Goal: Task Accomplishment & Management: Complete application form

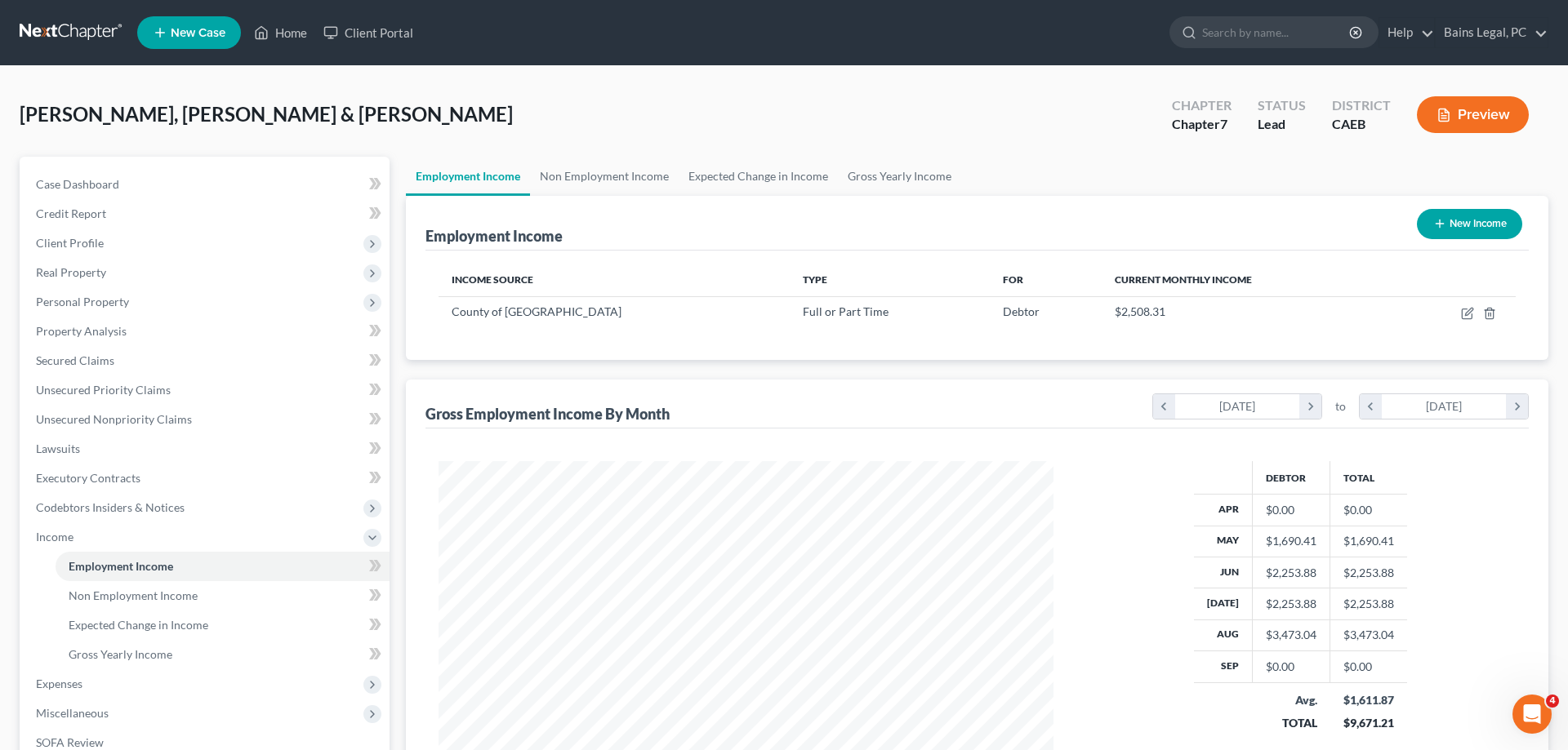
scroll to position [307, 648]
click at [269, 22] on link "Home" at bounding box center [281, 32] width 70 height 29
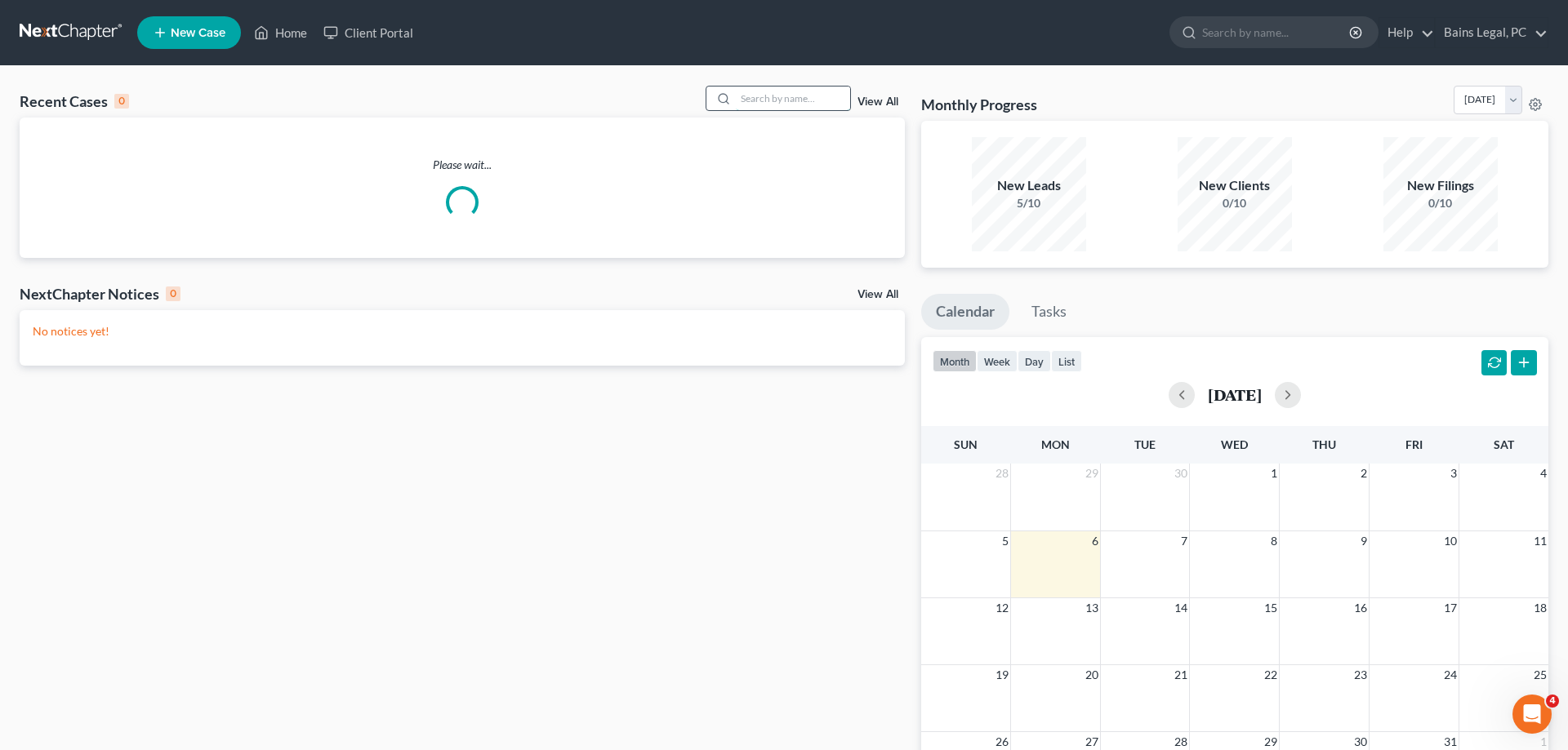
click at [744, 97] on input "search" at bounding box center [793, 98] width 115 height 23
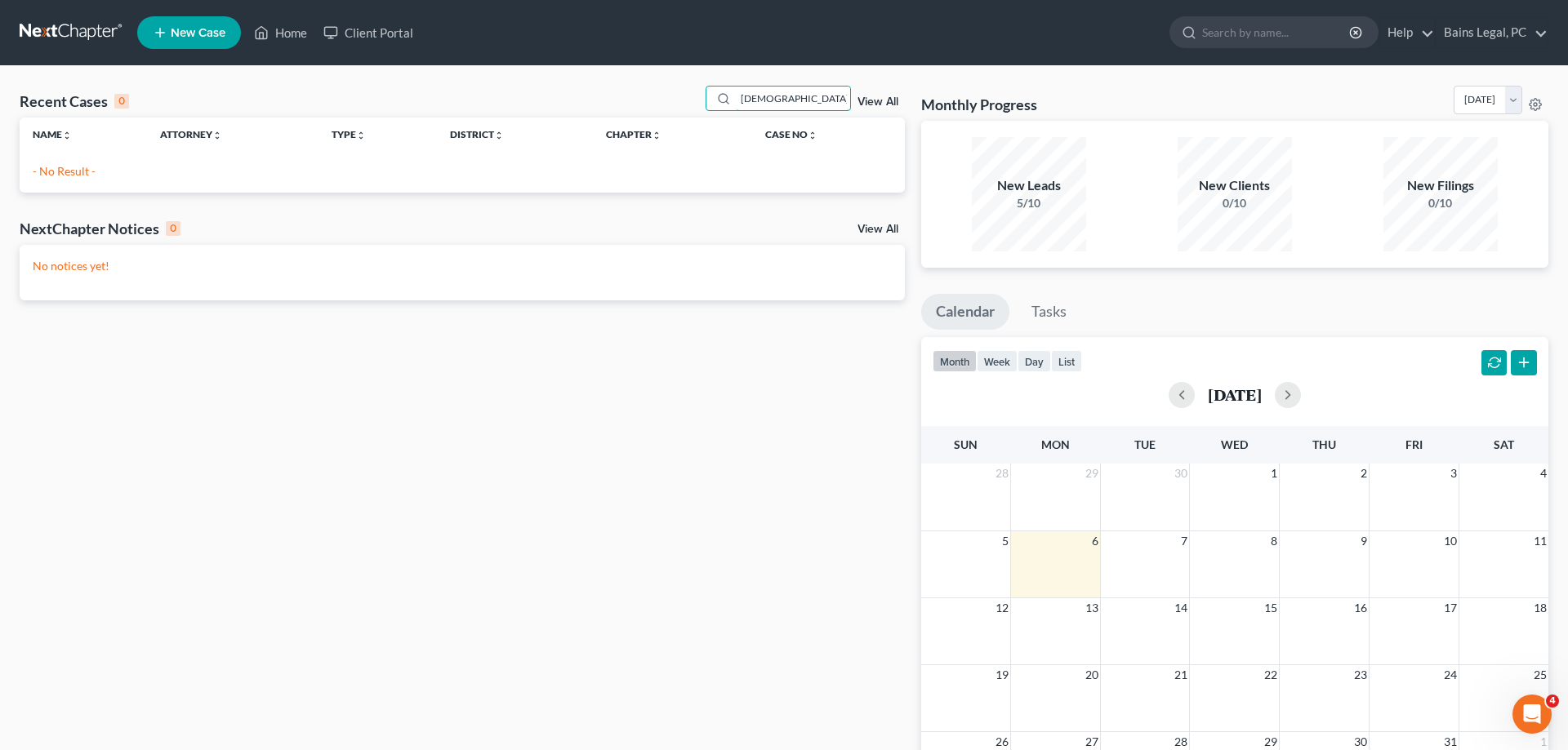
type input "[DEMOGRAPHIC_DATA]"
click at [193, 42] on link "New Case" at bounding box center [189, 32] width 103 height 33
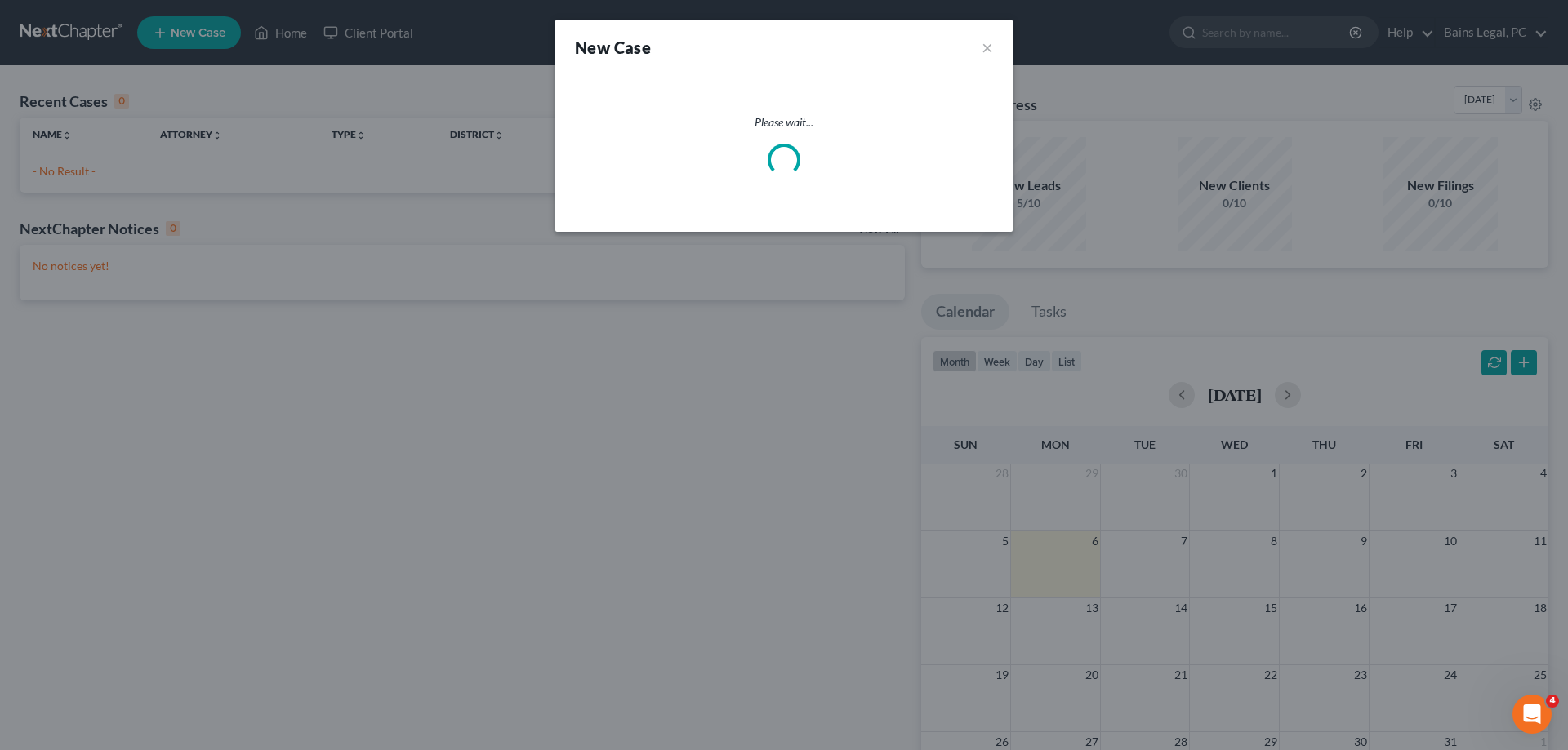
select select "8"
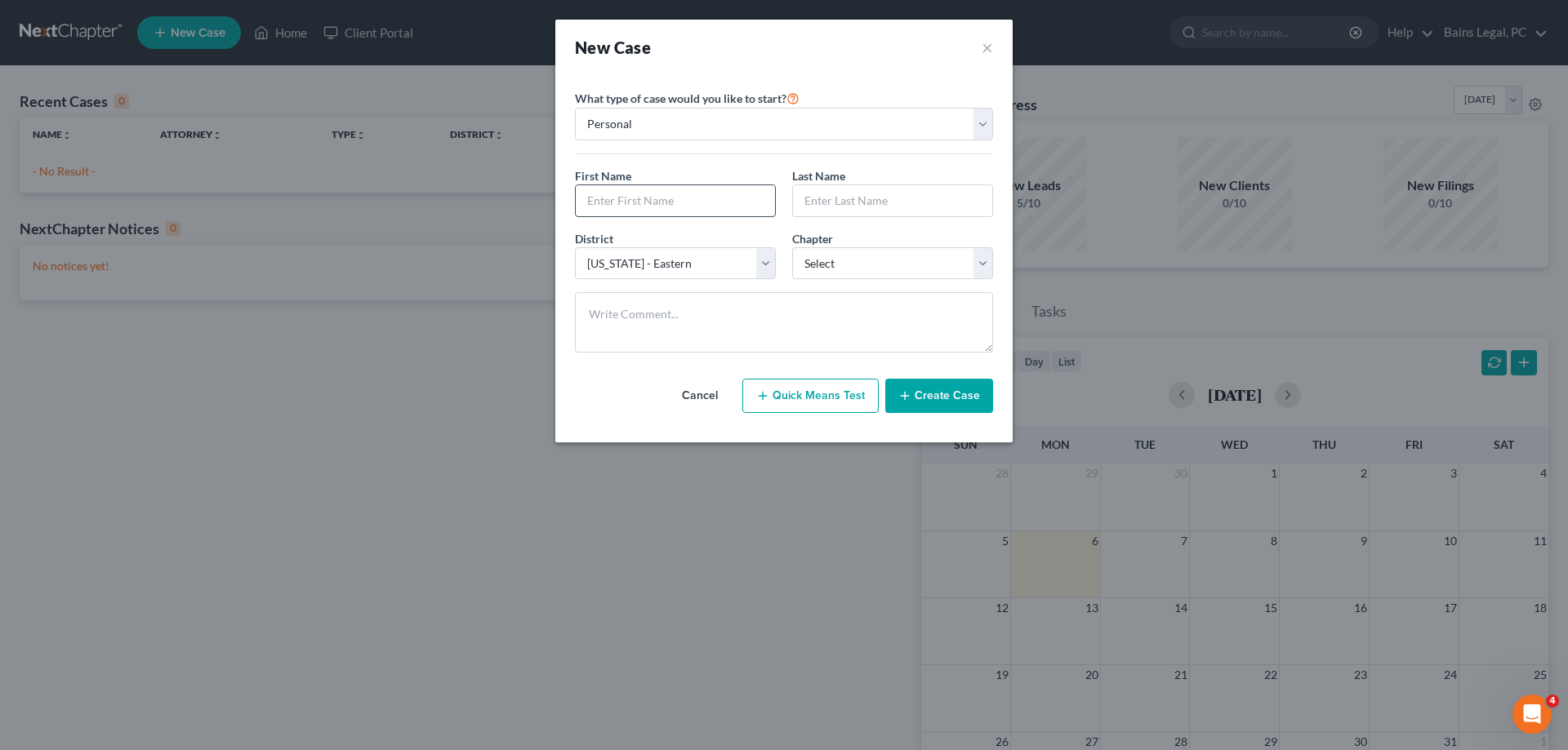
click at [699, 207] on input "text" at bounding box center [676, 200] width 199 height 31
type input "s"
type input "[PERSON_NAME]"
click at [792, 247] on select "Select 7 11 12 13" at bounding box center [893, 263] width 201 height 33
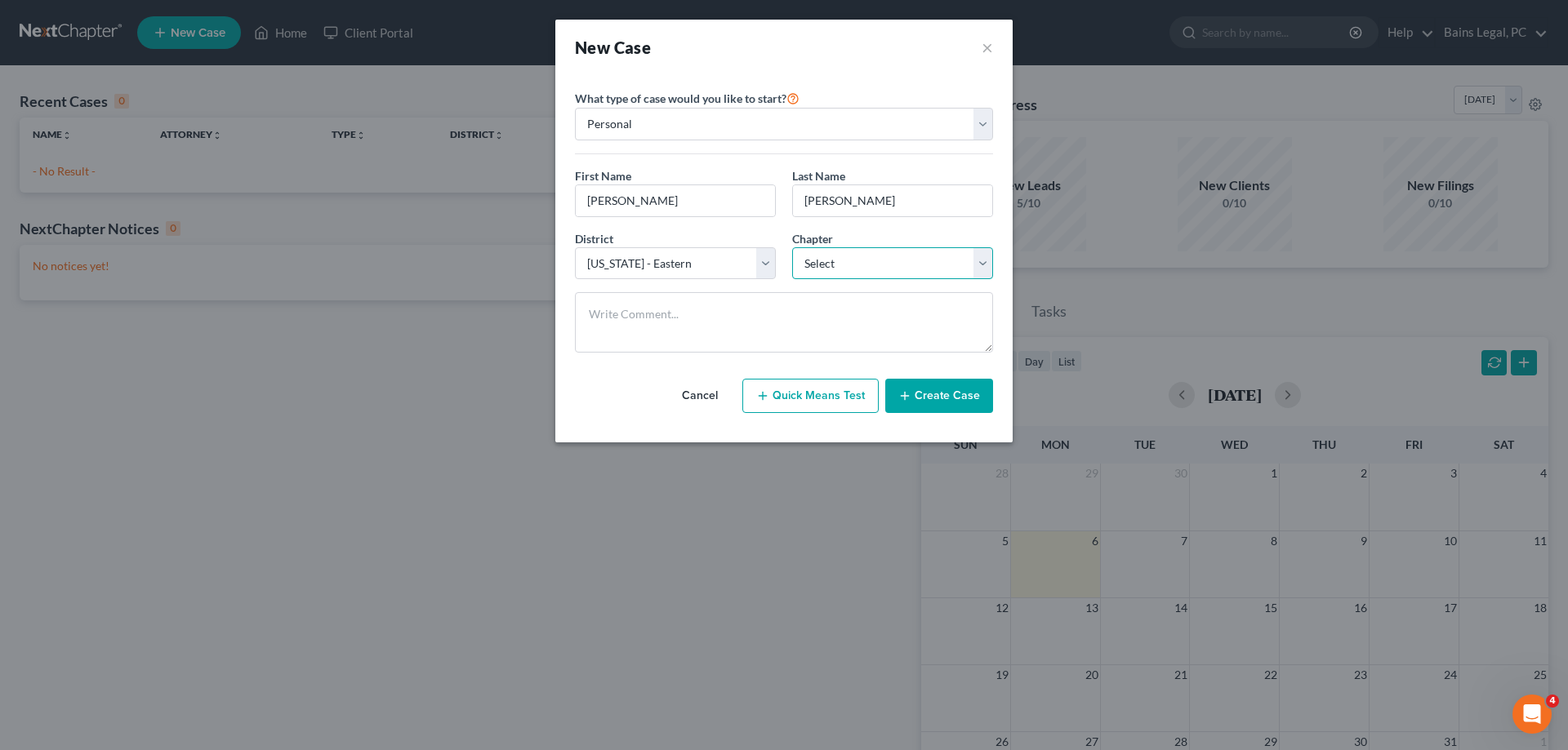
select select "0"
click option "7" at bounding box center [0, 0] width 0 height 0
drag, startPoint x: 928, startPoint y: 395, endPoint x: 871, endPoint y: 207, distance: 196.5
click at [775, 168] on div "Please select case type * Bankruptcy Bankruptcy What type of case would you lik…" at bounding box center [784, 251] width 434 height 352
click at [871, 207] on input "[PERSON_NAME]" at bounding box center [893, 200] width 199 height 31
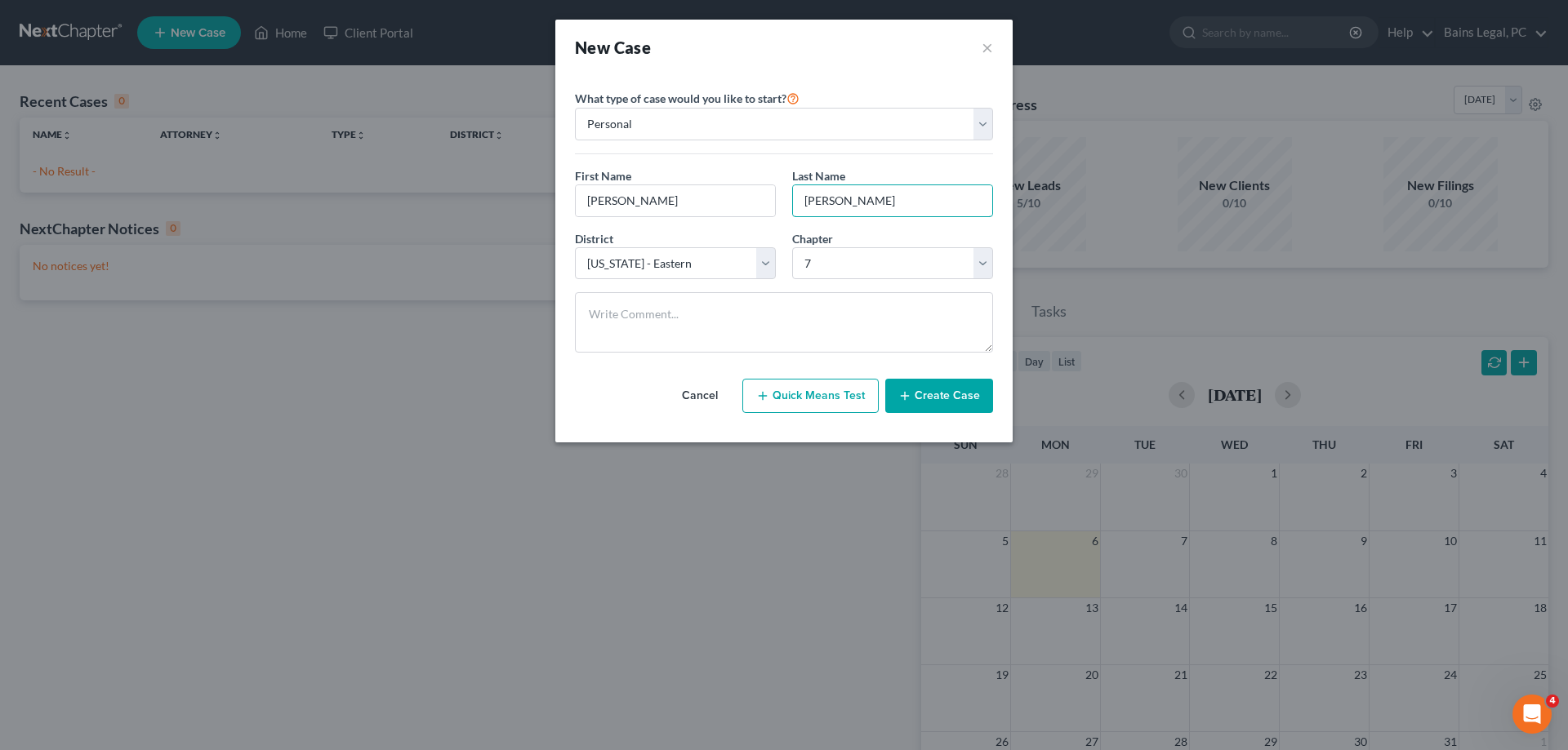
type input "[PERSON_NAME]"
click at [924, 401] on button "Create Case" at bounding box center [939, 396] width 108 height 34
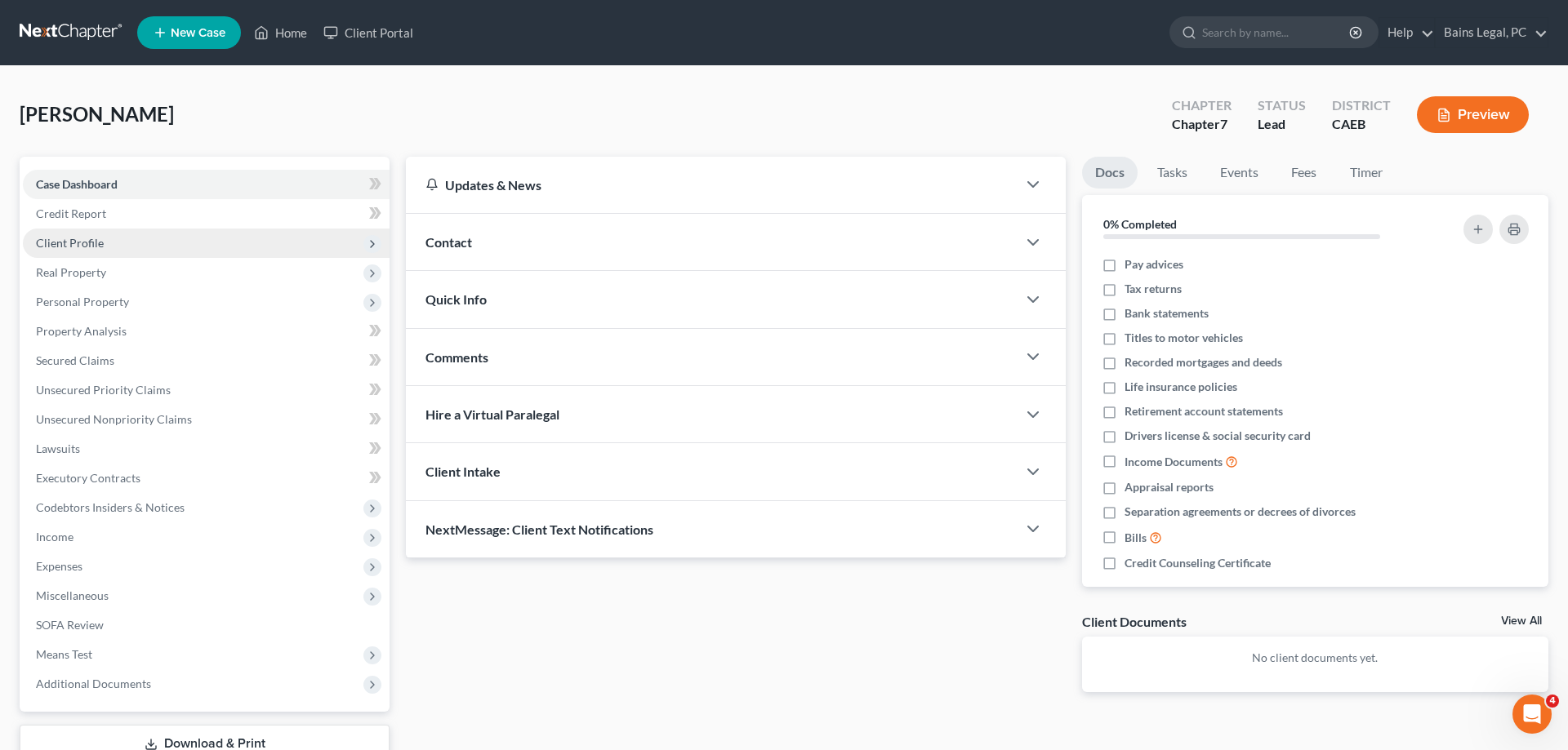
click at [117, 248] on span "Client Profile" at bounding box center [206, 242] width 367 height 29
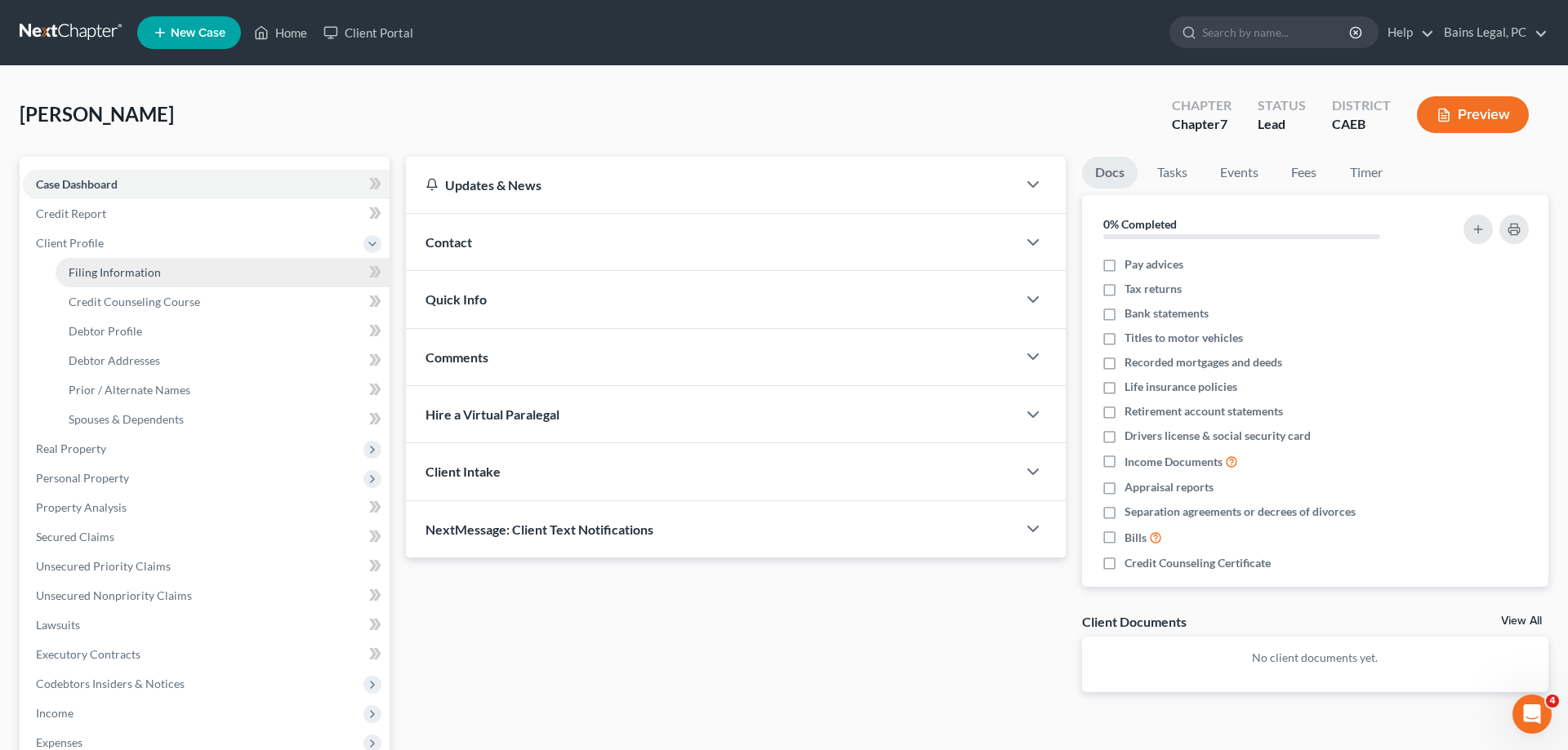
click at [121, 266] on span "Filing Information" at bounding box center [115, 272] width 92 height 14
select select "1"
select select "0"
select select "8"
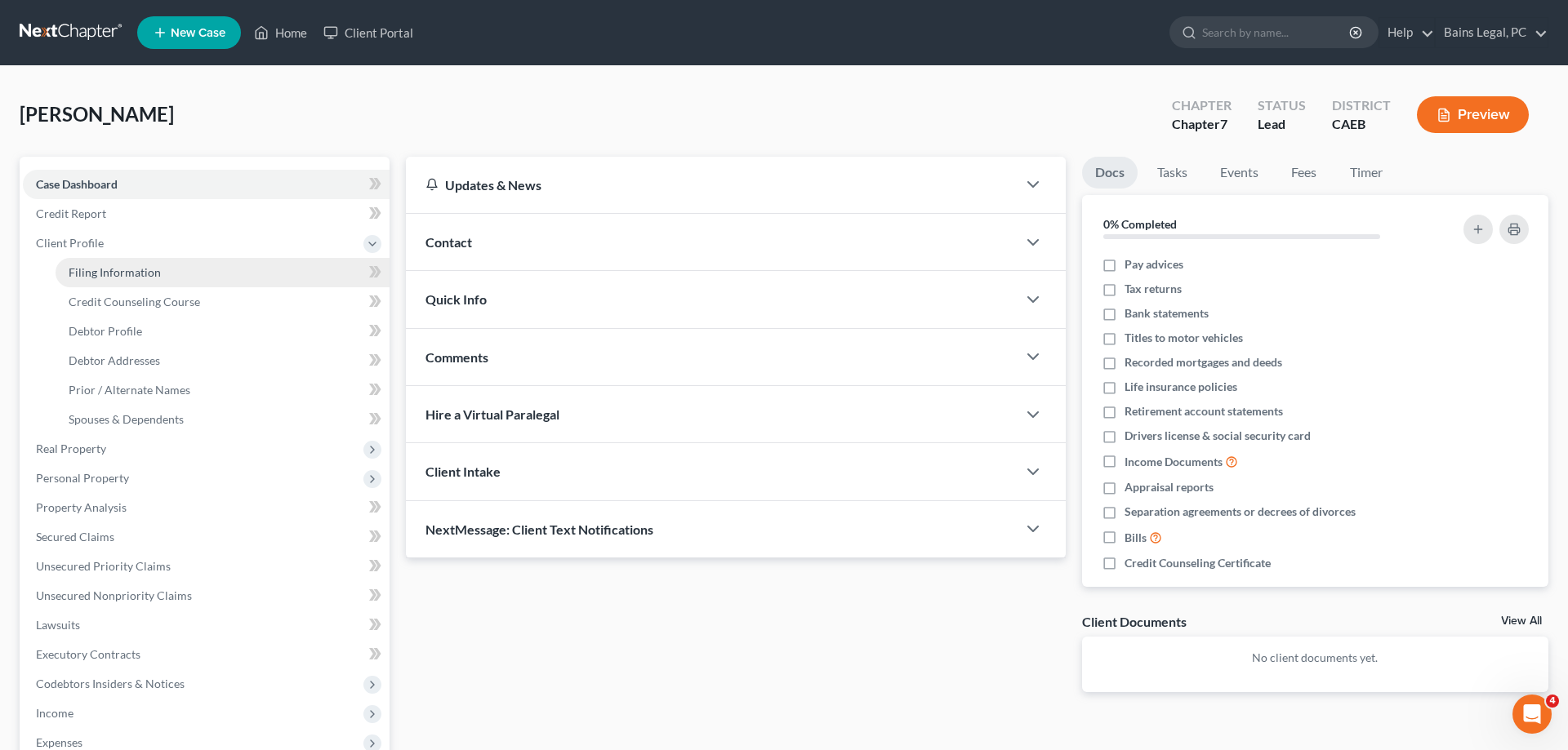
select select "4"
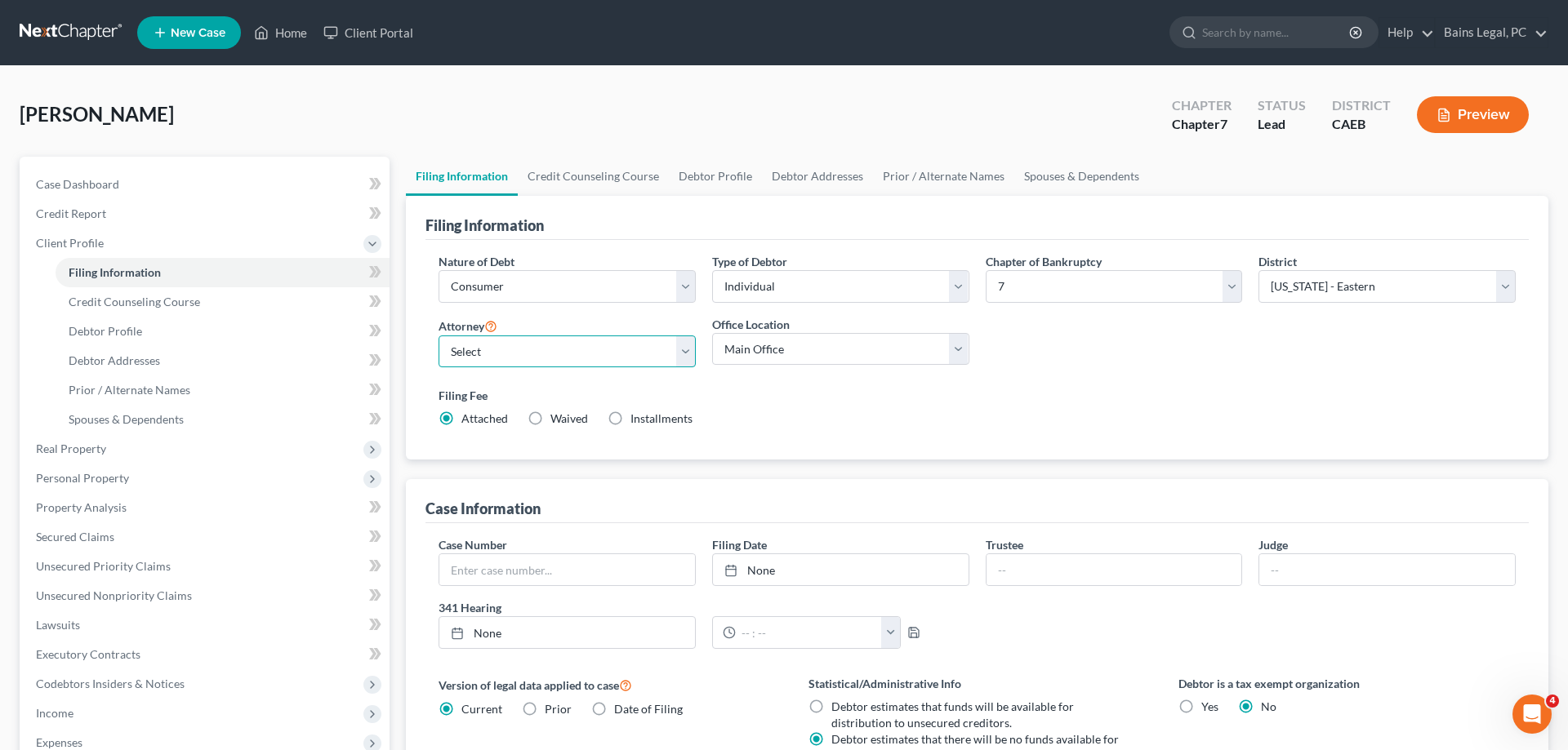
click at [439, 336] on select "Select Pauldeep Bains - CAEB [GEOGRAPHIC_DATA] - CAEB [GEOGRAPHIC_DATA][PERSON_…" at bounding box center [568, 352] width 258 height 33
select select "0"
click option "Pauldeep Bains - CAEB" at bounding box center [0, 0] width 0 height 0
click at [973, 421] on div "Filing Fee Attached Waived Waived Installments Installments" at bounding box center [978, 407] width 1077 height 40
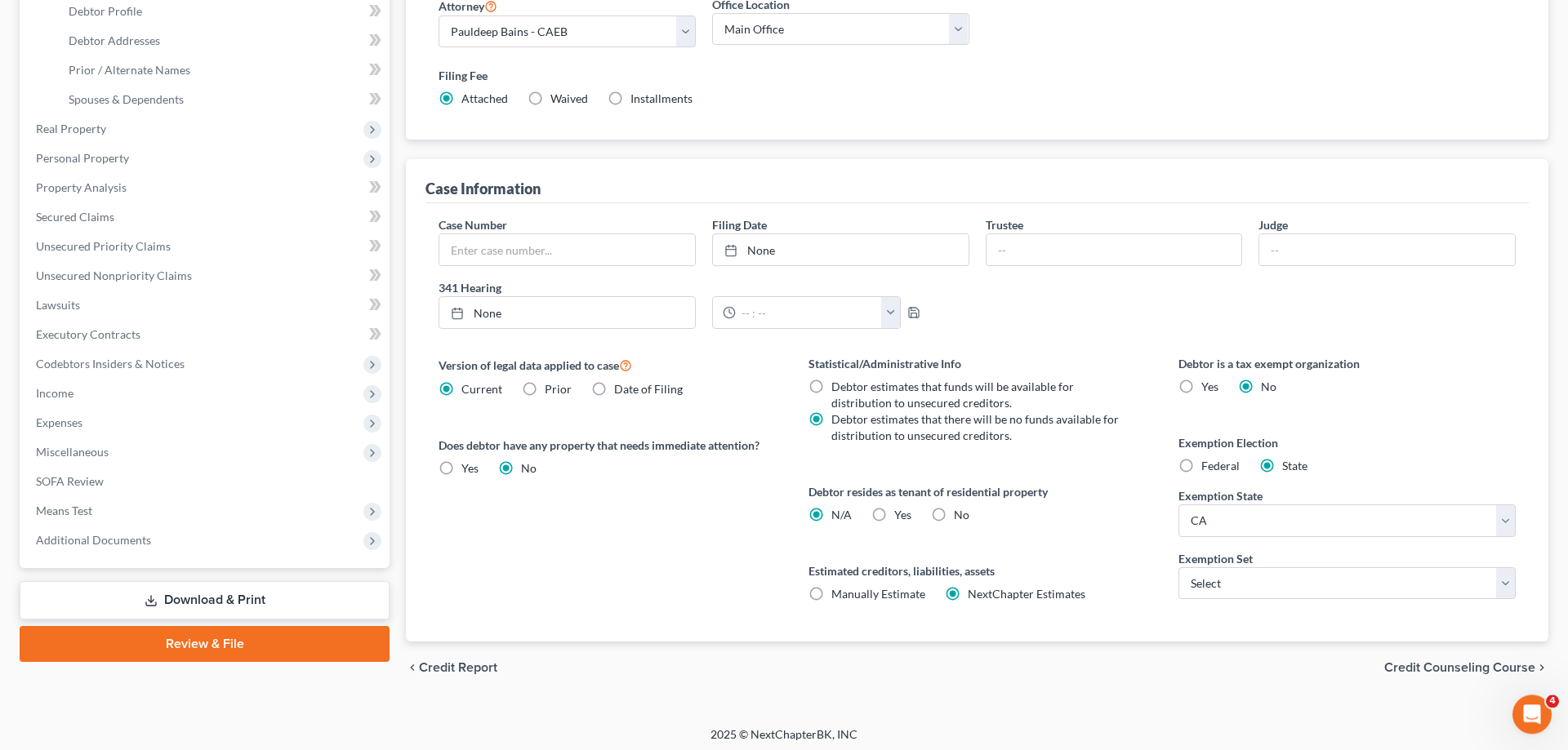
scroll to position [325, 0]
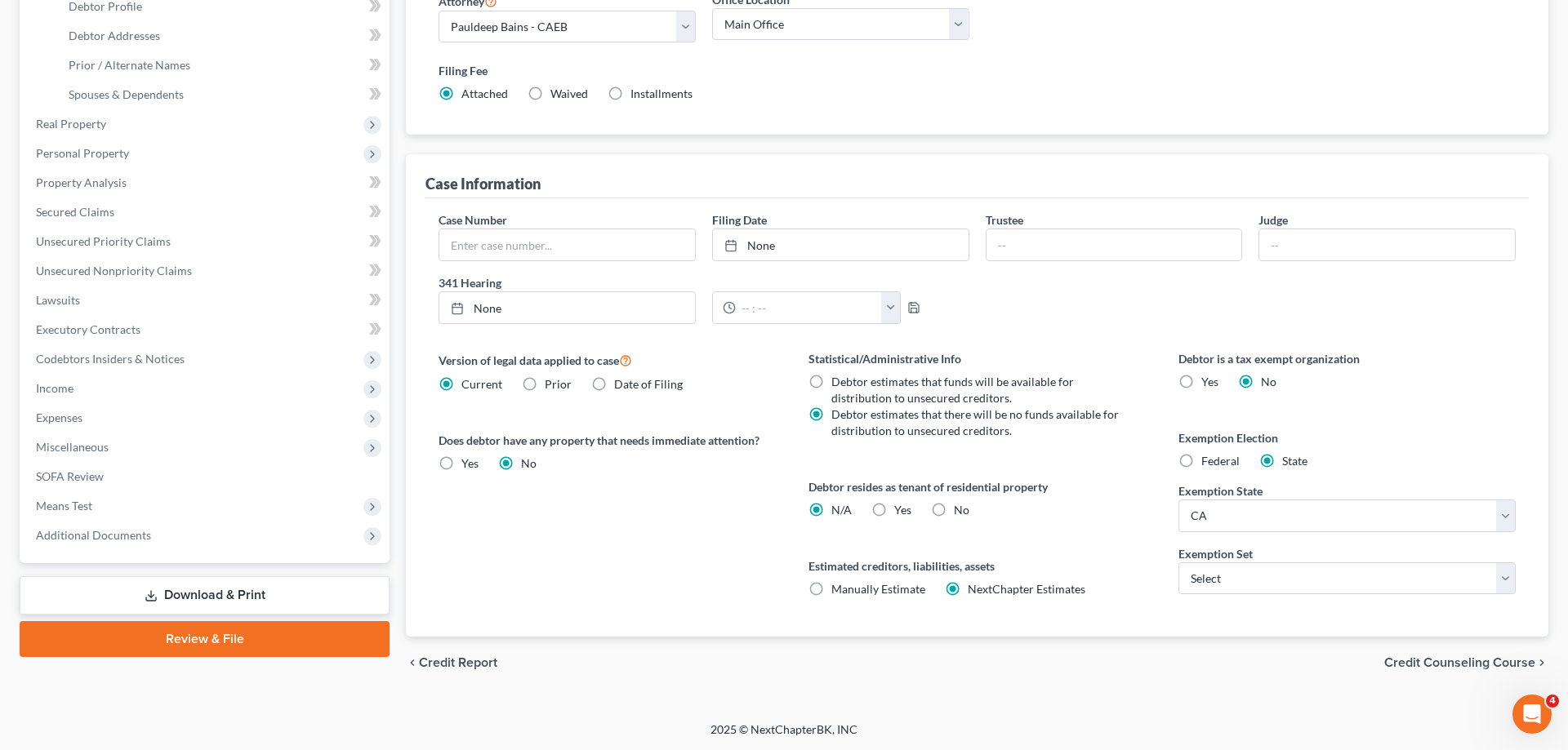
click at [894, 503] on label "Yes Yes" at bounding box center [902, 509] width 17 height 16
click at [901, 503] on input "Yes Yes" at bounding box center [905, 507] width 10 height 10
radio input "true"
radio input "false"
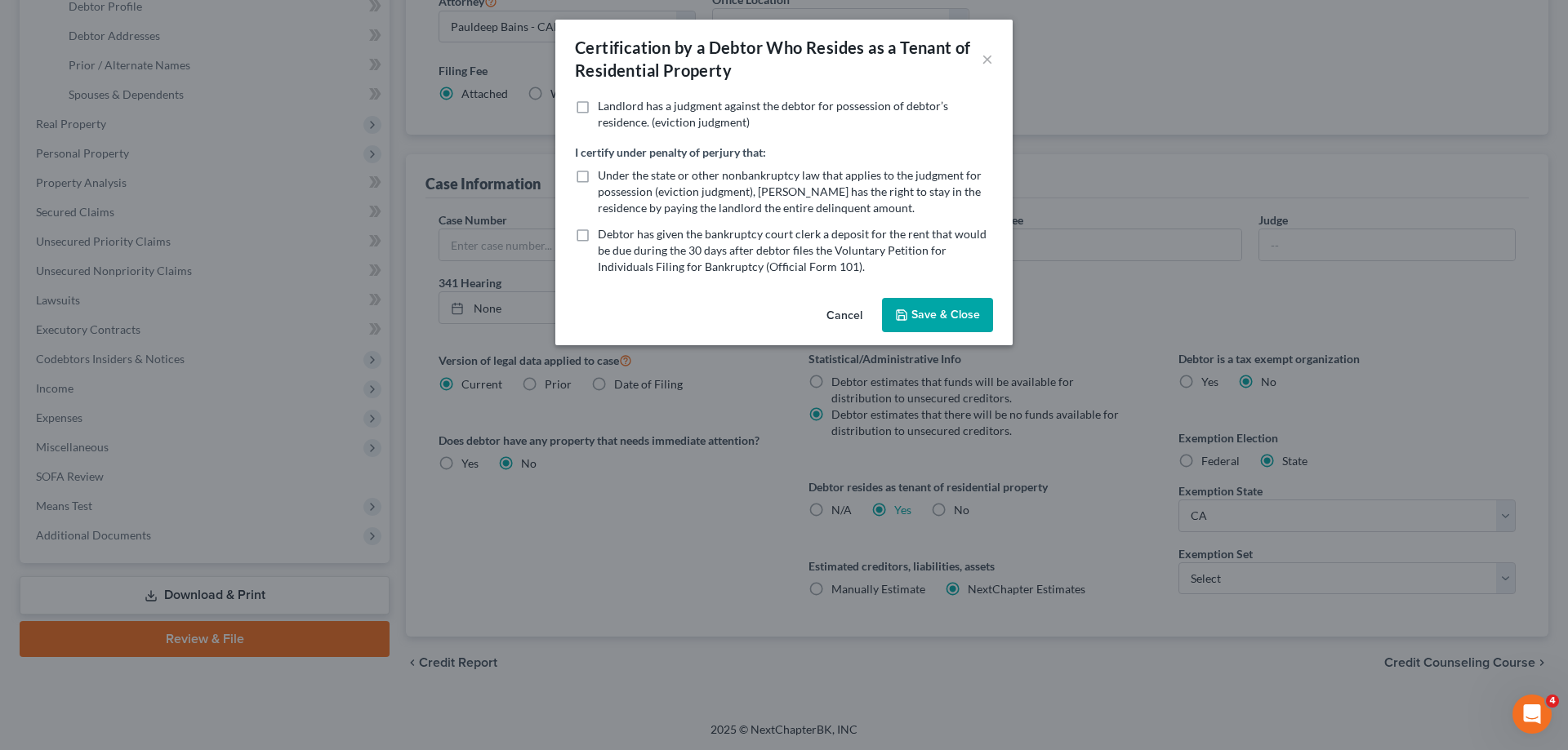
click at [920, 317] on button "Save & Close" at bounding box center [937, 315] width 111 height 34
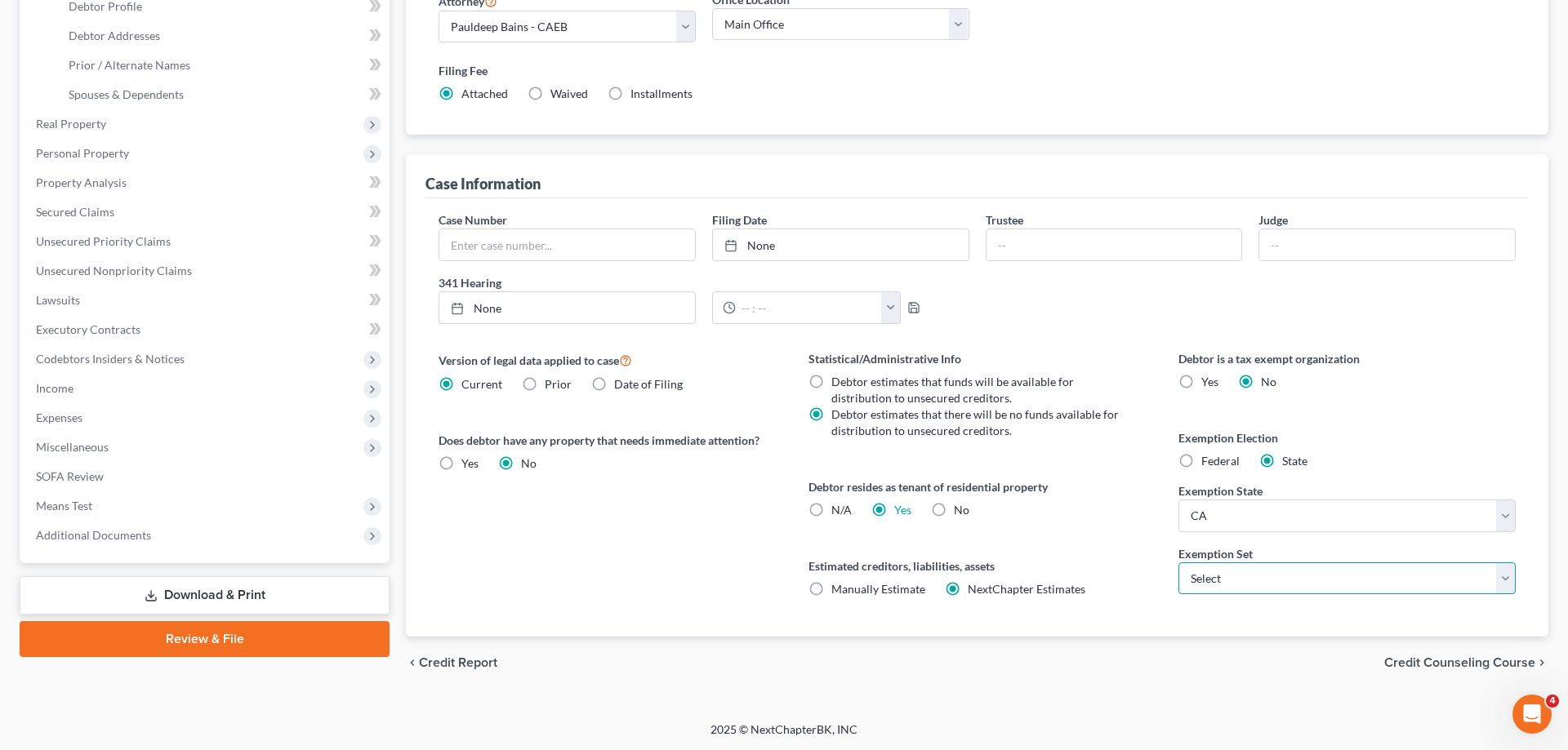
click at [1179, 563] on select "Select 703 704" at bounding box center [1347, 579] width 337 height 33
select select "0"
click option "703" at bounding box center [0, 0] width 0 height 0
click at [1088, 538] on div "Statistical/Administrative Info Debtor estimates that funds will be available f…" at bounding box center [978, 493] width 370 height 287
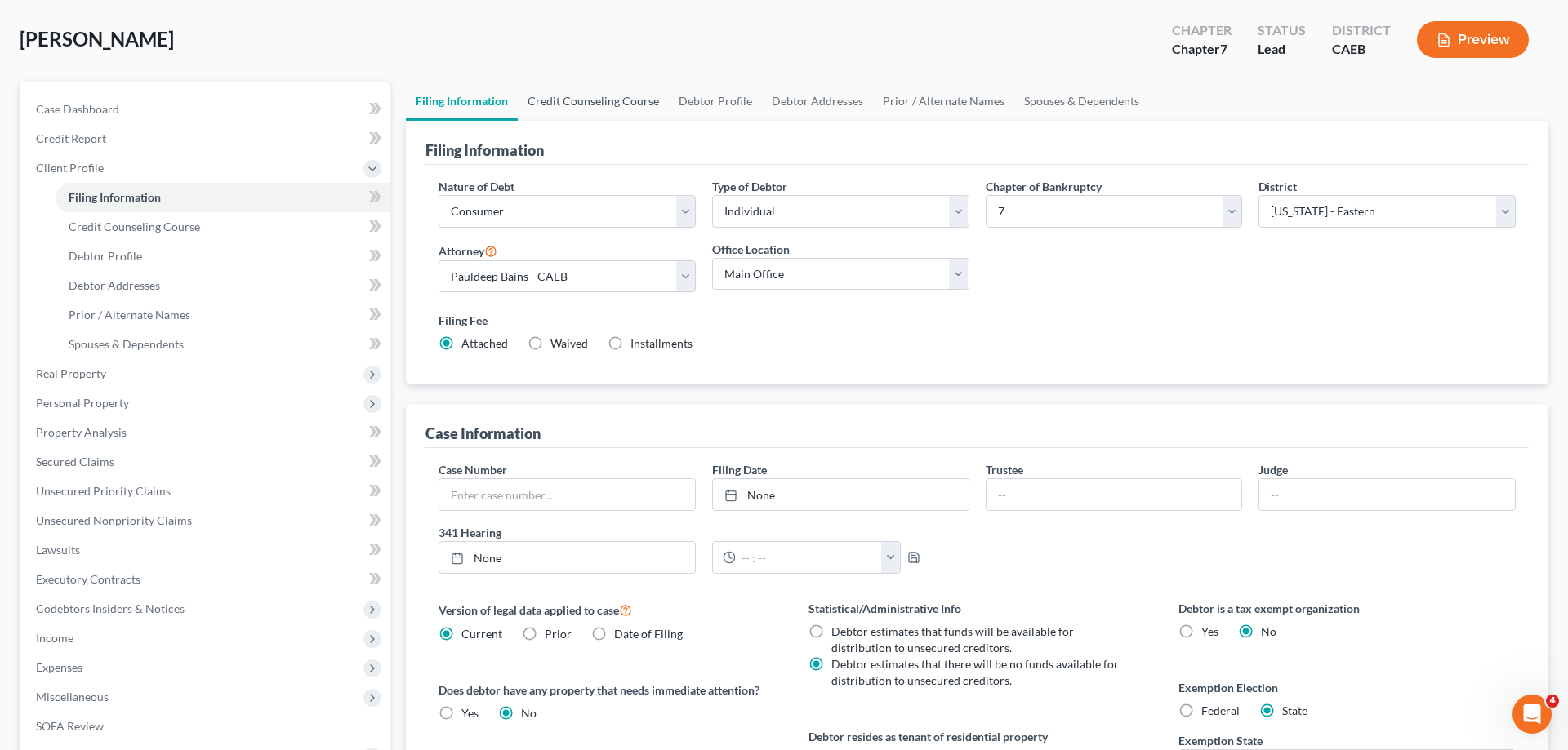
click at [556, 102] on link "Credit Counseling Course" at bounding box center [593, 102] width 151 height 39
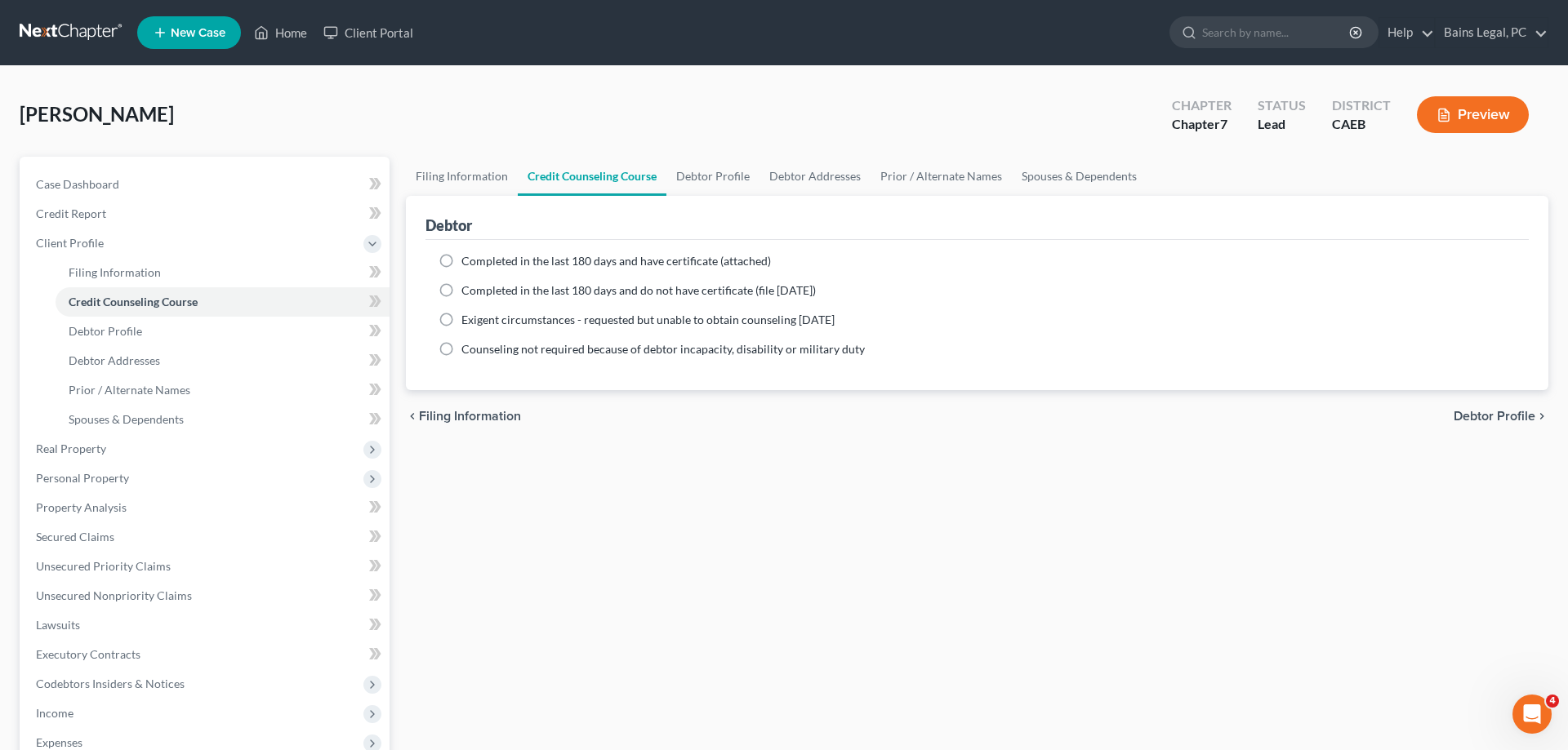
click at [489, 266] on span "Completed in the last 180 days and have certificate (attached)" at bounding box center [616, 260] width 309 height 14
click at [478, 264] on input "Completed in the last 180 days and have certificate (attached)" at bounding box center [473, 258] width 10 height 10
radio input "true"
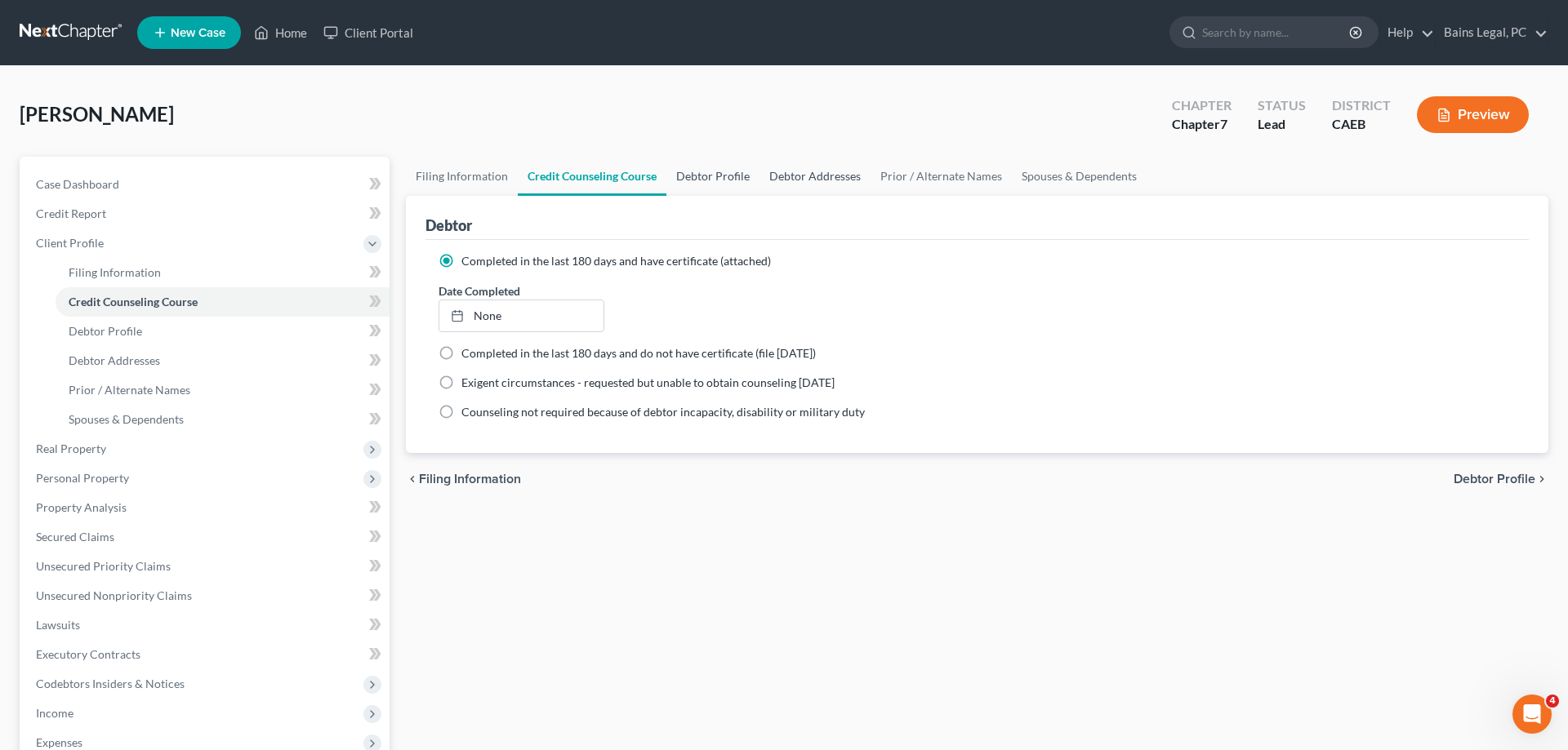
click at [690, 173] on link "Debtor Profile" at bounding box center [713, 177] width 93 height 39
select select "0"
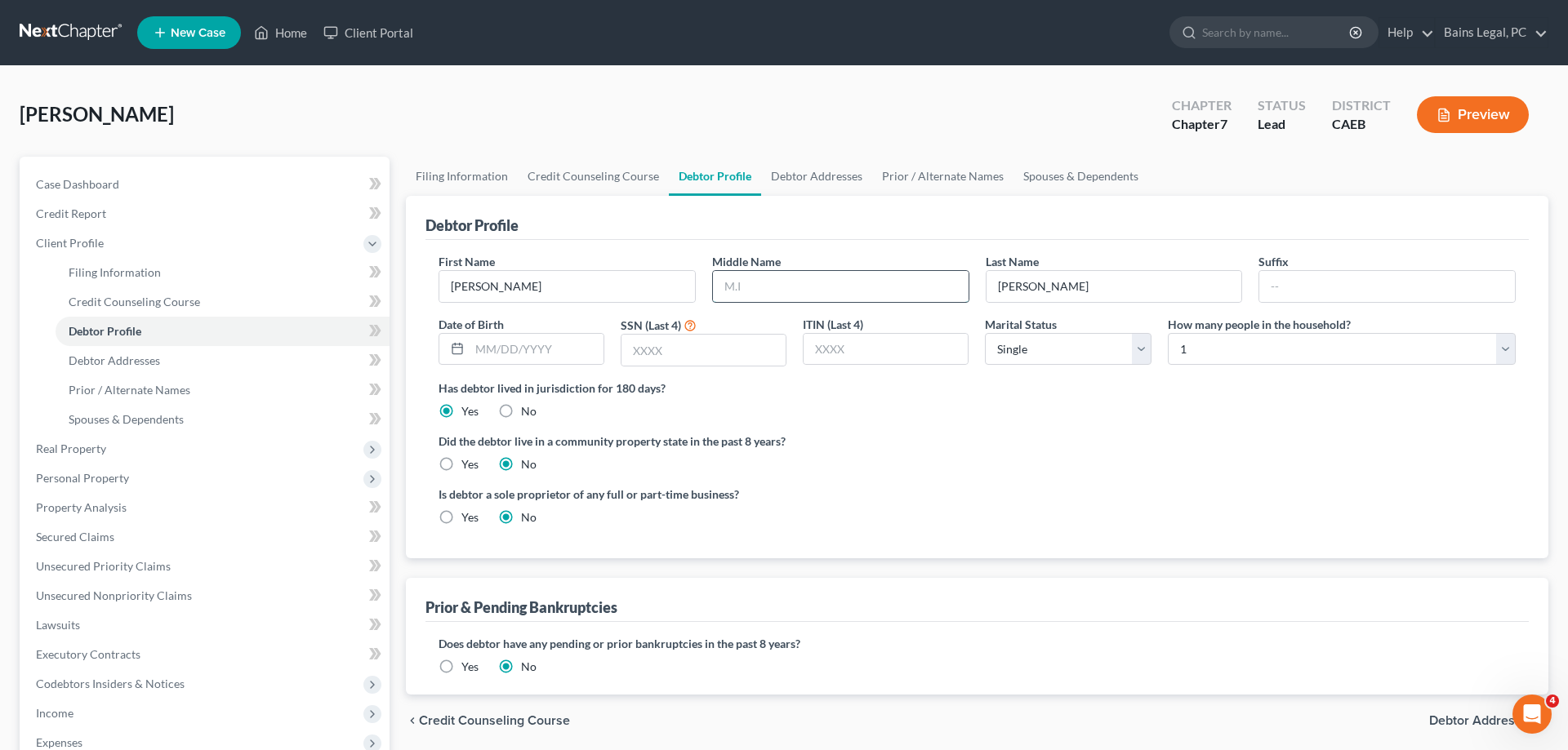
click at [863, 279] on input "text" at bounding box center [840, 286] width 256 height 31
type input "[PERSON_NAME]"
click at [550, 358] on input "text" at bounding box center [537, 349] width 133 height 31
click at [520, 352] on input "text" at bounding box center [537, 349] width 133 height 31
type input "[DATE]"
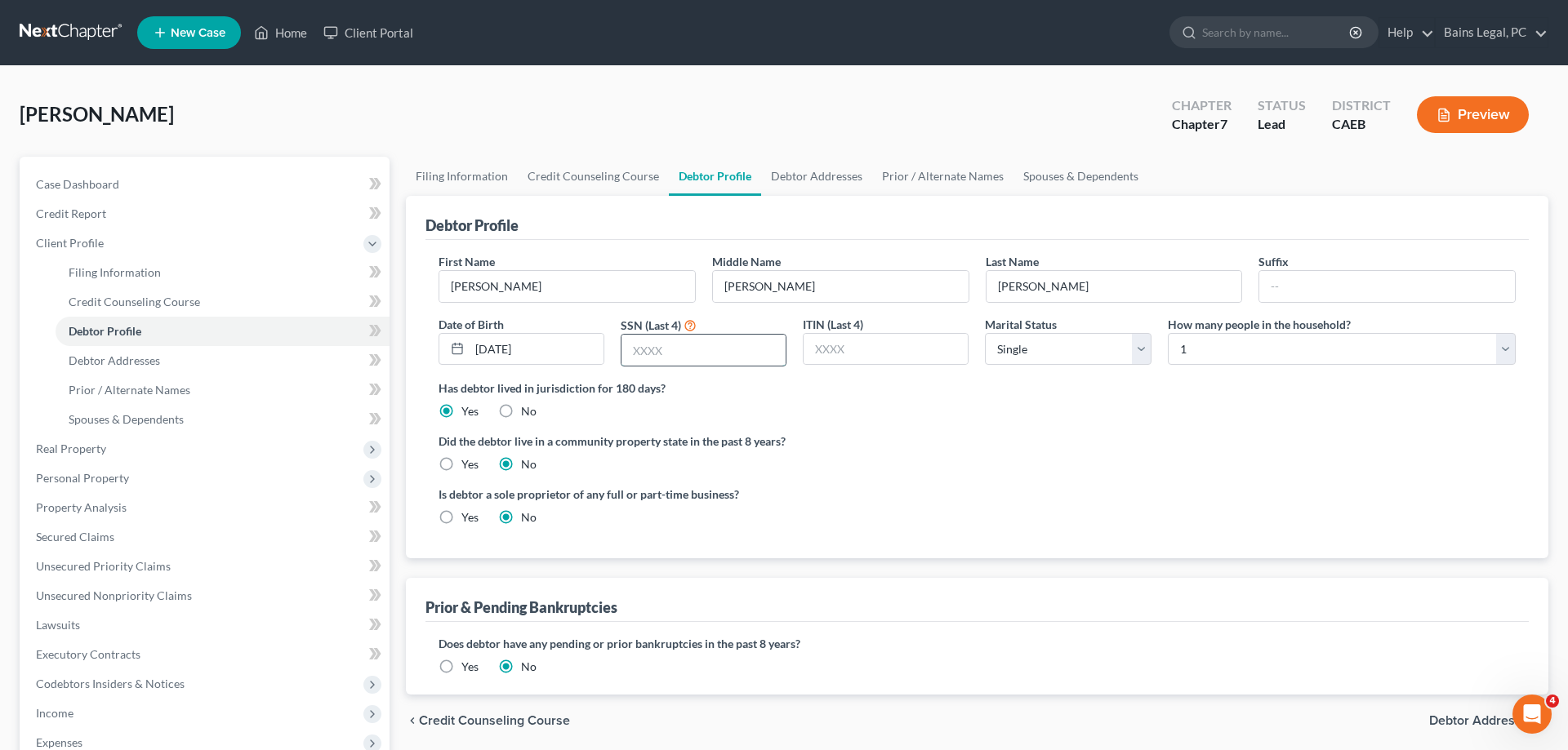
click at [723, 354] on input "text" at bounding box center [703, 350] width 165 height 31
type input "2889"
click at [462, 458] on label "Yes" at bounding box center [470, 464] width 17 height 16
click at [468, 458] on input "Yes" at bounding box center [473, 461] width 10 height 10
radio input "true"
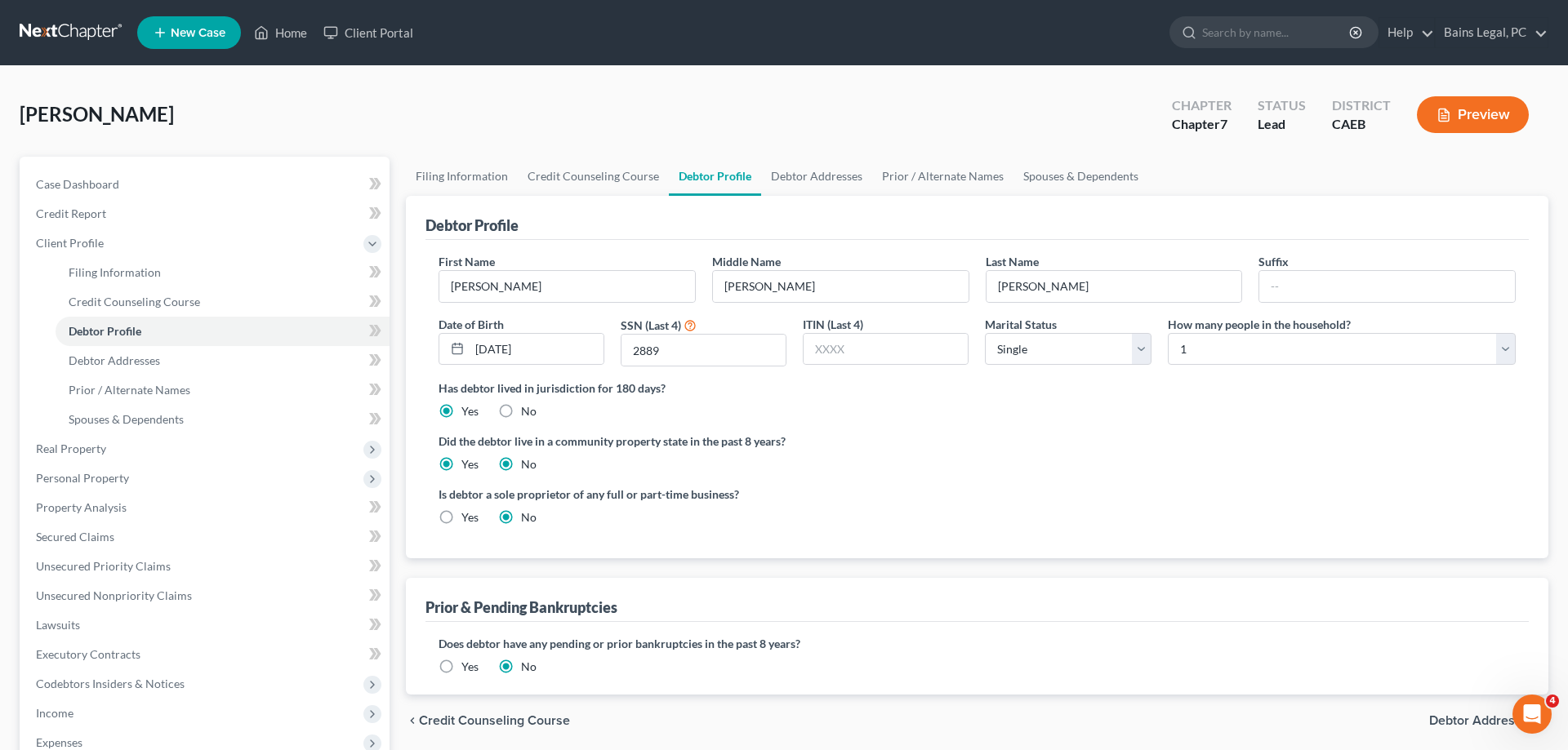
radio input "false"
click at [799, 171] on link "Debtor Addresses" at bounding box center [817, 177] width 111 height 39
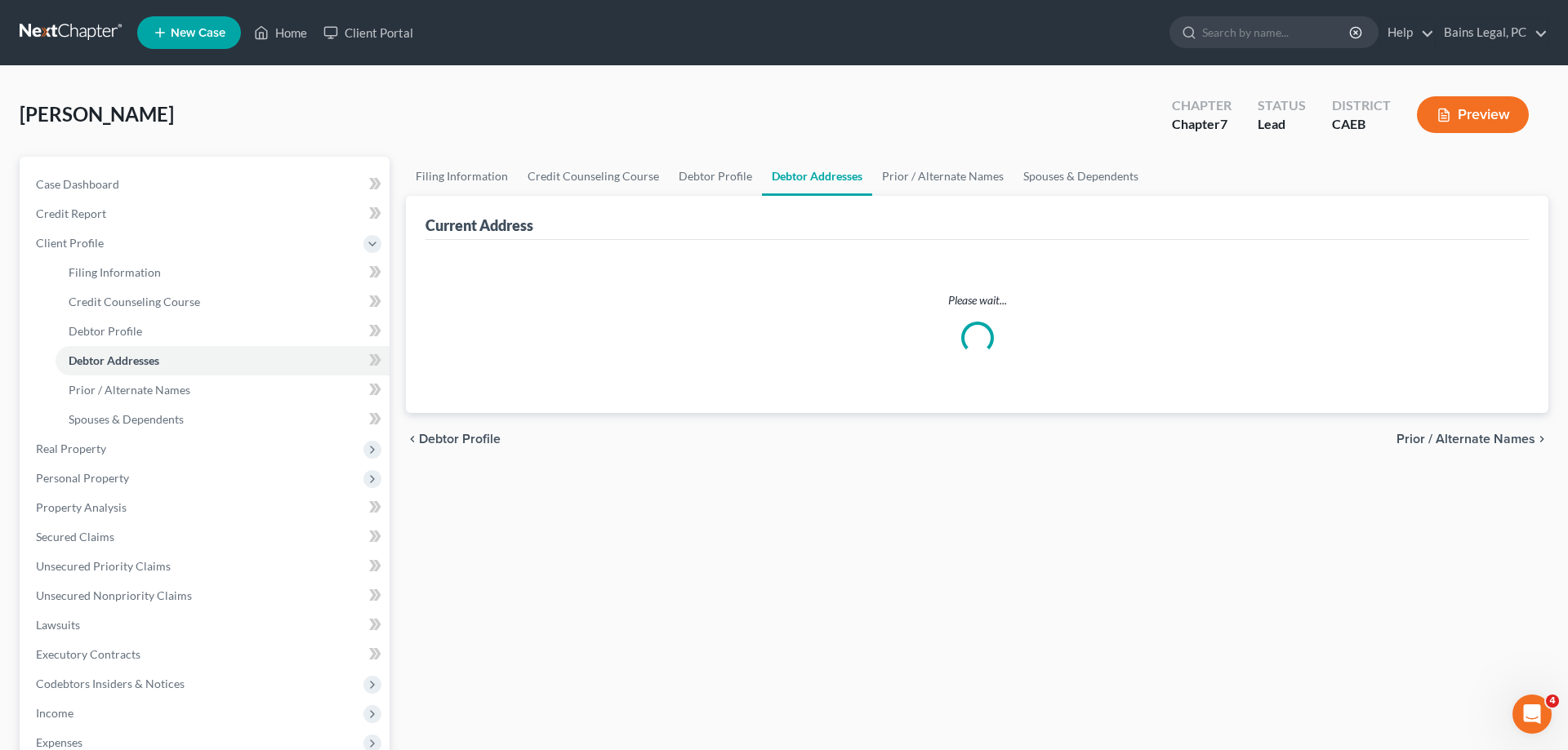
select select "0"
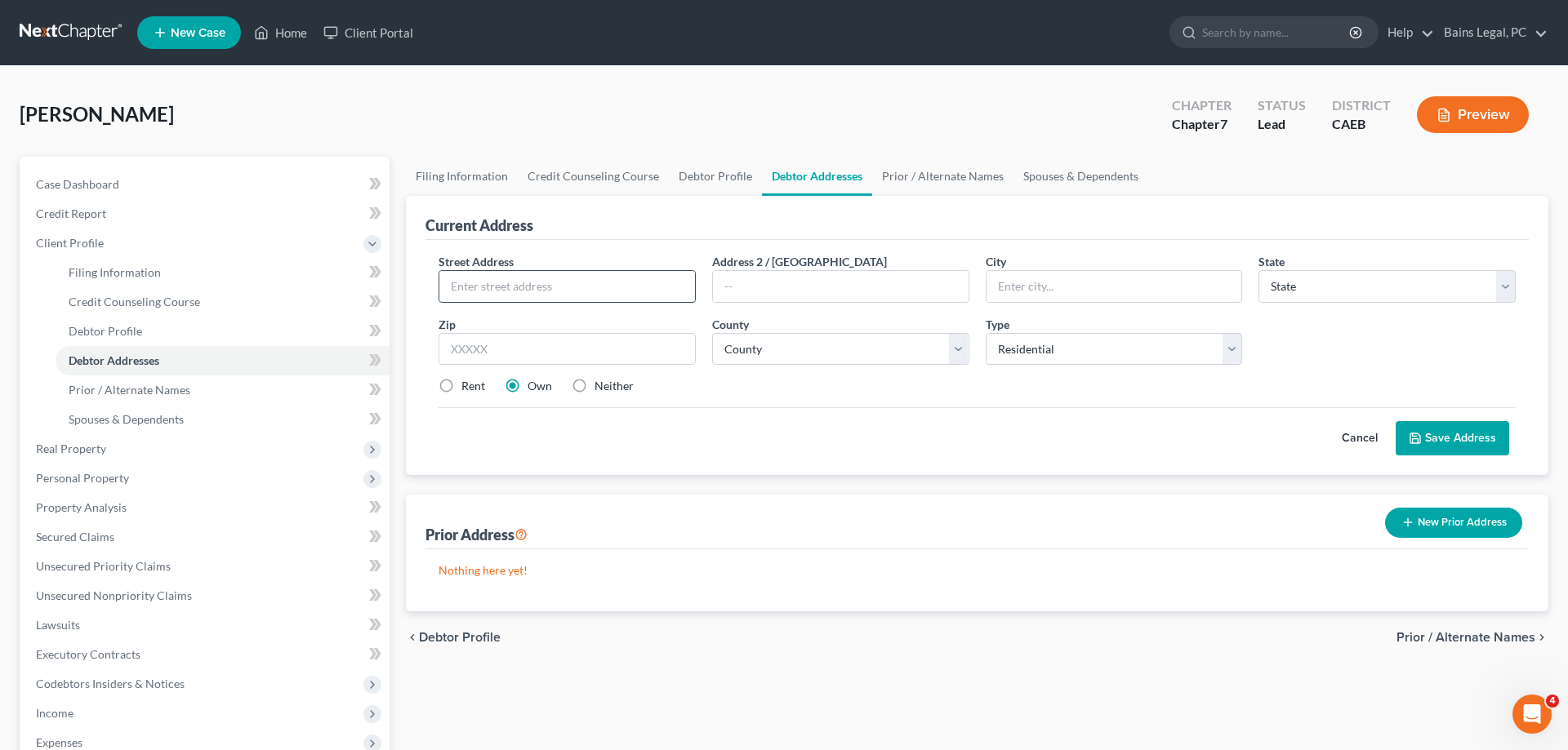
click at [595, 273] on input "text" at bounding box center [567, 286] width 256 height 31
click at [561, 286] on input "9444" at bounding box center [567, 286] width 256 height 31
type input "[STREET_ADDRESS]"
type input "#273"
type input "95758"
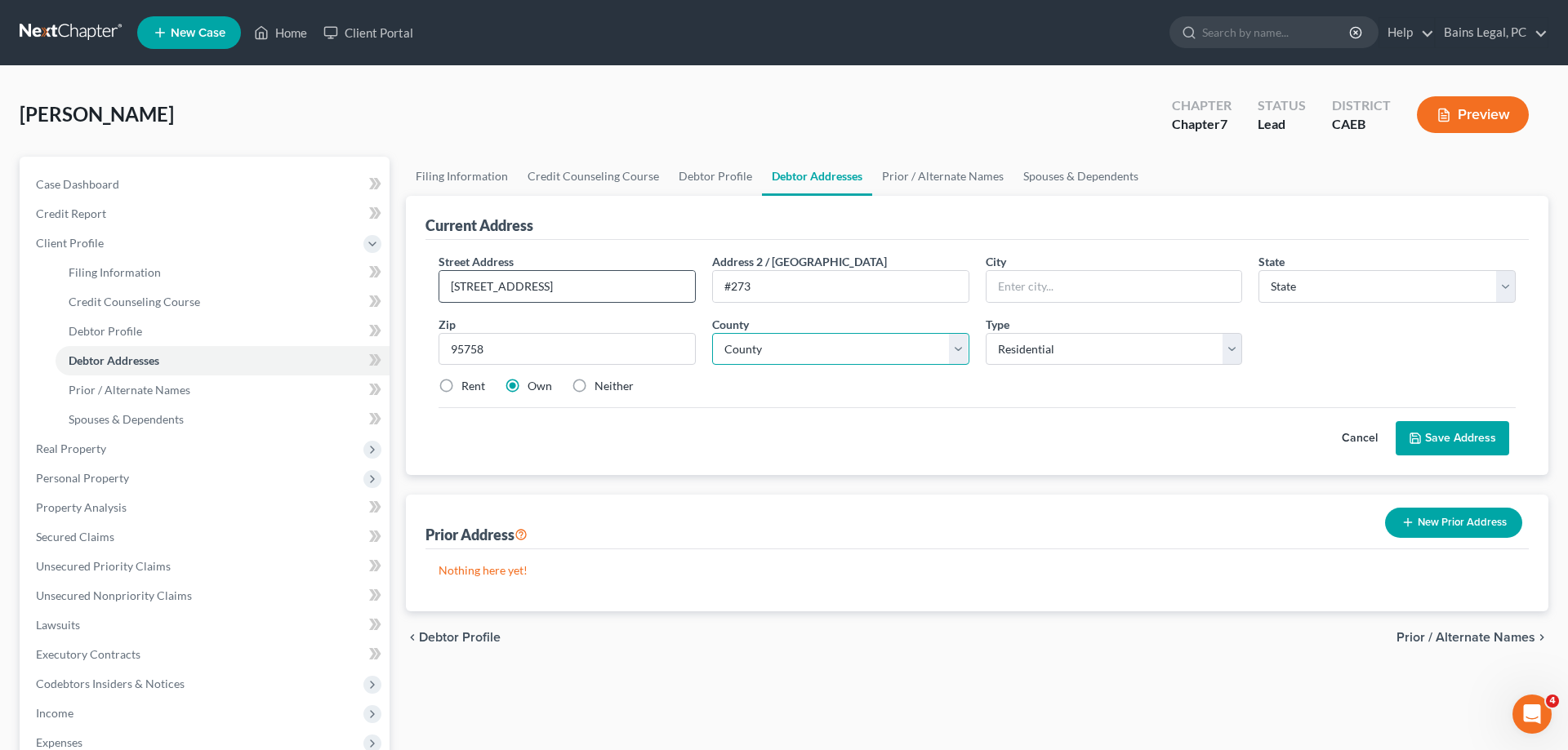
type input "[GEOGRAPHIC_DATA]"
select select "4"
click at [713, 333] on select "County" at bounding box center [841, 349] width 258 height 33
click option "[GEOGRAPHIC_DATA]" at bounding box center [0, 0] width 0 height 0
click at [821, 350] on select "County [GEOGRAPHIC_DATA] [GEOGRAPHIC_DATA] [GEOGRAPHIC_DATA] [GEOGRAPHIC_DATA] …" at bounding box center [841, 349] width 258 height 33
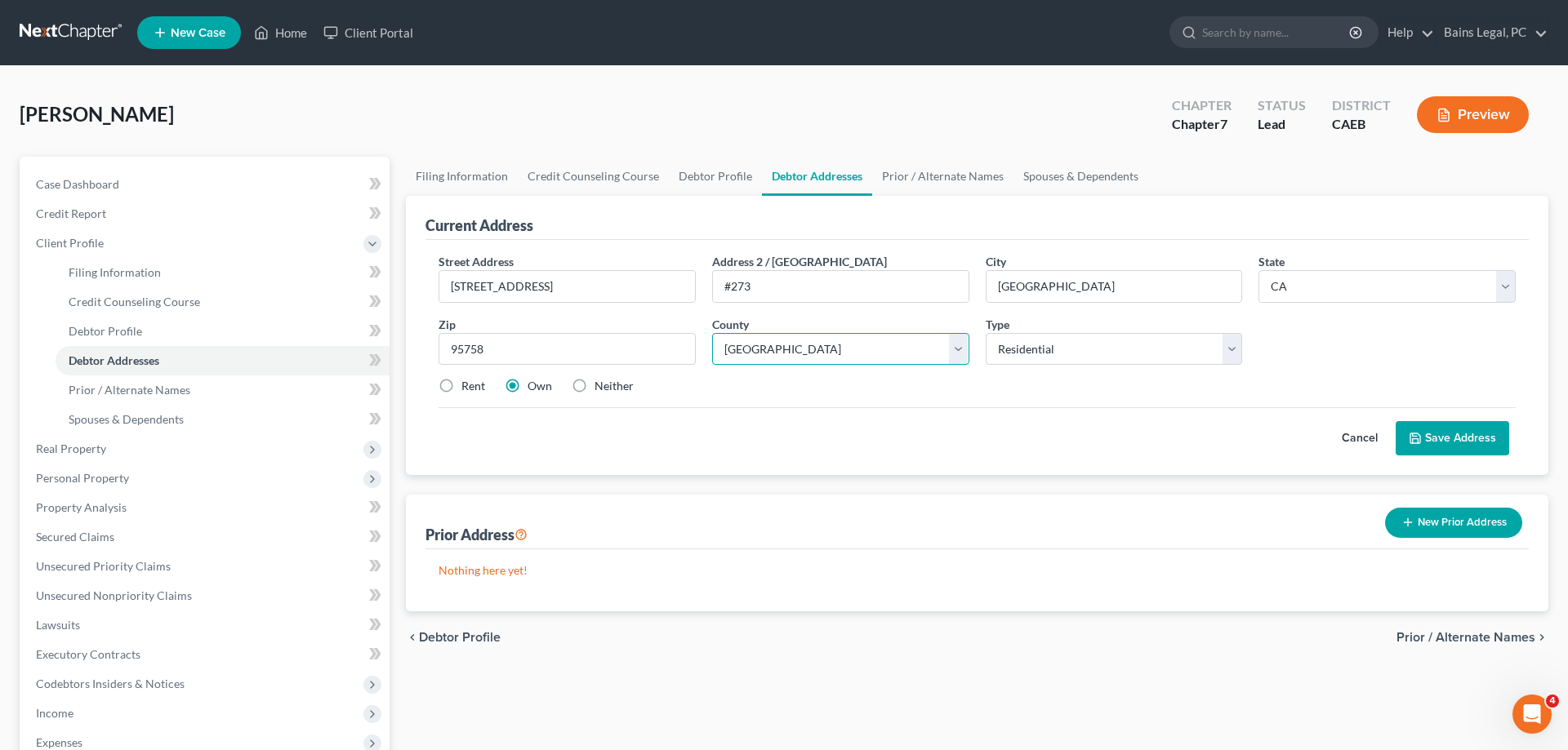
select select "33"
click at [478, 382] on label "Rent" at bounding box center [473, 385] width 24 height 16
click at [478, 382] on input "Rent" at bounding box center [473, 383] width 10 height 10
radio input "true"
click at [1473, 427] on button "Save Address" at bounding box center [1452, 438] width 114 height 34
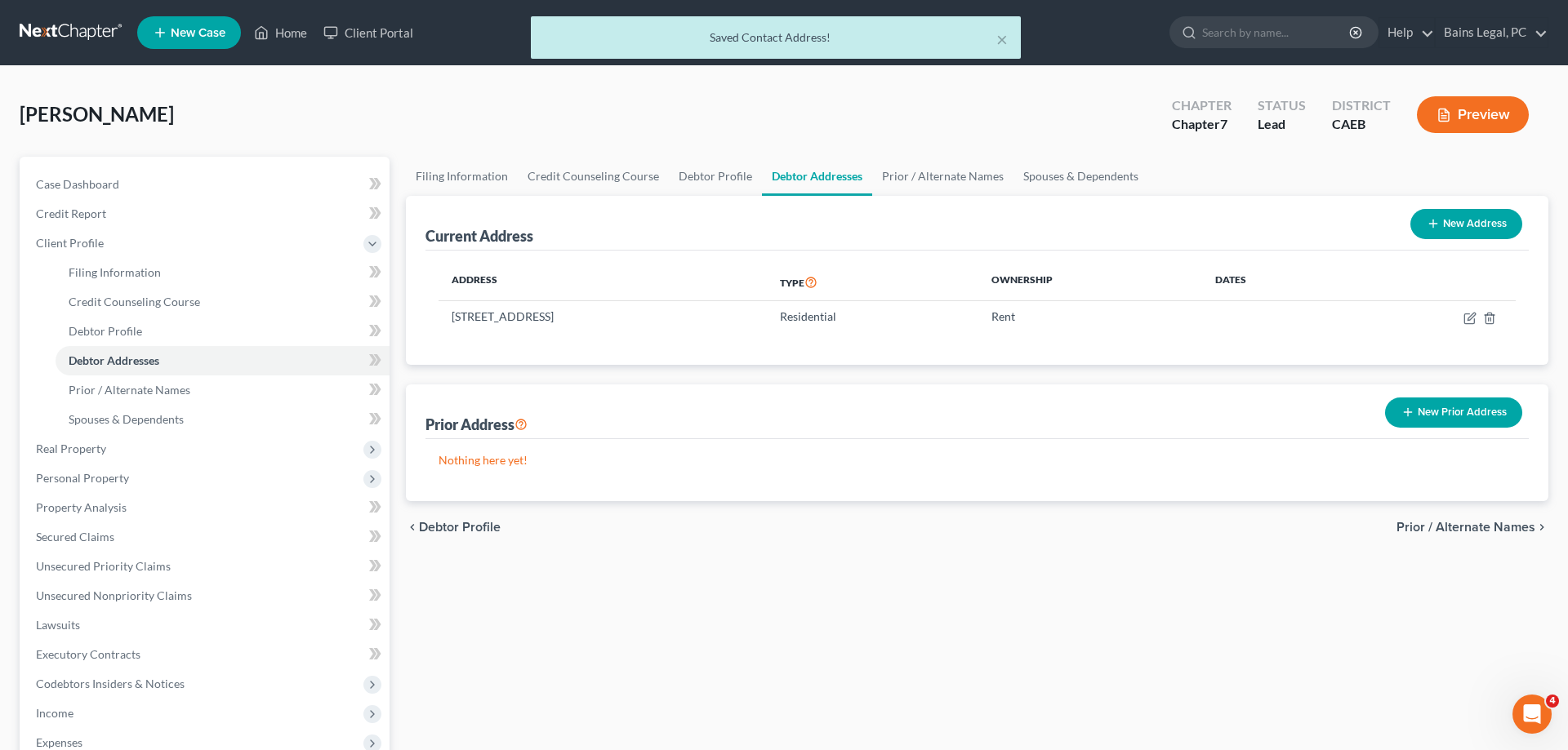
click at [1444, 412] on button "New Prior Address" at bounding box center [1454, 413] width 137 height 30
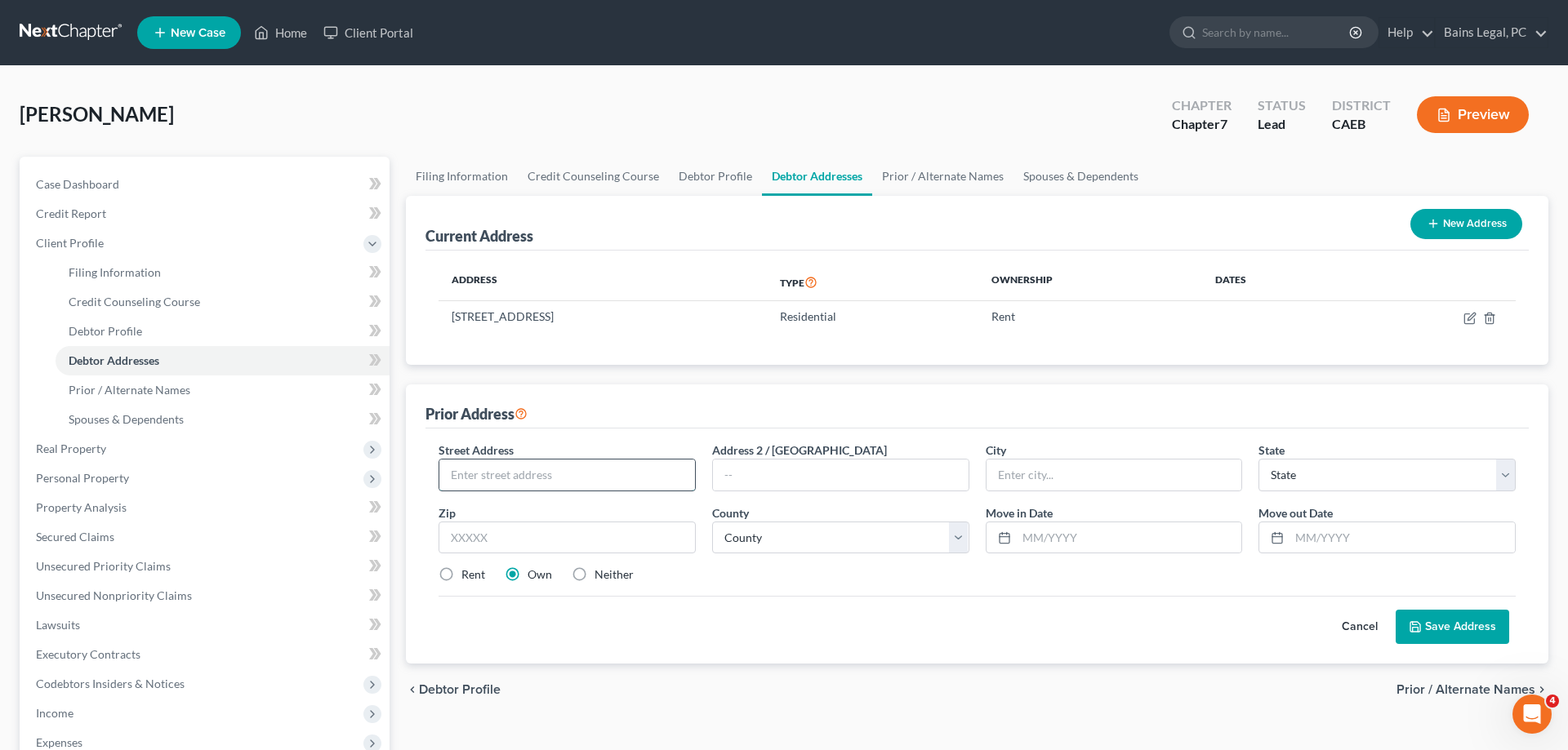
click at [545, 482] on input "text" at bounding box center [567, 475] width 256 height 31
type input "9589 Four Winds Dr"
type input "95758"
type input "[GEOGRAPHIC_DATA]"
select select "4"
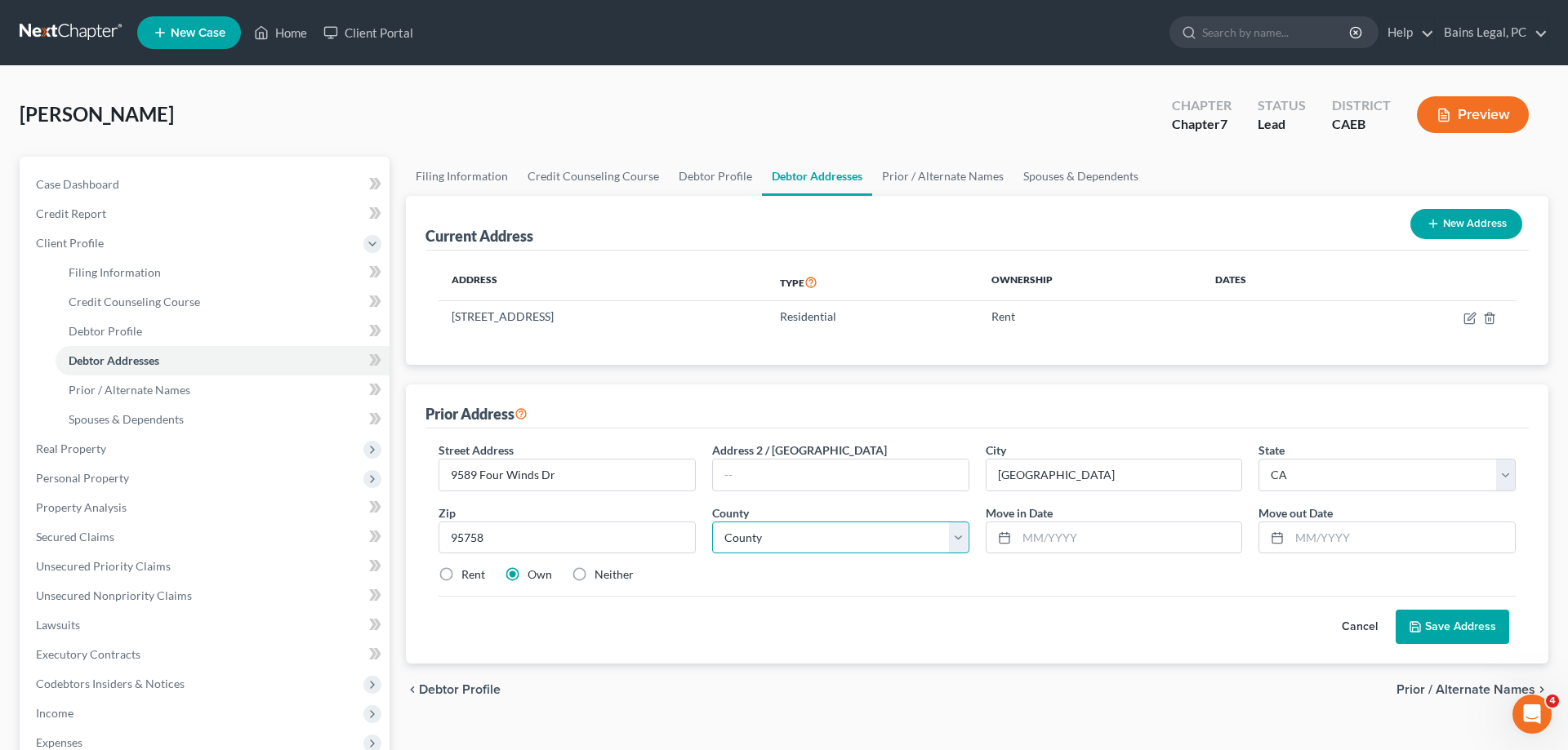
click at [713, 522] on select "County [GEOGRAPHIC_DATA] [GEOGRAPHIC_DATA] [GEOGRAPHIC_DATA] [GEOGRAPHIC_DATA] …" at bounding box center [841, 538] width 258 height 33
select select "33"
click option "[GEOGRAPHIC_DATA]" at bounding box center [0, 0] width 0 height 0
click at [601, 570] on label "Neither" at bounding box center [615, 574] width 39 height 16
click at [601, 570] on input "Neither" at bounding box center [605, 571] width 10 height 10
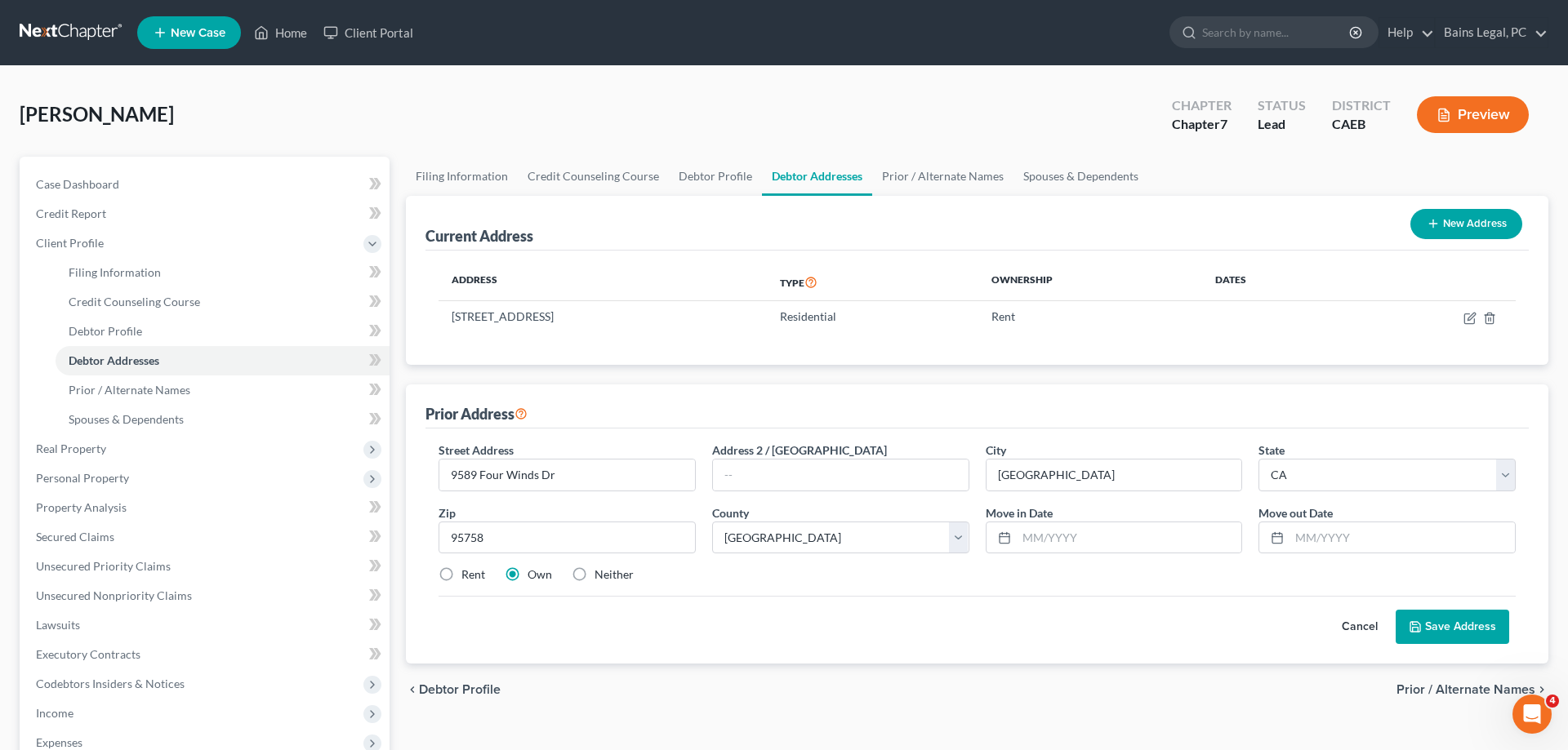
radio input "true"
click at [1044, 537] on input "text" at bounding box center [1130, 538] width 226 height 31
type input "05/2020"
type input "08/2024"
click at [1417, 632] on icon at bounding box center [1415, 627] width 9 height 9
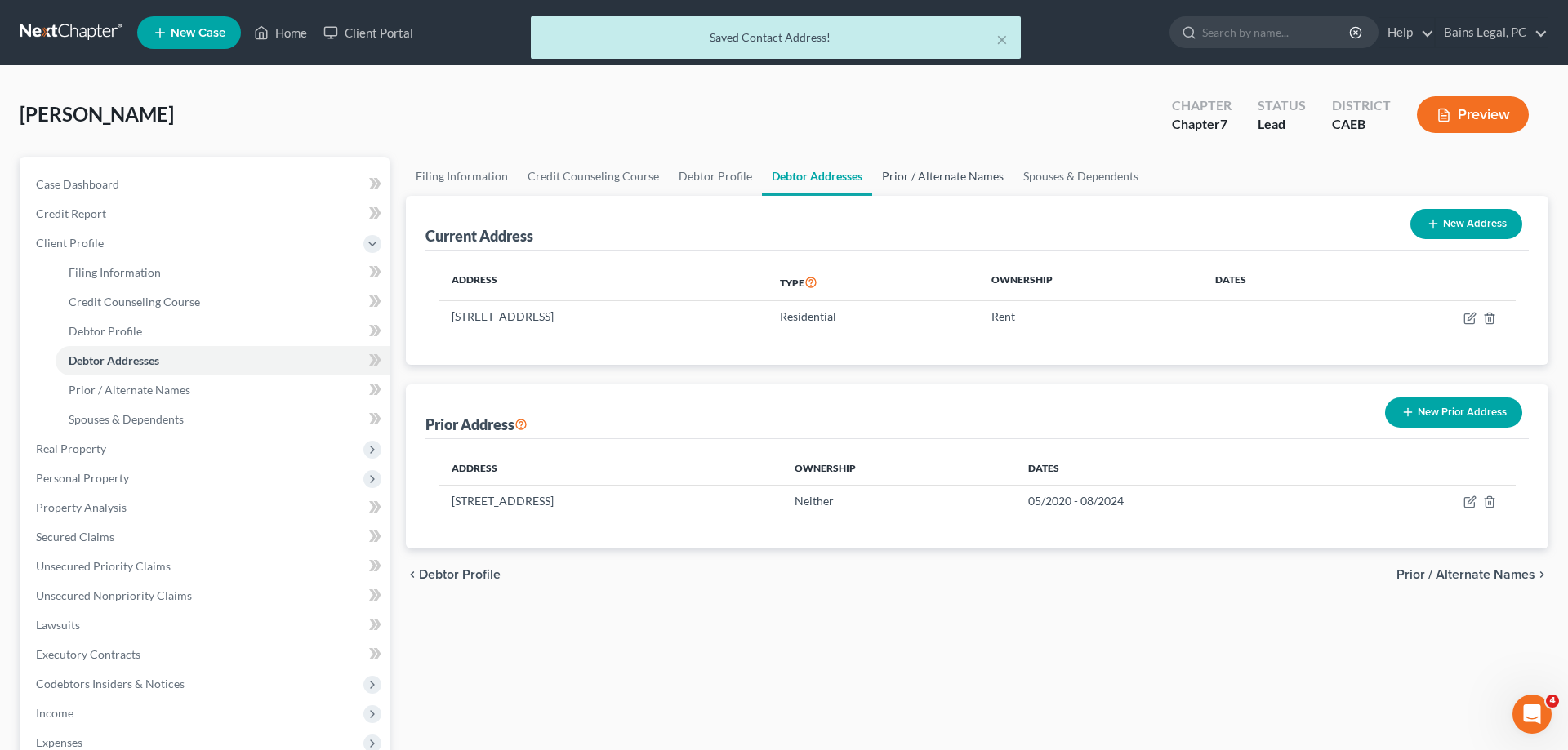
click at [975, 179] on link "Prior / Alternate Names" at bounding box center [943, 177] width 141 height 39
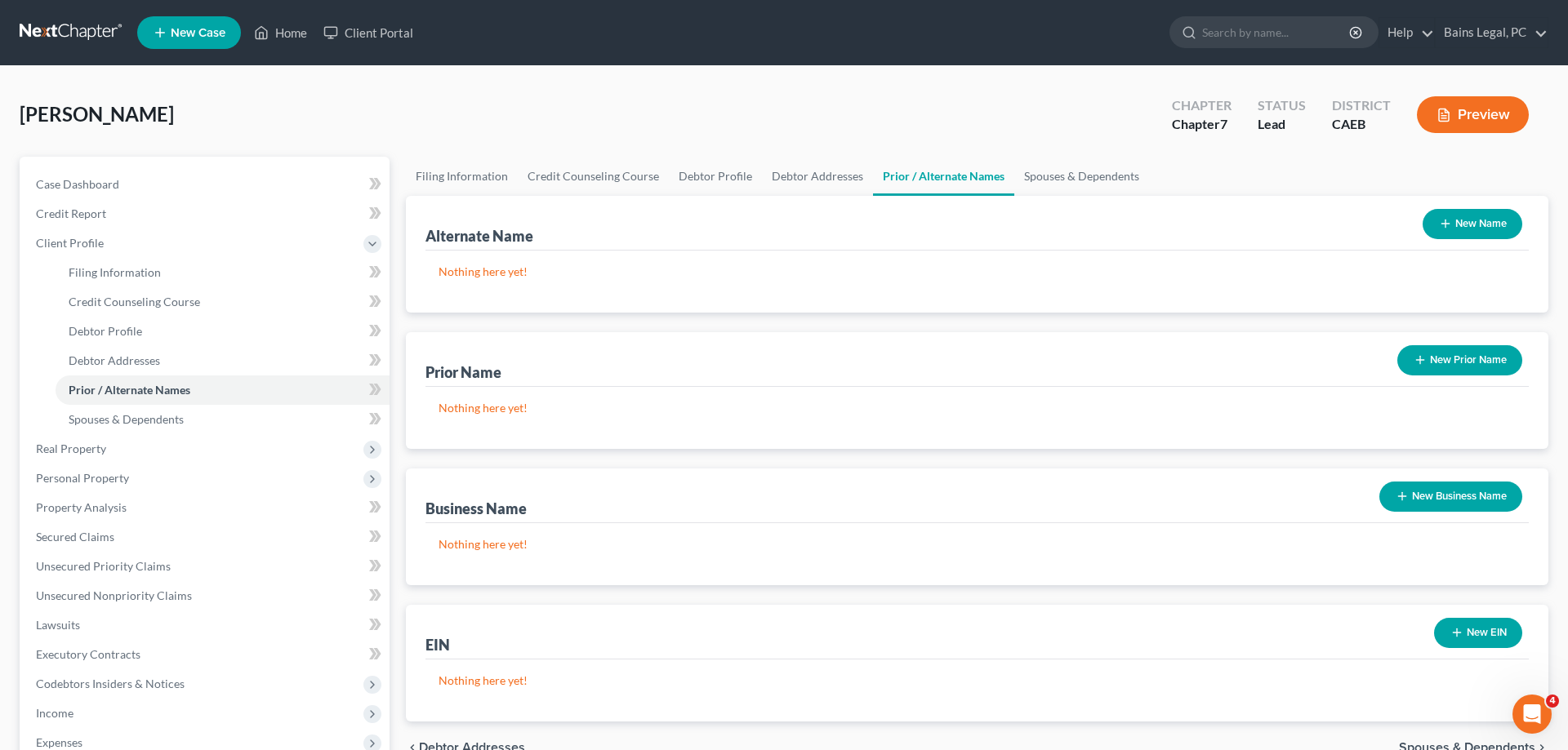
click at [1513, 223] on button "New Name" at bounding box center [1473, 224] width 100 height 30
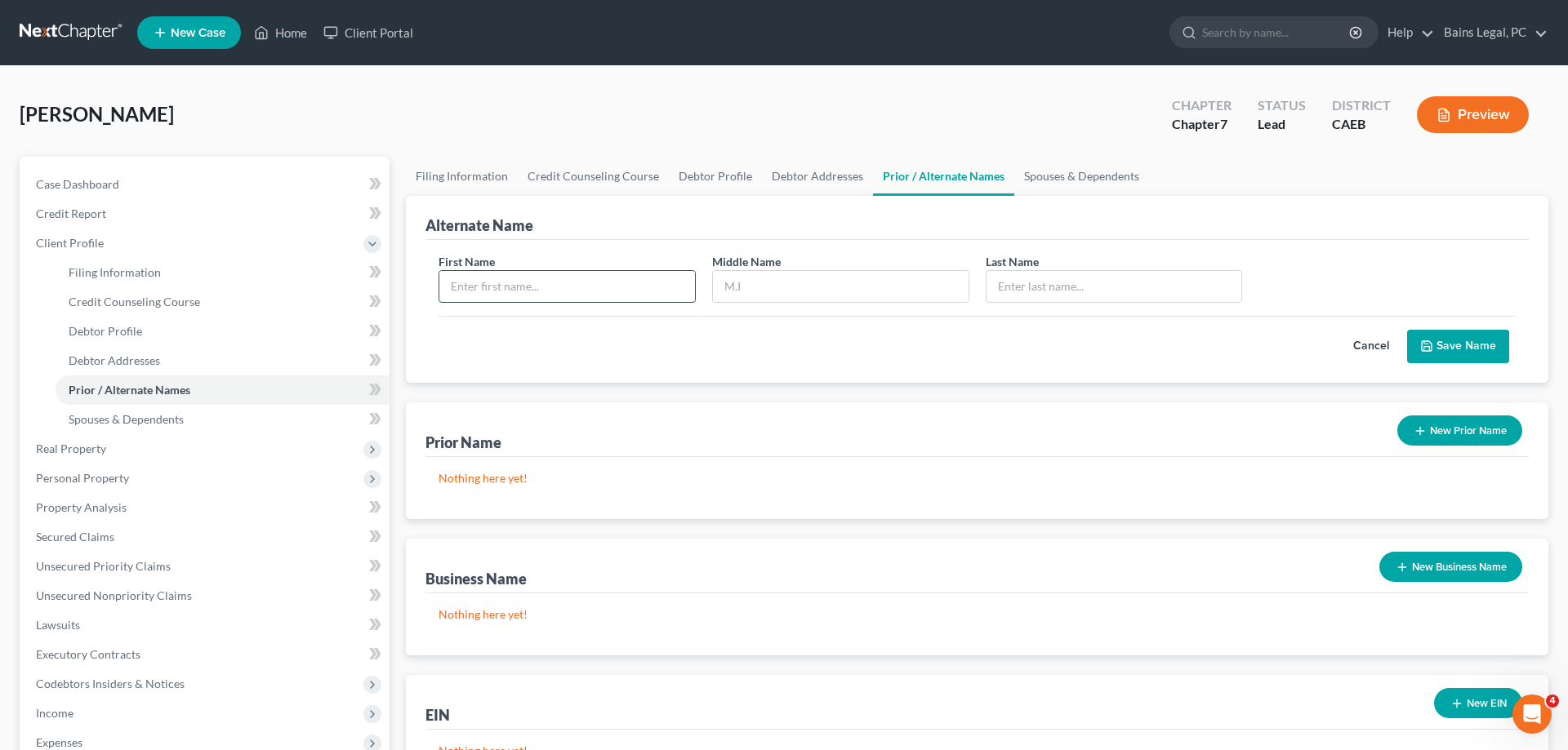
click at [495, 281] on input "text" at bounding box center [567, 286] width 256 height 31
type input "[PERSON_NAME]"
type input "L"
type input "[PERSON_NAME]"
click at [1466, 328] on div "Cancel Save Name" at bounding box center [978, 339] width 1077 height 48
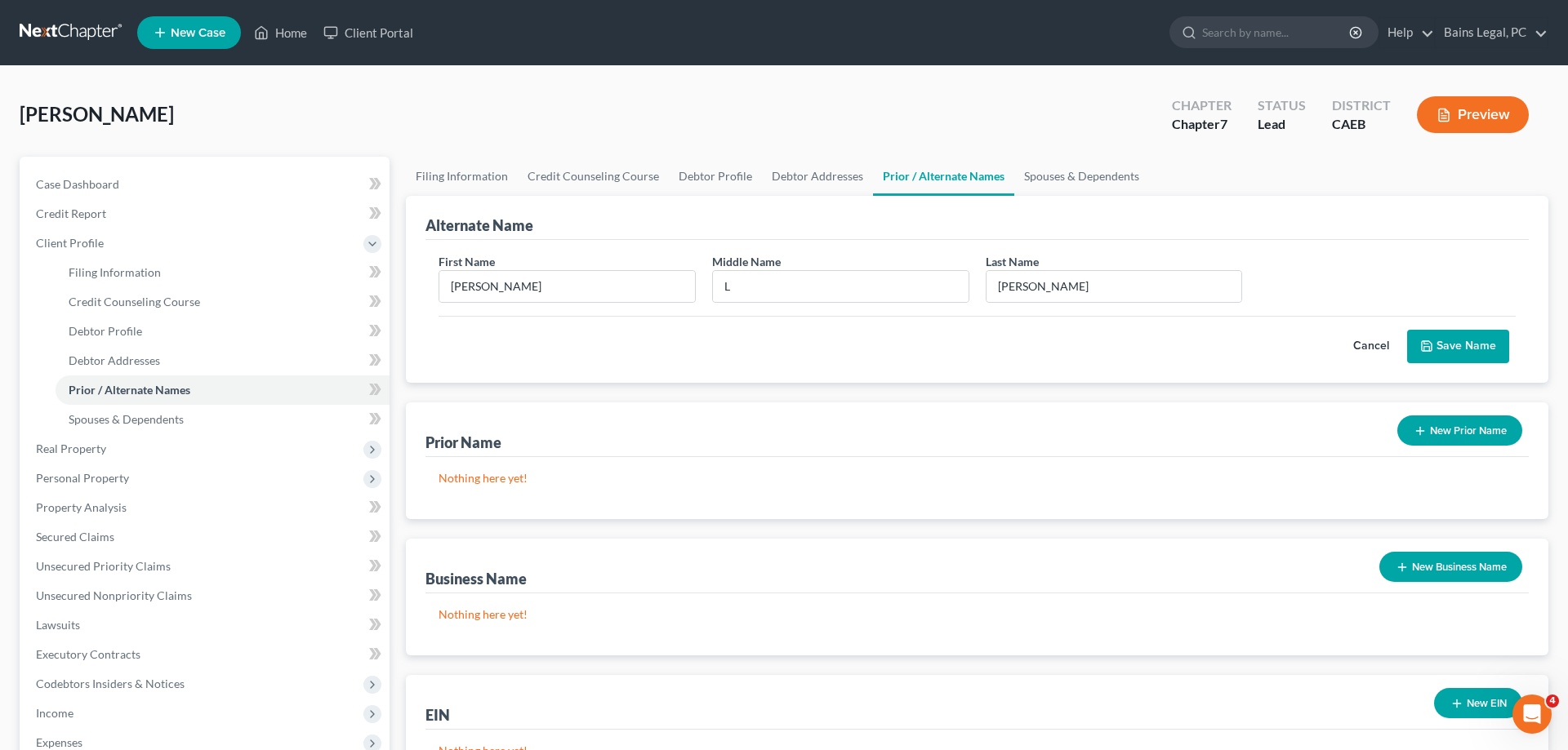
drag, startPoint x: 1440, startPoint y: 347, endPoint x: 1180, endPoint y: 359, distance: 260.3
click at [1441, 347] on button "Save Name" at bounding box center [1458, 347] width 102 height 34
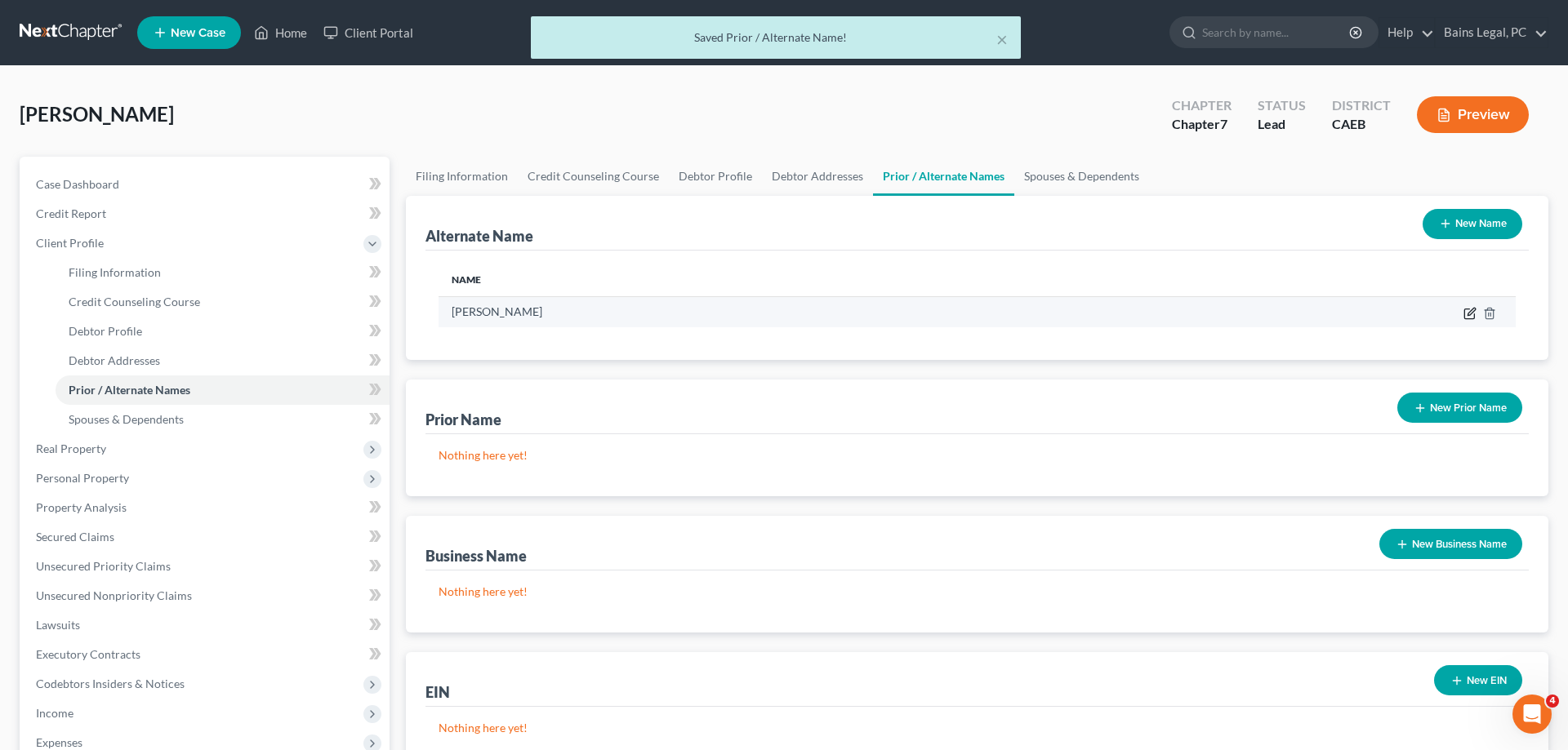
click at [1467, 310] on icon at bounding box center [1470, 314] width 13 height 13
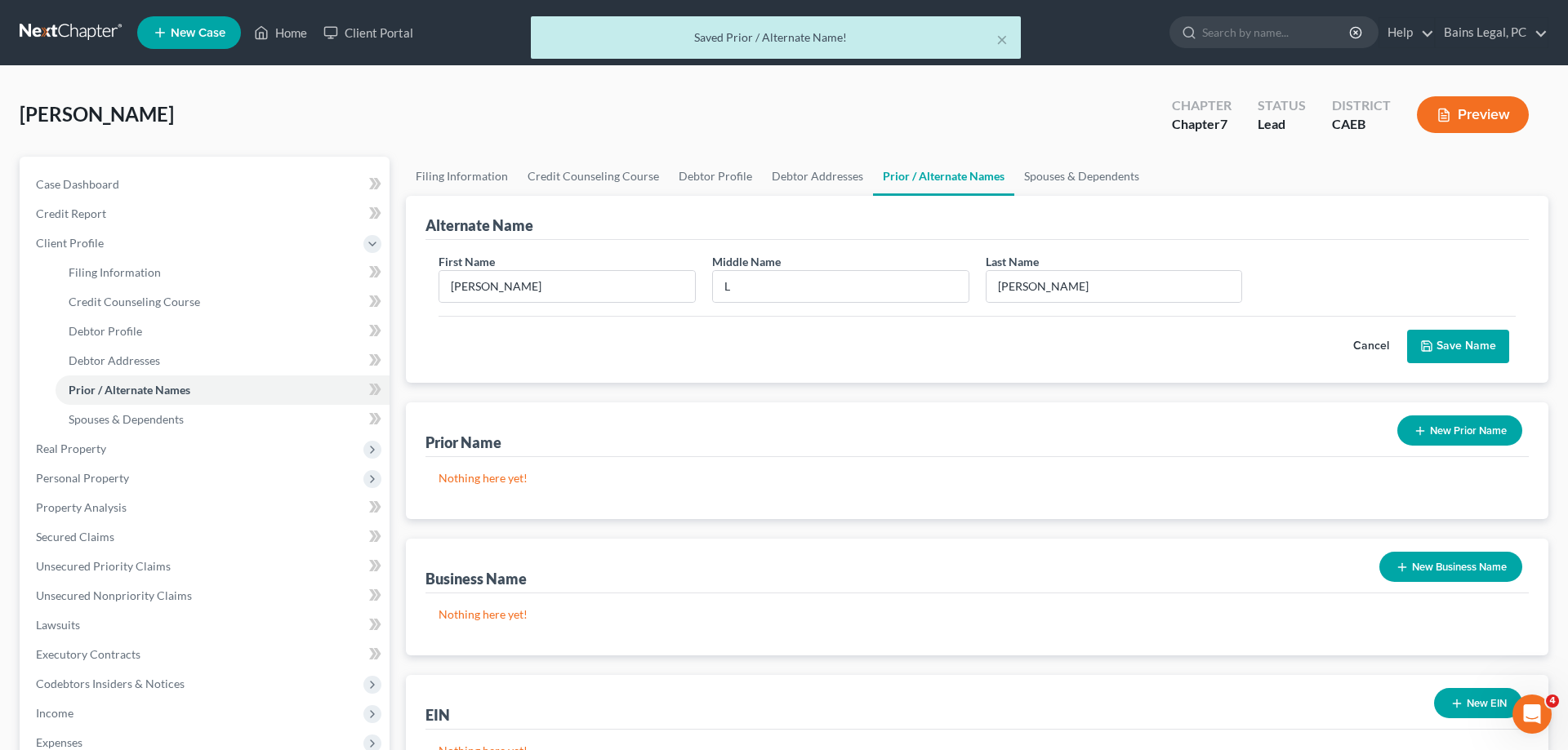
click at [1464, 342] on button "Save Name" at bounding box center [1458, 347] width 102 height 34
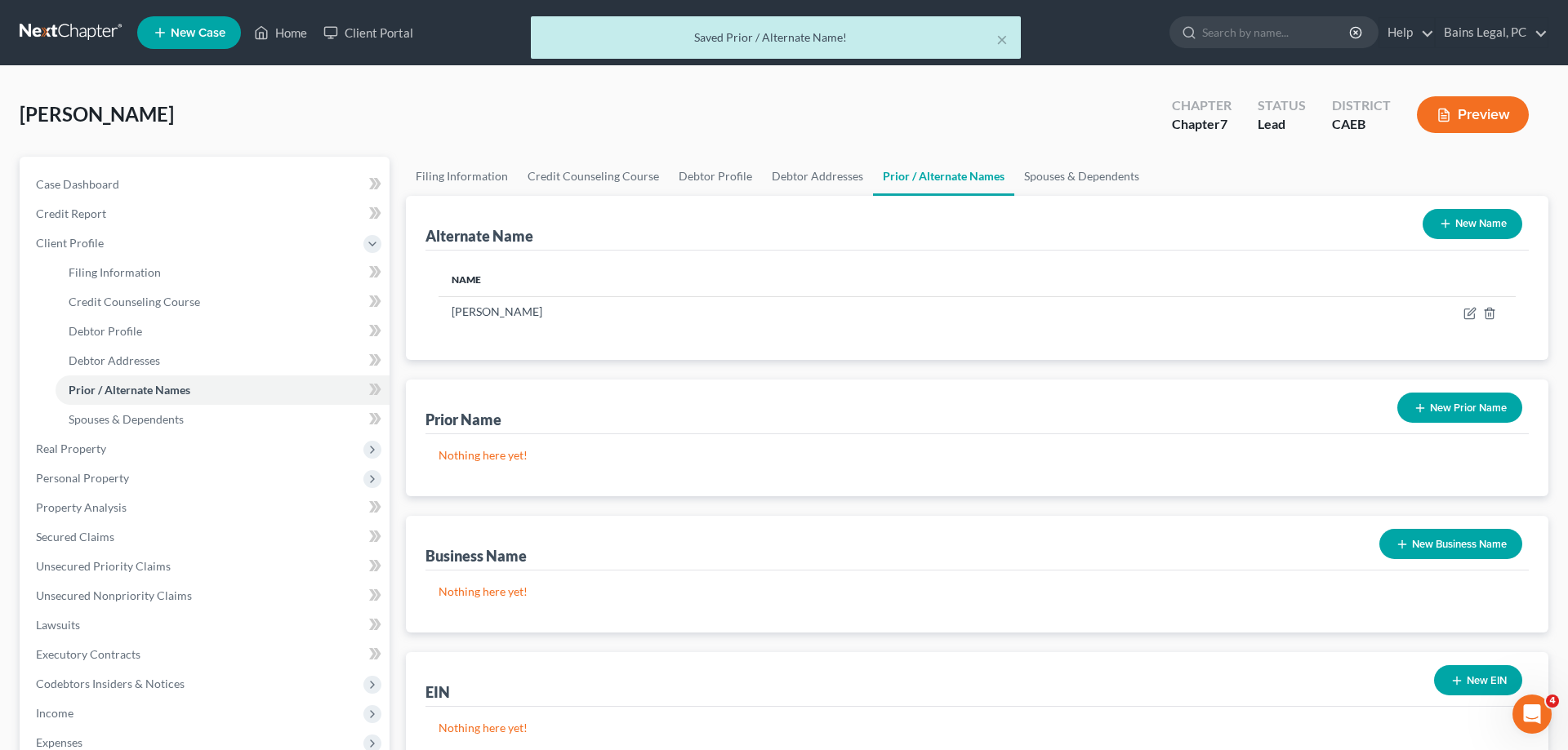
click at [1482, 224] on button "New Name" at bounding box center [1473, 224] width 100 height 30
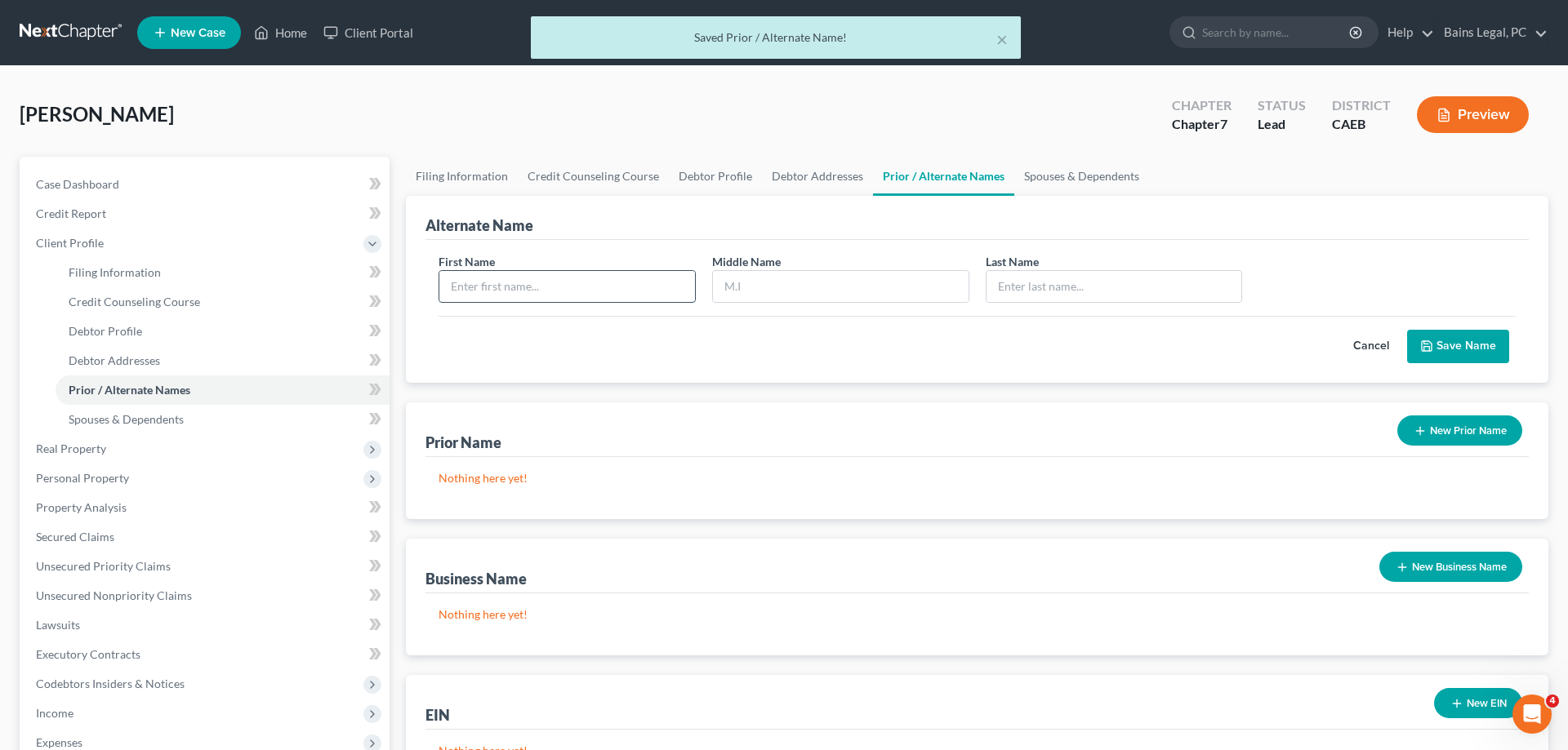
click at [582, 290] on input "text" at bounding box center [567, 286] width 256 height 31
type input "[PERSON_NAME]"
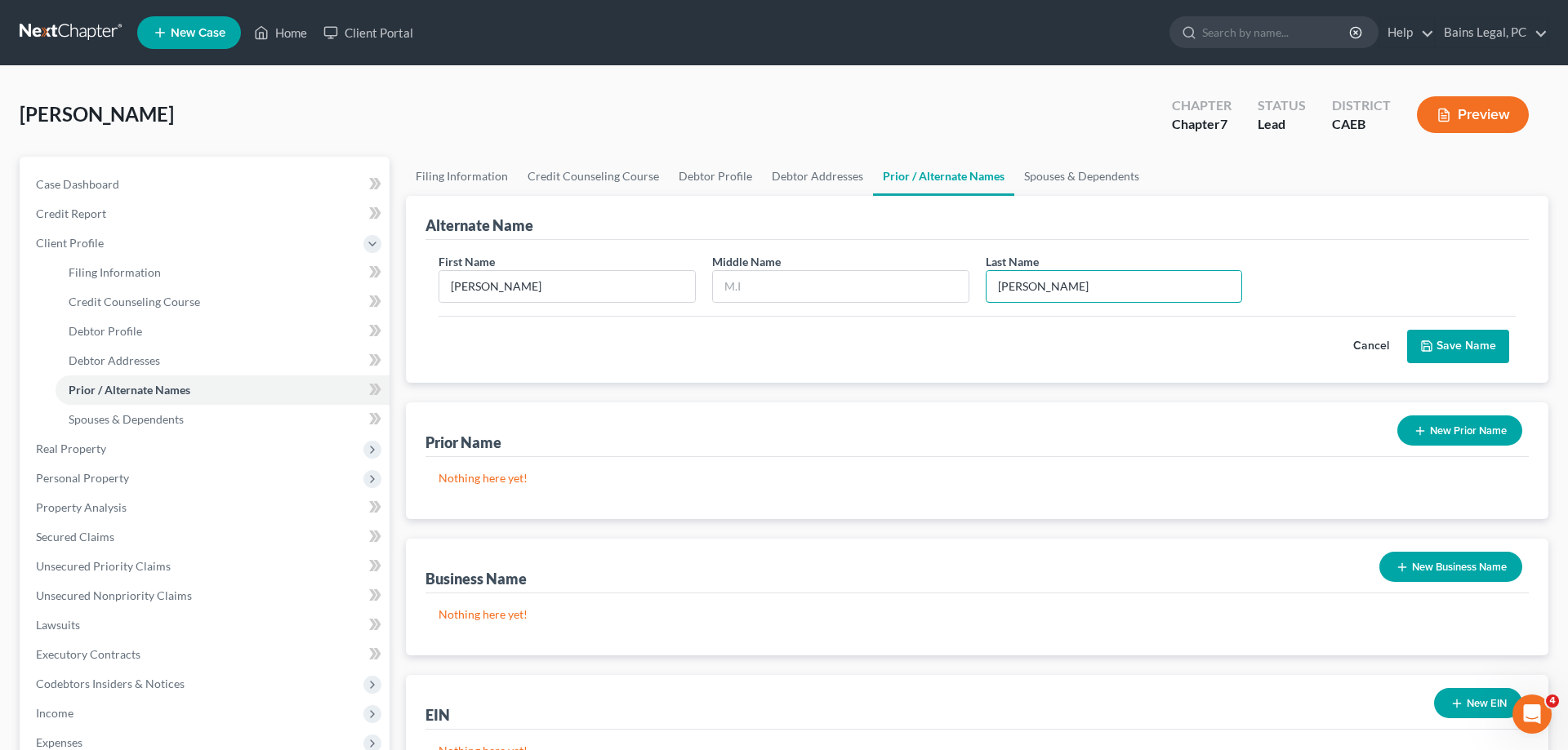
type input "[PERSON_NAME]"
click at [1423, 347] on icon "submit" at bounding box center [1427, 346] width 13 height 13
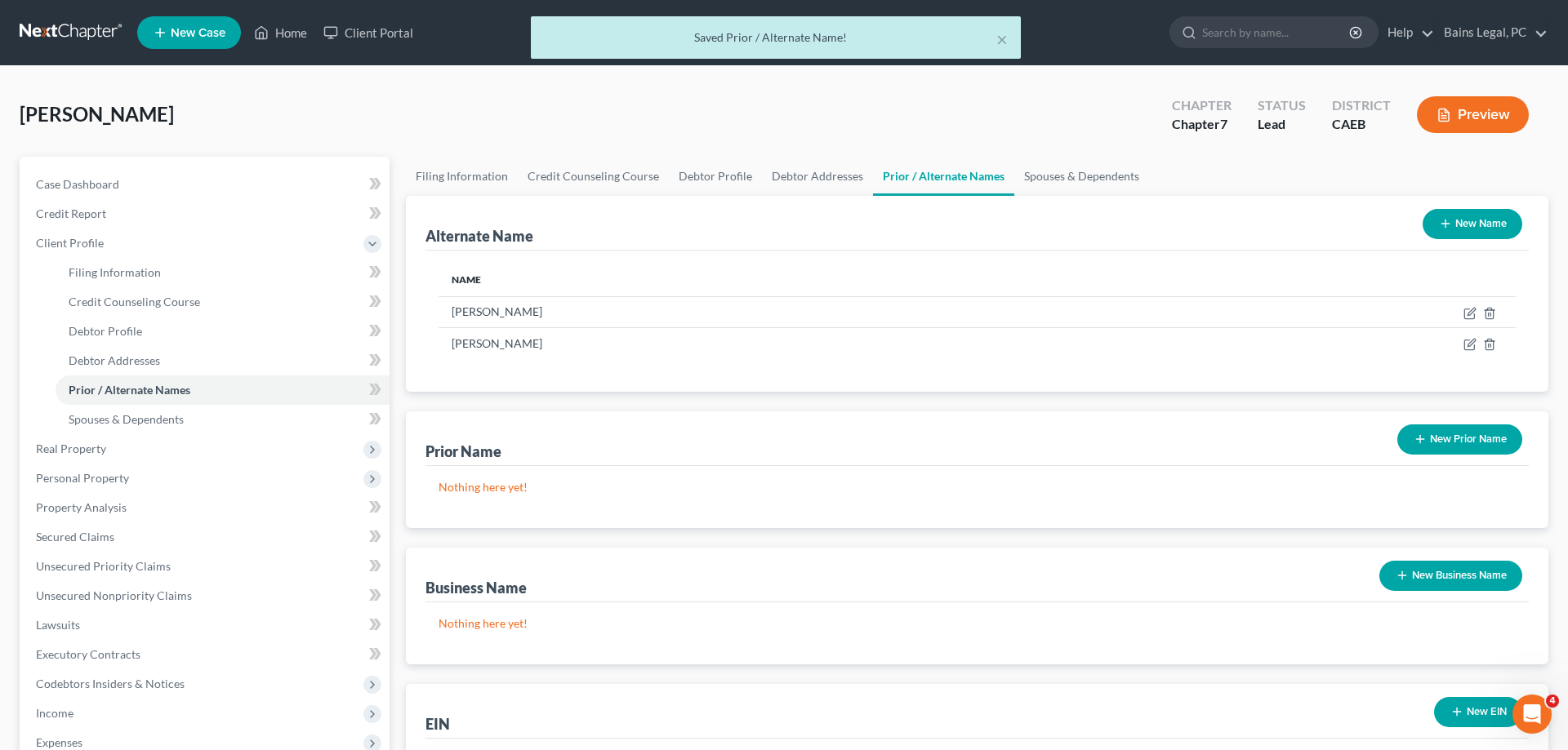
click at [1497, 226] on button "New Name" at bounding box center [1473, 224] width 100 height 30
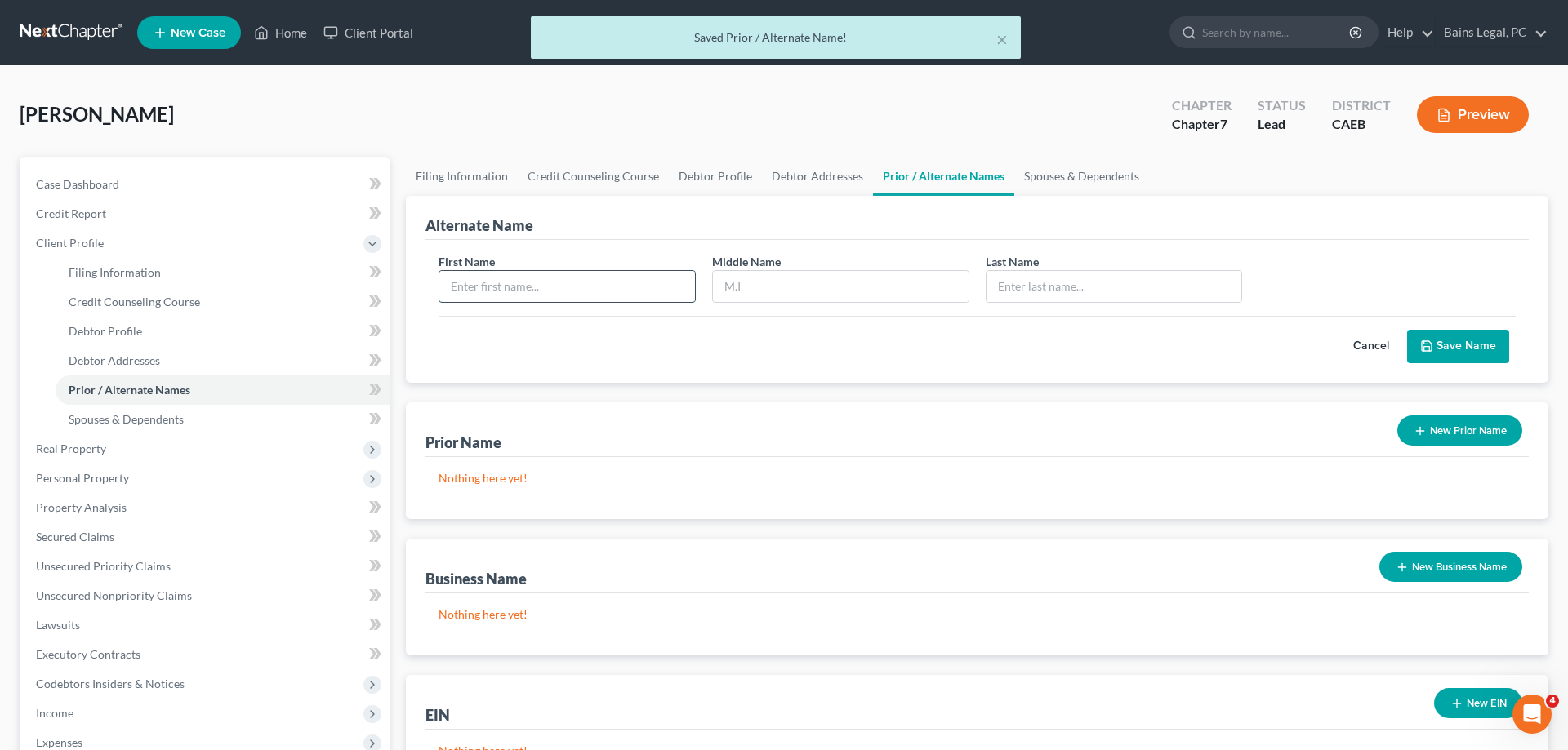
click at [638, 285] on input "text" at bounding box center [567, 286] width 256 height 31
type input "[PERSON_NAME]"
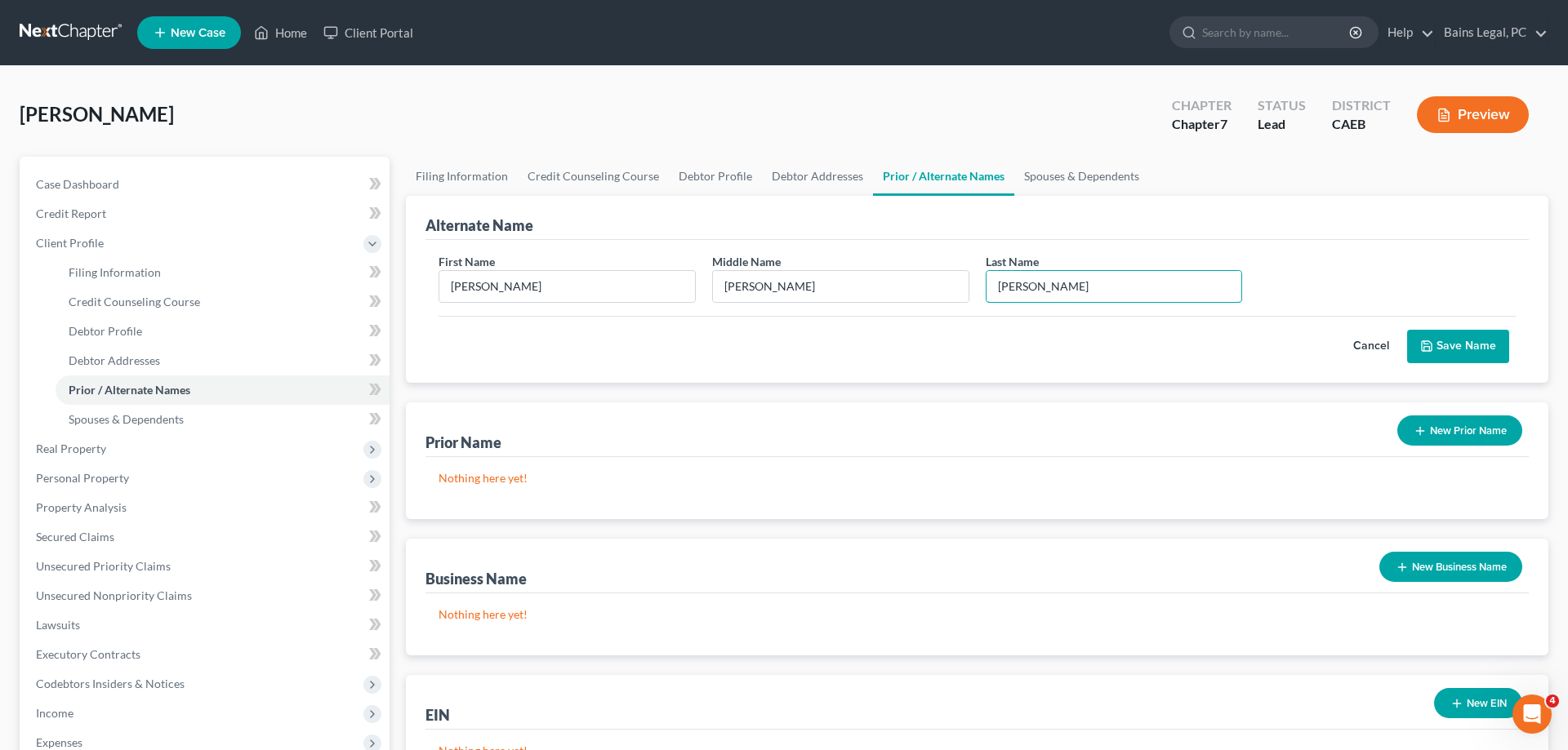
type input "[PERSON_NAME]"
click at [1434, 350] on icon "submit" at bounding box center [1427, 346] width 13 height 13
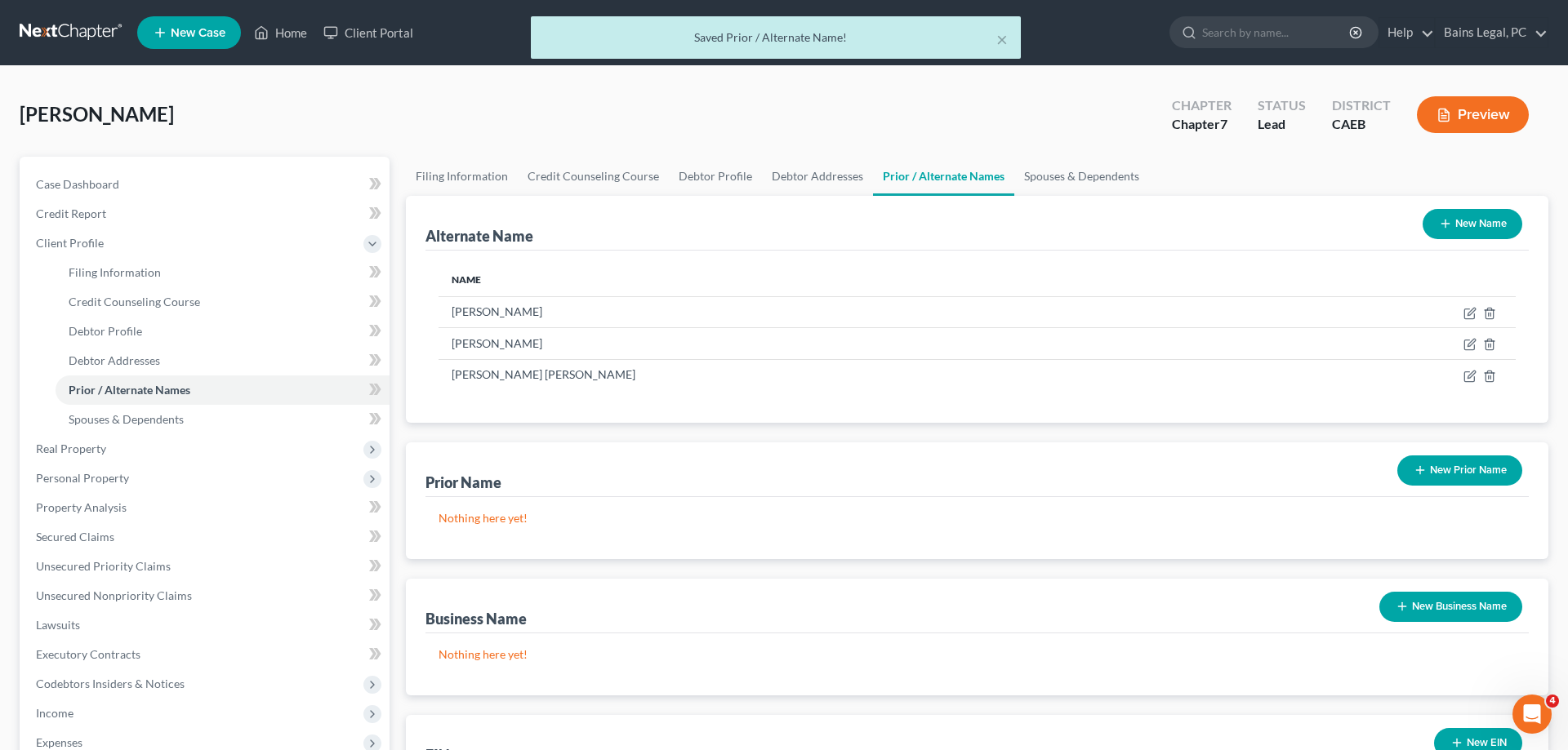
click at [1479, 217] on button "New Name" at bounding box center [1473, 224] width 100 height 30
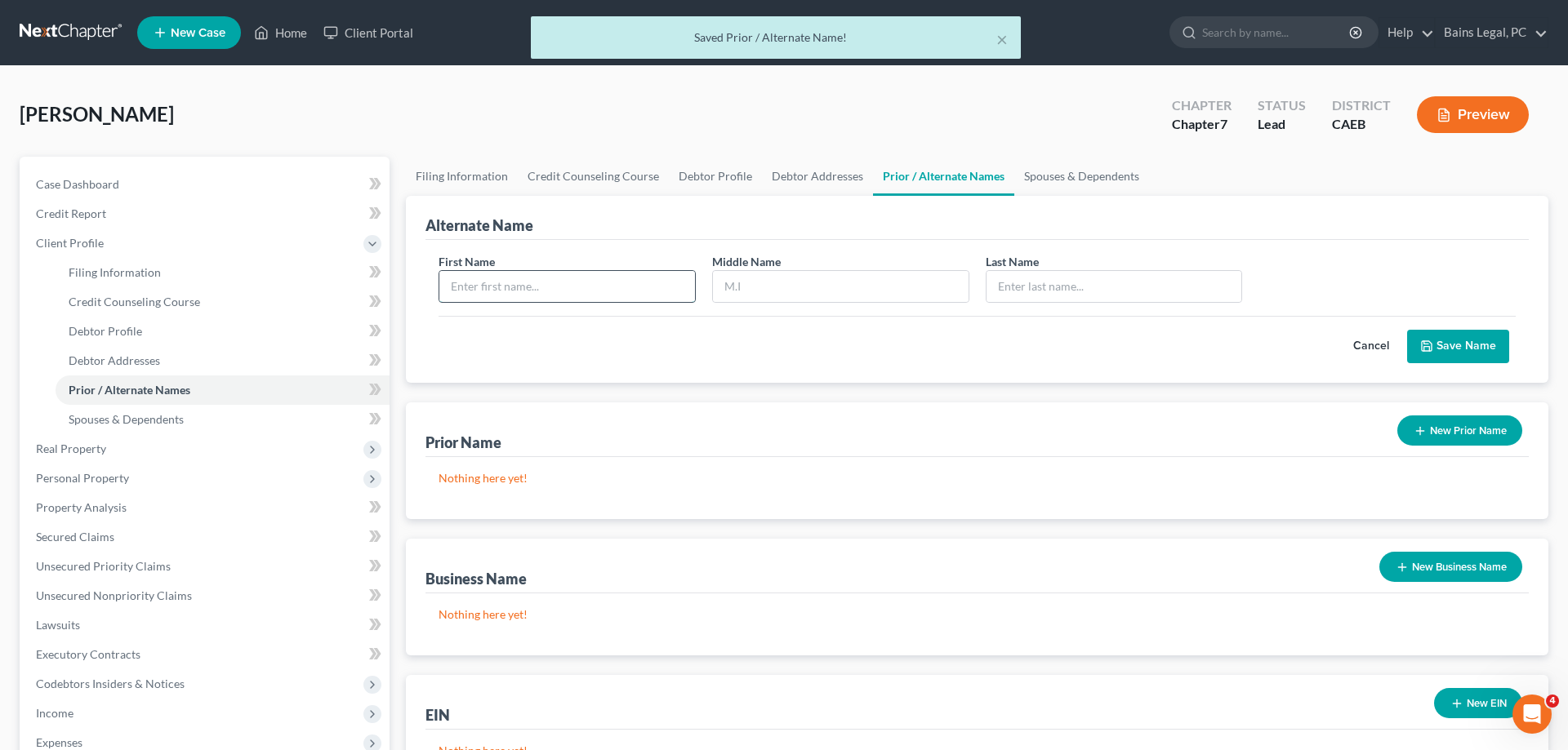
click at [590, 285] on input "text" at bounding box center [567, 286] width 256 height 31
type input "[PERSON_NAME]"
type input "L"
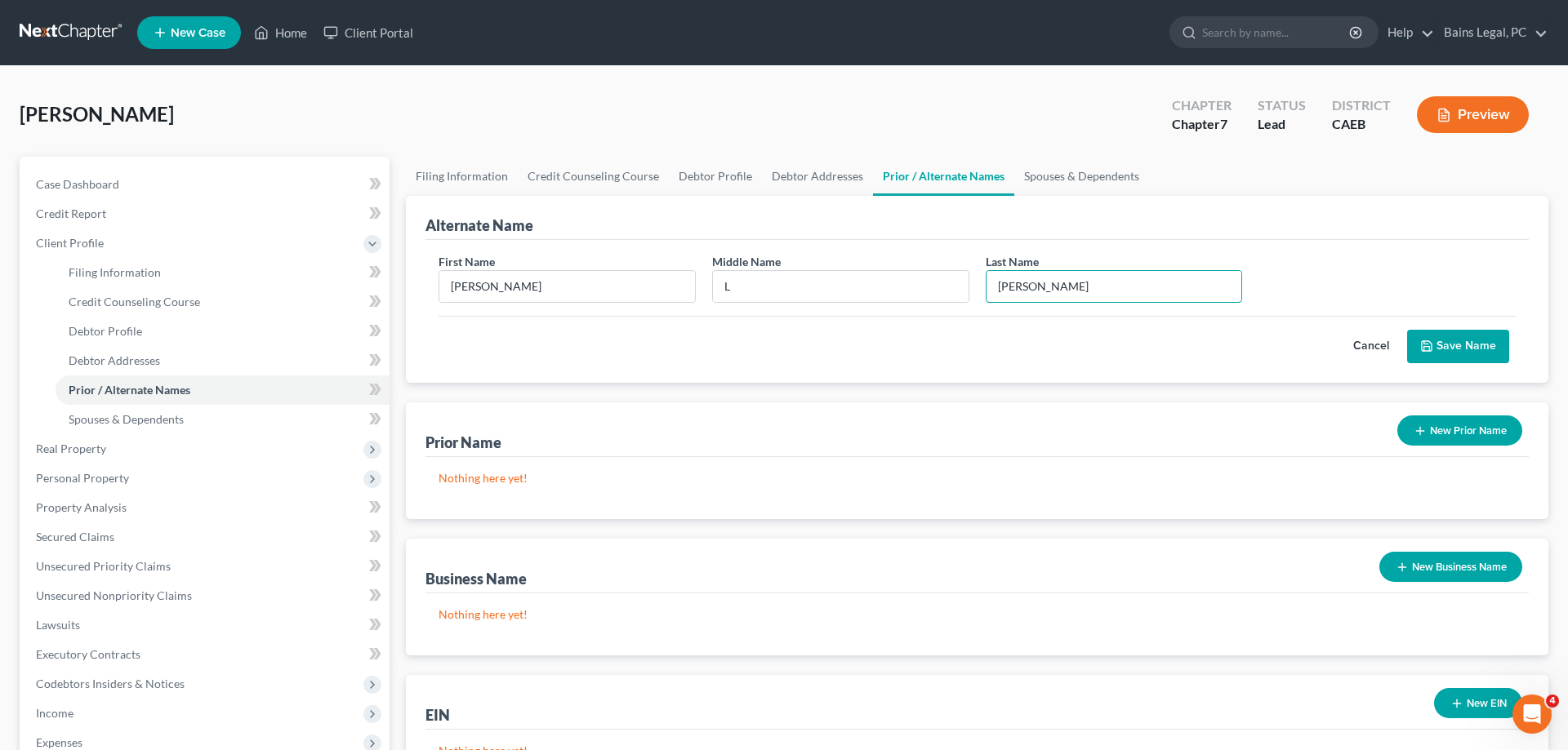
type input "[PERSON_NAME]"
click at [1446, 341] on button "Save Name" at bounding box center [1458, 347] width 102 height 34
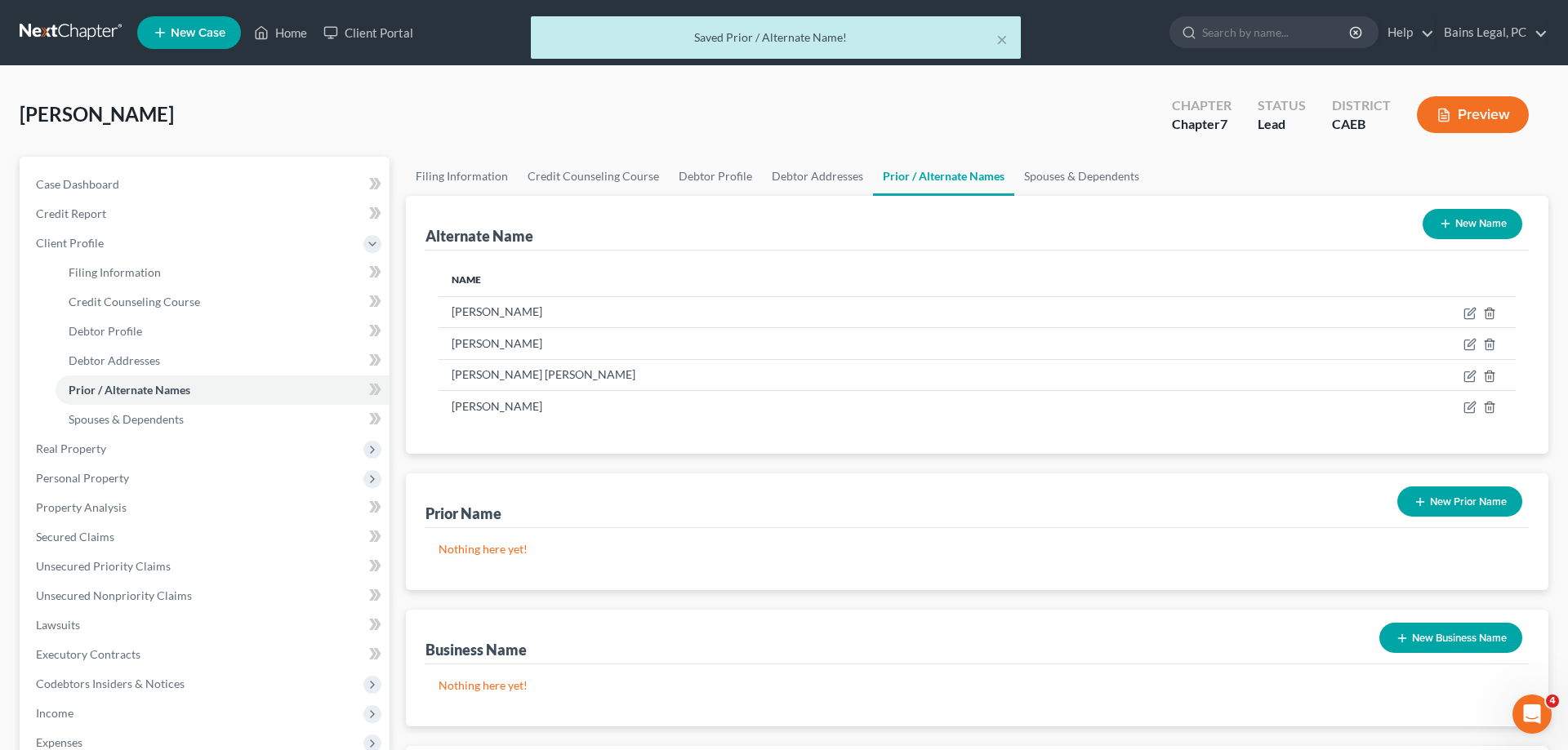
drag, startPoint x: 1485, startPoint y: 219, endPoint x: 1506, endPoint y: 245, distance: 33.4
click at [1485, 220] on button "New Name" at bounding box center [1473, 224] width 100 height 30
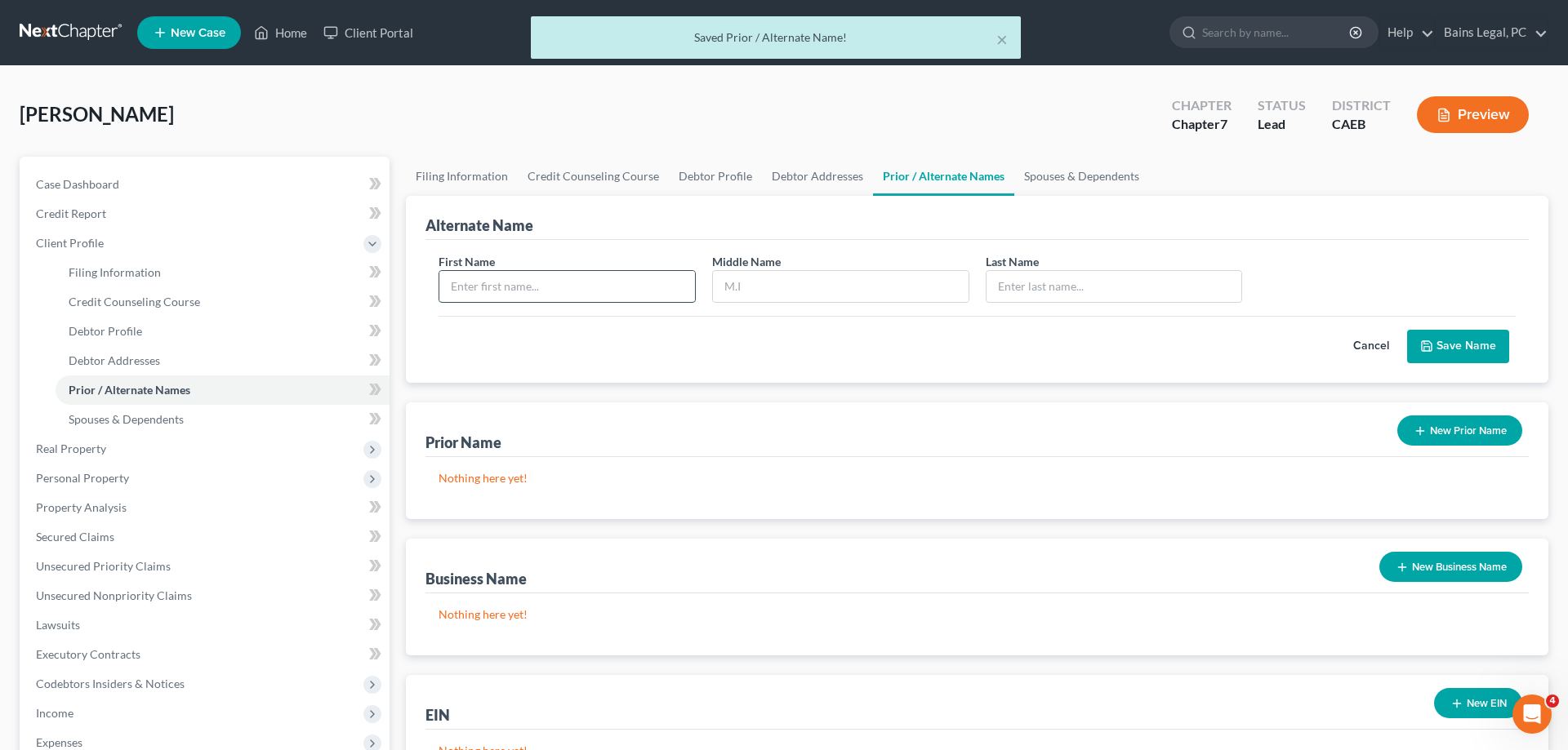
click at [619, 278] on input "text" at bounding box center [567, 286] width 256 height 31
type input "[PERSON_NAME]"
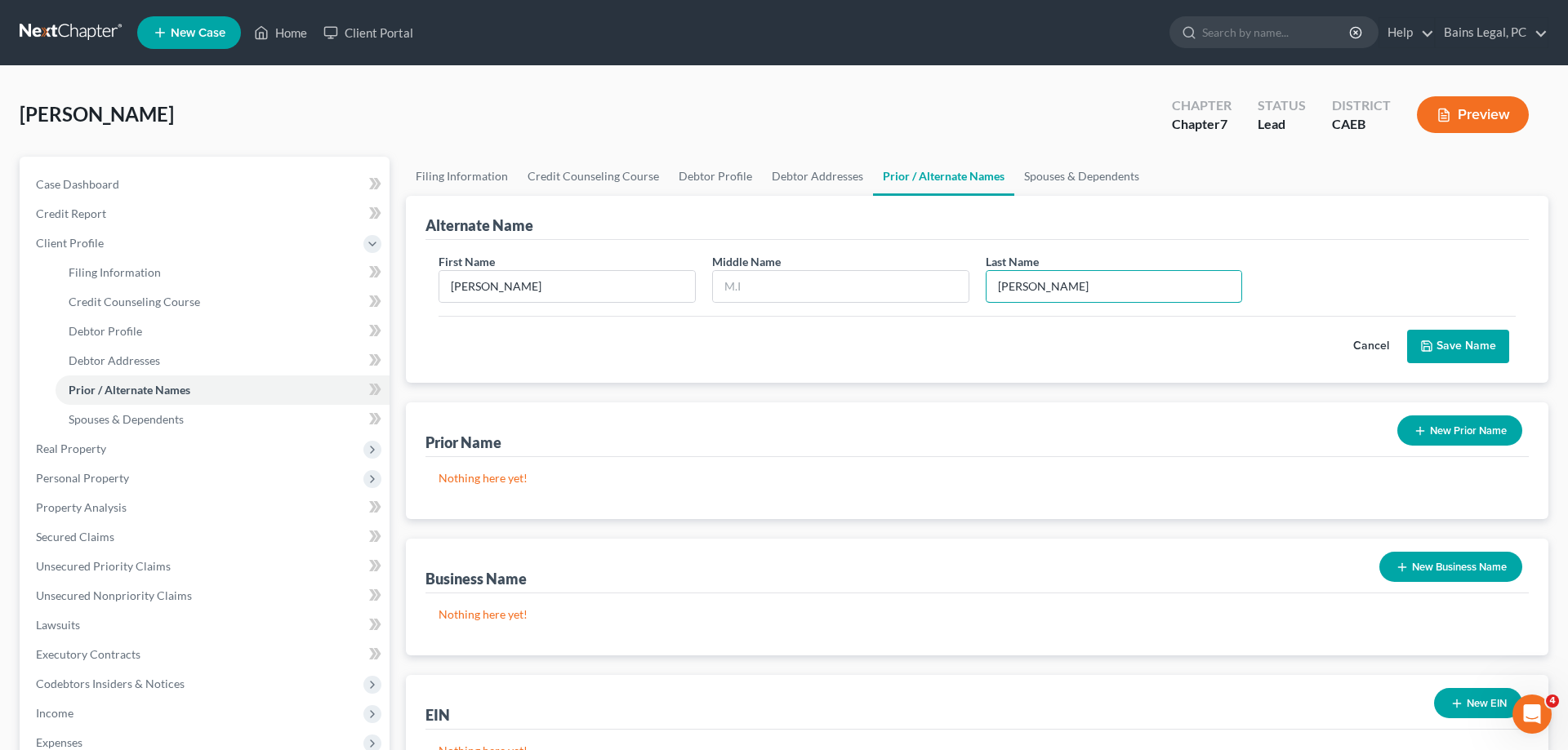
type input "[PERSON_NAME]"
click at [1471, 352] on button "Save Name" at bounding box center [1458, 347] width 102 height 34
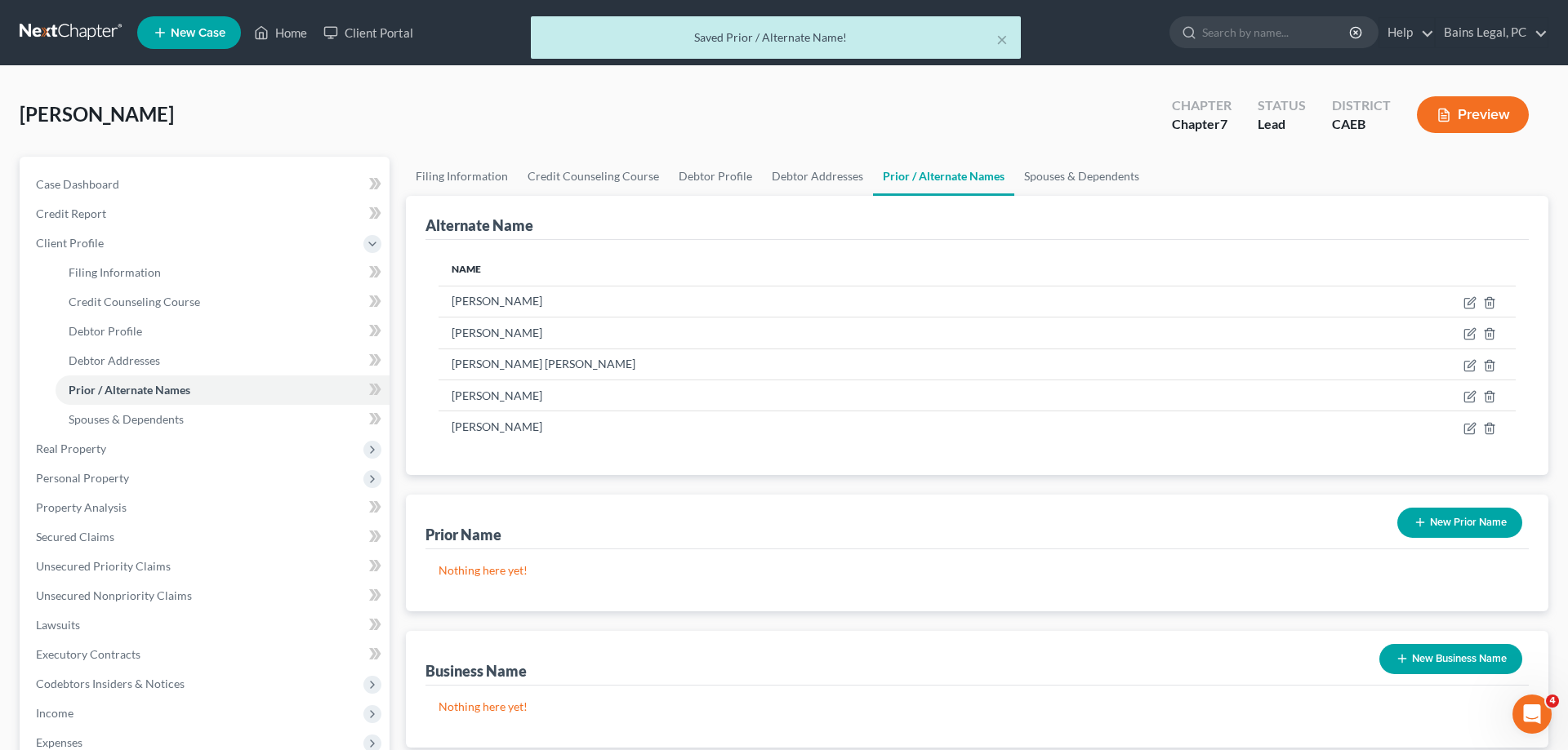
click at [1475, 510] on button "New Prior Name" at bounding box center [1460, 523] width 125 height 30
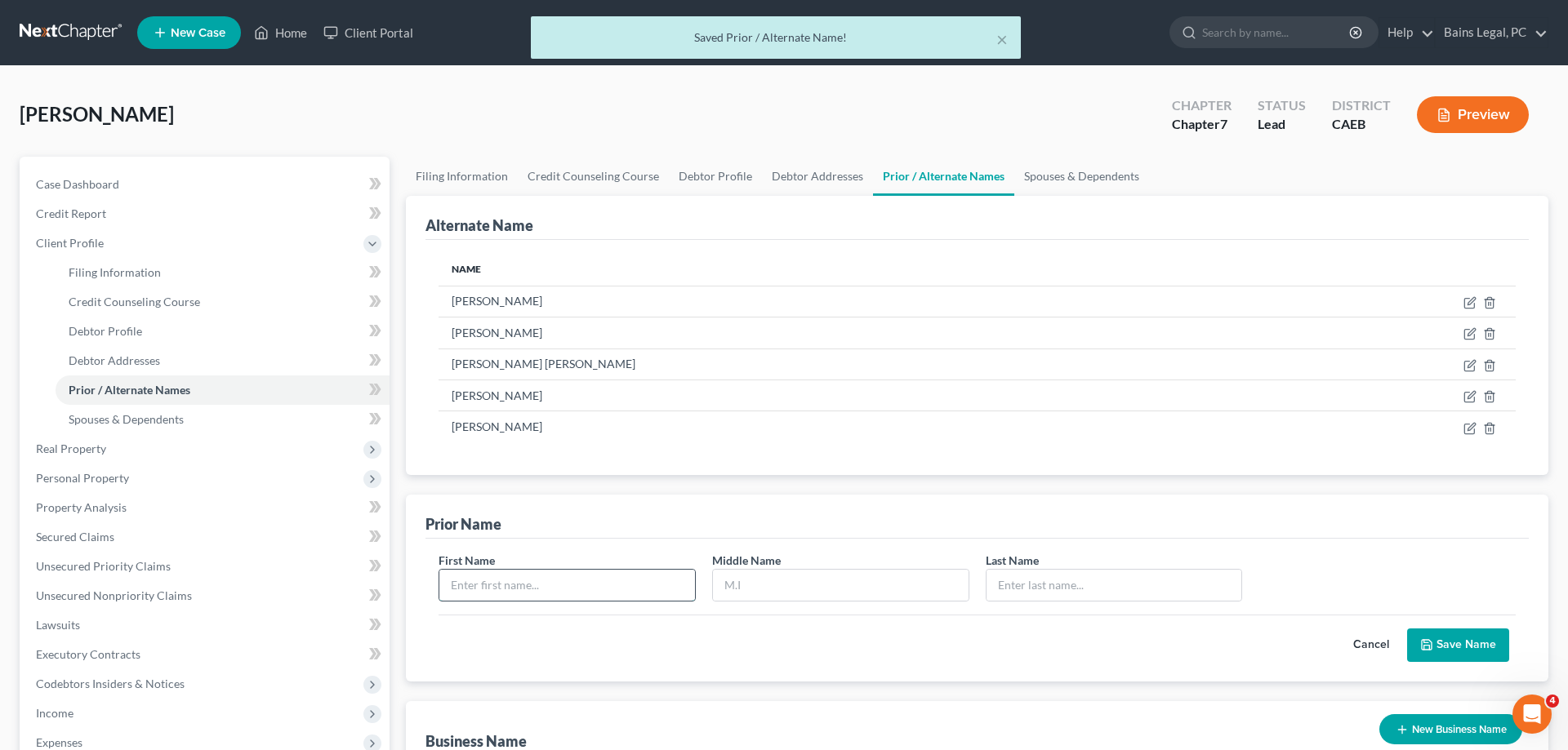
click at [525, 576] on input "text" at bounding box center [567, 585] width 256 height 31
type input "[PERSON_NAME]"
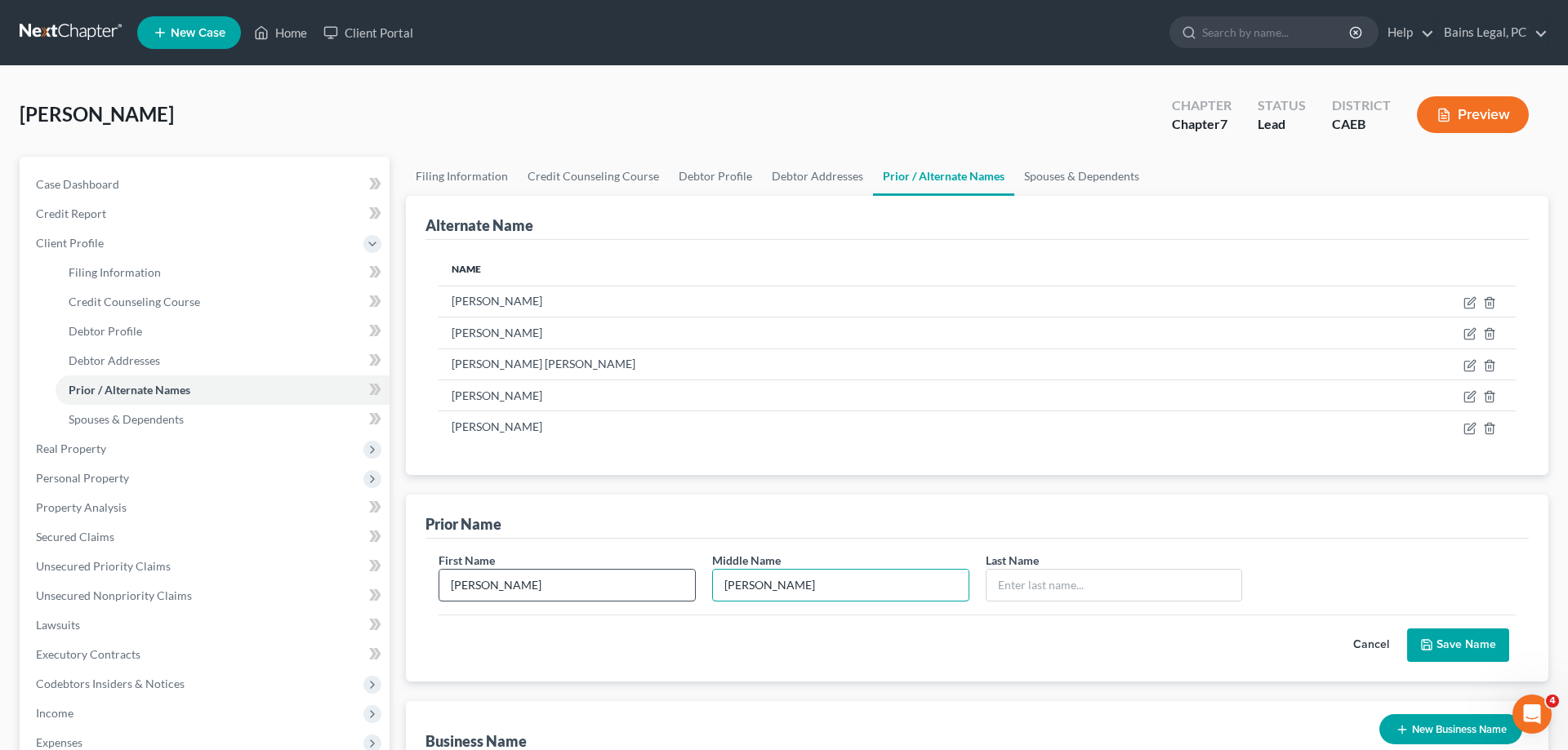
type input "[PERSON_NAME]"
click at [1469, 641] on button "Save Name" at bounding box center [1458, 646] width 102 height 34
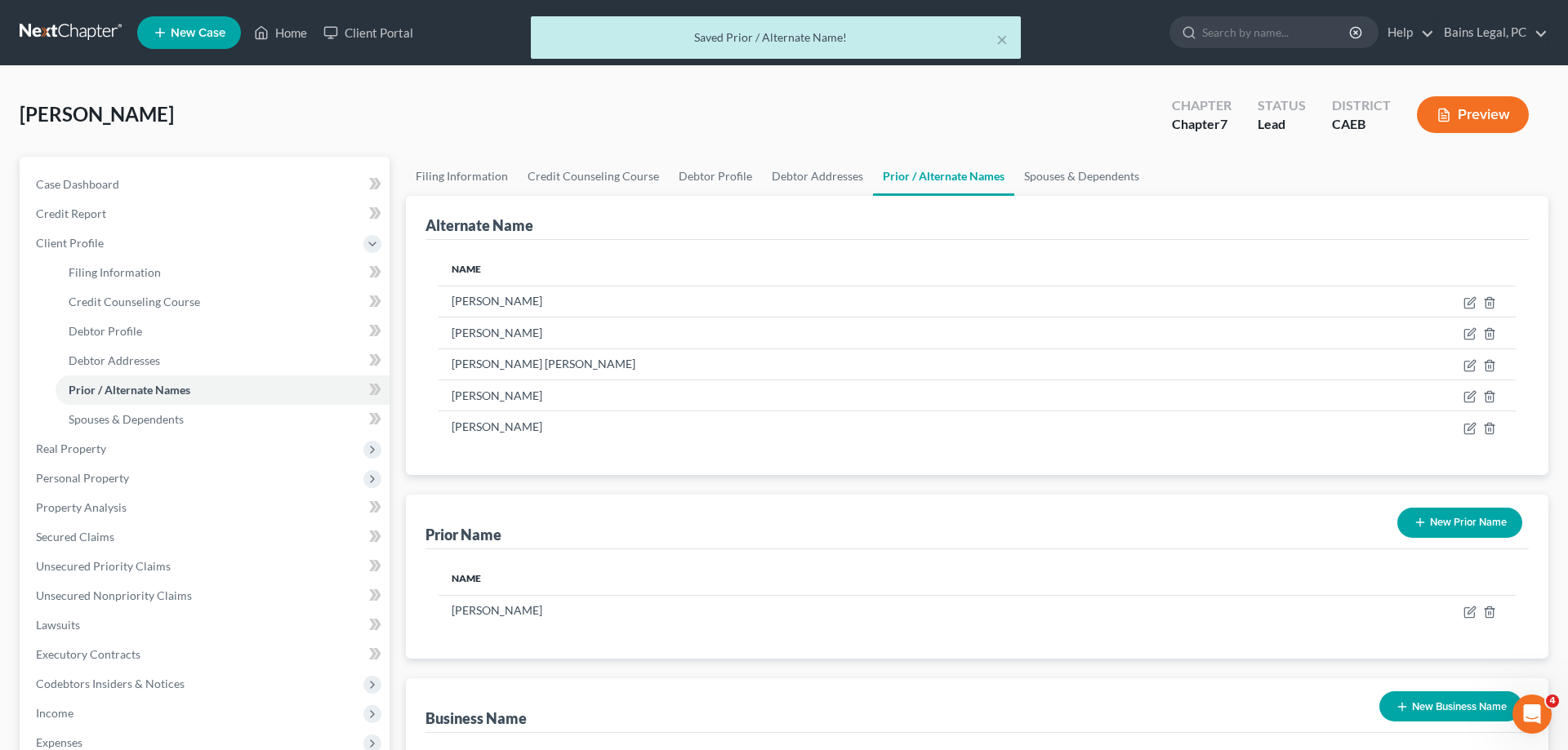
click at [1481, 524] on button "New Prior Name" at bounding box center [1460, 523] width 125 height 30
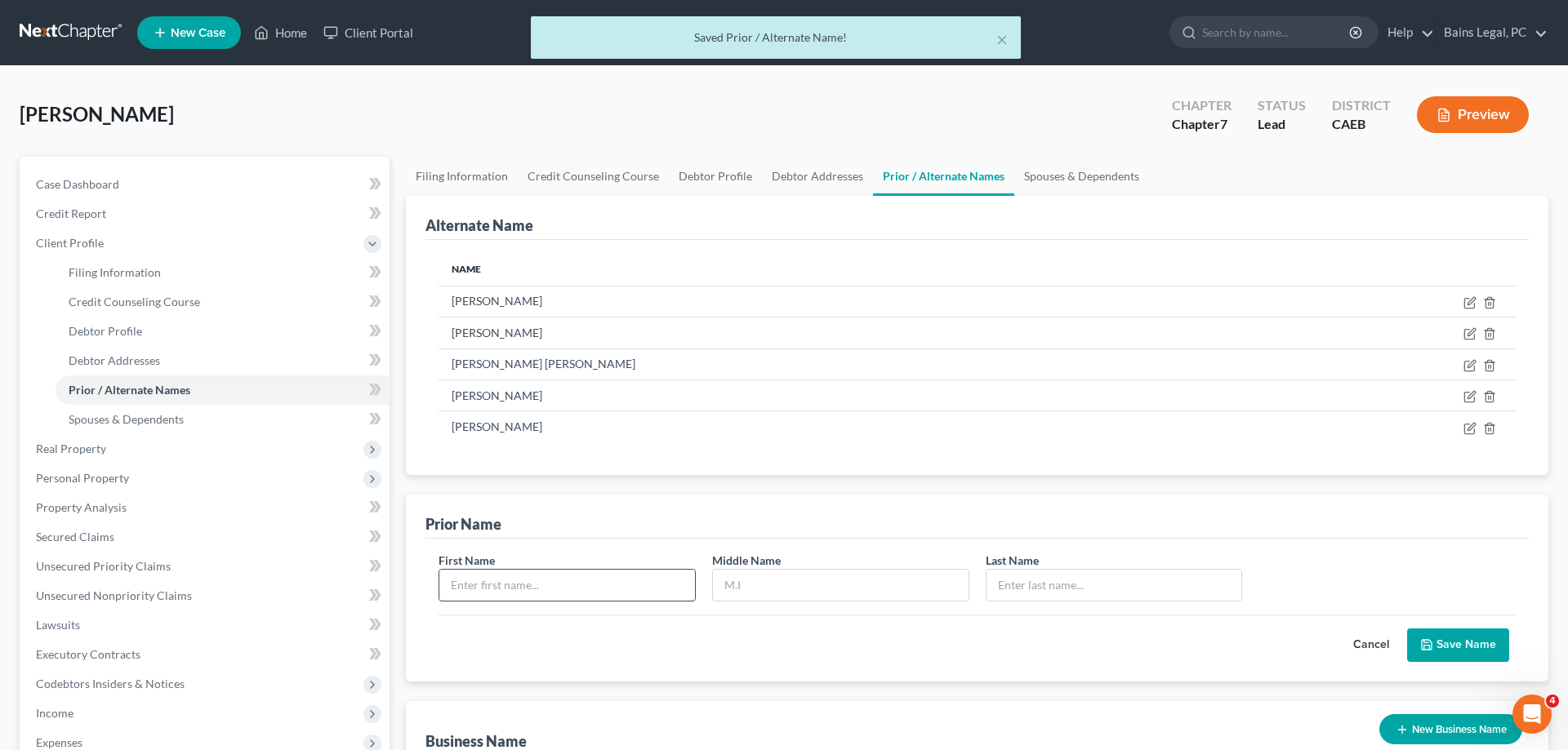
click at [597, 580] on input "text" at bounding box center [567, 585] width 256 height 31
type input "[PERSON_NAME]"
type input "L"
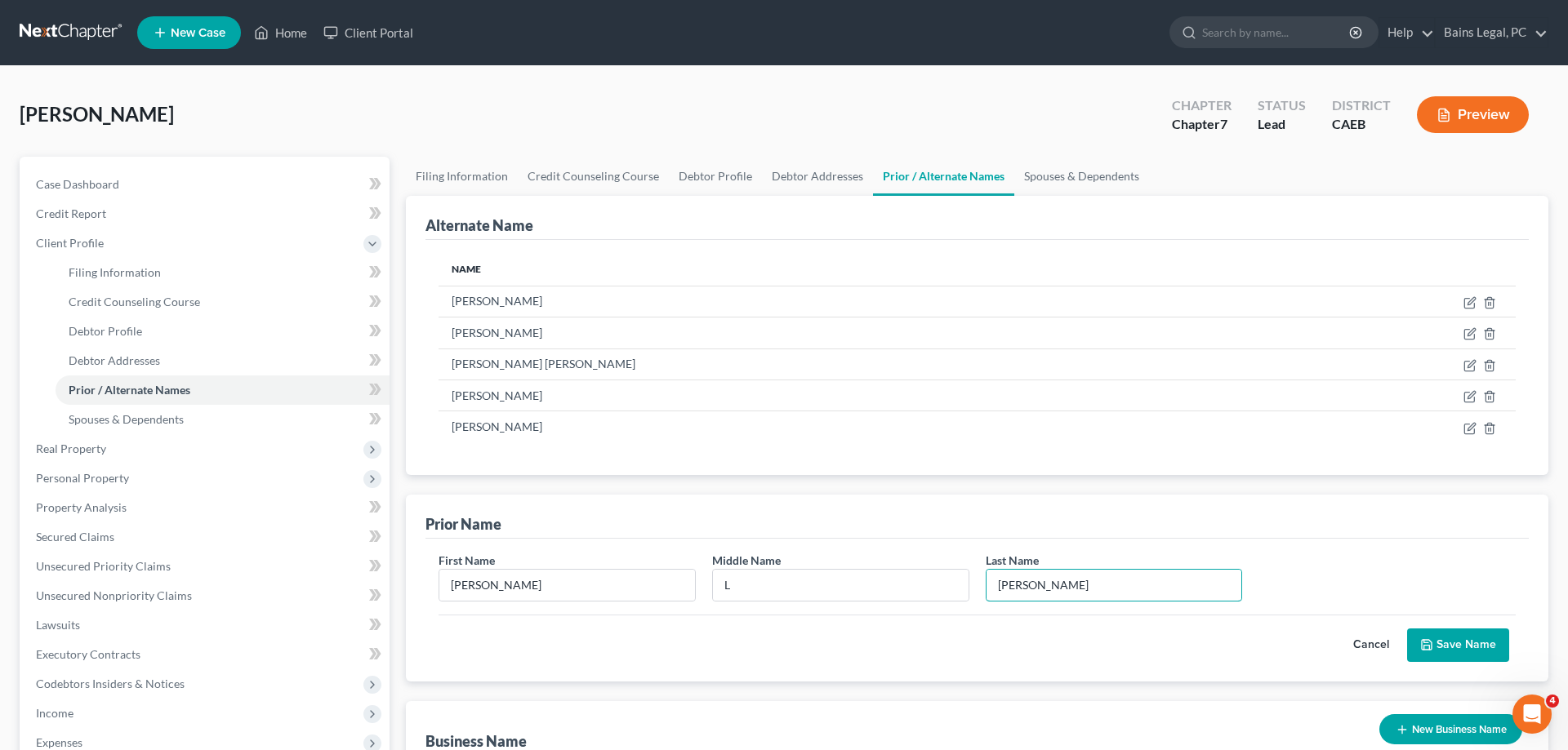
type input "[PERSON_NAME]"
click at [1451, 641] on button "Save Name" at bounding box center [1458, 646] width 102 height 34
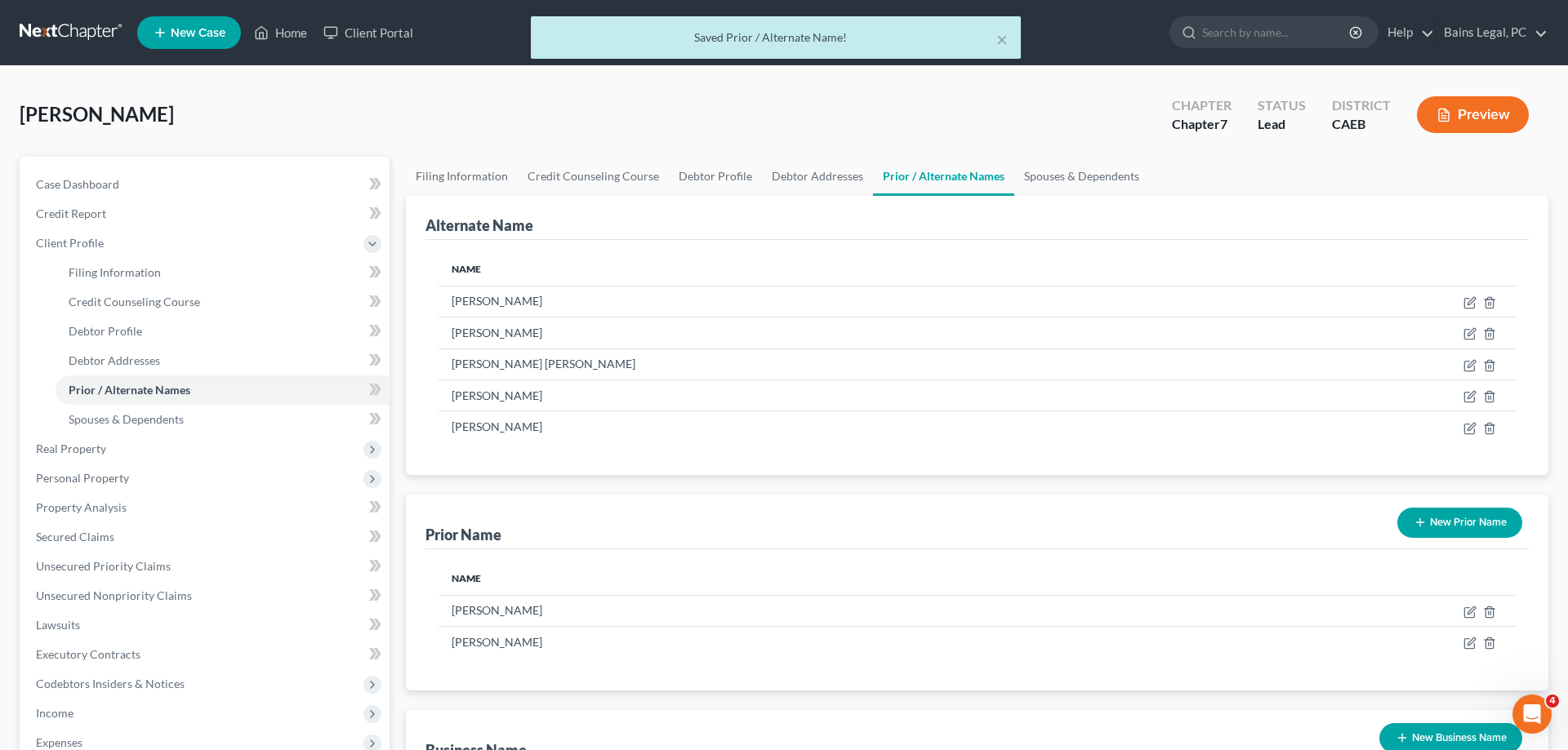
click at [1461, 523] on button "New Prior Name" at bounding box center [1460, 523] width 125 height 30
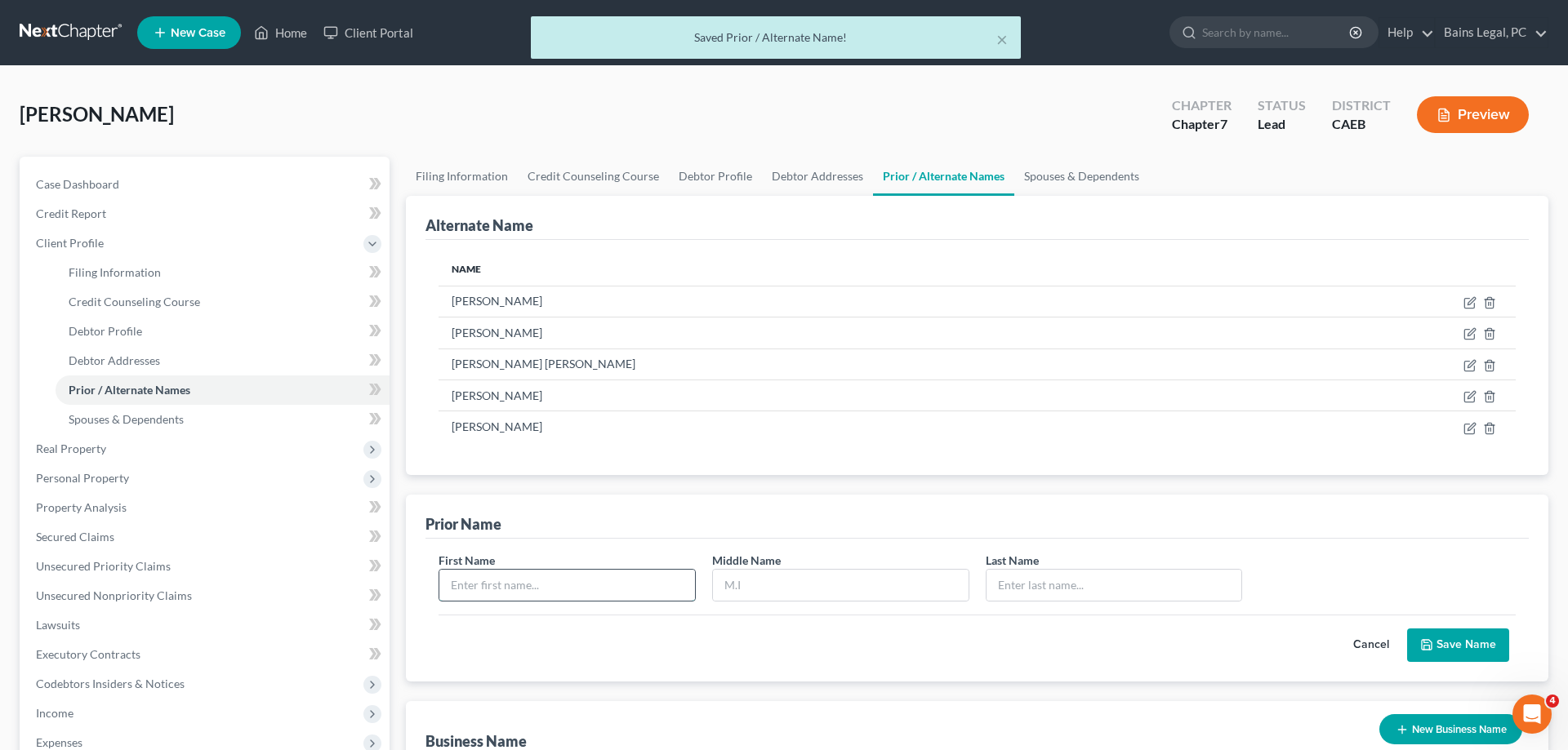
click at [595, 583] on input "text" at bounding box center [567, 585] width 256 height 31
type input "[PERSON_NAME]"
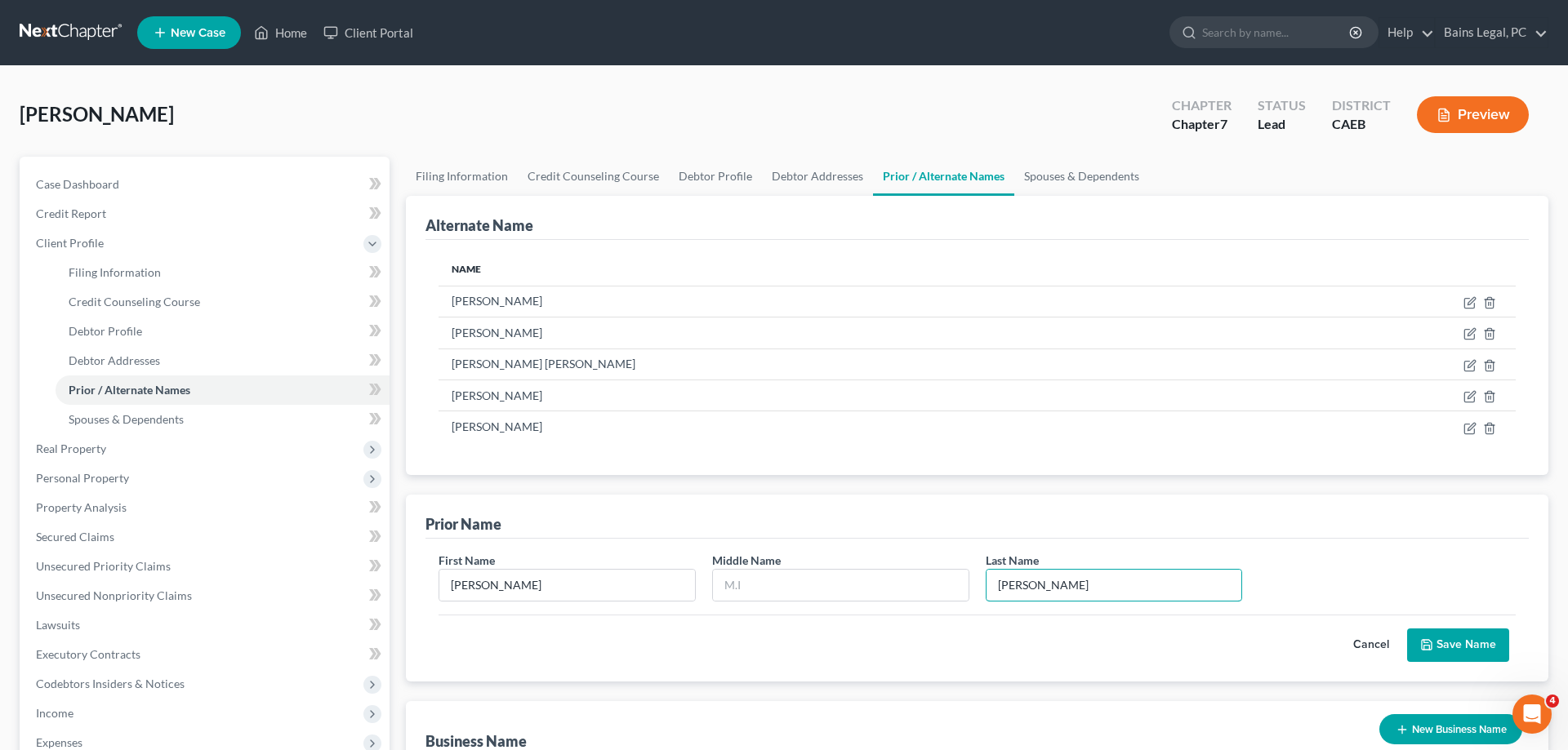
type input "[PERSON_NAME]"
click at [1478, 638] on button "Save Name" at bounding box center [1458, 646] width 102 height 34
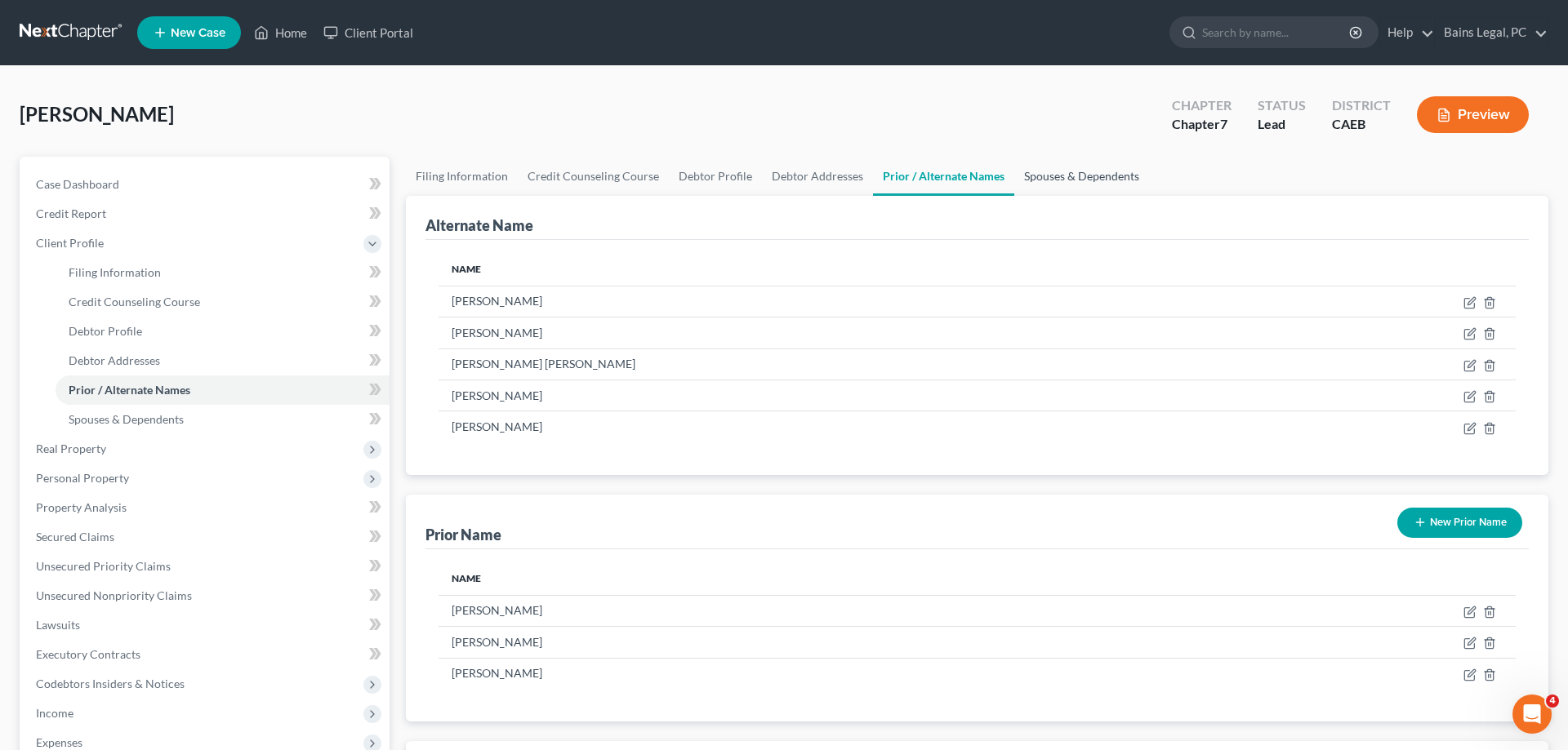
click at [1074, 177] on link "Spouses & Dependents" at bounding box center [1081, 177] width 134 height 39
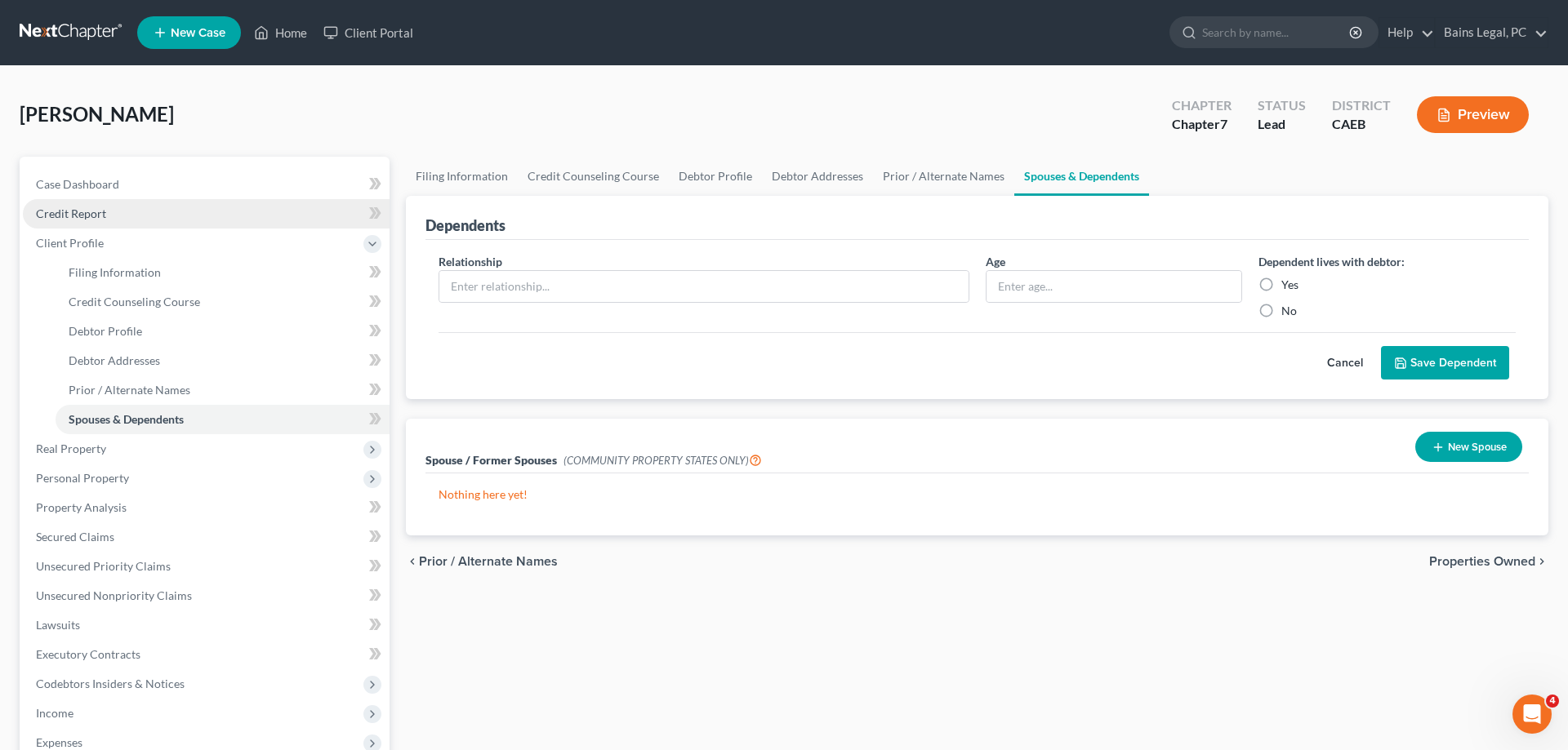
click at [102, 211] on span "Credit Report" at bounding box center [71, 213] width 71 height 14
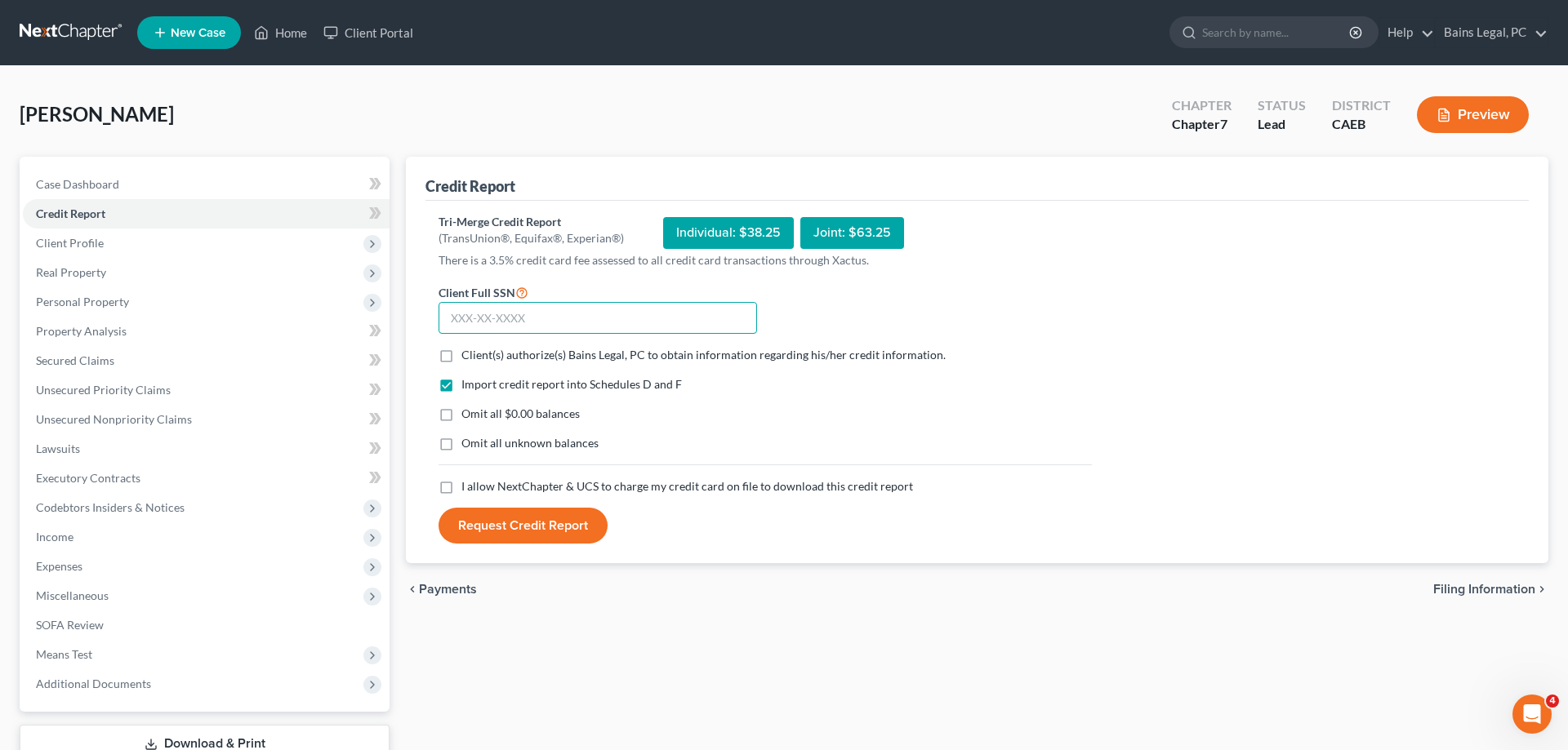
click at [593, 315] on input "text" at bounding box center [598, 318] width 319 height 33
type input "625-19-2889"
click at [525, 350] on span "Client(s) authorize(s) Bains Legal, PC to obtain information regarding his/her …" at bounding box center [703, 354] width 484 height 14
click at [478, 350] on input "Client(s) authorize(s) Bains Legal, PC to obtain information regarding his/her …" at bounding box center [473, 352] width 10 height 10
checkbox input "true"
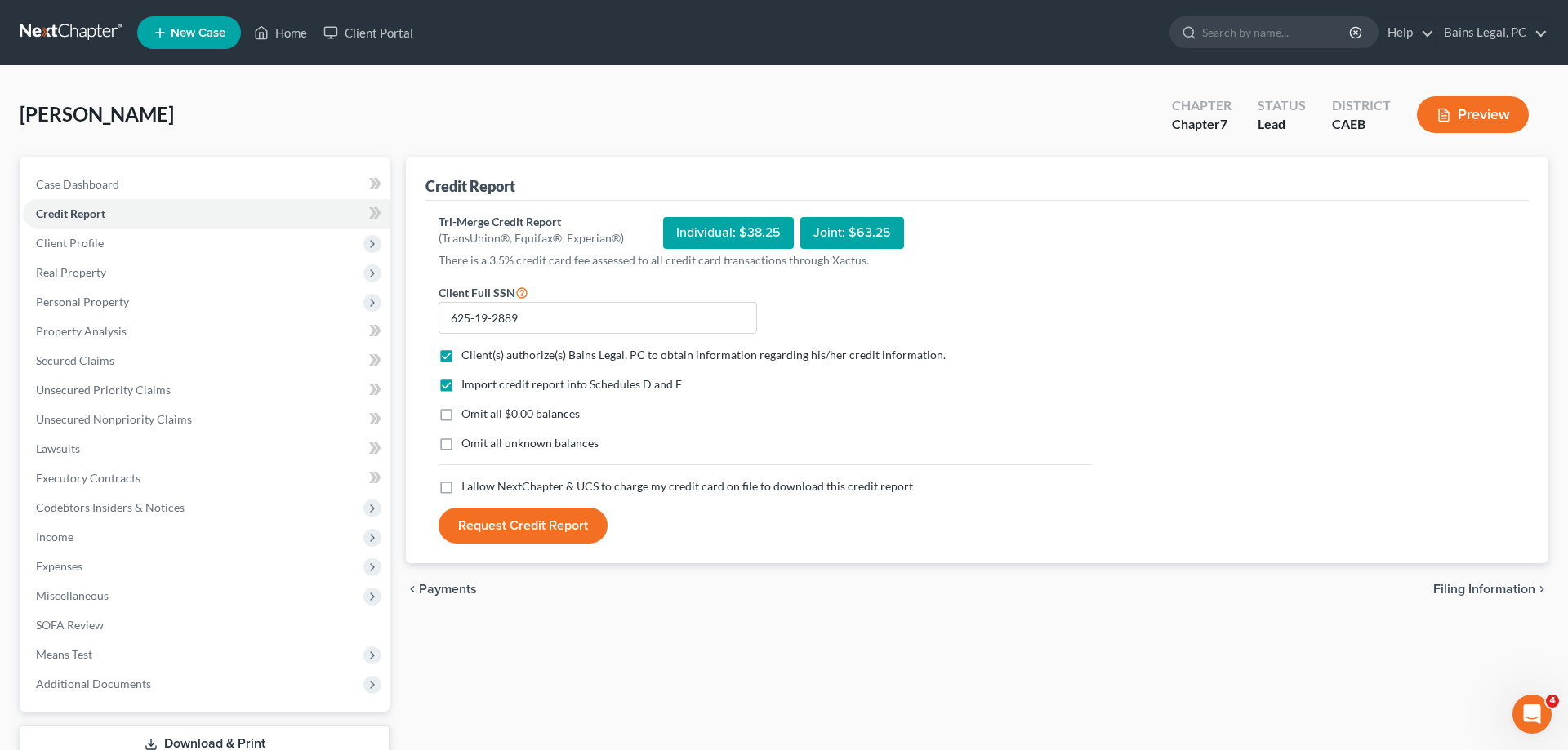
click at [468, 419] on span "Omit all $0.00 balances" at bounding box center [521, 414] width 118 height 14
click at [468, 416] on input "Omit all $0.00 balances" at bounding box center [473, 411] width 10 height 10
checkbox input "true"
drag, startPoint x: 447, startPoint y: 442, endPoint x: 451, endPoint y: 466, distance: 24.3
click at [462, 443] on label "Omit all unknown balances" at bounding box center [530, 443] width 137 height 16
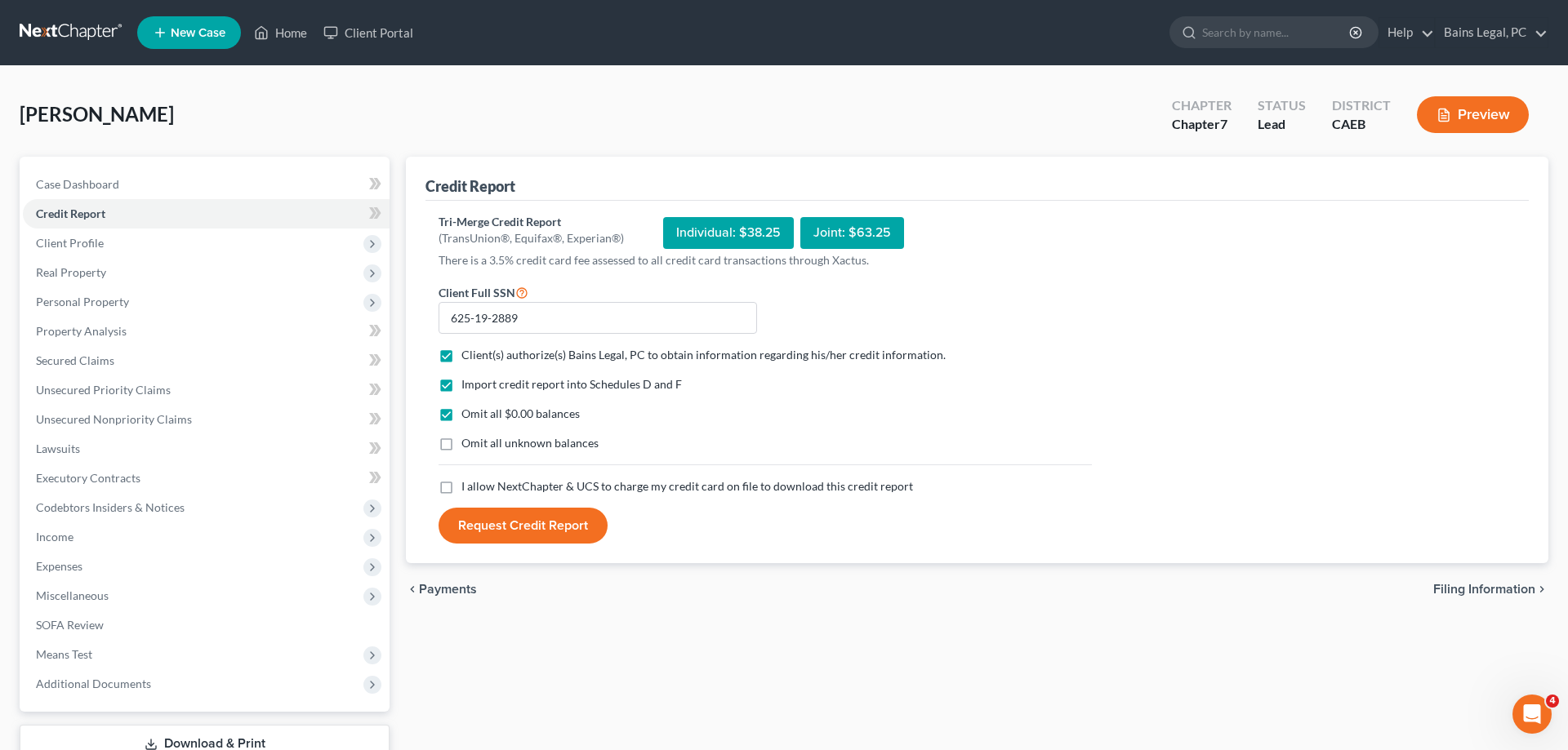
click at [468, 443] on input "Omit all unknown balances" at bounding box center [473, 440] width 10 height 10
checkbox input "true"
click at [462, 488] on label "I allow NextChapter & UCS to charge my credit card on file to download this cre…" at bounding box center [687, 486] width 451 height 16
click at [468, 488] on input "I allow NextChapter & UCS to charge my credit card on file to download this cre…" at bounding box center [473, 483] width 10 height 10
checkbox input "true"
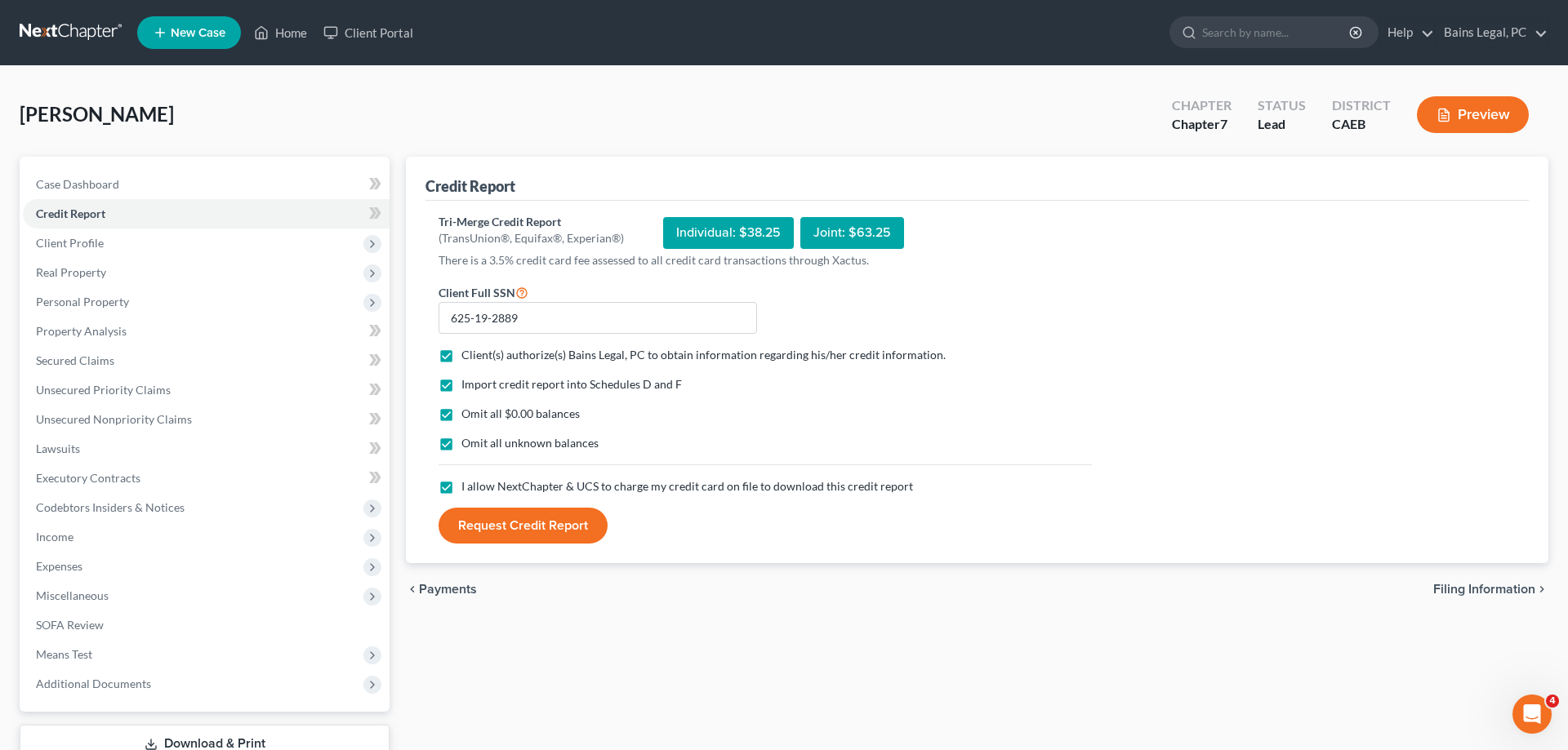
click at [495, 527] on button "Request Credit Report" at bounding box center [524, 525] width 169 height 36
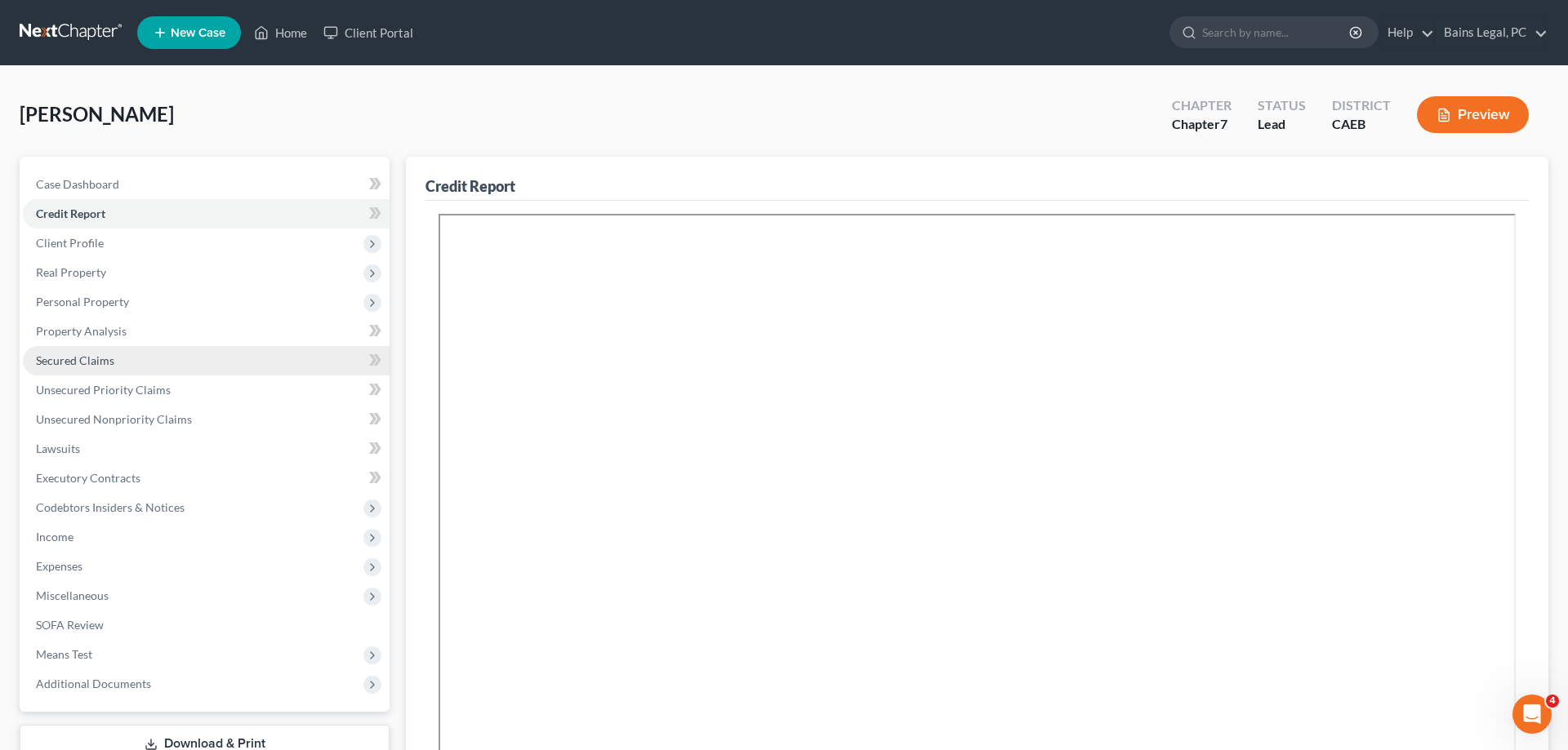
click at [97, 365] on span "Secured Claims" at bounding box center [74, 360] width 78 height 14
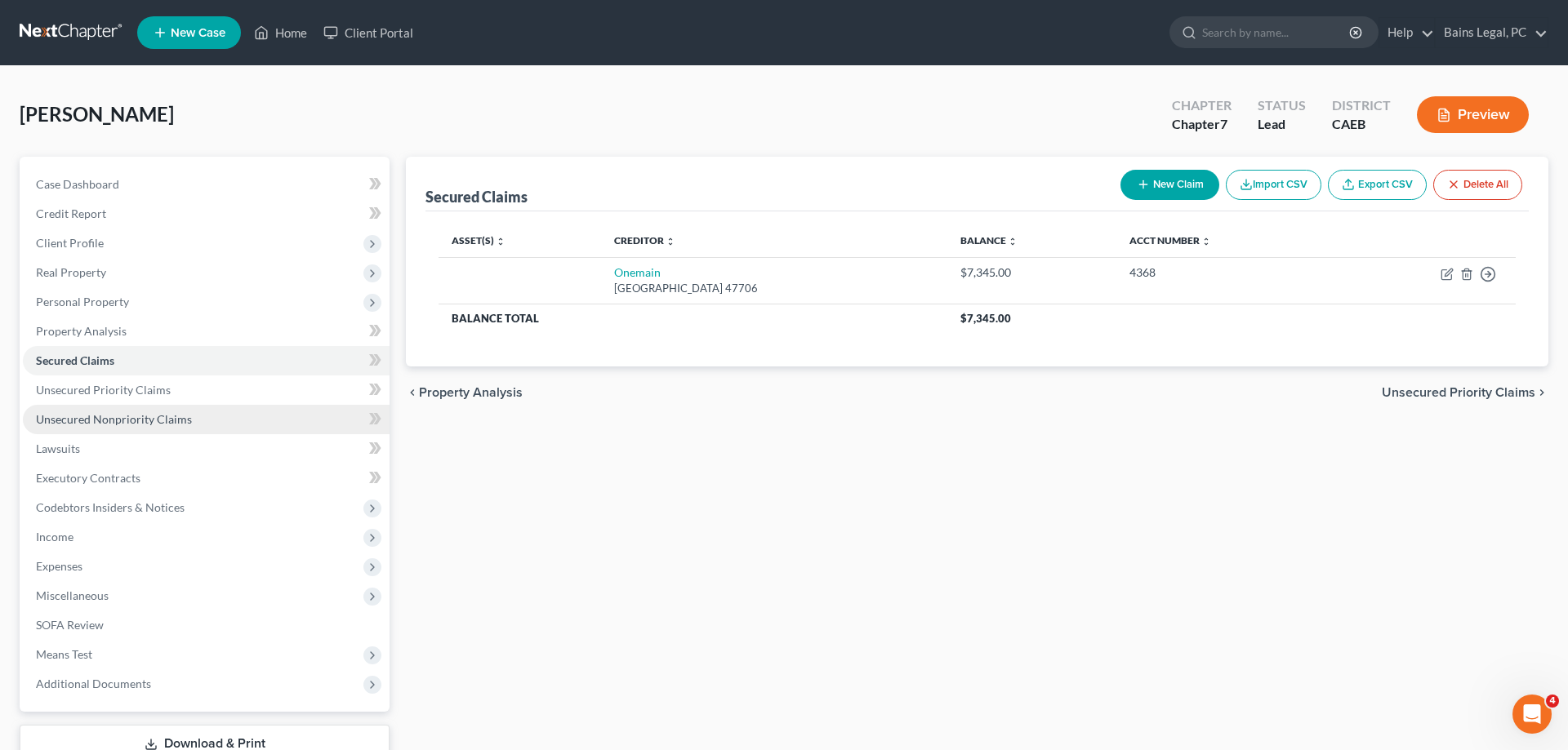
click at [172, 420] on span "Unsecured Nonpriority Claims" at bounding box center [114, 419] width 156 height 14
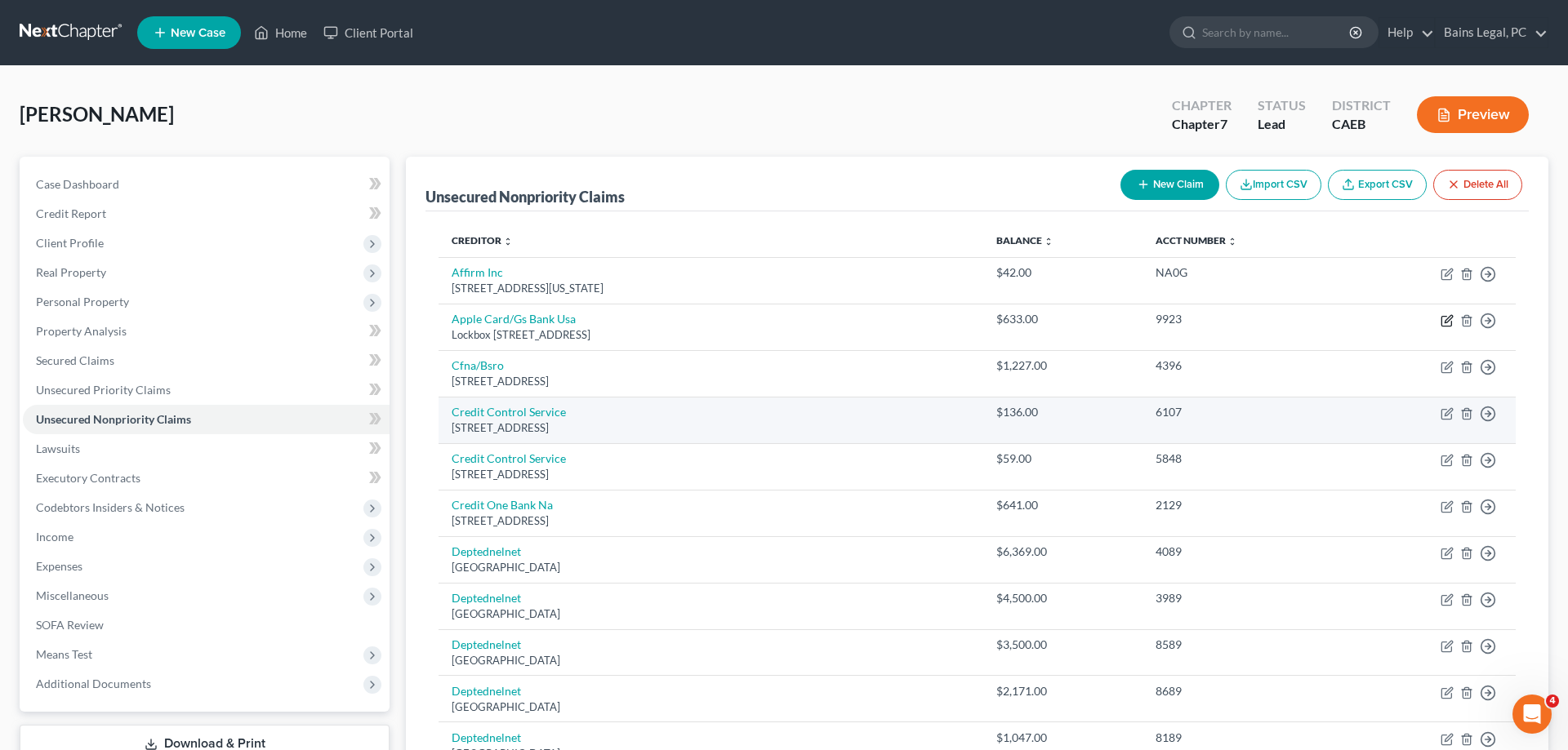
click at [1447, 318] on icon "button" at bounding box center [1448, 321] width 13 height 13
select select "39"
select select "2"
select select "0"
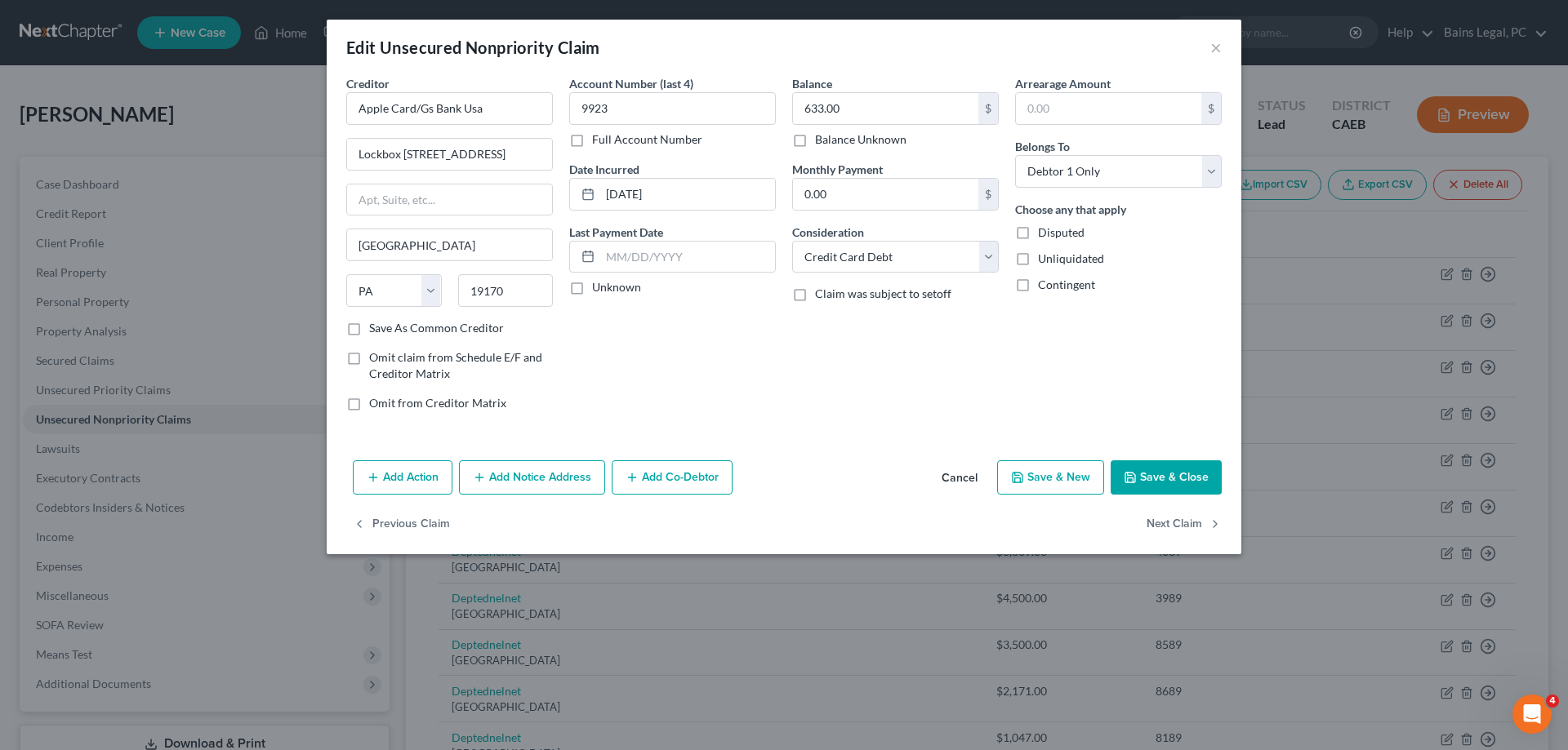
click at [525, 485] on button "Add Notice Address" at bounding box center [532, 477] width 147 height 34
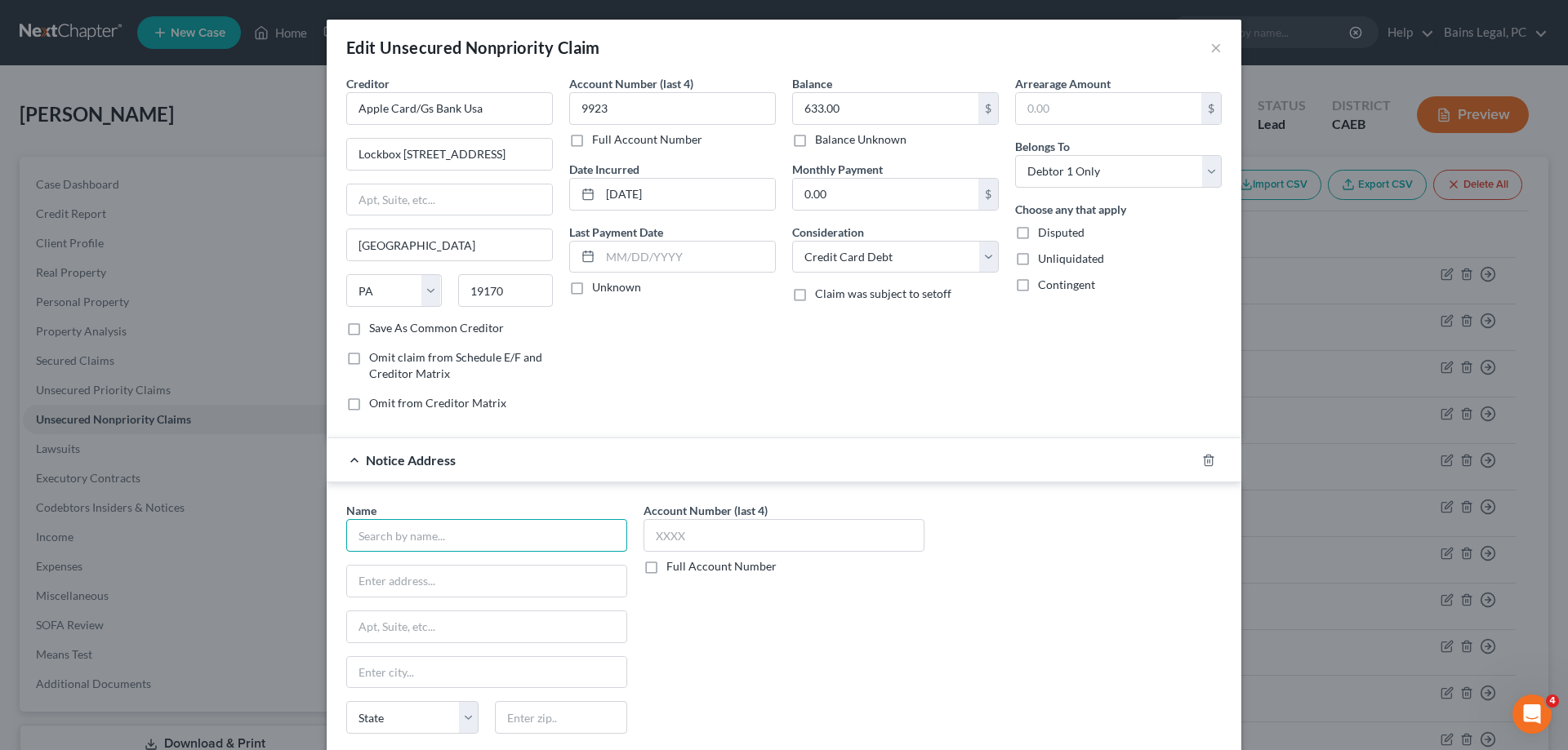
click at [490, 545] on input "text" at bounding box center [486, 536] width 281 height 33
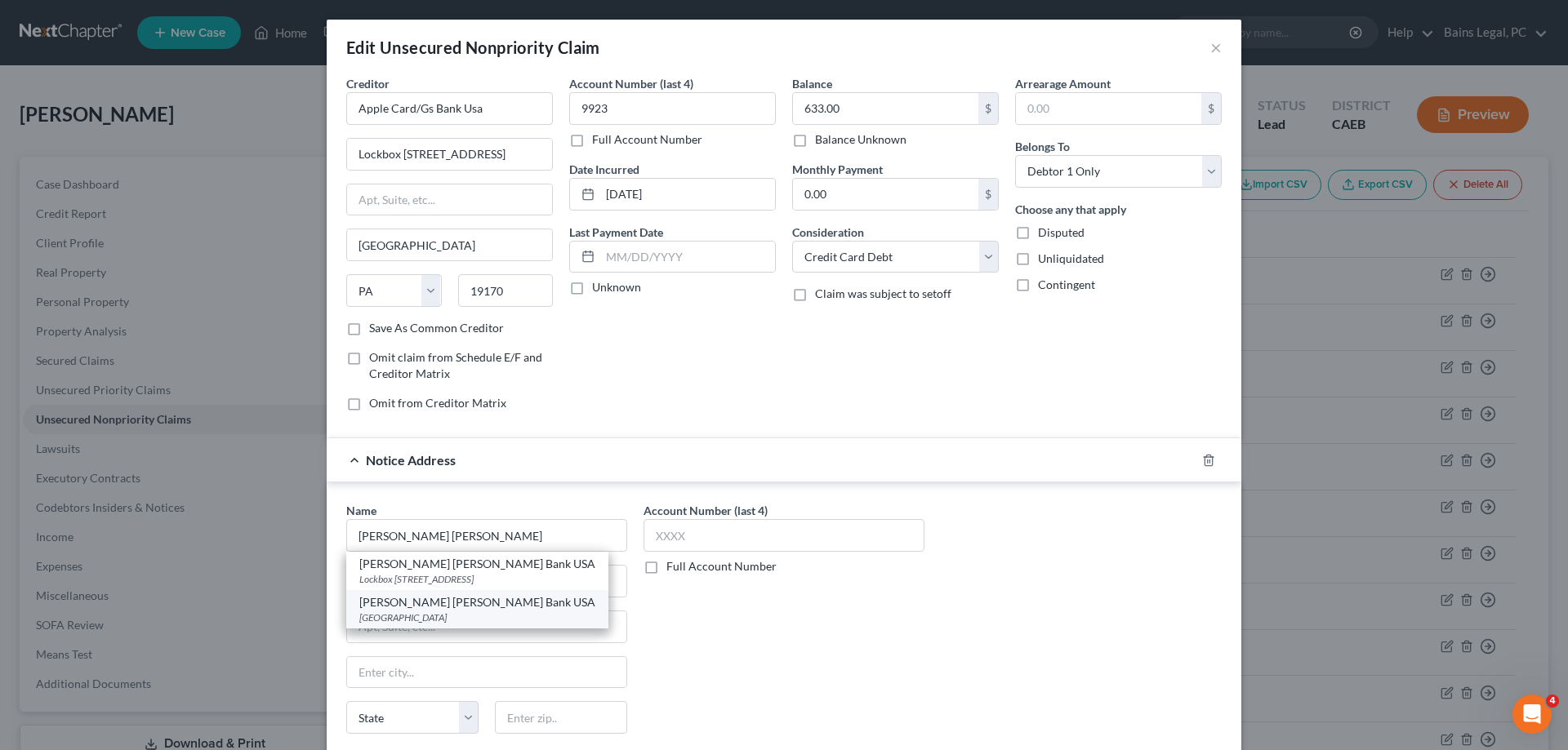
click at [444, 610] on div "[PERSON_NAME] [PERSON_NAME] Bank USA" at bounding box center [477, 602] width 236 height 16
type input "[PERSON_NAME] [PERSON_NAME] Bank USA"
type input "PO Box 70379"
type input "[GEOGRAPHIC_DATA]"
select select "39"
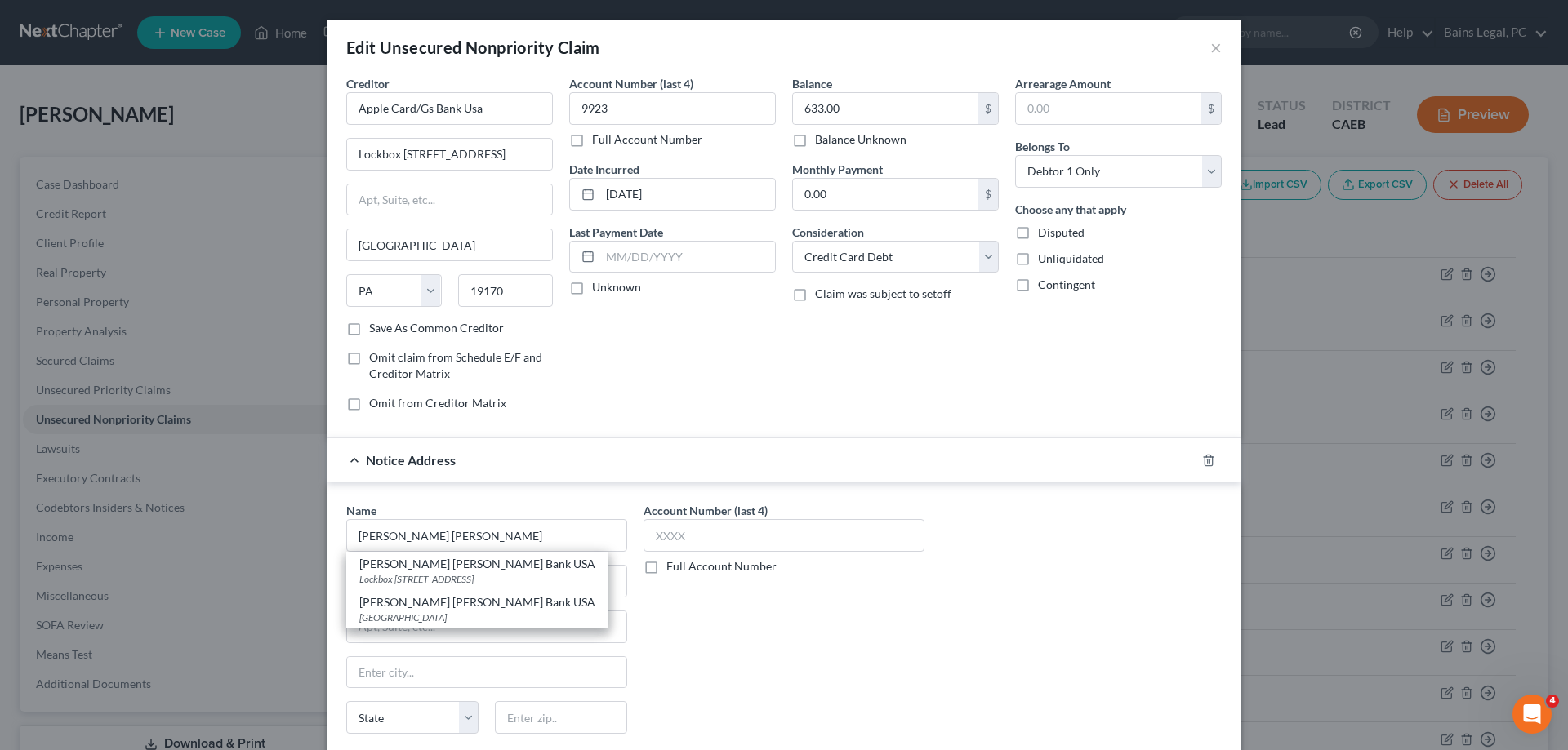
type input "19176"
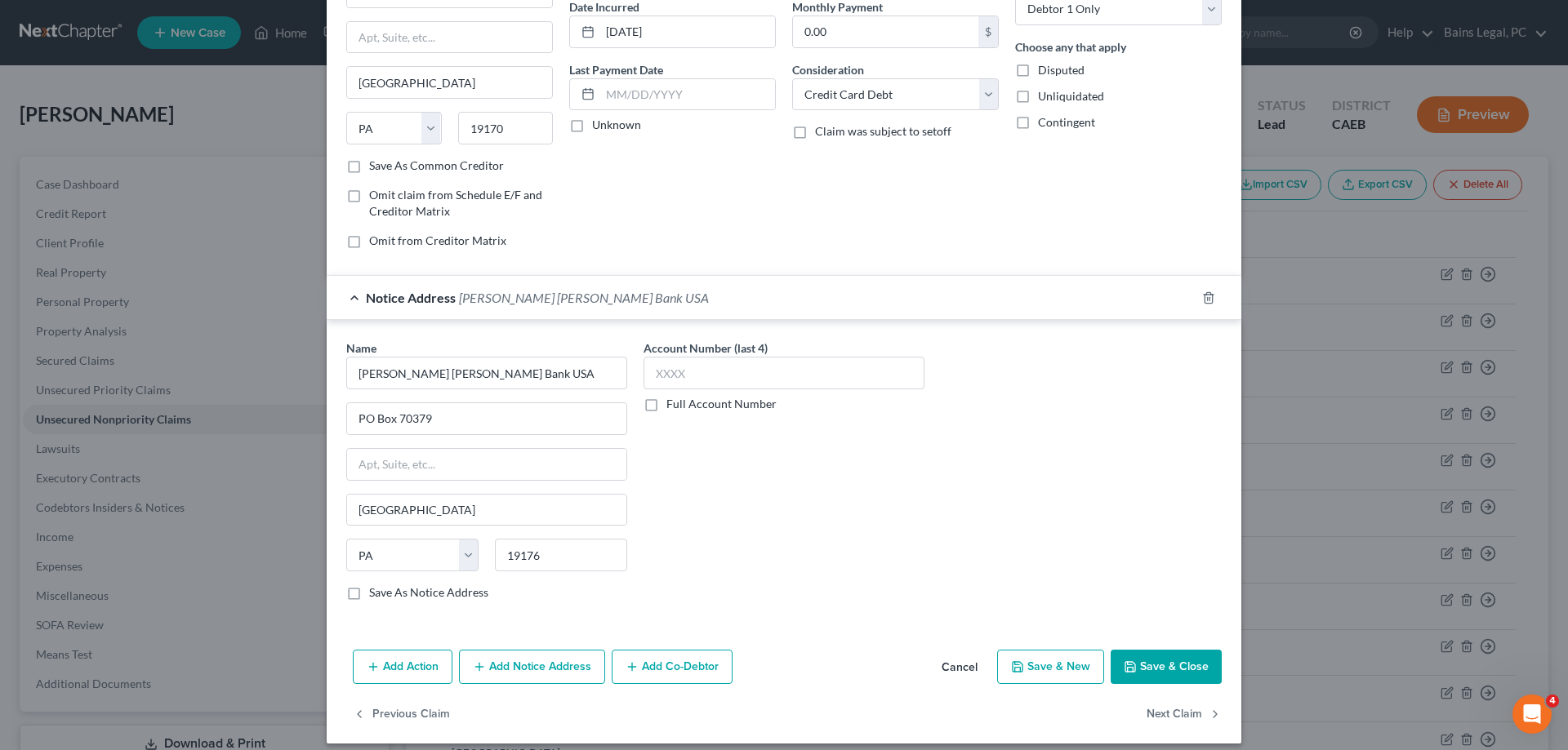
scroll to position [177, 0]
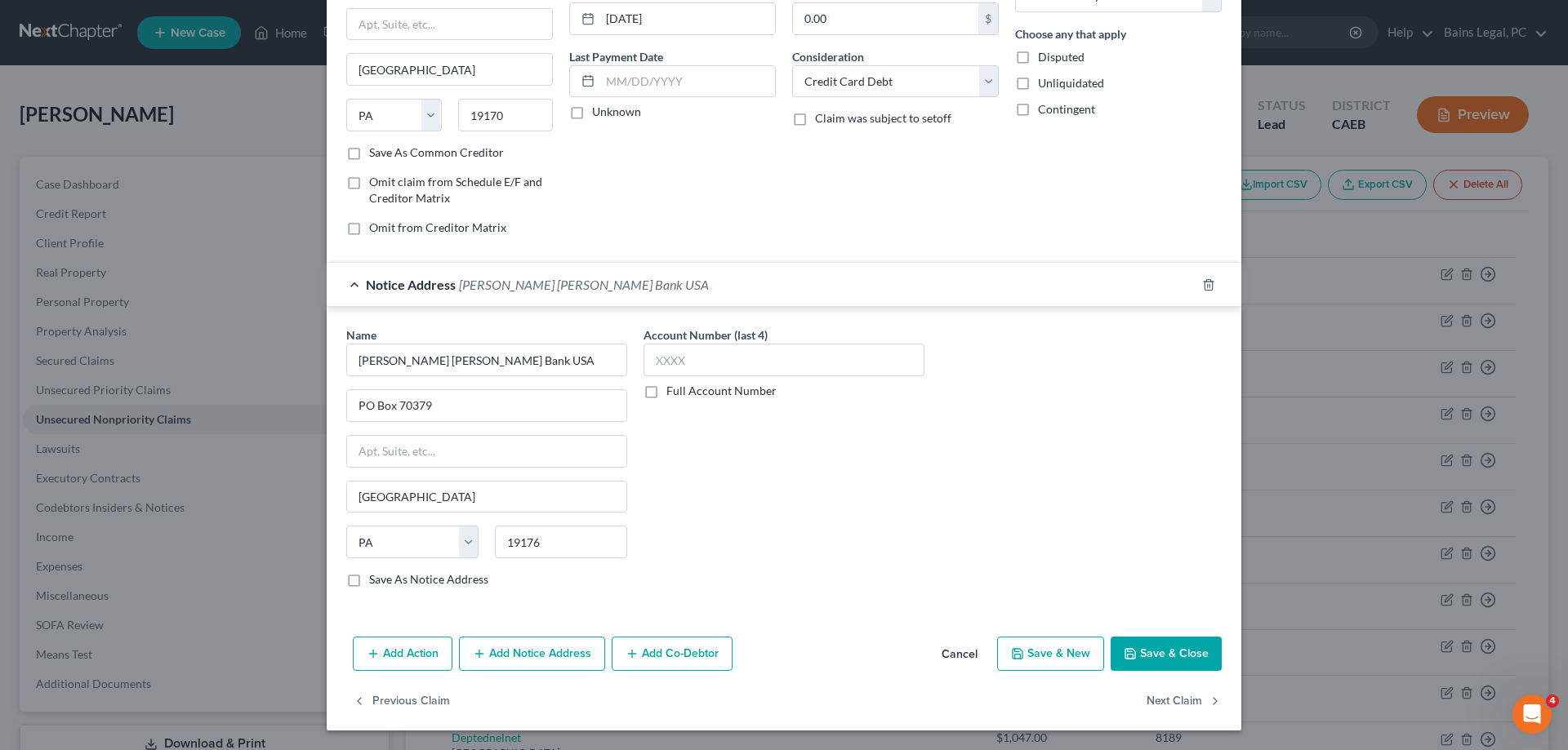
click at [1186, 651] on button "Save & Close" at bounding box center [1167, 654] width 111 height 34
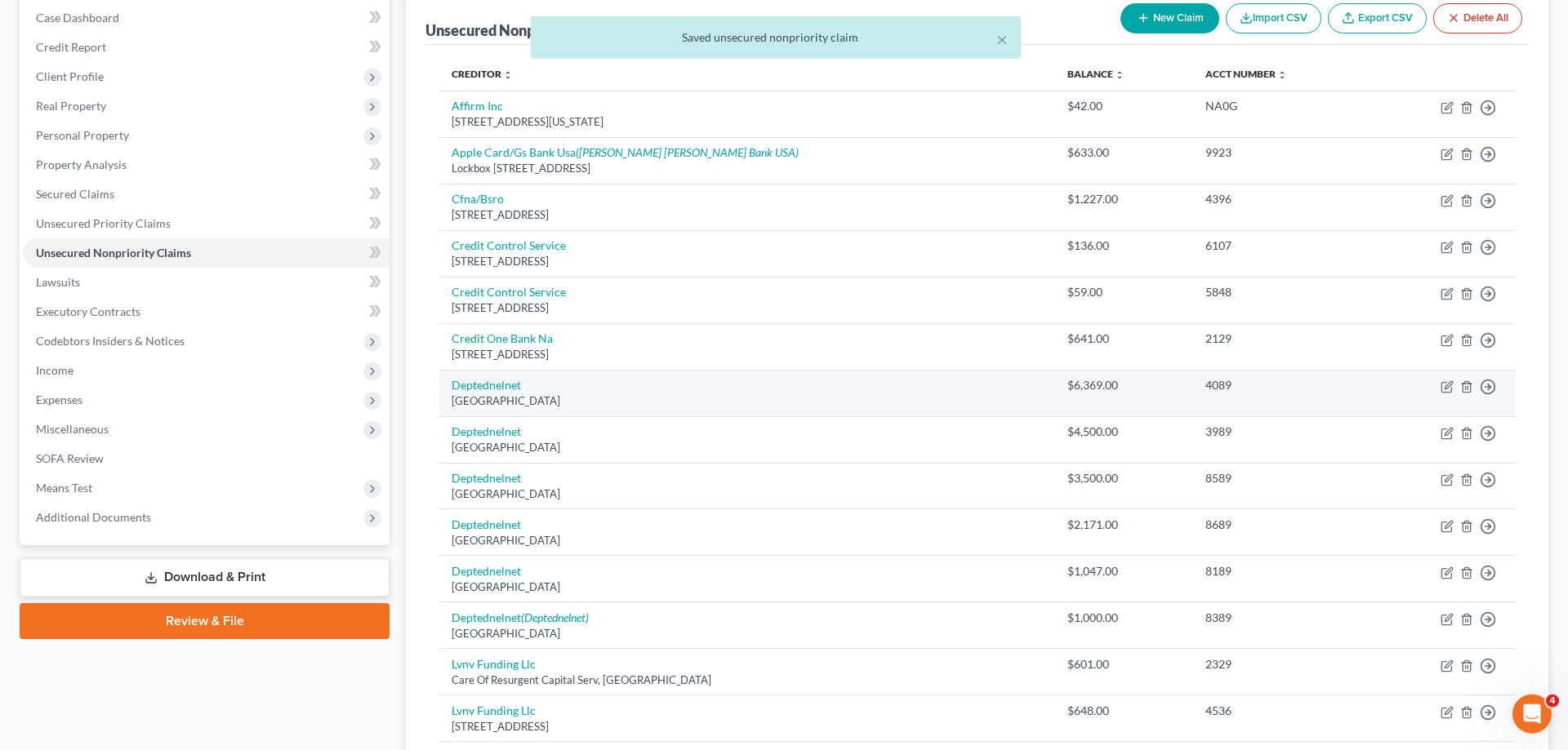
scroll to position [250, 0]
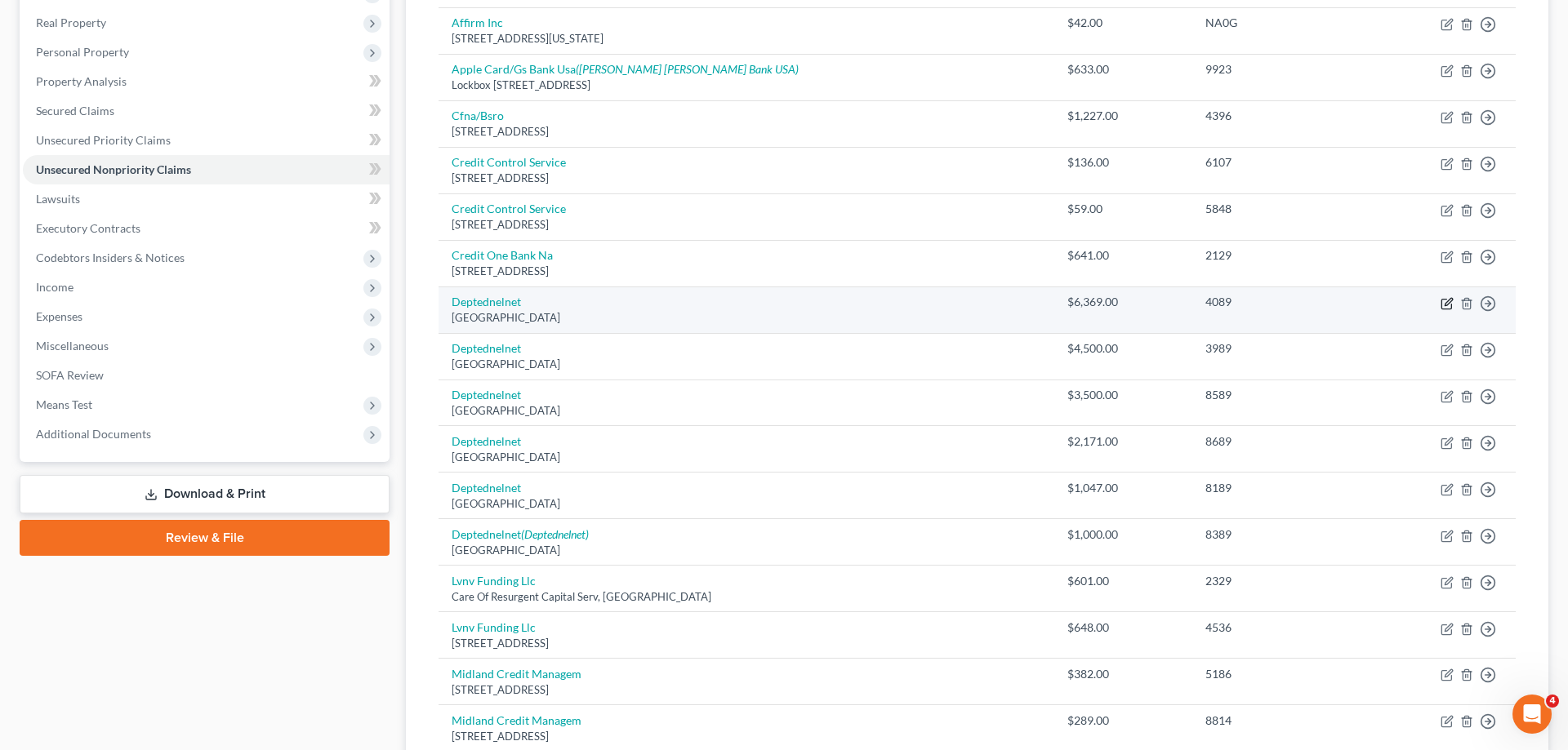
click at [1449, 301] on icon "button" at bounding box center [1449, 302] width 8 height 8
select select "30"
select select "17"
select select "0"
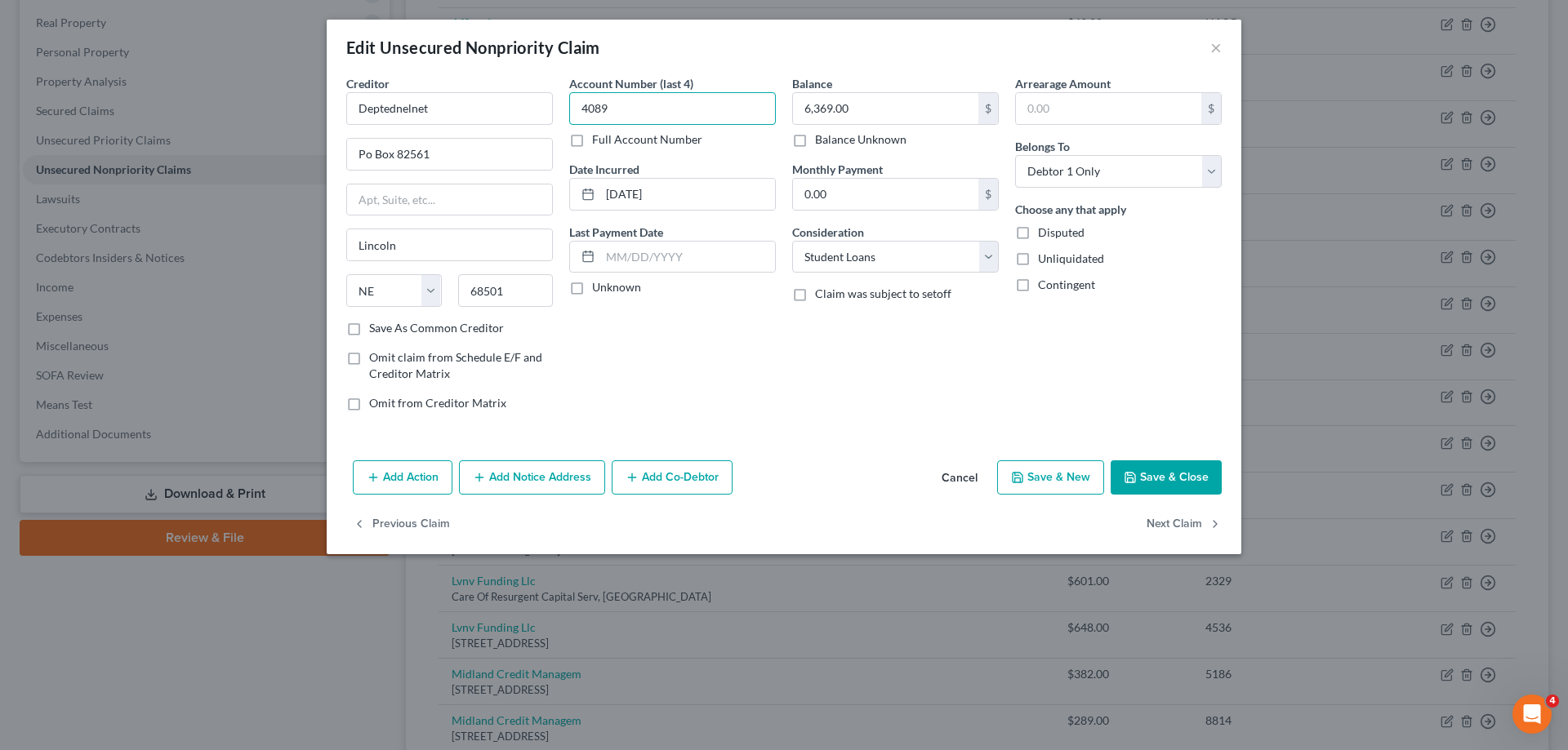
drag, startPoint x: 681, startPoint y: 116, endPoint x: 727, endPoint y: 164, distance: 66.5
click at [570, 116] on input "4089" at bounding box center [673, 108] width 207 height 33
drag, startPoint x: 722, startPoint y: 196, endPoint x: 729, endPoint y: 148, distance: 48.5
click at [601, 204] on input "[DATE]" at bounding box center [688, 194] width 175 height 31
click at [858, 110] on input "6,369.00" at bounding box center [886, 108] width 185 height 31
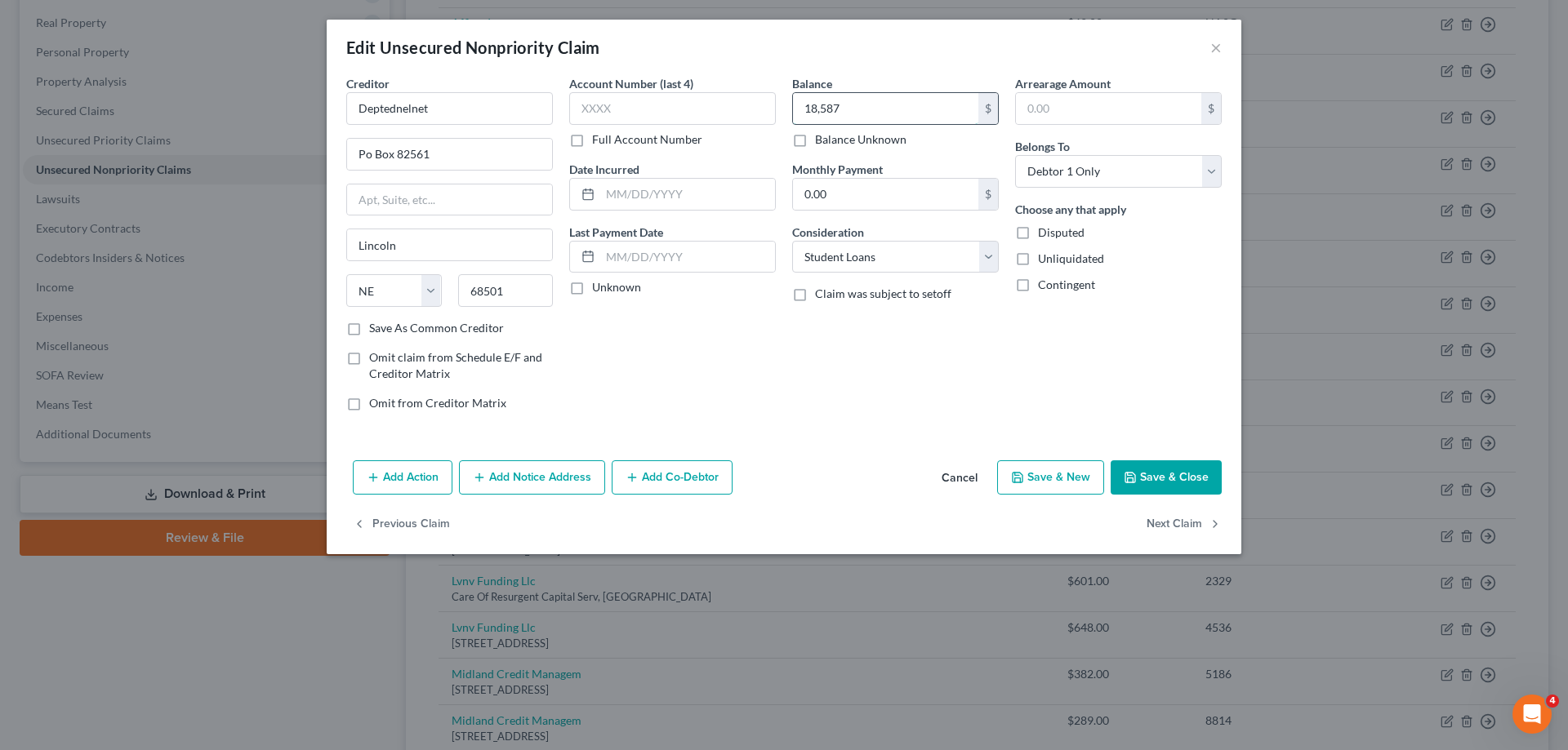
type input "18,587"
click at [496, 472] on button "Add Notice Address" at bounding box center [532, 477] width 147 height 34
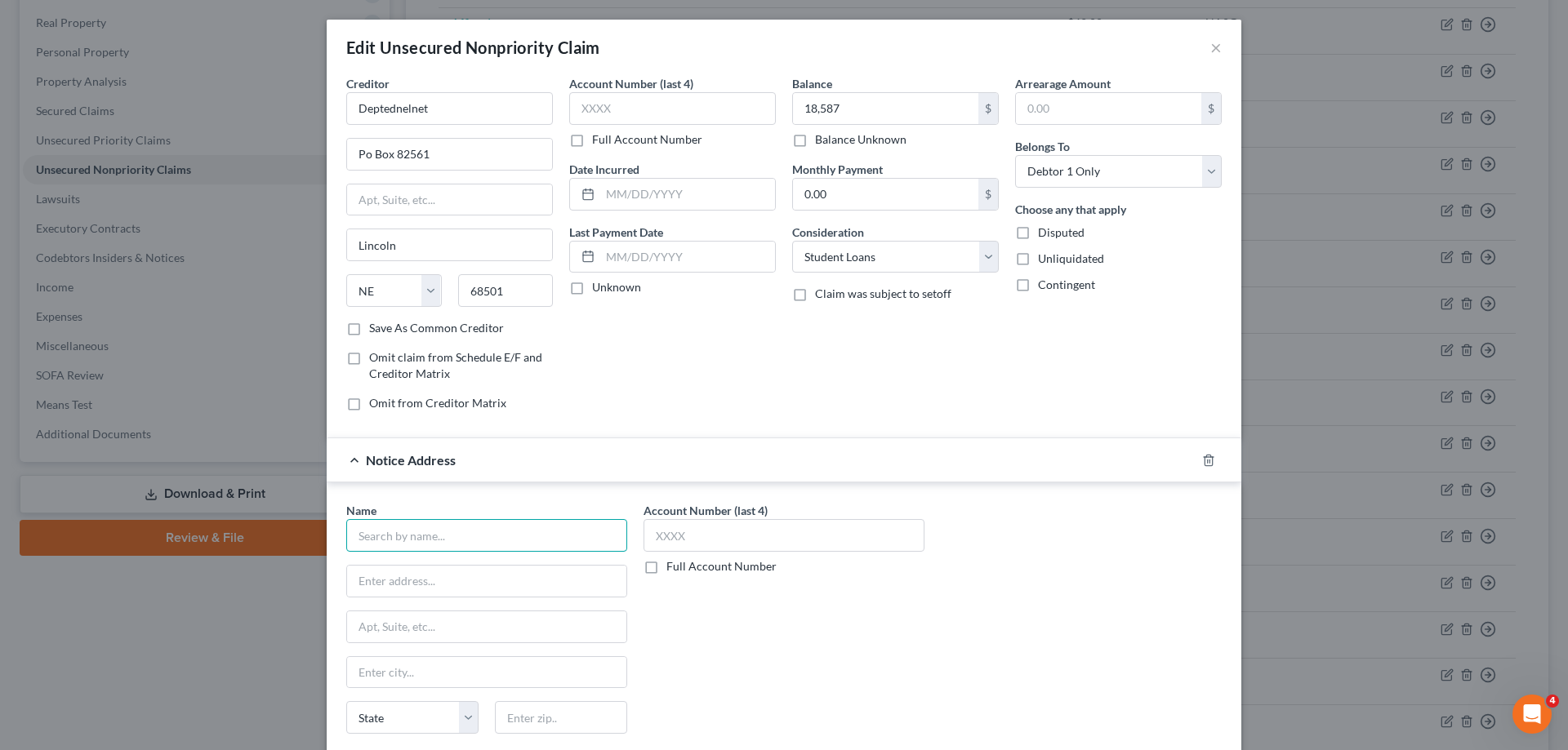
click at [482, 539] on input "text" at bounding box center [486, 536] width 281 height 33
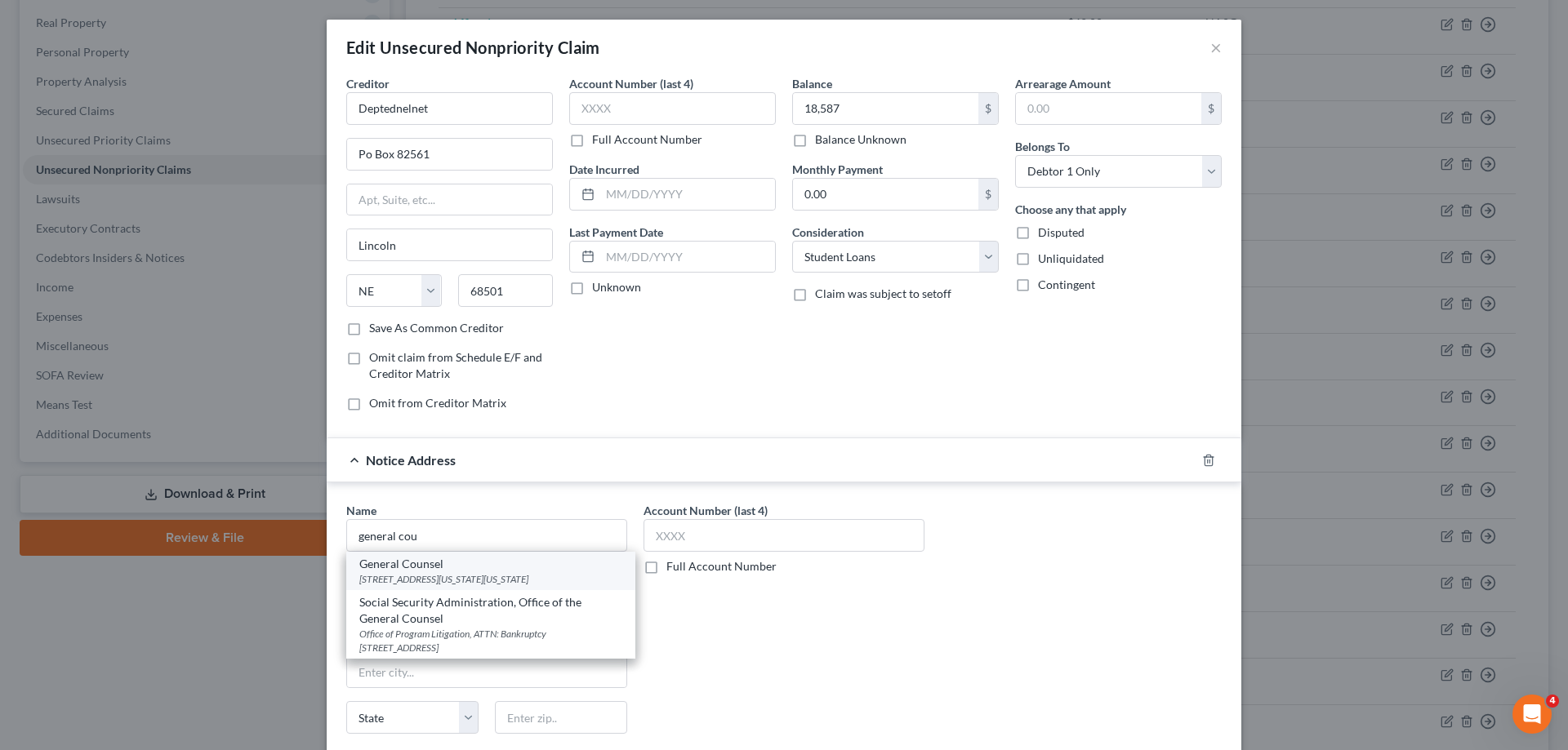
click at [481, 566] on div "General Counsel" at bounding box center [491, 564] width 263 height 16
type input "General Counsel"
type input "[STREET_ADDRESS][US_STATE]"
type input "[US_STATE]"
select select "8"
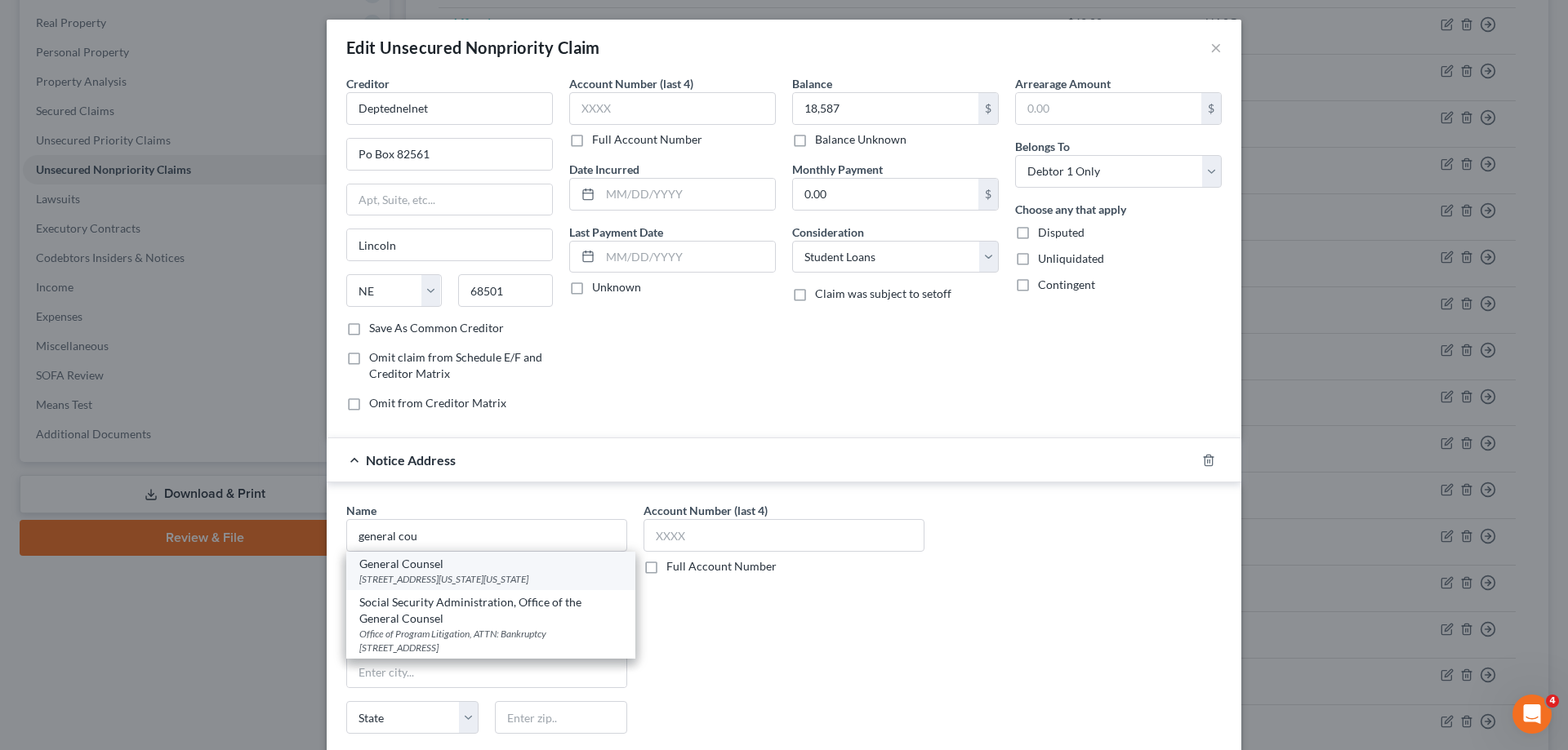
type input "20202"
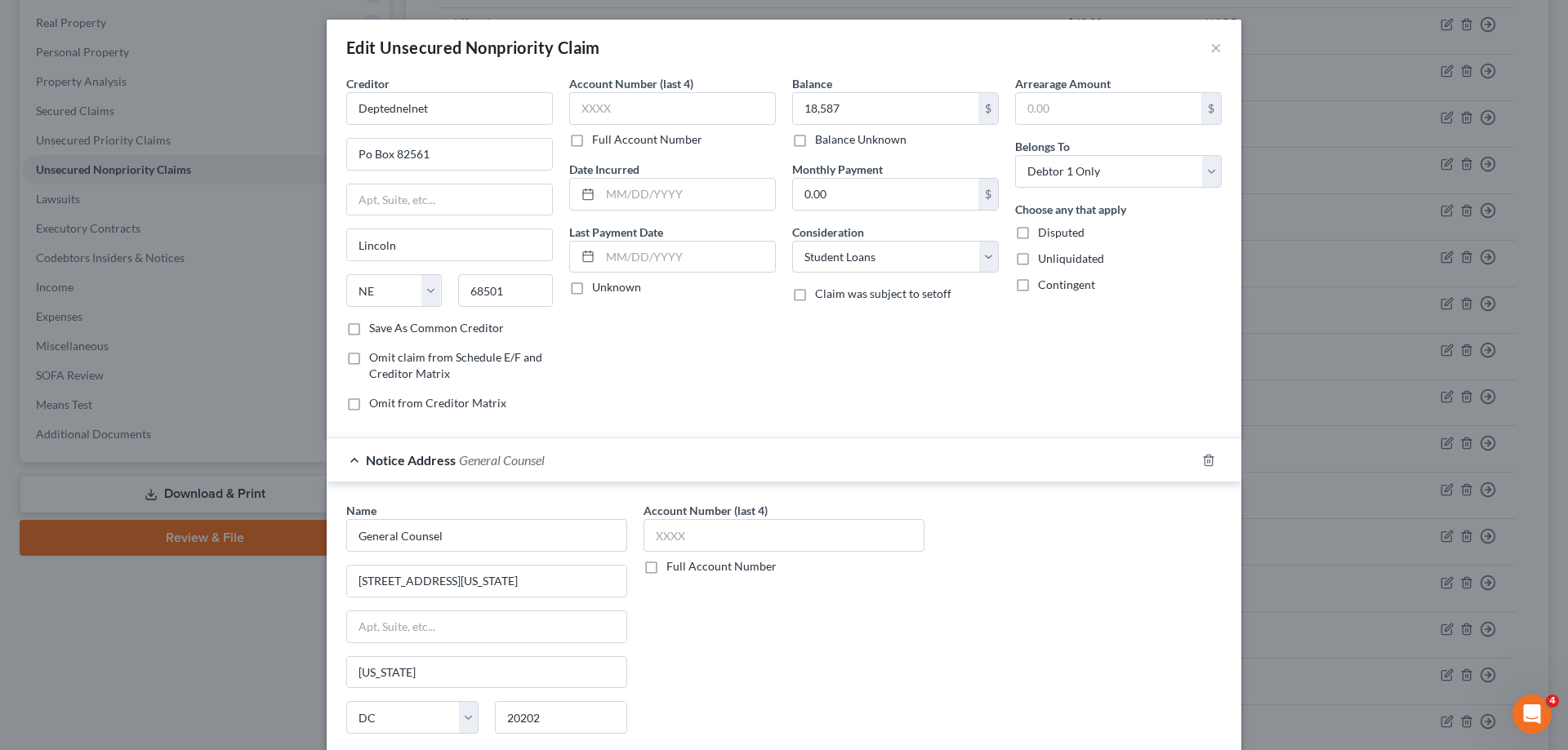
scroll to position [177, 0]
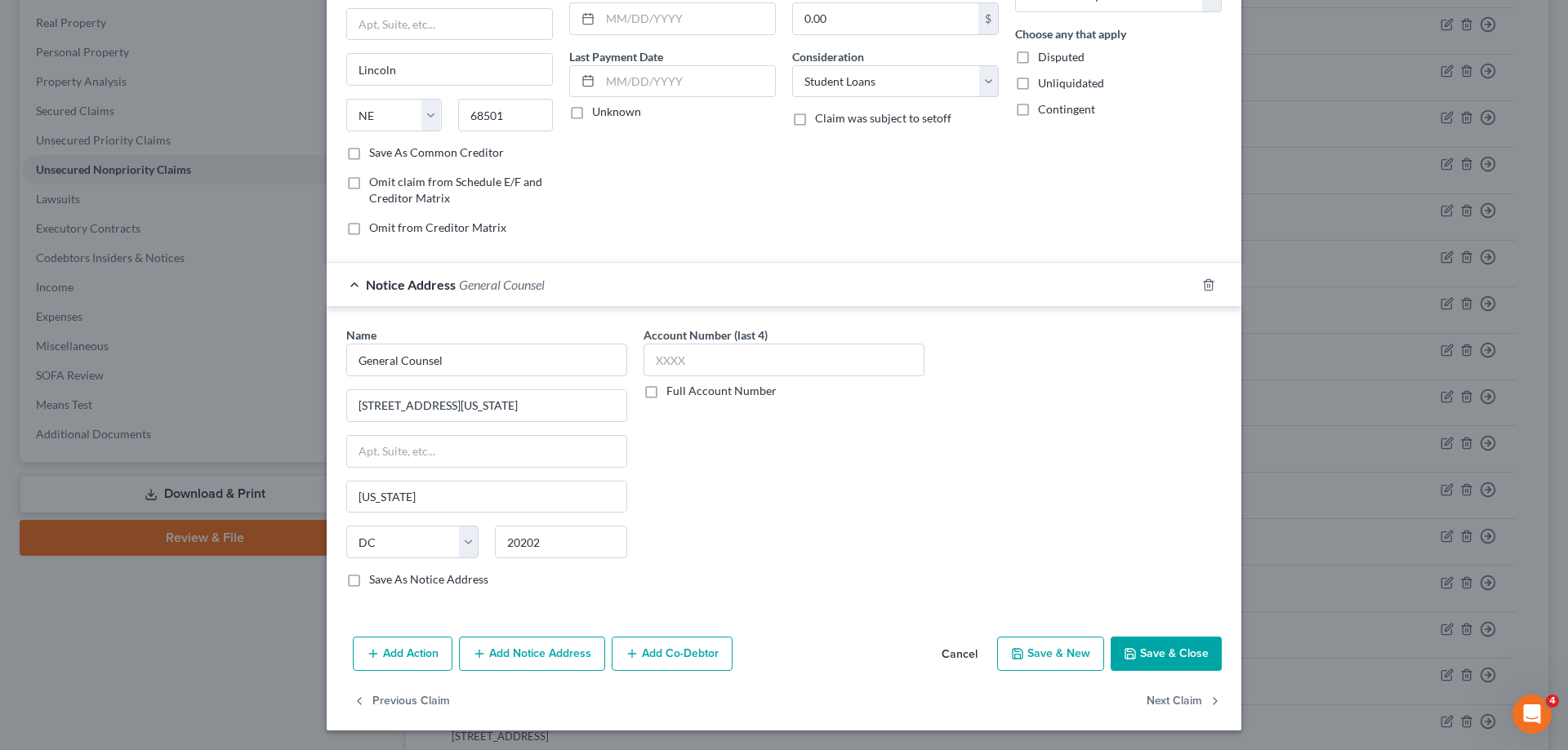
click at [1183, 661] on button "Save & Close" at bounding box center [1167, 654] width 111 height 34
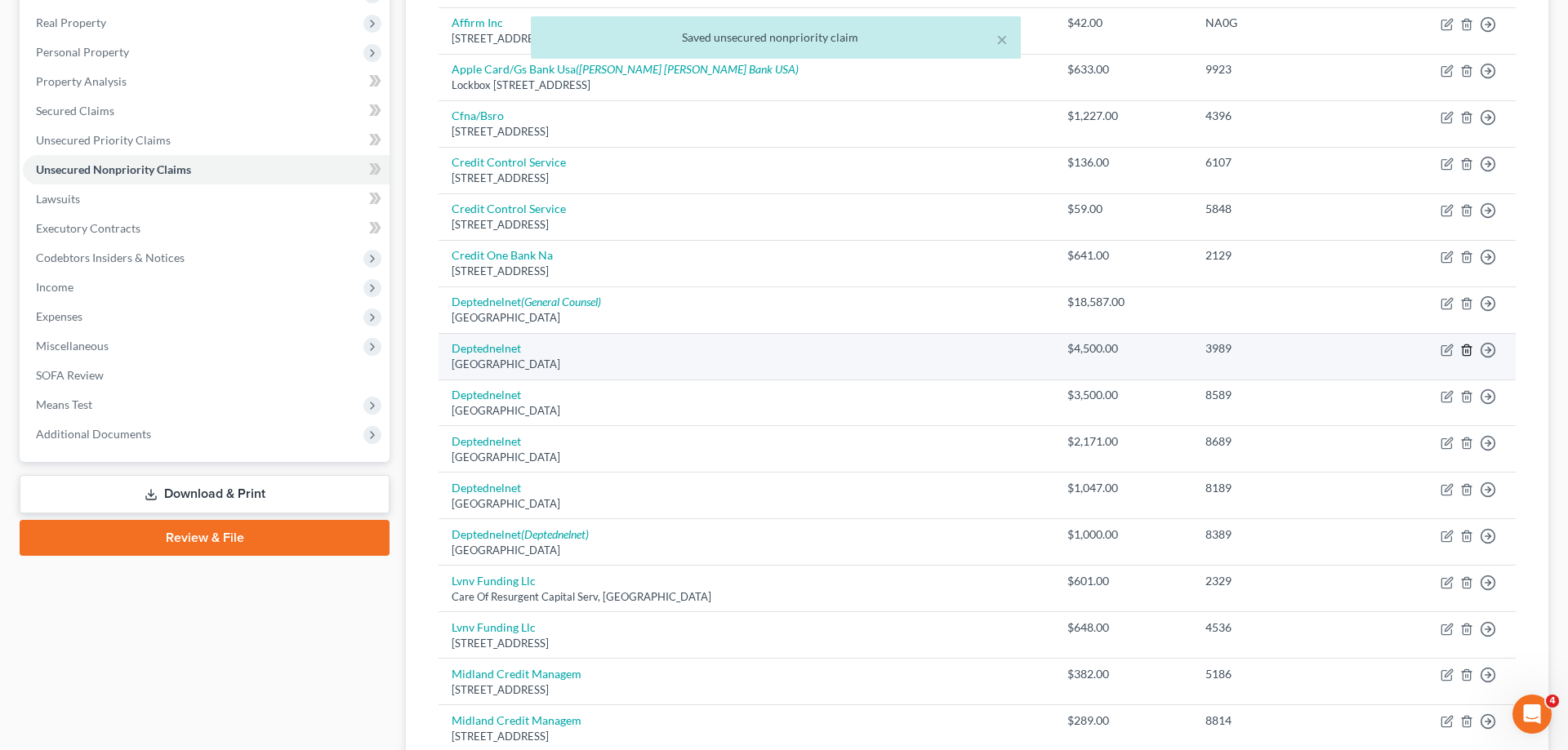
click at [1467, 352] on line "button" at bounding box center [1467, 351] width 0 height 3
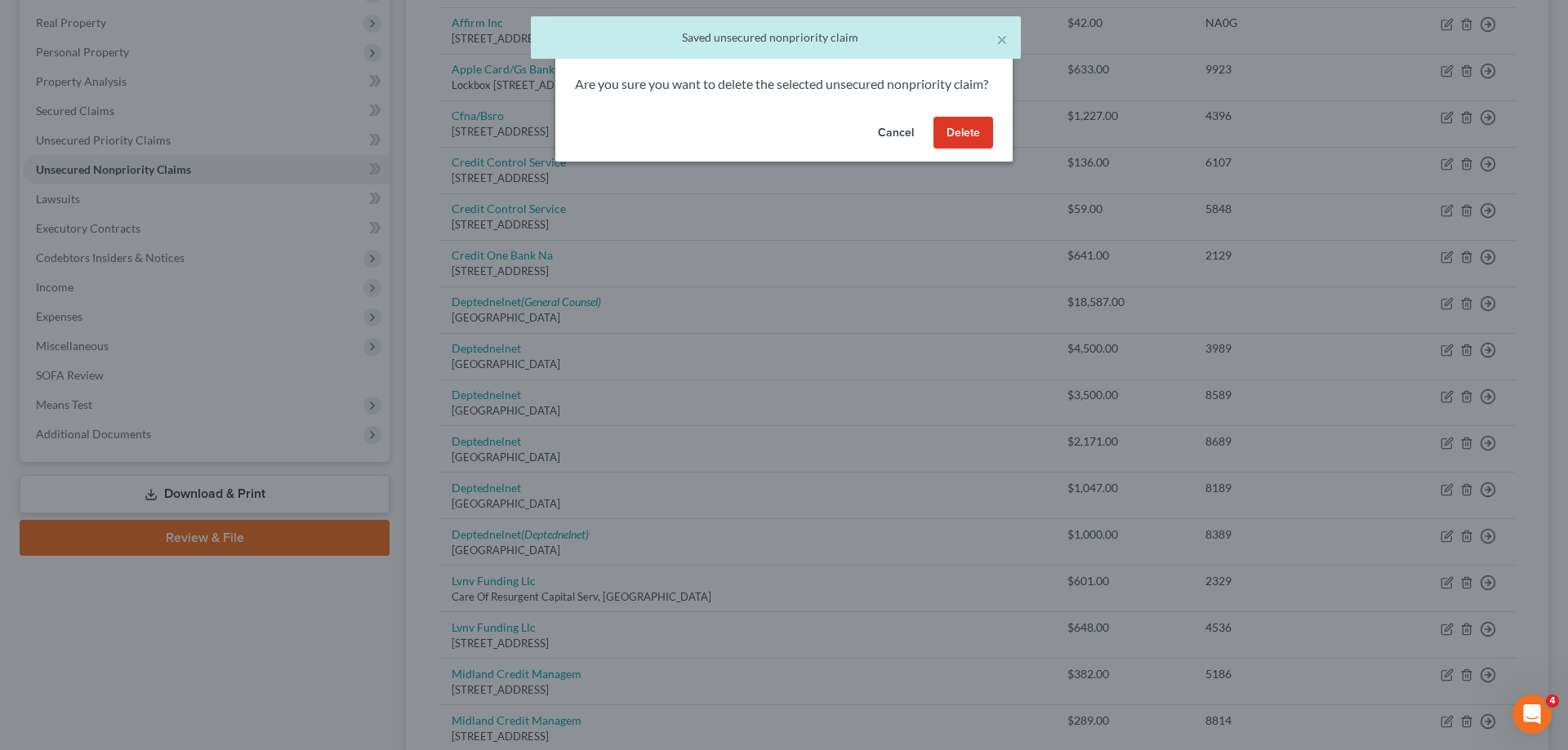
click at [987, 149] on button "Delete" at bounding box center [963, 133] width 59 height 33
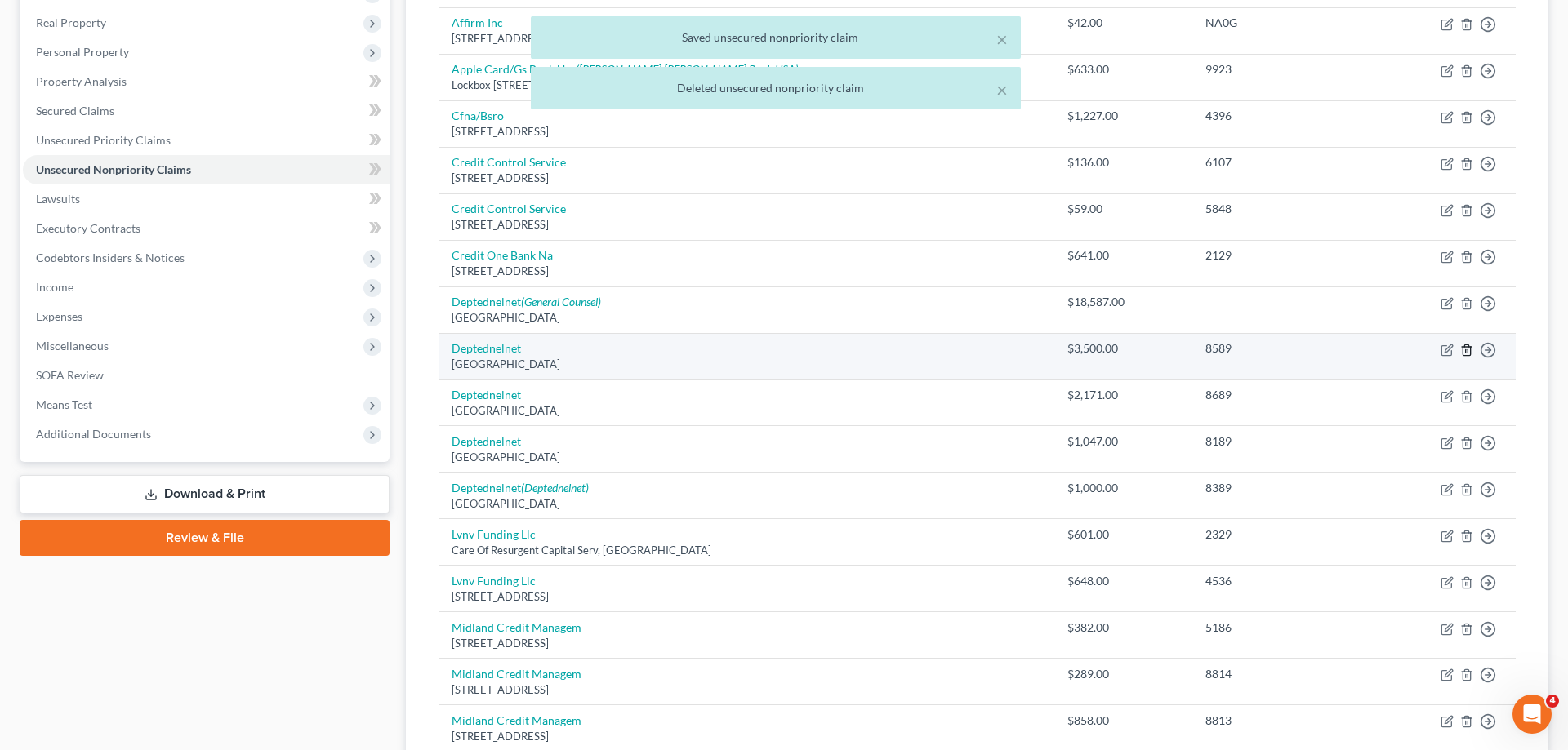
click at [1465, 352] on icon "button" at bounding box center [1466, 351] width 13 height 13
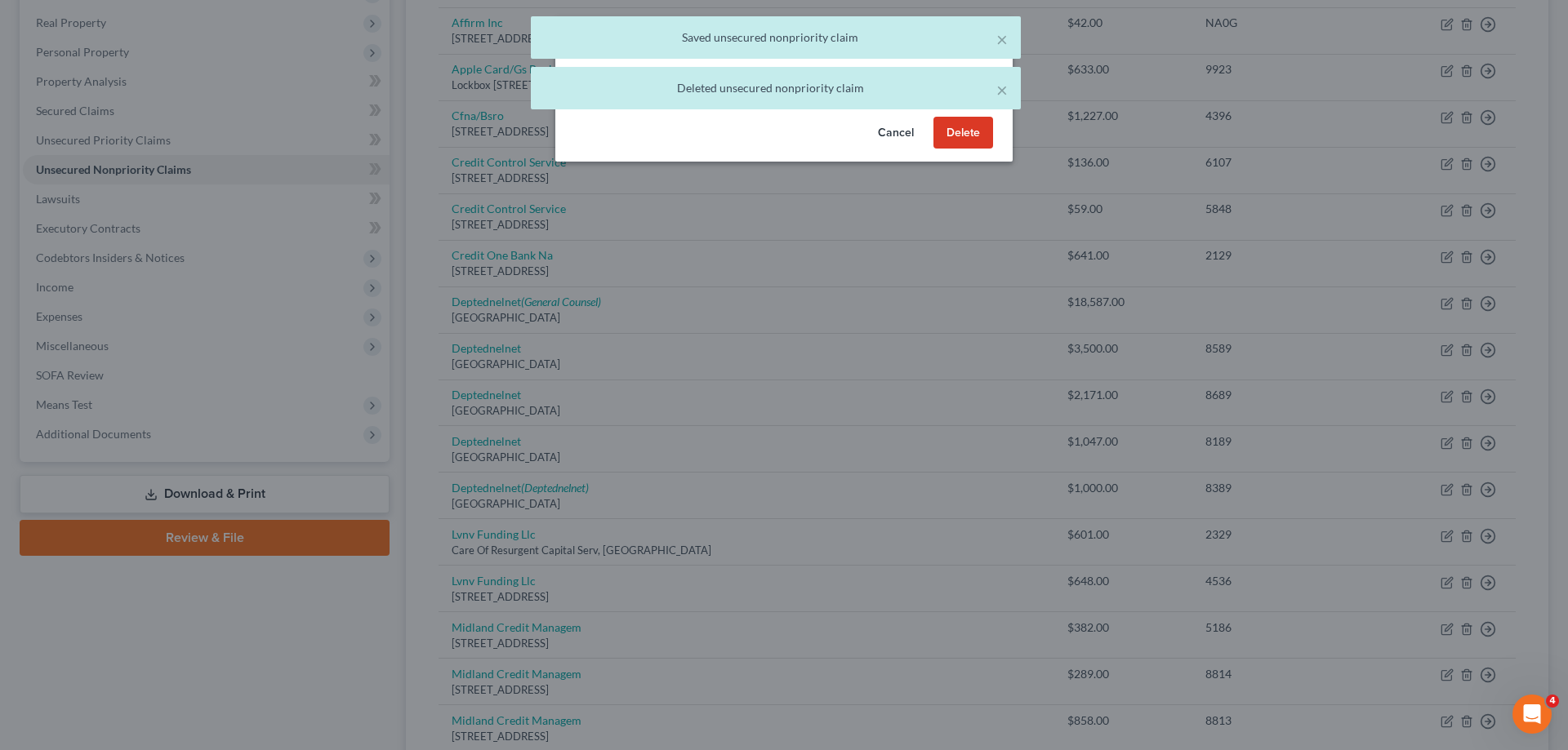
click at [944, 143] on button "Delete" at bounding box center [963, 133] width 59 height 33
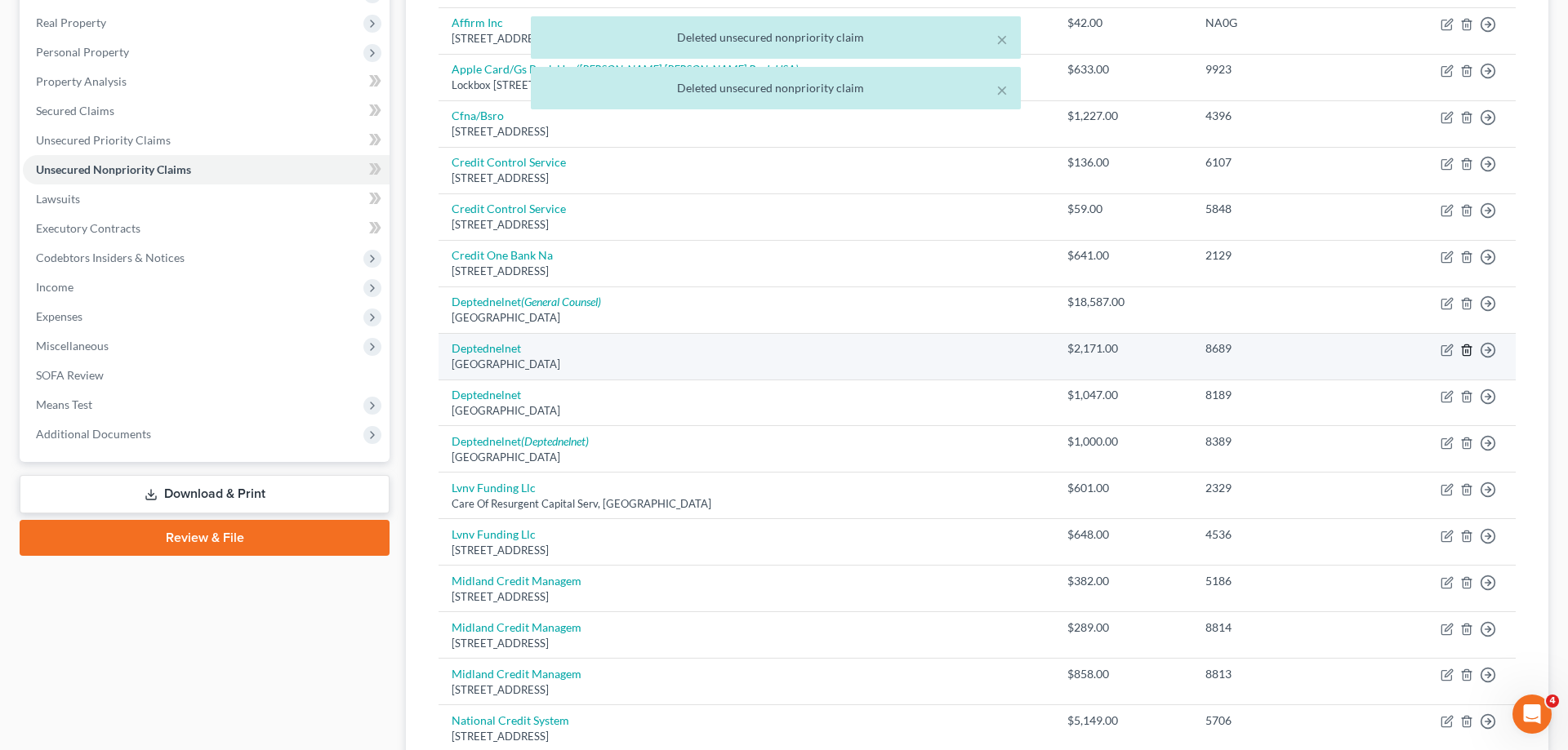
click at [1467, 350] on line "button" at bounding box center [1467, 351] width 0 height 3
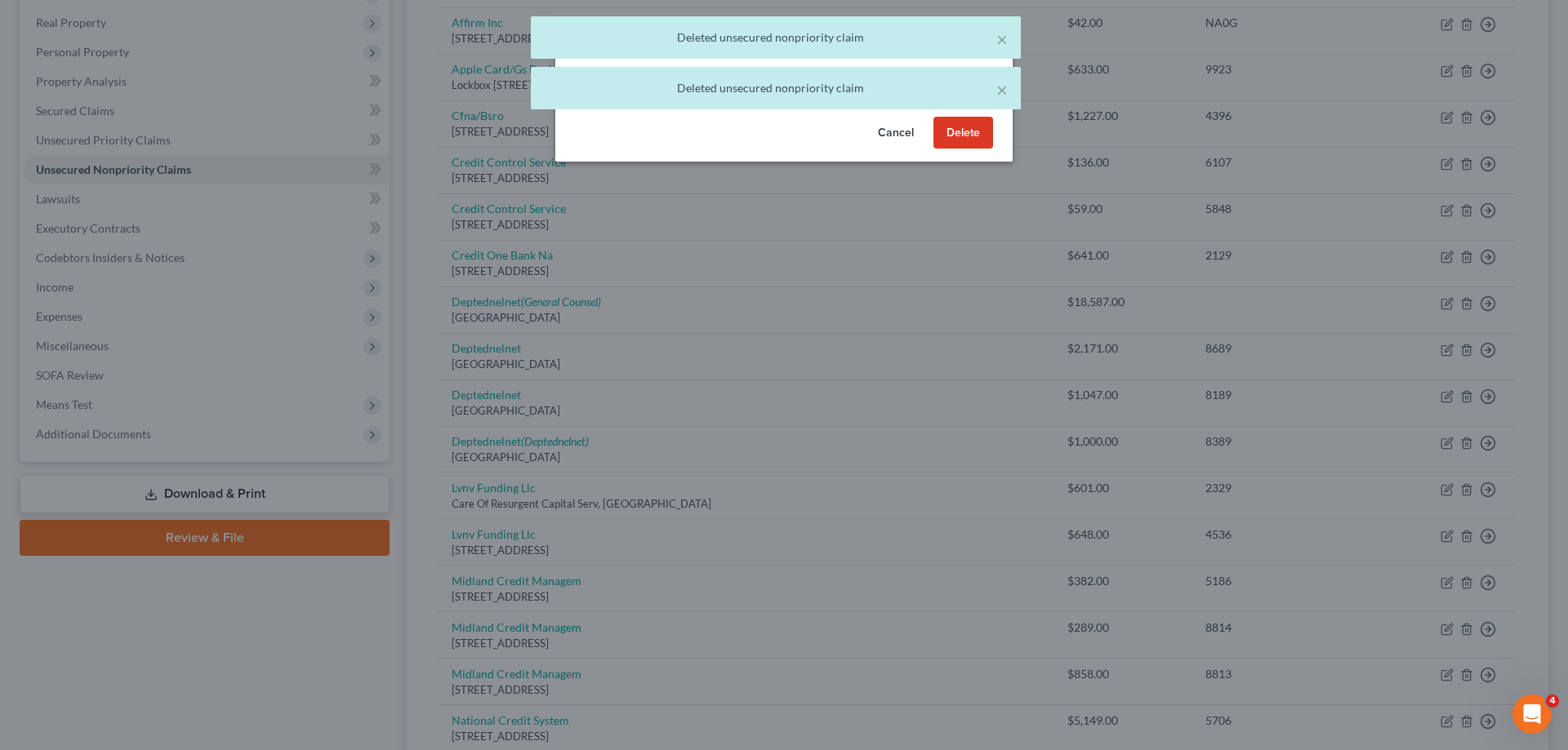
click at [956, 149] on button "Delete" at bounding box center [963, 133] width 59 height 33
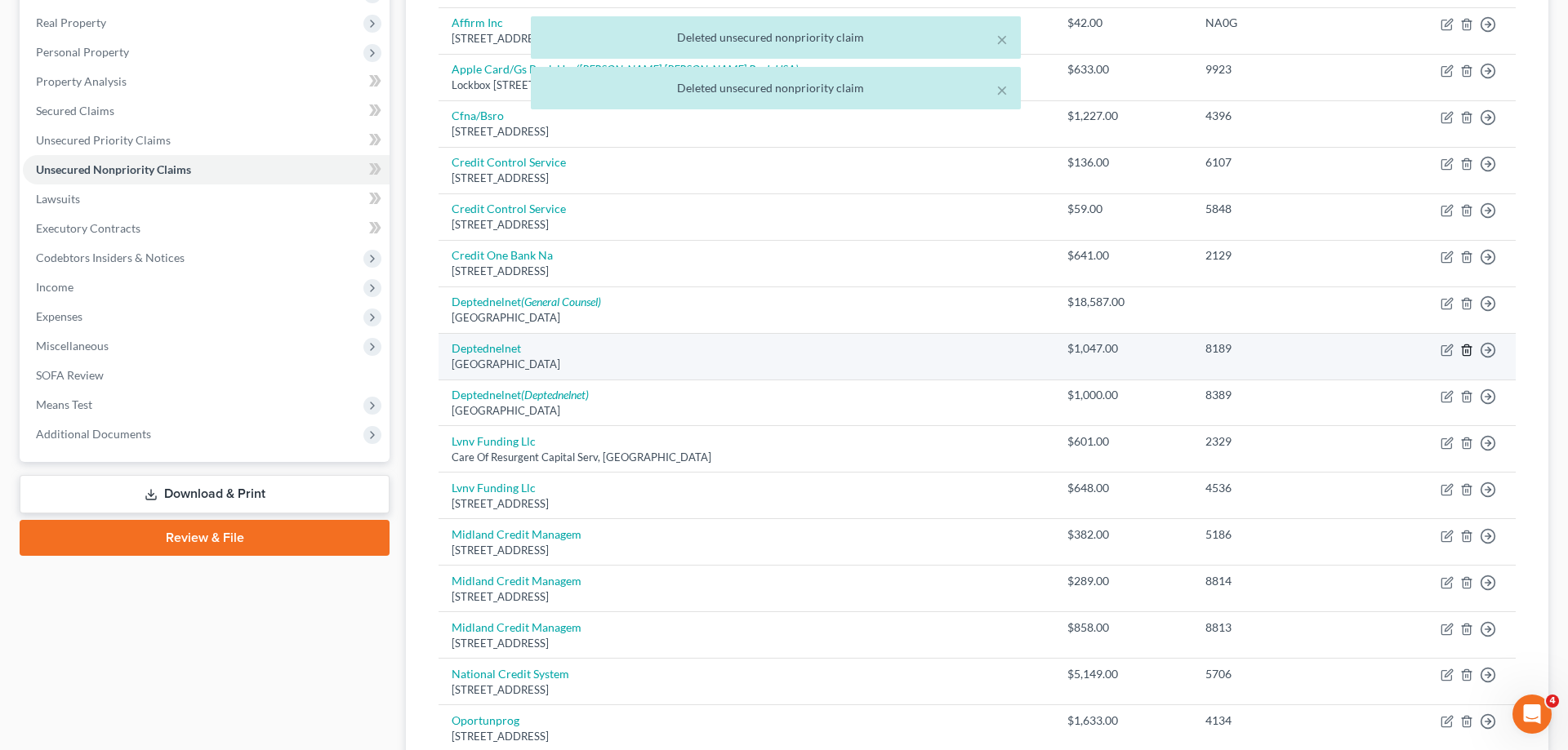
click at [1465, 351] on icon "button" at bounding box center [1466, 351] width 13 height 13
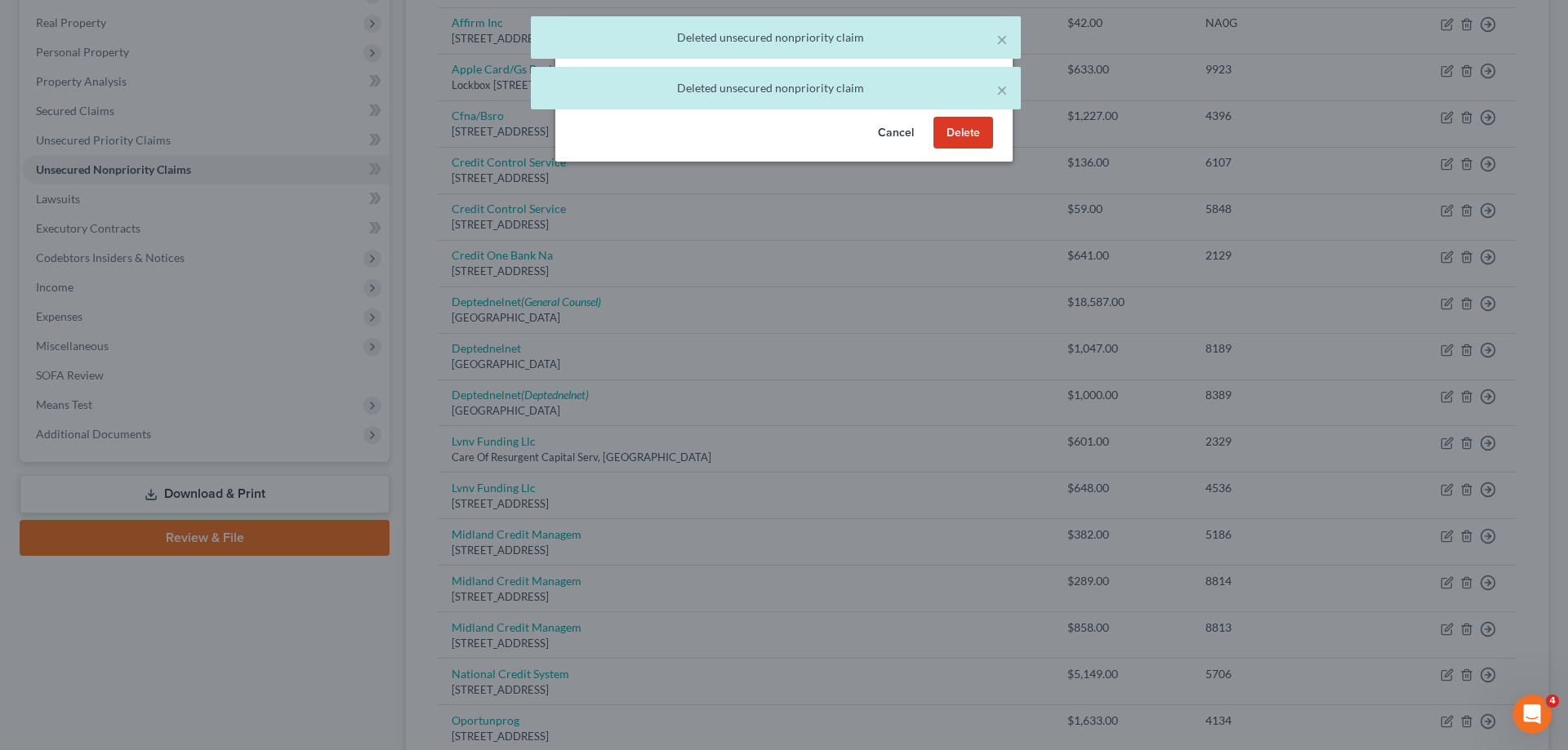
click at [956, 149] on button "Delete" at bounding box center [963, 133] width 59 height 33
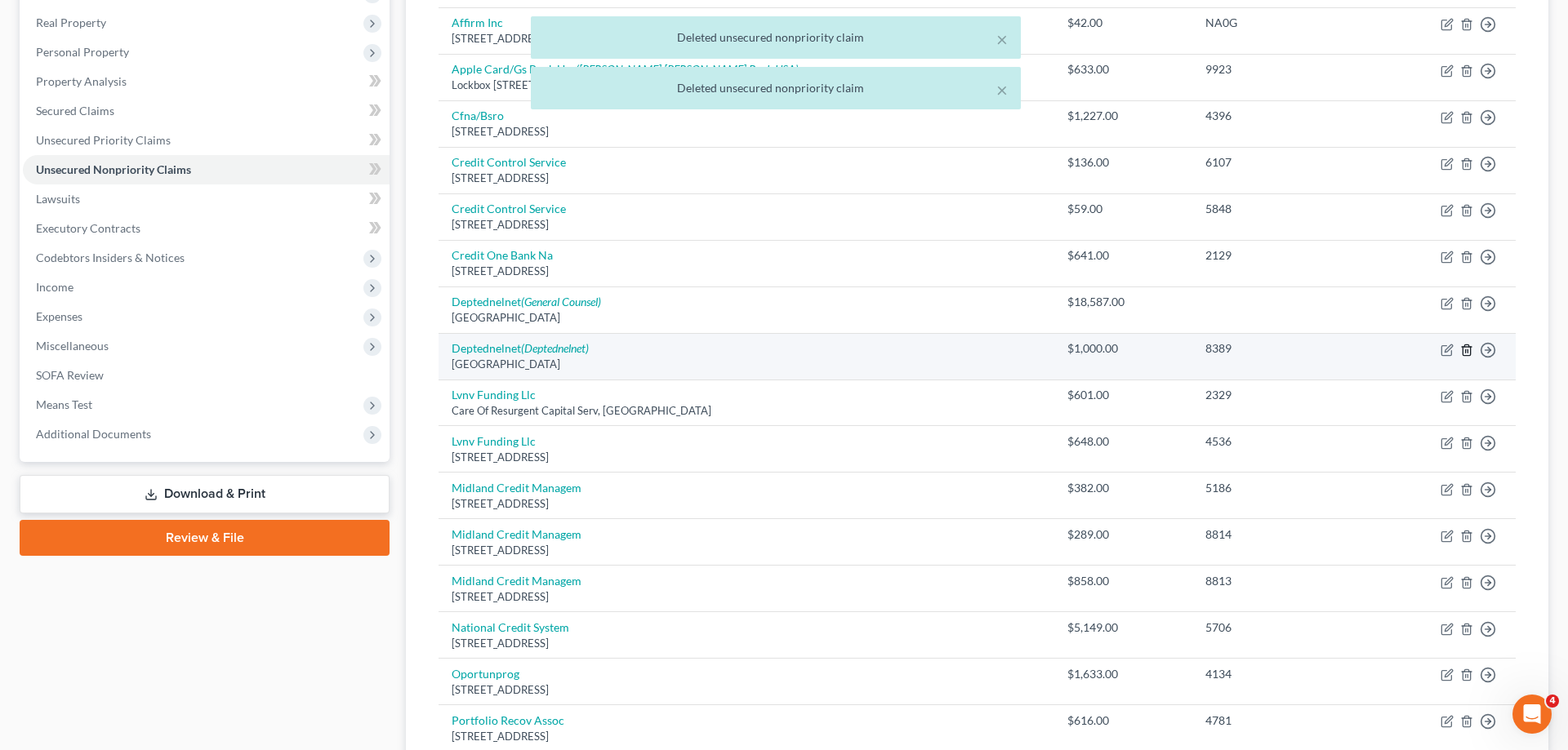
click at [1466, 351] on line "button" at bounding box center [1466, 351] width 0 height 3
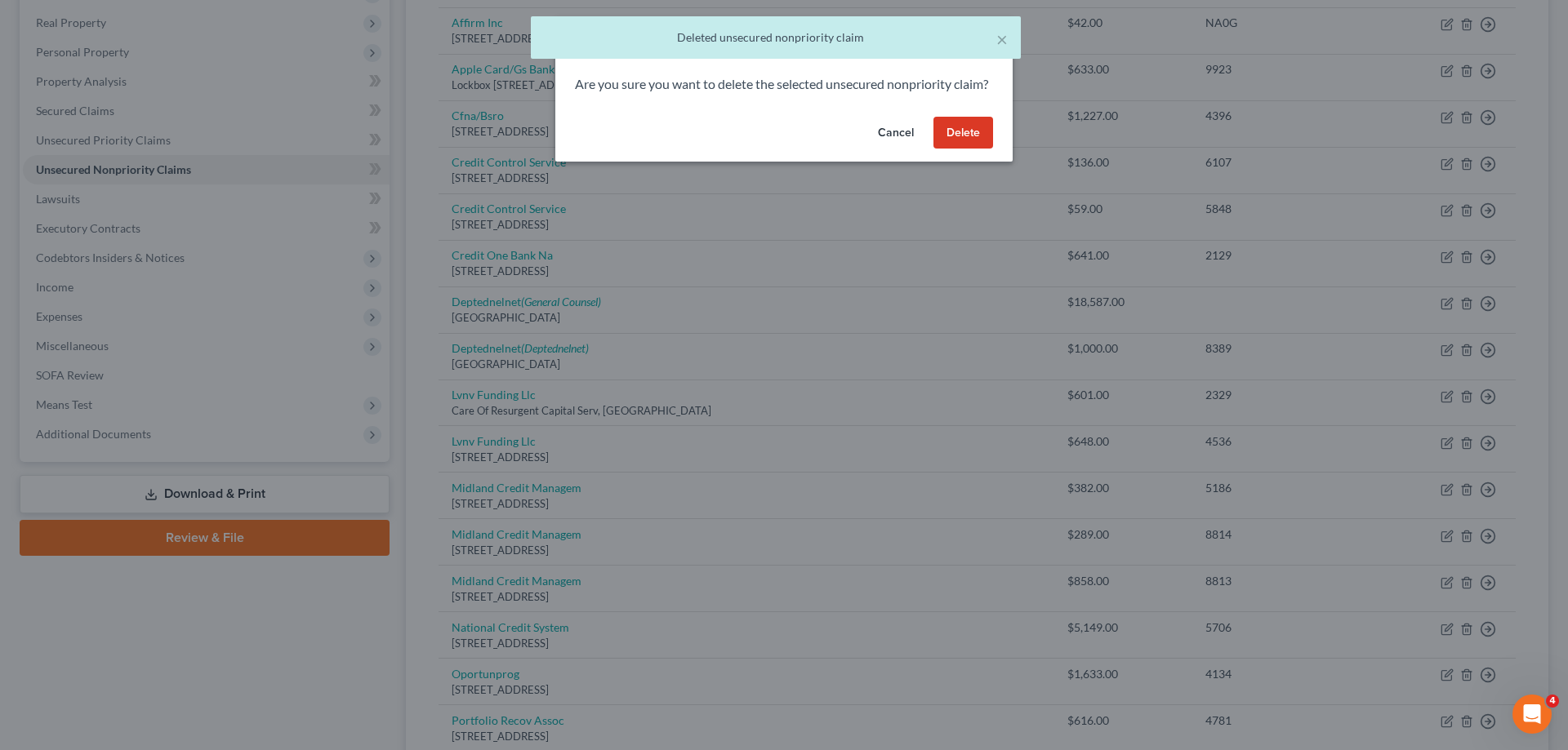
click at [975, 149] on button "Delete" at bounding box center [963, 133] width 59 height 33
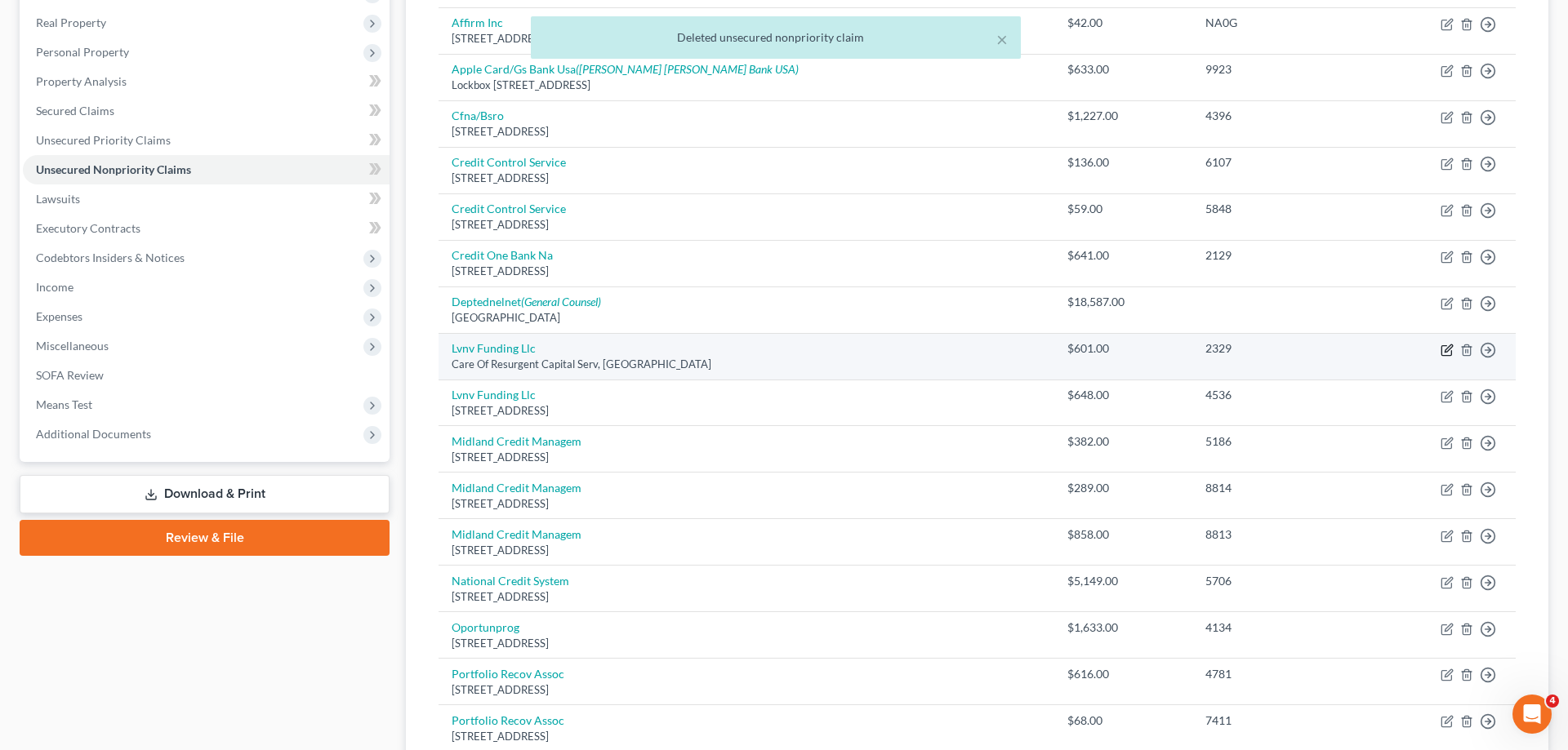
click at [1448, 350] on icon "button" at bounding box center [1448, 351] width 13 height 13
select select "42"
select select "1"
select select "0"
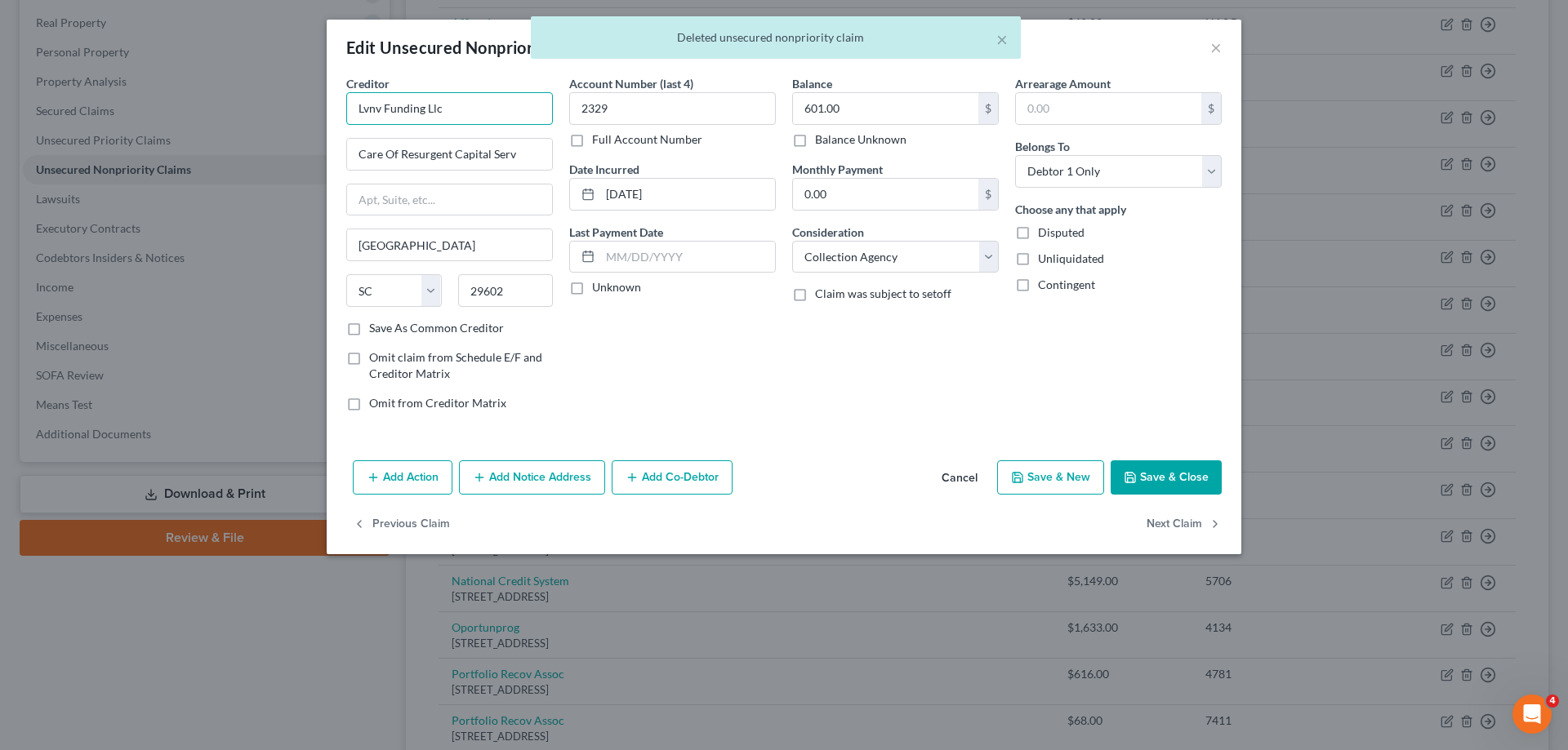
drag, startPoint x: 466, startPoint y: 112, endPoint x: 21, endPoint y: 93, distance: 445.4
click at [346, 92] on input "Lvnv Funding Llc" at bounding box center [449, 108] width 207 height 33
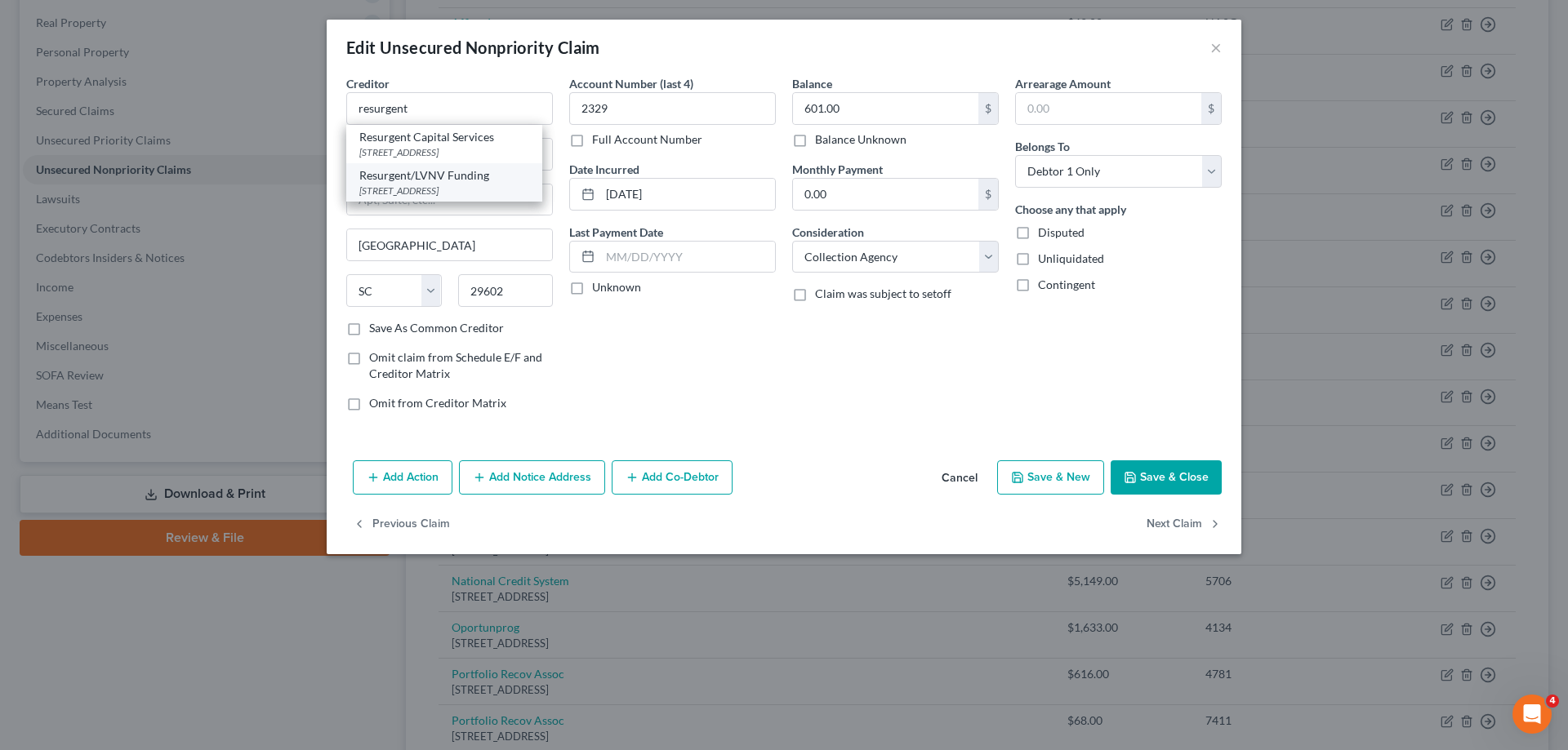
click at [445, 180] on div "Resurgent/LVNV Funding" at bounding box center [444, 175] width 170 height 16
type input "Resurgent/LVNV Funding"
type input "PO Box 1269"
drag, startPoint x: 1157, startPoint y: 474, endPoint x: 439, endPoint y: 148, distance: 788.5
click at [444, 162] on div "Edit Unsecured Nonpriority Claim × Creditor * Resurgent/LVNV Funding PO [GEOGRA…" at bounding box center [784, 287] width 915 height 535
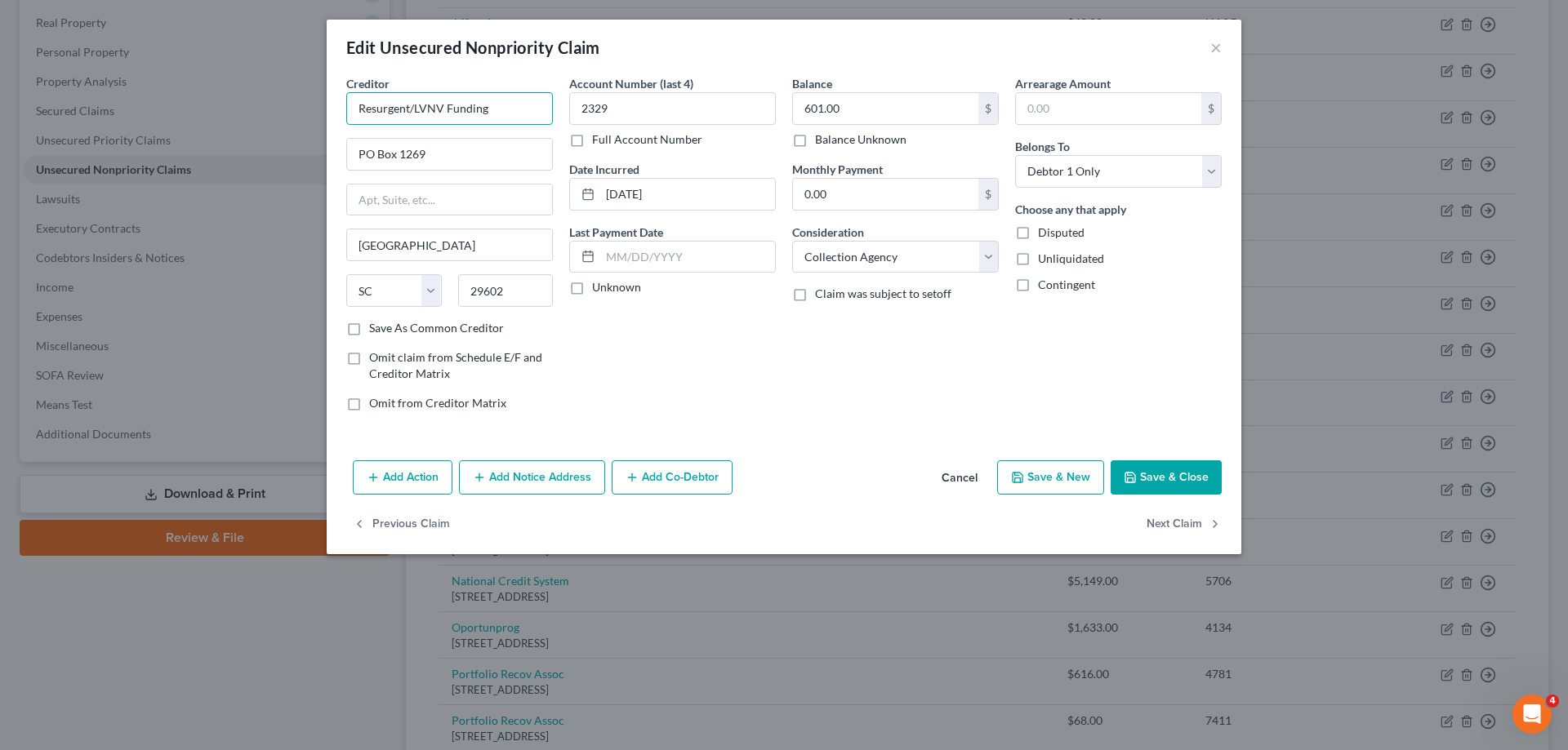
drag, startPoint x: 495, startPoint y: 116, endPoint x: 215, endPoint y: 104, distance: 280.3
click at [346, 104] on input "Resurgent/LVNV Funding" at bounding box center [449, 108] width 207 height 33
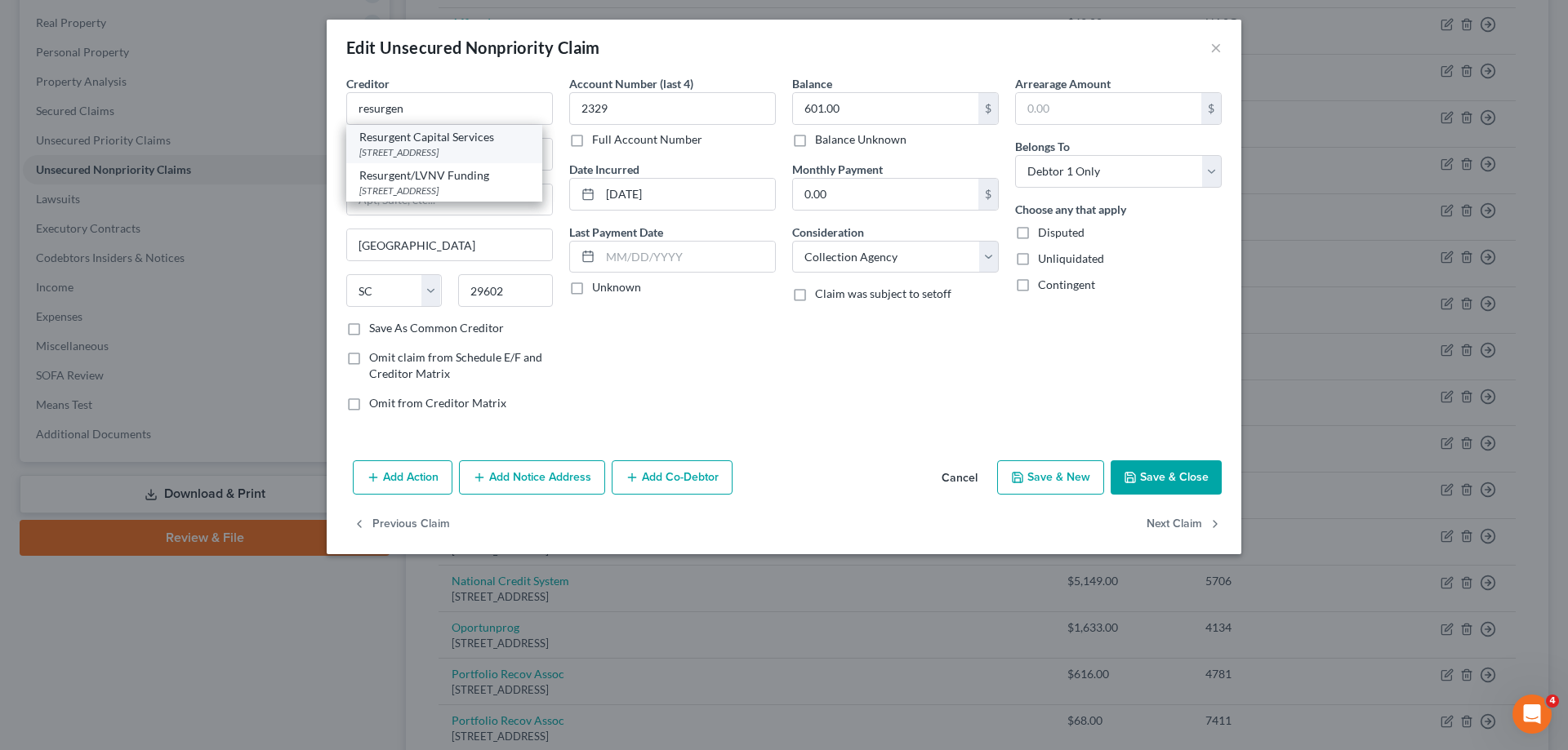
click at [437, 141] on div "Resurgent Capital Services" at bounding box center [444, 136] width 170 height 16
type input "Resurgent Capital Services"
type input "PO Box 10497"
type input "29603"
click at [1152, 470] on button "Save & Close" at bounding box center [1167, 477] width 111 height 34
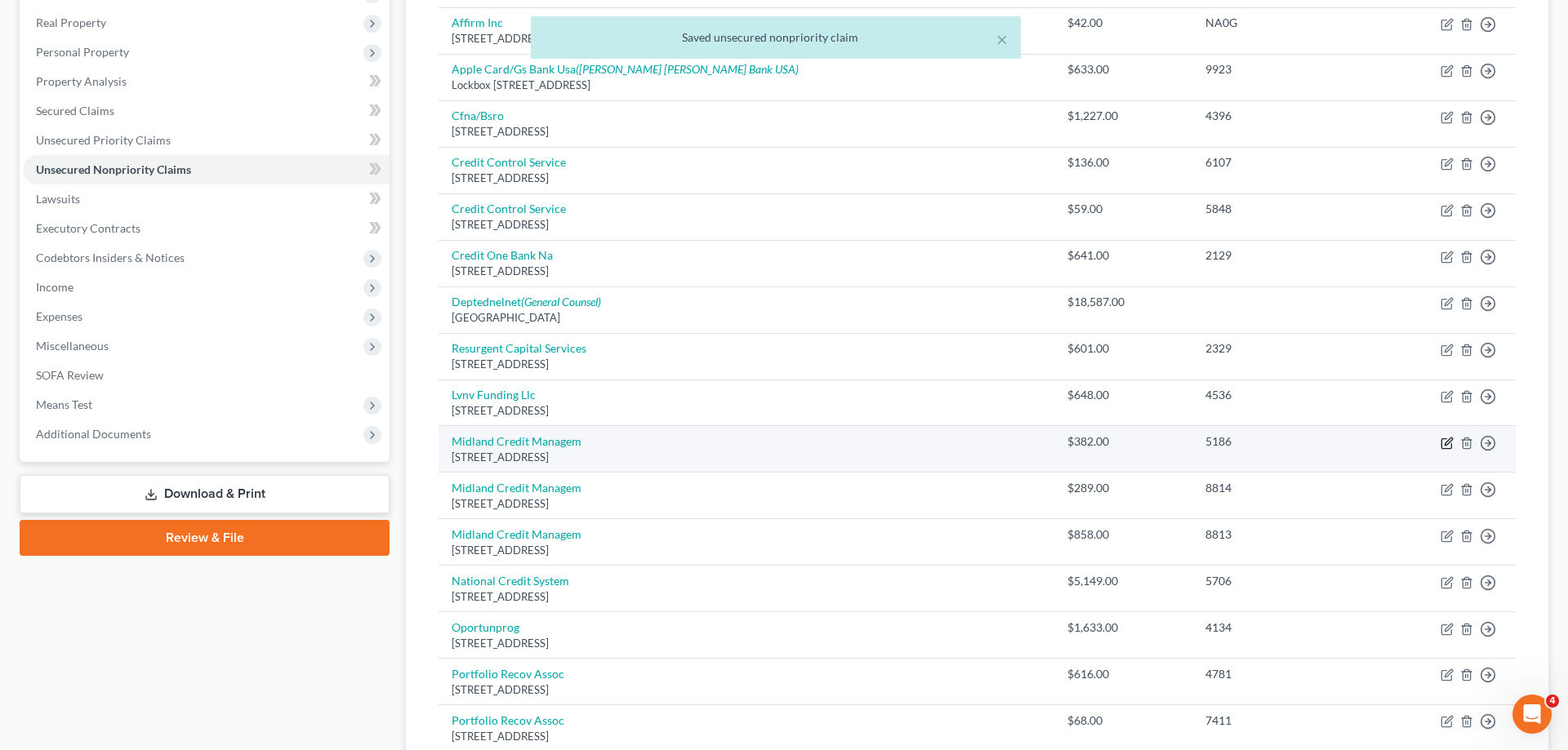
click at [1442, 441] on icon "button" at bounding box center [1446, 444] width 9 height 9
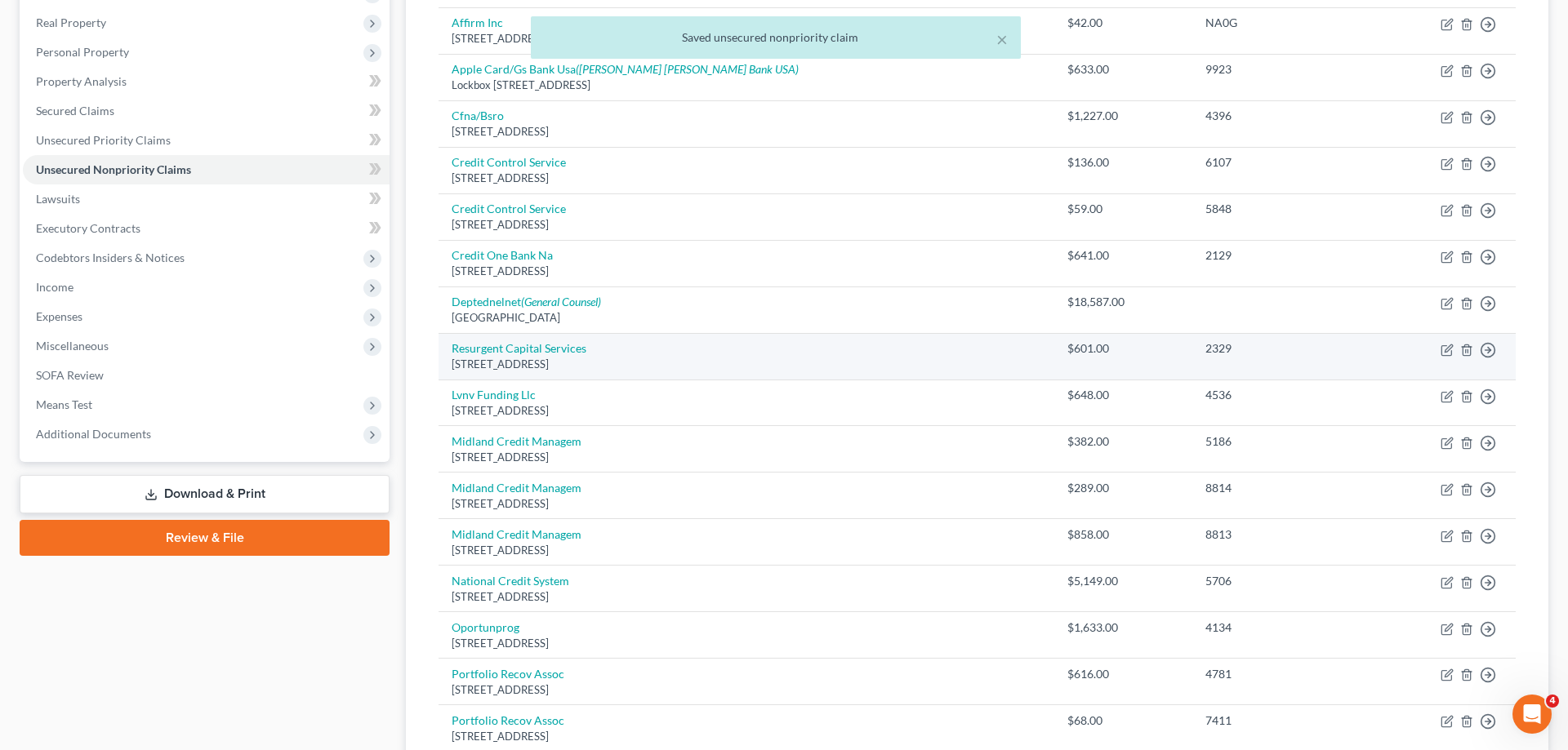
select select "23"
select select "0"
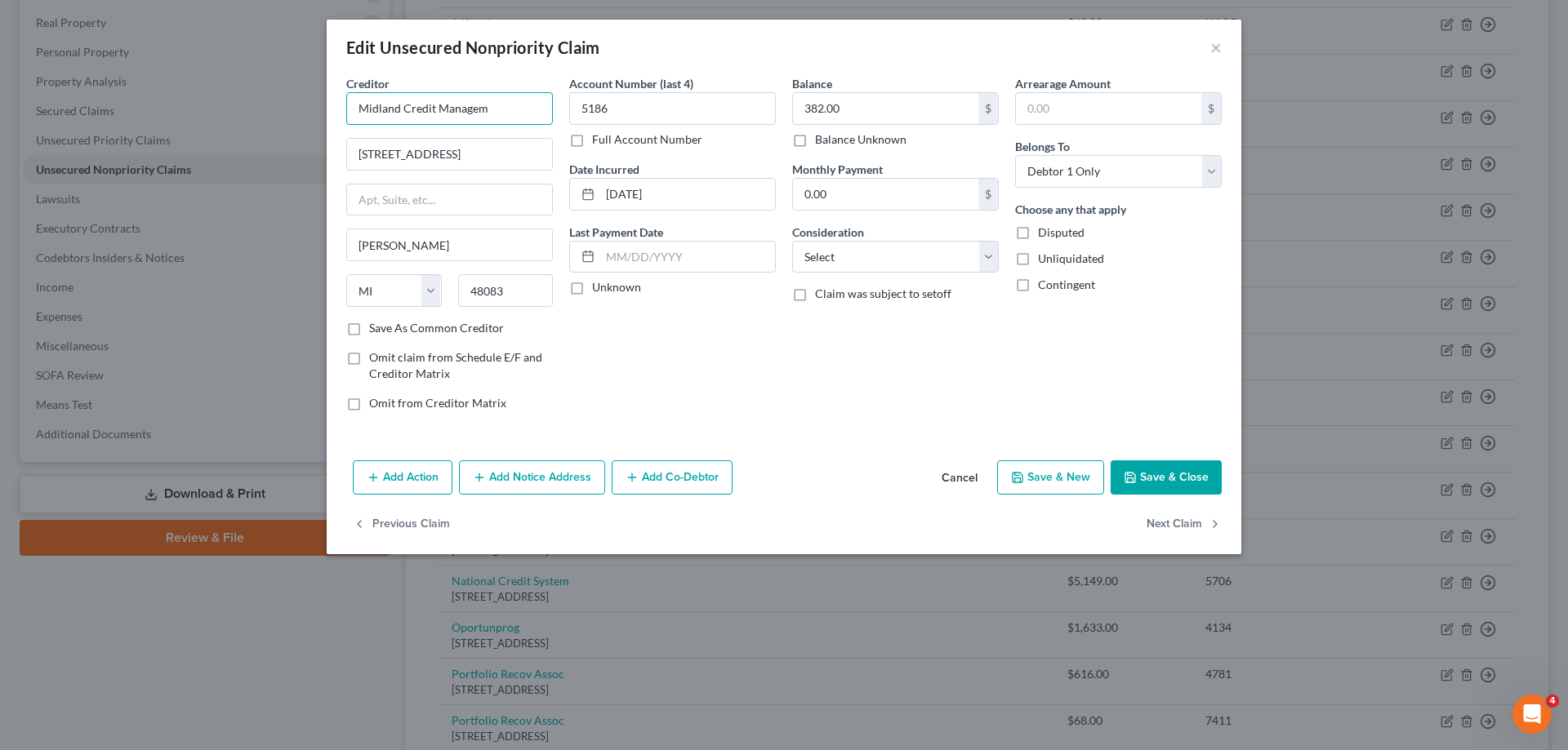
drag, startPoint x: 525, startPoint y: 120, endPoint x: 468, endPoint y: 117, distance: 57.1
click at [465, 117] on input "Midland Credit Managem" at bounding box center [449, 108] width 207 height 33
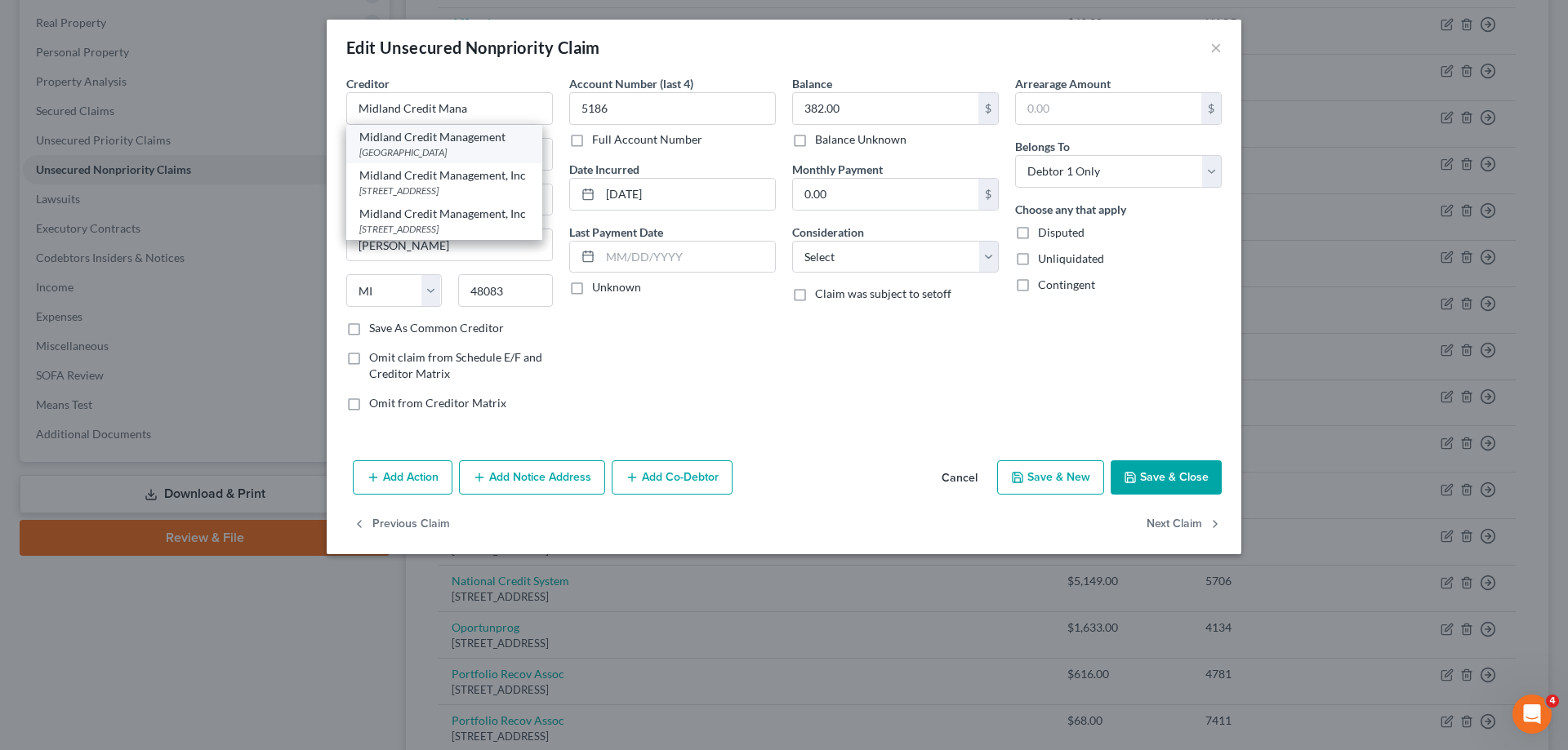
click at [502, 155] on div "[GEOGRAPHIC_DATA]" at bounding box center [444, 152] width 170 height 14
type input "Midland Credit Management"
type input "PO Box 301030"
type input "[GEOGRAPHIC_DATA]"
select select "4"
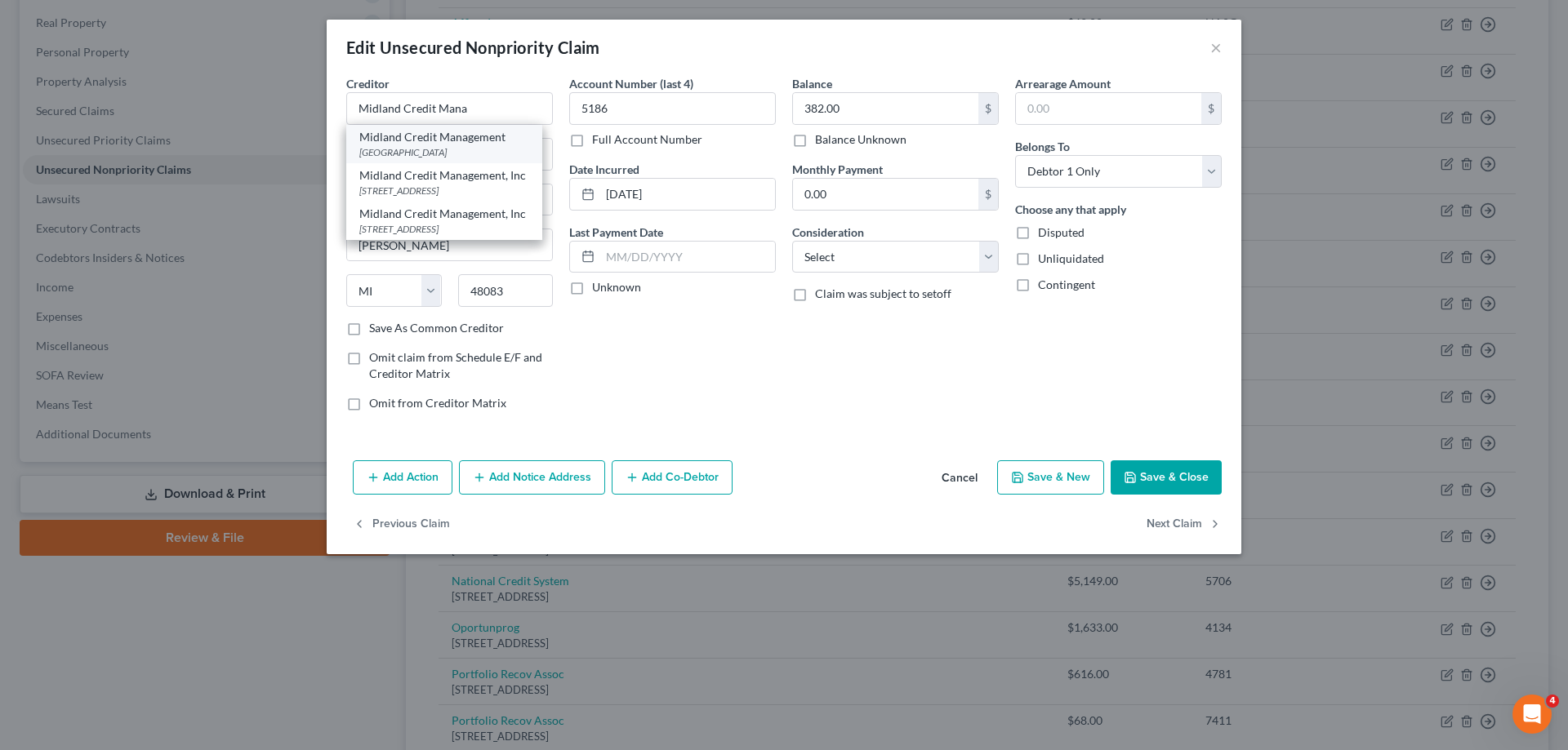
type input "90030"
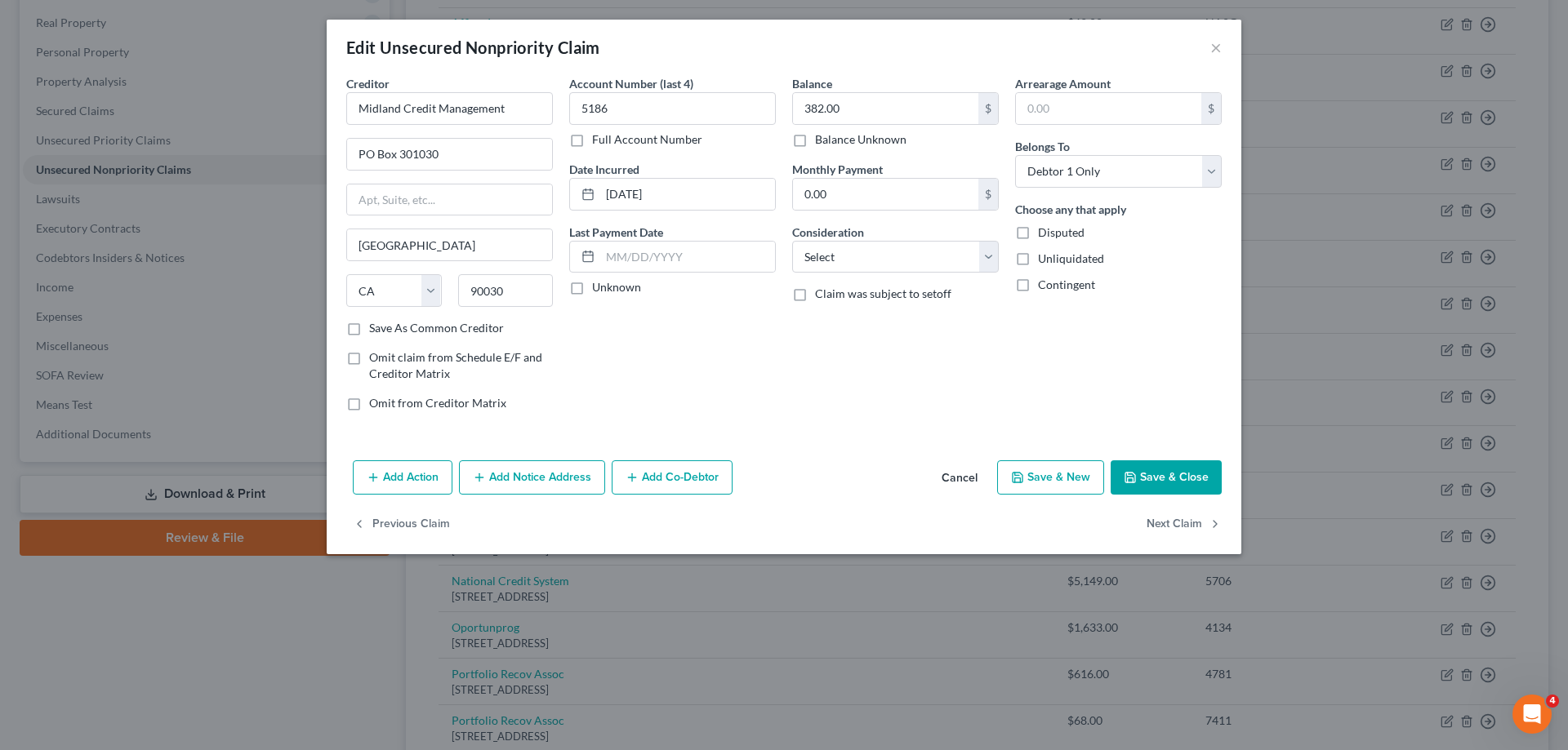
drag, startPoint x: 1168, startPoint y: 480, endPoint x: 1161, endPoint y: 489, distance: 11.4
click at [1168, 479] on button "Save & Close" at bounding box center [1167, 477] width 111 height 34
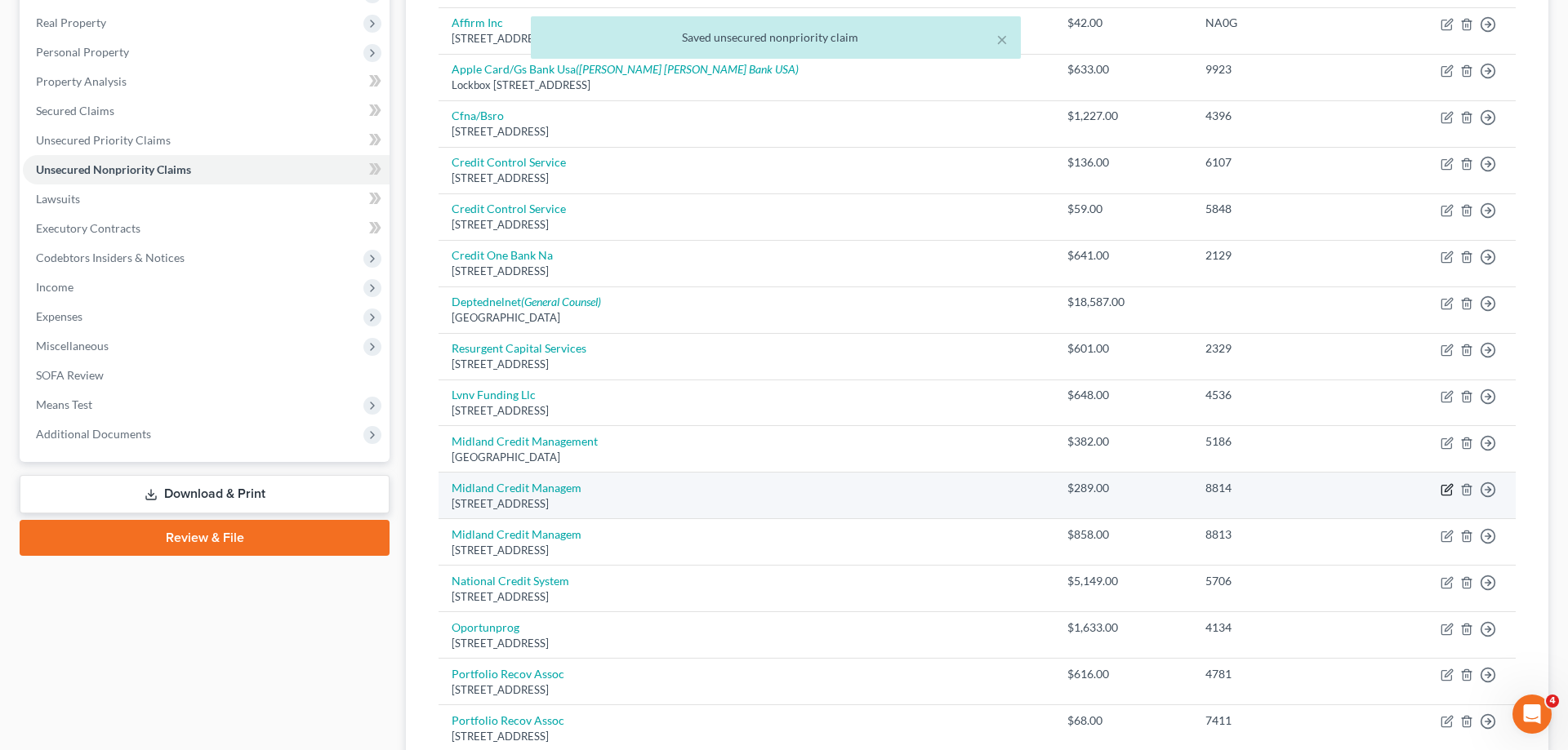
click at [1444, 490] on icon "button" at bounding box center [1448, 490] width 13 height 13
select select "23"
select select "0"
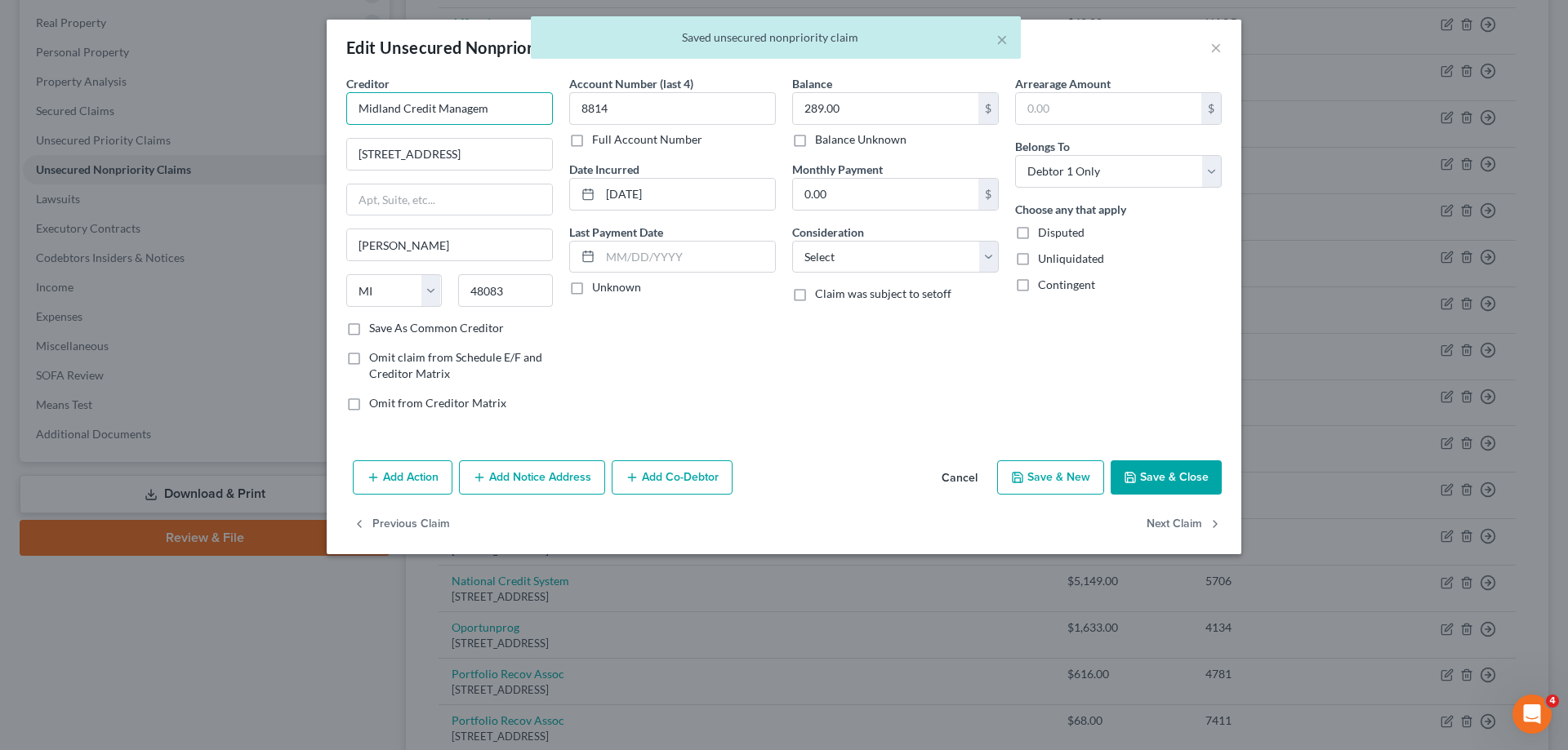
click at [520, 106] on input "Midland Credit Managem" at bounding box center [449, 108] width 207 height 33
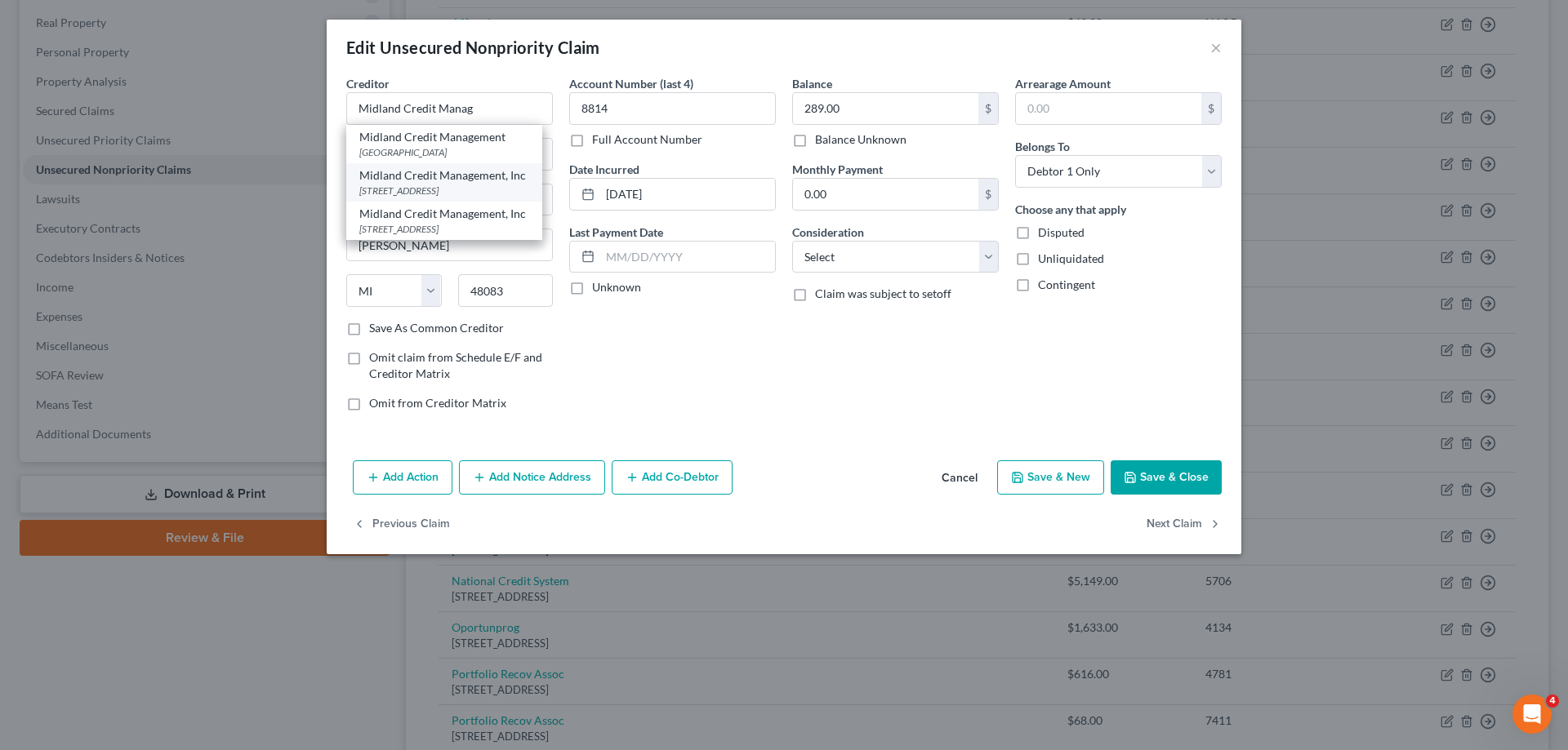
click at [489, 187] on div "[STREET_ADDRESS]" at bounding box center [444, 190] width 170 height 14
type input "Midland Credit Management, Inc"
type input "[STREET_ADDRESS]"
type input "Suite 300"
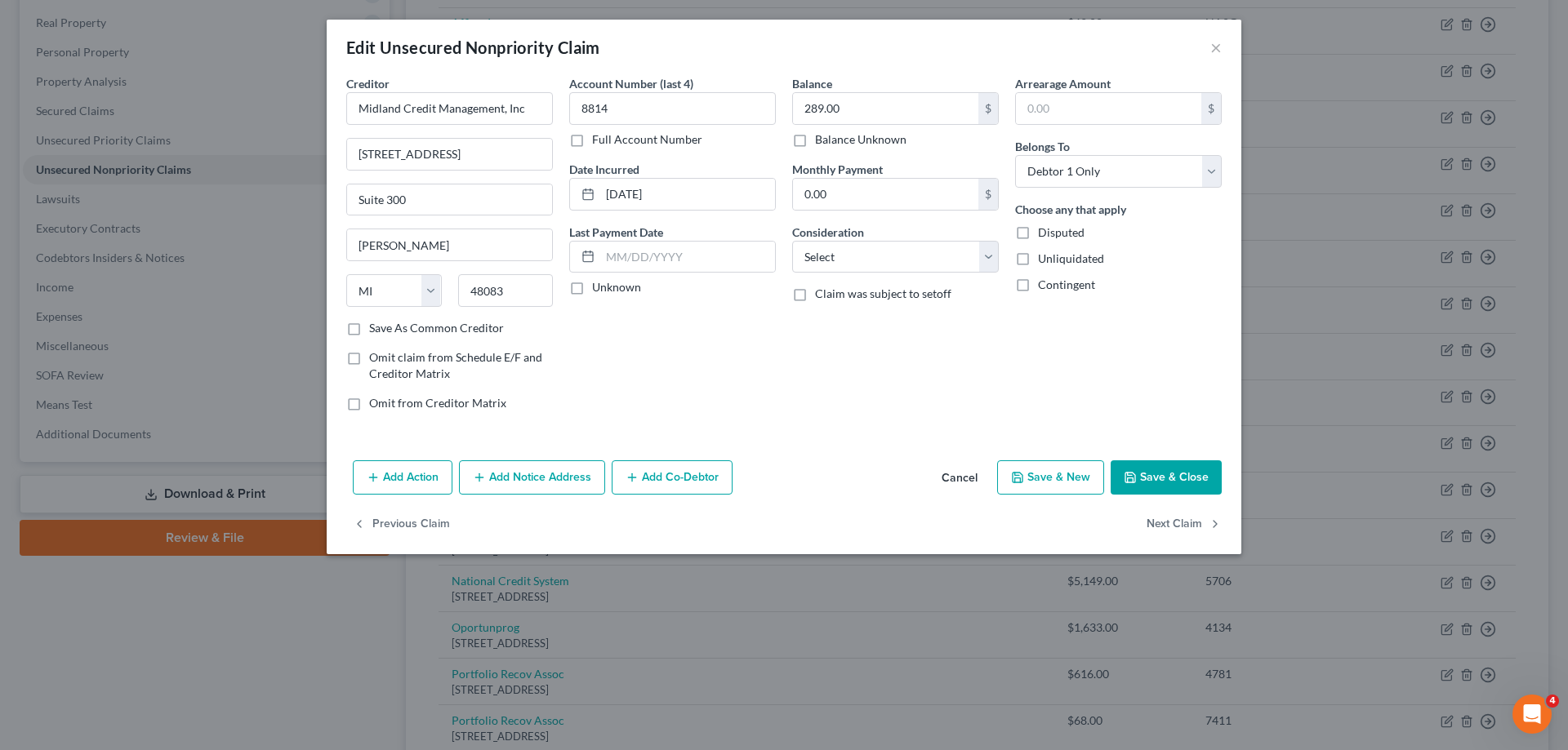
click at [1151, 491] on button "Save & Close" at bounding box center [1167, 477] width 111 height 34
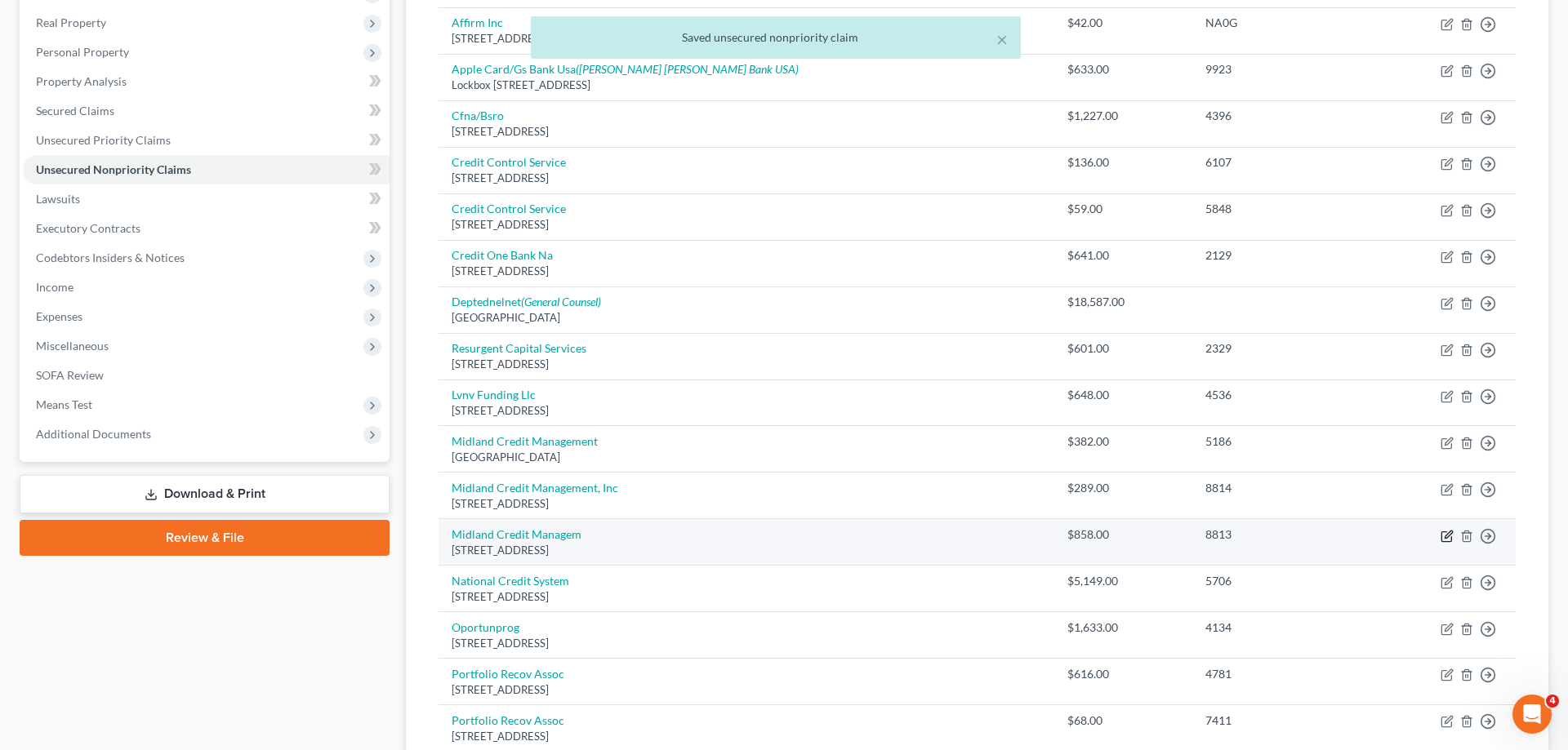
click at [1448, 539] on icon "button" at bounding box center [1448, 537] width 13 height 13
select select "23"
select select "0"
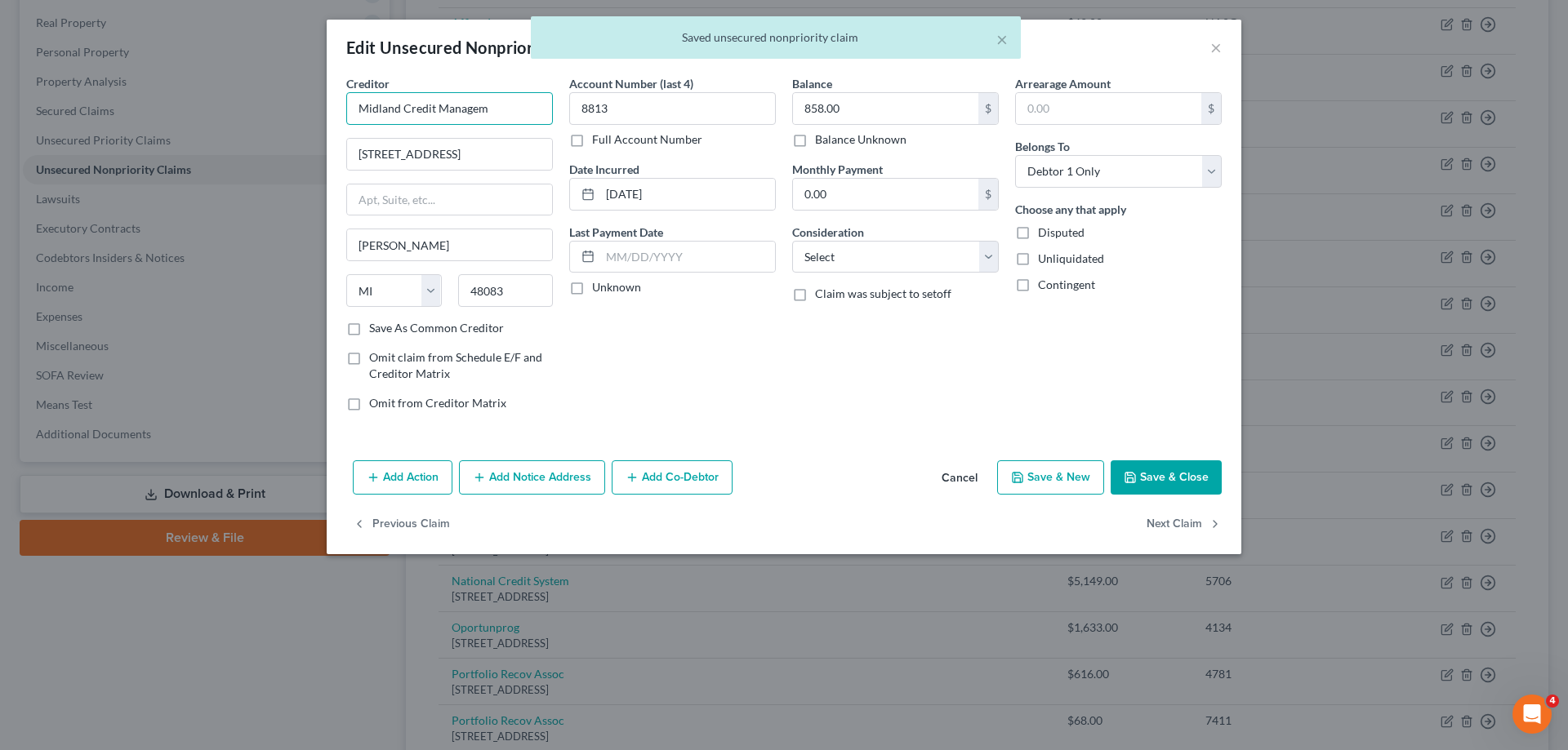
click at [504, 104] on input "Midland Credit Managem" at bounding box center [449, 108] width 207 height 33
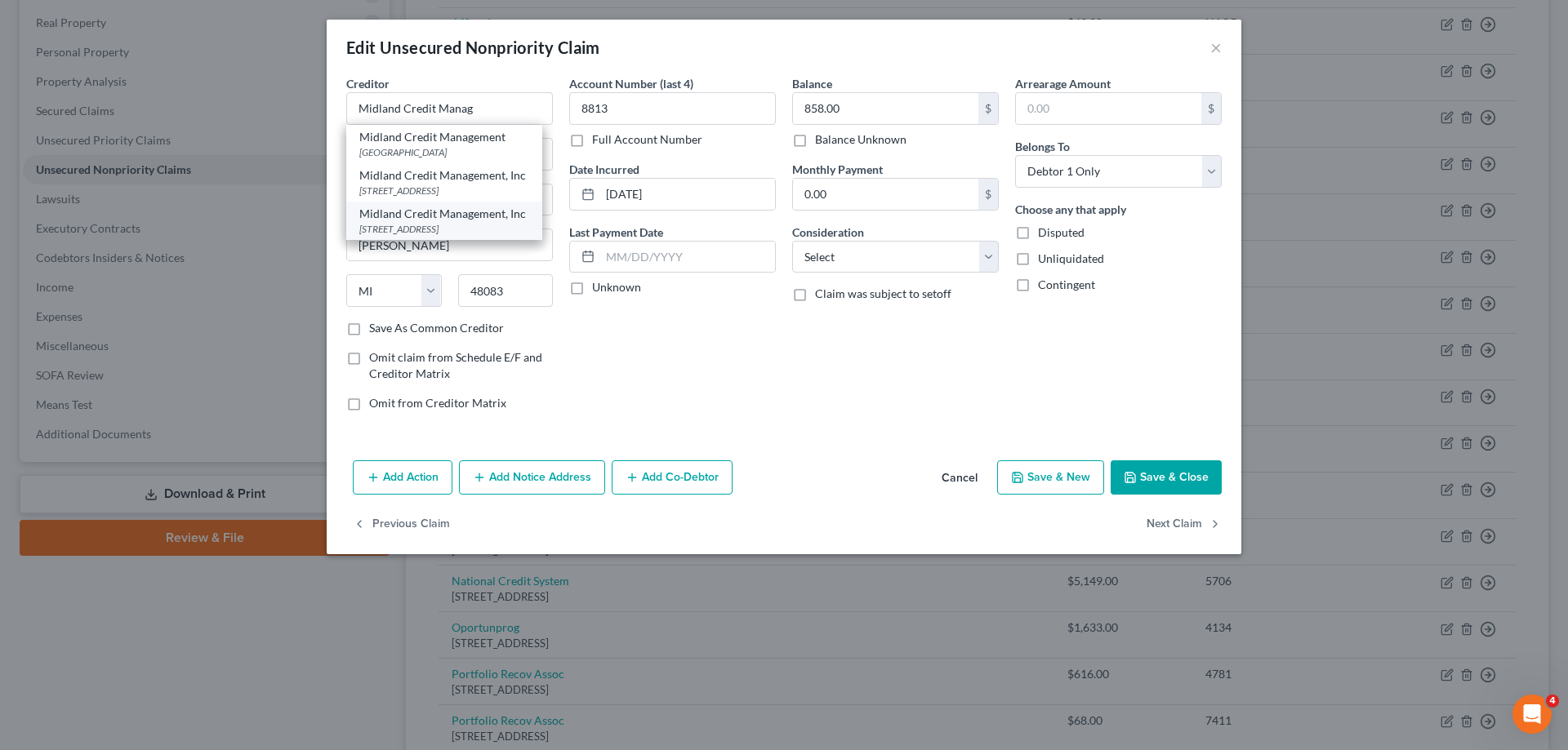
click at [476, 228] on div "[STREET_ADDRESS]" at bounding box center [444, 228] width 170 height 14
type input "Midland Credit Management, Inc"
type input "350 Camino De La Reina"
type input "Suite 100"
type input "[GEOGRAPHIC_DATA]"
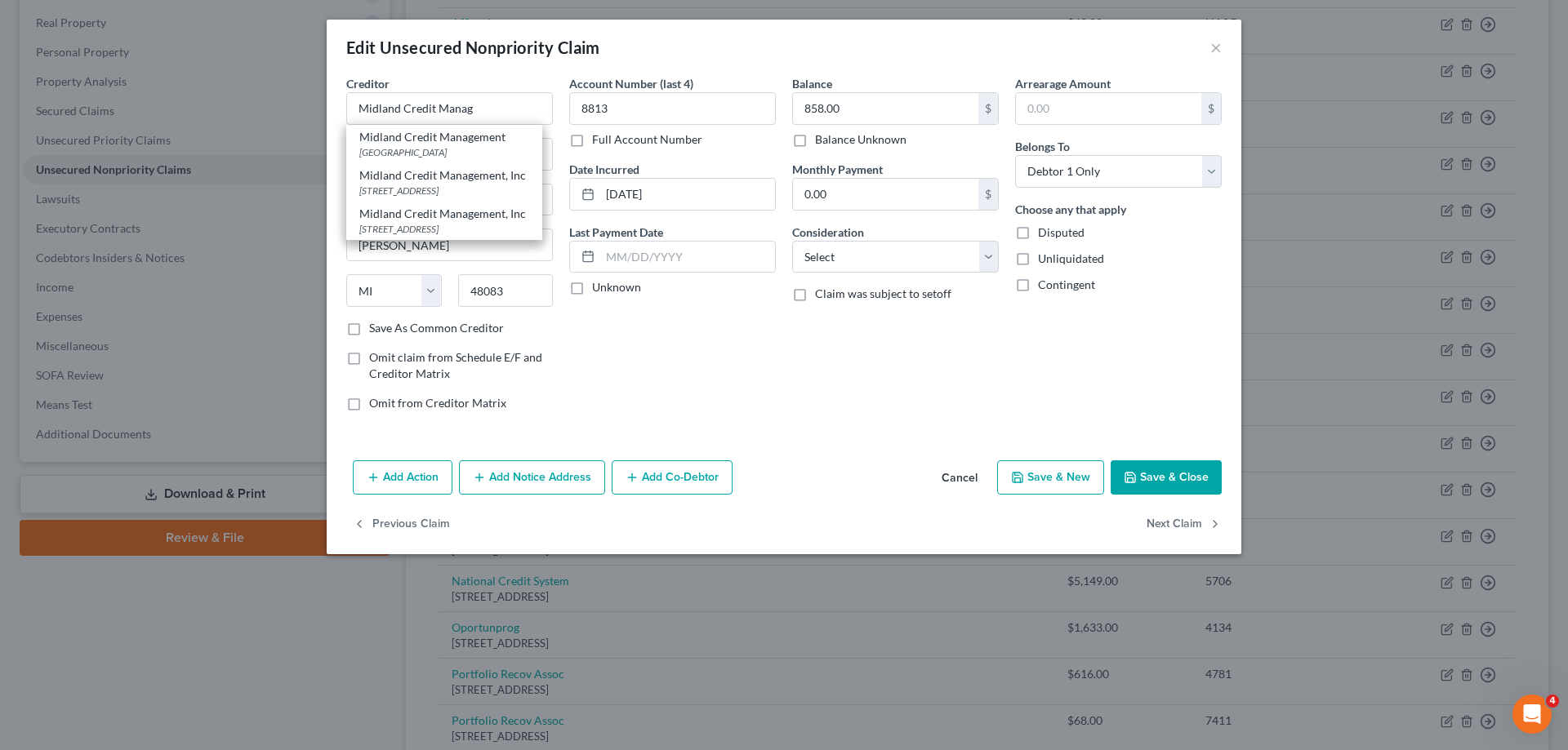
select select "4"
type input "92108"
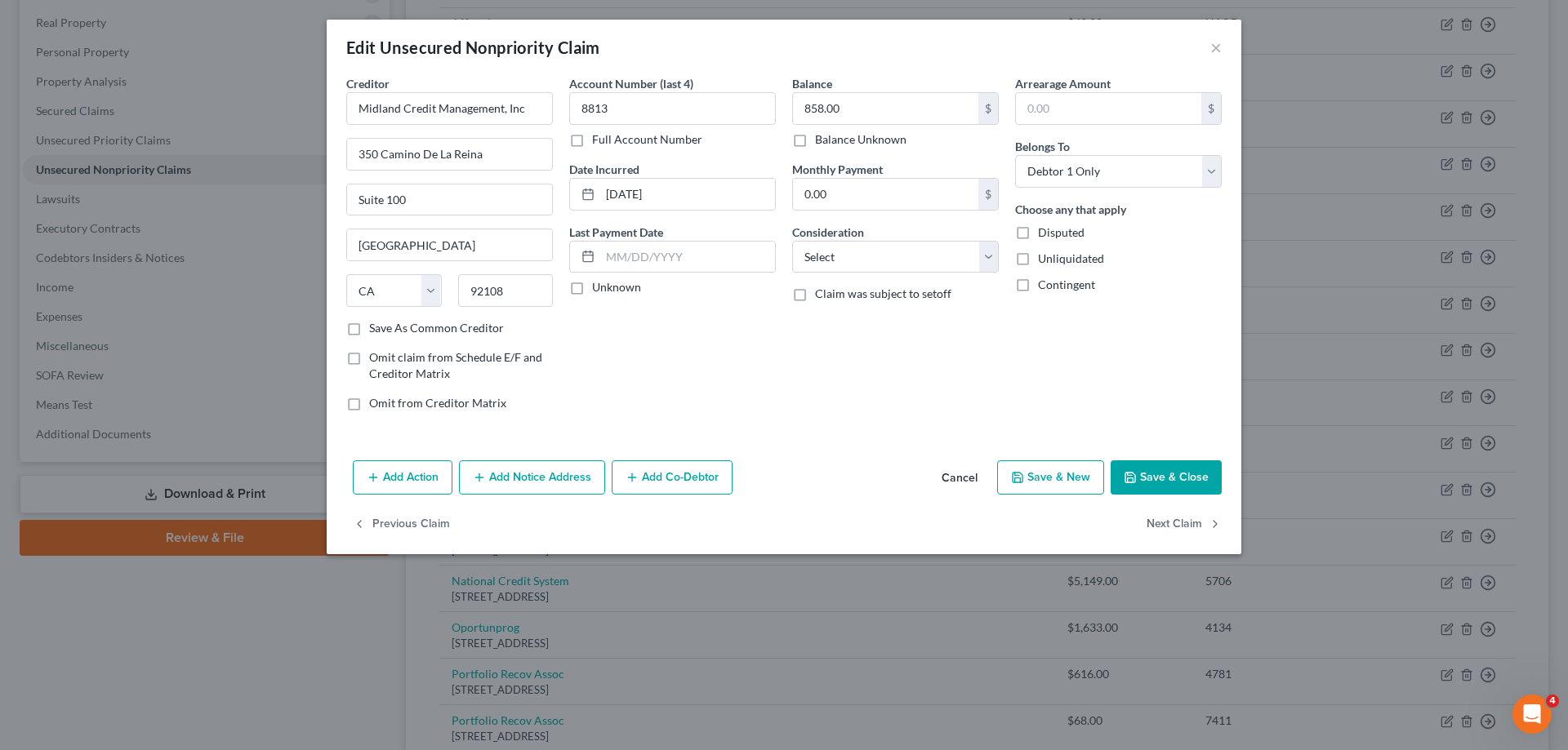
drag, startPoint x: 1175, startPoint y: 493, endPoint x: 1148, endPoint y: 495, distance: 27.1
click at [1176, 493] on button "Save & Close" at bounding box center [1167, 477] width 111 height 34
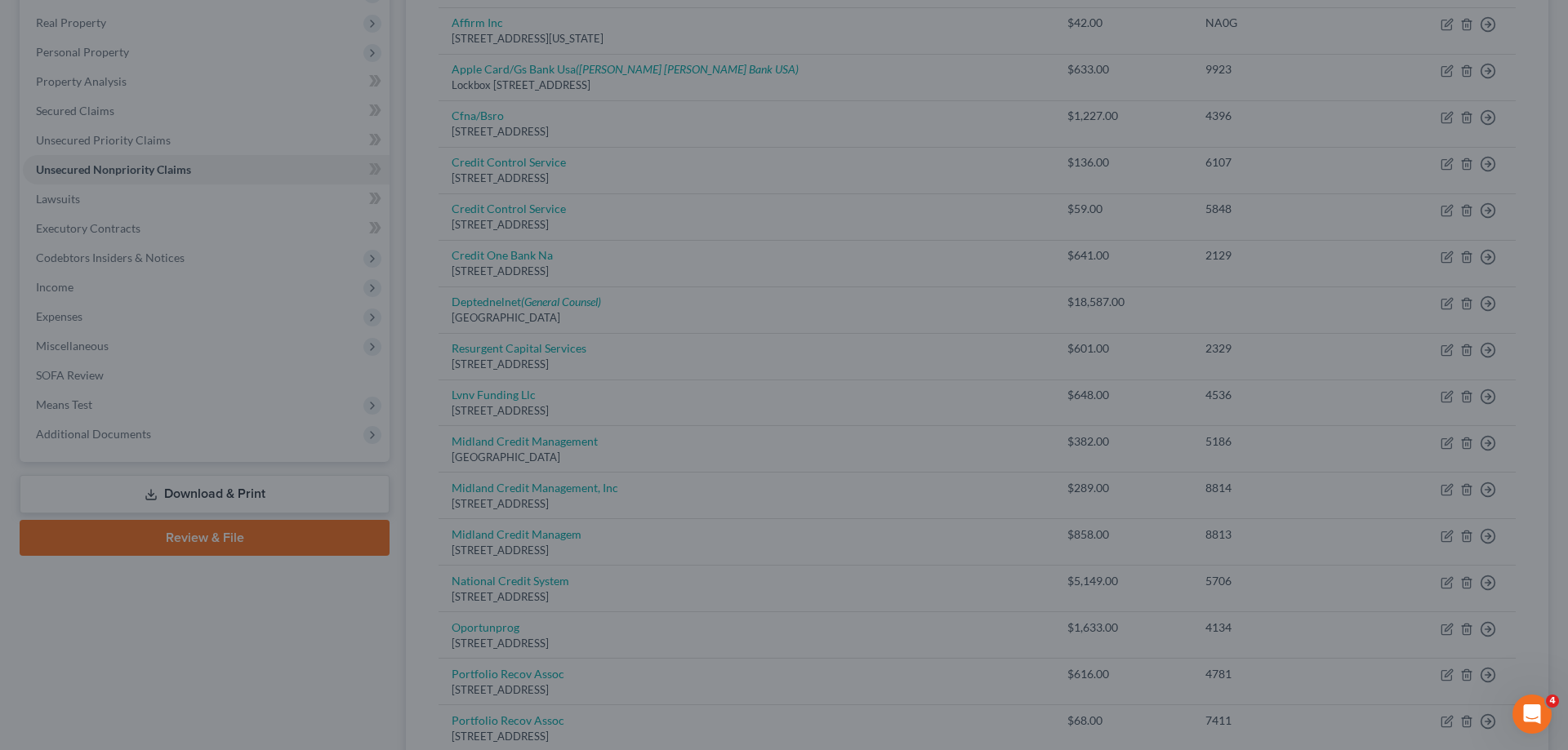
type input "0"
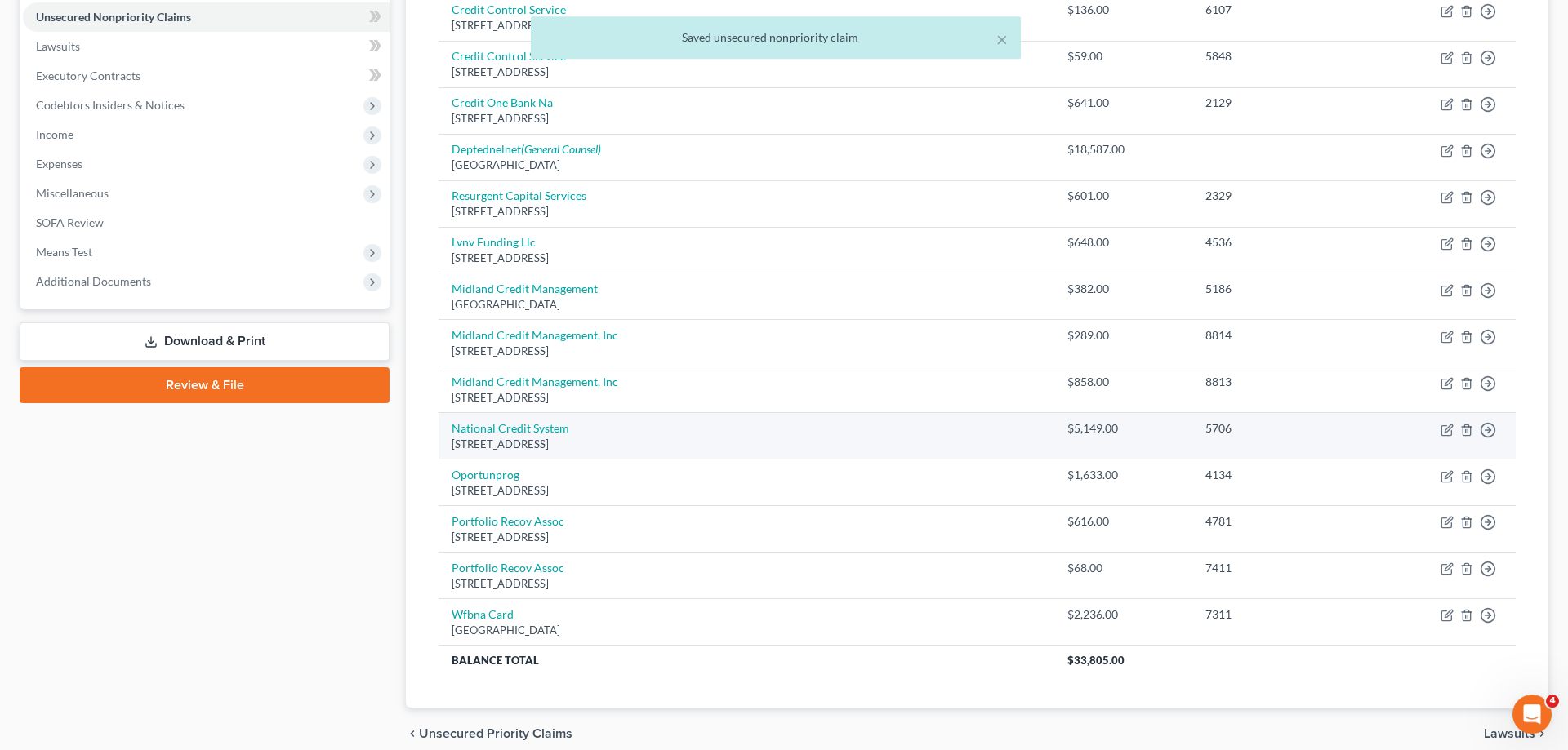
scroll to position [416, 0]
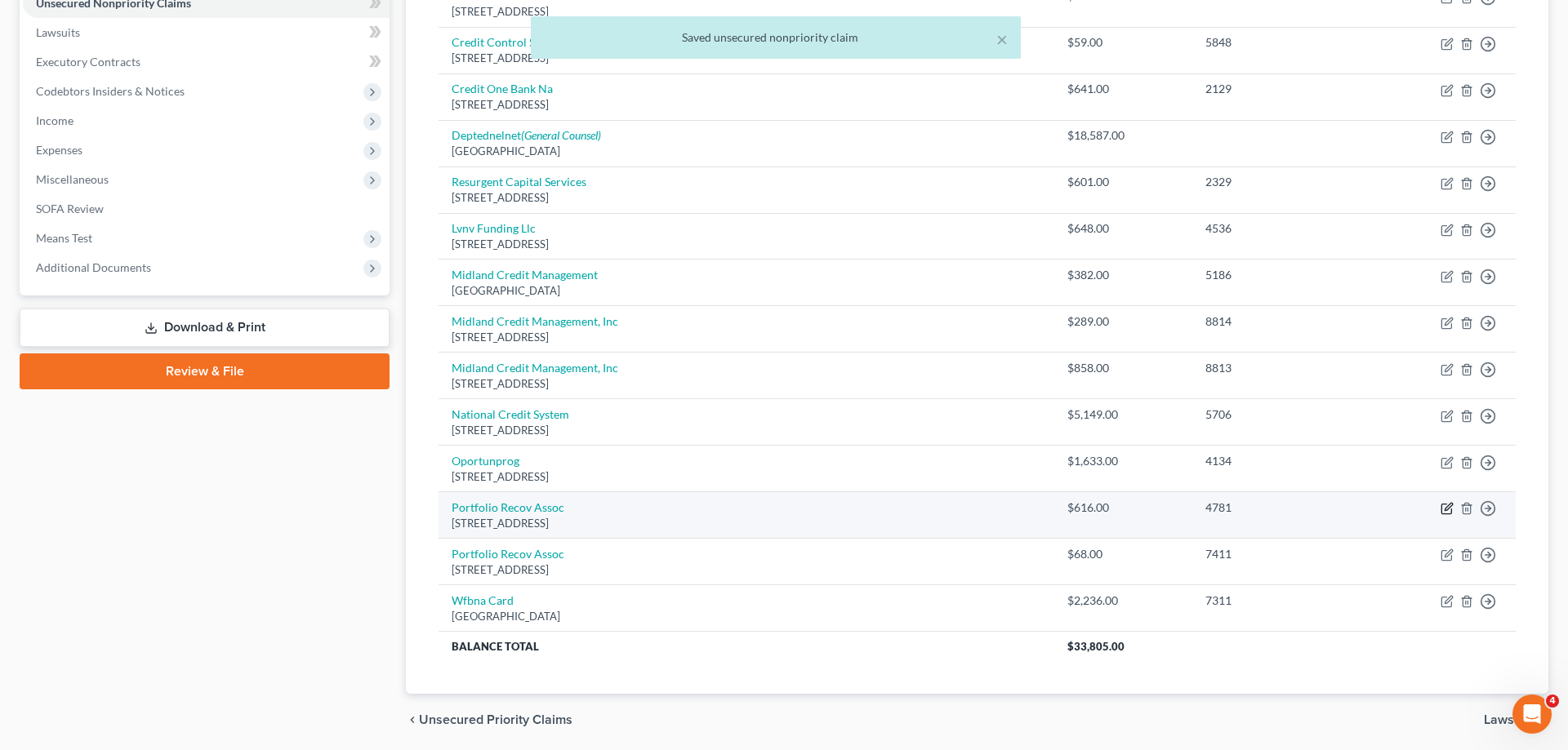
click at [1442, 509] on icon "button" at bounding box center [1446, 509] width 9 height 9
select select "48"
select select "0"
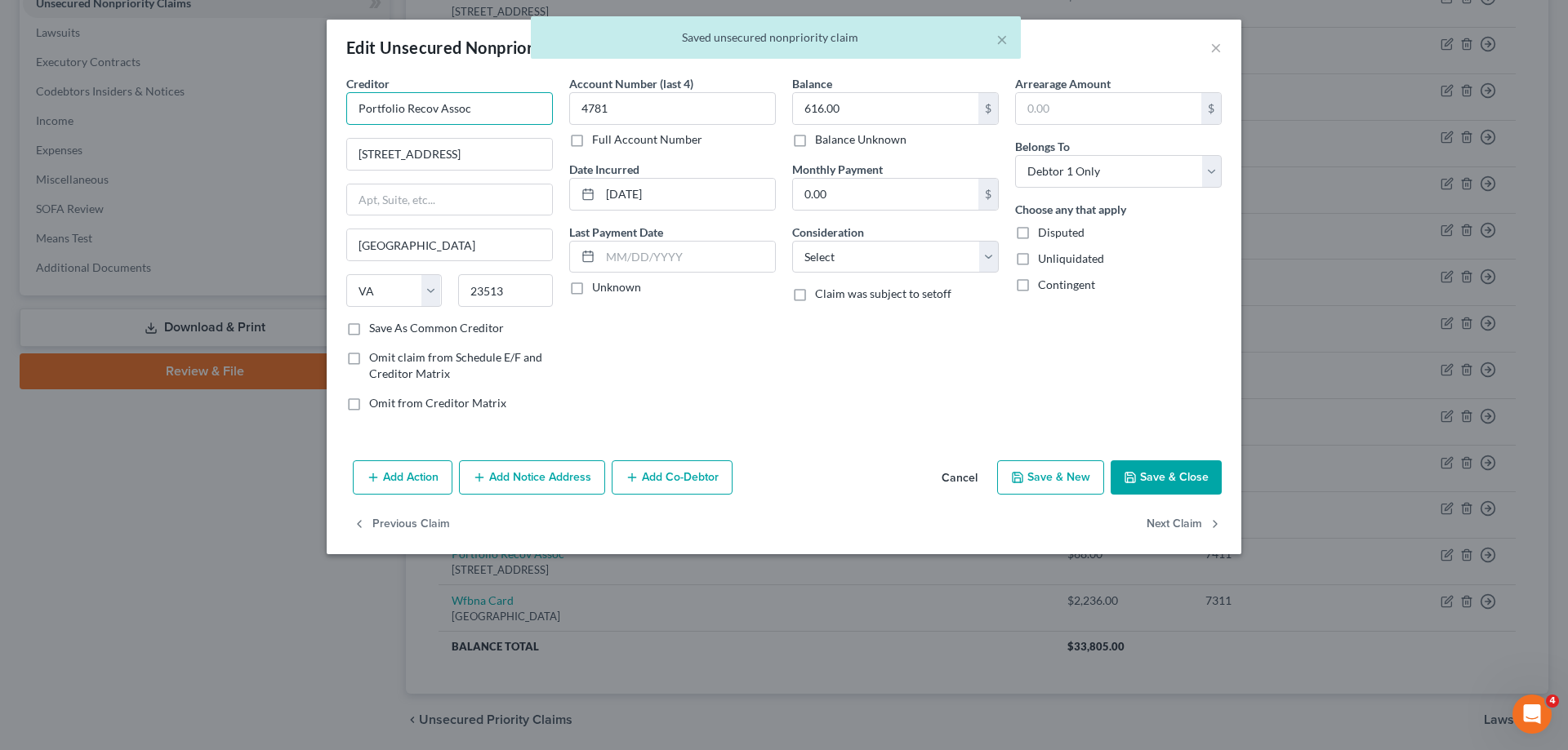
click at [476, 111] on input "Portfolio Recov Assoc" at bounding box center [449, 108] width 207 height 33
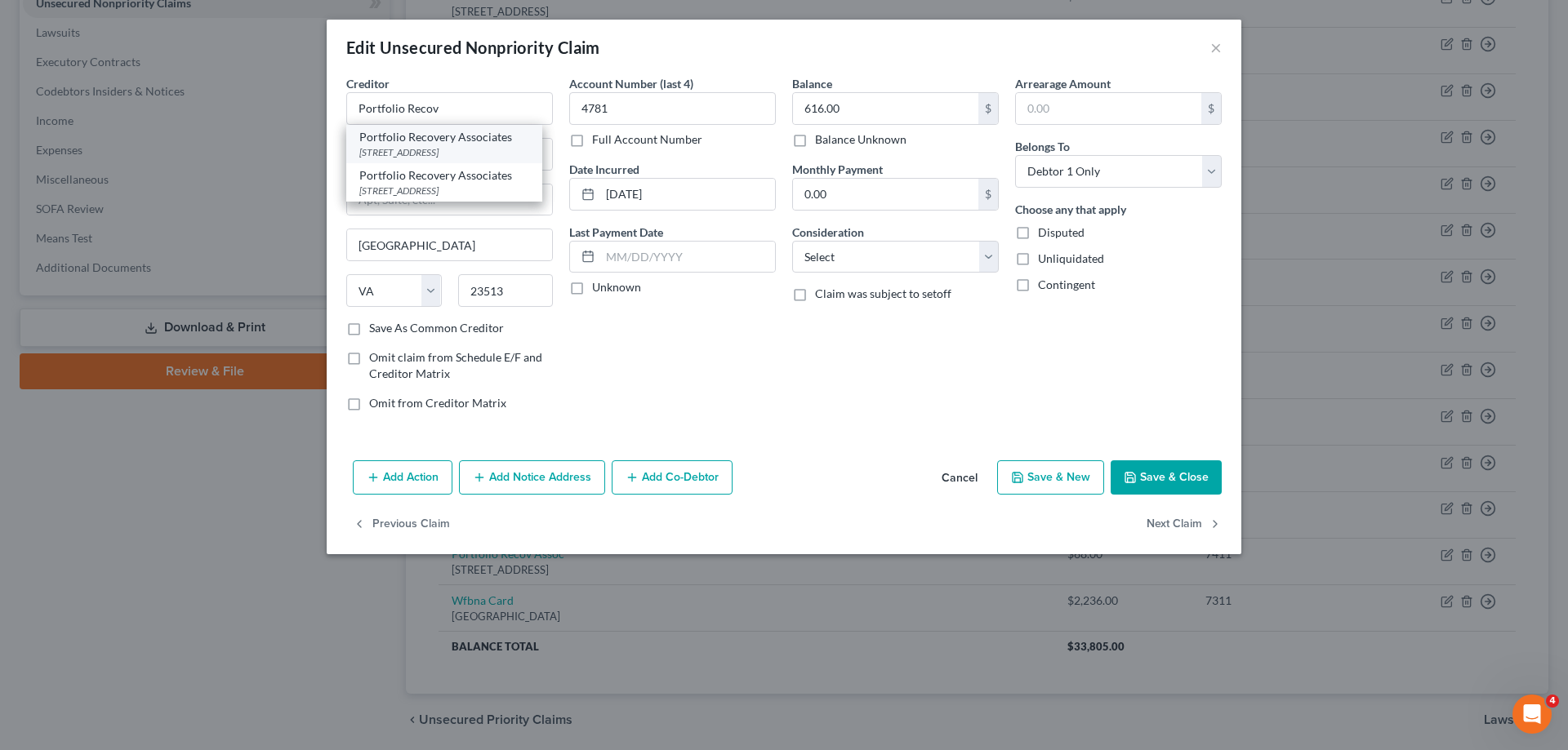
click at [434, 135] on div "Portfolio Recovery Associates" at bounding box center [444, 136] width 170 height 16
type input "Portfolio Recovery Associates"
type input "PO Box 12914"
type input "23541"
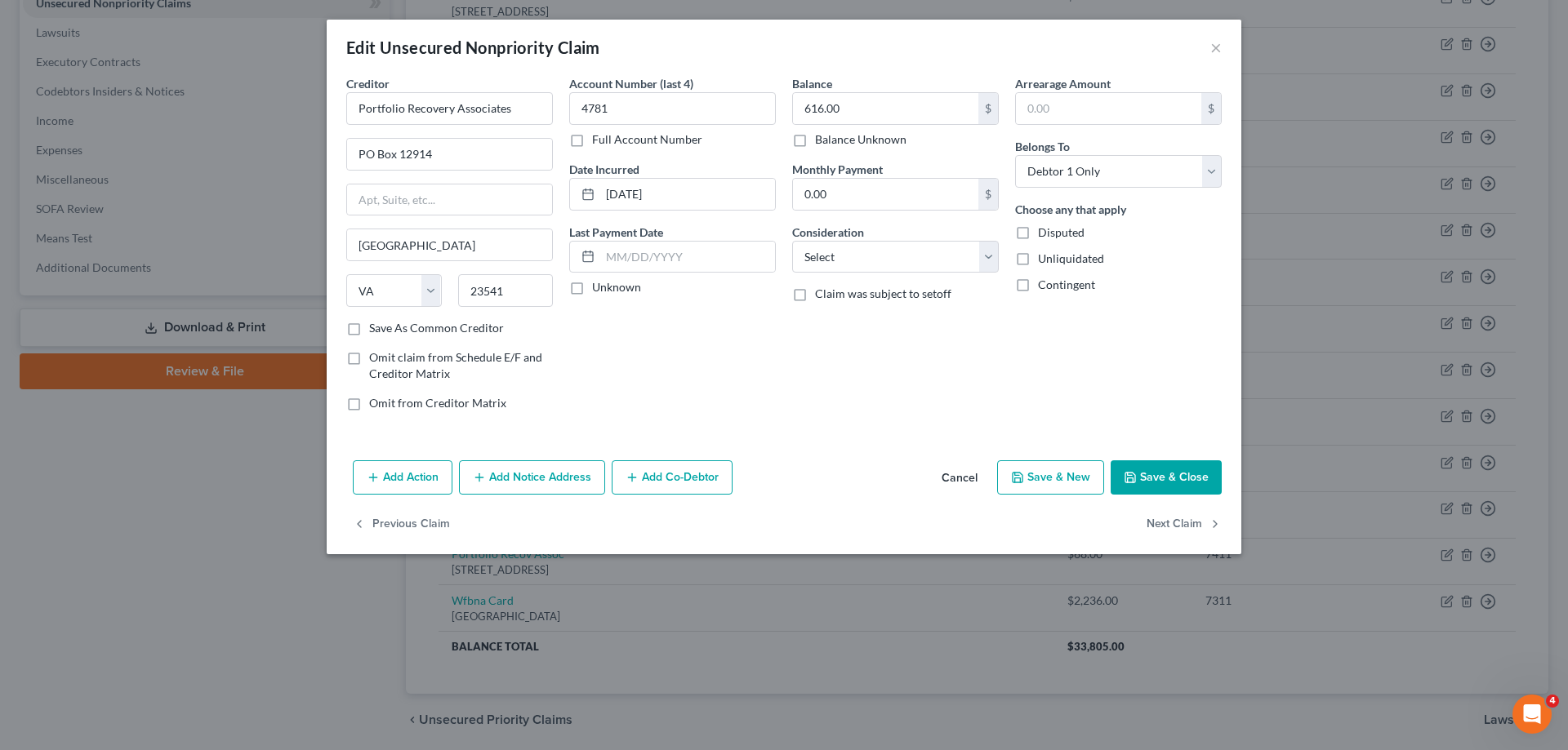
click at [1138, 470] on button "Save & Close" at bounding box center [1167, 477] width 111 height 34
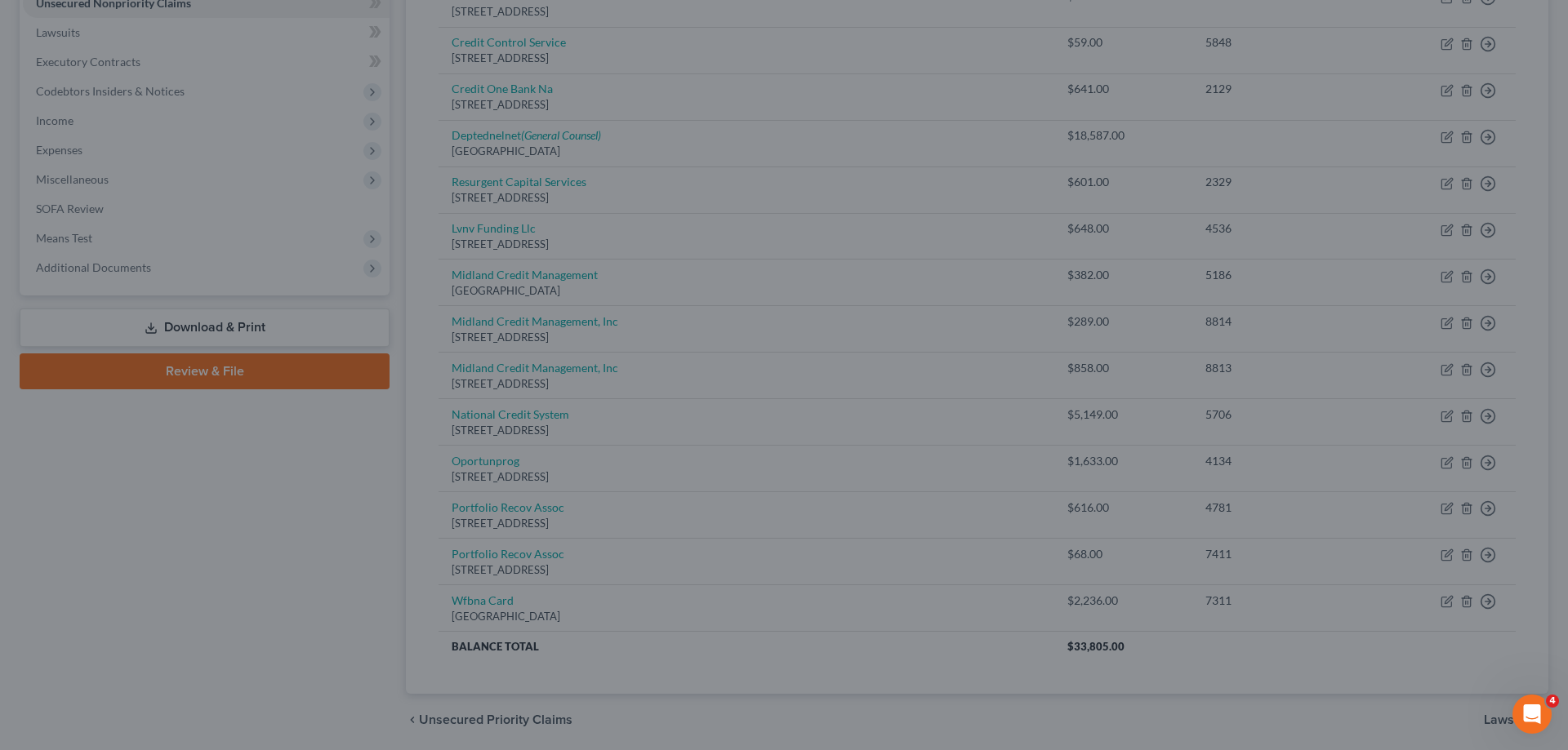
type input "0"
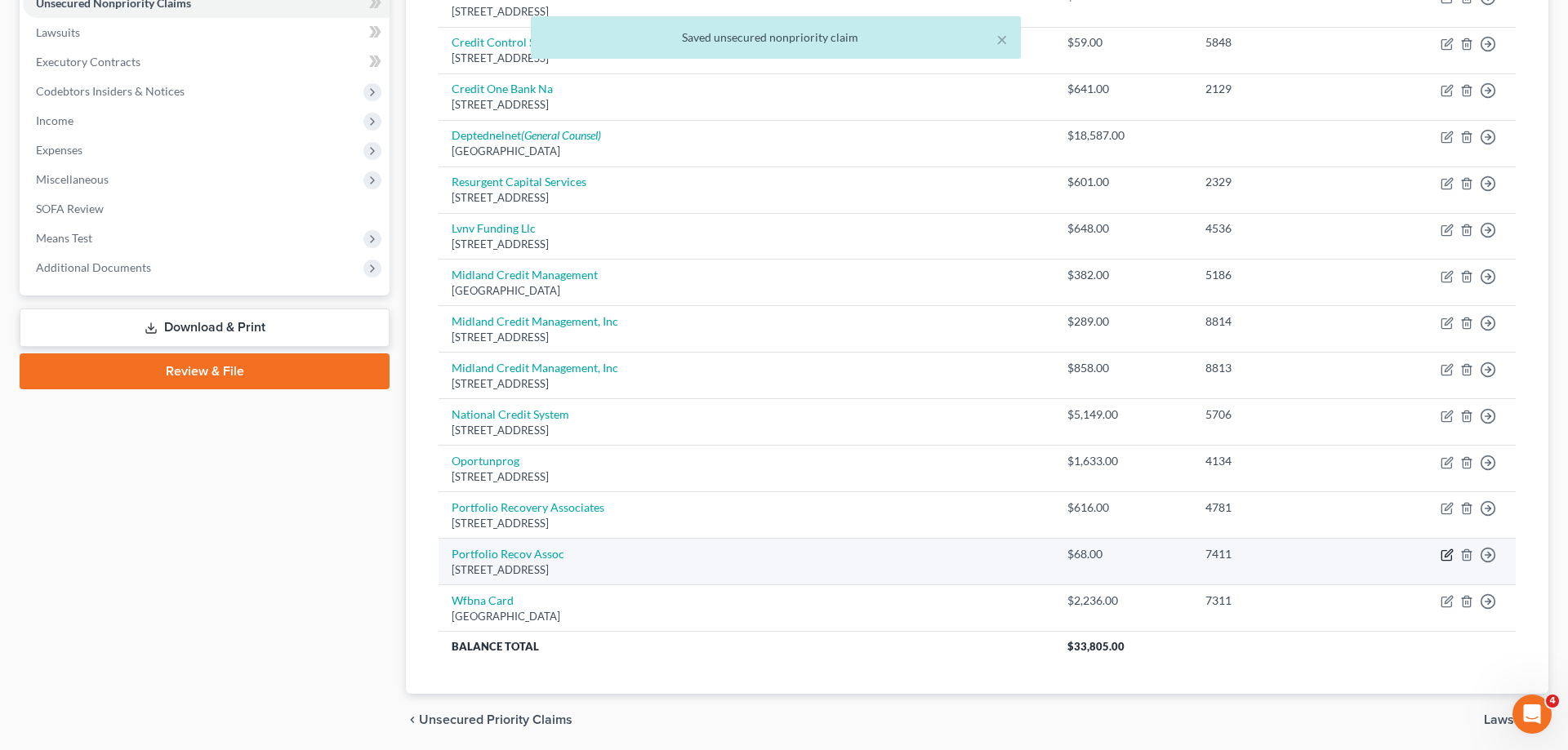
click at [1450, 556] on icon "button" at bounding box center [1448, 555] width 13 height 13
select select "48"
select select "0"
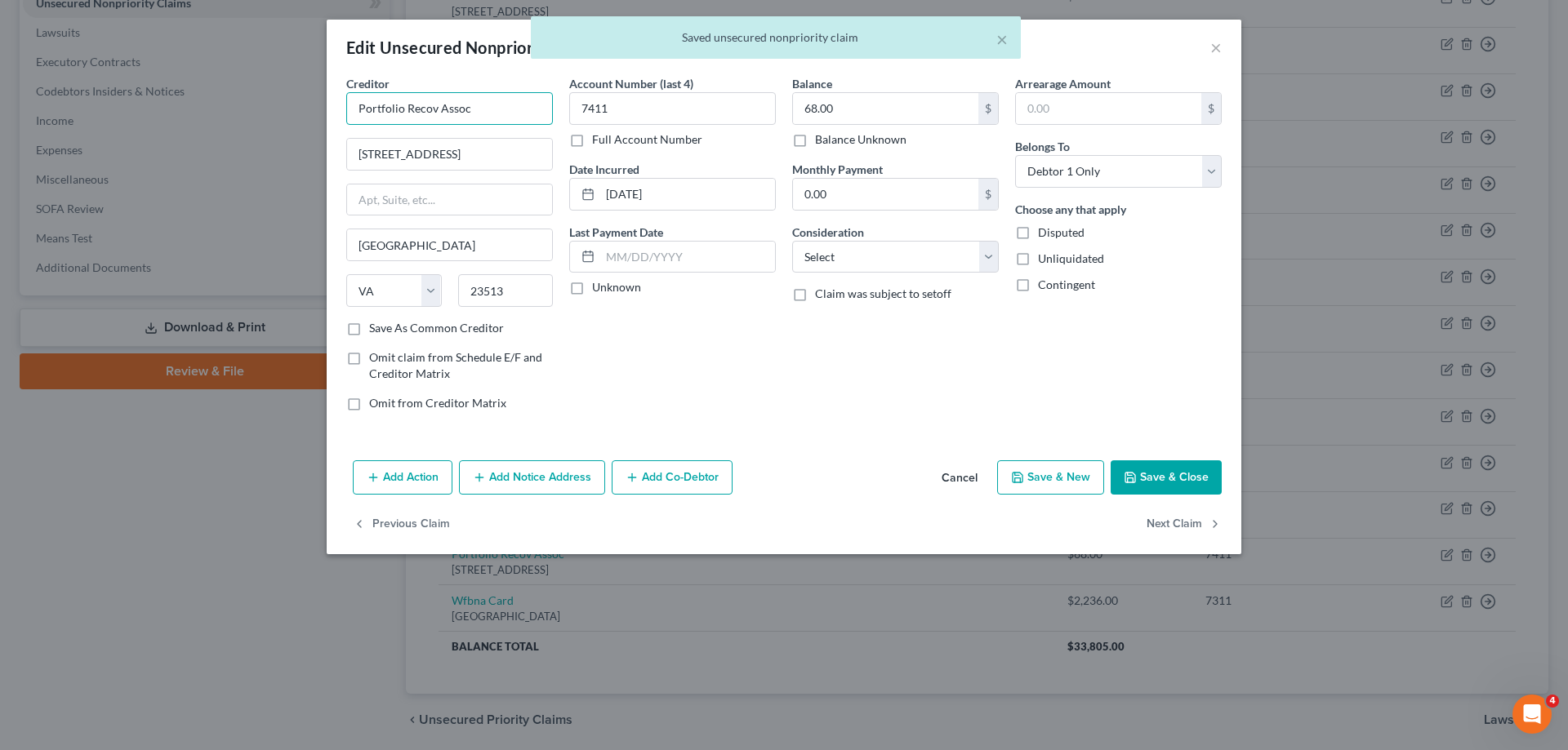
click at [485, 103] on input "Portfolio Recov Assoc" at bounding box center [449, 108] width 207 height 33
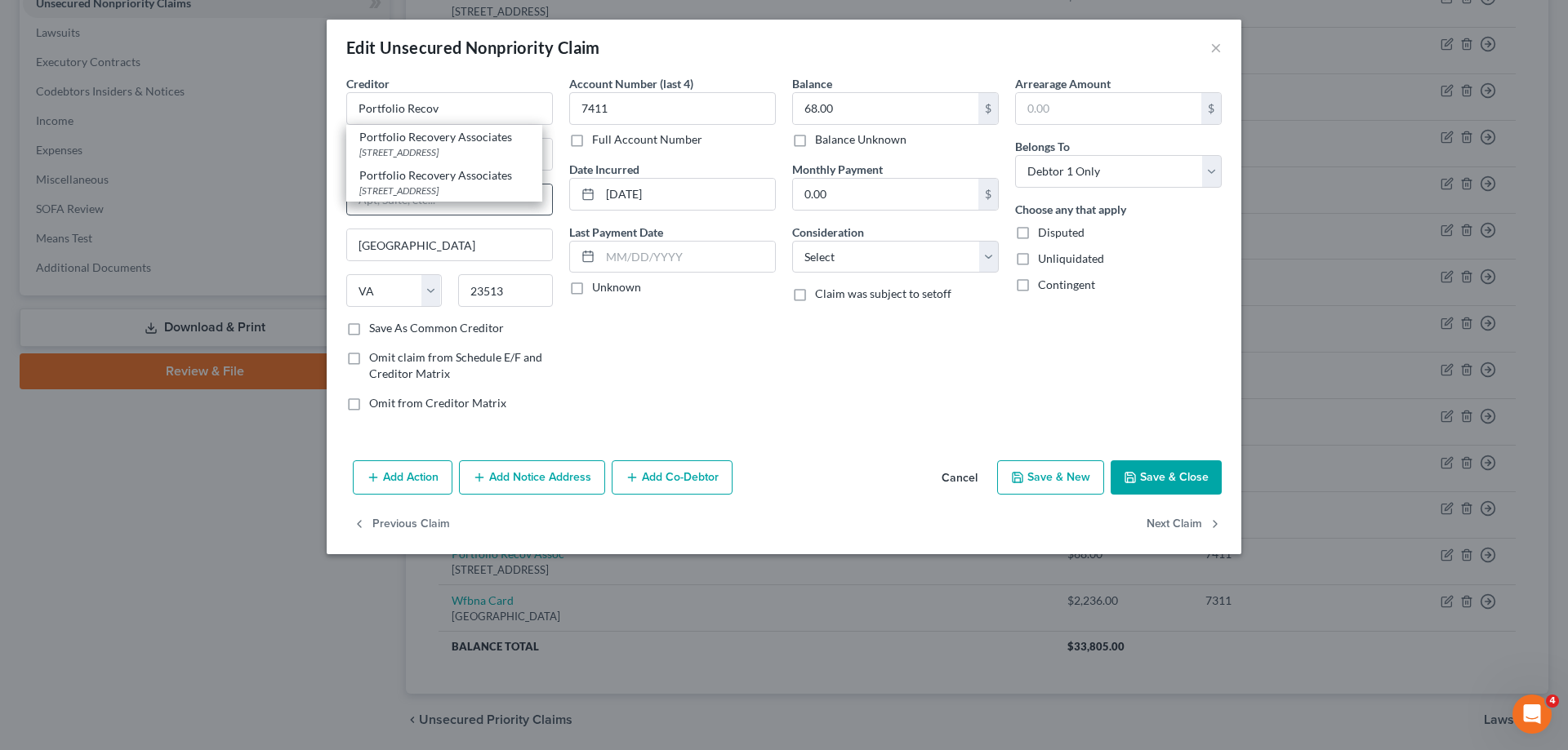
click at [476, 186] on div "[STREET_ADDRESS]" at bounding box center [444, 190] width 170 height 14
type input "Portfolio Recovery Associates"
type input "[STREET_ADDRESS]"
type input "Suite 100"
type input "23502"
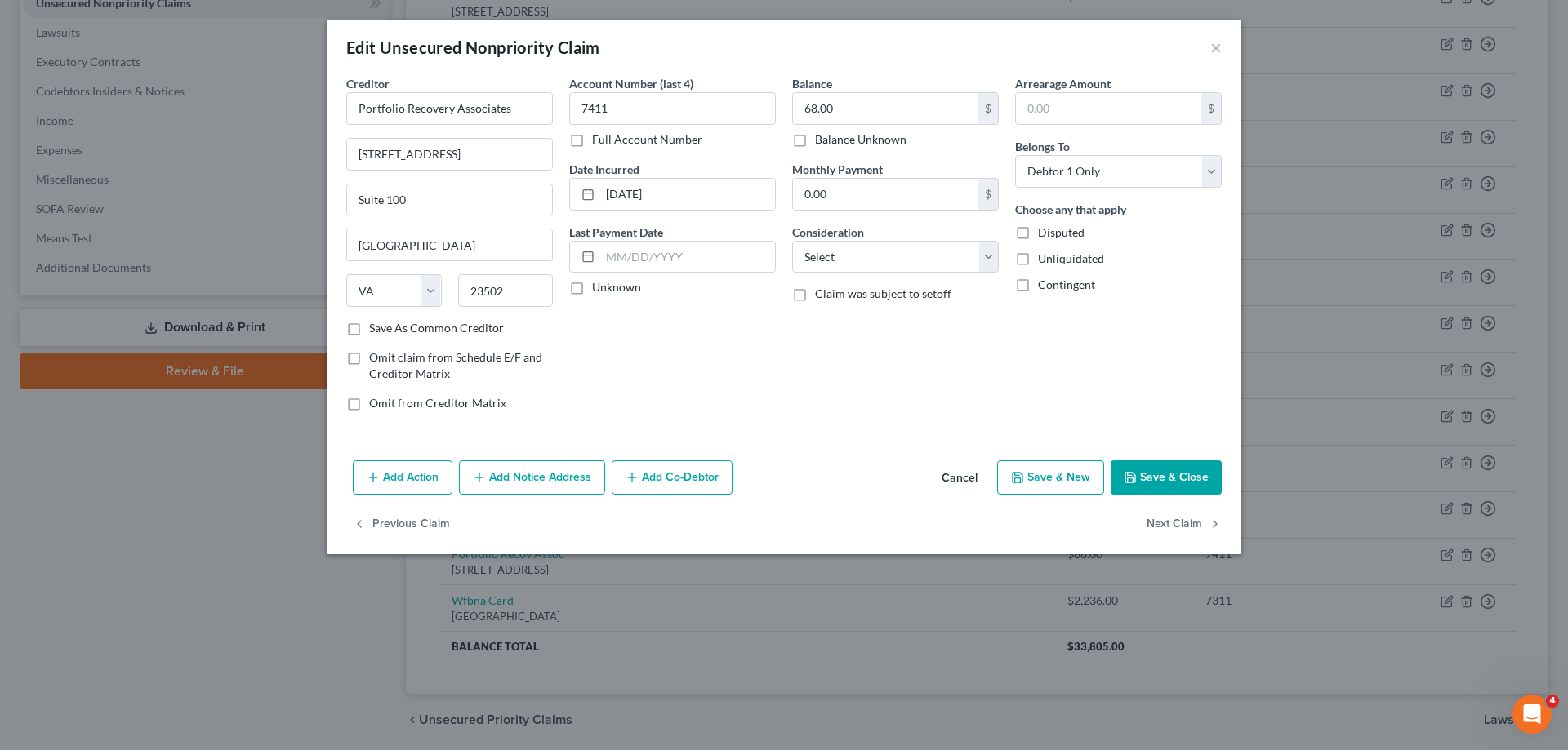
click at [1174, 482] on button "Save & Close" at bounding box center [1167, 477] width 111 height 34
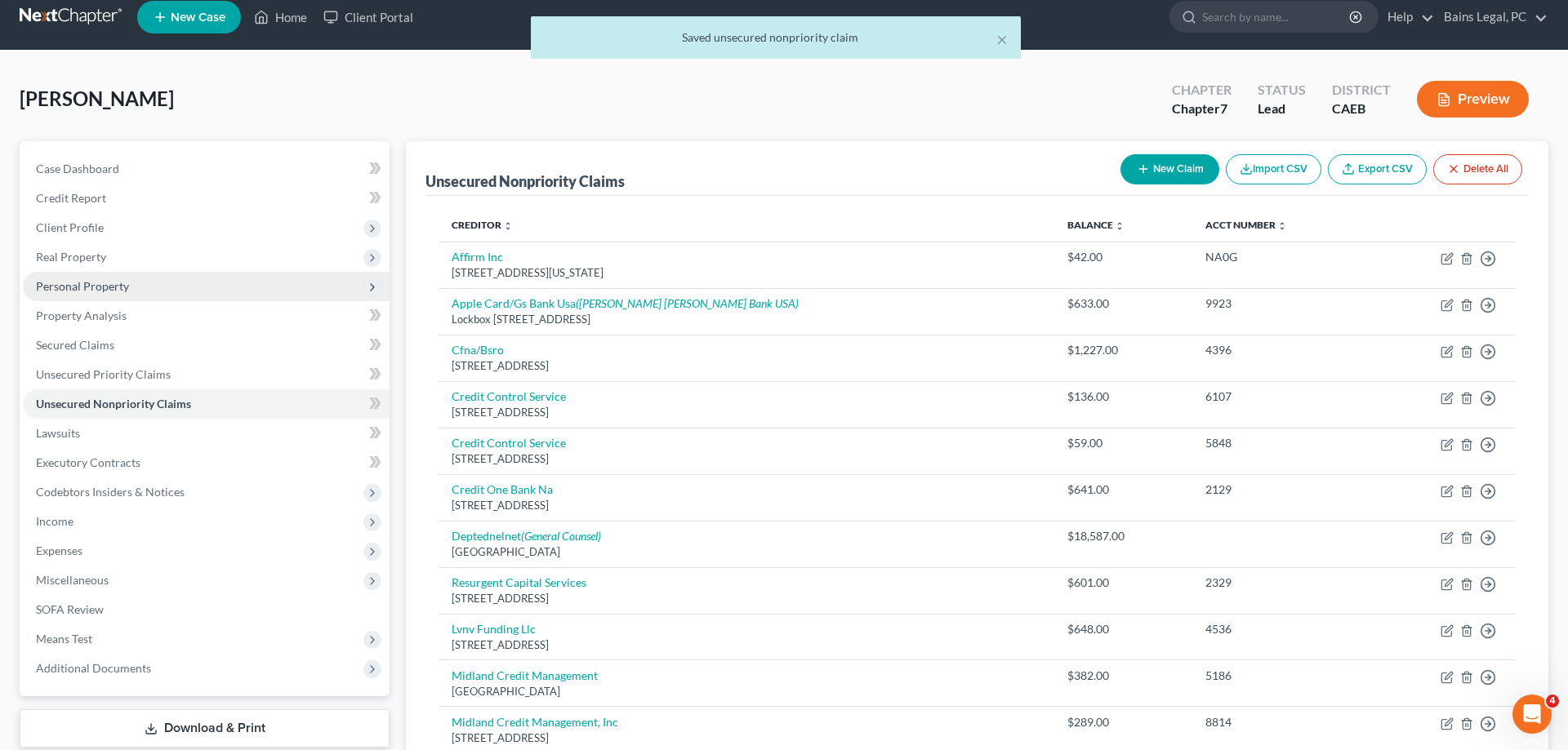
scroll to position [0, 0]
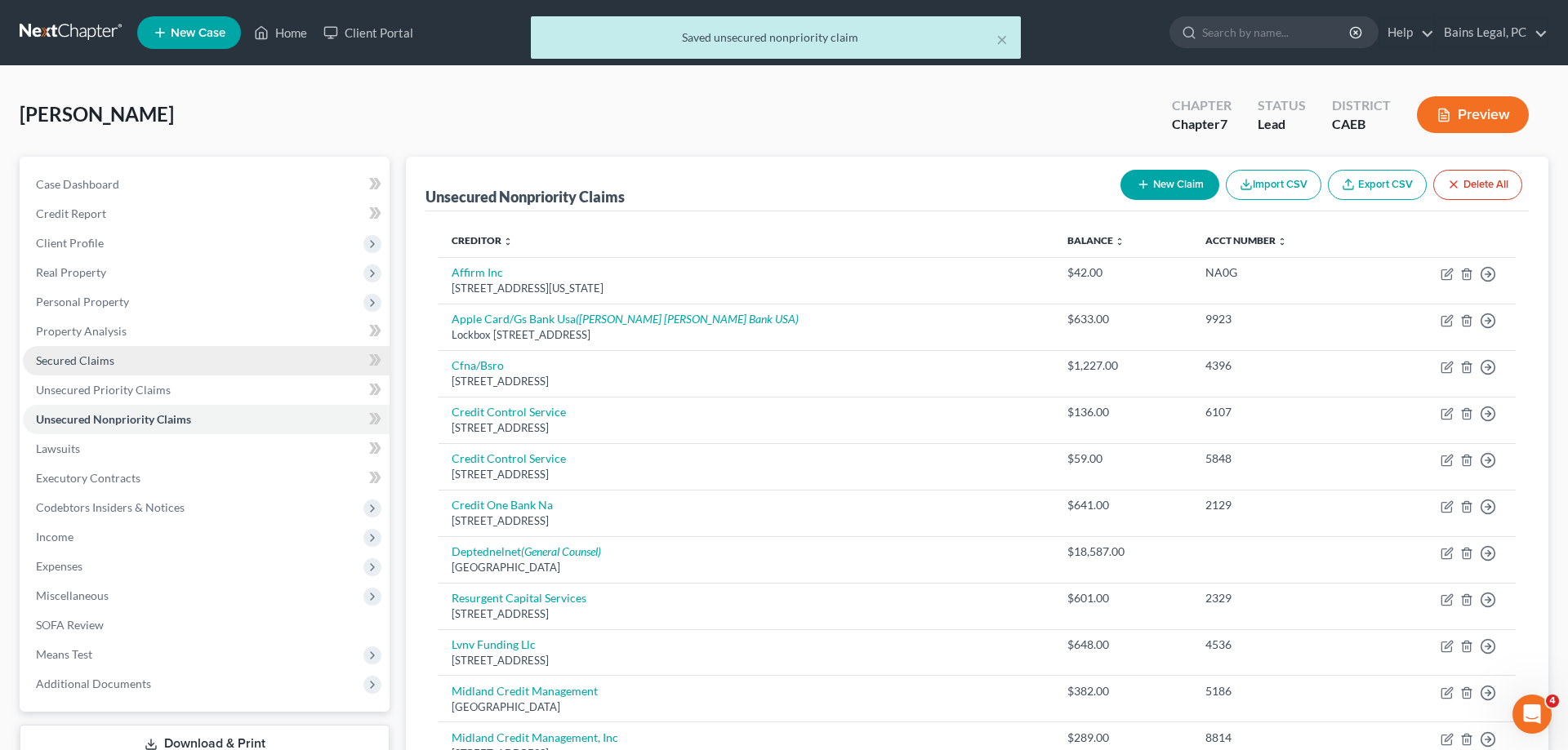
click at [68, 355] on span "Secured Claims" at bounding box center [74, 360] width 78 height 14
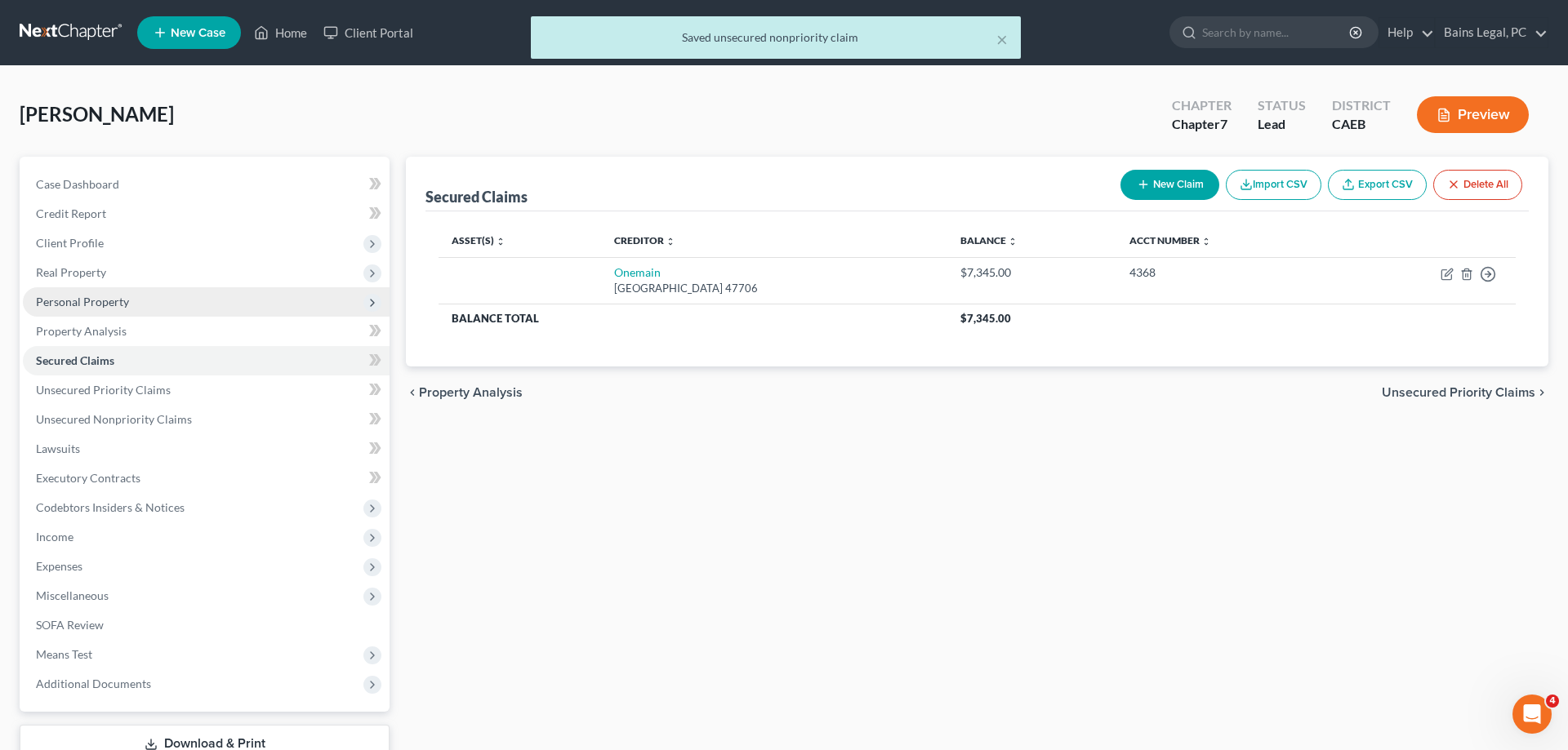
click at [94, 304] on span "Personal Property" at bounding box center [82, 302] width 93 height 14
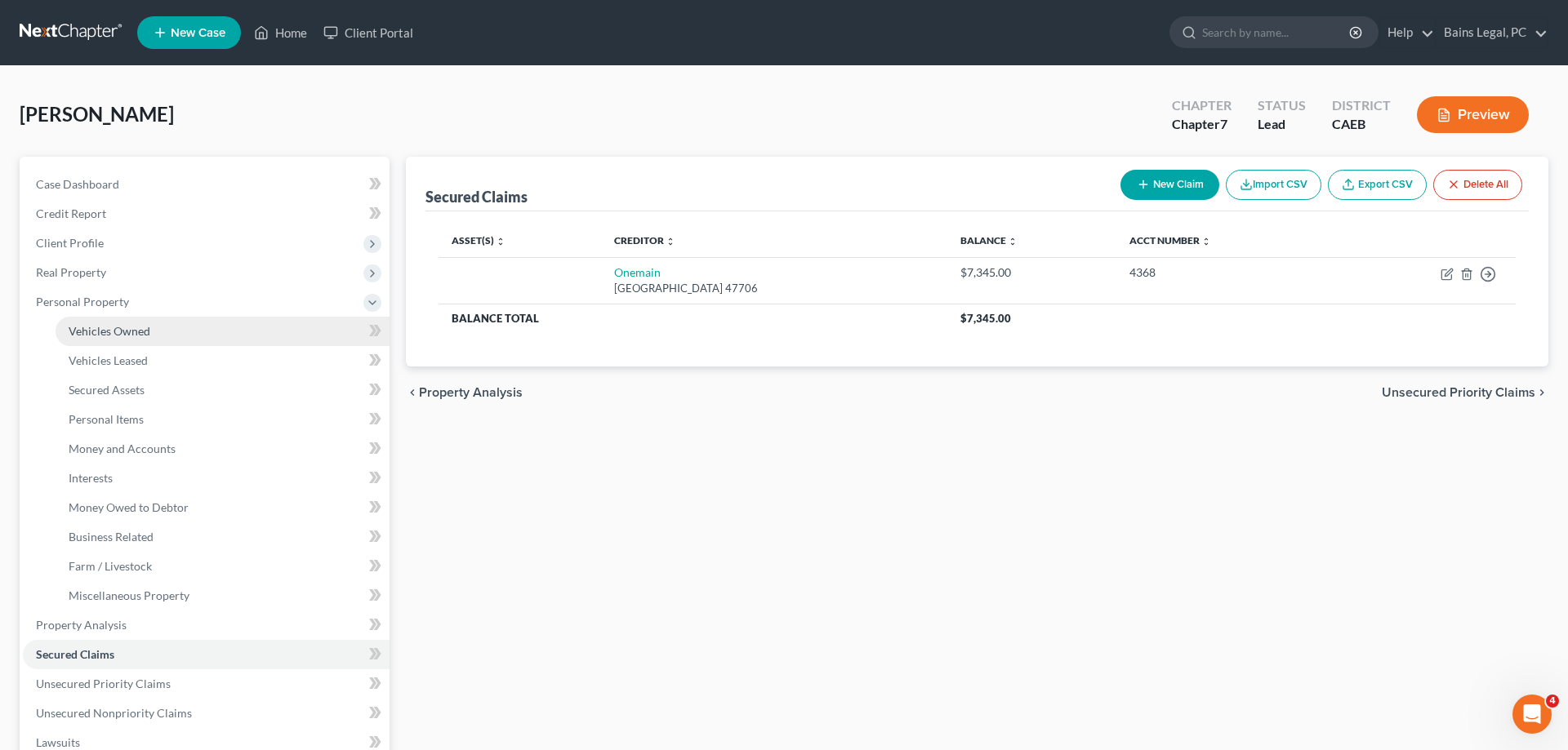
click at [118, 322] on link "Vehicles Owned" at bounding box center [222, 331] width 334 height 29
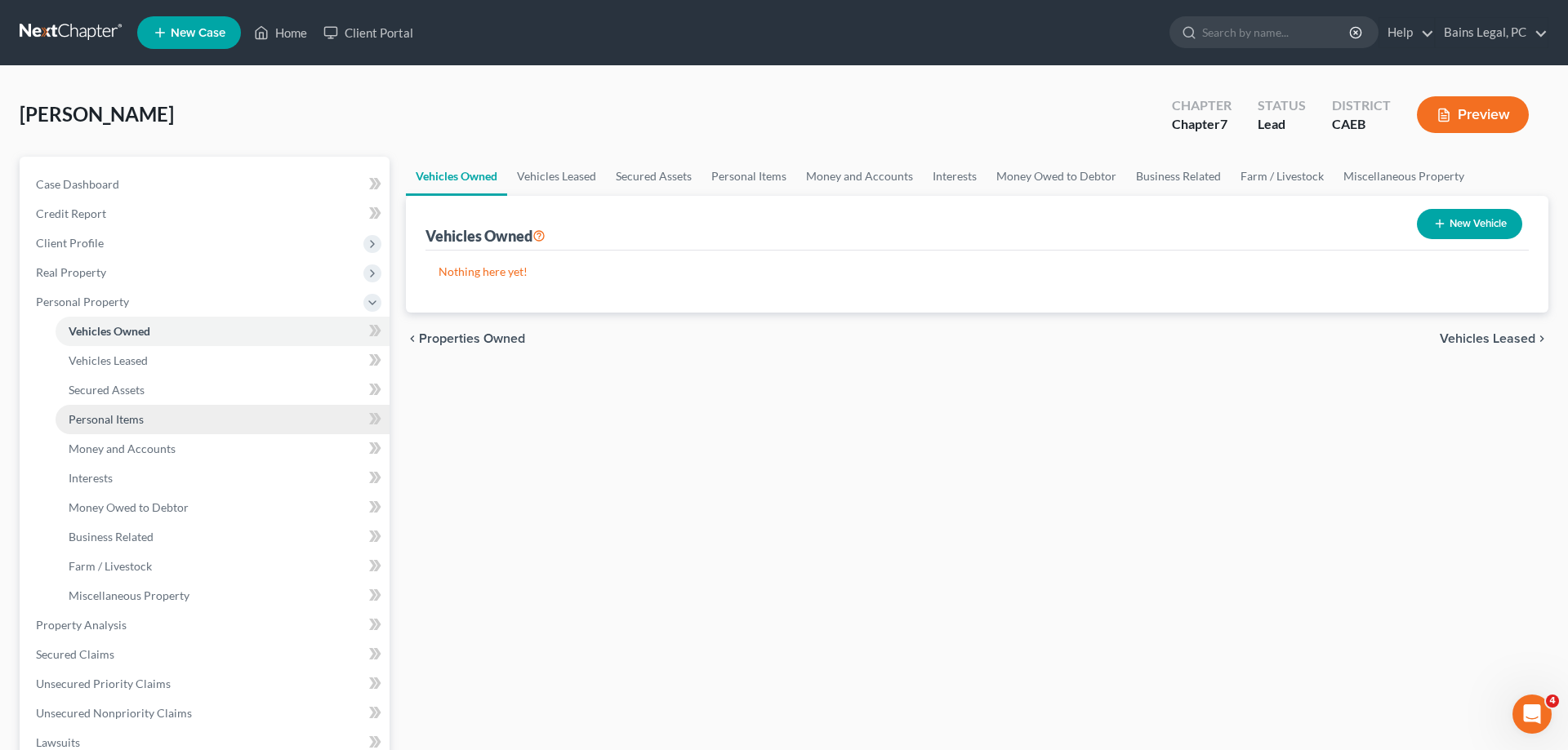
click at [133, 419] on span "Personal Items" at bounding box center [106, 419] width 75 height 14
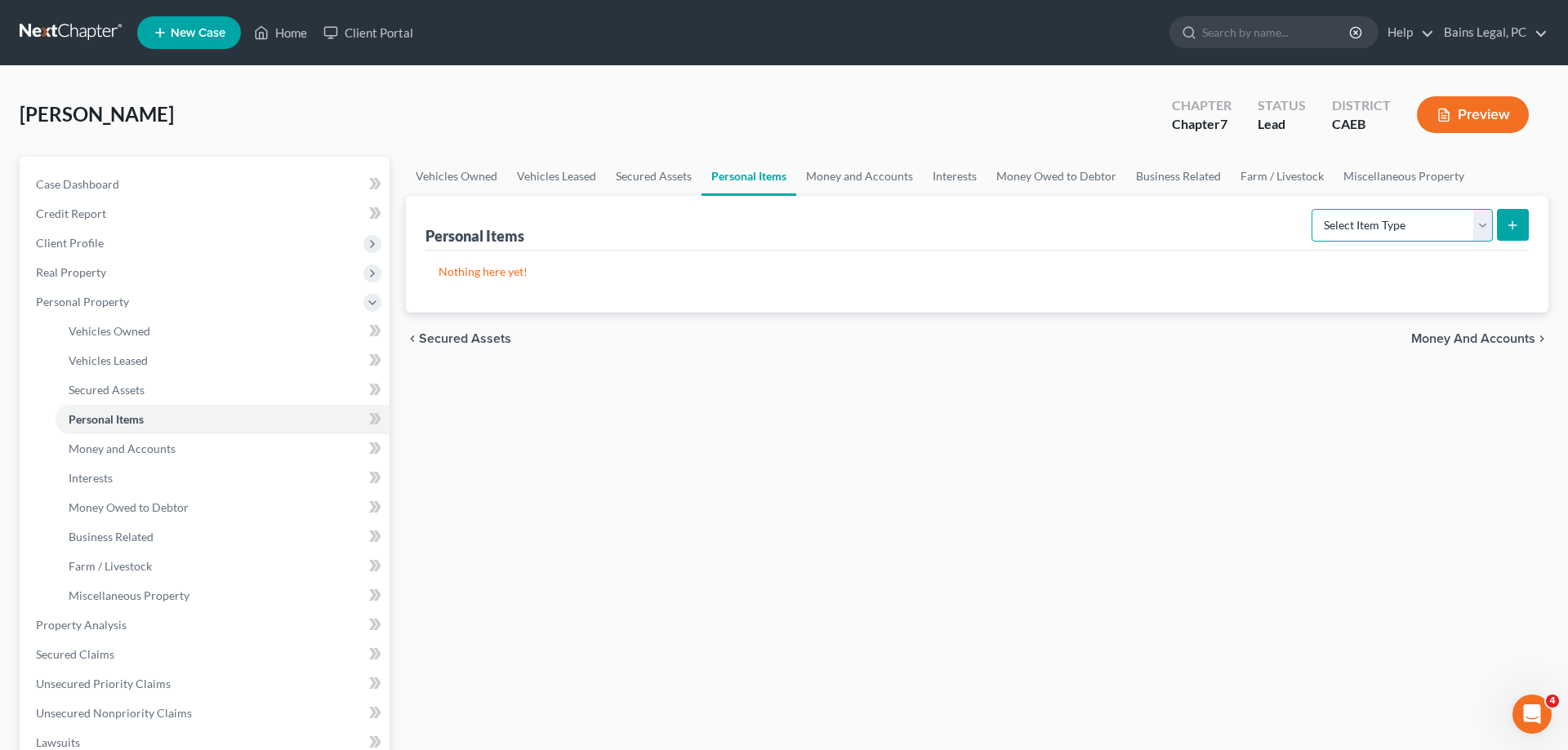
click at [1311, 209] on select "Select Item Type Clothing Collectibles Of Value Electronics Firearms Household …" at bounding box center [1402, 225] width 181 height 33
select select "clothing"
click option "Clothing" at bounding box center [0, 0] width 0 height 0
click at [1508, 230] on icon "submit" at bounding box center [1513, 226] width 13 height 13
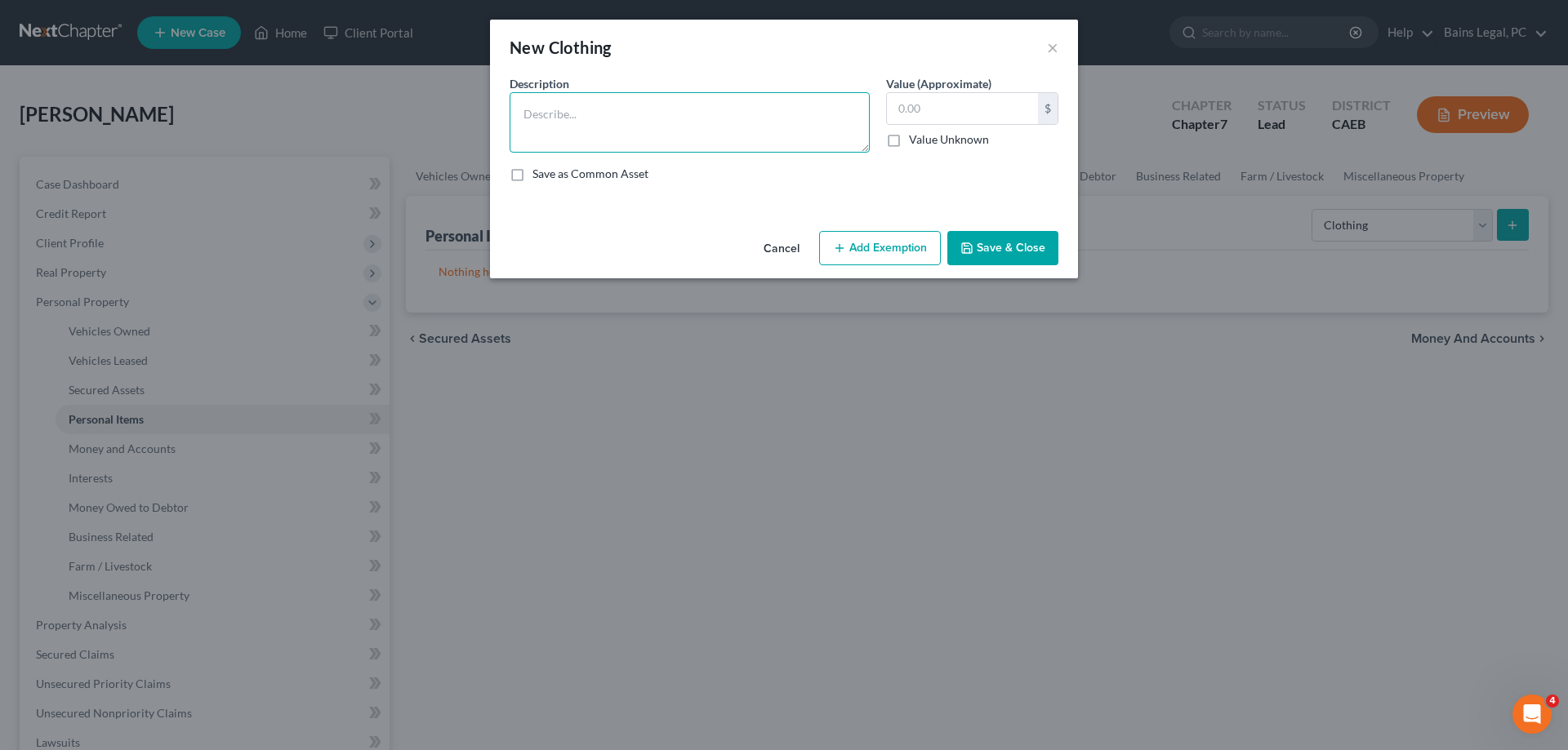
click at [657, 147] on textarea at bounding box center [689, 122] width 360 height 60
type textarea "Clothing"
type input "1,200"
drag, startPoint x: 923, startPoint y: 246, endPoint x: 801, endPoint y: 269, distance: 124.1
click at [923, 245] on button "Add Exemption" at bounding box center [879, 248] width 121 height 34
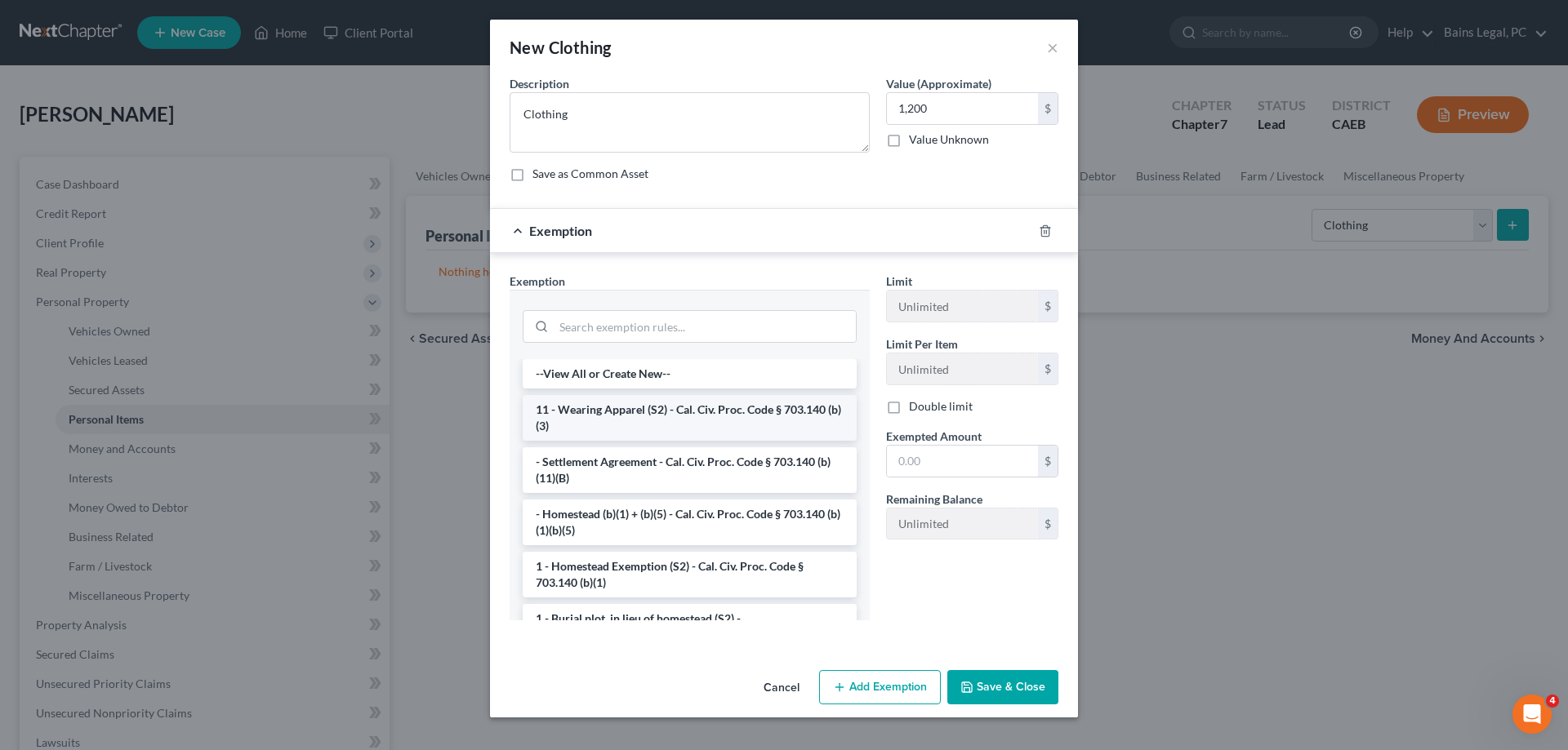
click at [631, 414] on li "11 - Wearing Apparel (S2) - Cal. Civ. Proc. Code § 703.140 (b)(3)" at bounding box center [689, 418] width 334 height 46
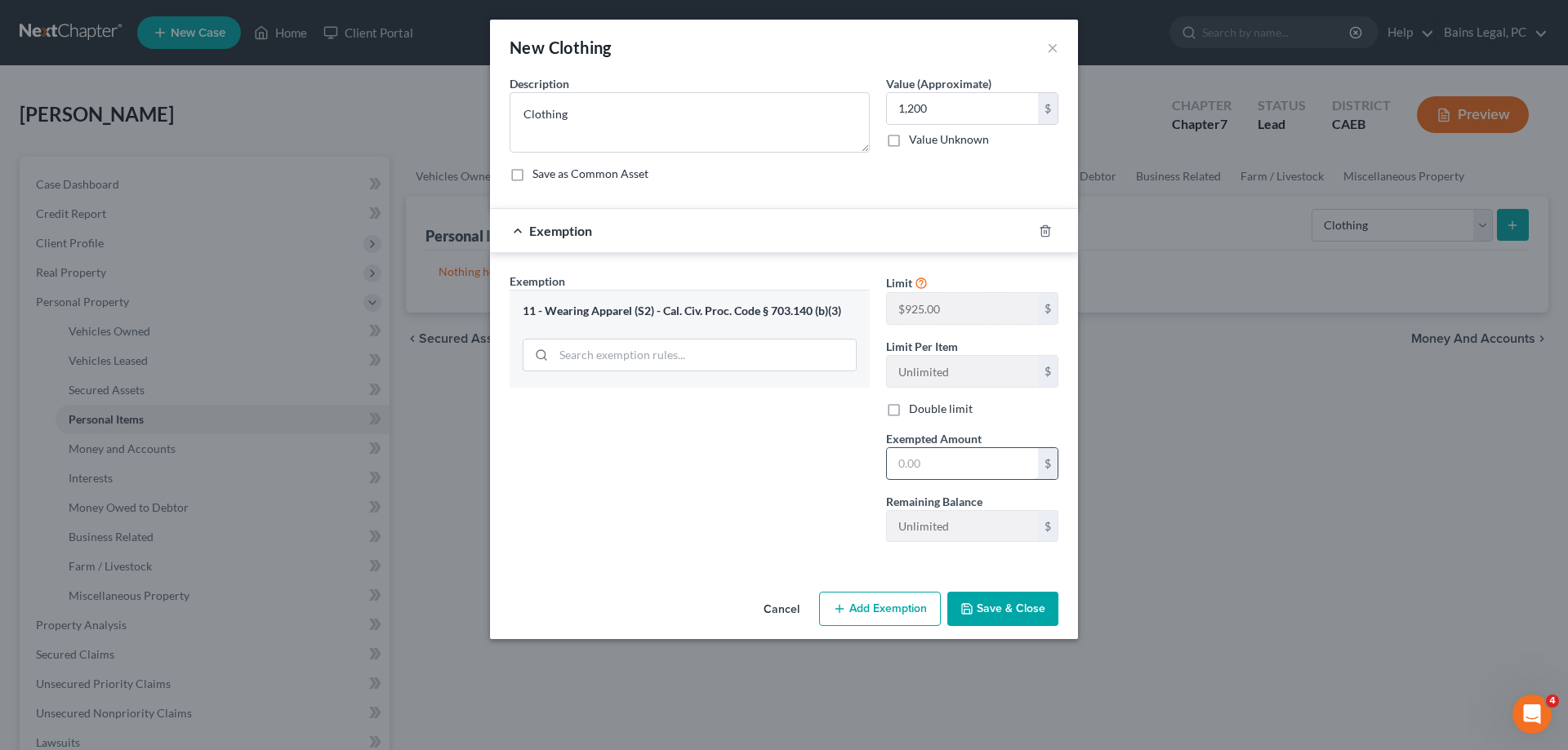
click at [931, 466] on input "text" at bounding box center [963, 463] width 151 height 31
type input "1,200"
click at [1025, 619] on button "Save & Close" at bounding box center [1003, 609] width 111 height 34
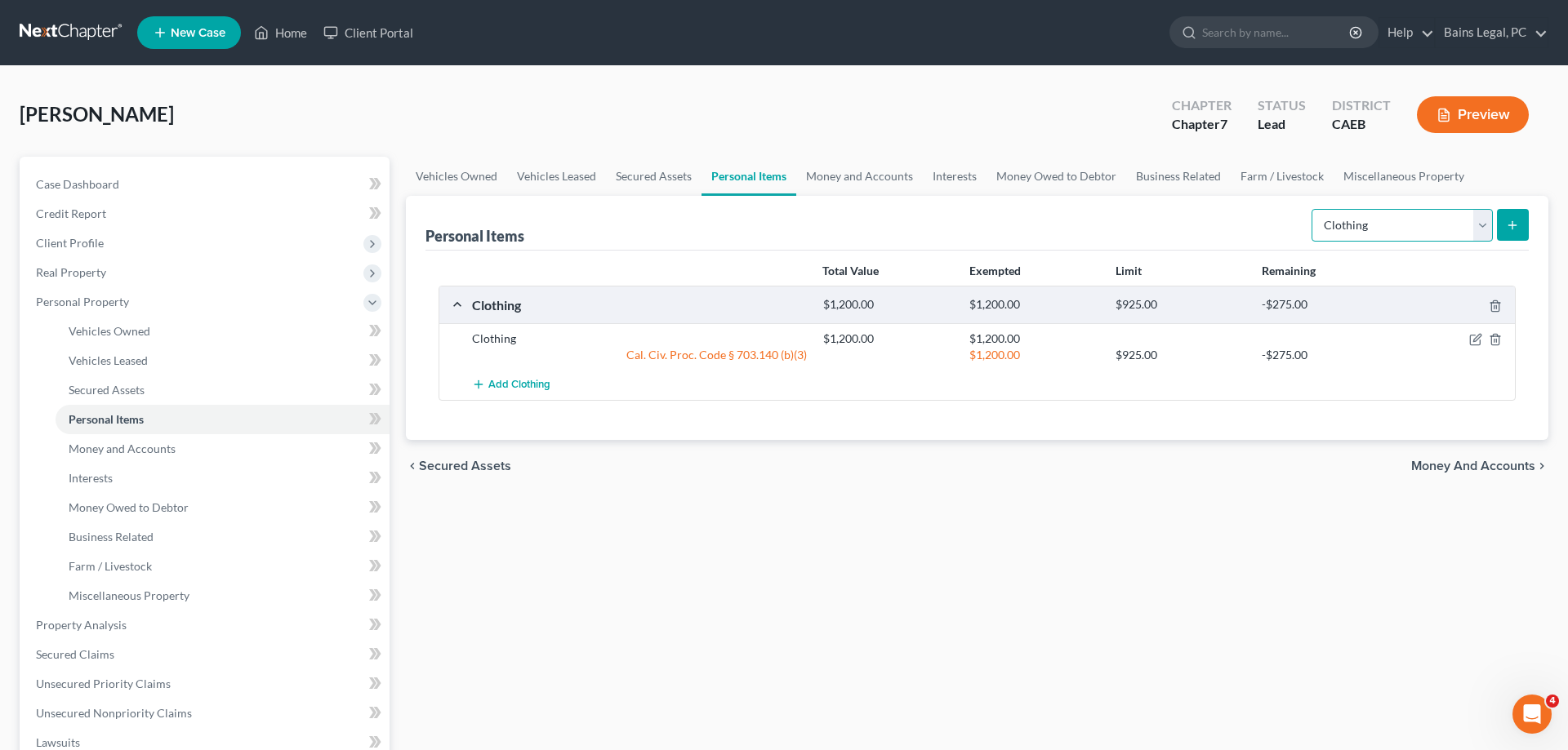
click at [1311, 209] on select "Select Item Type Clothing Collectibles Of Value Electronics Firearms Household …" at bounding box center [1402, 225] width 181 height 33
select select "electronics"
click option "Electronics" at bounding box center [0, 0] width 0 height 0
drag, startPoint x: 1512, startPoint y: 227, endPoint x: 1485, endPoint y: 233, distance: 27.7
click at [1512, 226] on icon "submit" at bounding box center [1513, 226] width 13 height 13
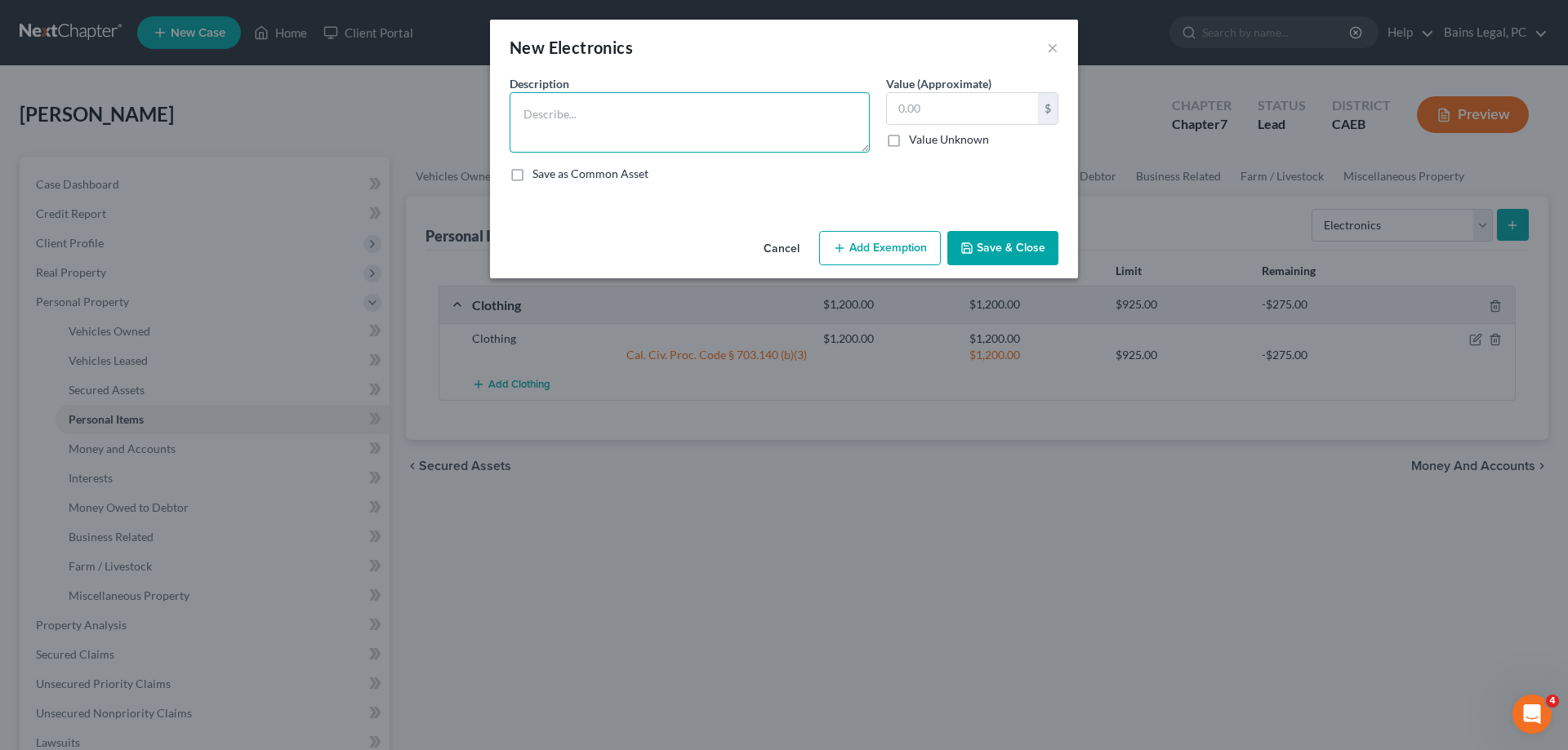
click at [752, 129] on textarea at bounding box center [689, 122] width 360 height 60
type textarea "Electronics"
type input "1,800"
click at [933, 247] on button "Add Exemption" at bounding box center [879, 248] width 121 height 34
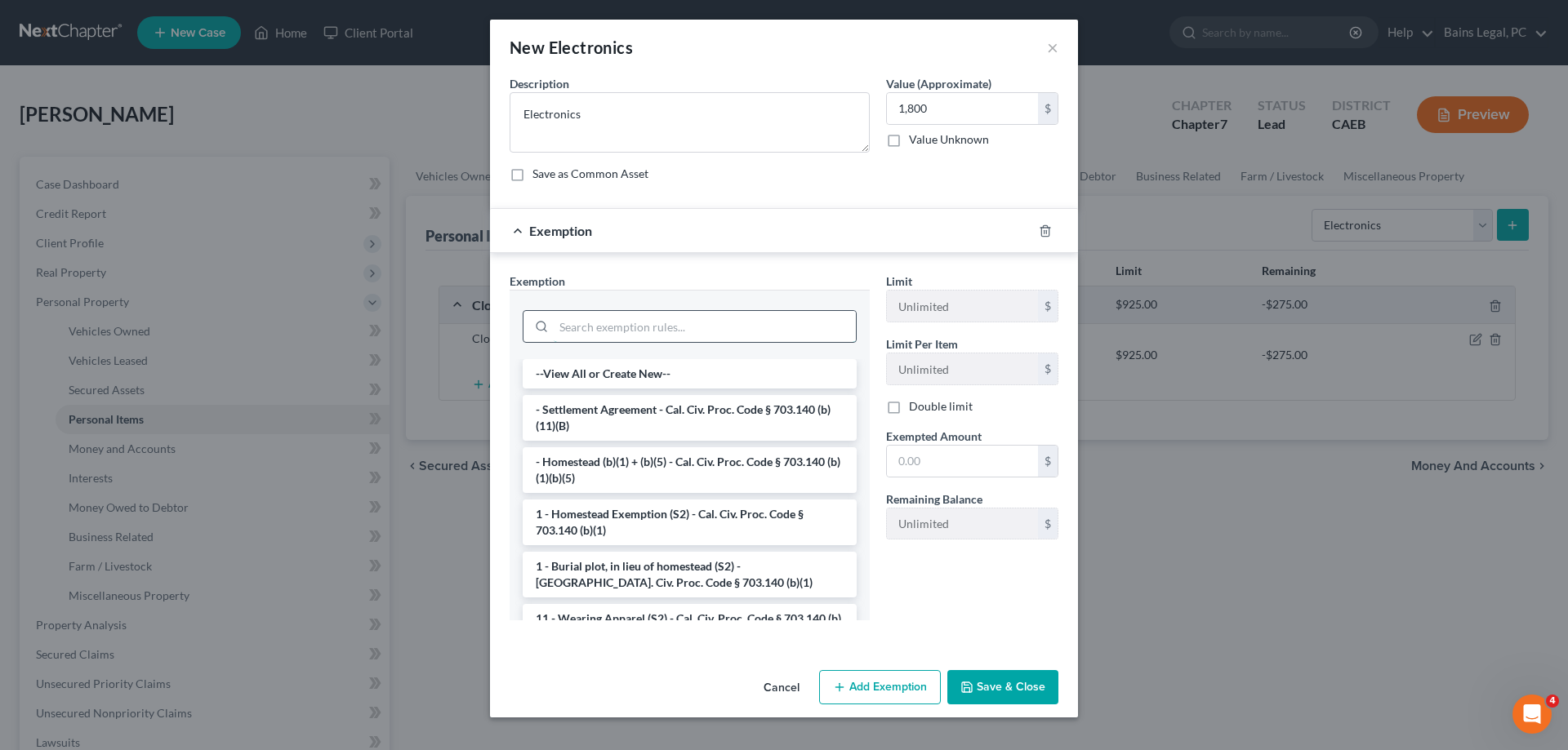
click at [656, 322] on input "search" at bounding box center [704, 326] width 302 height 31
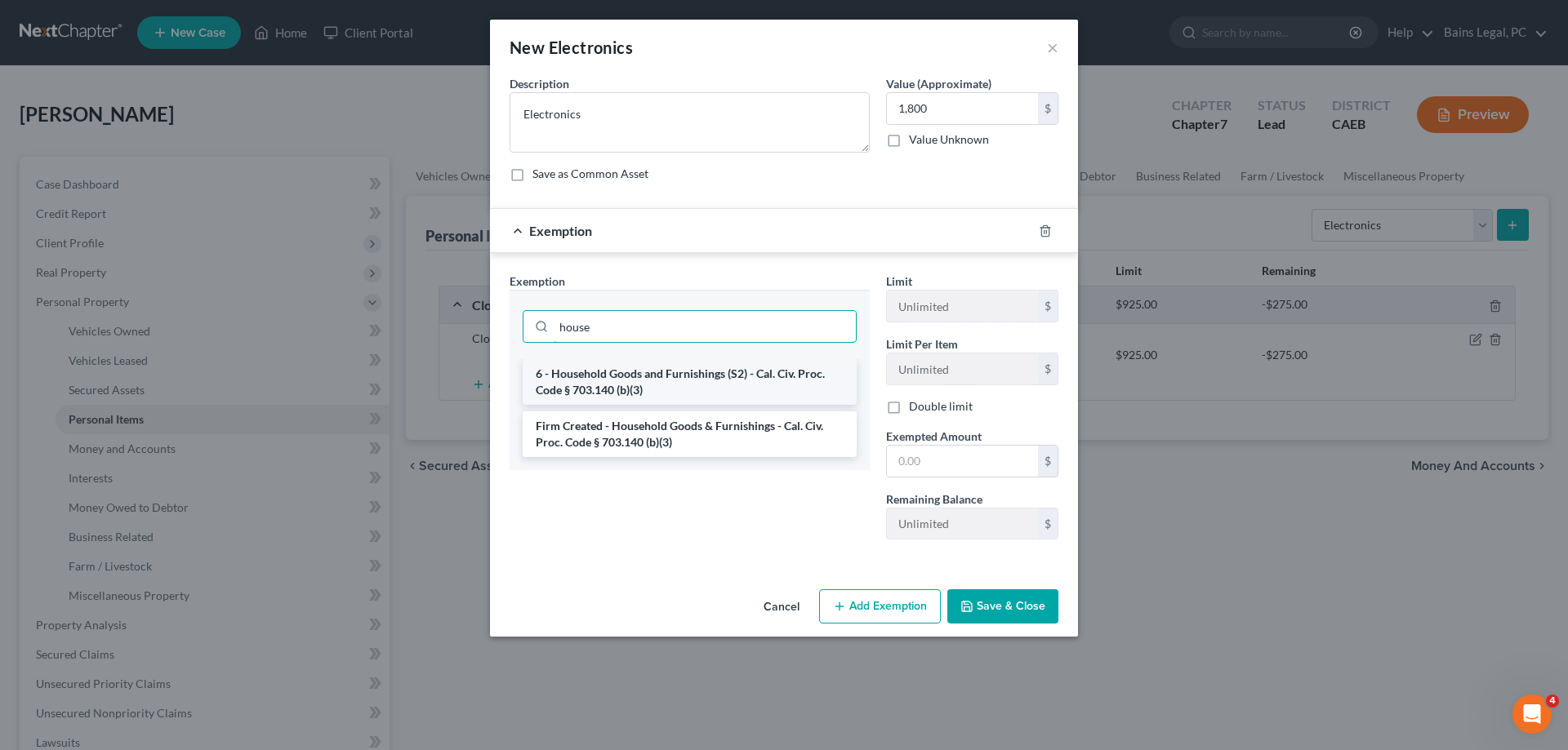
type input "house"
click at [643, 389] on li "6 - Household Goods and Furnishings (S2) - Cal. Civ. Proc. Code § 703.140 (b)(3)" at bounding box center [689, 382] width 334 height 46
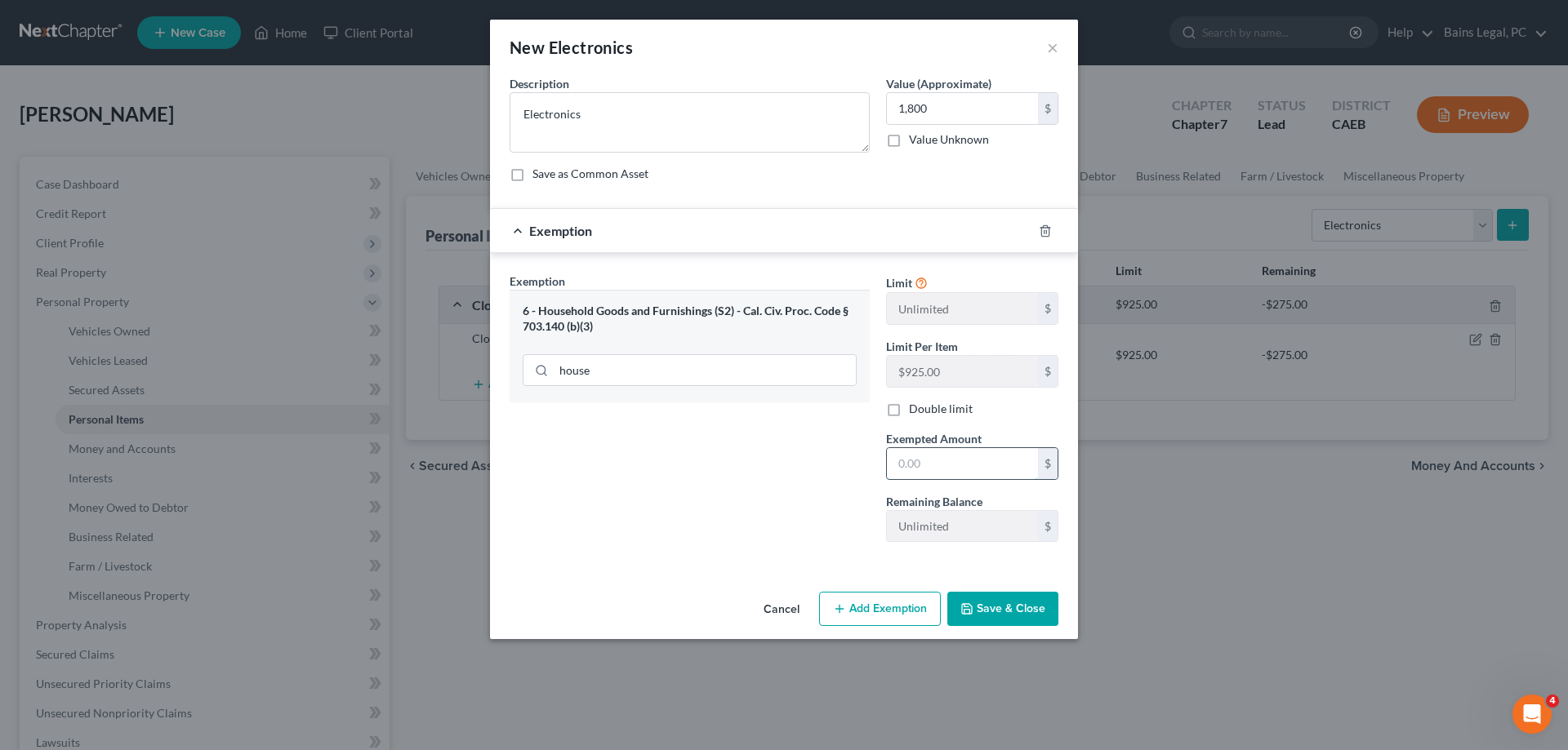
click at [931, 465] on input "text" at bounding box center [963, 463] width 151 height 31
type input "1,800"
click at [984, 607] on button "Save & Close" at bounding box center [1003, 609] width 111 height 34
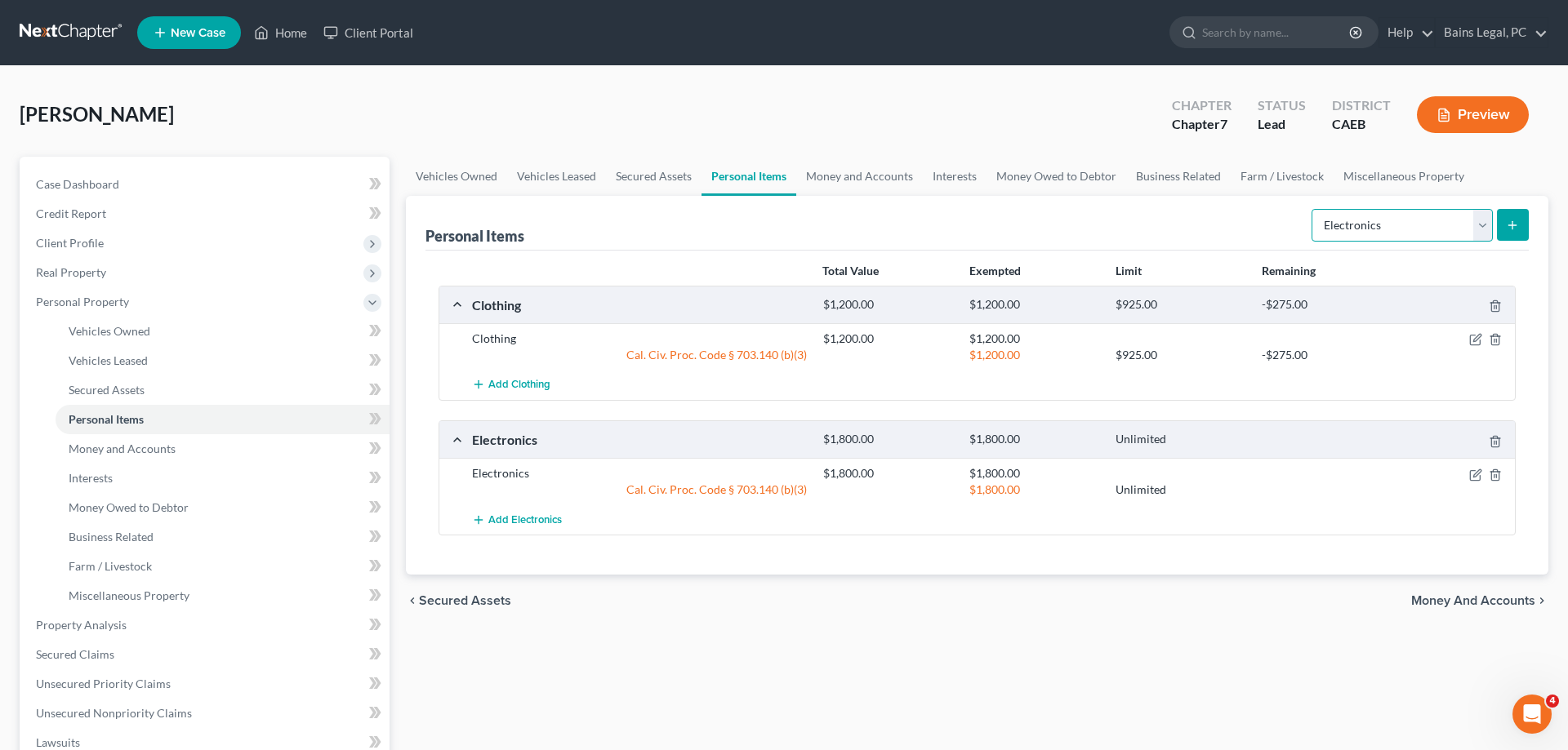
click at [1311, 209] on select "Select Item Type Clothing Collectibles Of Value Electronics Firearms Household …" at bounding box center [1402, 225] width 181 height 33
select select "household_goods"
click option "Household Goods" at bounding box center [0, 0] width 0 height 0
click at [1513, 215] on button "submit" at bounding box center [1513, 225] width 32 height 32
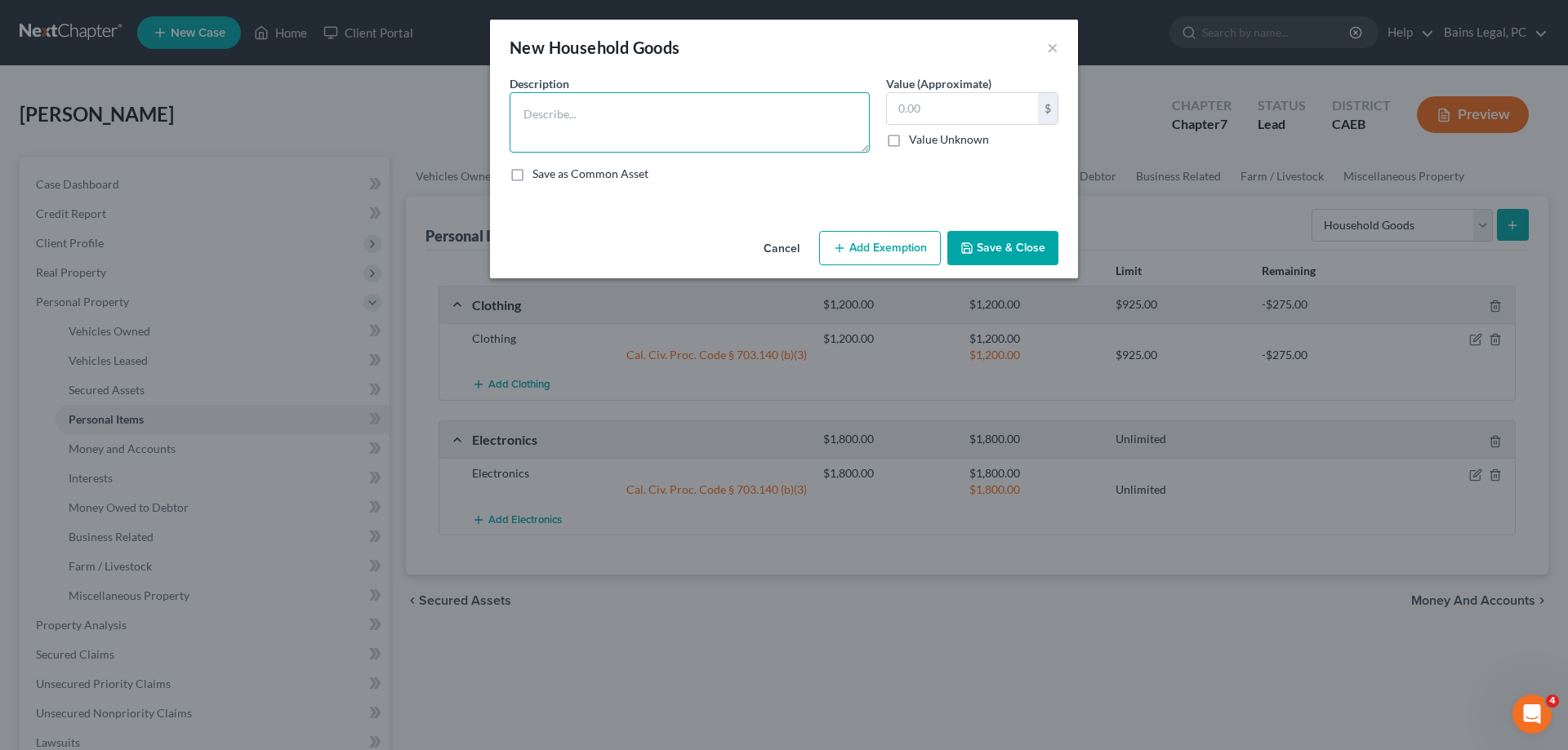
click at [642, 117] on textarea at bounding box center [689, 122] width 360 height 60
type textarea "Household Goods"
type input "300"
click at [861, 258] on button "Add Exemption" at bounding box center [879, 248] width 121 height 34
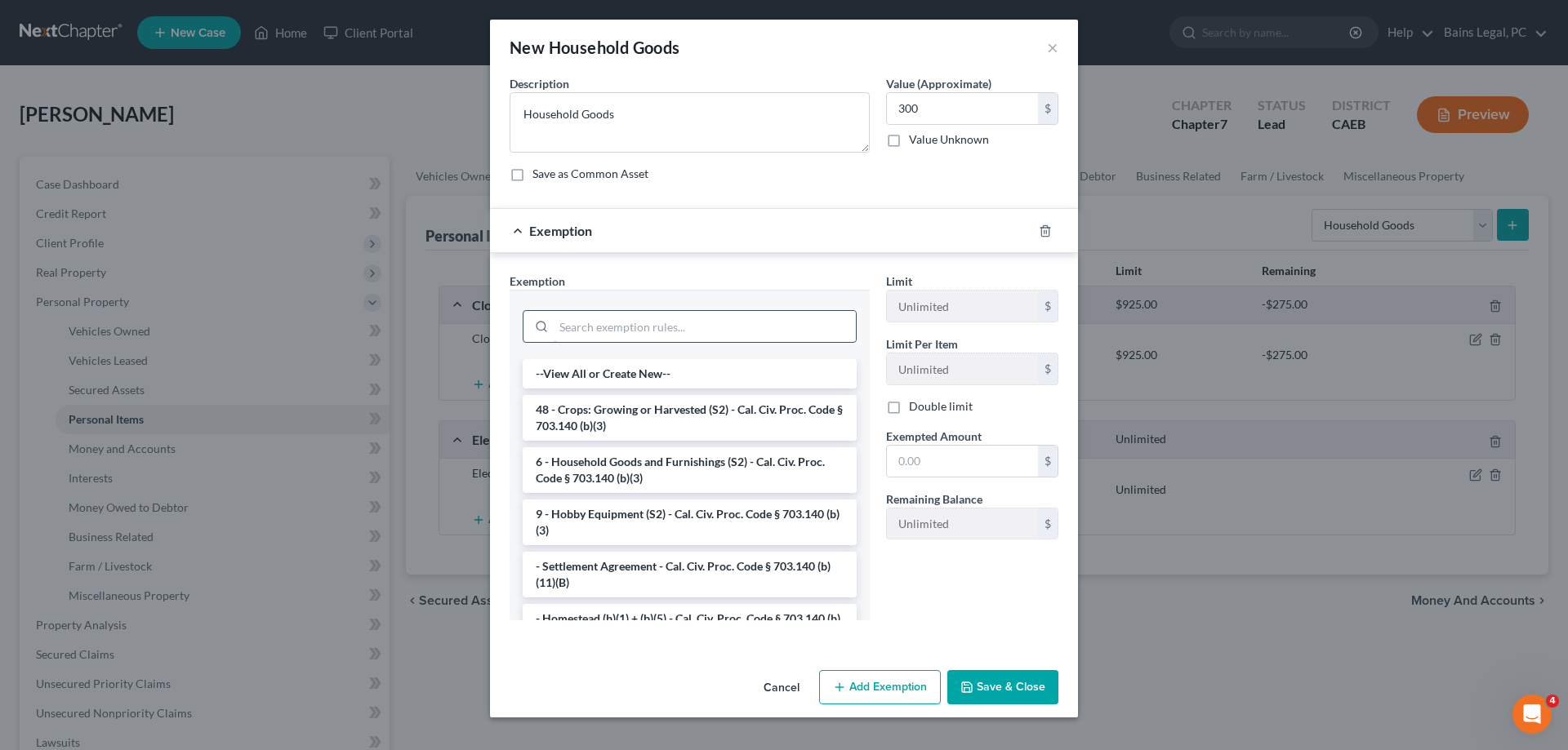
click at [666, 324] on input "search" at bounding box center [704, 326] width 302 height 31
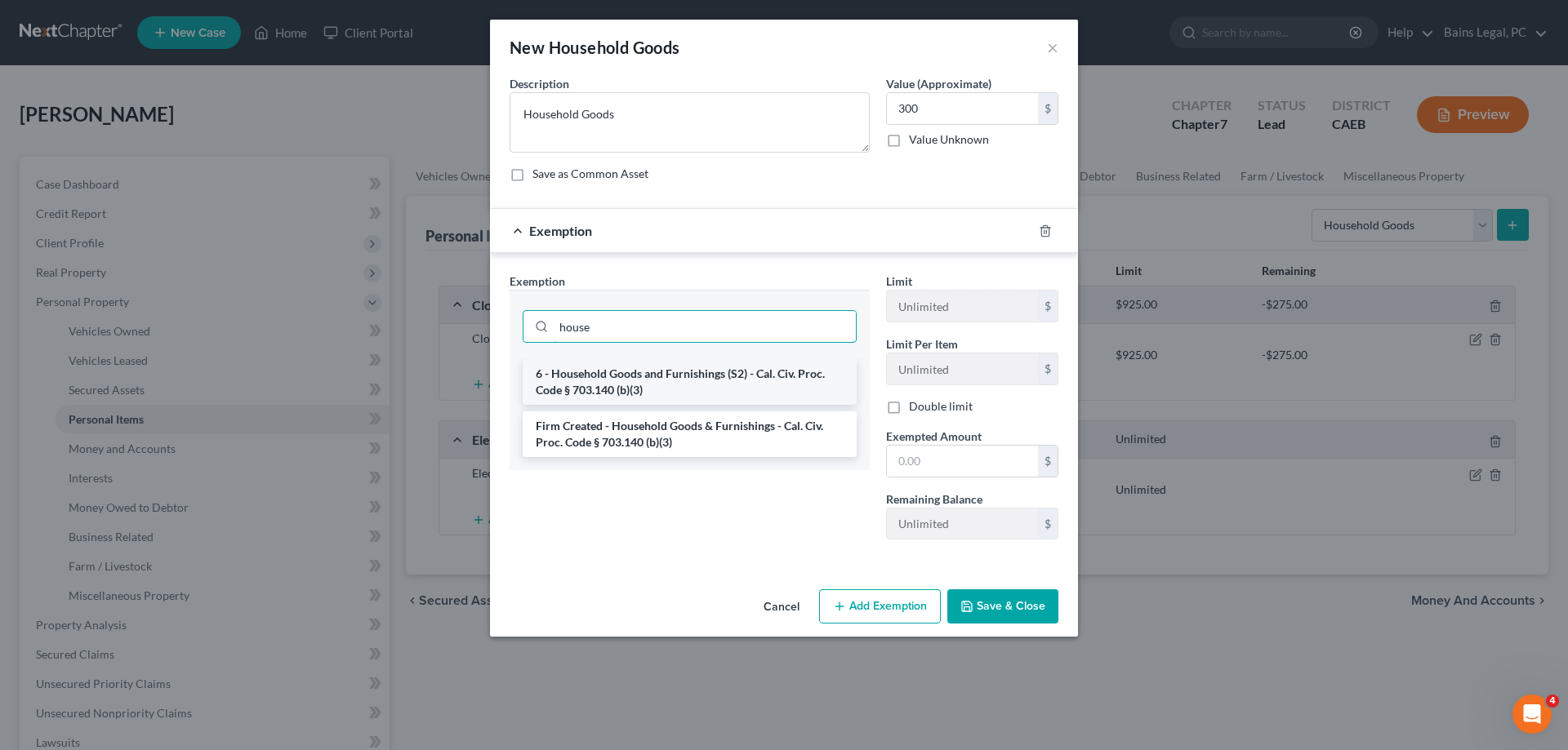
type input "house"
drag, startPoint x: 705, startPoint y: 371, endPoint x: 790, endPoint y: 409, distance: 93.1
click at [706, 371] on li "6 - Household Goods and Furnishings (S2) - Cal. Civ. Proc. Code § 703.140 (b)(3)" at bounding box center [689, 382] width 334 height 46
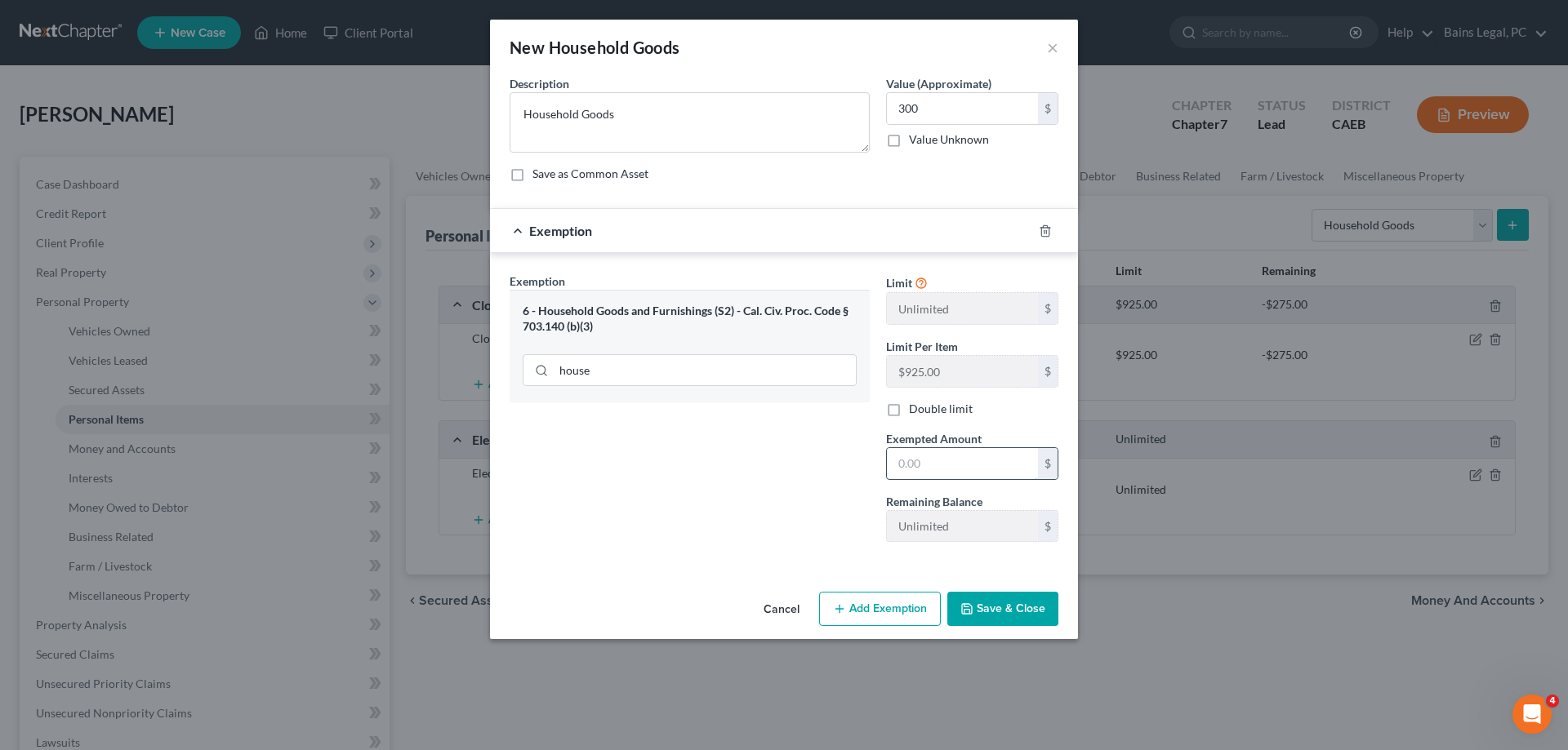
click at [922, 461] on input "text" at bounding box center [963, 463] width 151 height 31
type input "300"
click at [1022, 605] on button "Save & Close" at bounding box center [1003, 609] width 111 height 34
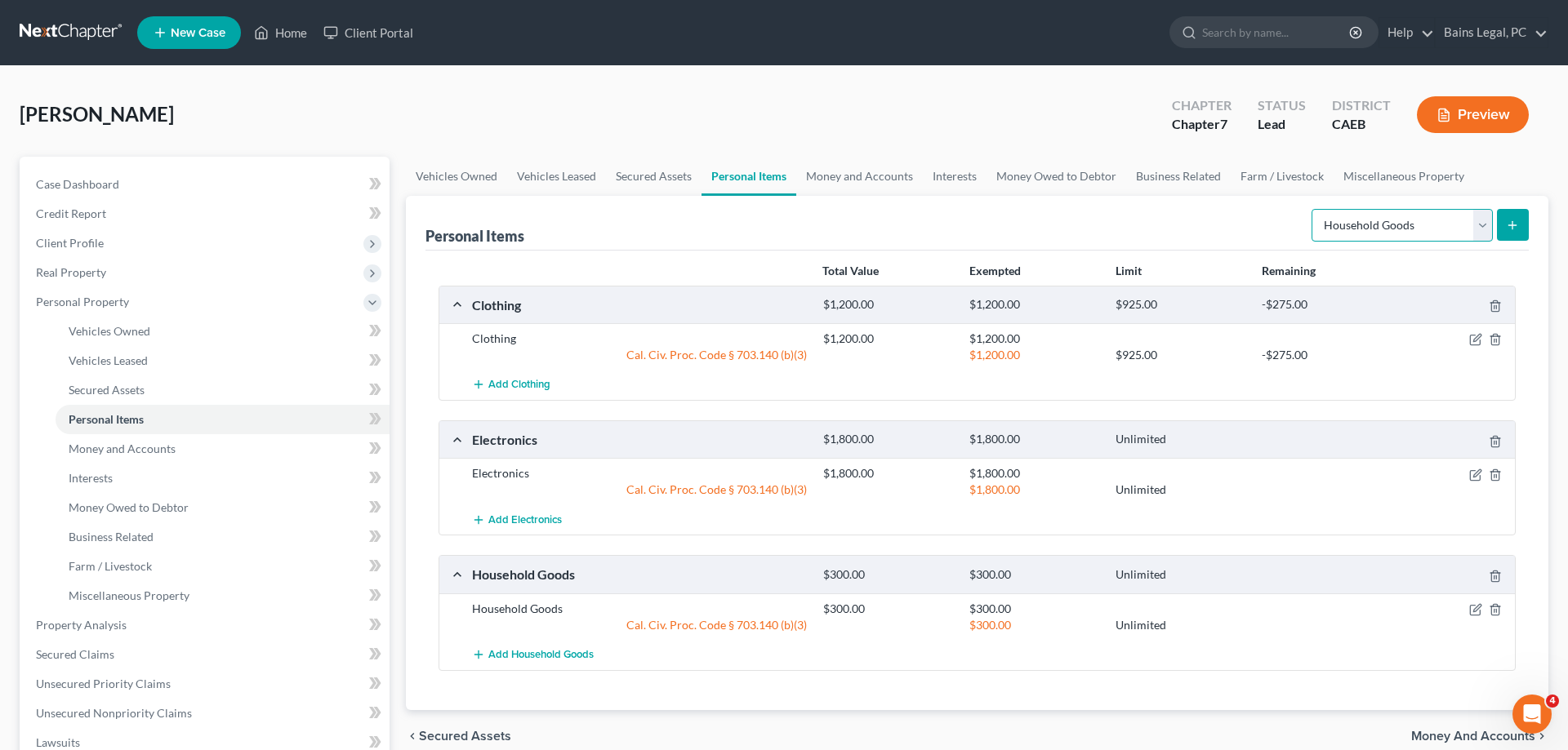
click at [1311, 209] on select "Select Item Type Clothing Collectibles Of Value Electronics Firearms Household …" at bounding box center [1402, 225] width 181 height 33
select select "jewelry"
click option "Jewelry" at bounding box center [0, 0] width 0 height 0
drag, startPoint x: 1509, startPoint y: 209, endPoint x: 1500, endPoint y: 215, distance: 10.8
click at [1510, 209] on form "Select Item Type Clothing Collectibles Of Value Electronics Firearms Household …" at bounding box center [1419, 226] width 217 height 34
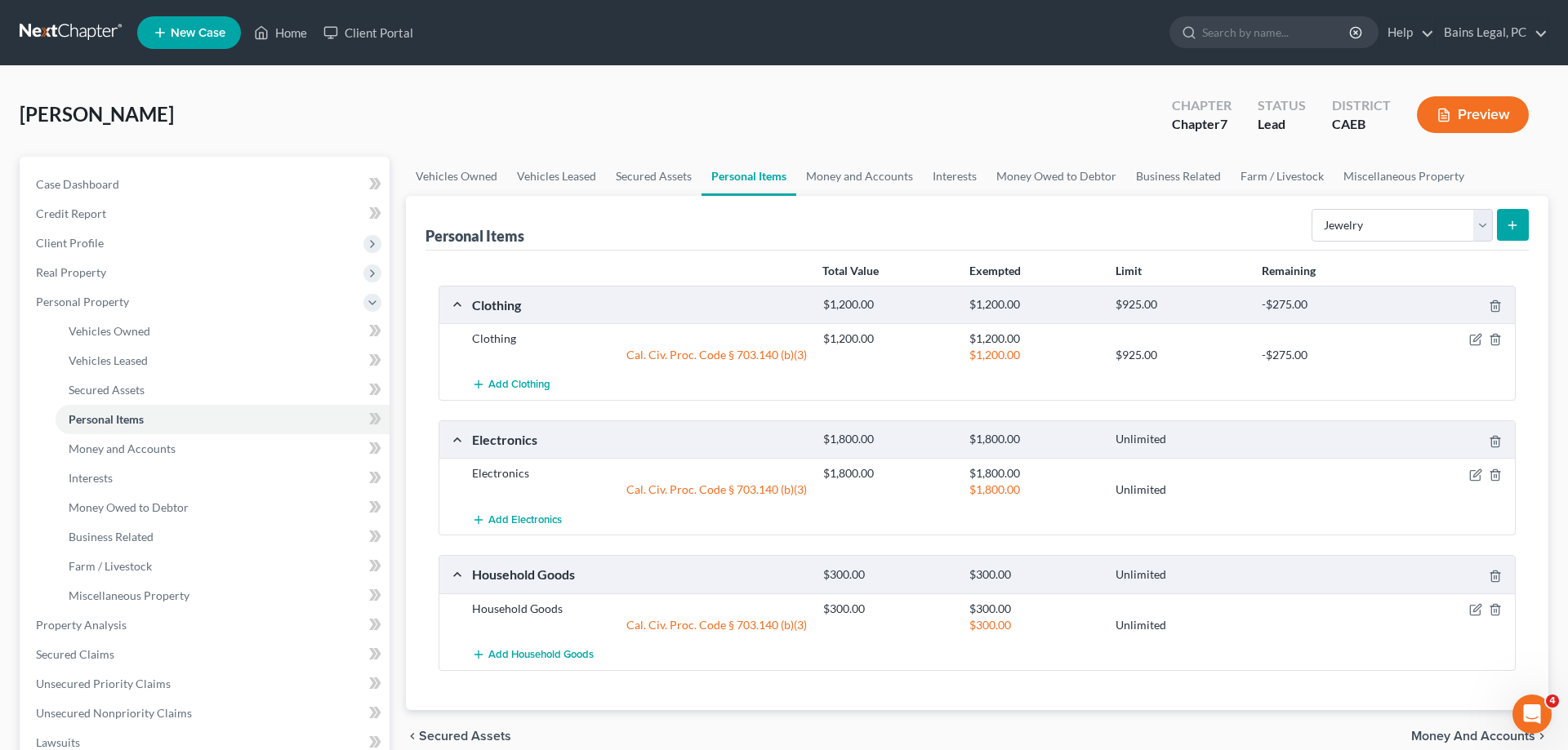
click at [1509, 226] on icon "submit" at bounding box center [1513, 226] width 13 height 13
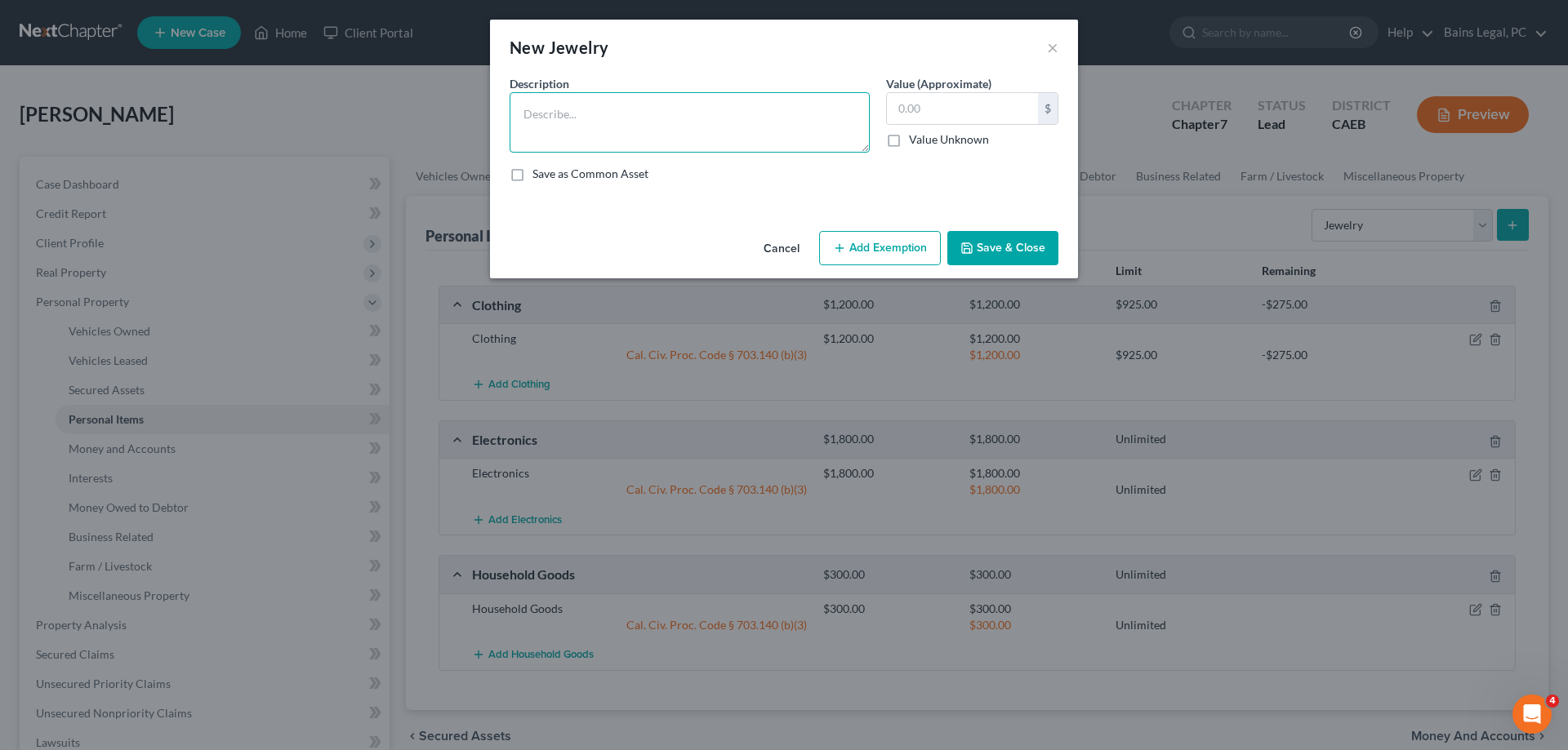
click at [765, 149] on textarea at bounding box center [689, 122] width 360 height 60
type textarea "Jewelry"
type input "150"
click at [927, 243] on button "Add Exemption" at bounding box center [879, 248] width 121 height 34
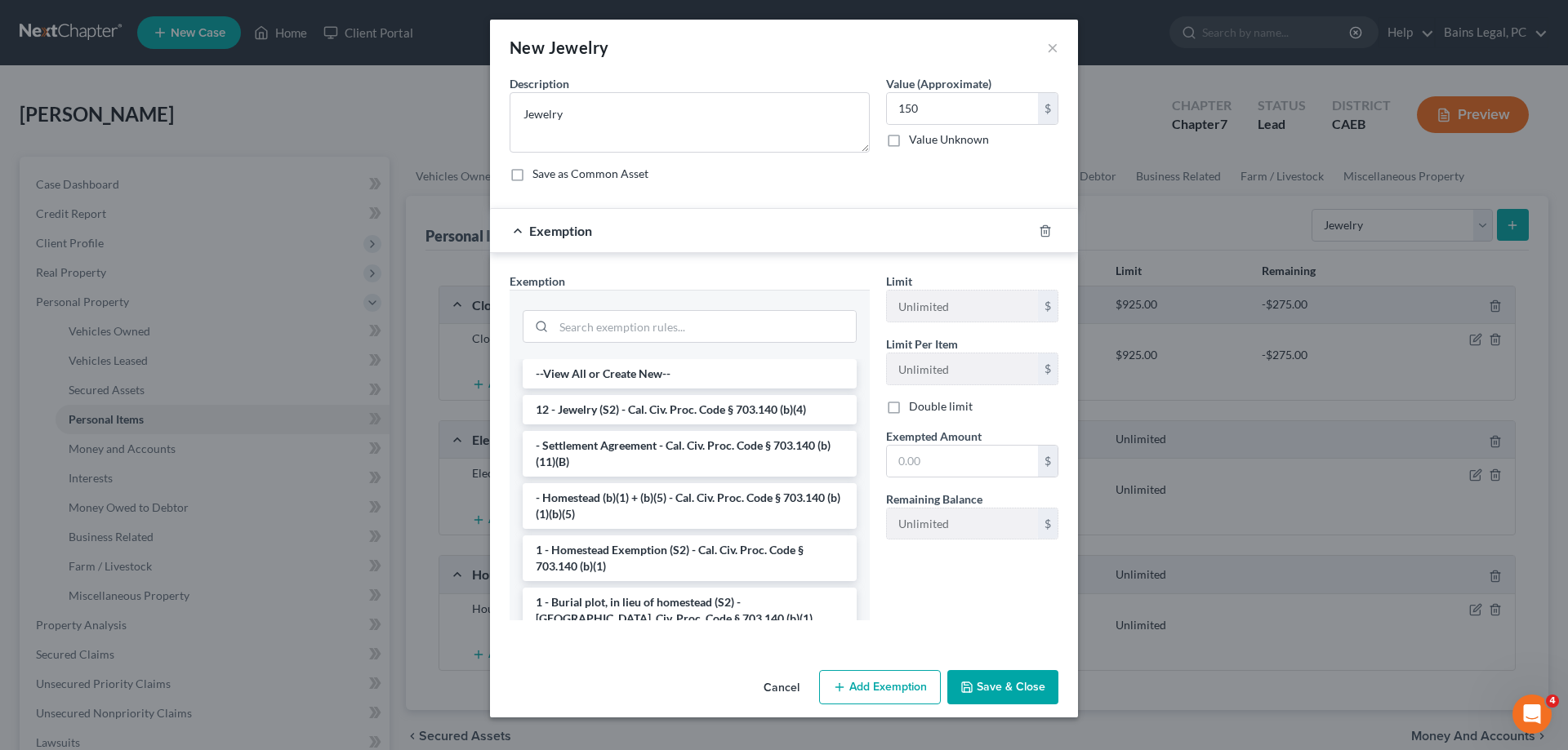
drag, startPoint x: 738, startPoint y: 414, endPoint x: 776, endPoint y: 418, distance: 38.2
click at [740, 414] on li "12 - Jewelry (S2) - Cal. Civ. Proc. Code § 703.140 (b)(4)" at bounding box center [689, 410] width 334 height 29
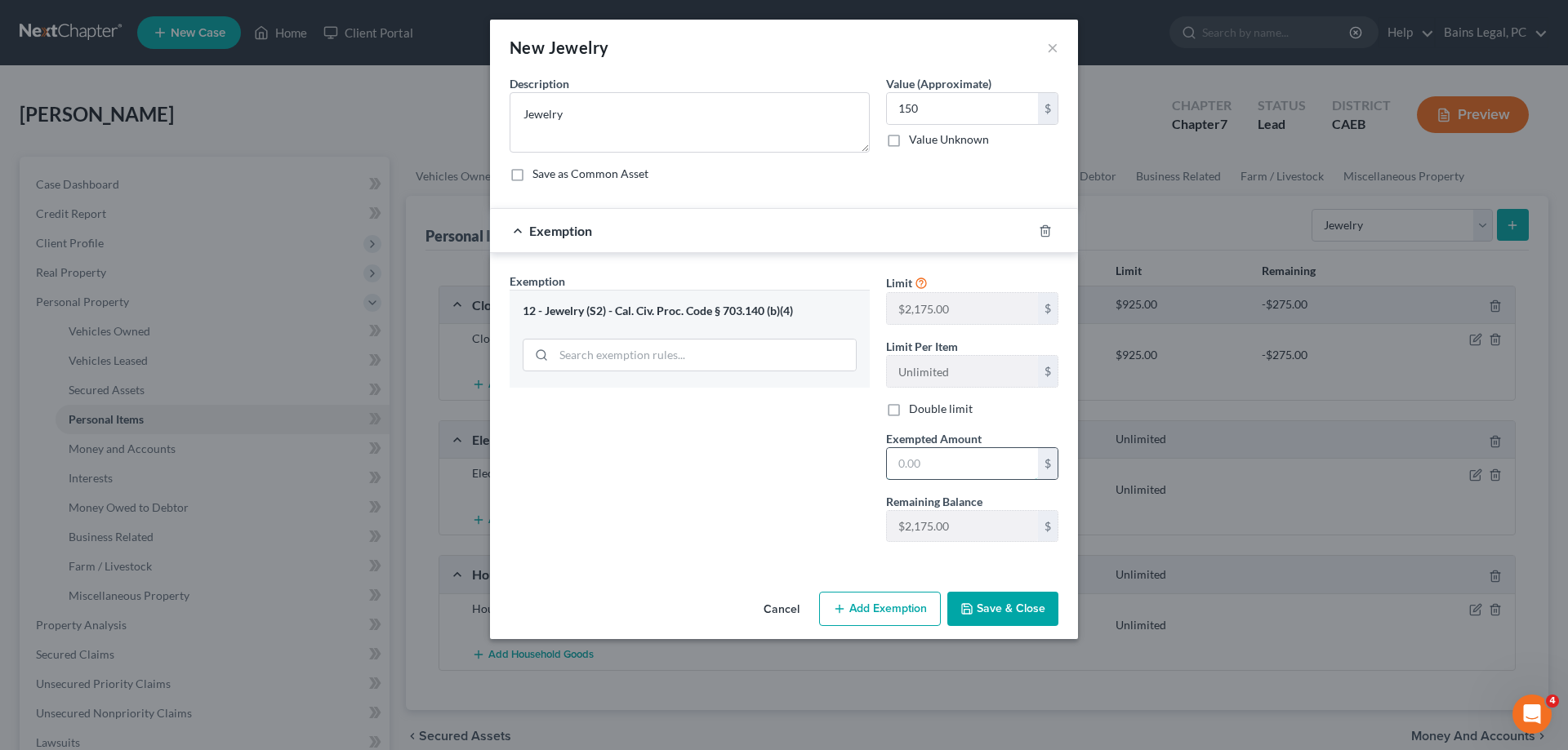
click at [999, 469] on input "text" at bounding box center [963, 463] width 151 height 31
type input "150"
click at [1009, 619] on button "Save & Close" at bounding box center [1003, 609] width 111 height 34
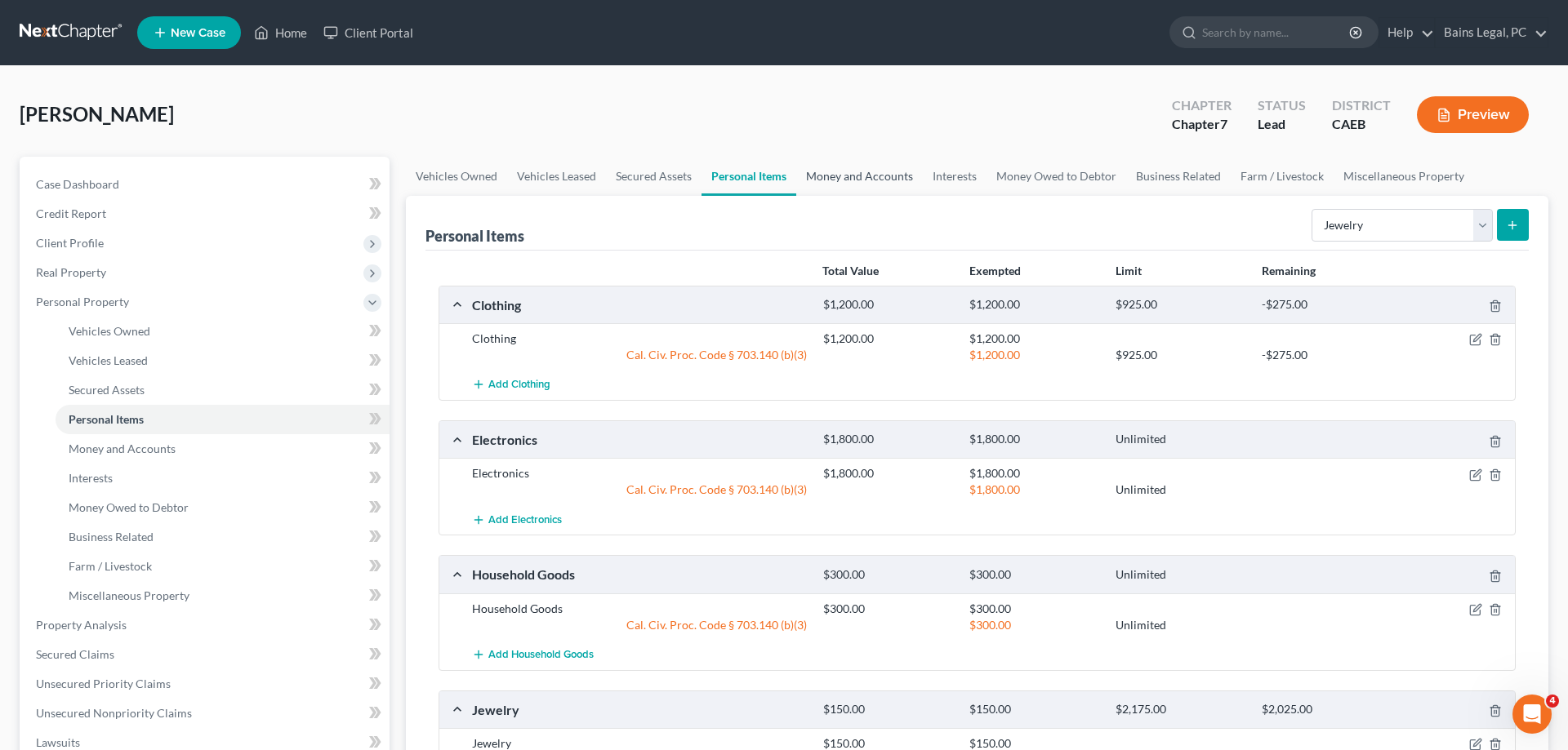
click at [892, 178] on link "Money and Accounts" at bounding box center [859, 177] width 127 height 39
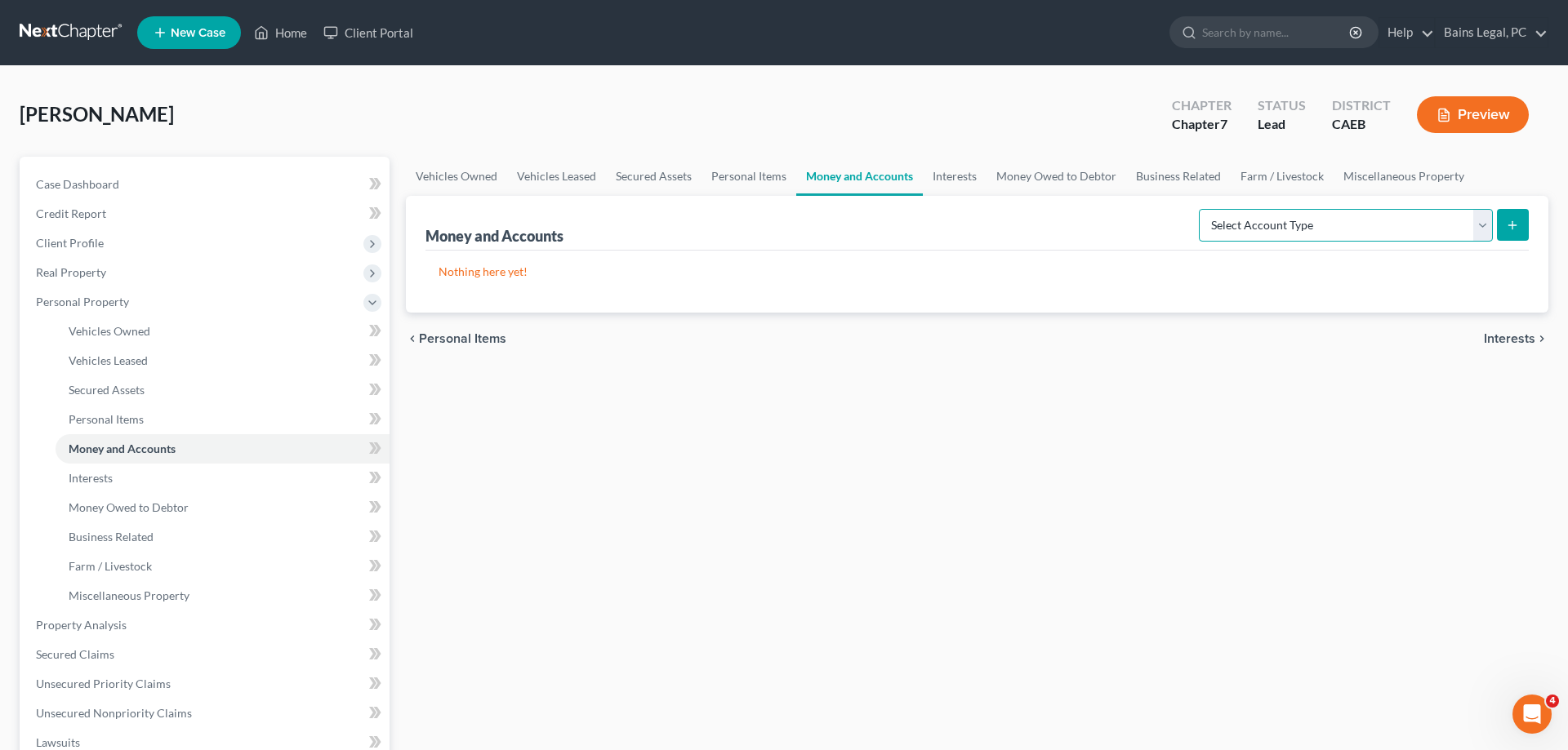
click at [1199, 209] on select "Select Account Type Brokerage Cash on Hand Certificates of Deposit Checking Acc…" at bounding box center [1345, 225] width 294 height 33
select select "cash_on_hand"
click option "Cash on Hand" at bounding box center [0, 0] width 0 height 0
click at [1514, 231] on button "submit" at bounding box center [1513, 225] width 32 height 32
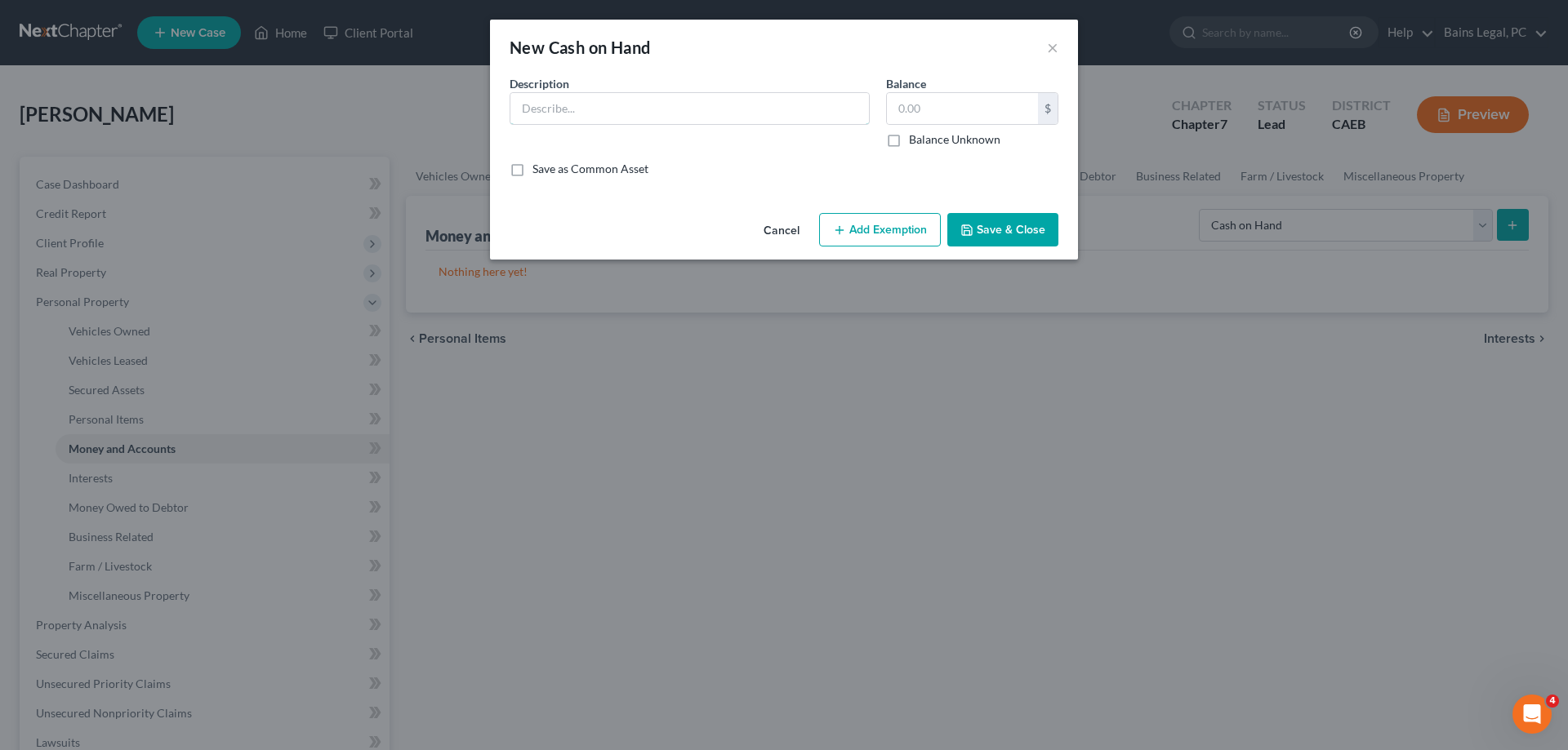
drag, startPoint x: 619, startPoint y: 106, endPoint x: 571, endPoint y: 159, distance: 71.5
click at [617, 112] on input "text" at bounding box center [689, 108] width 358 height 31
type input "Cash on Hand"
type input "15"
click at [873, 228] on button "Add Exemption" at bounding box center [879, 230] width 121 height 34
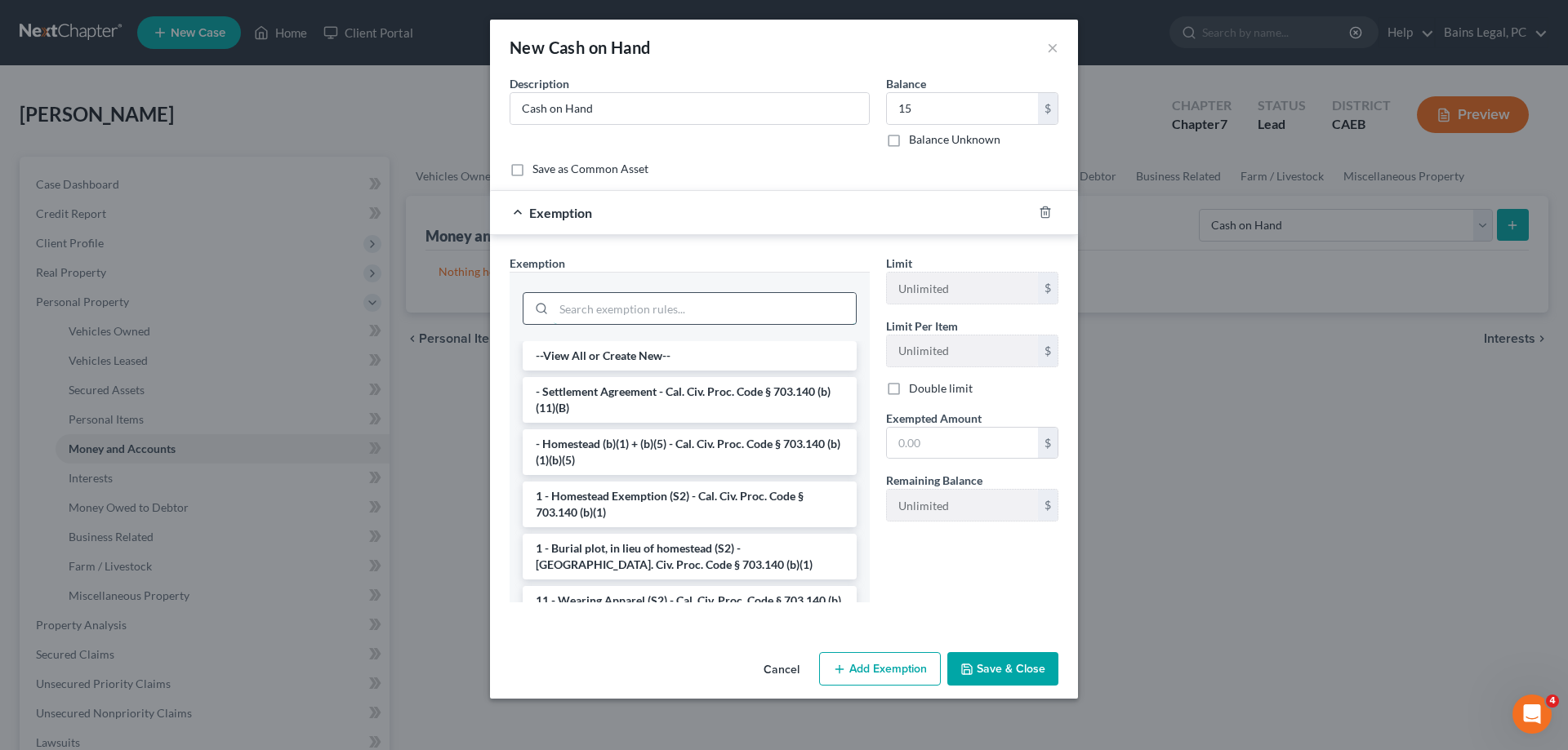
click at [651, 309] on input "search" at bounding box center [704, 308] width 302 height 31
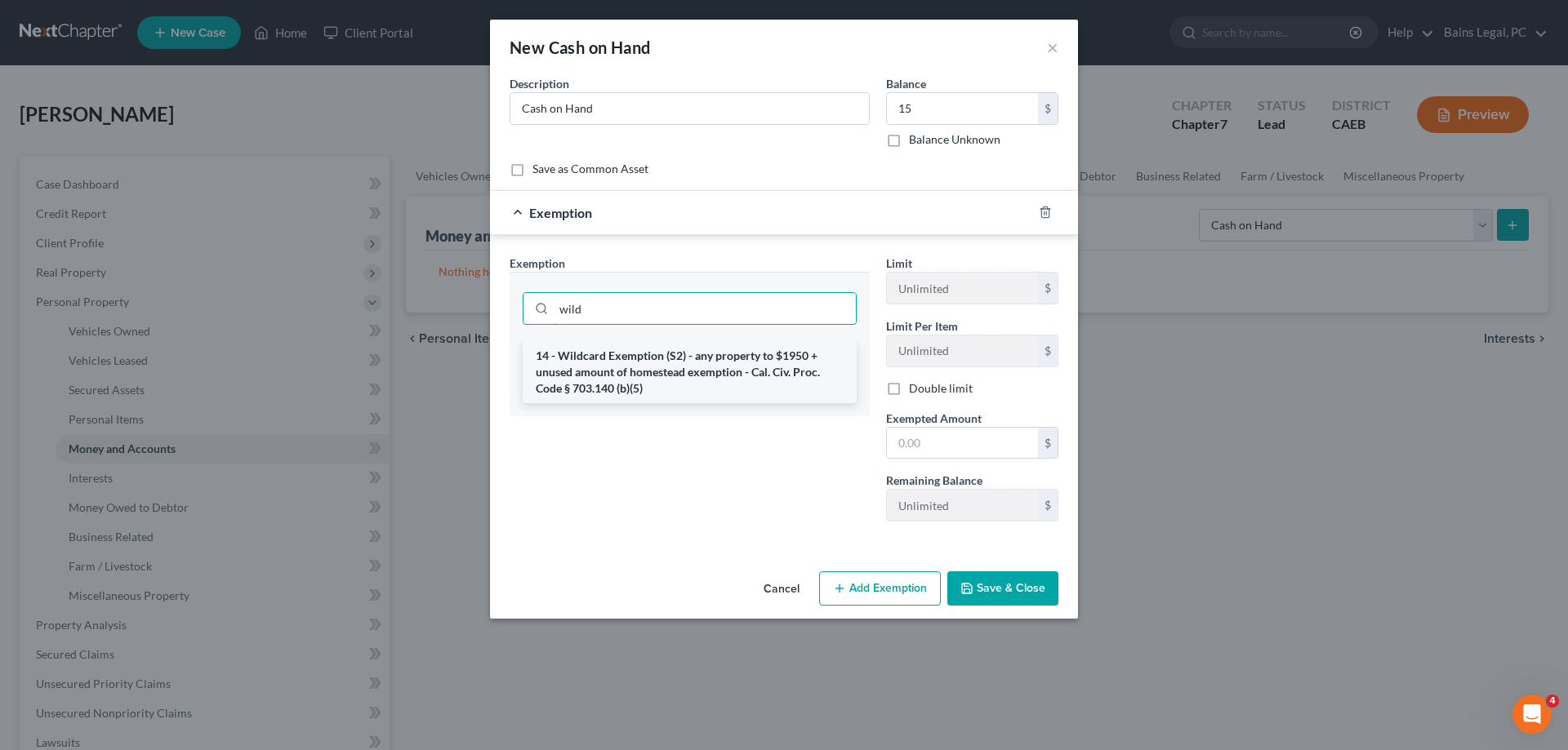
type input "wild"
drag, startPoint x: 643, startPoint y: 352, endPoint x: 823, endPoint y: 377, distance: 181.7
click at [646, 352] on li "14 - Wildcard Exemption (S2) - any property to $1950 + unused amount of homeste…" at bounding box center [689, 372] width 334 height 62
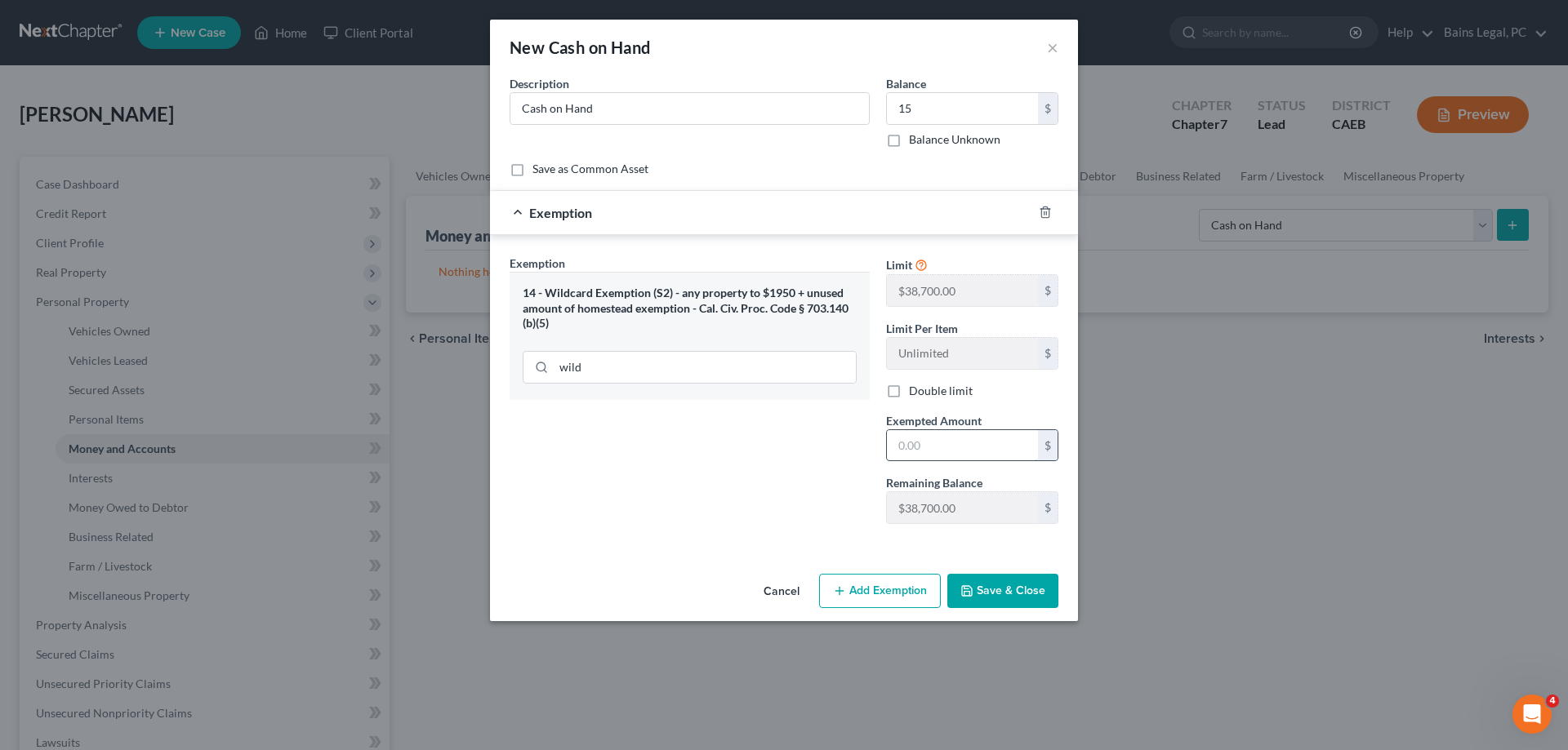
click at [939, 448] on input "text" at bounding box center [963, 445] width 151 height 31
type input "15"
click at [1018, 584] on button "Save & Close" at bounding box center [1003, 591] width 111 height 34
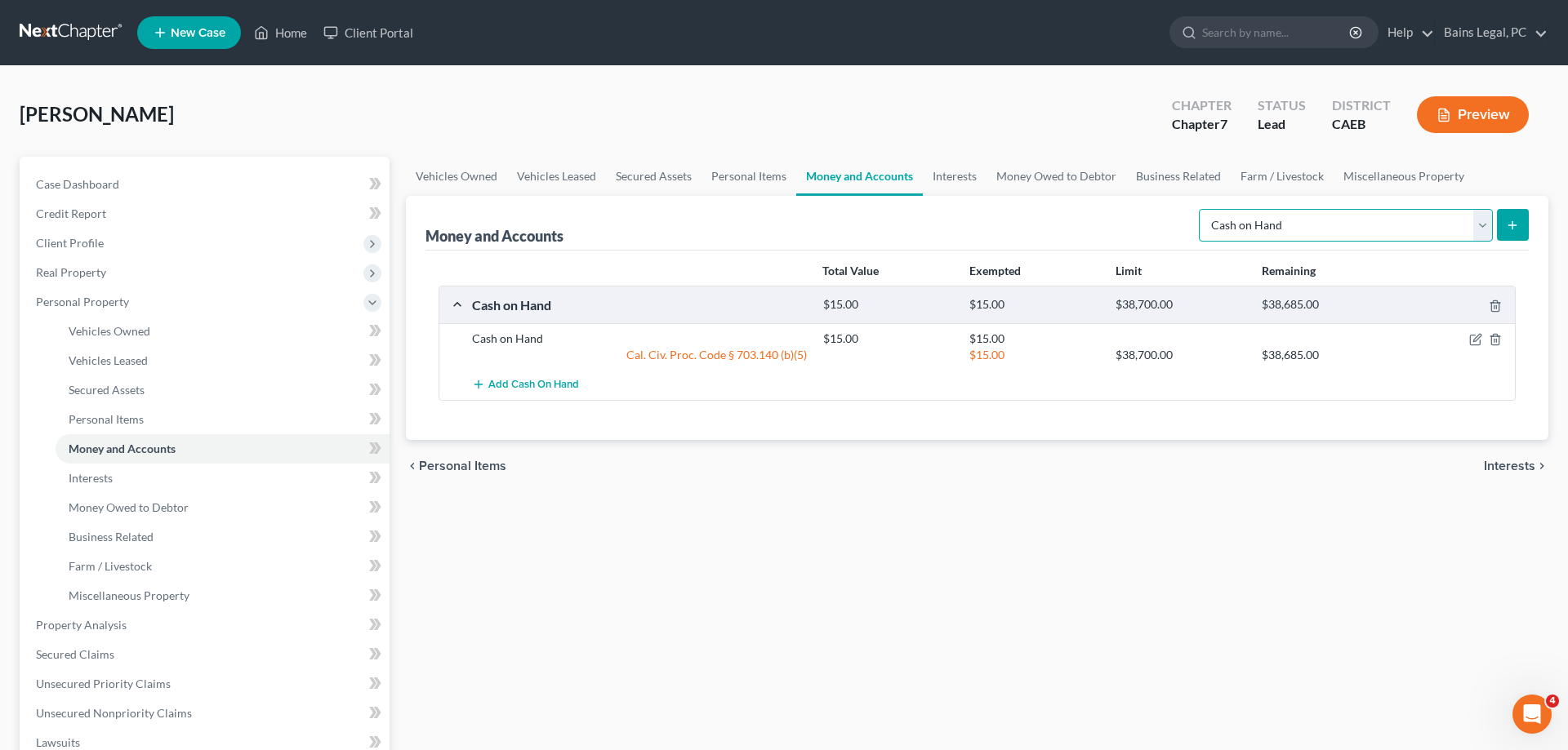
click at [1199, 209] on select "Select Account Type Brokerage Cash on Hand Certificates of Deposit Checking Acc…" at bounding box center [1345, 225] width 294 height 33
select select "security_deposits"
click option "Security Deposits or Prepayments" at bounding box center [0, 0] width 0 height 0
click at [1514, 236] on button "submit" at bounding box center [1513, 225] width 32 height 32
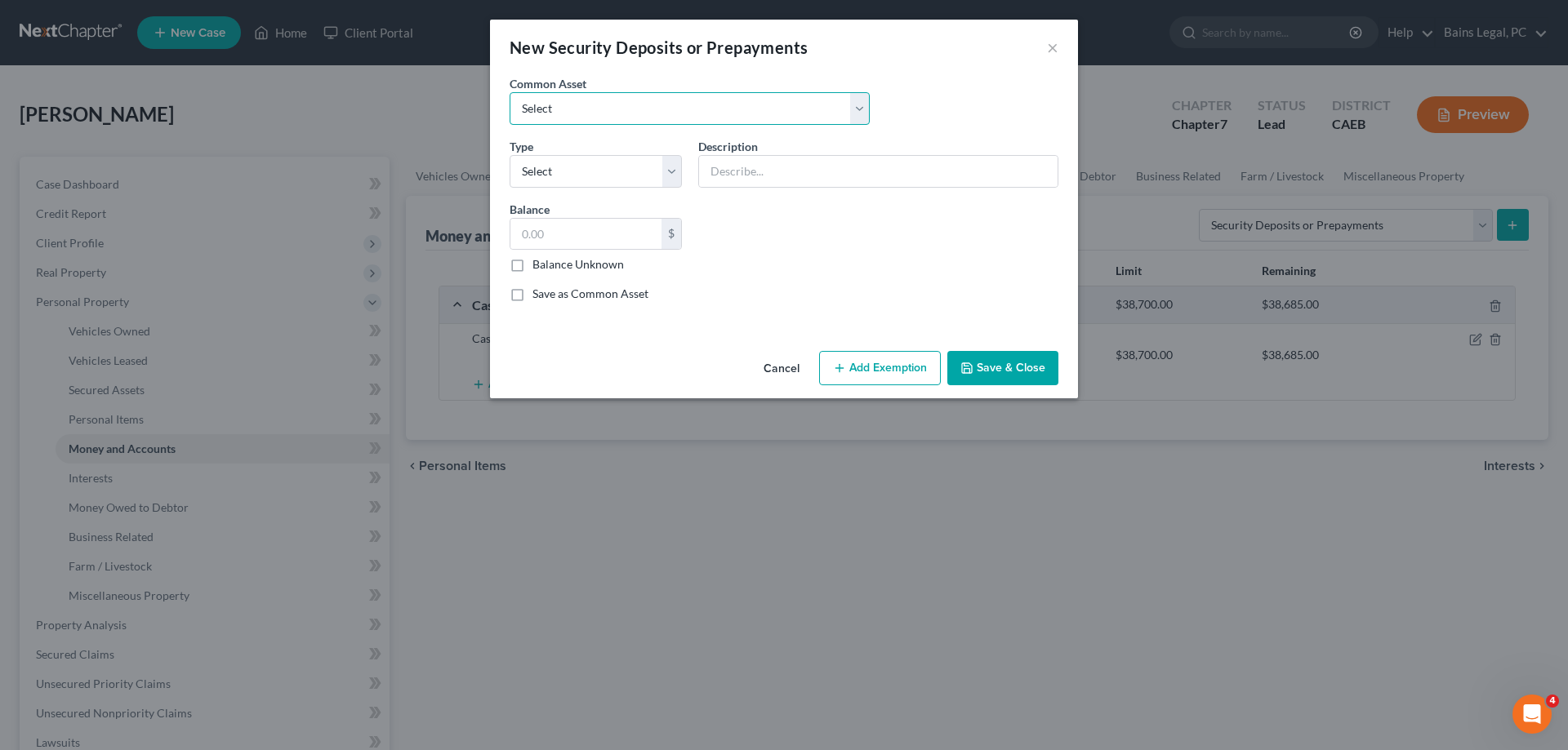
click at [510, 92] on select "Select Security deposit with landlord" at bounding box center [689, 108] width 360 height 33
select select "0"
click option "Security deposit with landlord" at bounding box center [0, 0] width 0 height 0
type input "Security deposit with landlord"
type input "600.00"
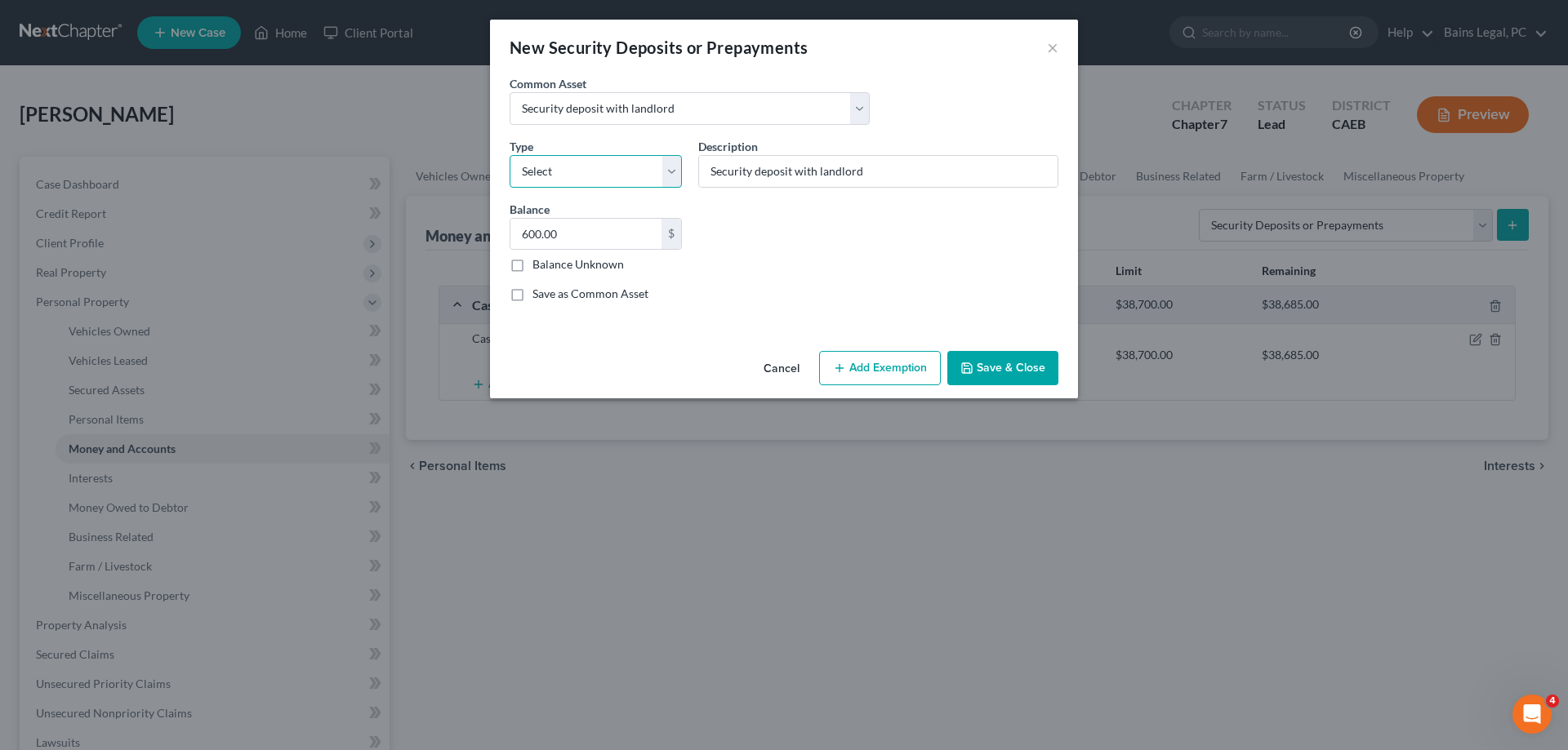
click at [510, 155] on select "Select Electric Gas Heating Oil Security Deposit On Rental Unit Prepaid Rent Te…" at bounding box center [595, 171] width 172 height 33
select select "3"
click option "Security Deposit On Rental Unit" at bounding box center [0, 0] width 0 height 0
click at [617, 245] on input "600.00" at bounding box center [586, 234] width 151 height 31
type input "2,200"
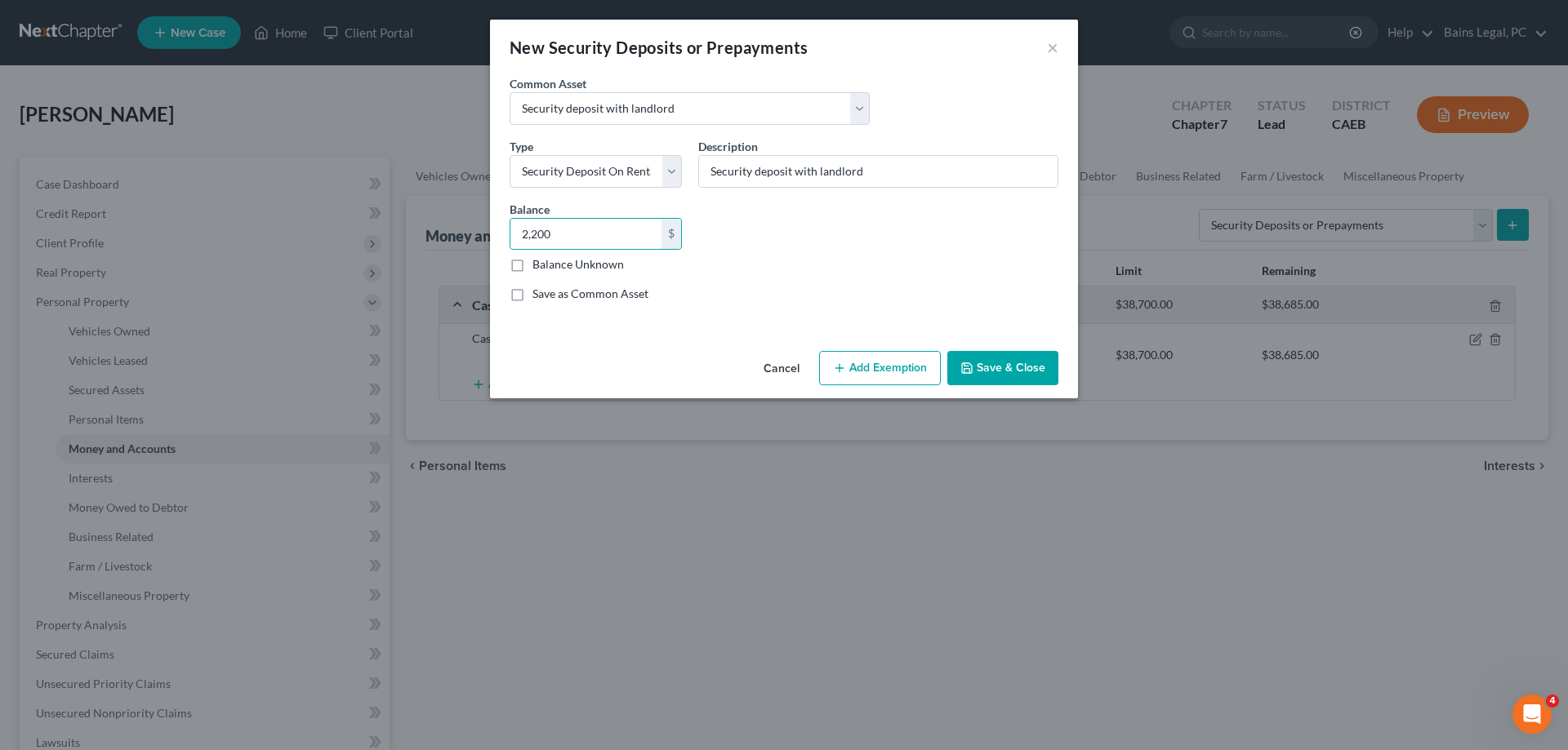
click at [851, 353] on button "Add Exemption" at bounding box center [879, 368] width 121 height 34
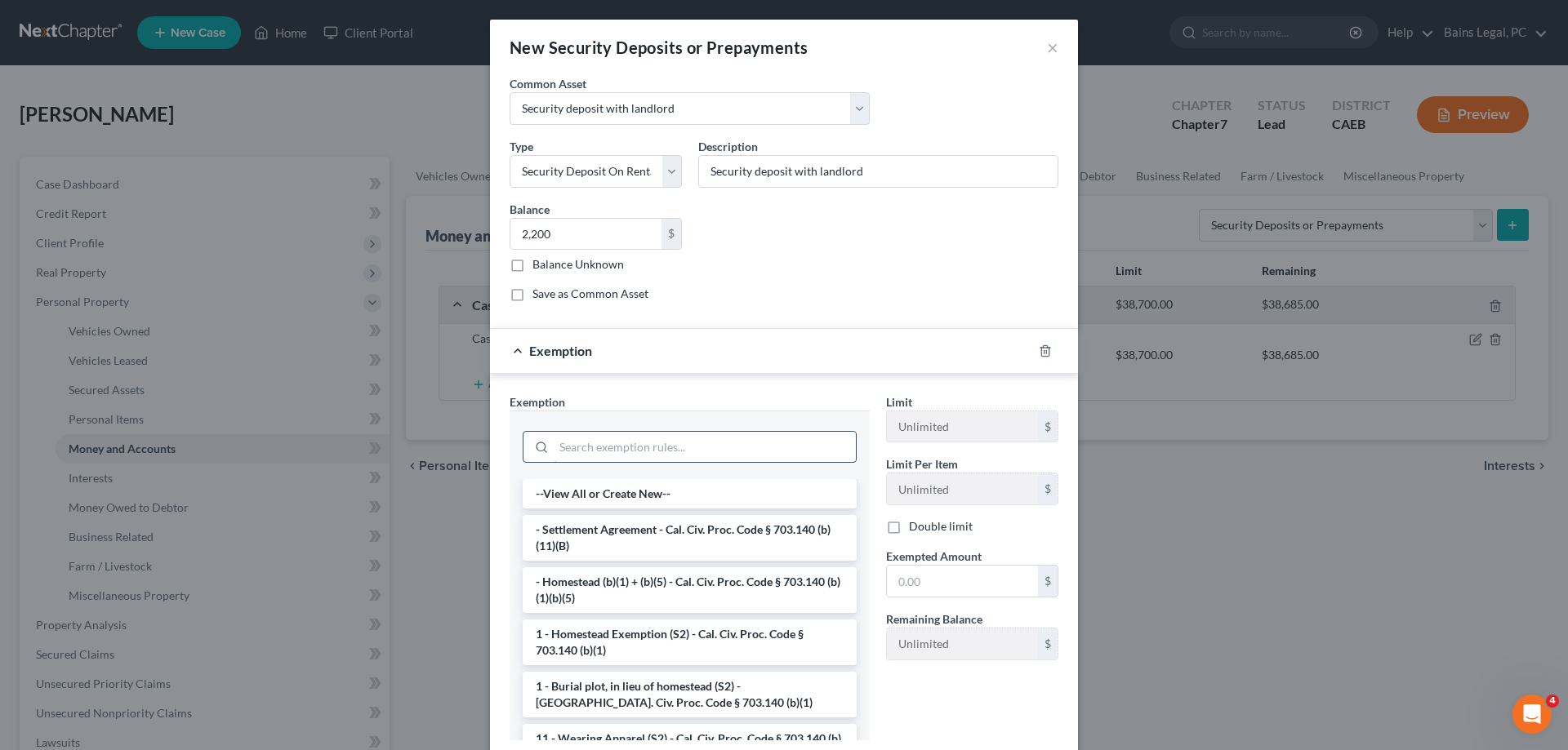
click at [675, 446] on input "search" at bounding box center [704, 447] width 302 height 31
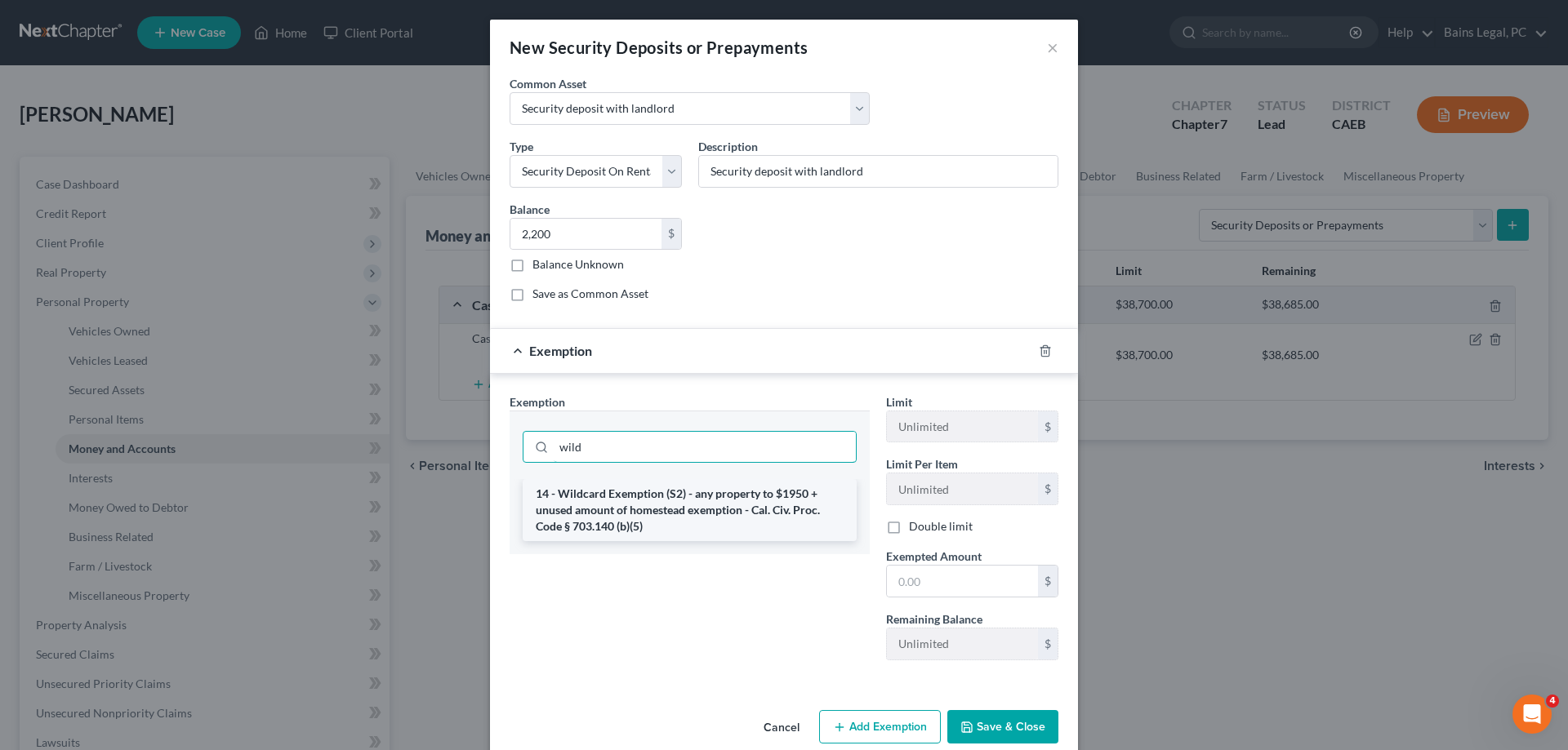
type input "wild"
click at [711, 519] on li "14 - Wildcard Exemption (S2) - any property to $1950 + unused amount of homeste…" at bounding box center [689, 510] width 334 height 62
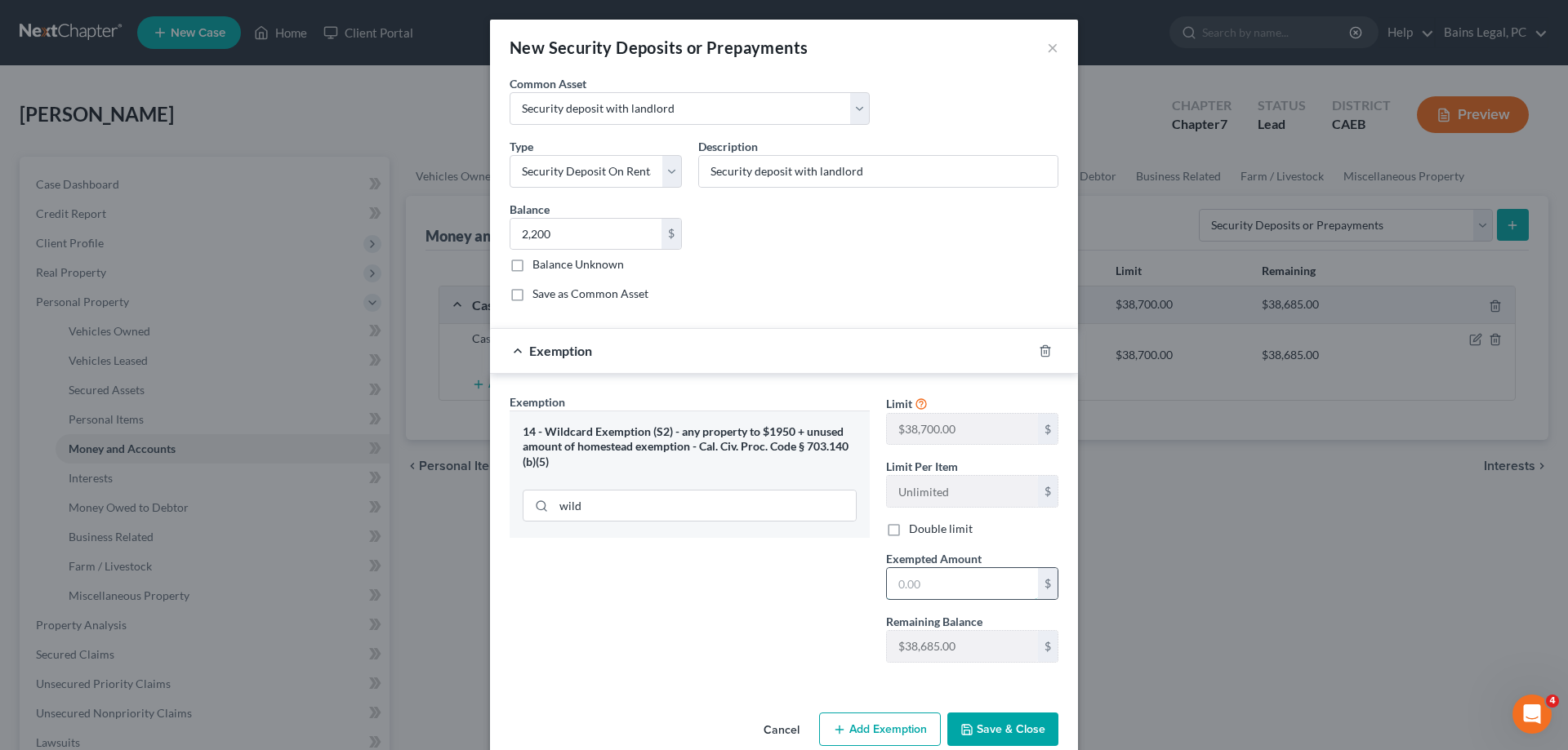
click at [930, 570] on input "text" at bounding box center [963, 584] width 151 height 31
type input "2,200"
click at [1027, 728] on button "Save & Close" at bounding box center [1003, 729] width 111 height 34
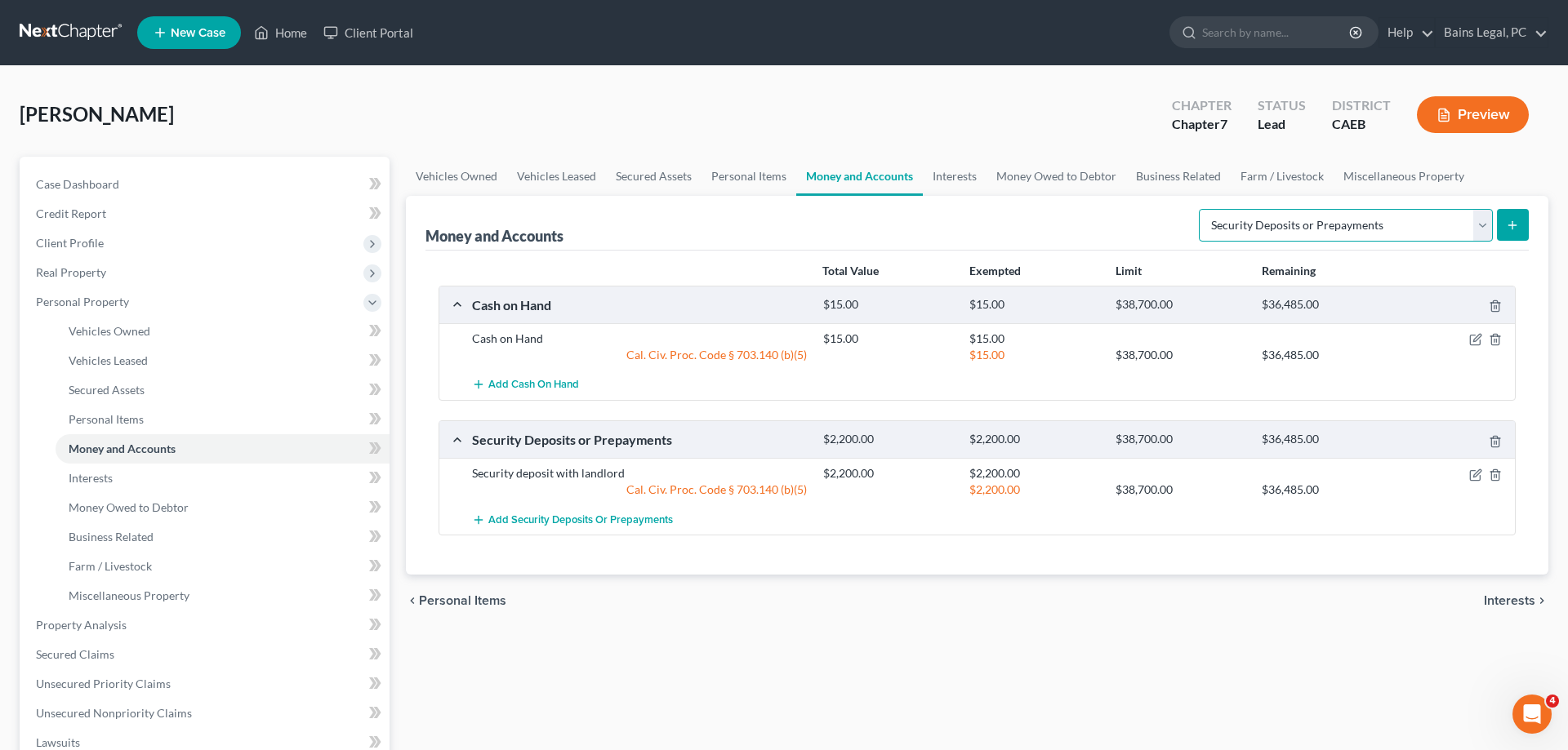
select select "savings"
click option "Savings Account" at bounding box center [0, 0] width 0 height 0
click at [1514, 221] on icon "submit" at bounding box center [1513, 226] width 13 height 13
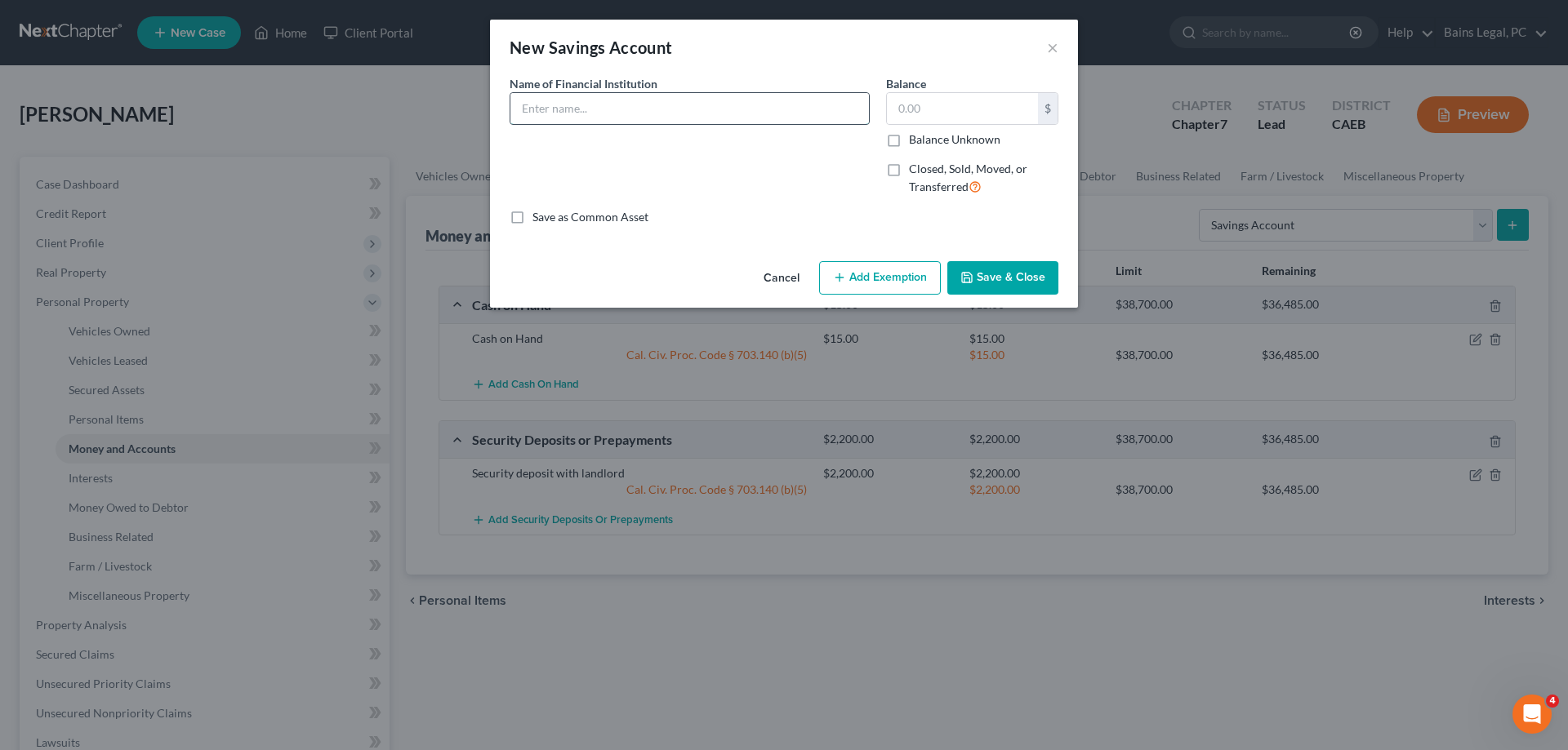
click at [598, 100] on input "text" at bounding box center [689, 108] width 358 height 31
drag, startPoint x: 638, startPoint y: 100, endPoint x: 462, endPoint y: 98, distance: 176.0
click at [510, 98] on input "Chase...6566" at bounding box center [689, 108] width 358 height 31
type input "Chase...6566"
click at [918, 107] on input "text" at bounding box center [963, 108] width 151 height 31
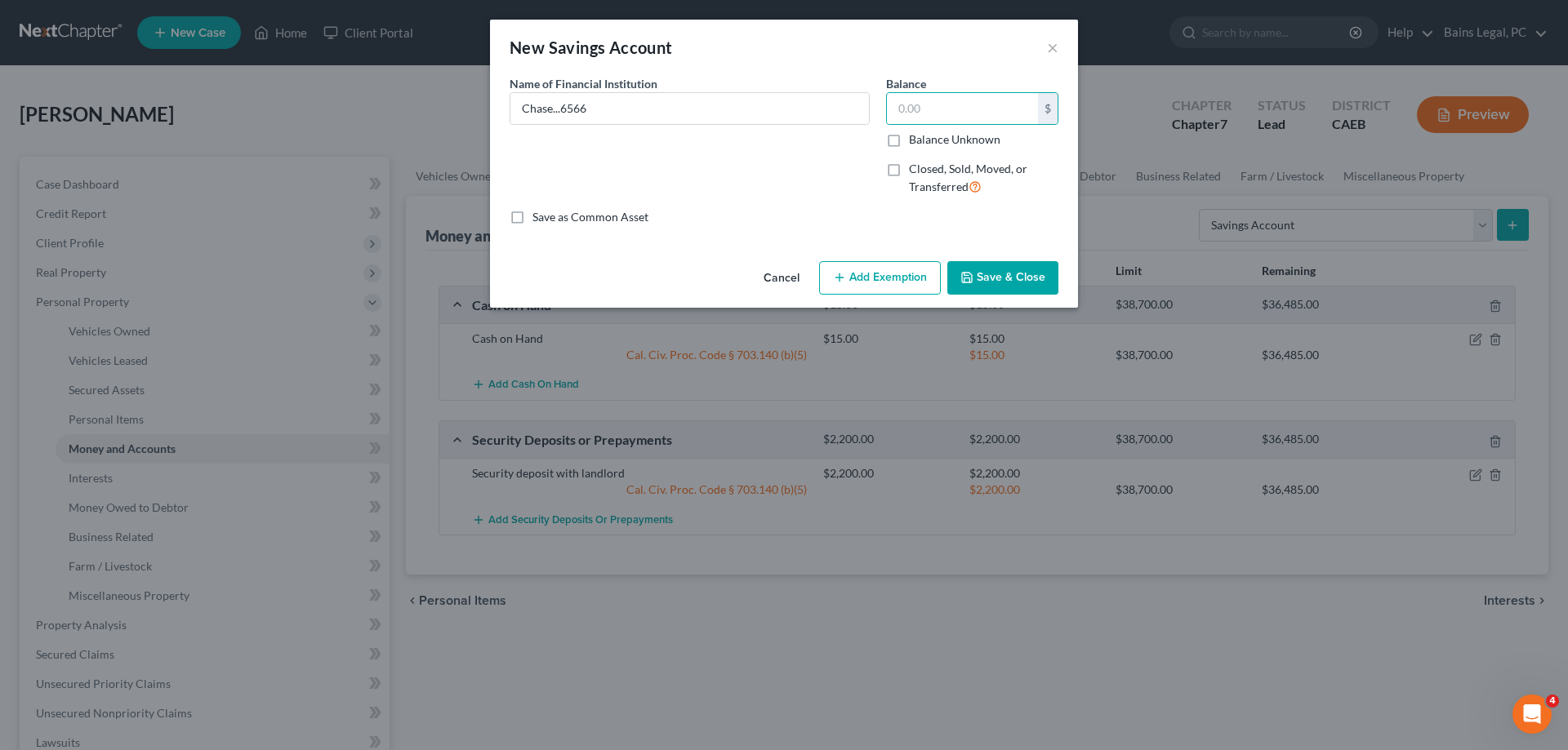
click at [1052, 274] on button "Save & Close" at bounding box center [1003, 278] width 111 height 34
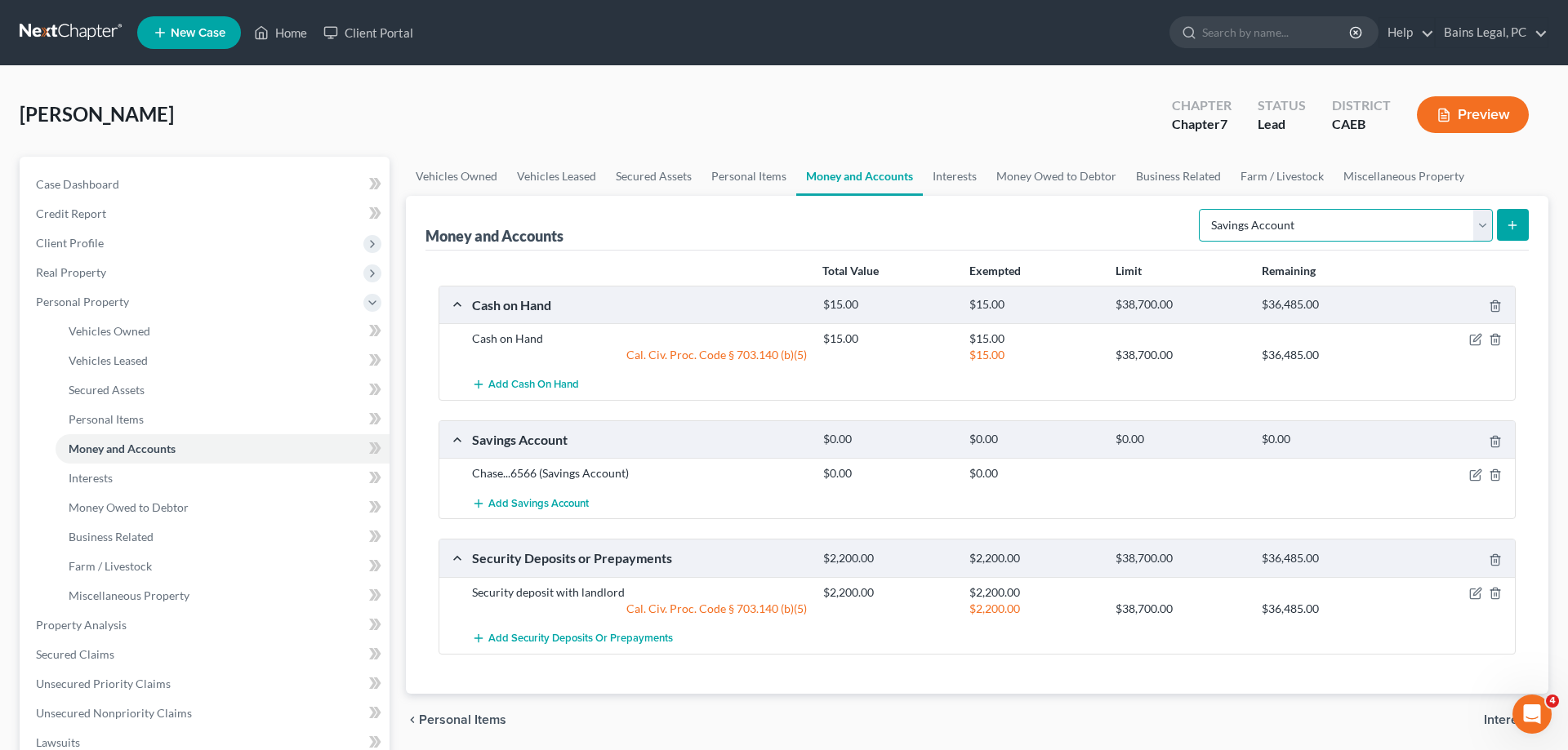
select select "checking"
click option "Checking Account" at bounding box center [0, 0] width 0 height 0
click at [1518, 225] on icon "submit" at bounding box center [1513, 226] width 13 height 13
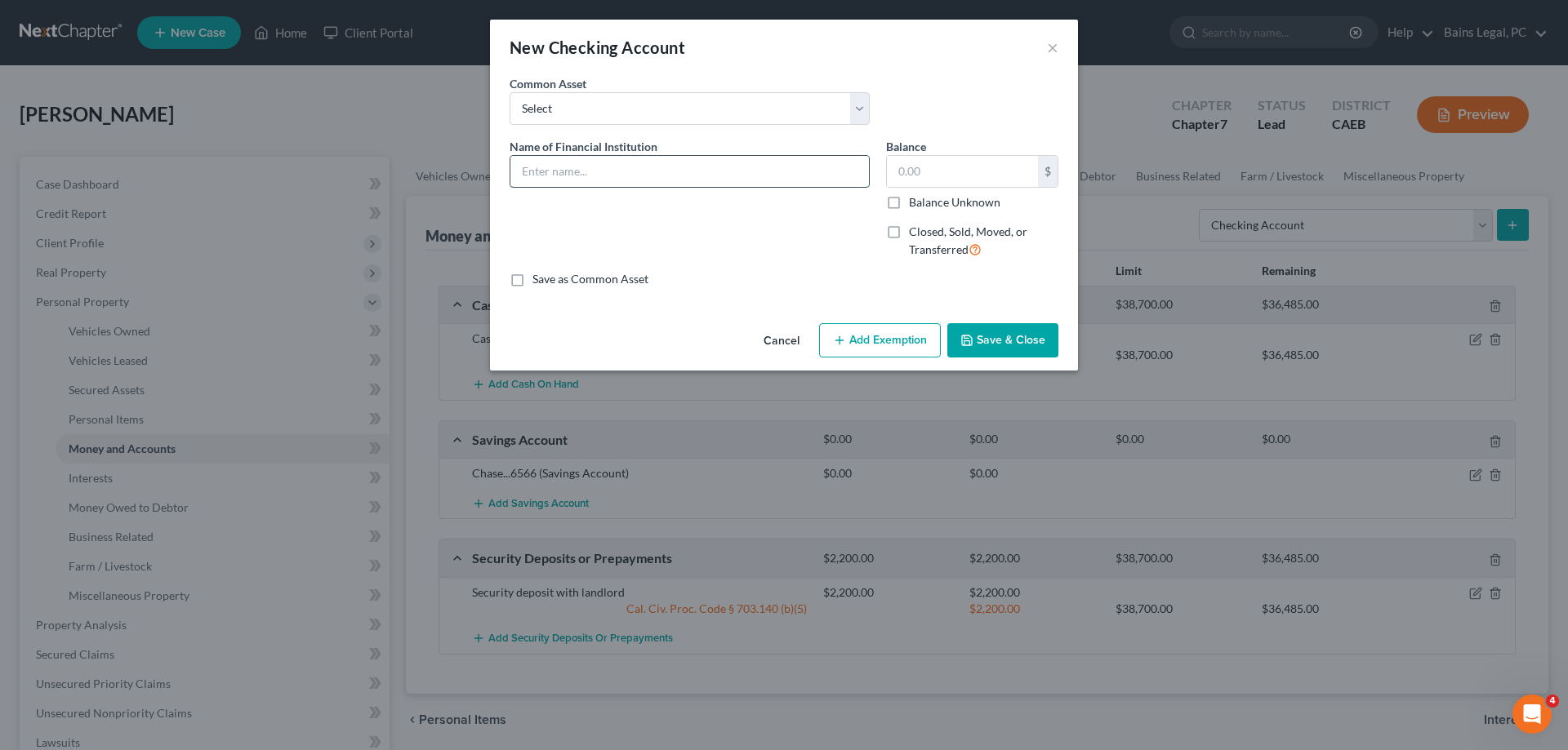
click at [676, 164] on input "text" at bounding box center [689, 171] width 358 height 31
drag, startPoint x: 721, startPoint y: 178, endPoint x: 406, endPoint y: 173, distance: 315.0
click at [510, 175] on input "Safe CU...2629" at bounding box center [689, 171] width 358 height 31
type input "Safe CU...2629"
click at [955, 178] on input "text" at bounding box center [963, 171] width 151 height 31
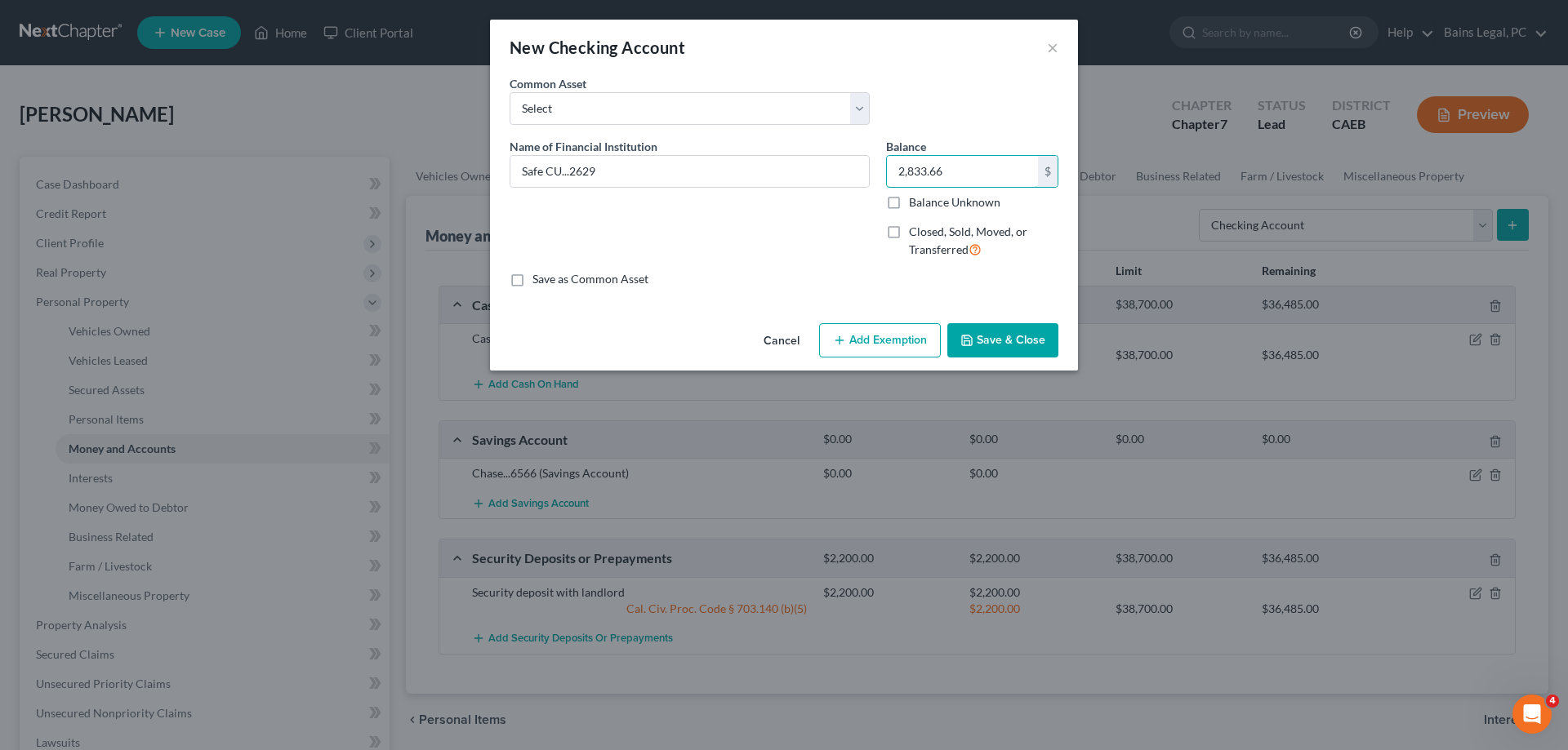
type input "2,833.66"
click at [897, 349] on button "Add Exemption" at bounding box center [879, 340] width 121 height 34
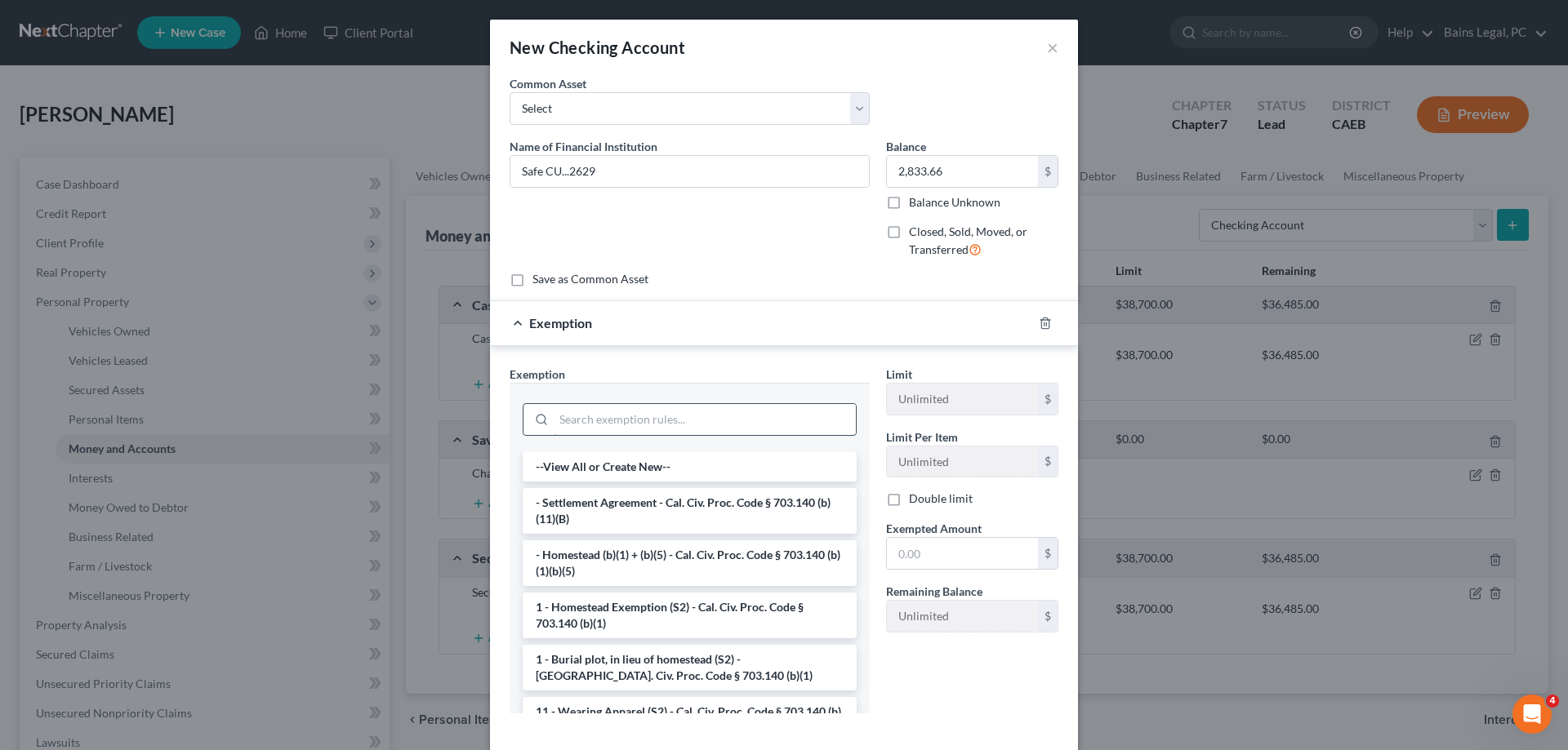
click at [652, 417] on input "search" at bounding box center [704, 419] width 302 height 31
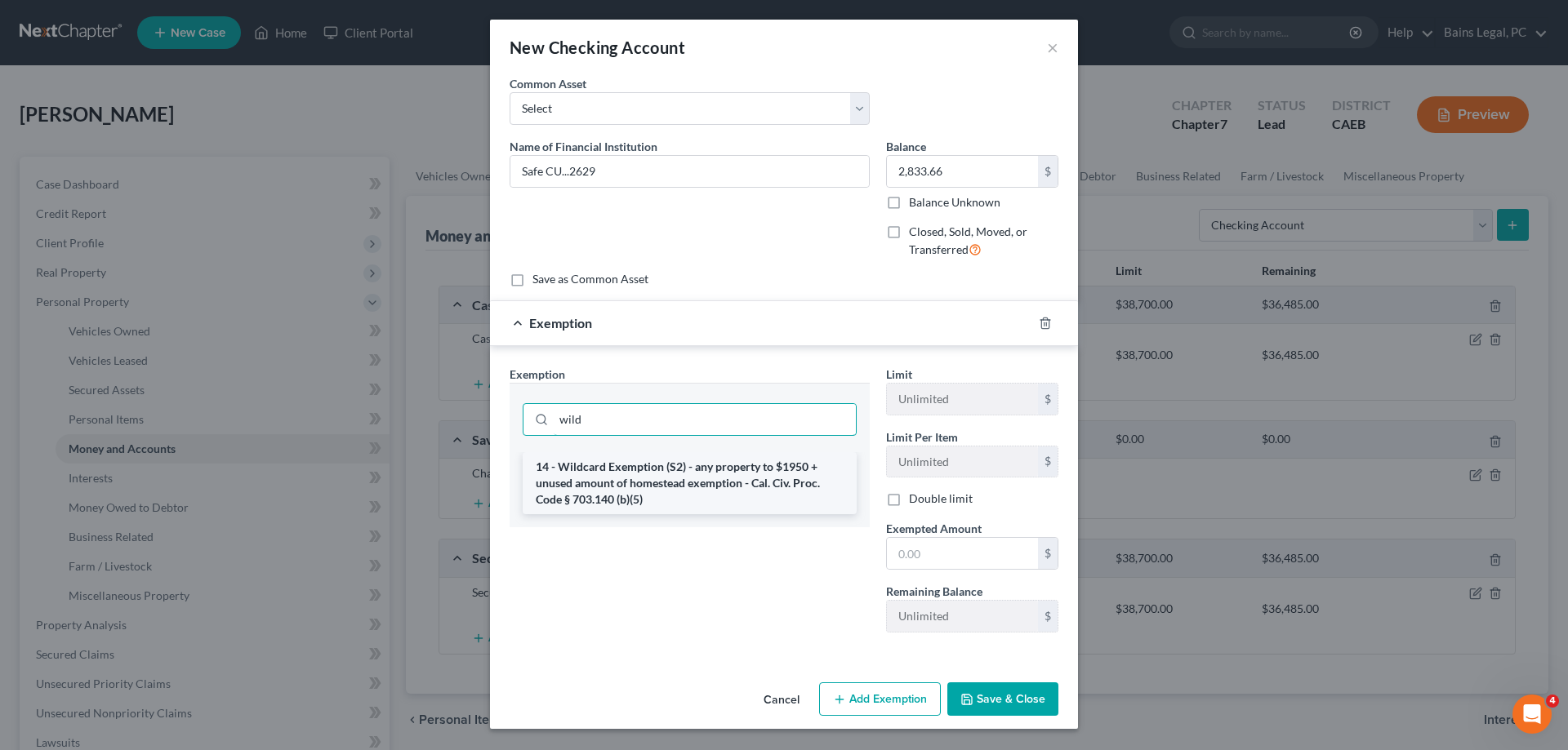
type input "wild"
drag, startPoint x: 662, startPoint y: 477, endPoint x: 1017, endPoint y: 586, distance: 371.4
click at [665, 477] on li "14 - Wildcard Exemption (S2) - any property to $1950 + unused amount of homeste…" at bounding box center [689, 483] width 334 height 62
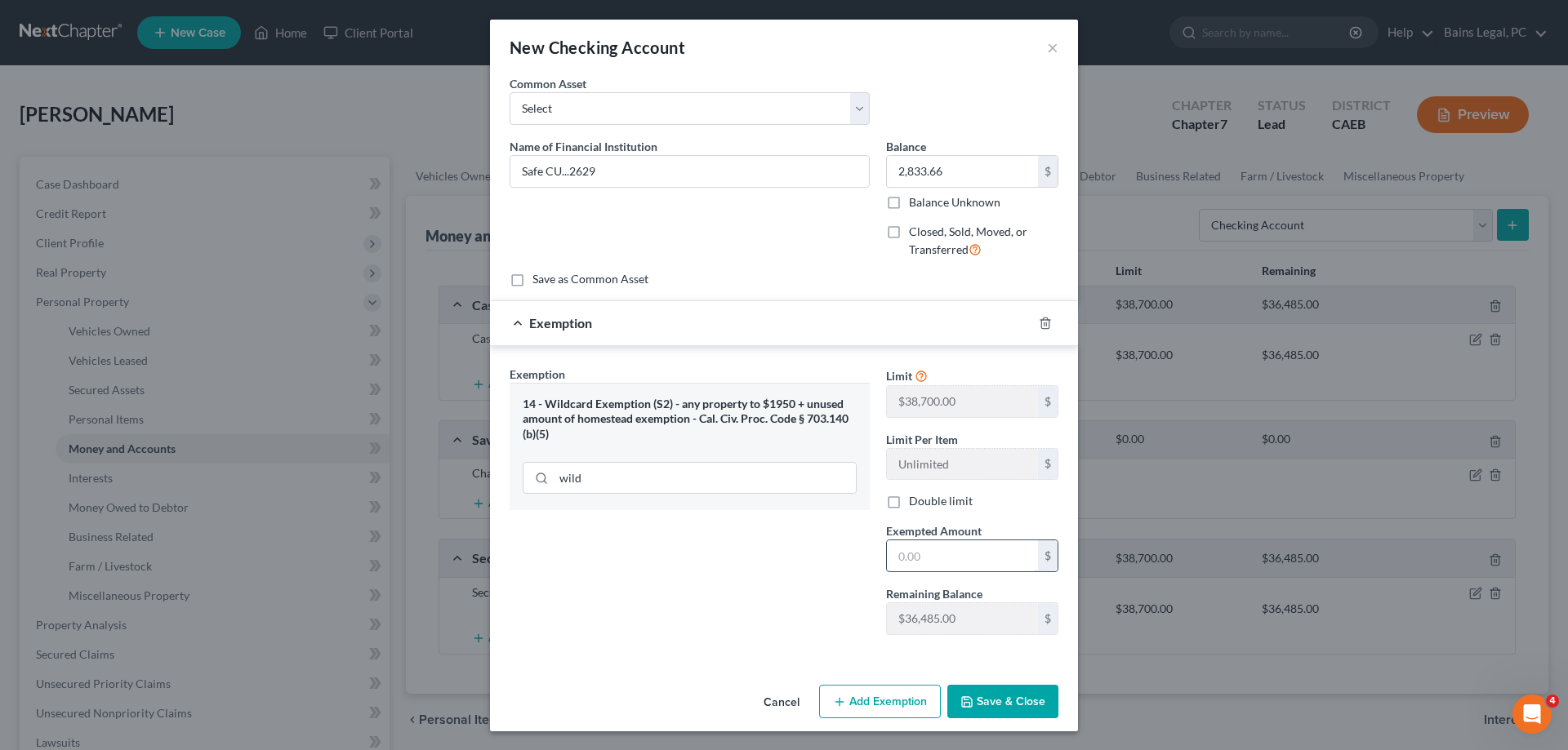
click at [986, 563] on input "text" at bounding box center [963, 555] width 151 height 31
type input "2,833.66"
click at [1032, 704] on button "Save & Close" at bounding box center [1003, 702] width 111 height 34
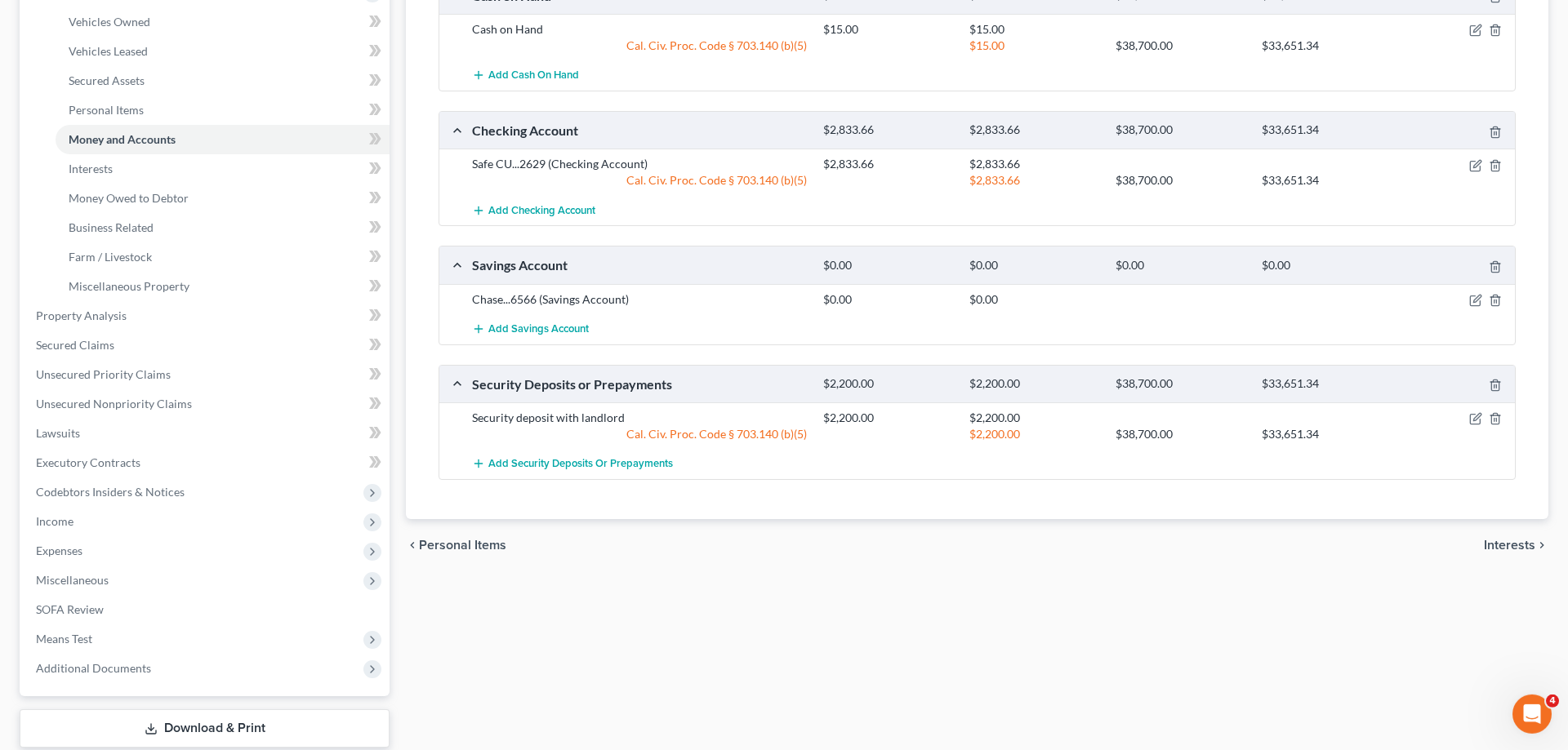
scroll to position [84, 0]
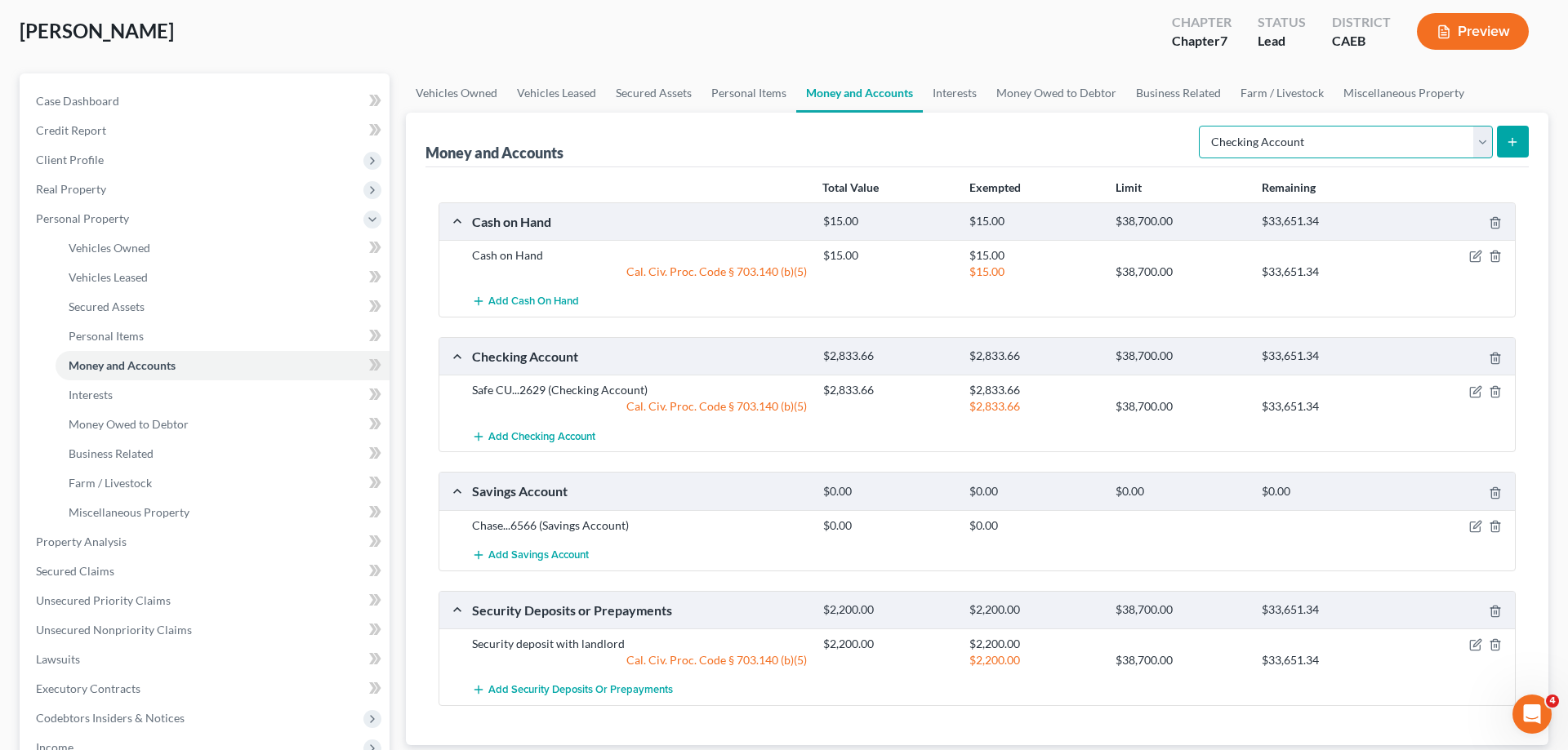
click at [1199, 126] on select "Select Account Type Brokerage Cash on Hand Certificates of Deposit Checking Acc…" at bounding box center [1345, 142] width 294 height 33
select select "other"
click option "Other (Credit Union, Health Savings Account, etc)" at bounding box center [0, 0] width 0 height 0
click at [1513, 139] on line "submit" at bounding box center [1513, 142] width 0 height 8
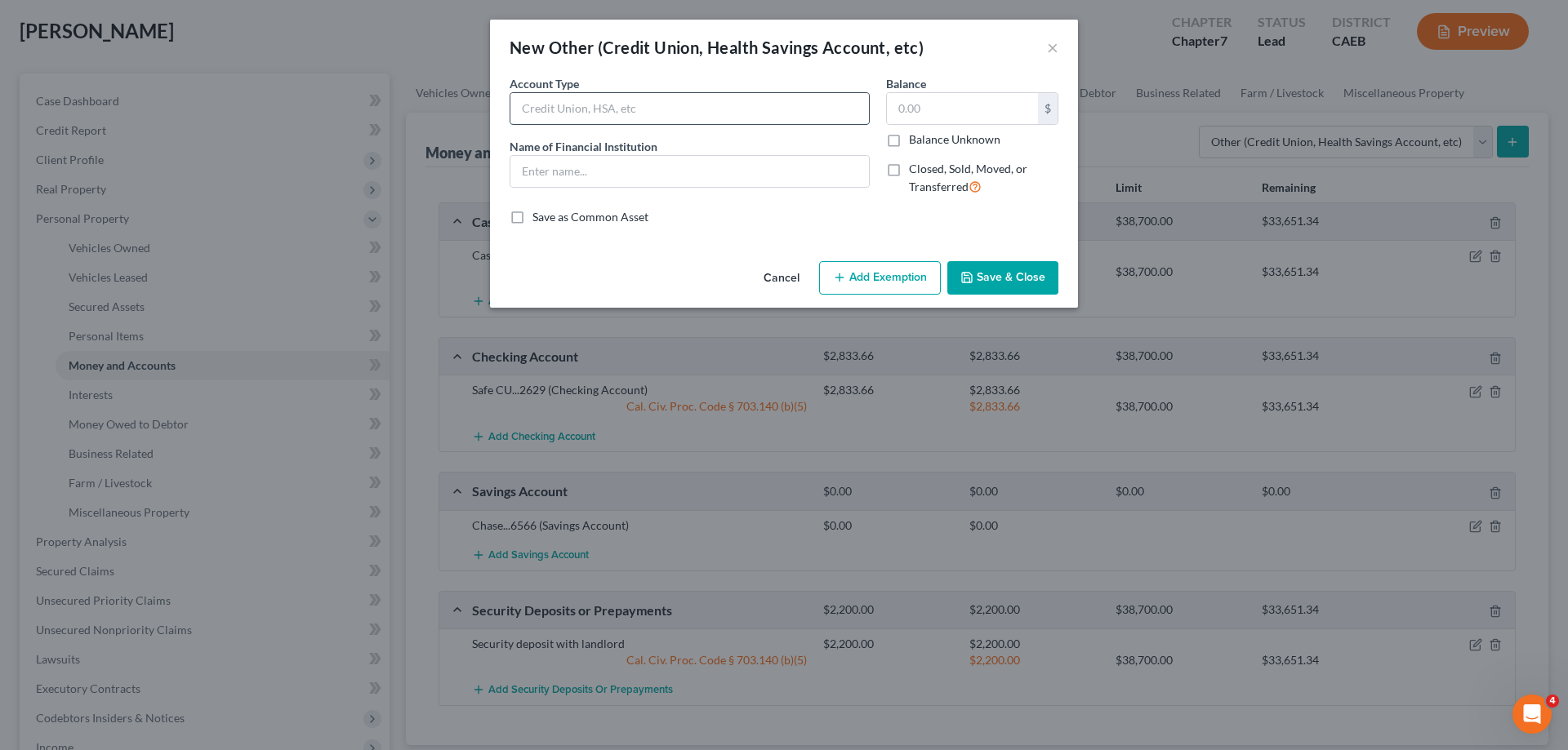
click at [716, 103] on input "text" at bounding box center [689, 108] width 358 height 31
type input "EBT Card"
type input "FIS ebt EDGE"
click at [1014, 277] on button "Save & Close" at bounding box center [1003, 278] width 111 height 34
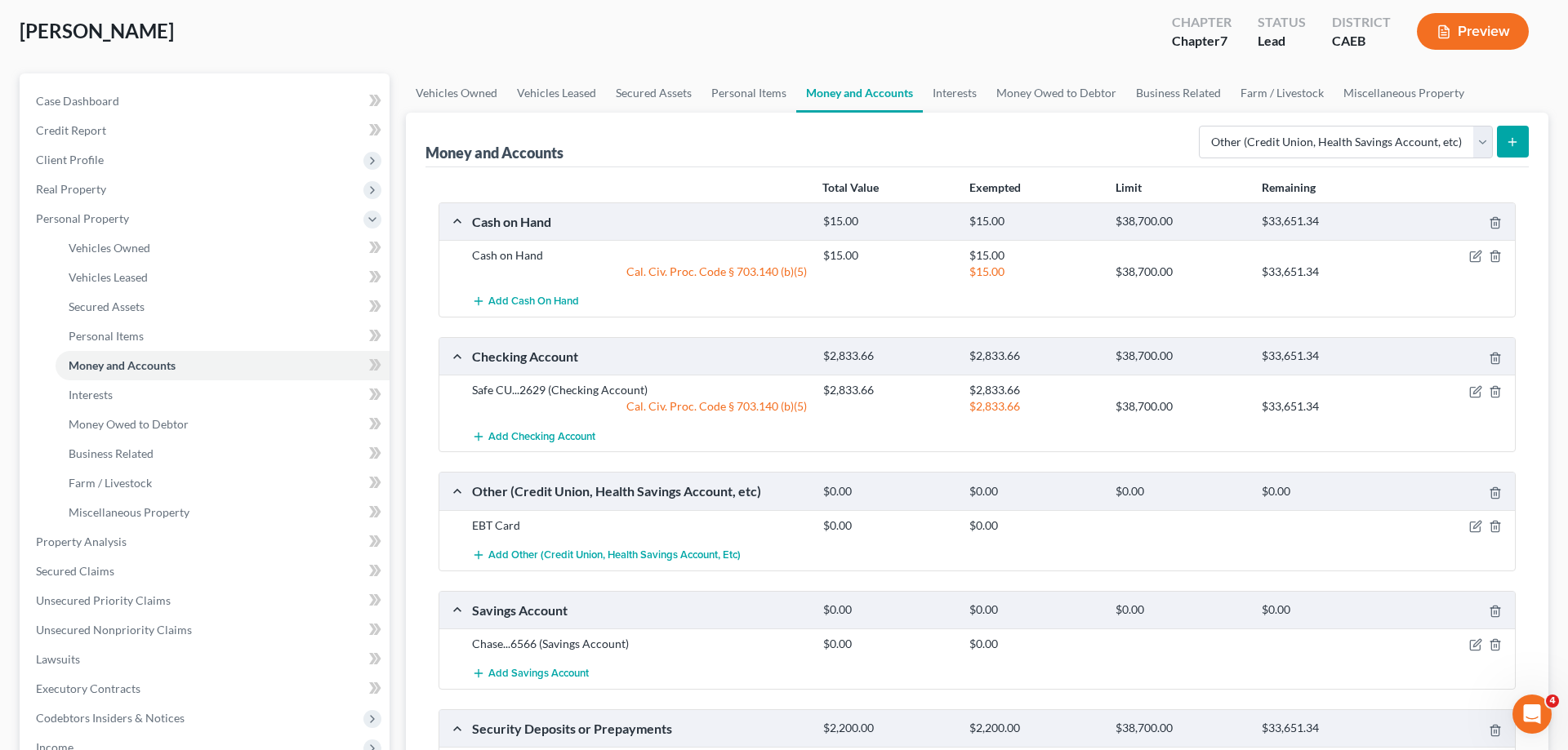
scroll to position [0, 0]
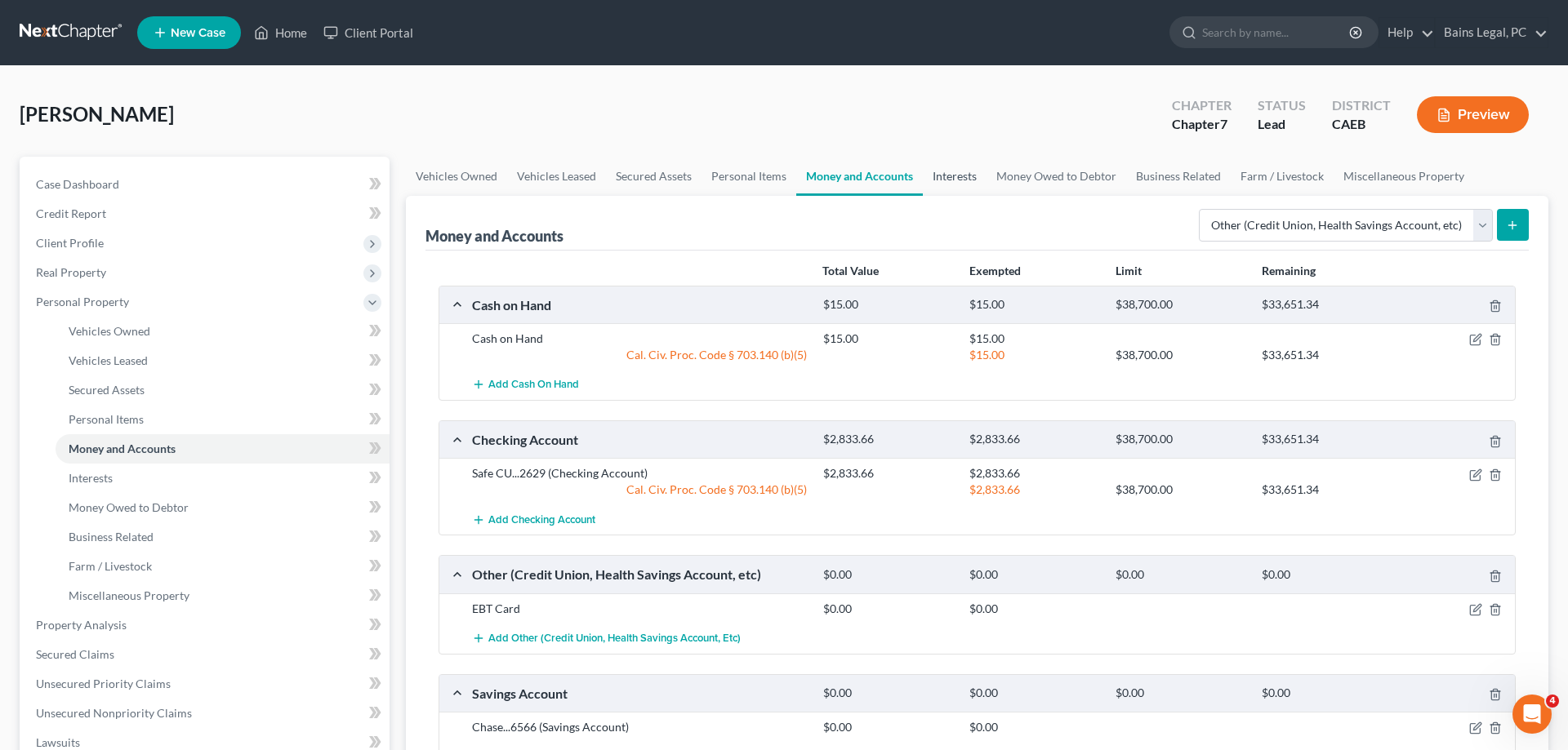
click at [944, 176] on link "Interests" at bounding box center [955, 177] width 64 height 39
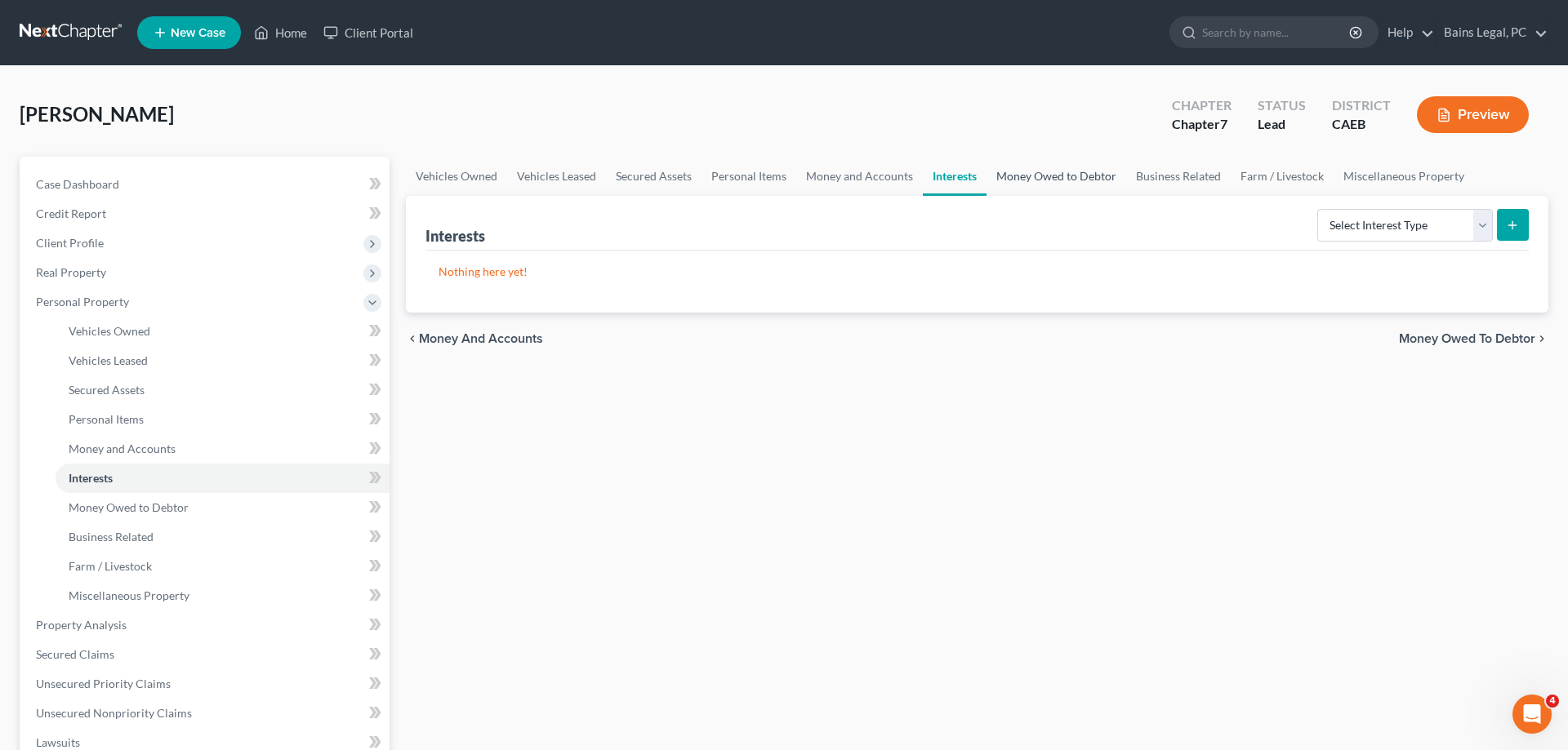
click at [1069, 189] on link "Money Owed to Debtor" at bounding box center [1057, 177] width 140 height 39
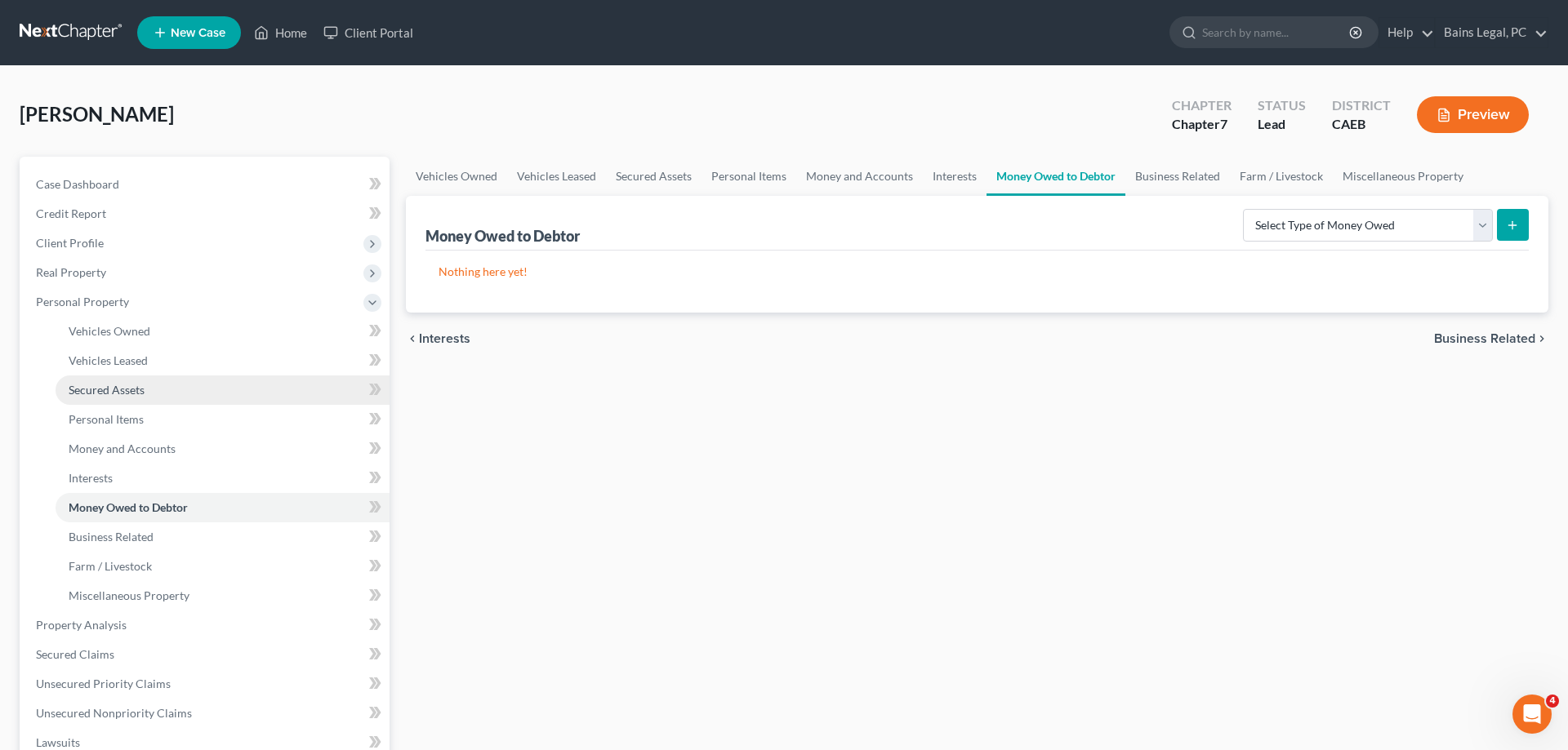
click at [141, 399] on link "Secured Assets" at bounding box center [222, 390] width 334 height 29
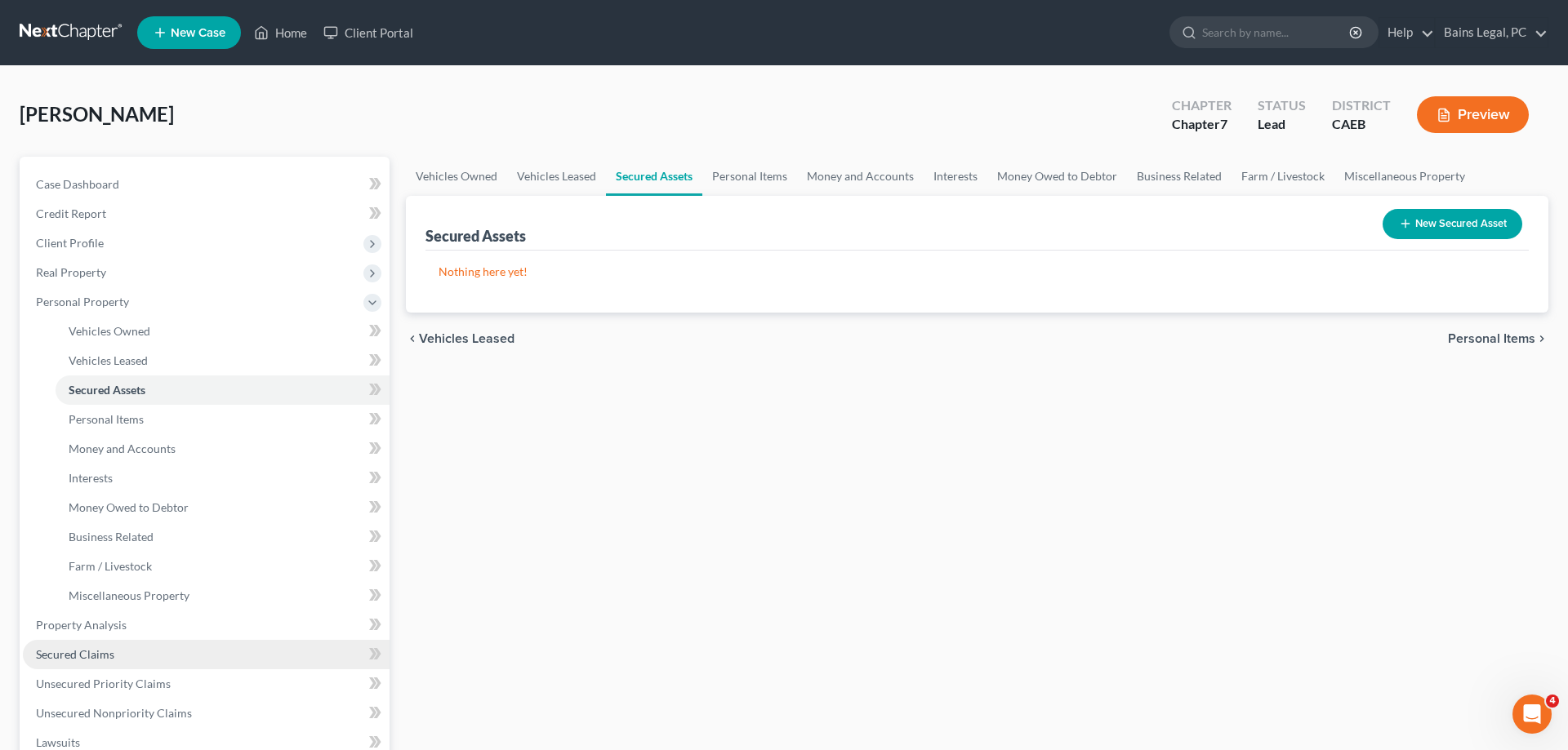
click at [119, 650] on link "Secured Claims" at bounding box center [206, 654] width 367 height 29
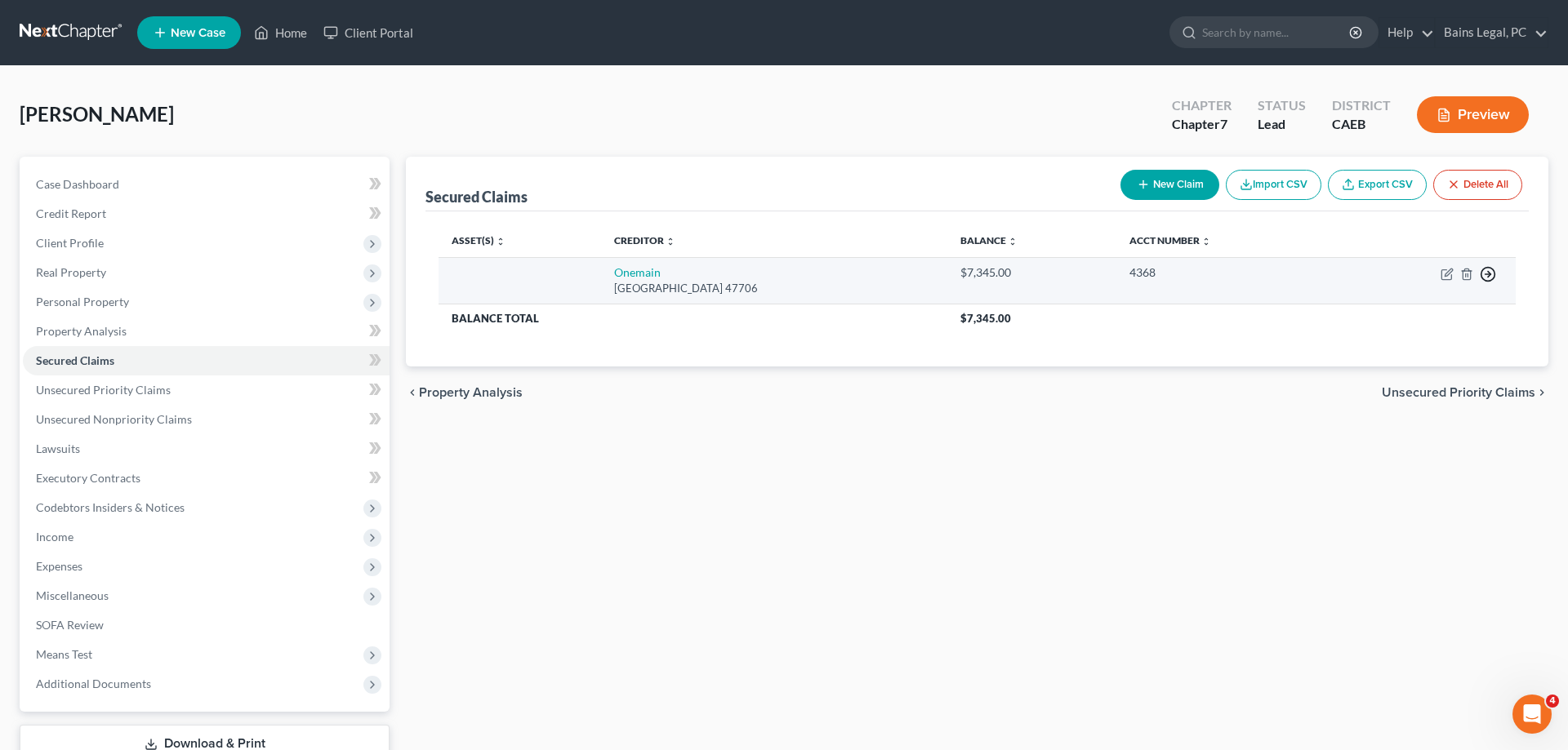
click at [1489, 274] on line "button" at bounding box center [1488, 274] width 6 height 0
click at [1429, 310] on link "Move to F" at bounding box center [1413, 315] width 136 height 28
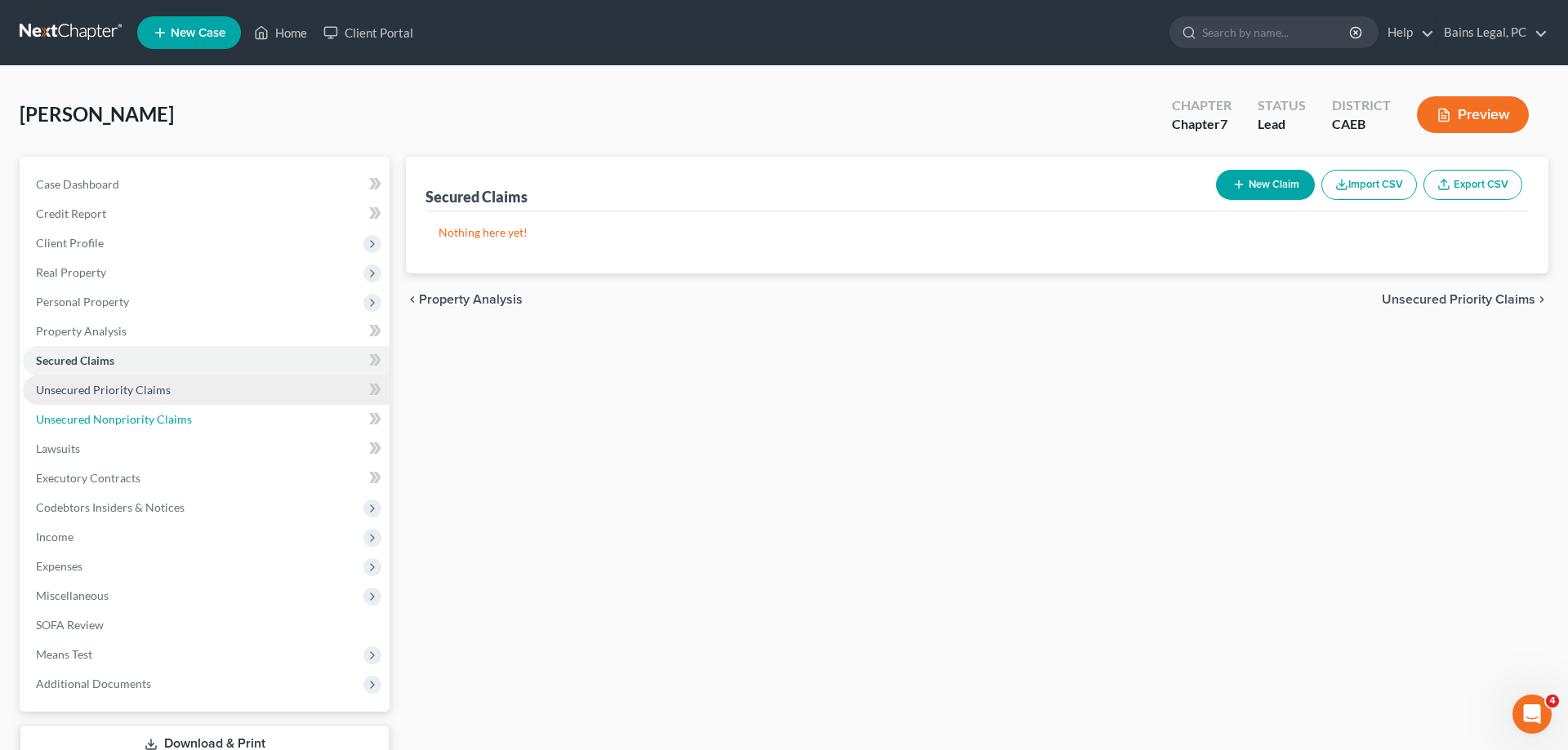
click at [180, 414] on span "Unsecured Nonpriority Claims" at bounding box center [114, 419] width 156 height 14
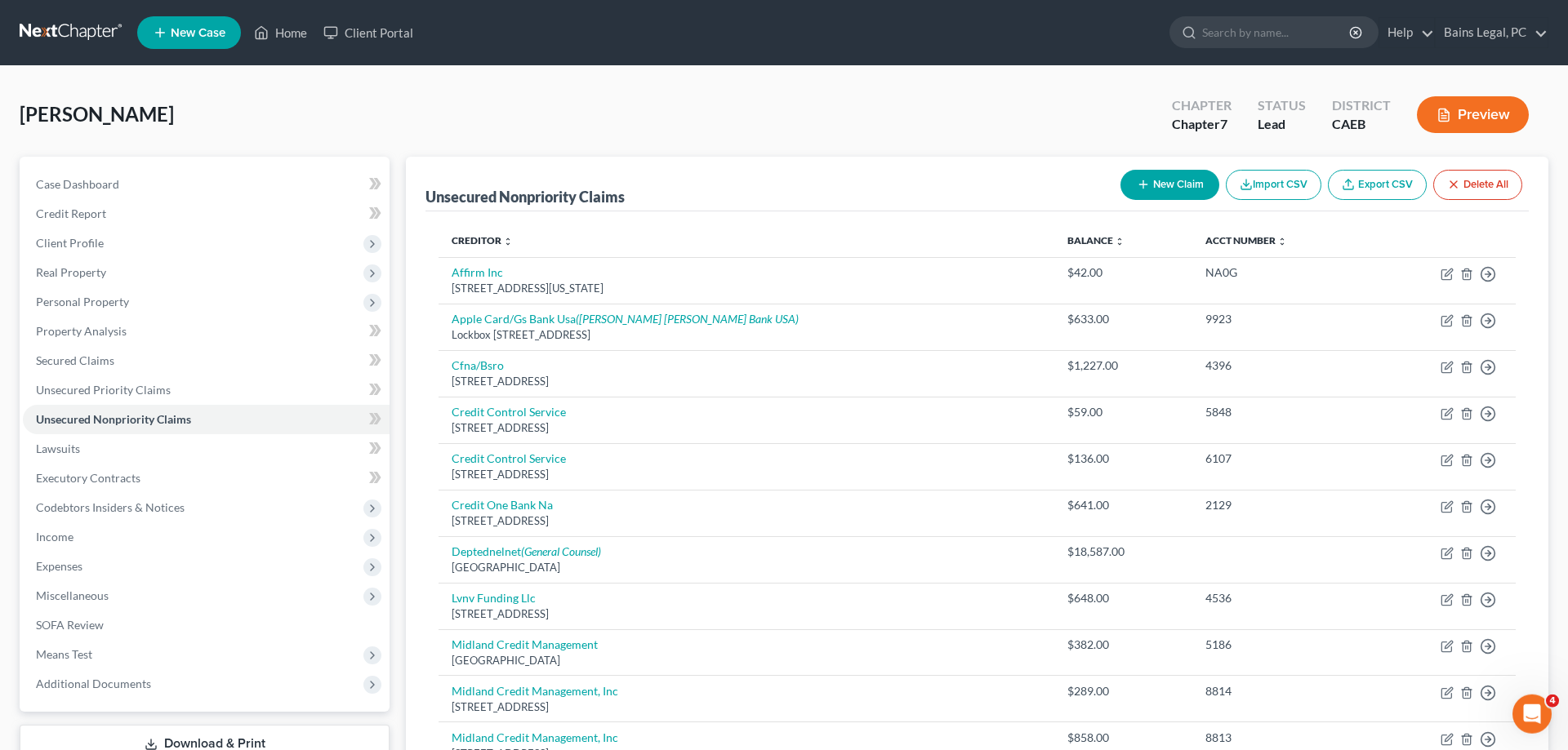
scroll to position [500, 0]
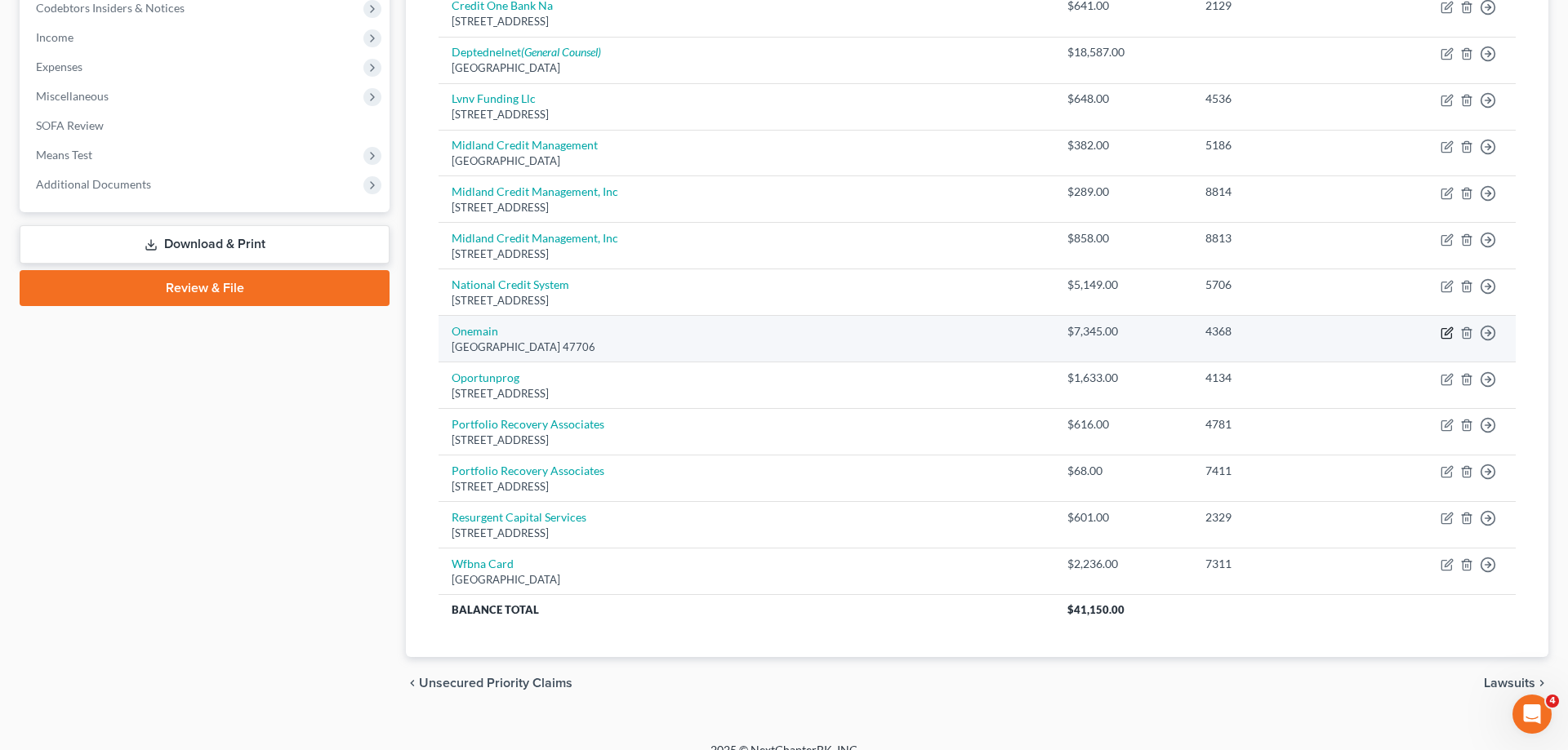
click at [1447, 332] on icon "button" at bounding box center [1448, 334] width 13 height 13
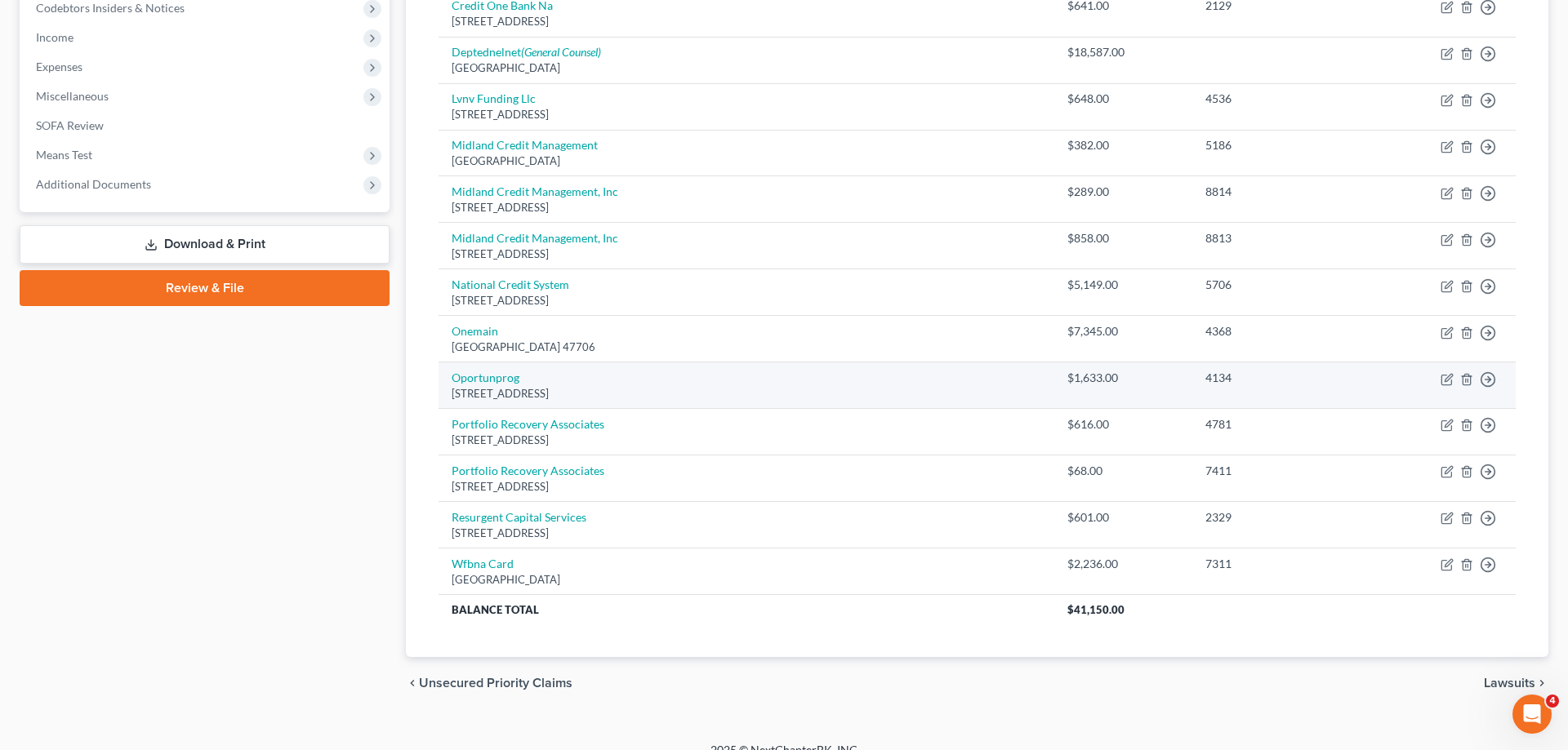
select select "15"
select select "0"
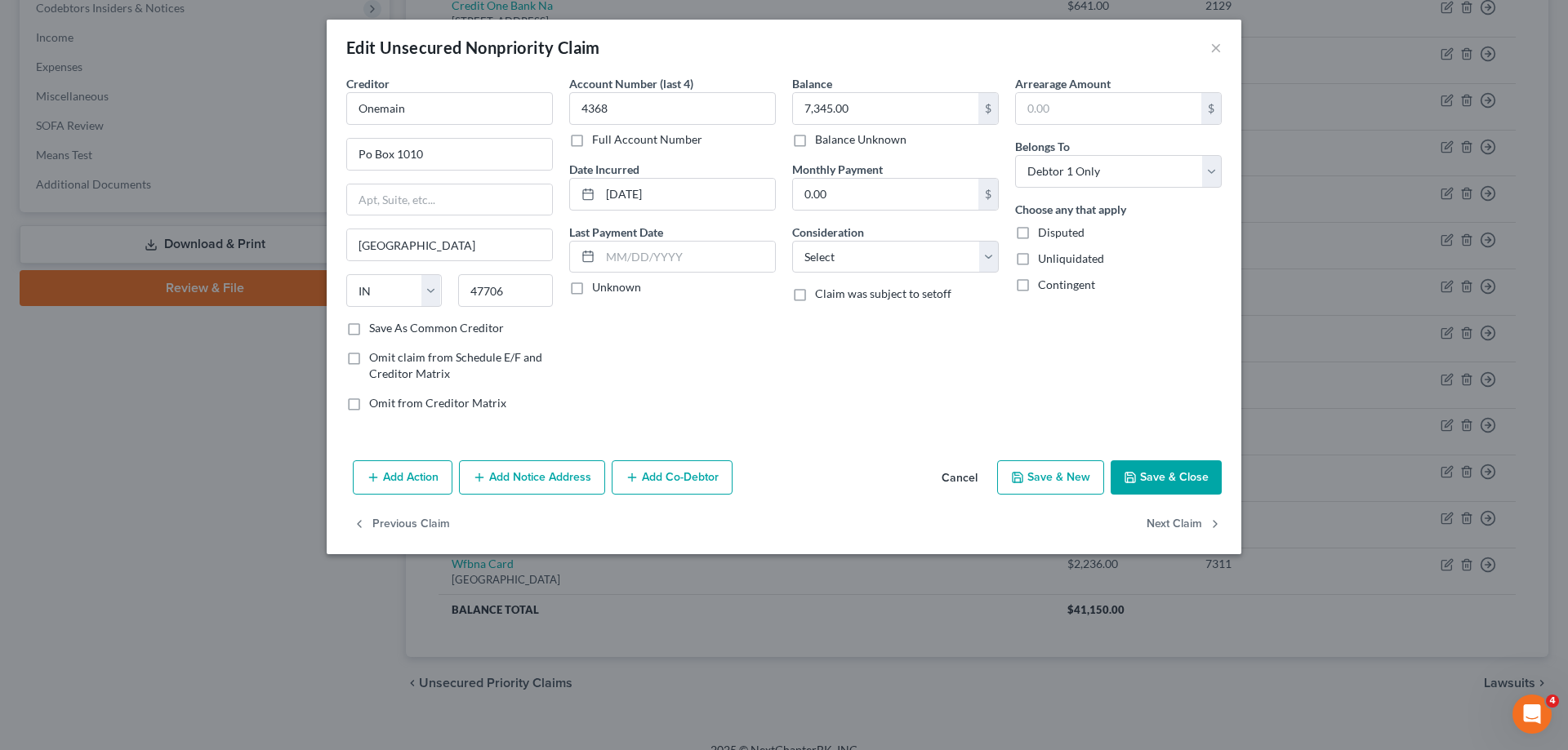
click at [507, 477] on button "Add Notice Address" at bounding box center [532, 477] width 147 height 34
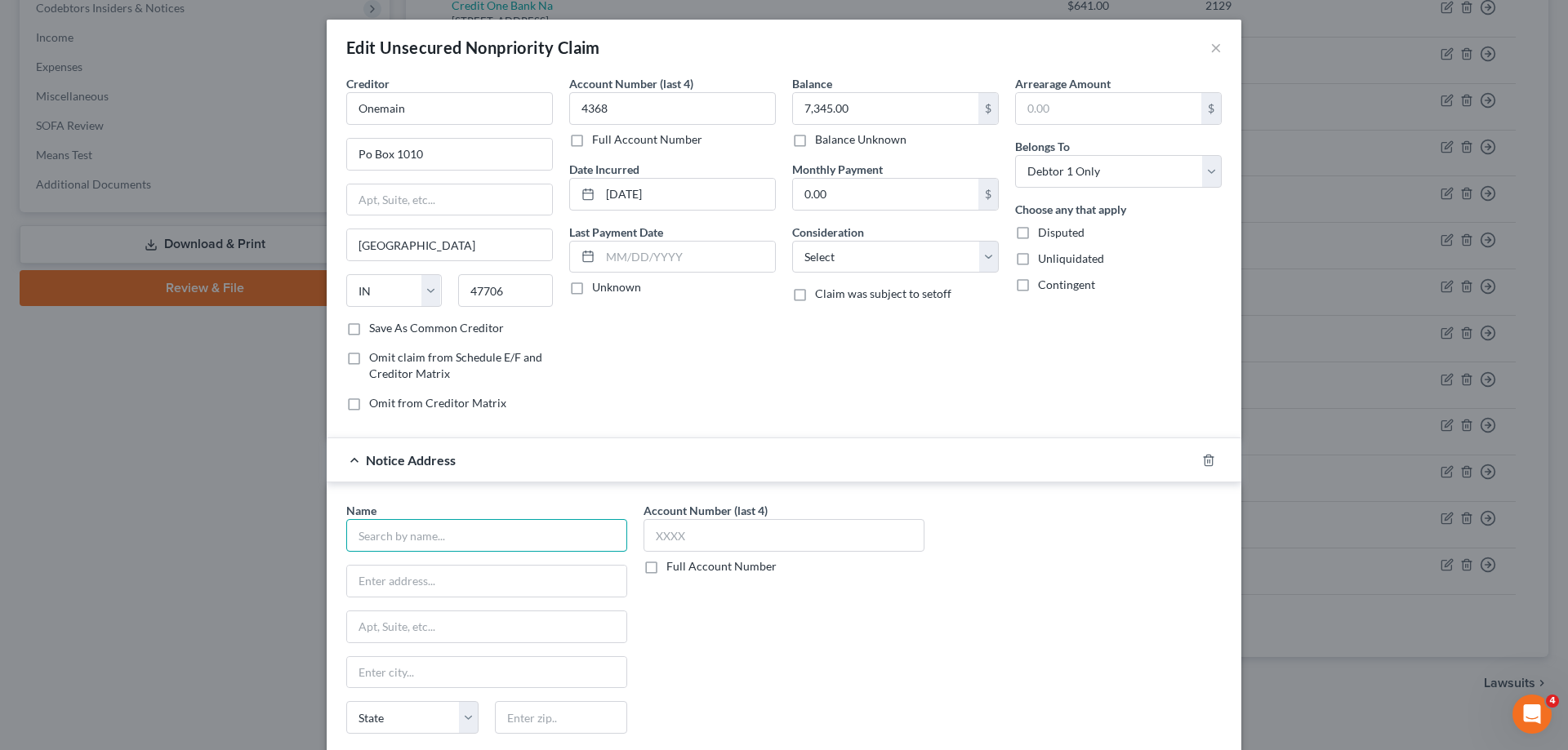
click at [462, 539] on input "text" at bounding box center [486, 536] width 281 height 33
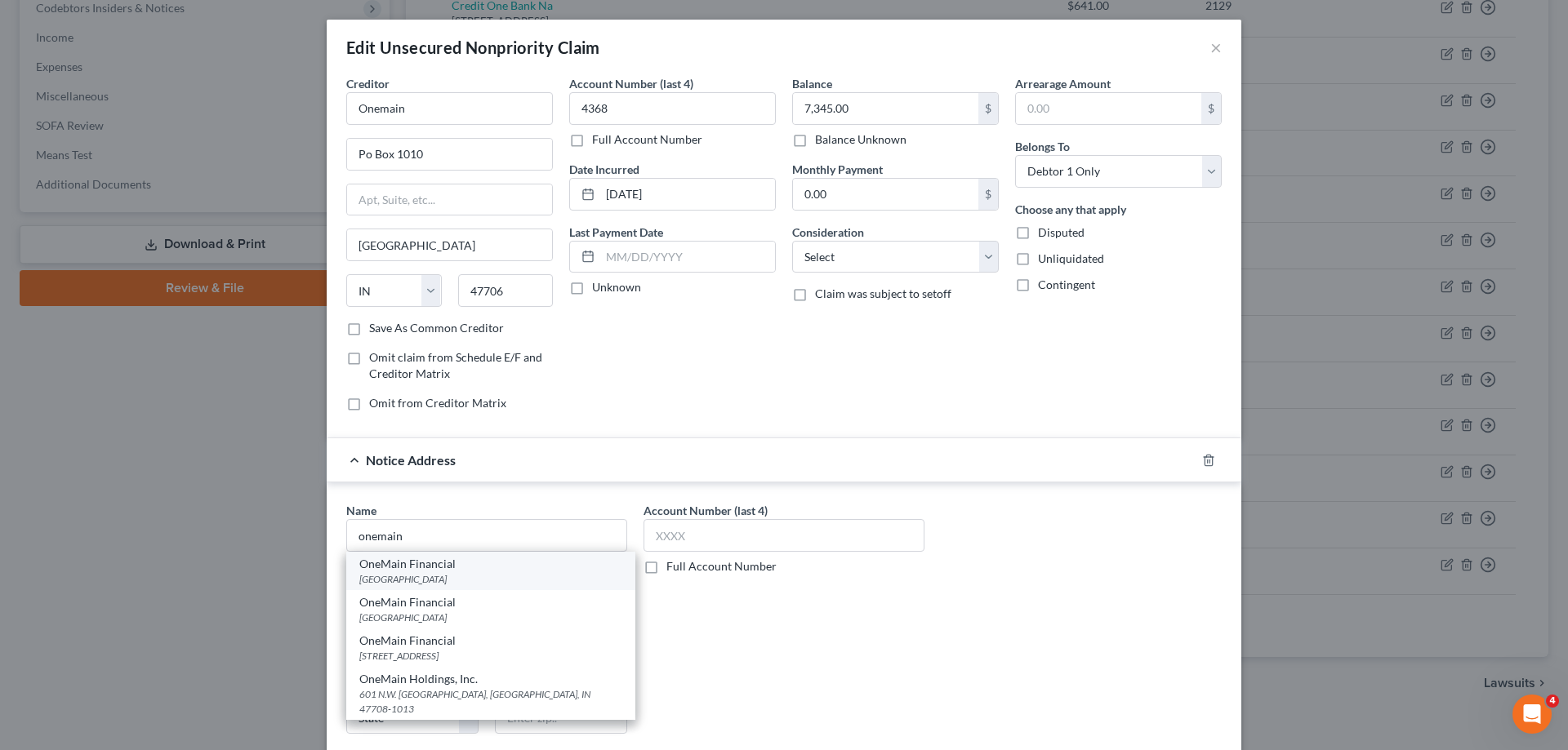
click at [439, 574] on div "[GEOGRAPHIC_DATA]" at bounding box center [491, 579] width 263 height 14
type input "OneMain Financial"
type input "PO Box 740594"
type input "[GEOGRAPHIC_DATA]"
select select "36"
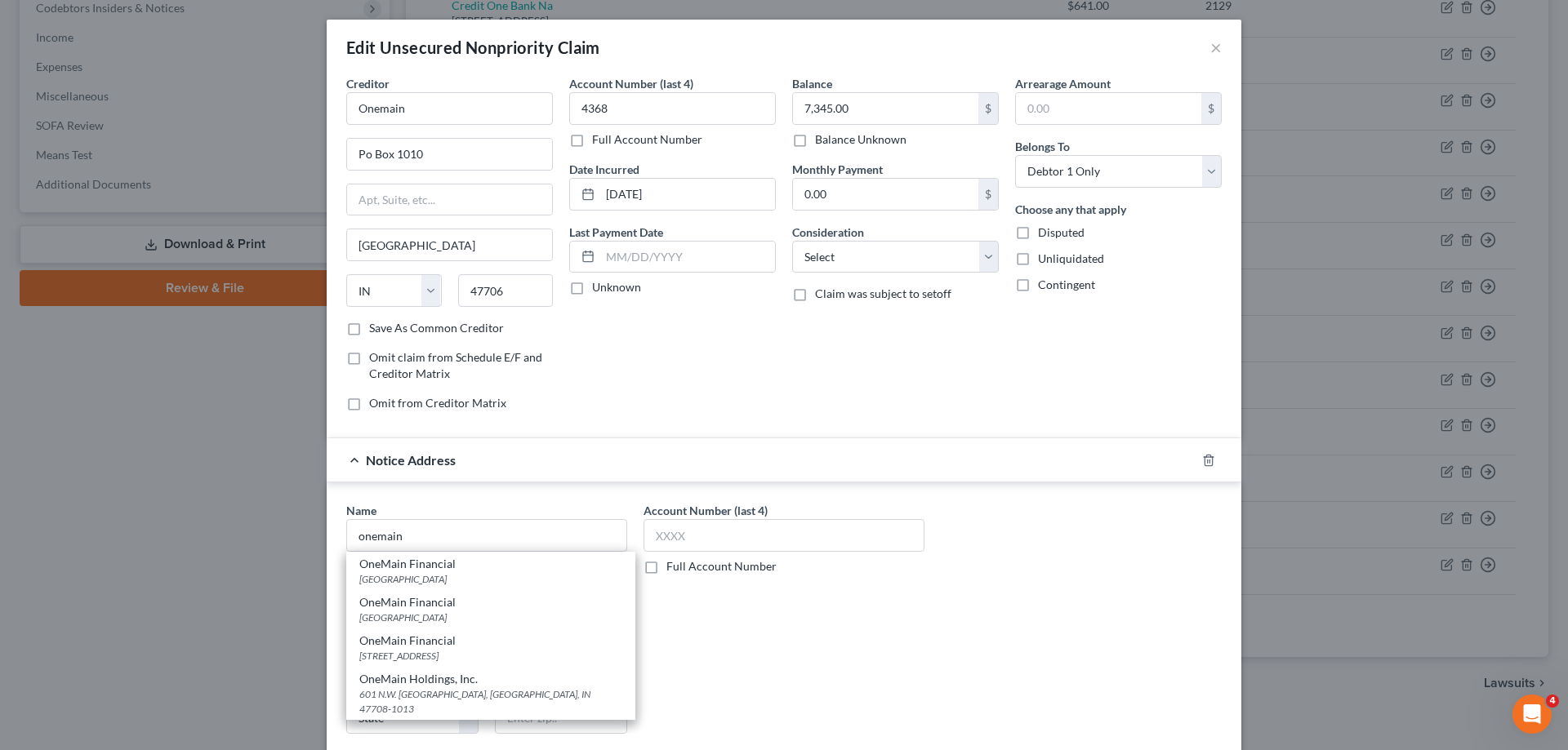
type input "45274"
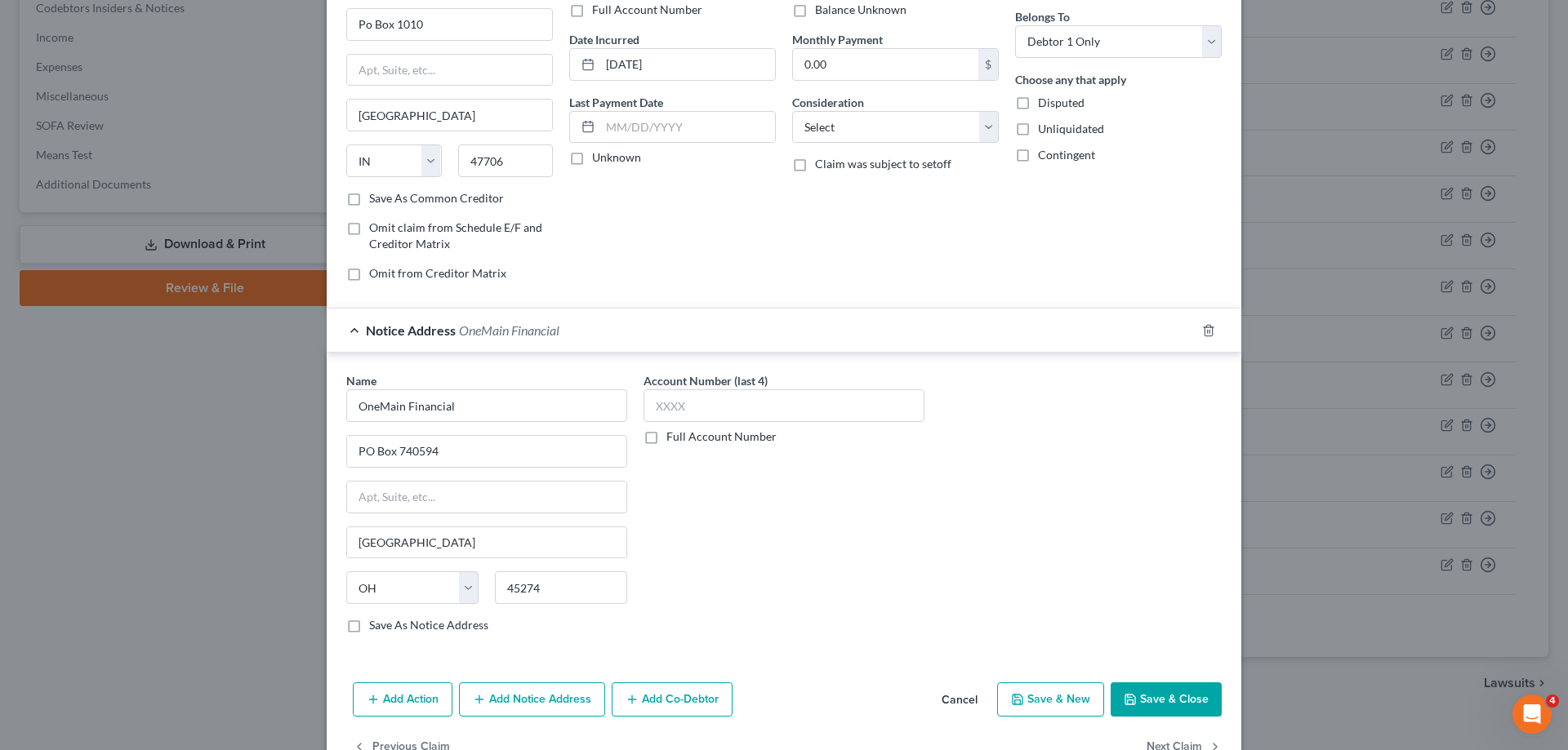
scroll to position [177, 0]
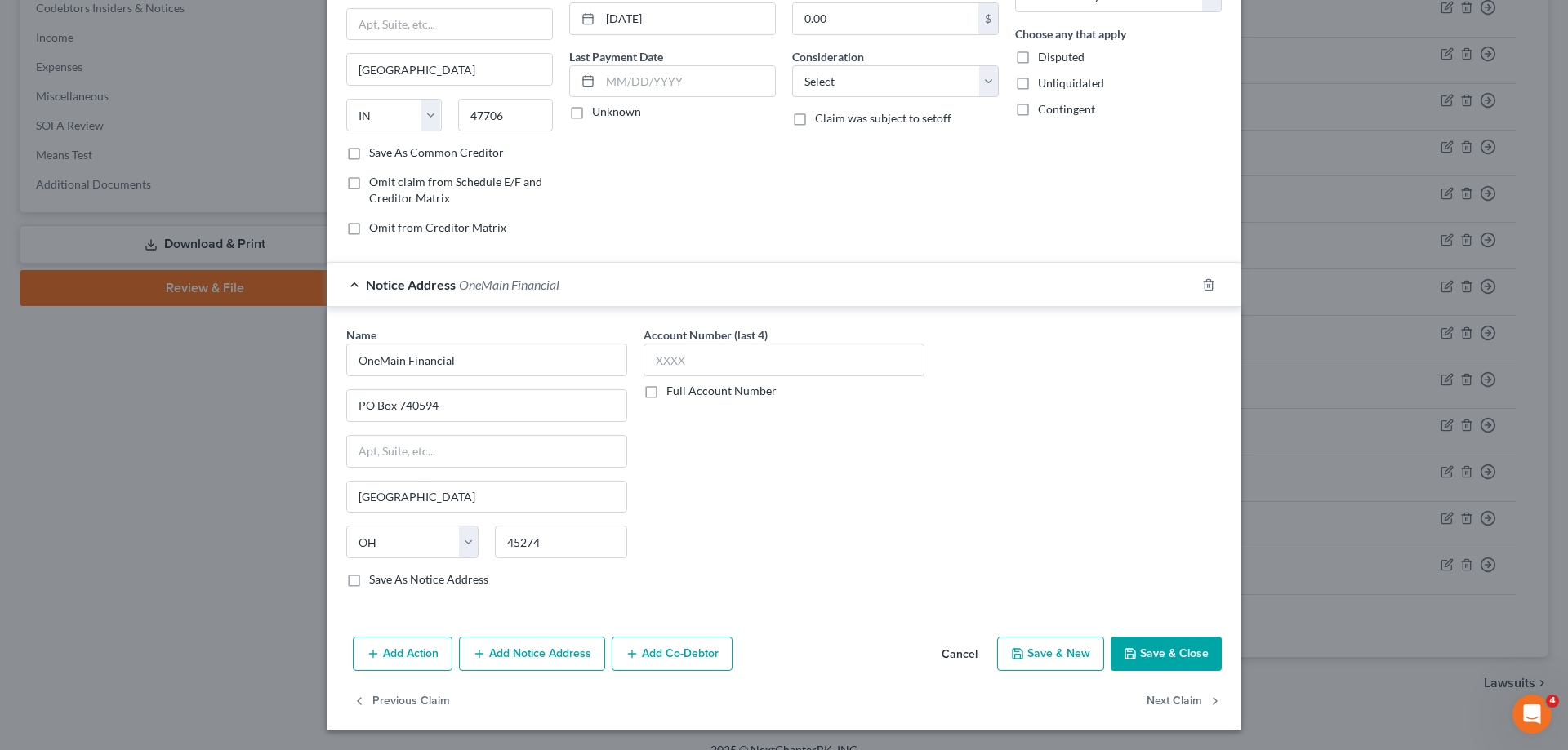
click at [387, 664] on button "Add Action" at bounding box center [402, 654] width 100 height 34
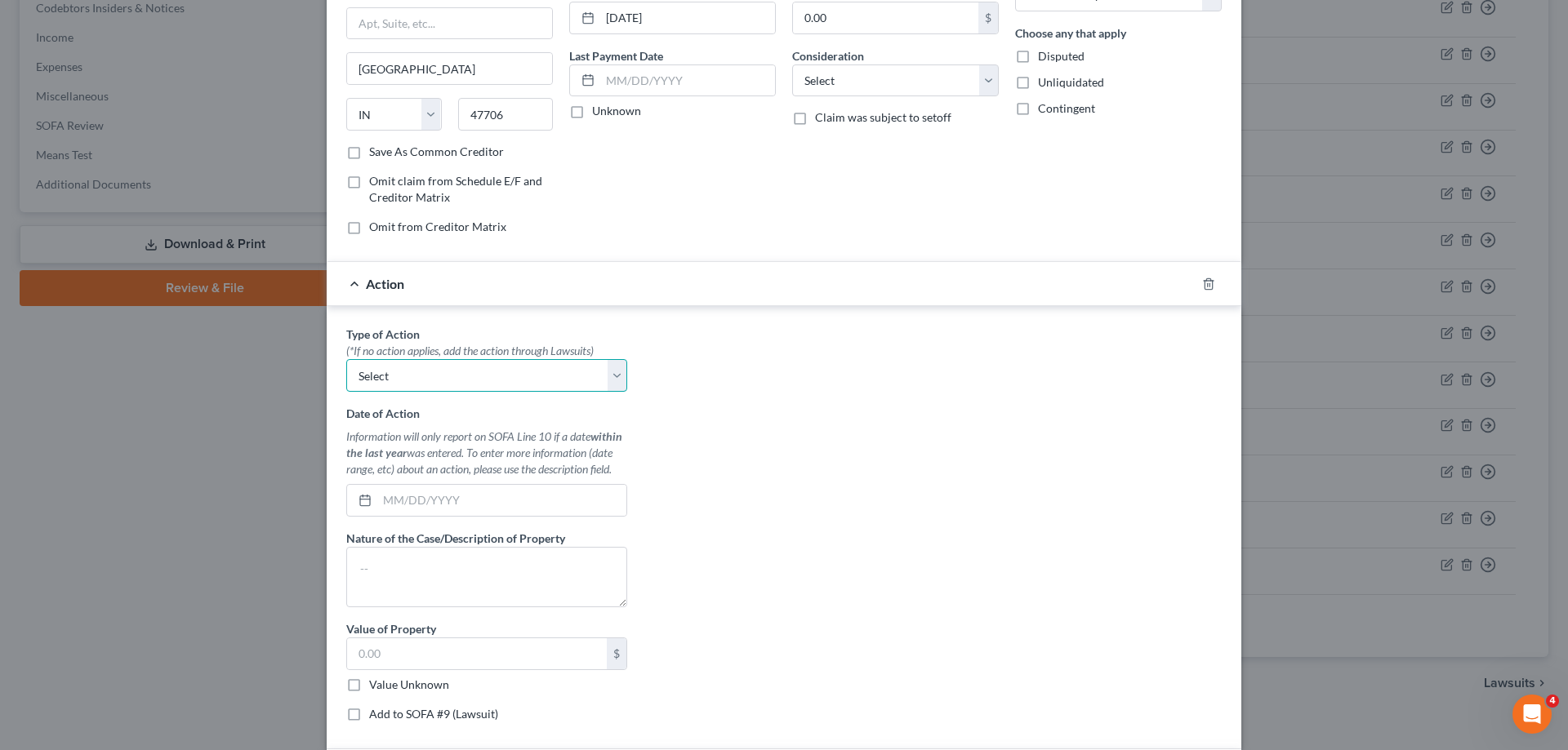
click at [346, 359] on select "Select Repossession Garnishment Foreclosure Personal Injury Attached, Seized, O…" at bounding box center [486, 375] width 281 height 33
select select "0"
click option "Repossession" at bounding box center [0, 0] width 0 height 0
click at [458, 487] on input "text" at bounding box center [501, 500] width 249 height 31
type input "[DATE]"
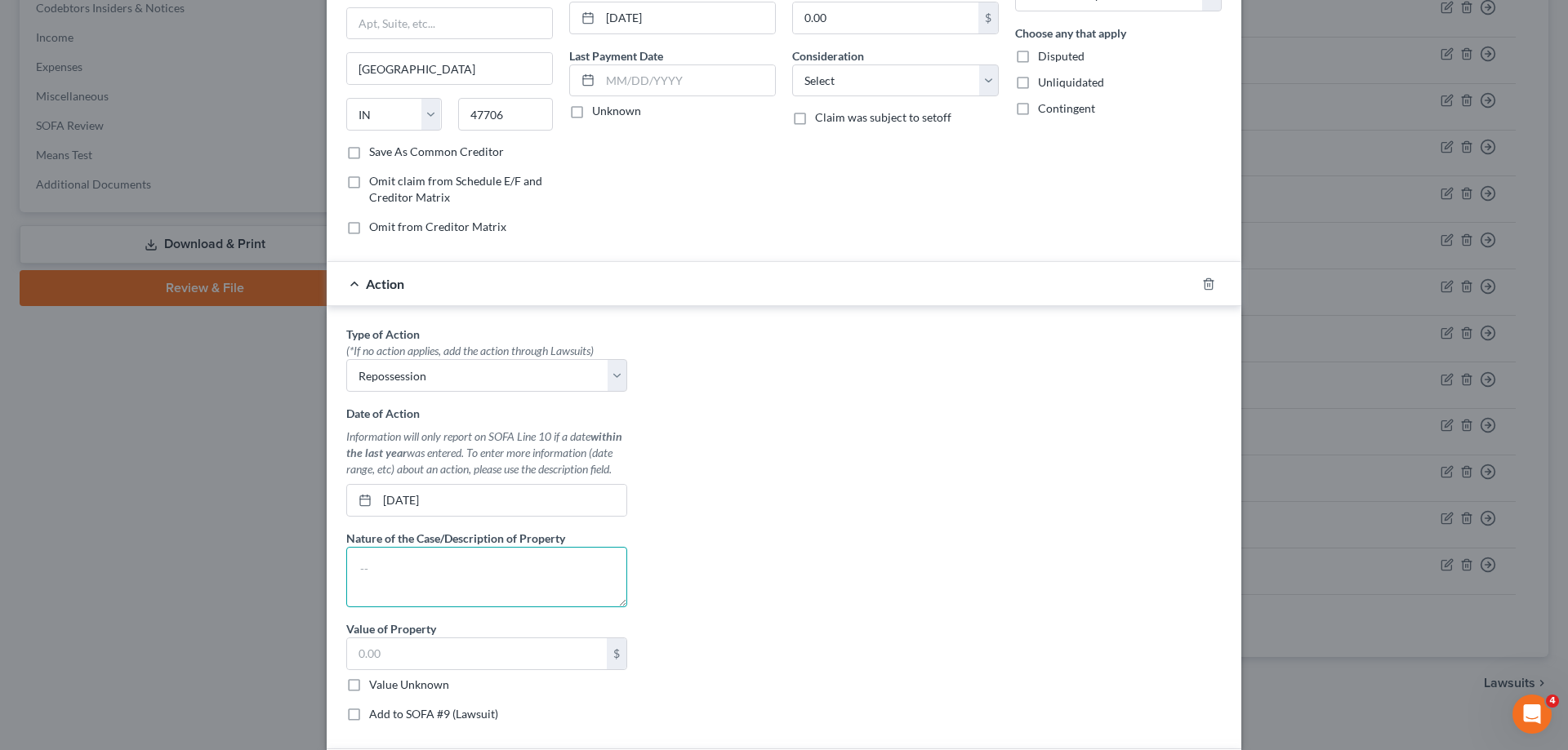
click at [448, 572] on textarea at bounding box center [486, 577] width 281 height 60
type textarea "2015 Chevy Camaro"
drag, startPoint x: 371, startPoint y: 682, endPoint x: 505, endPoint y: 626, distance: 145.2
click at [372, 684] on label "Value Unknown" at bounding box center [409, 684] width 80 height 16
click at [376, 684] on input "Value Unknown" at bounding box center [381, 681] width 10 height 10
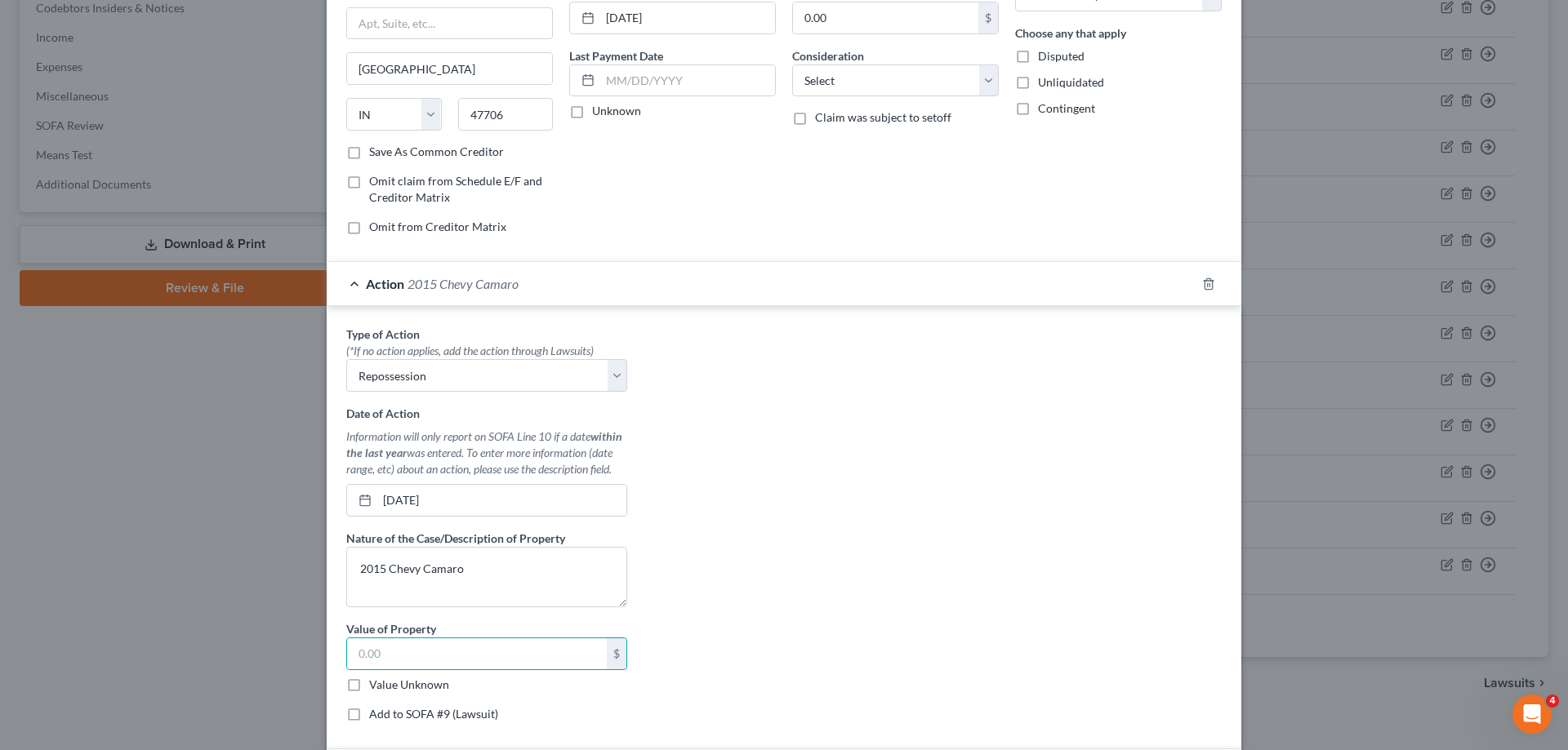
checkbox input "true"
type input "0.00"
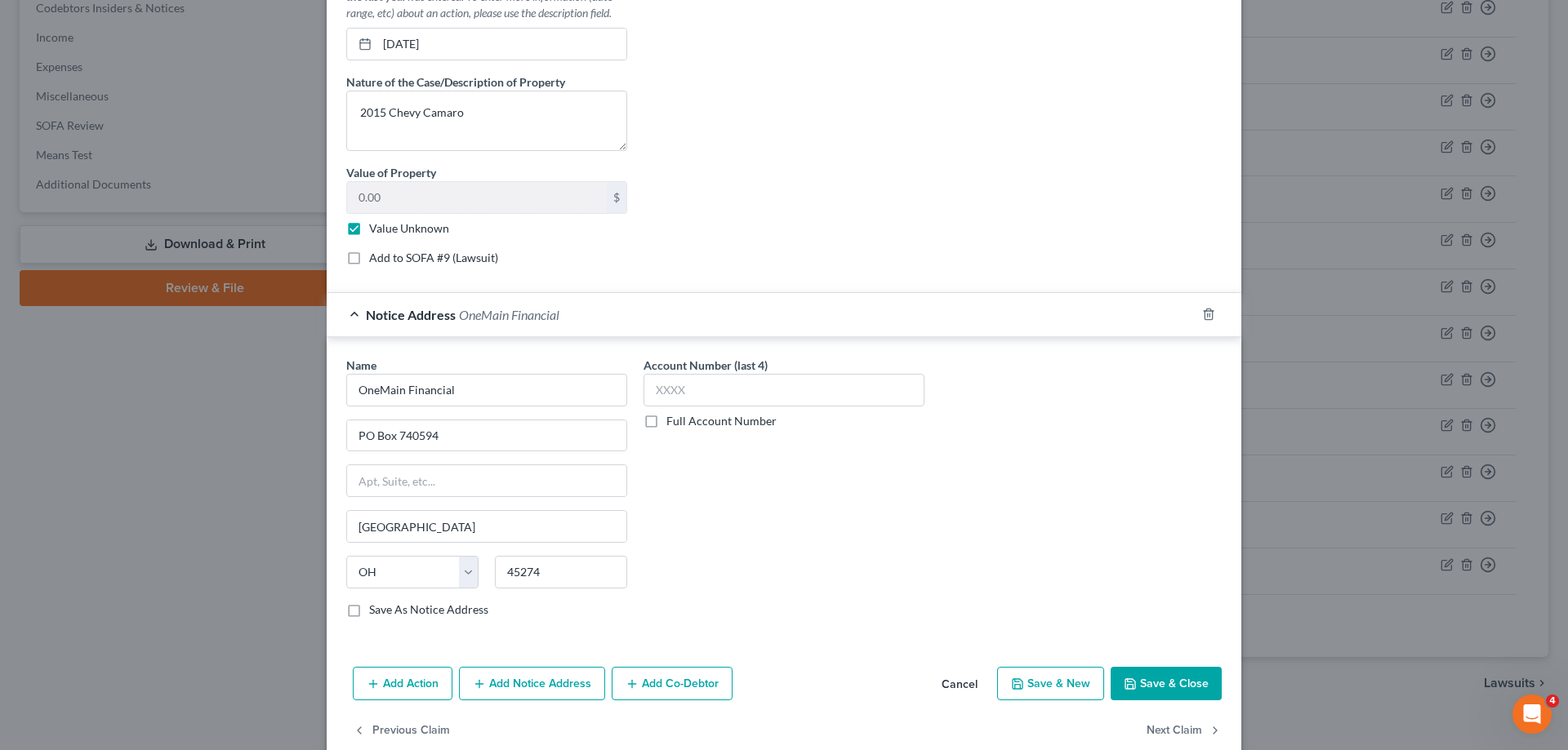
scroll to position [663, 0]
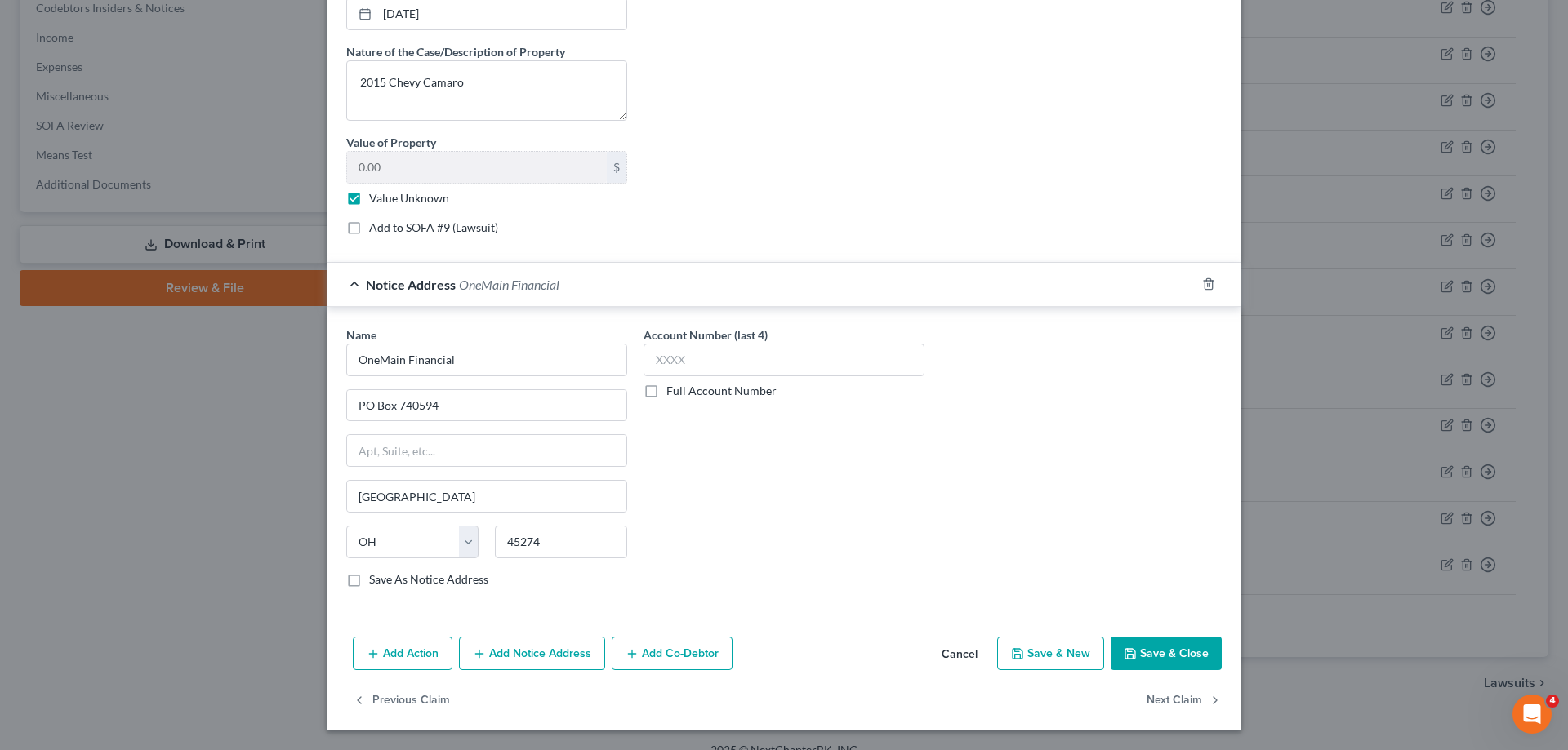
click at [1201, 645] on button "Save & Close" at bounding box center [1167, 654] width 111 height 34
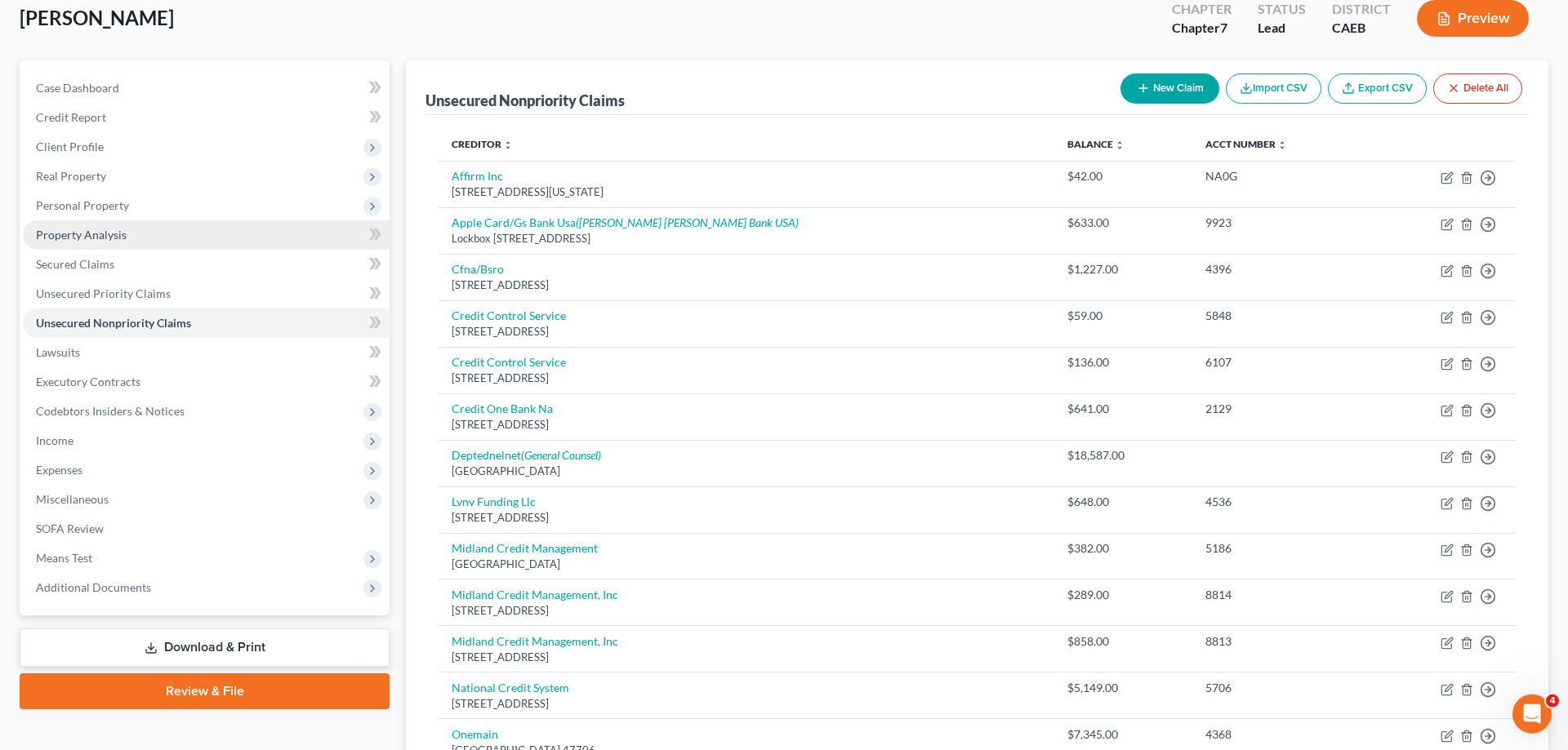
scroll to position [84, 0]
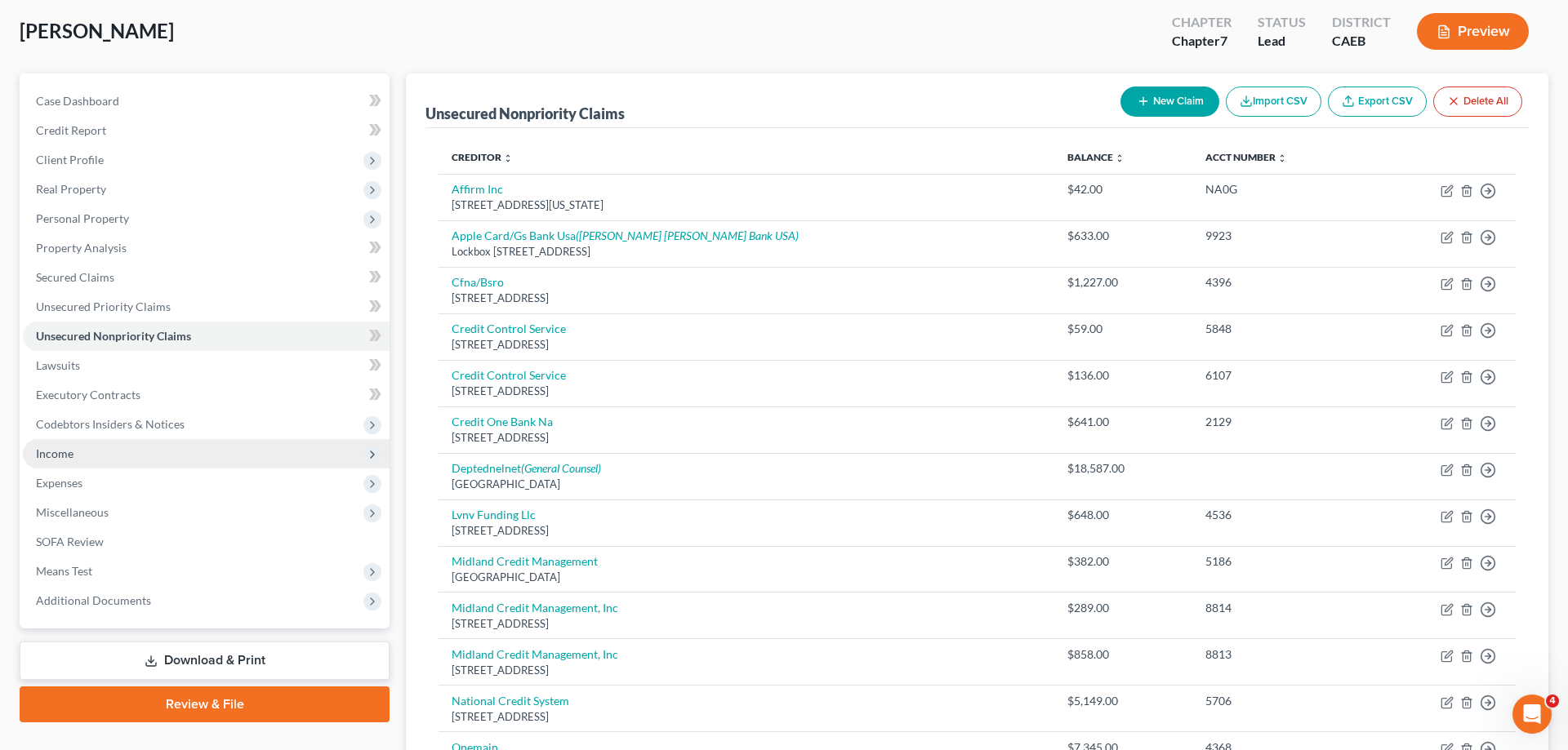
click at [67, 455] on span "Income" at bounding box center [55, 453] width 38 height 14
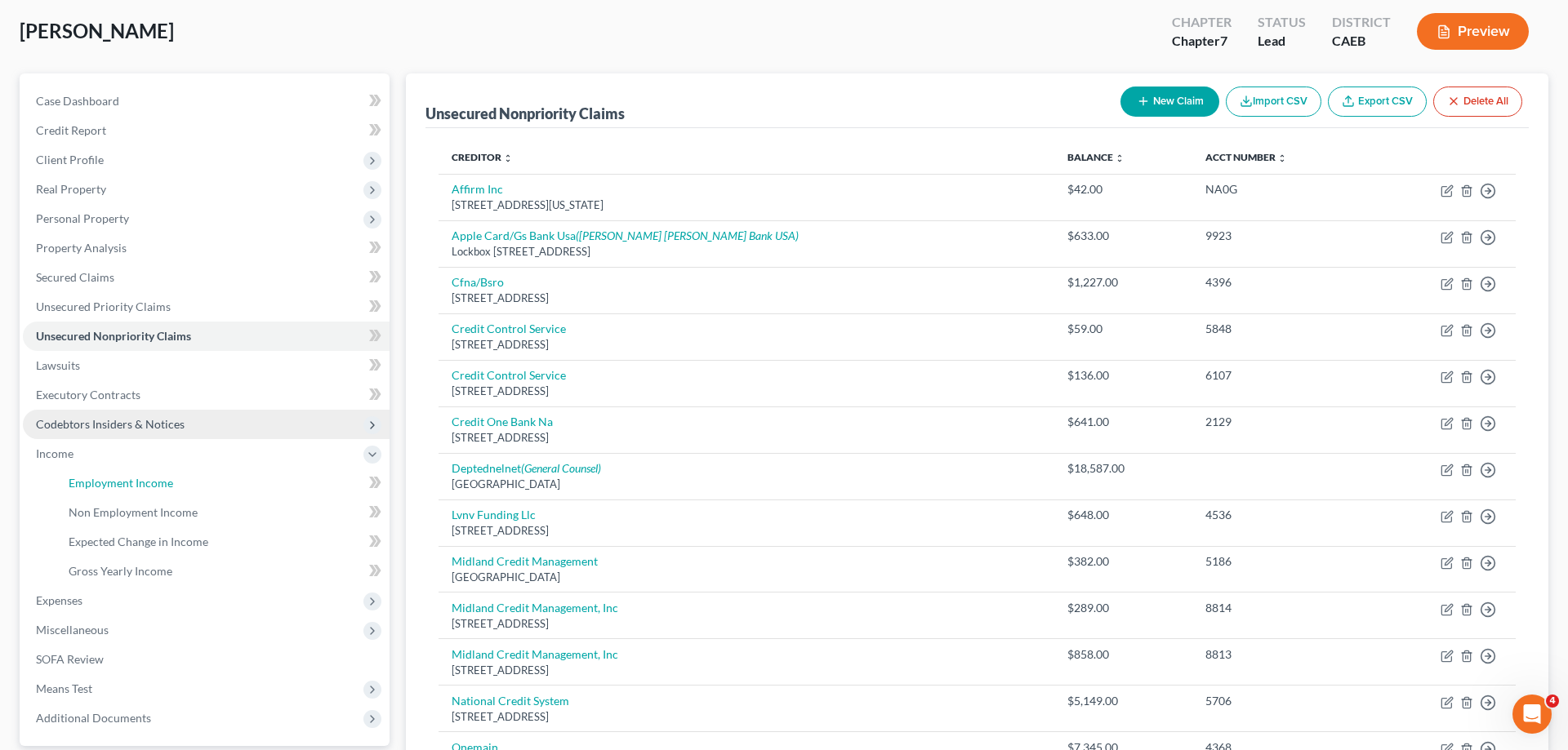
click at [133, 477] on span "Employment Income" at bounding box center [120, 483] width 104 height 14
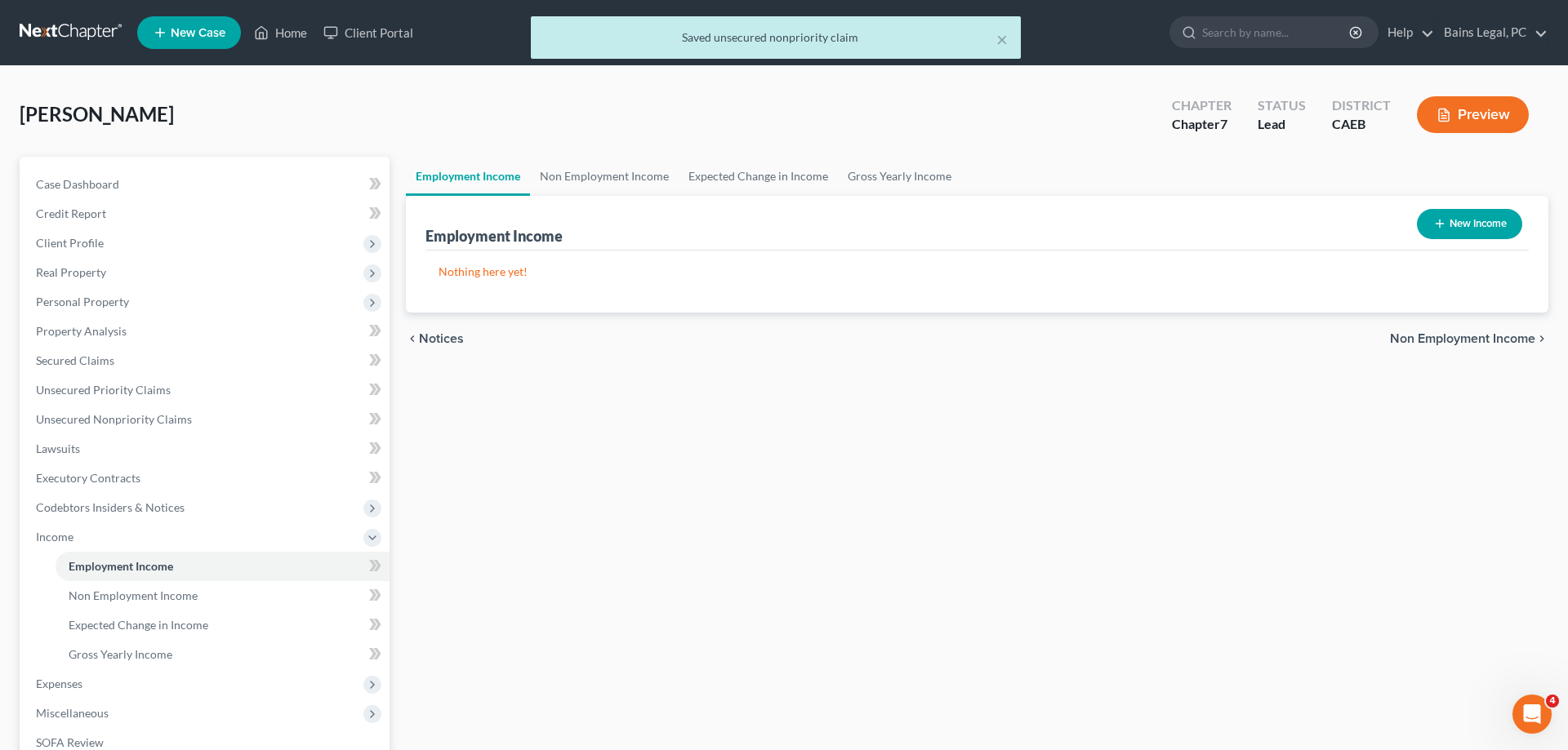
click at [1438, 234] on button "New Income" at bounding box center [1469, 224] width 105 height 30
select select "0"
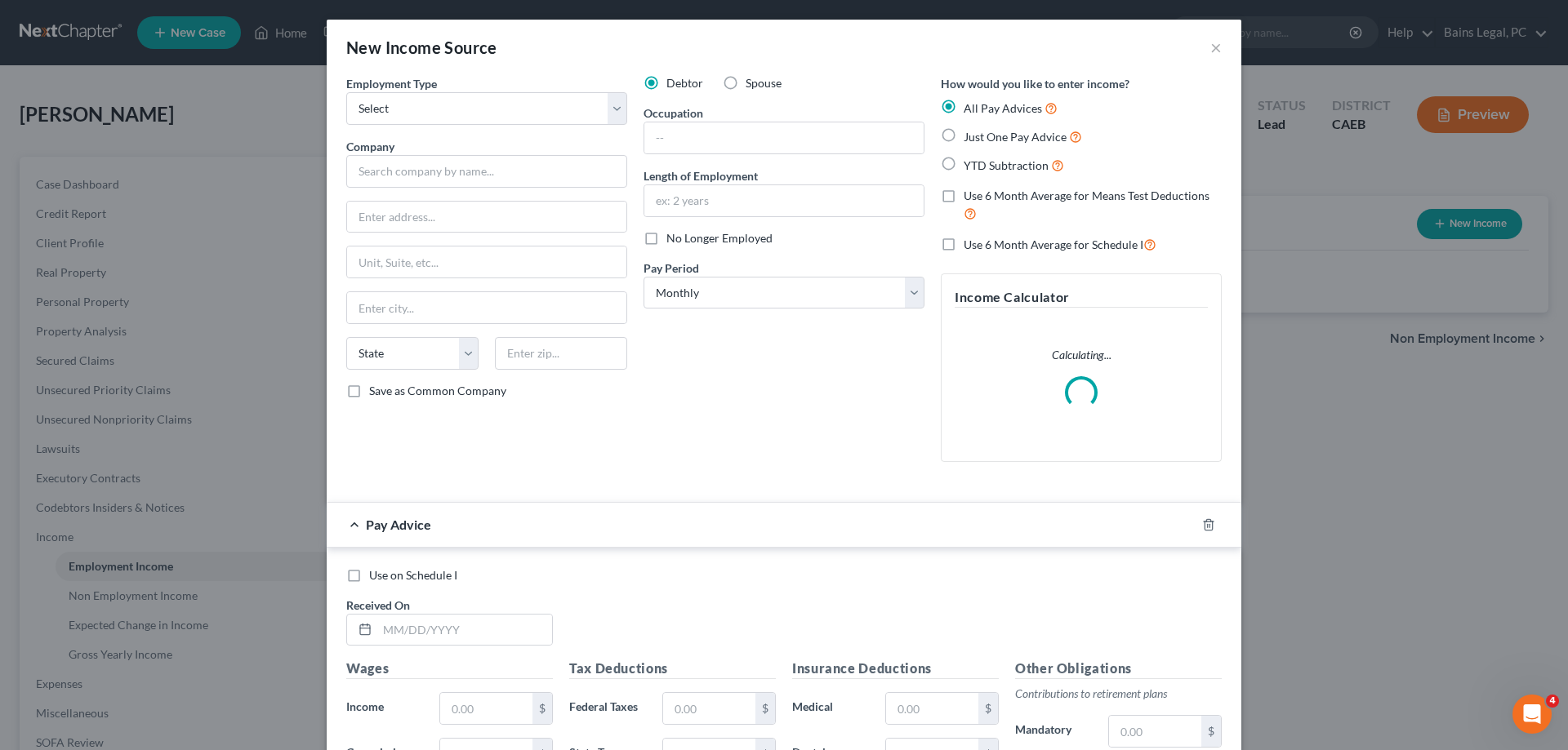
drag, startPoint x: 468, startPoint y: 91, endPoint x: 462, endPoint y: 111, distance: 20.9
click at [468, 92] on div "Employment Type * Select Full or [DEMOGRAPHIC_DATA] Employment Self Employment" at bounding box center [486, 100] width 281 height 50
click at [346, 92] on select "Select Full or [DEMOGRAPHIC_DATA] Employment Self Employment" at bounding box center [486, 108] width 281 height 33
select select "0"
click option "Full or [DEMOGRAPHIC_DATA] Employment" at bounding box center [0, 0] width 0 height 0
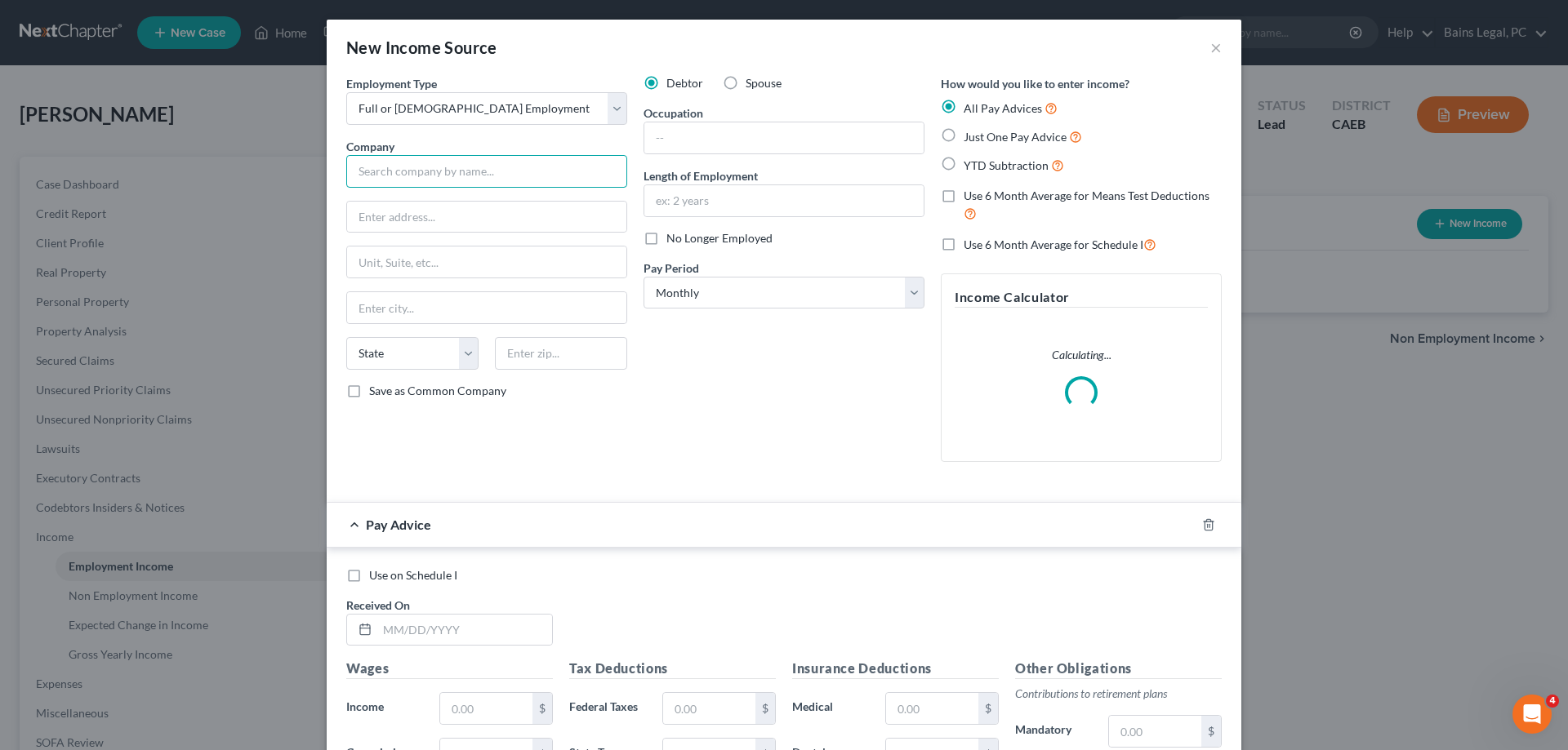
click at [452, 171] on input "text" at bounding box center [486, 171] width 281 height 33
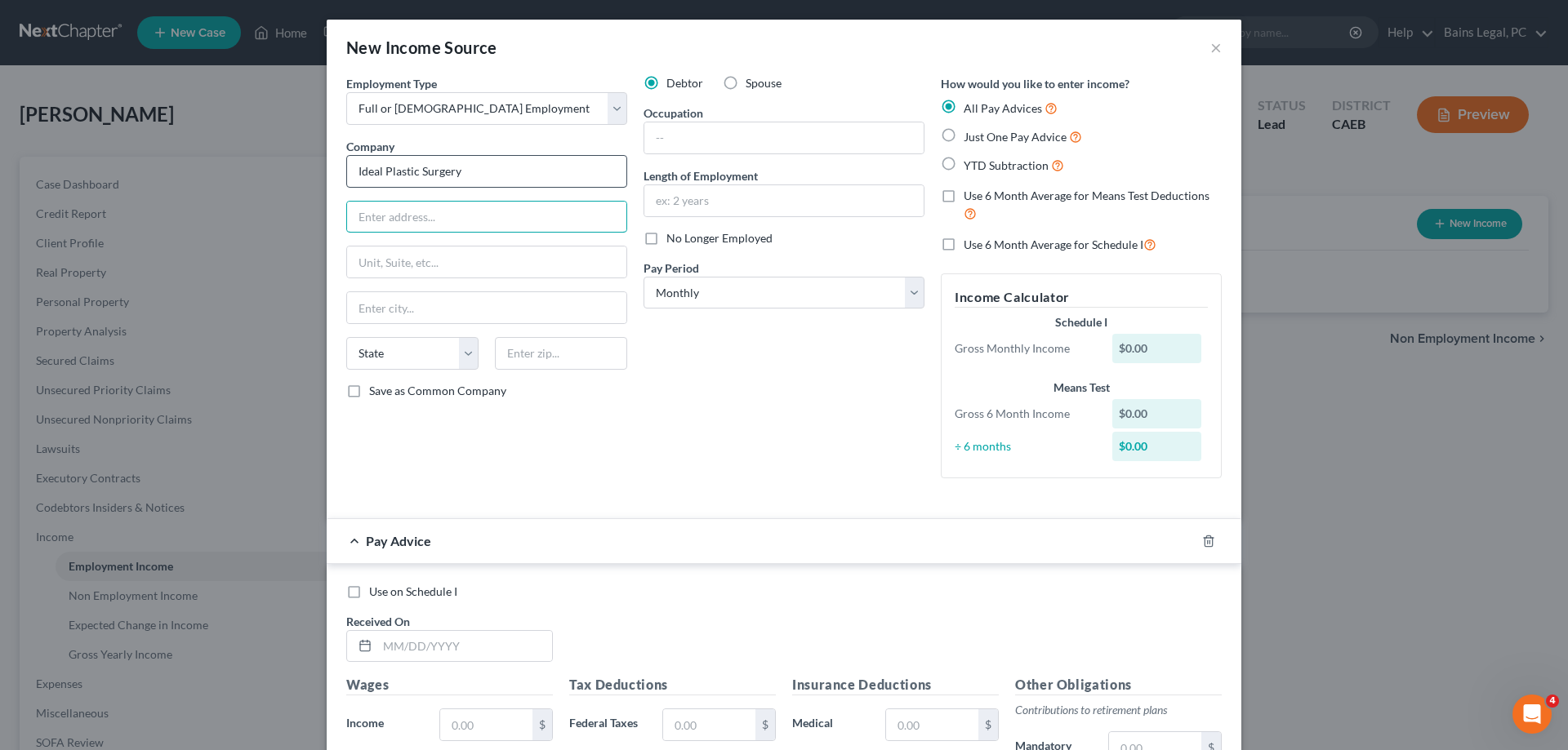
type input "Ideal Plastic Surgery"
type input "77 Cadillac Dr"
type input "Suite 170"
type input "95825"
type input "[GEOGRAPHIC_DATA]"
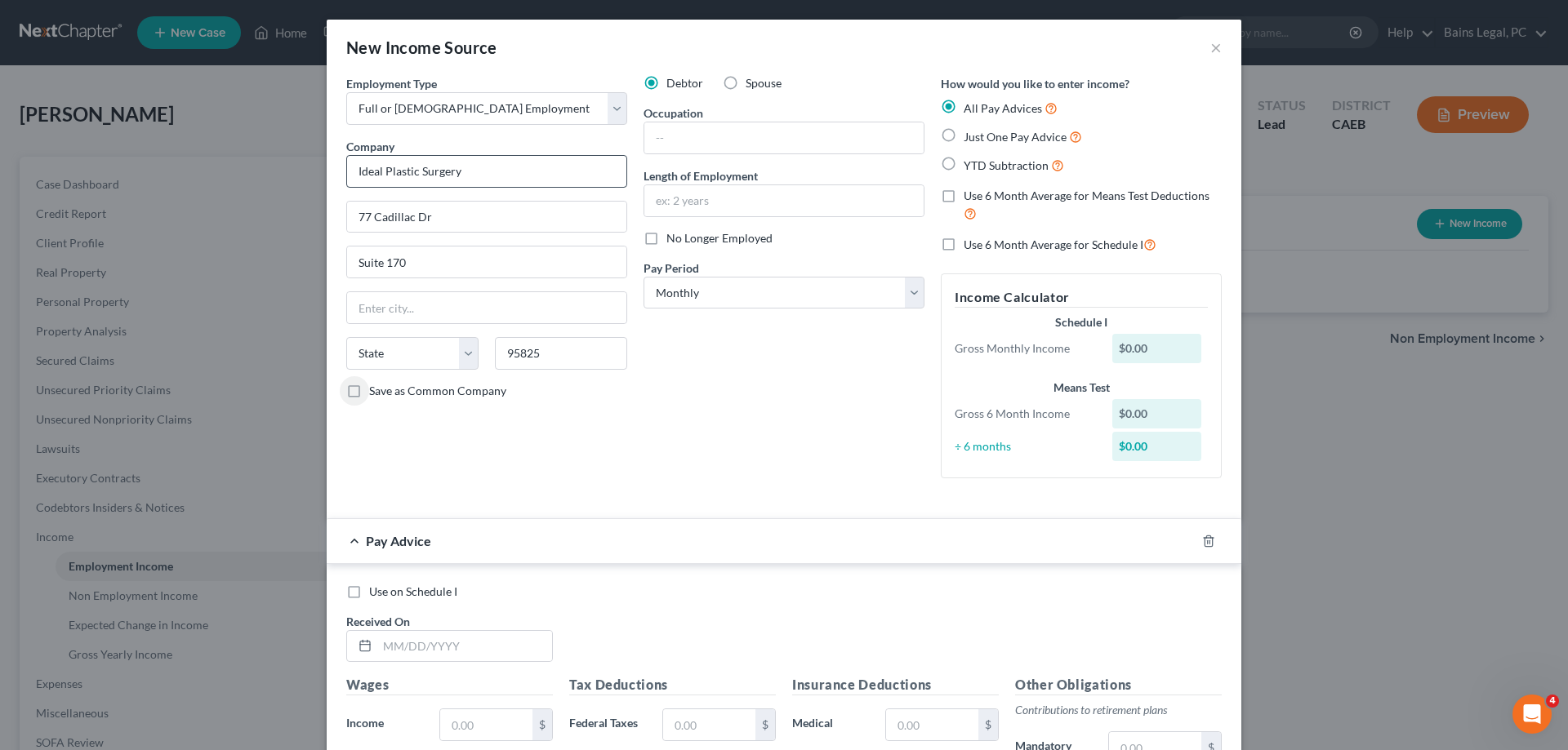
select select "4"
click at [740, 128] on input "text" at bounding box center [784, 137] width 279 height 31
type input "Surgical Tech"
click at [777, 211] on input "text" at bounding box center [784, 200] width 279 height 31
type input "5 months"
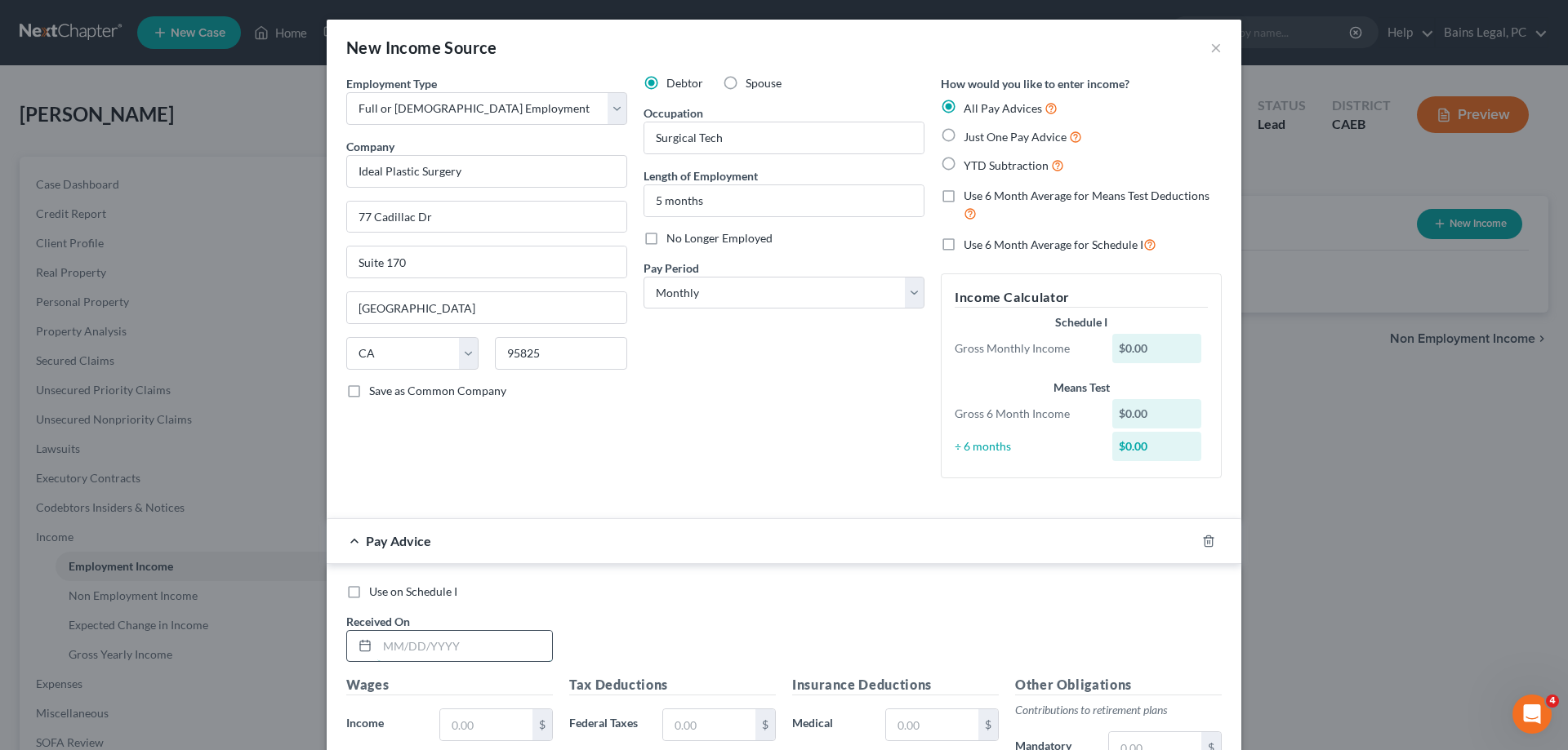
click at [501, 648] on input "text" at bounding box center [464, 647] width 175 height 31
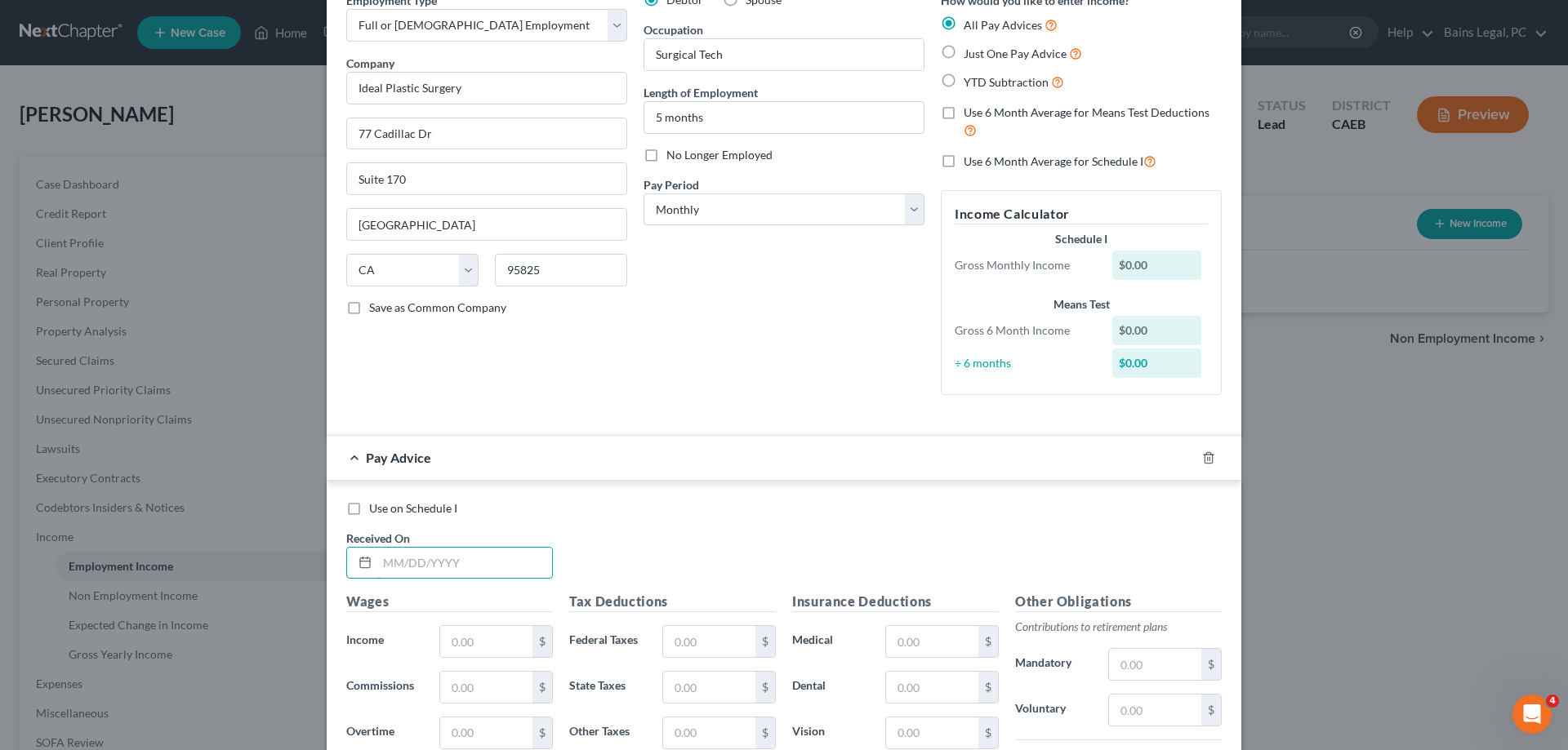
scroll to position [333, 0]
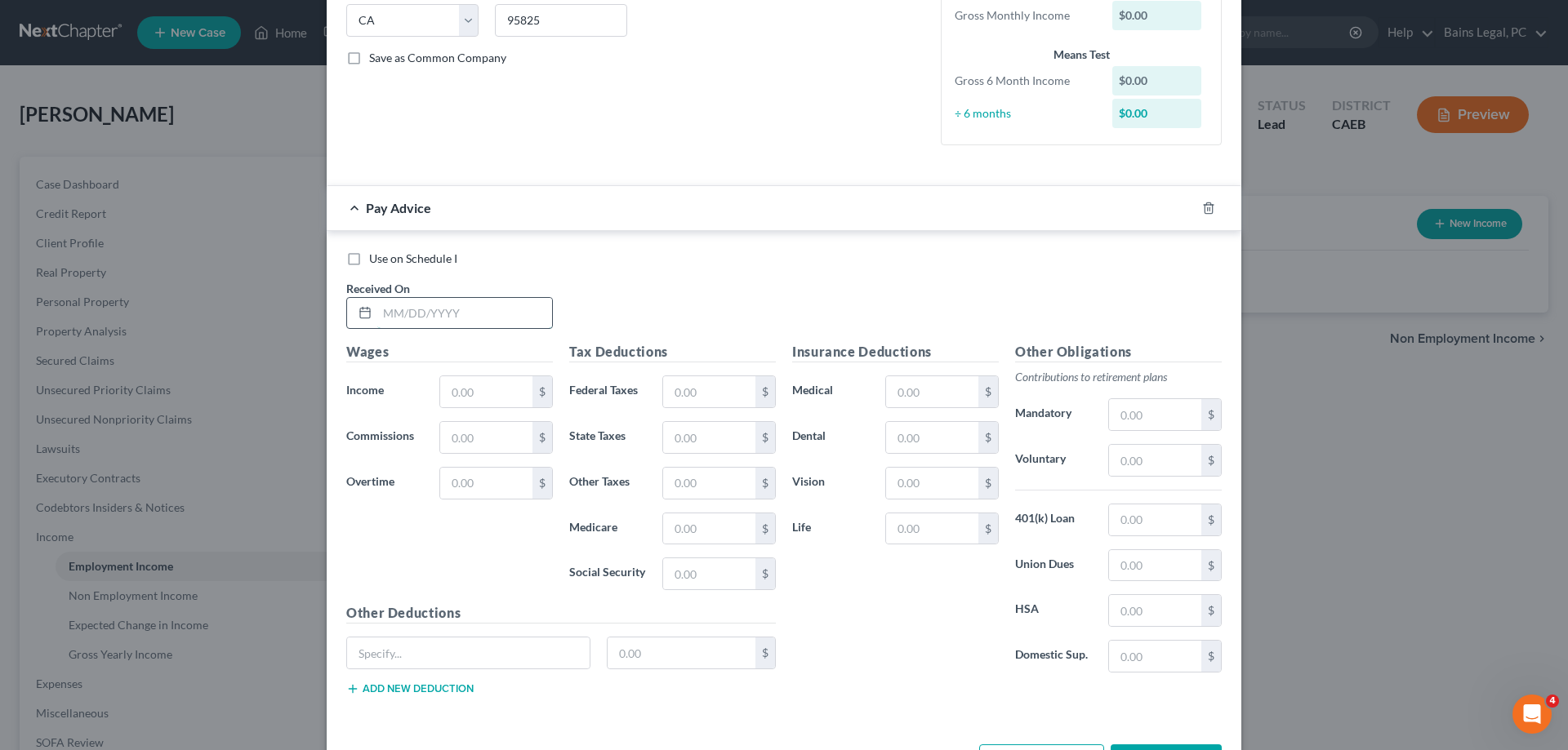
click at [489, 311] on input "text" at bounding box center [464, 313] width 175 height 31
type input "[DATE]"
type input "3,348.60"
click at [726, 390] on input "text" at bounding box center [709, 392] width 92 height 31
type input "414.15"
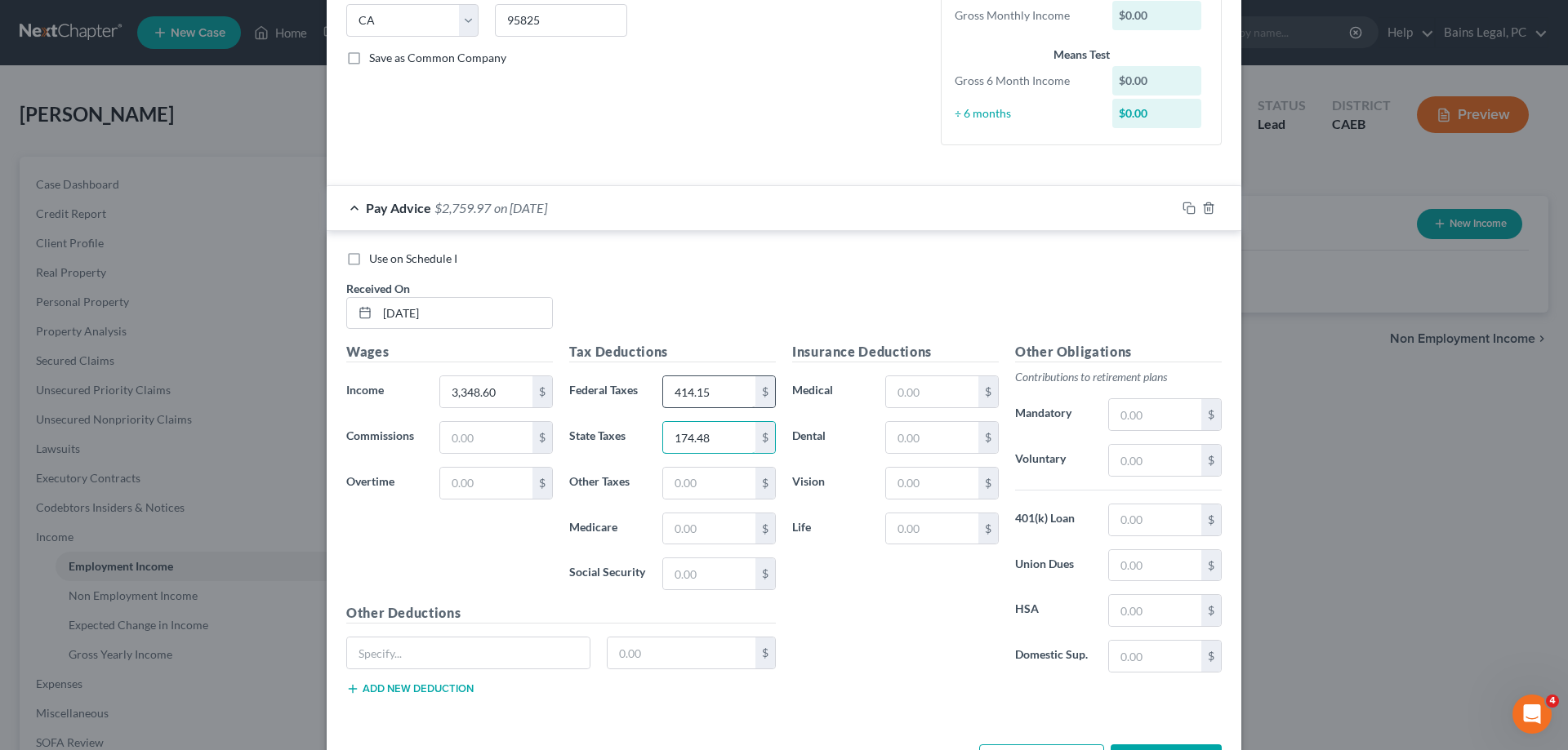
type input "174.48"
type input "40.18"
type input "48.55"
type input "207.61"
click at [1189, 209] on icon "button" at bounding box center [1189, 209] width 13 height 13
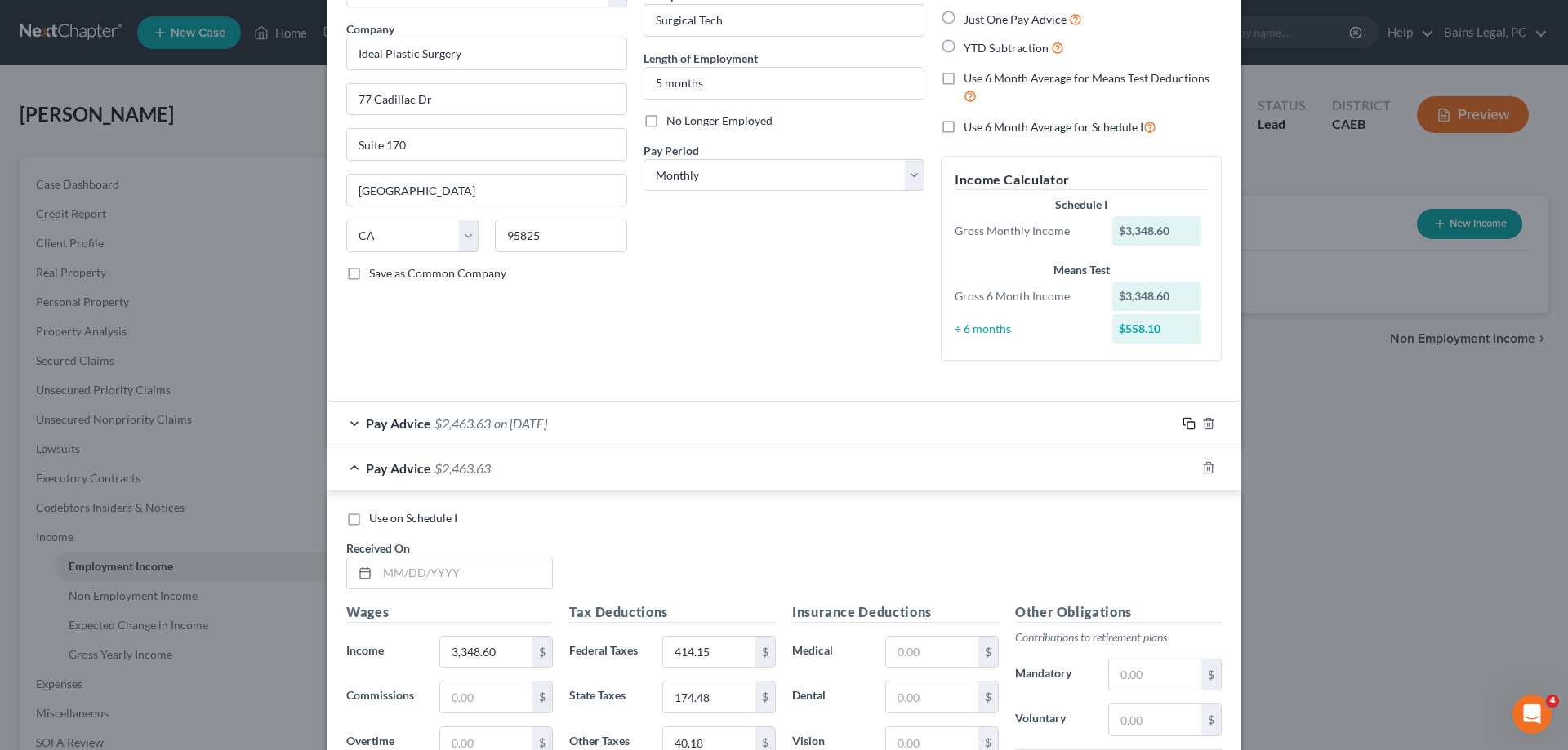
scroll to position [166, 0]
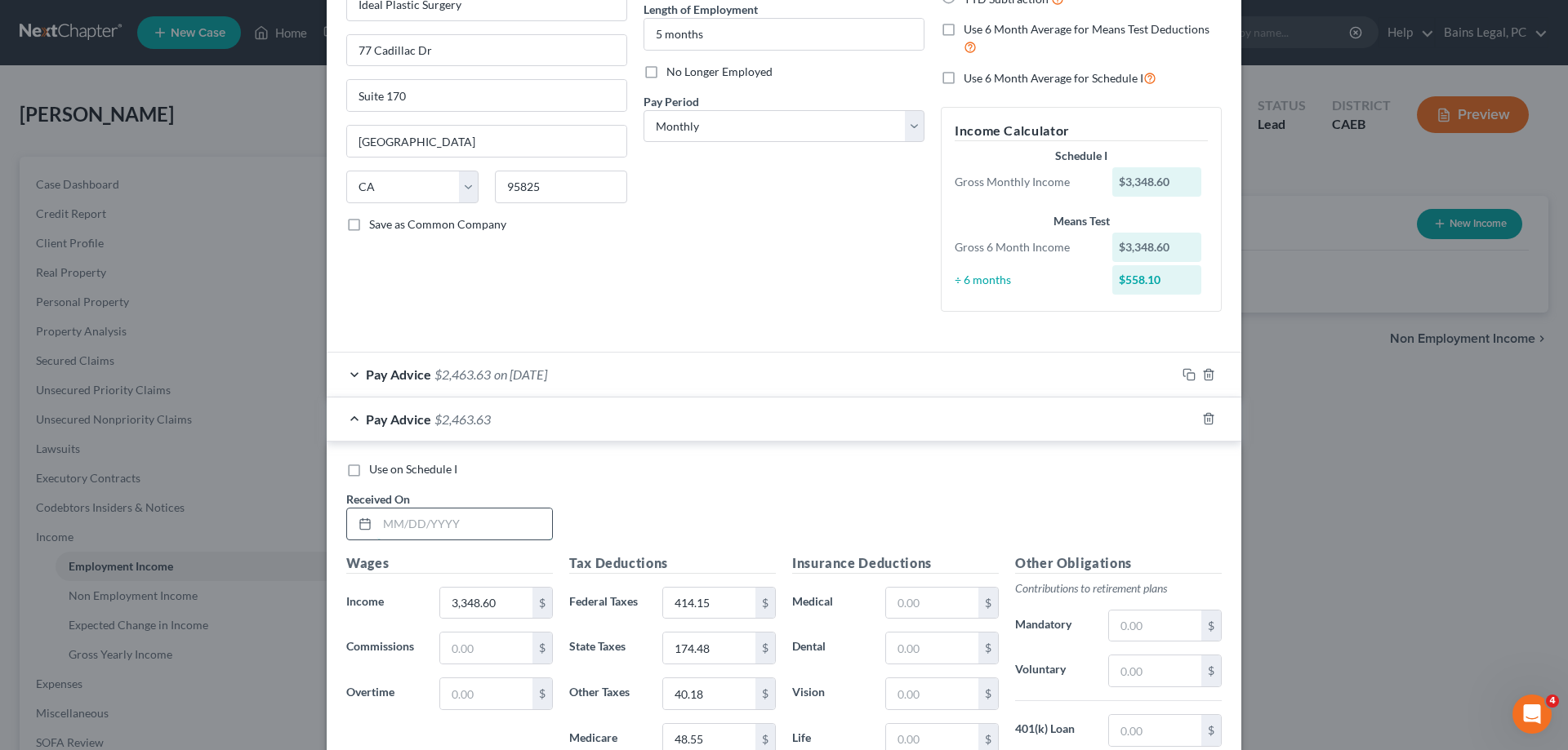
click at [451, 528] on input "text" at bounding box center [464, 523] width 175 height 31
type input "[DATE]"
type input "3,680.60"
click at [737, 609] on input "414.15" at bounding box center [709, 603] width 92 height 31
type input "487.19"
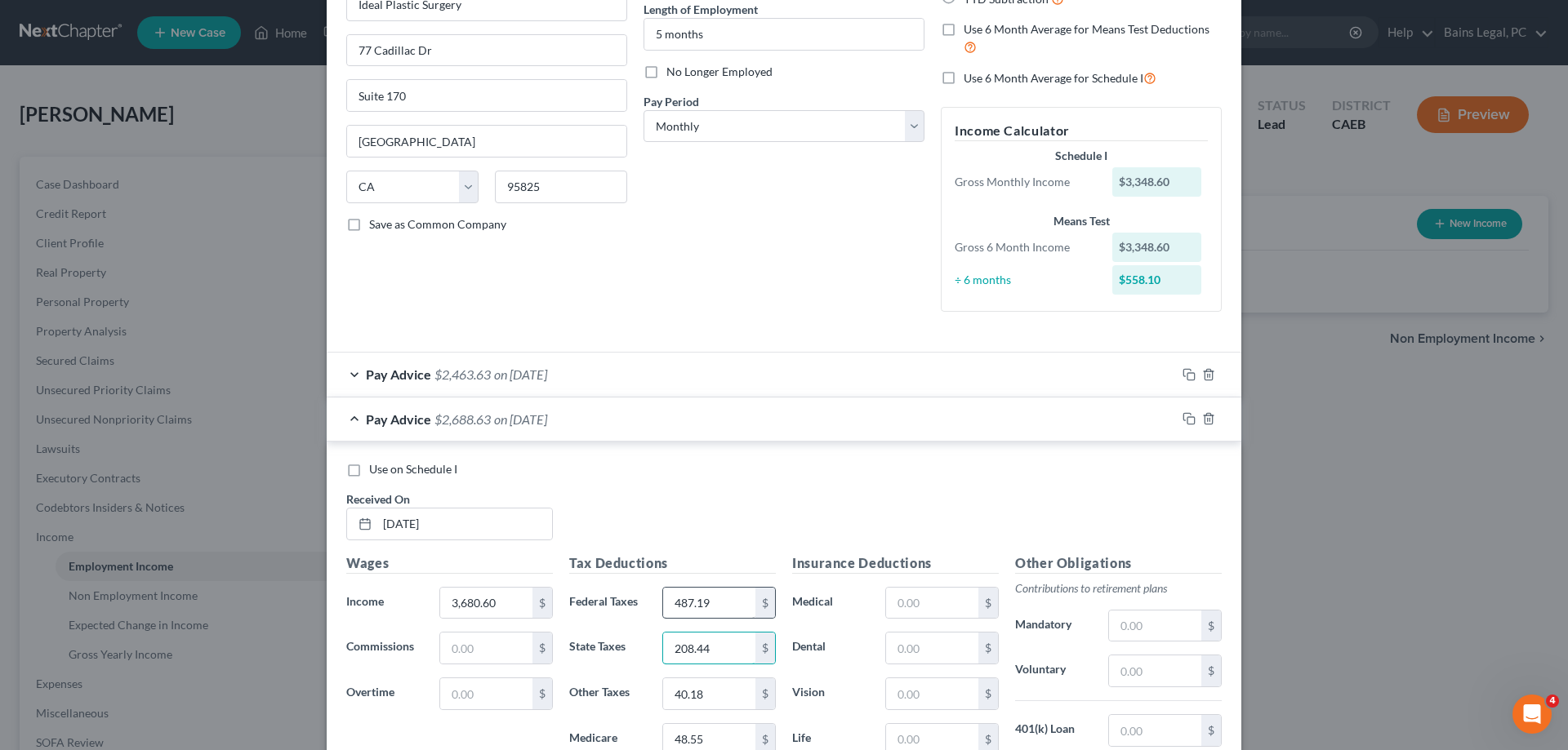
type input "208.44"
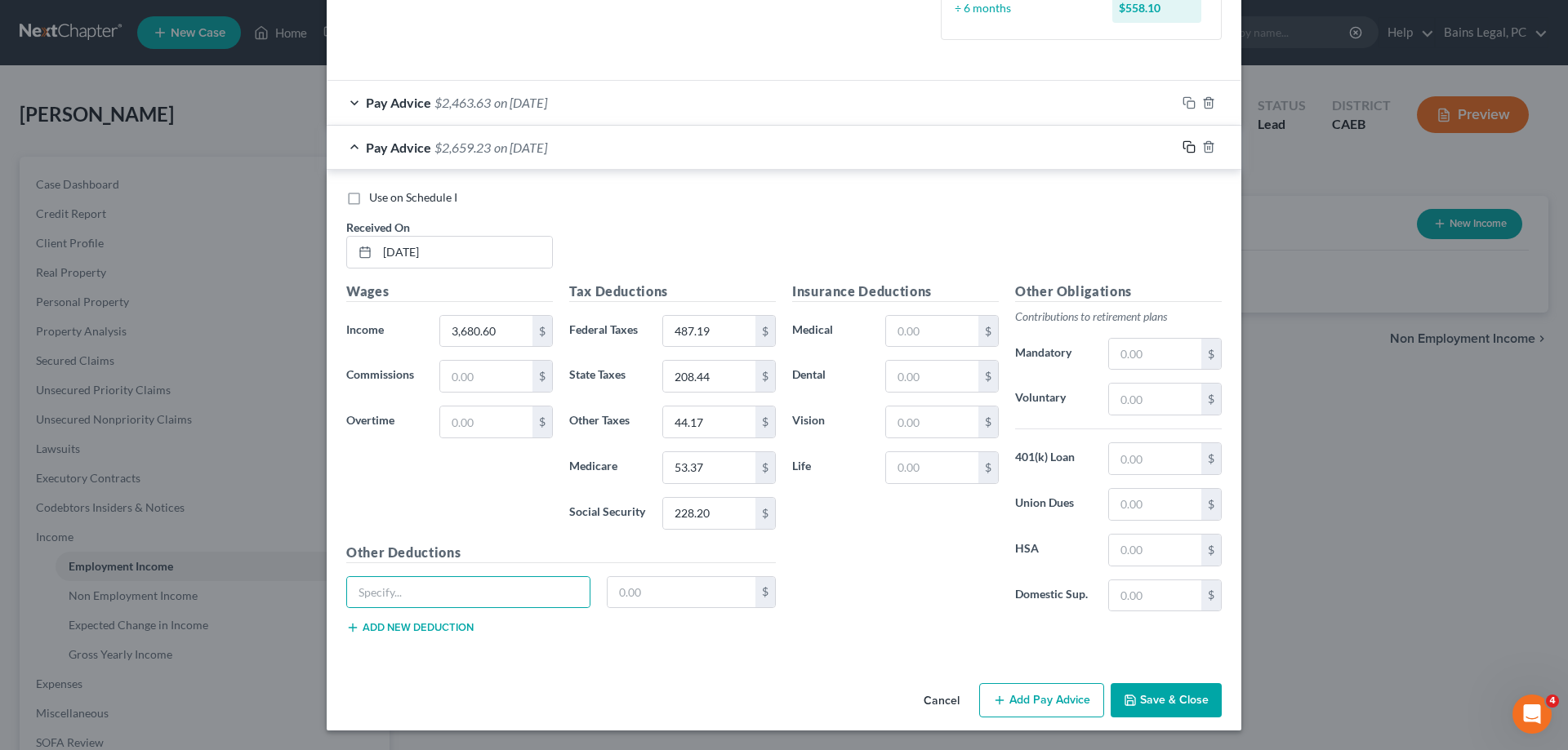
click at [1192, 145] on icon "button" at bounding box center [1189, 147] width 13 height 13
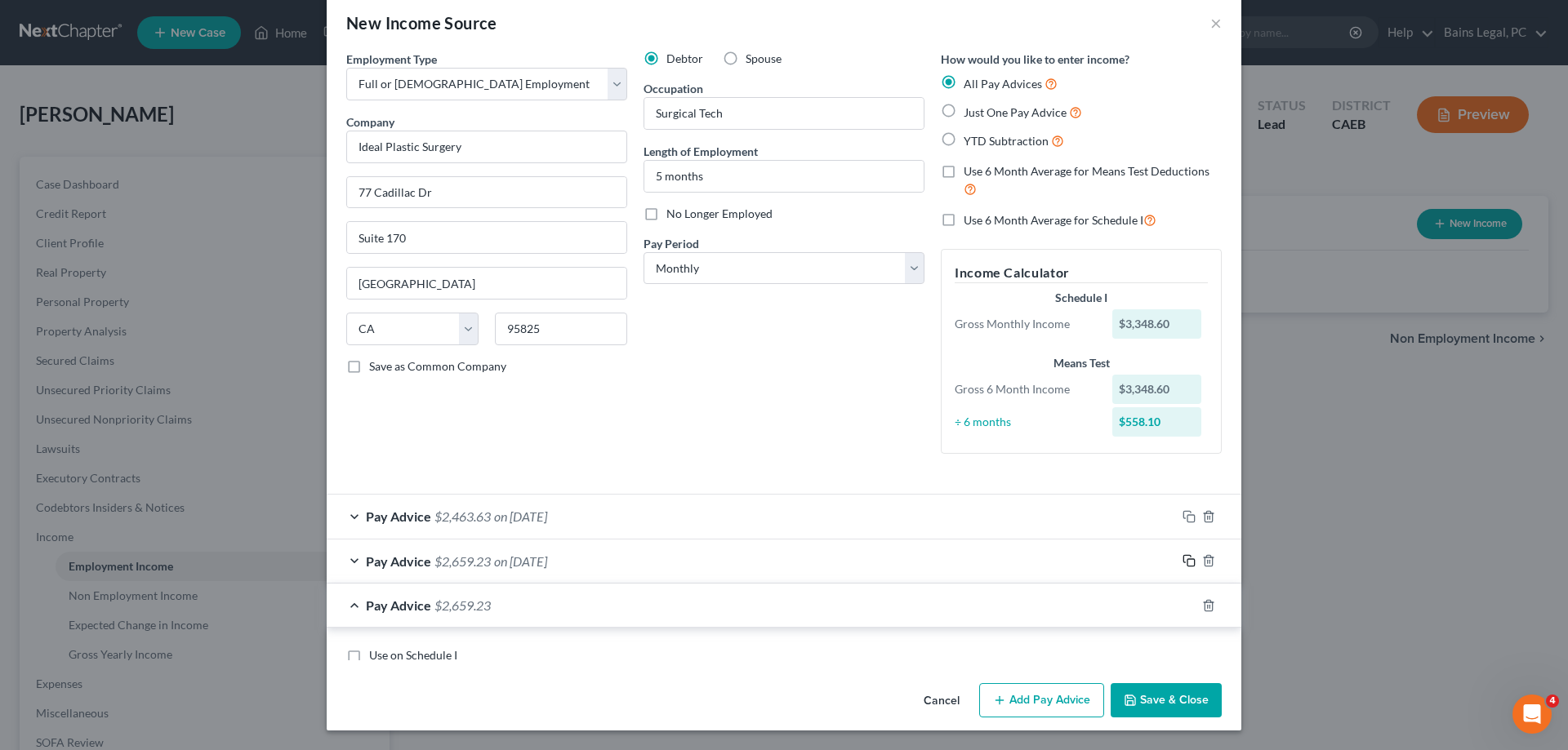
scroll to position [273, 0]
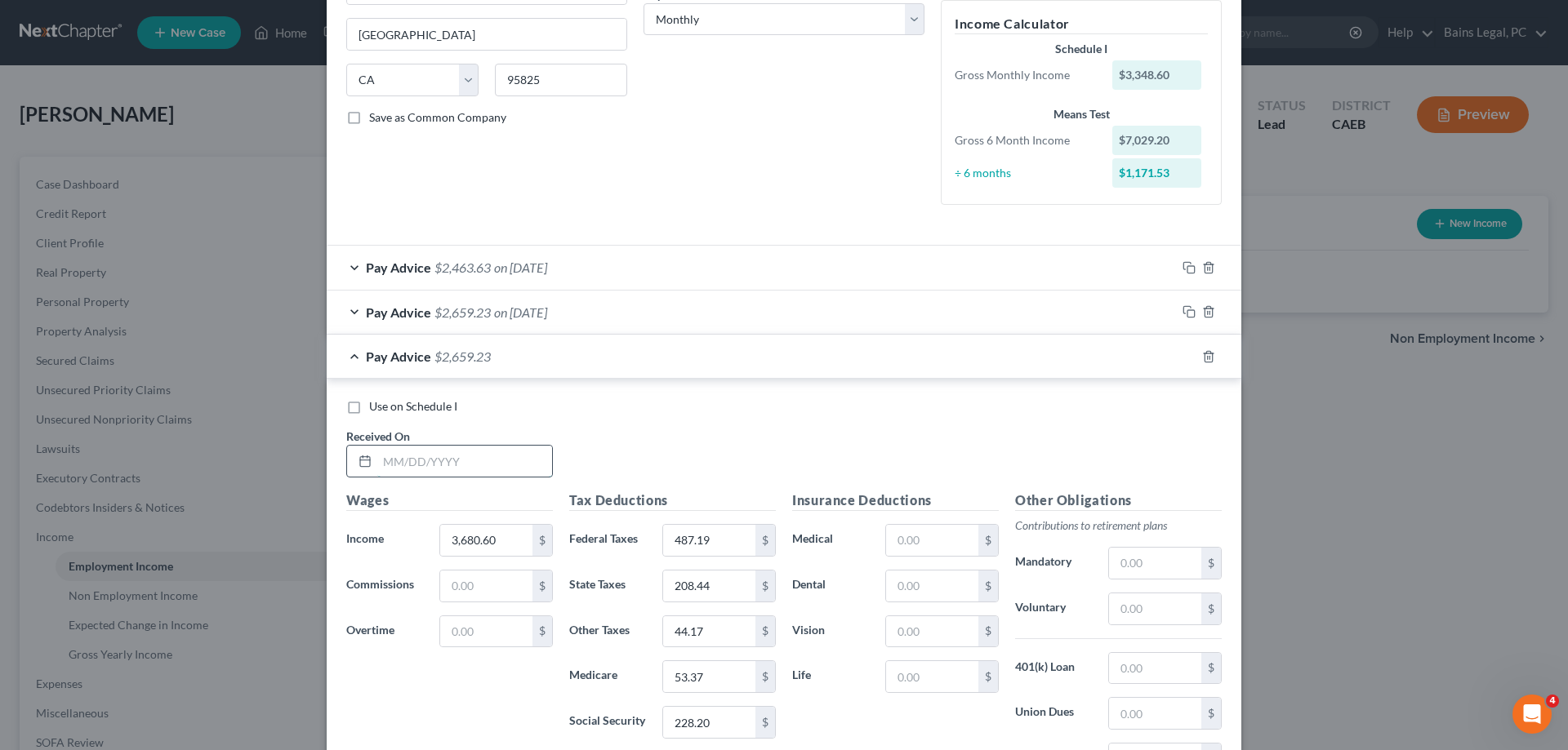
click at [492, 468] on input "text" at bounding box center [464, 461] width 175 height 31
click at [707, 542] on input "487.19" at bounding box center [709, 540] width 92 height 31
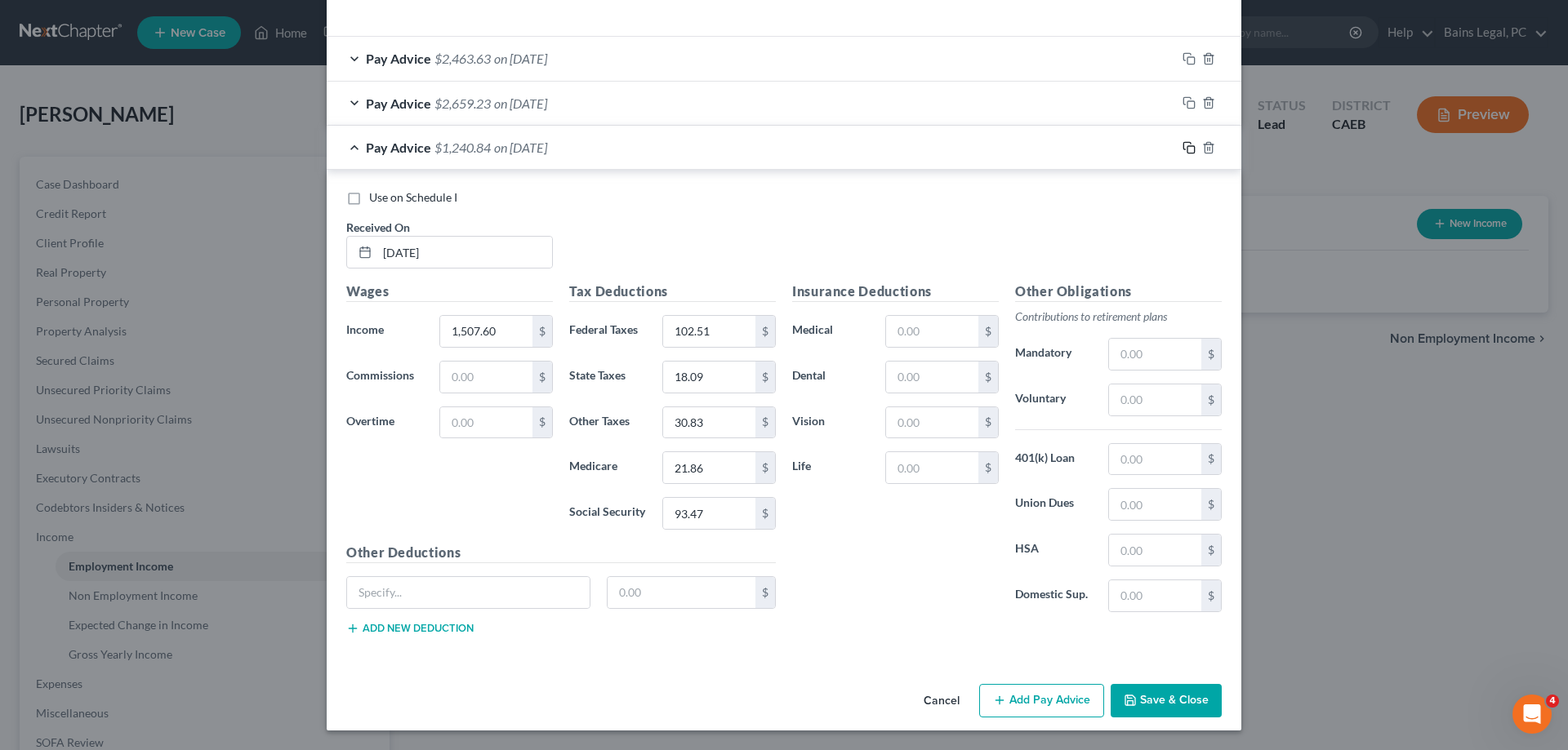
click at [1191, 148] on icon "button" at bounding box center [1189, 148] width 13 height 13
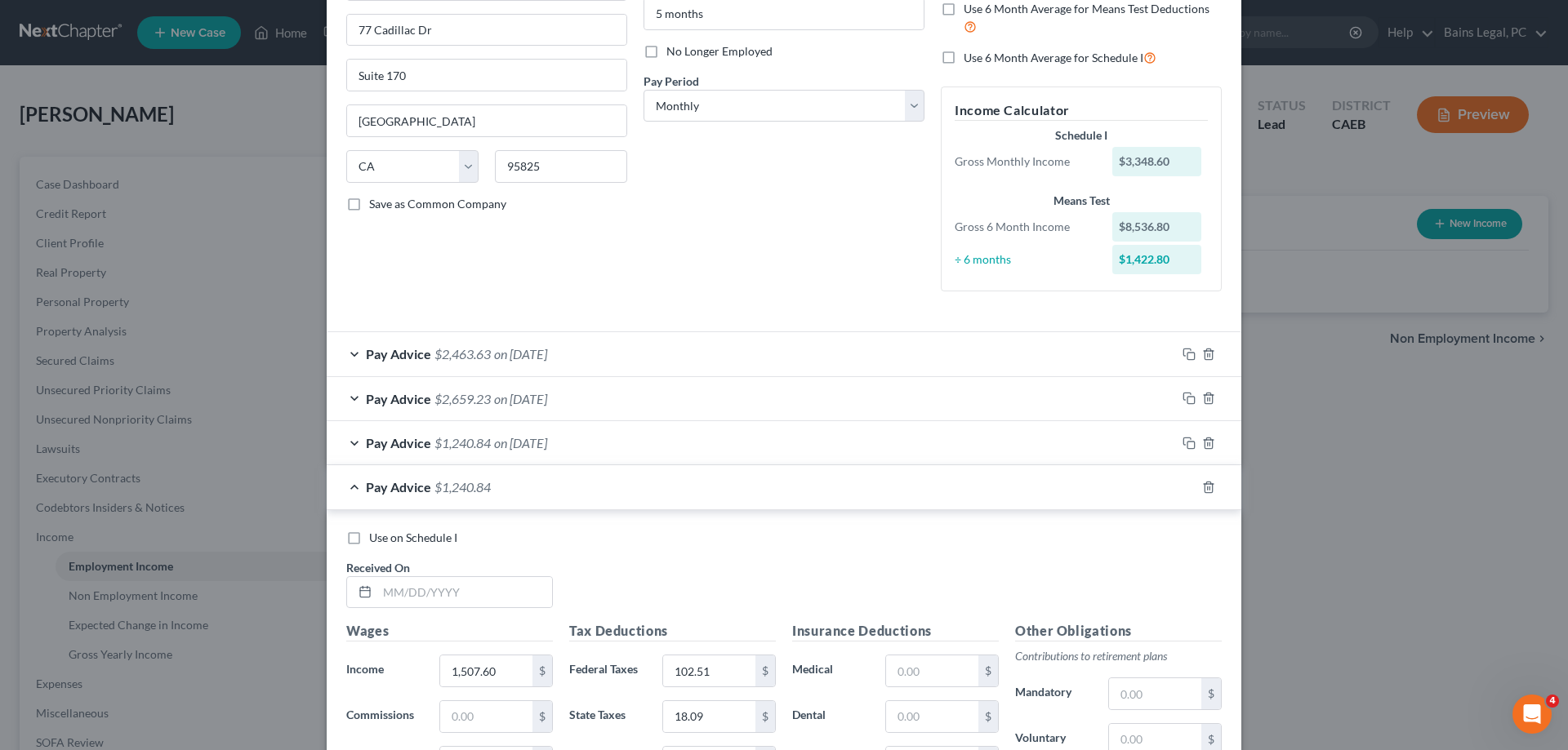
scroll to position [301, 0]
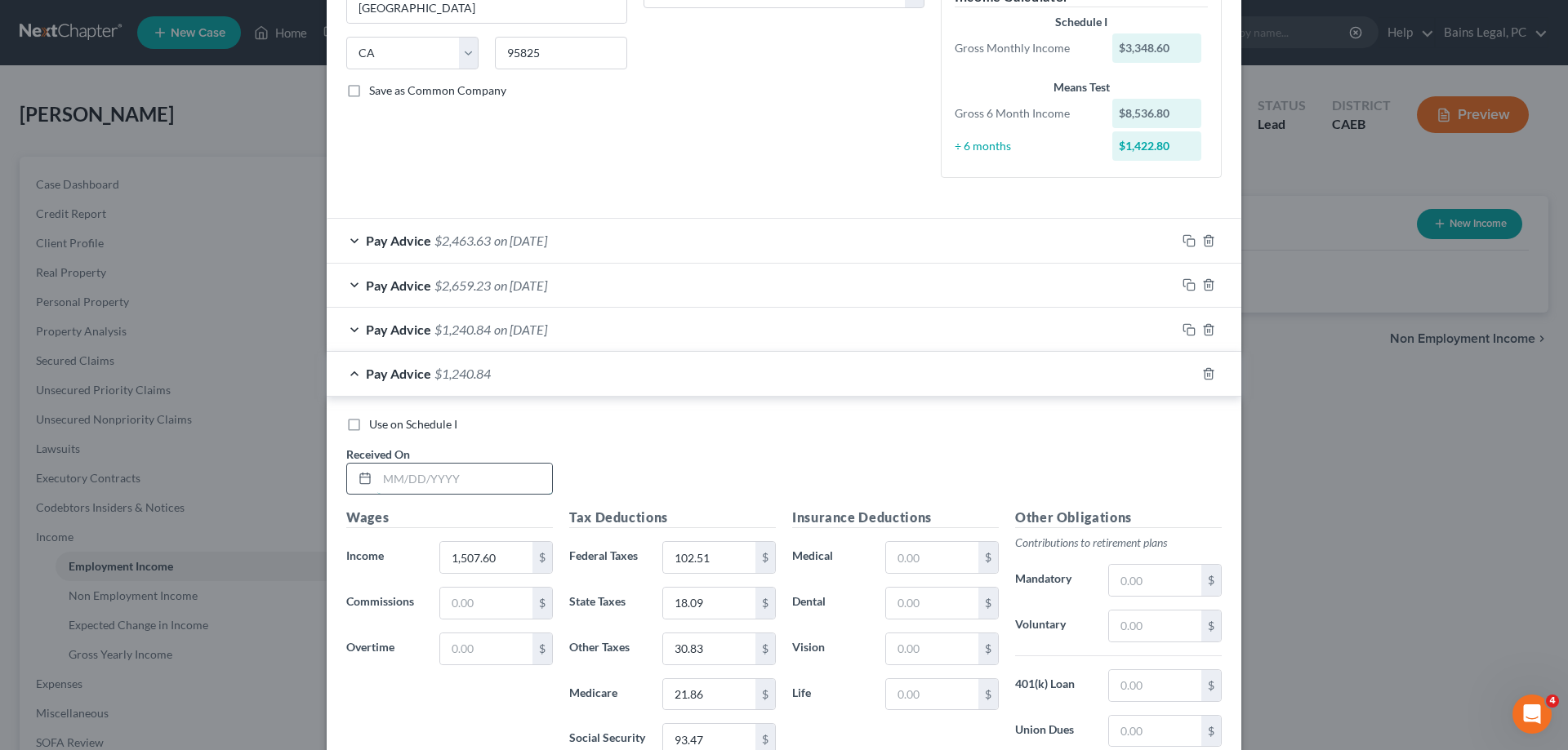
click at [471, 472] on input "text" at bounding box center [464, 478] width 175 height 31
click at [733, 561] on input "102.51" at bounding box center [709, 557] width 92 height 31
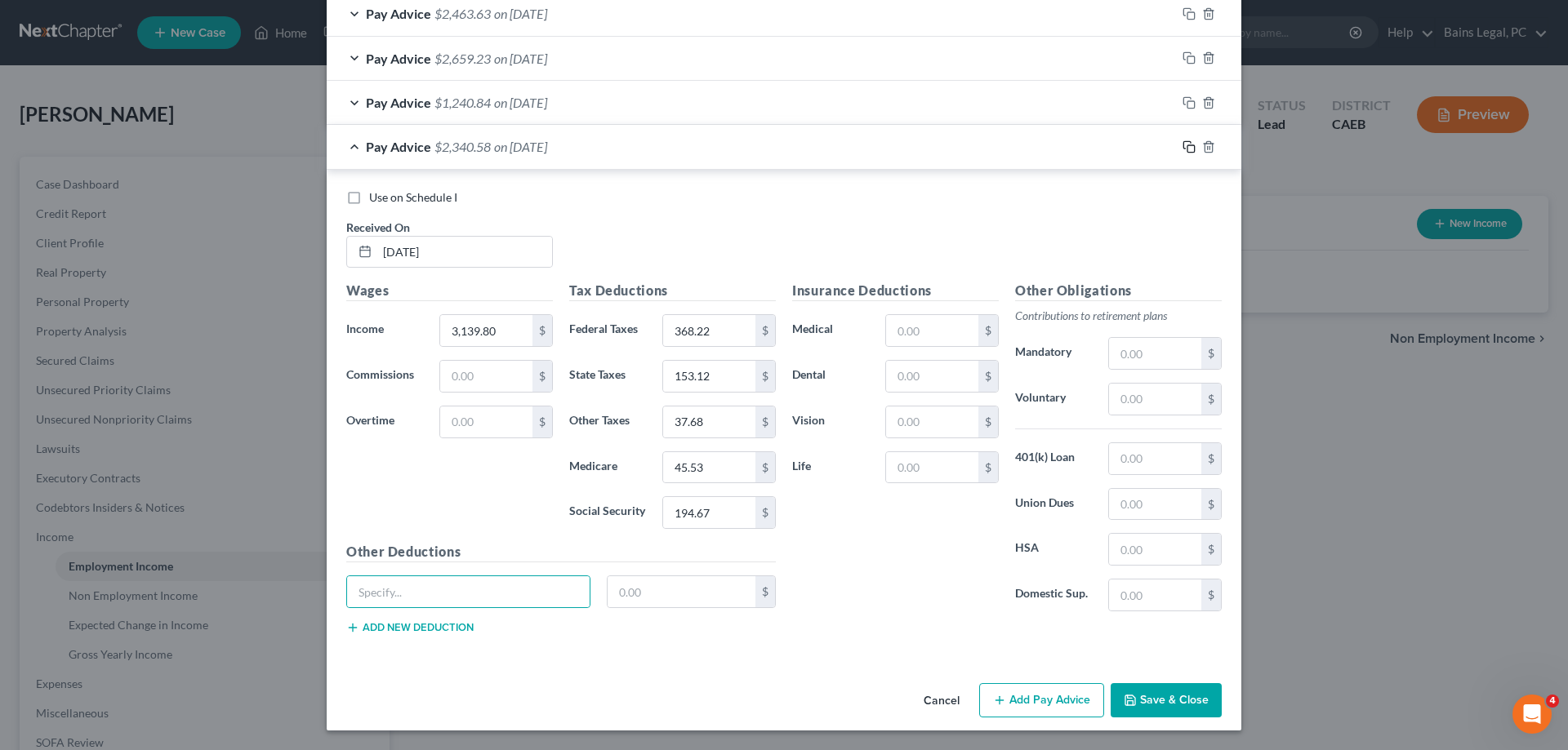
click at [1190, 146] on icon "button" at bounding box center [1189, 147] width 13 height 13
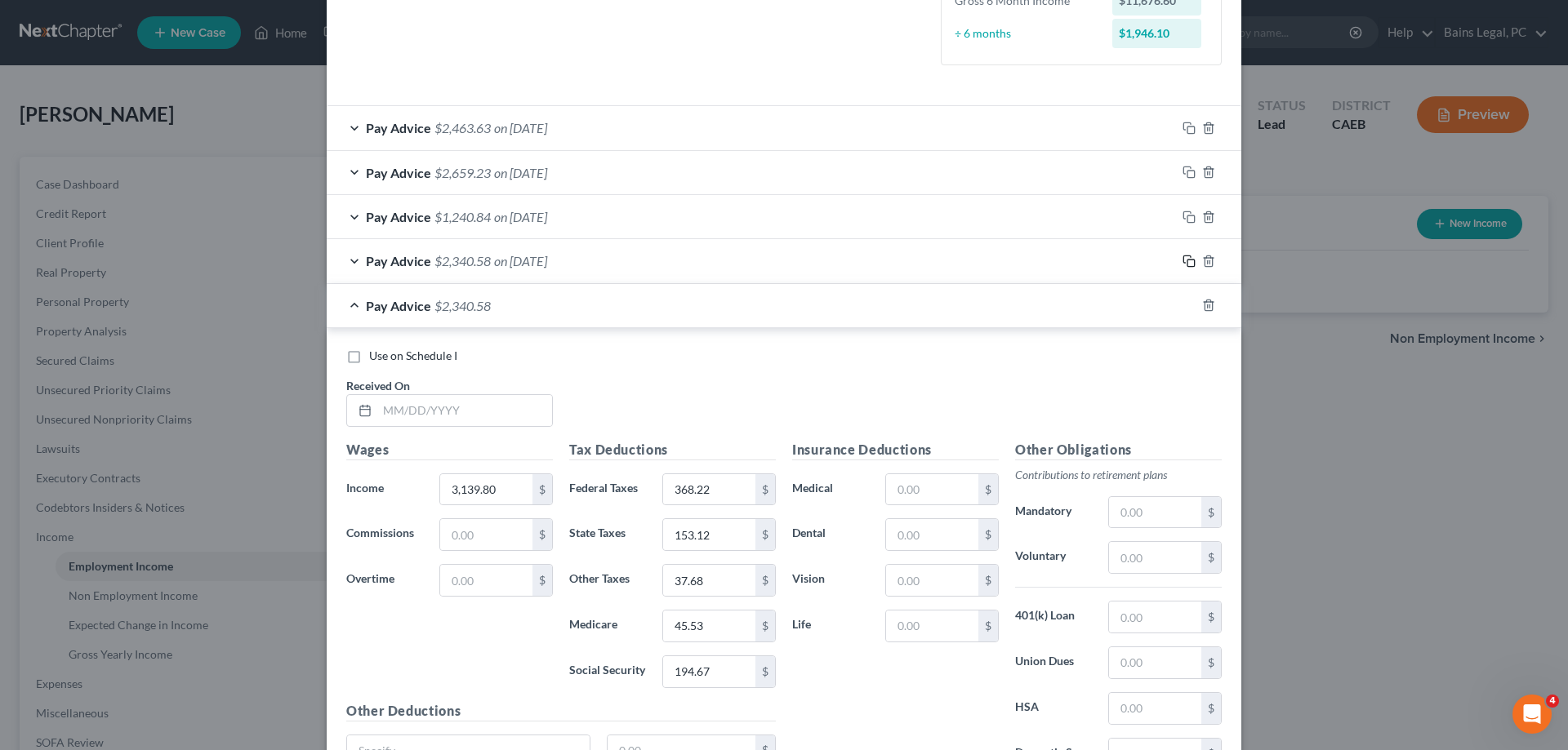
scroll to position [416, 0]
click at [496, 402] on input "text" at bounding box center [464, 407] width 175 height 31
click at [507, 483] on input "246,220" at bounding box center [486, 486] width 92 height 31
click at [738, 494] on input "368.22" at bounding box center [709, 486] width 92 height 31
click at [1190, 302] on icon "button" at bounding box center [1189, 303] width 13 height 13
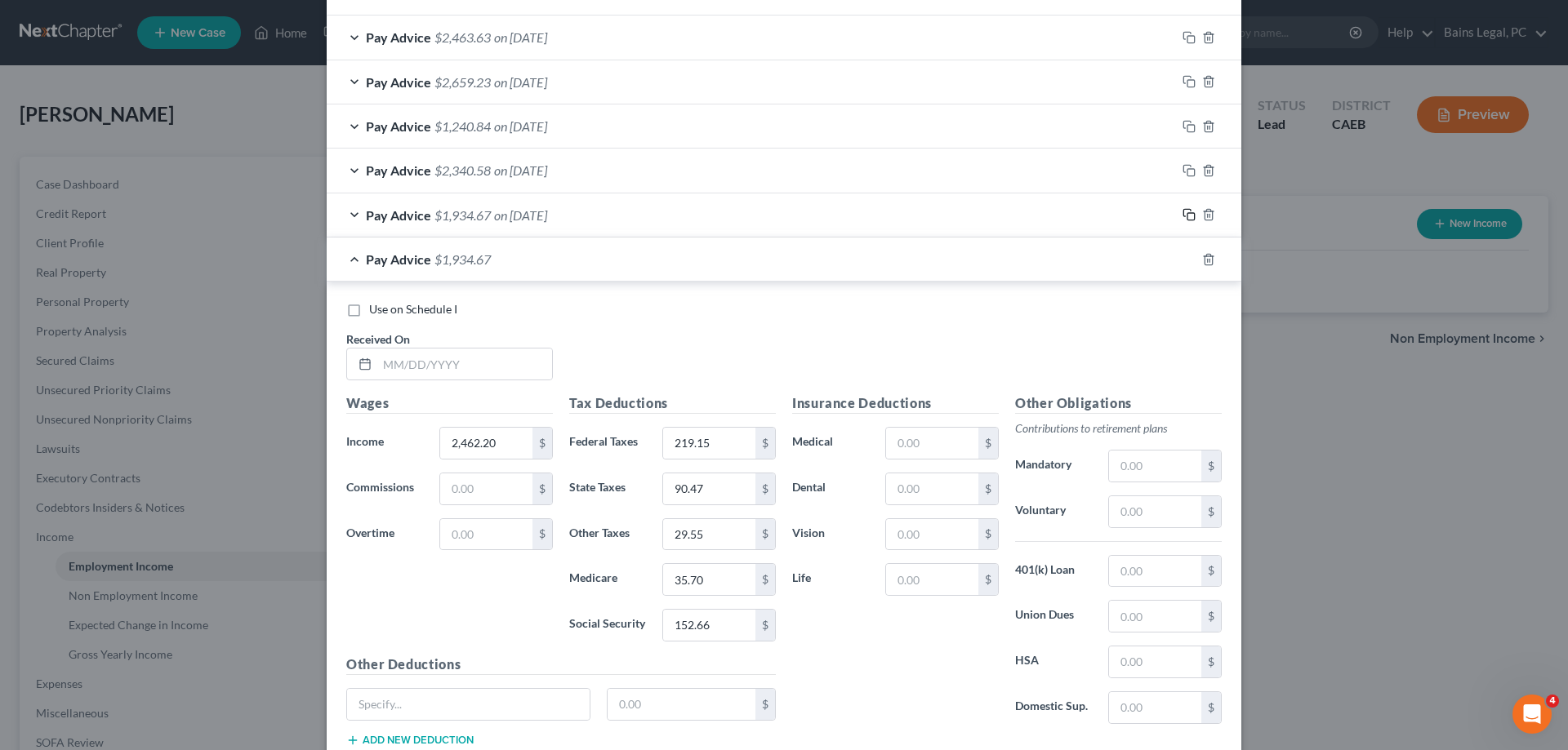
scroll to position [583, 0]
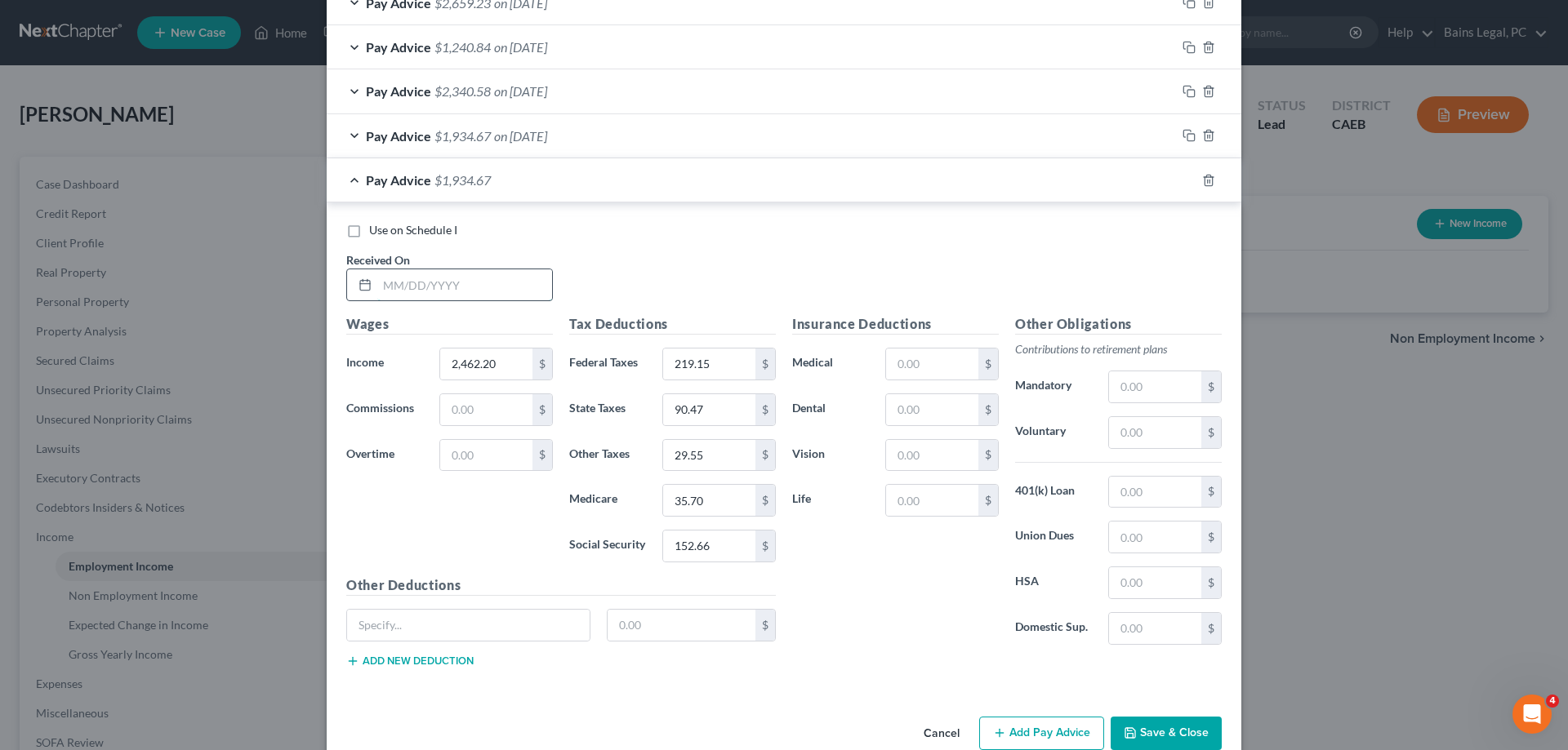
click at [489, 283] on input "text" at bounding box center [464, 285] width 175 height 31
click at [739, 371] on input "219.15" at bounding box center [709, 364] width 92 height 31
drag, startPoint x: 1188, startPoint y: 181, endPoint x: 1547, endPoint y: 115, distance: 365.0
click at [1188, 180] on icon "button" at bounding box center [1189, 180] width 13 height 13
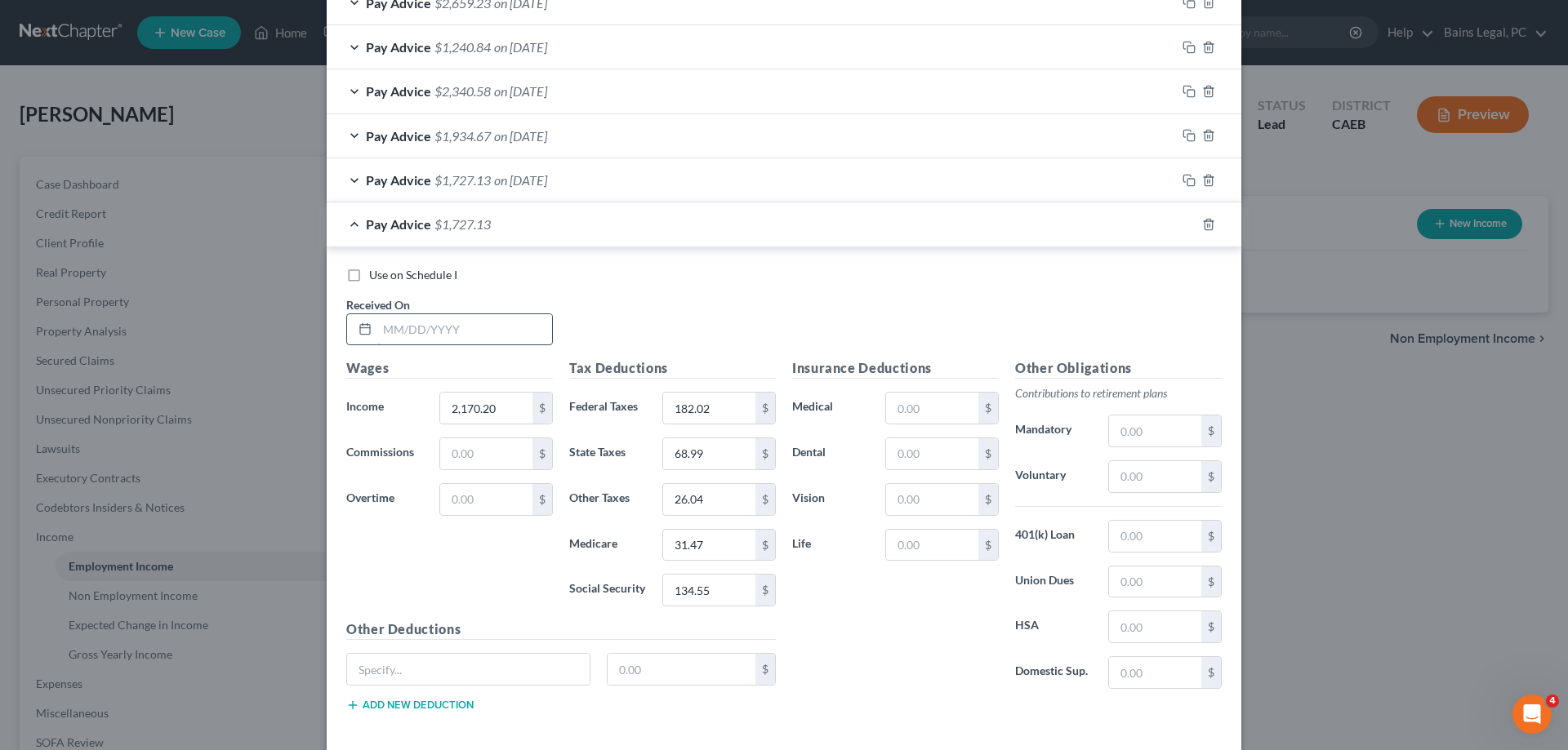
click at [524, 333] on input "text" at bounding box center [464, 330] width 175 height 31
click at [747, 415] on input "182.02" at bounding box center [709, 408] width 92 height 31
click at [1192, 226] on icon "button" at bounding box center [1189, 225] width 13 height 13
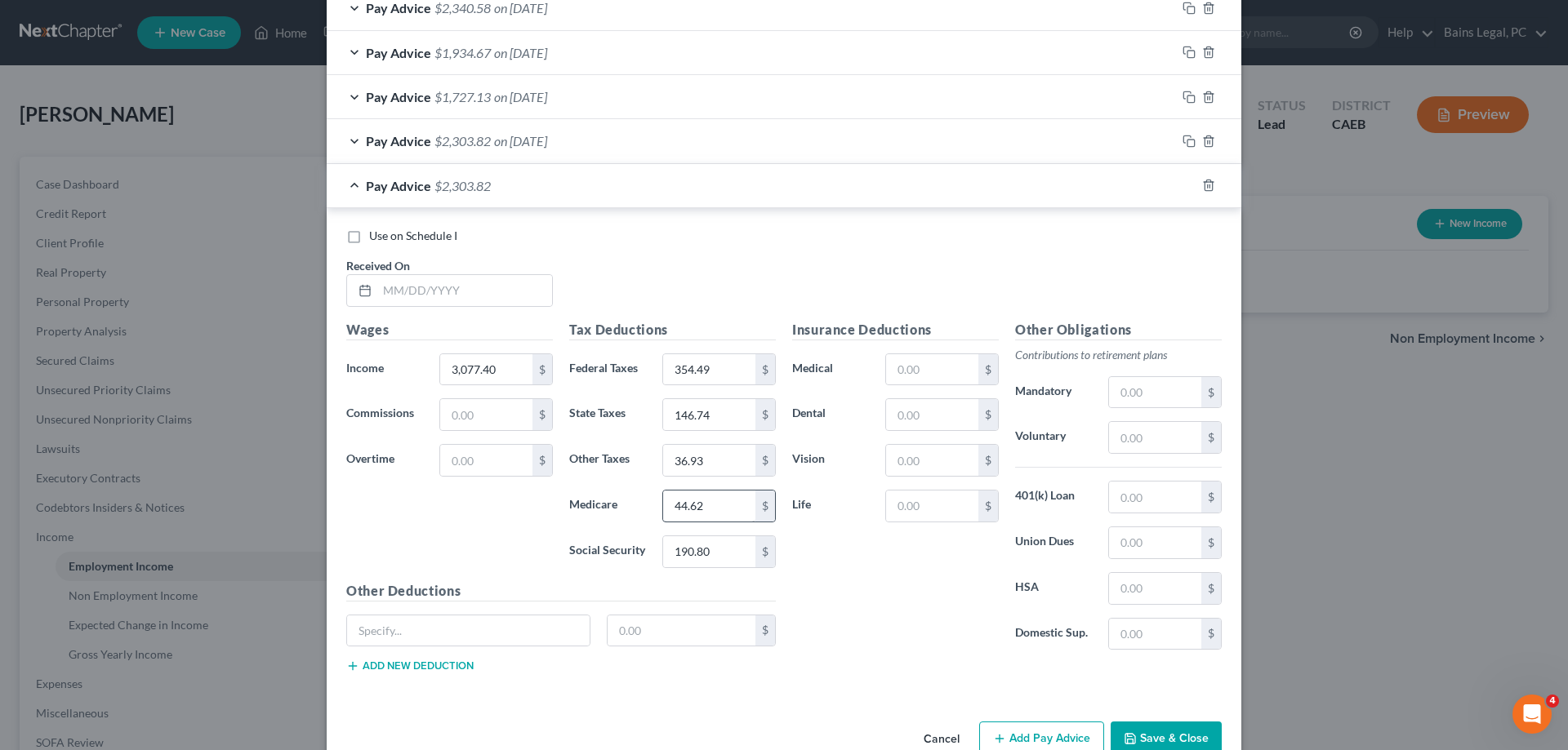
scroll to position [705, 0]
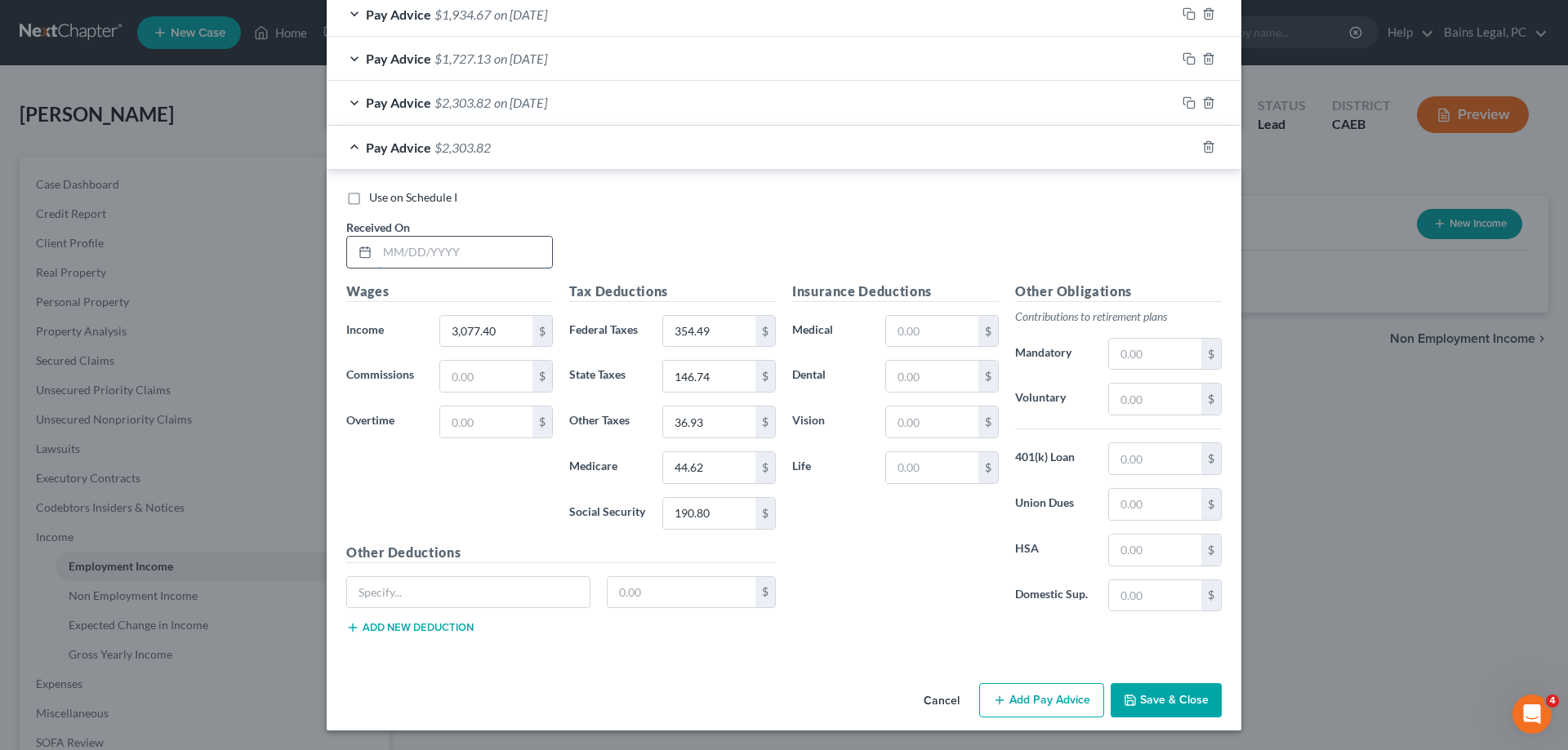
click at [427, 246] on input "text" at bounding box center [464, 252] width 175 height 31
click at [730, 338] on input "354.49" at bounding box center [709, 331] width 92 height 31
click at [507, 330] on input "3,342.70" at bounding box center [486, 331] width 92 height 31
click at [1190, 146] on rect "button" at bounding box center [1191, 149] width 8 height 8
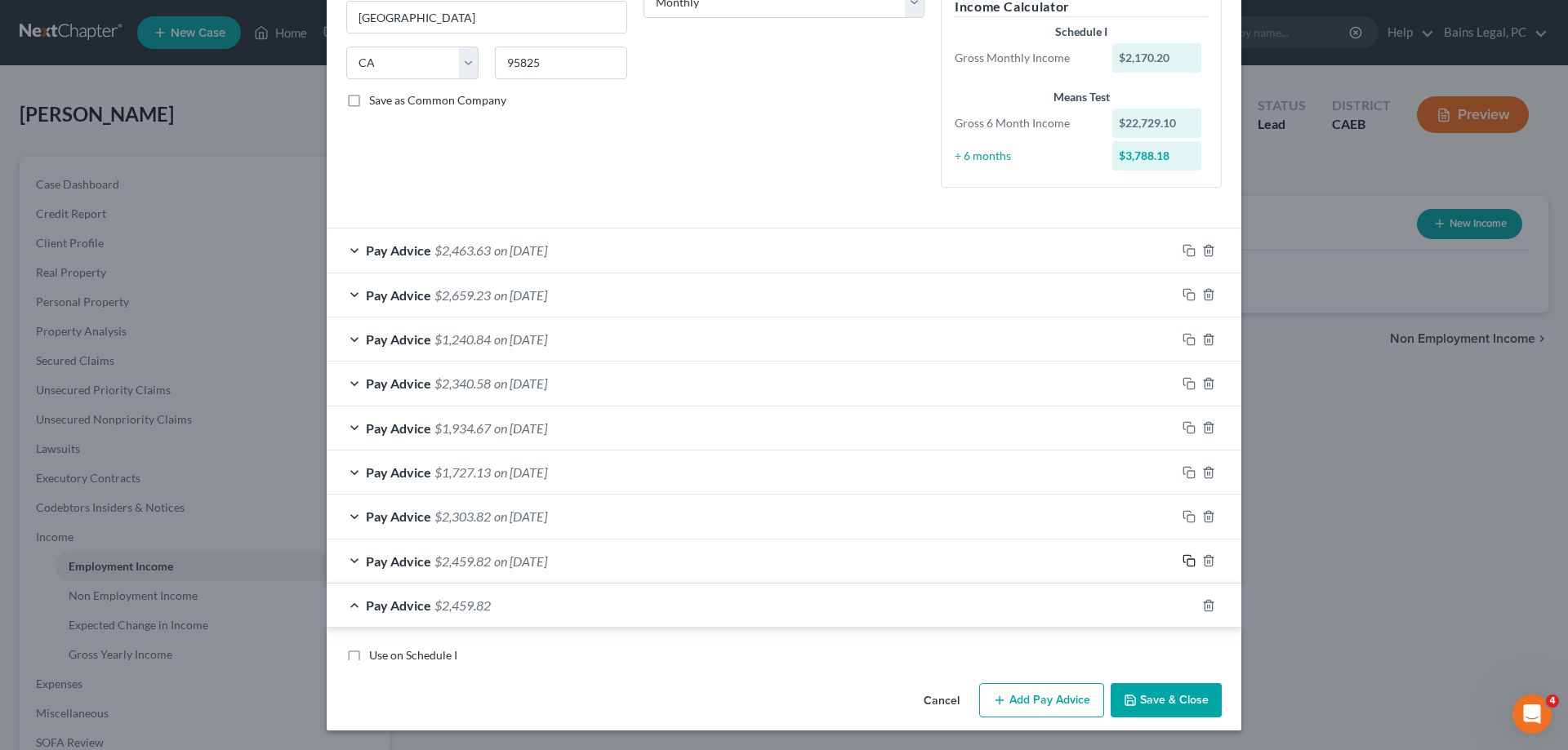
scroll to position [258, 0]
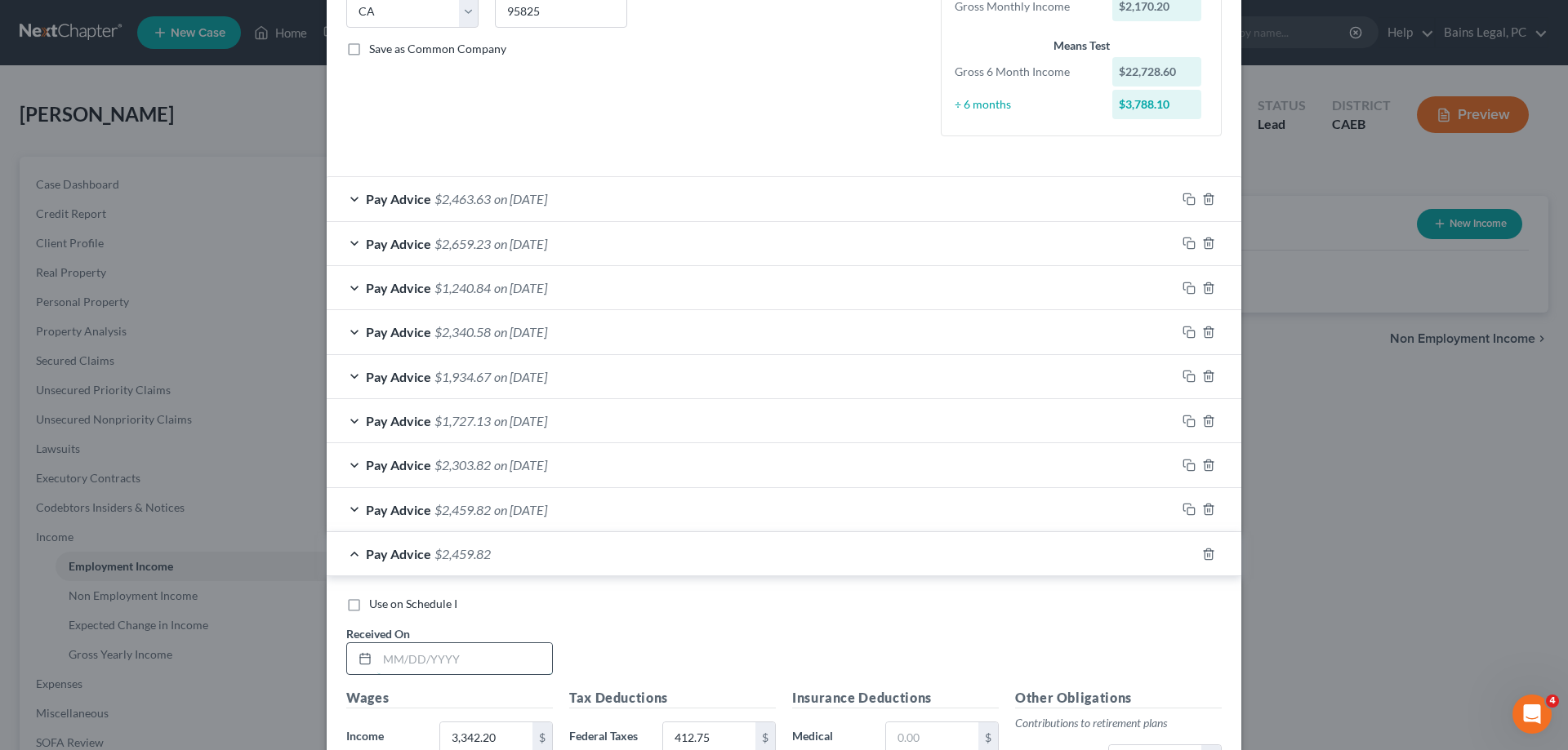
drag, startPoint x: 472, startPoint y: 663, endPoint x: 489, endPoint y: 643, distance: 26.2
click at [473, 663] on input "text" at bounding box center [464, 659] width 175 height 31
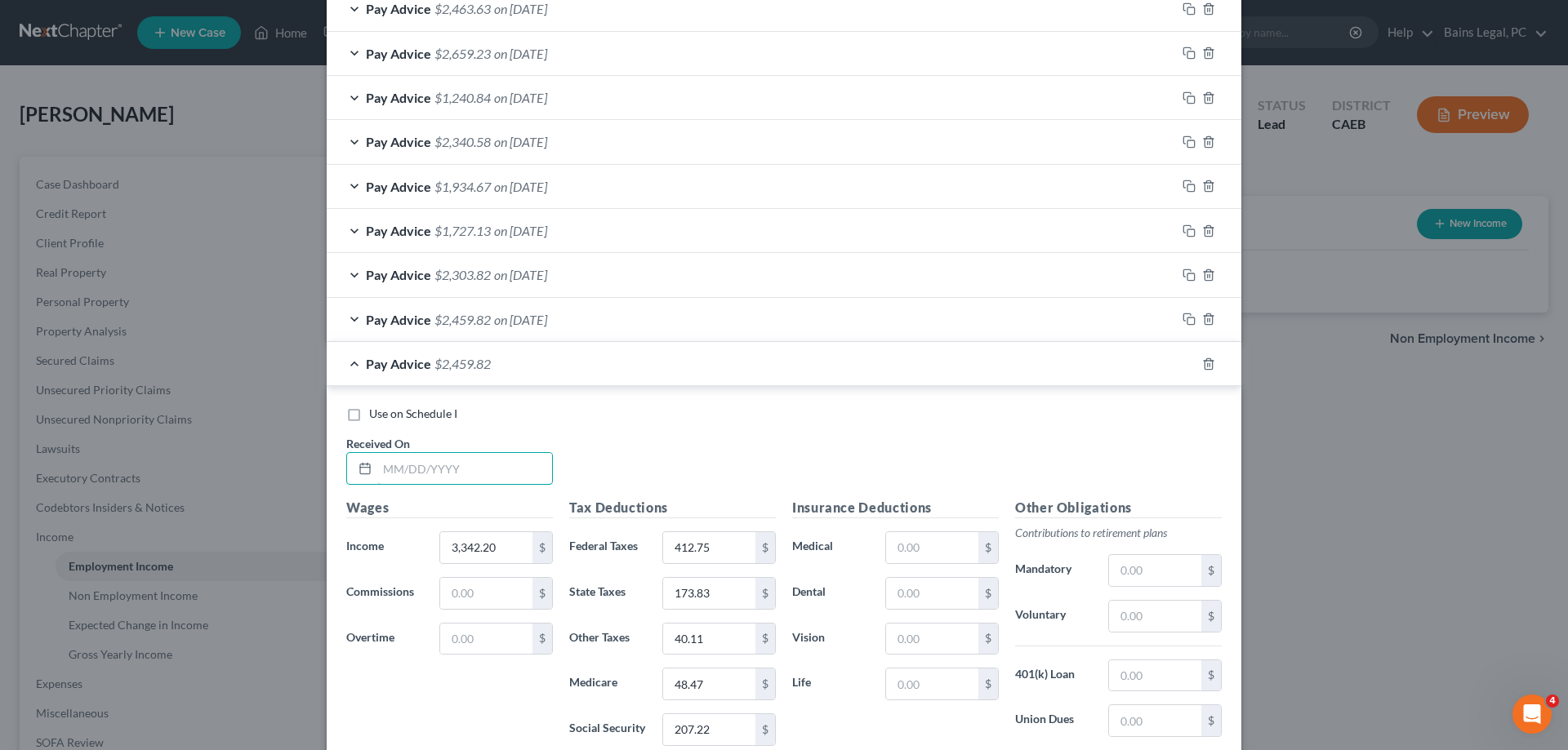
scroll to position [592, 0]
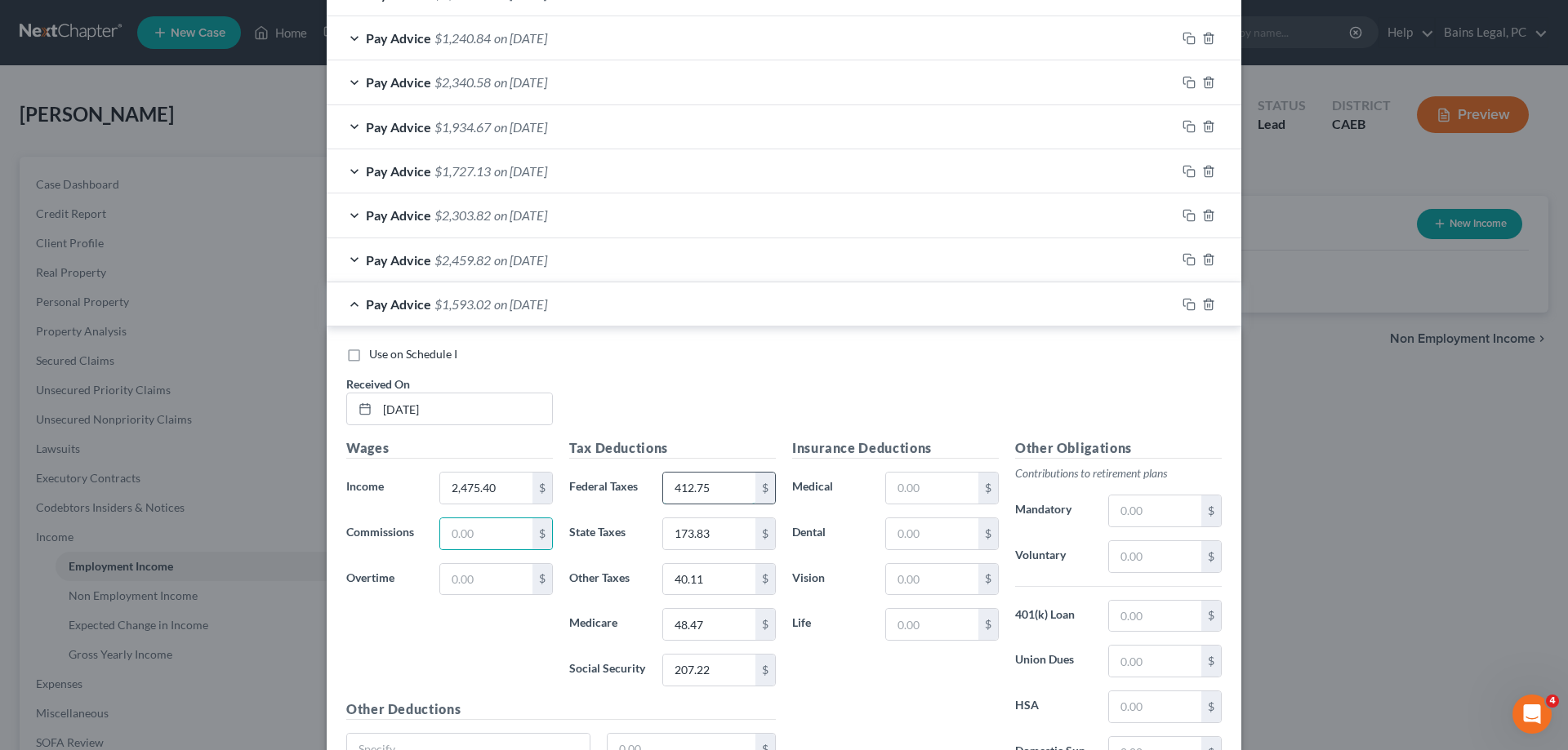
click at [728, 490] on input "412.75" at bounding box center [709, 488] width 92 height 31
click at [1186, 305] on icon "button" at bounding box center [1189, 305] width 13 height 13
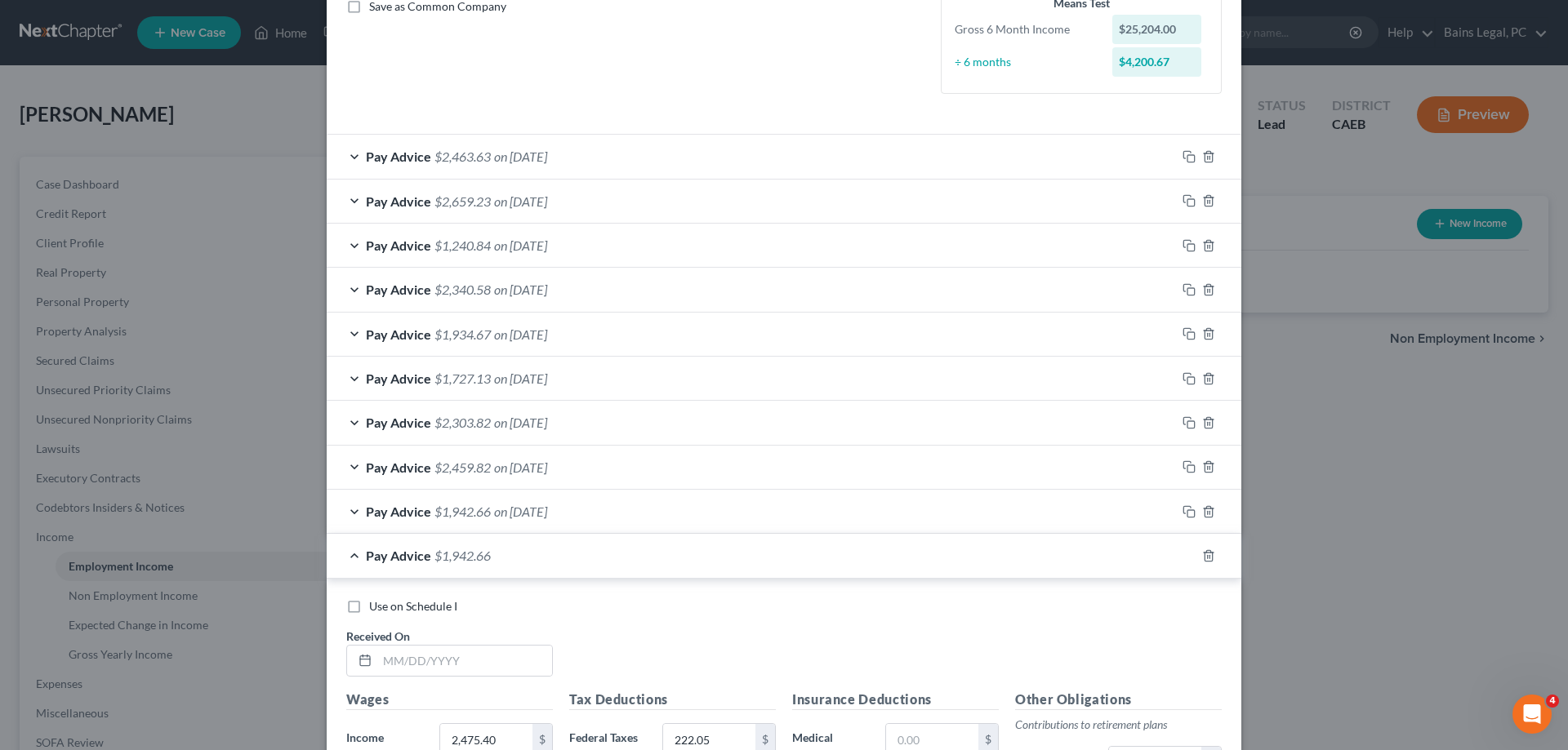
scroll to position [470, 0]
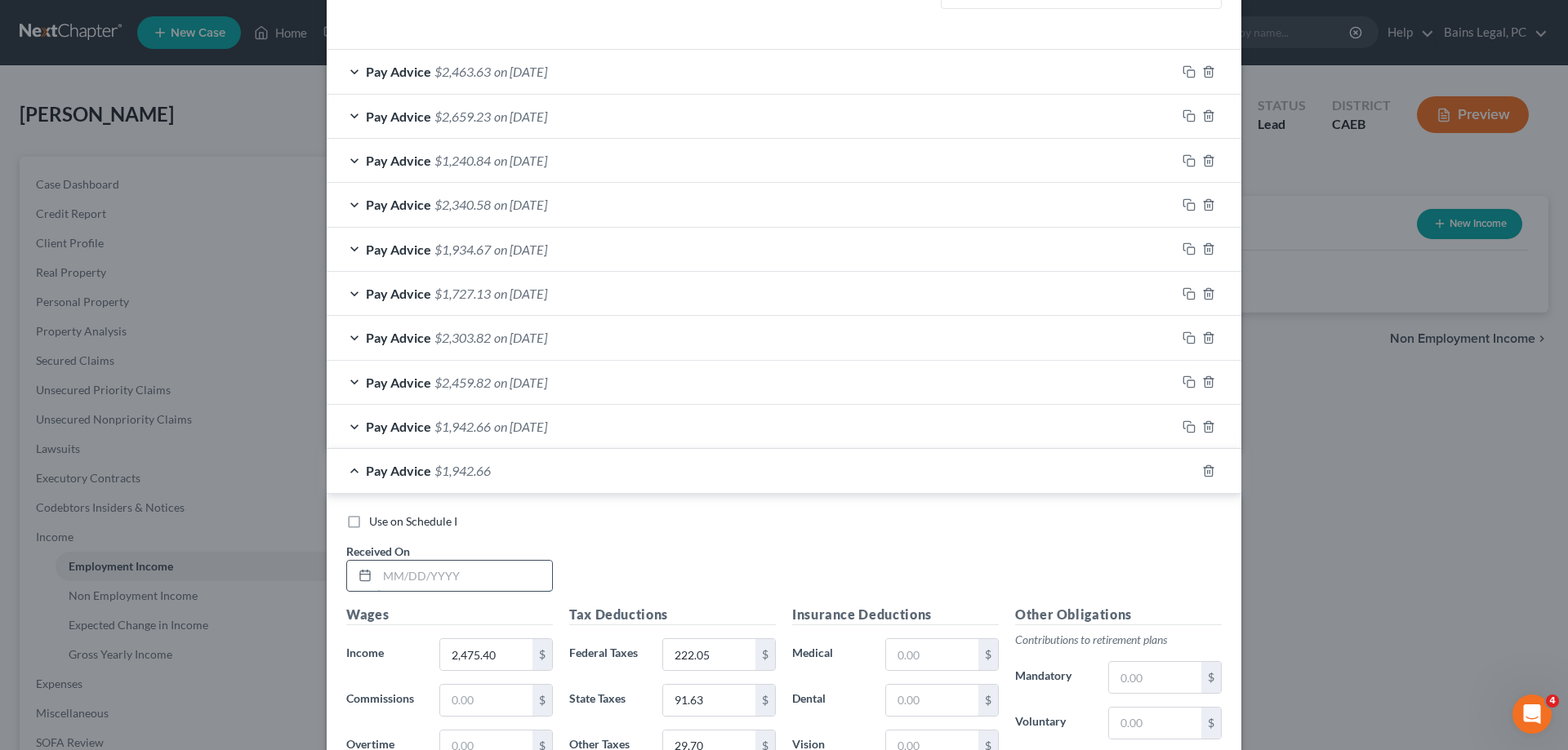
click at [462, 576] on input "text" at bounding box center [464, 576] width 175 height 31
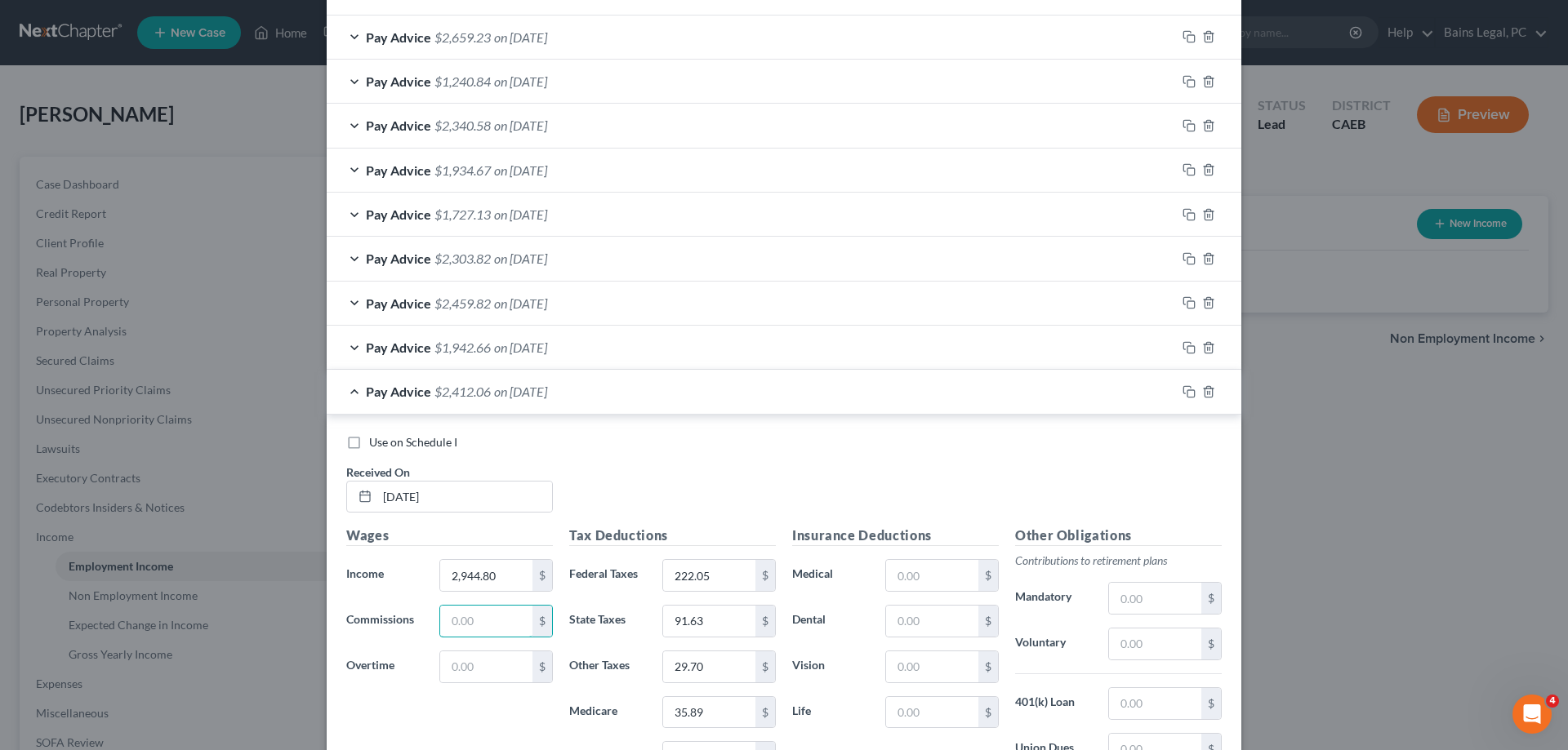
scroll to position [636, 0]
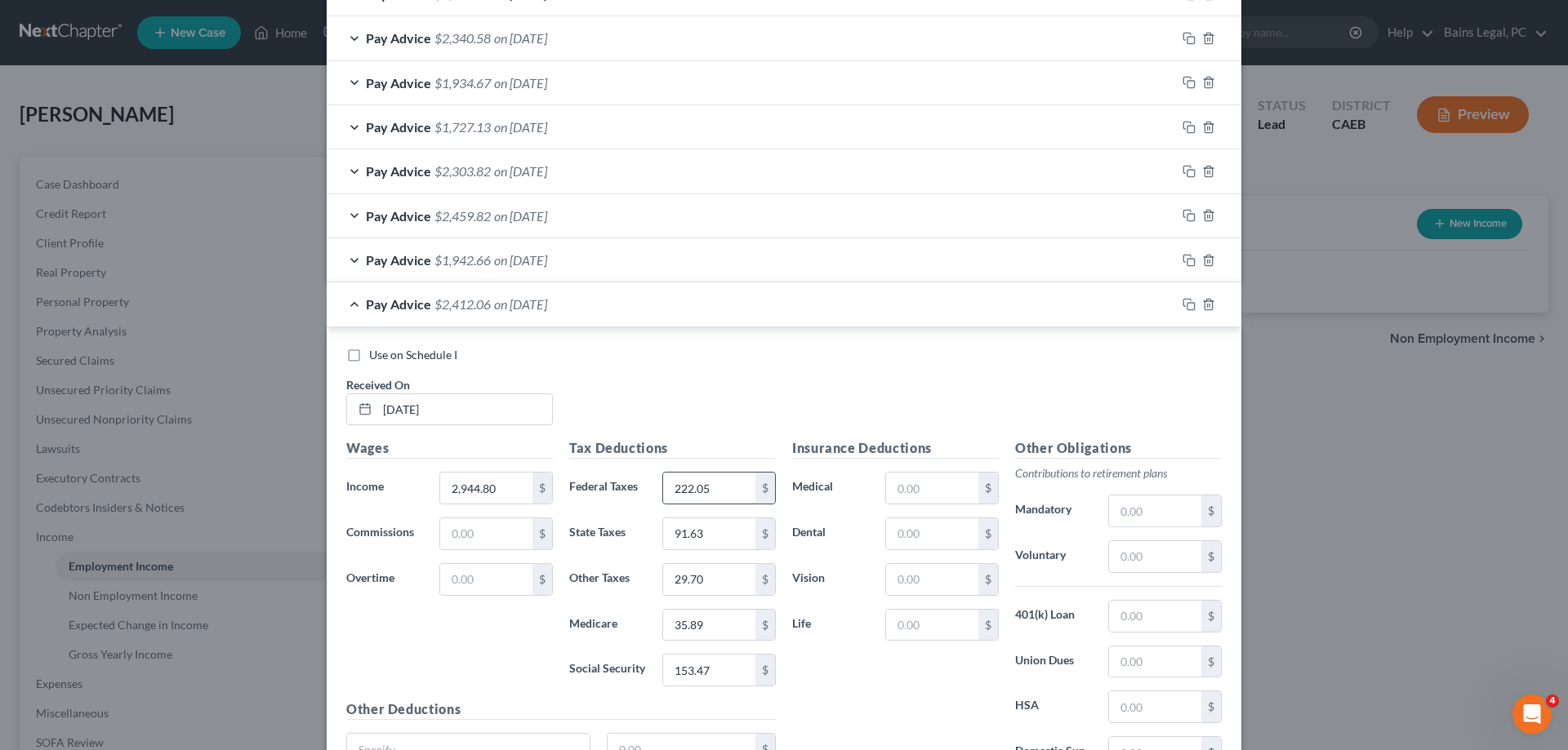
click at [745, 475] on input "222.05" at bounding box center [709, 488] width 92 height 31
click at [1192, 306] on icon "button" at bounding box center [1189, 305] width 13 height 13
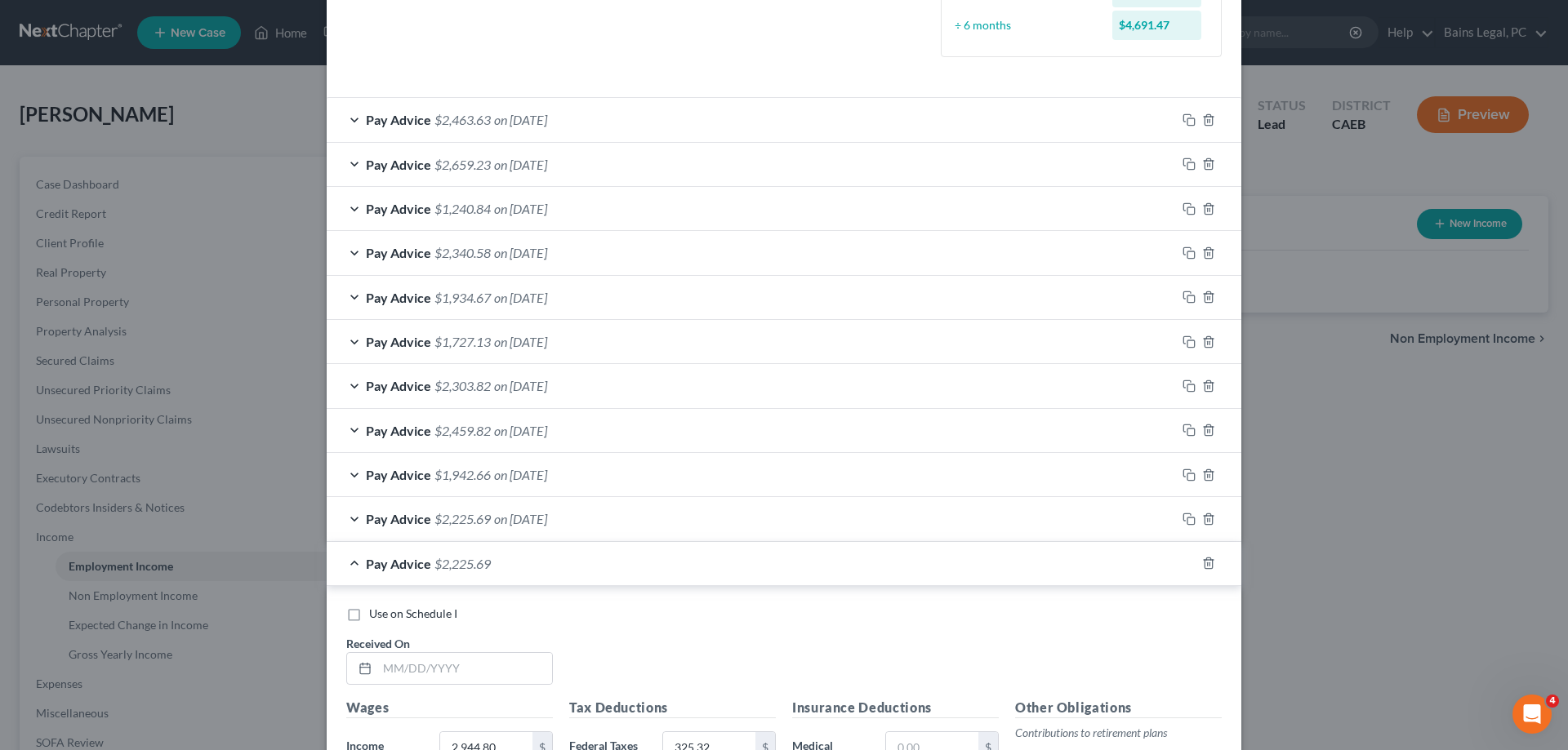
scroll to position [597, 0]
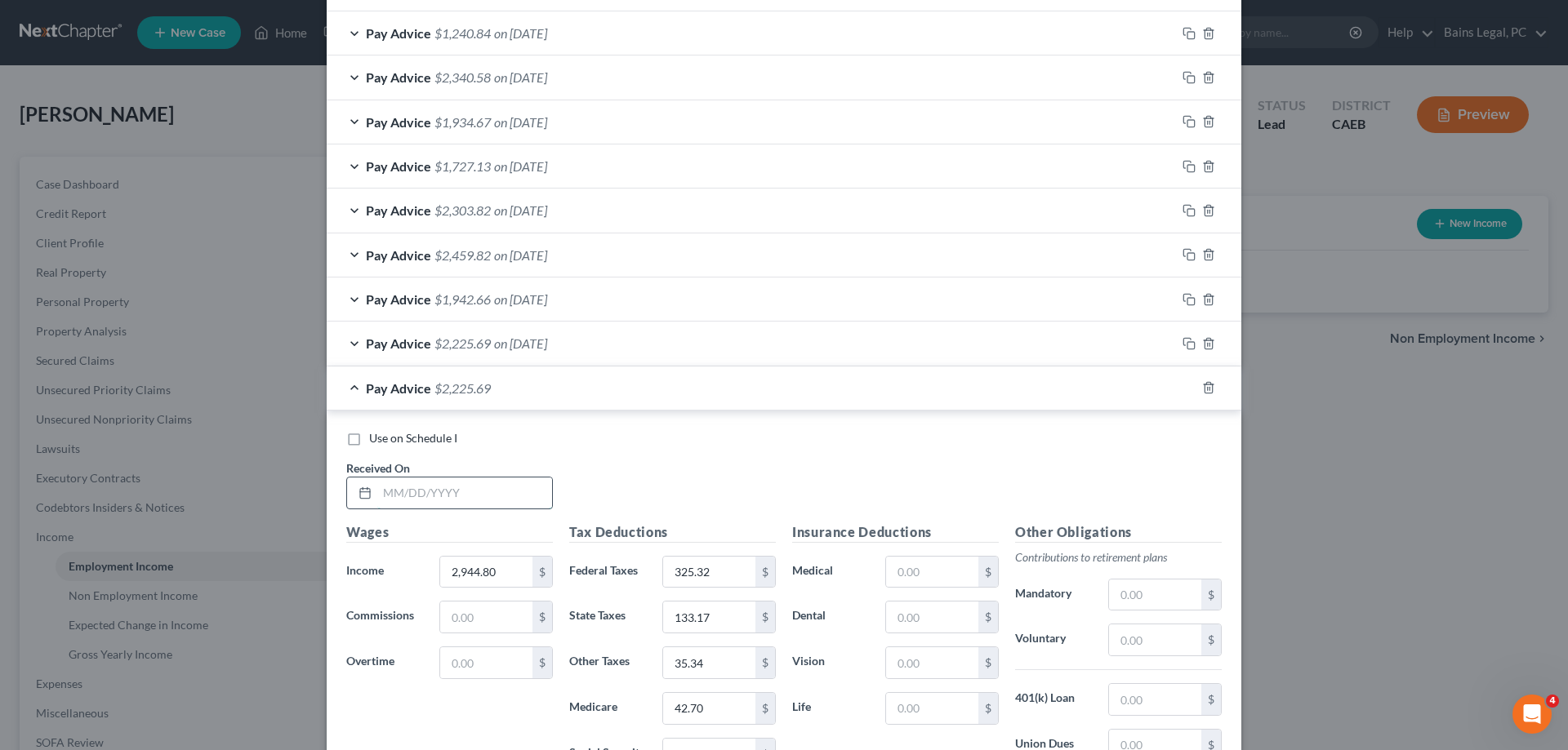
click at [541, 500] on input "text" at bounding box center [464, 492] width 175 height 31
click at [727, 570] on input "325.32" at bounding box center [709, 572] width 92 height 31
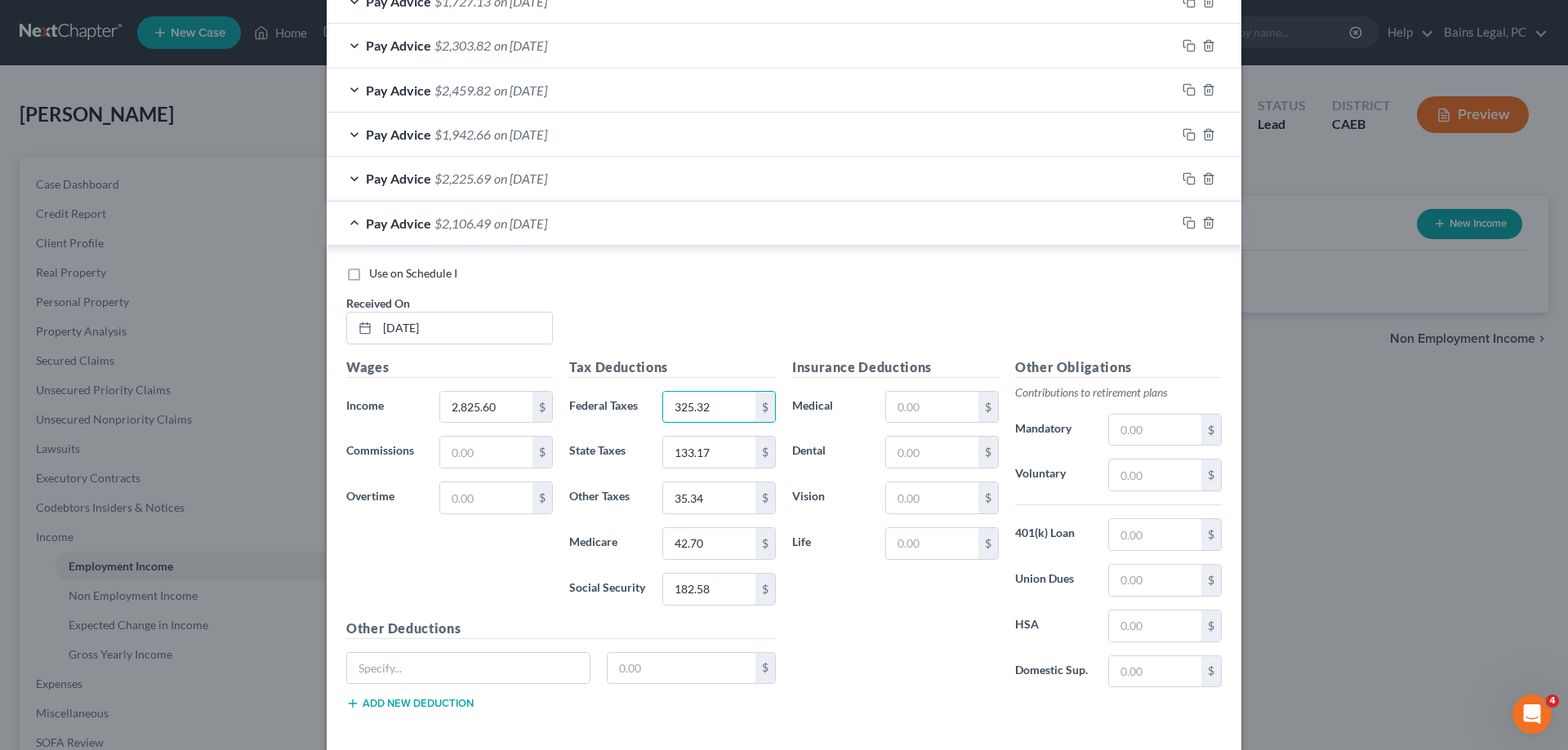
scroll to position [837, 0]
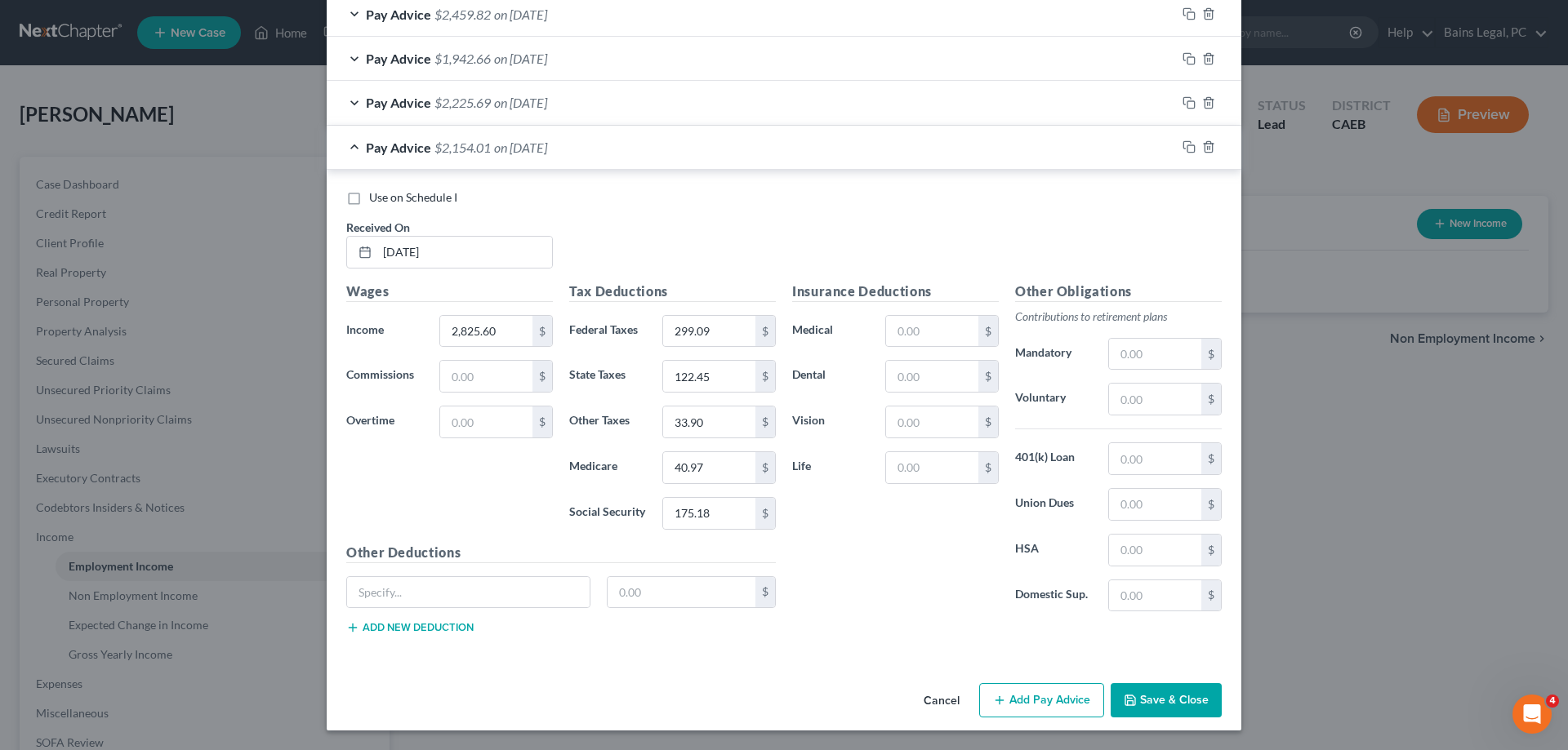
drag, startPoint x: 1186, startPoint y: 689, endPoint x: 1274, endPoint y: 662, distance: 92.0
click at [1186, 689] on button "Save & Close" at bounding box center [1167, 700] width 111 height 34
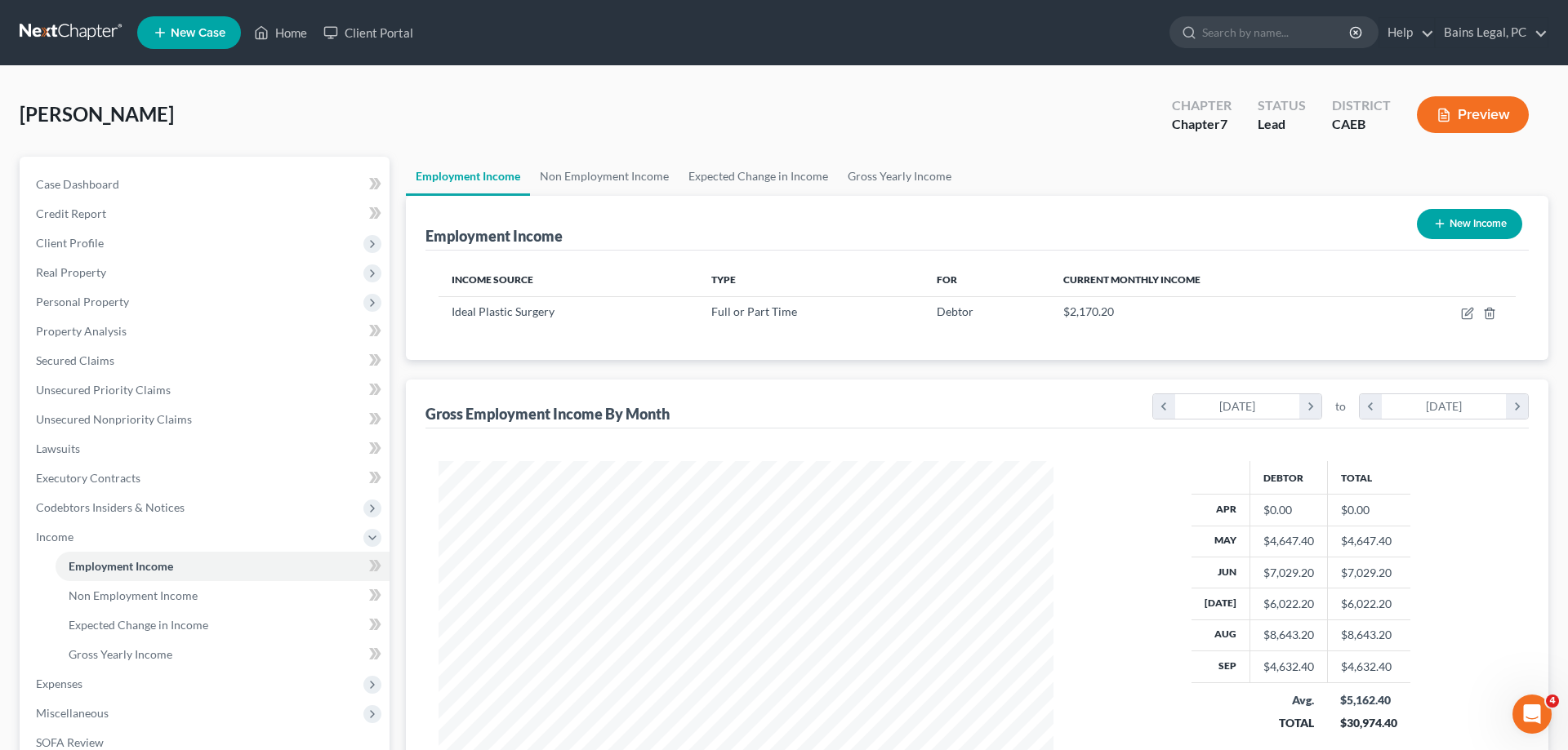
scroll to position [307, 648]
click at [1464, 315] on icon "button" at bounding box center [1467, 314] width 13 height 13
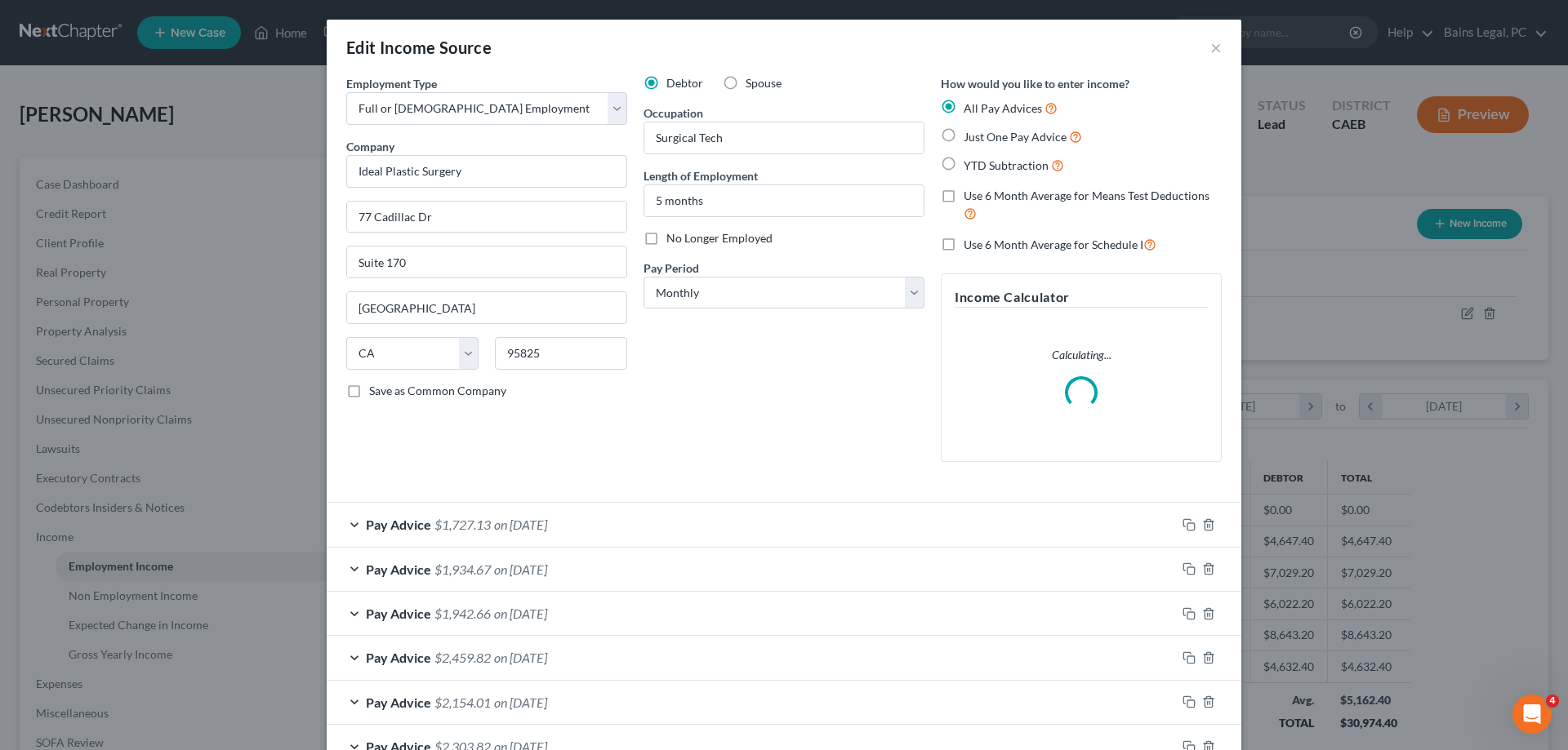
scroll to position [331, 0]
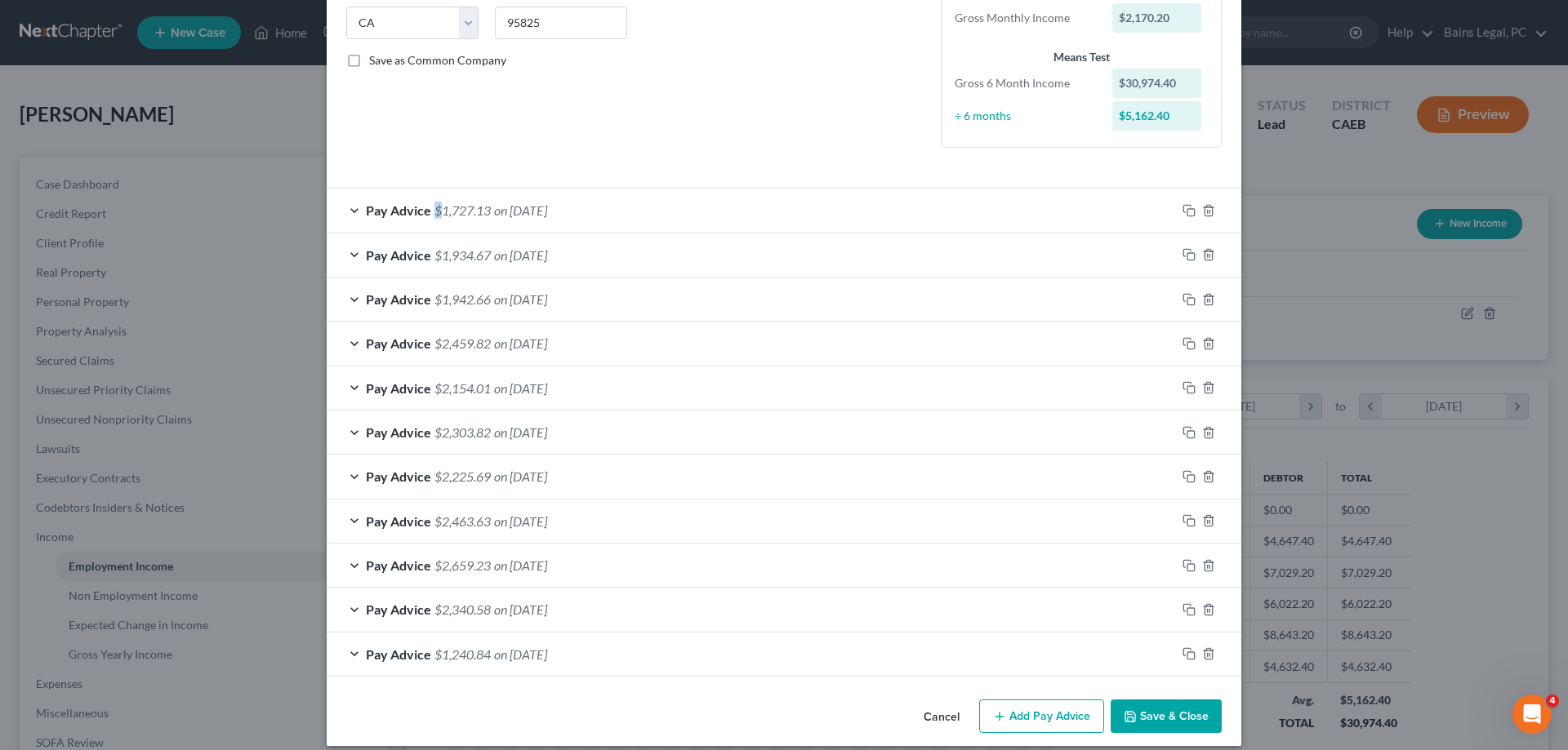
drag, startPoint x: 438, startPoint y: 217, endPoint x: 478, endPoint y: 222, distance: 40.3
click at [439, 217] on span "$1,727.13" at bounding box center [463, 210] width 56 height 16
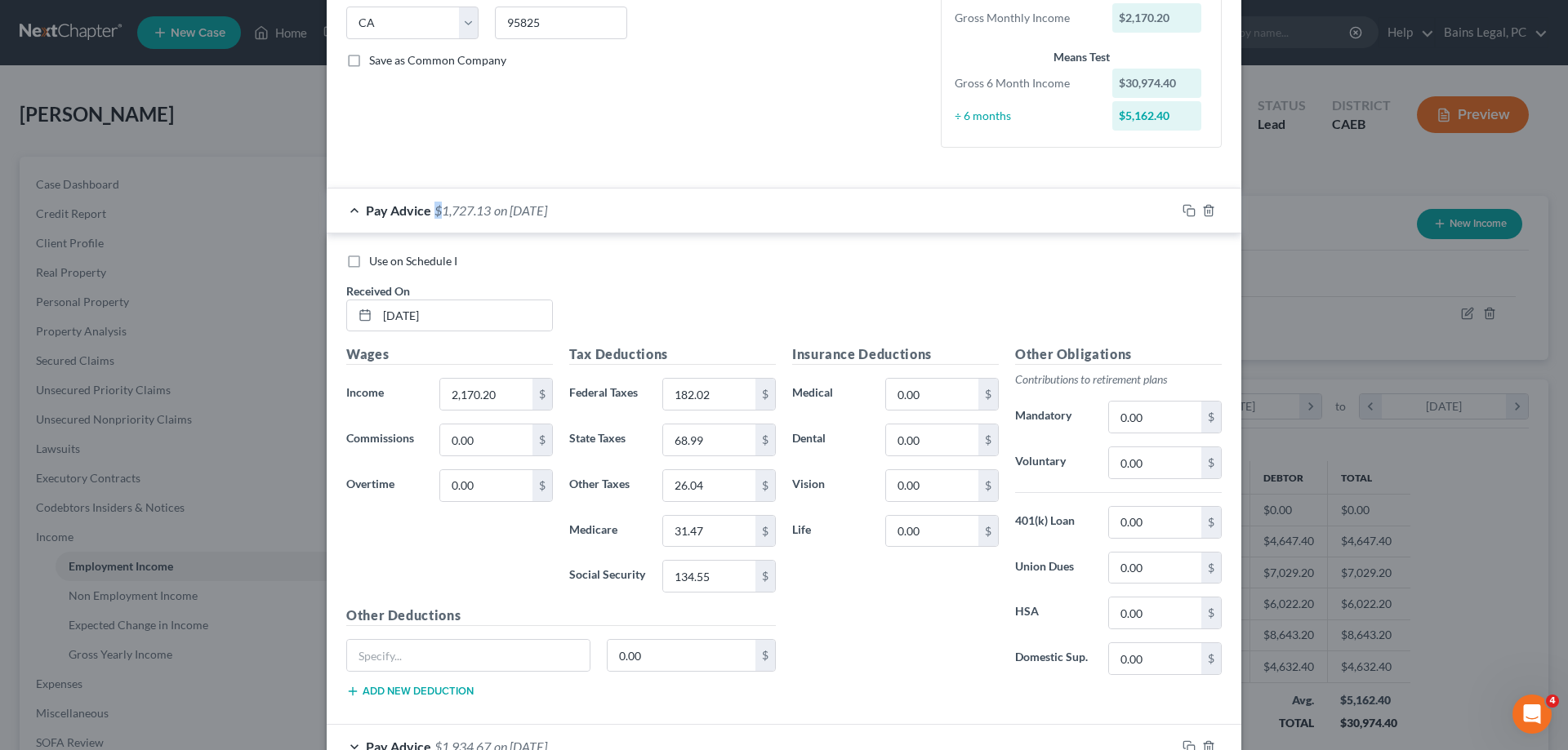
scroll to position [664, 0]
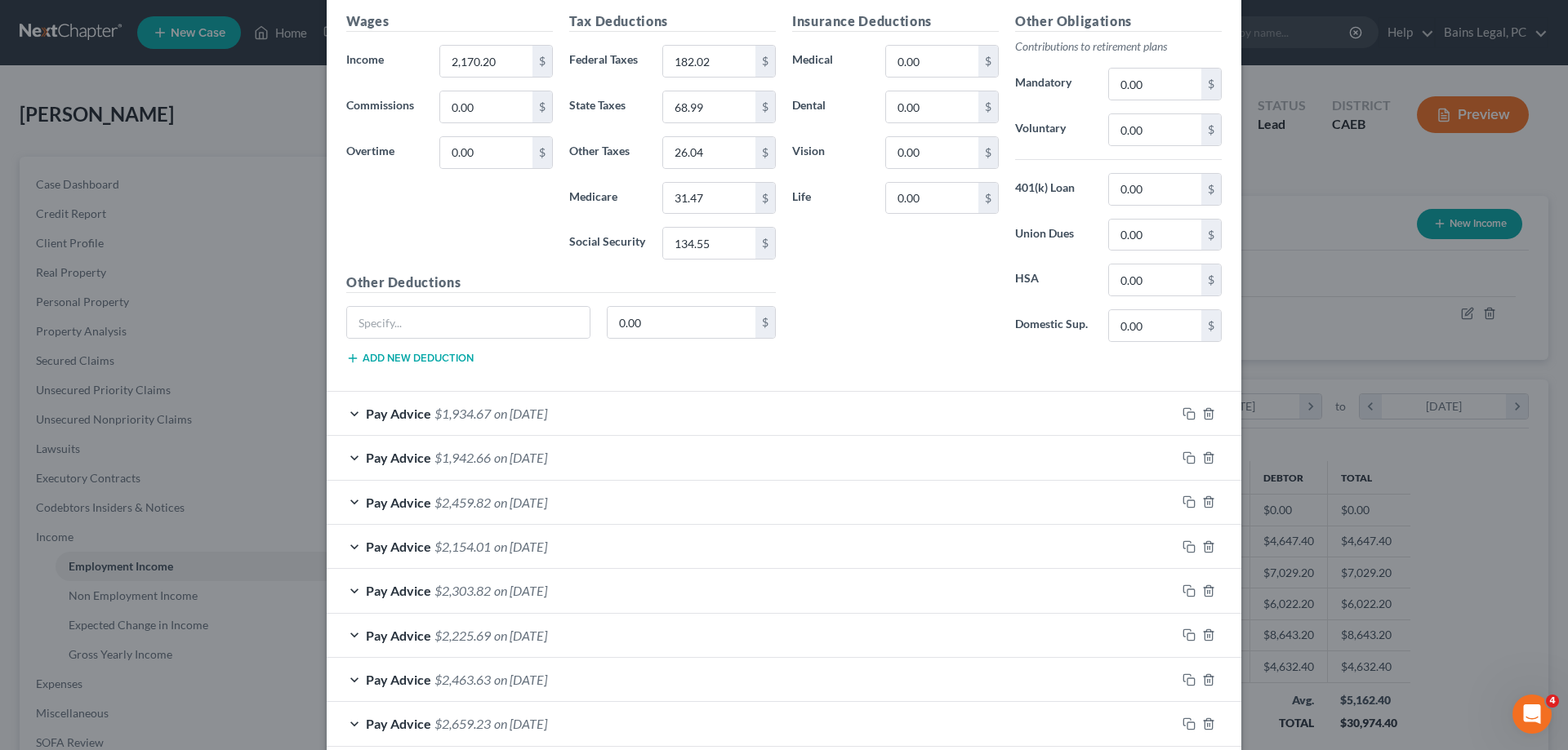
click at [578, 422] on div "Pay Advice $1,934.67 on [DATE]" at bounding box center [752, 414] width 850 height 43
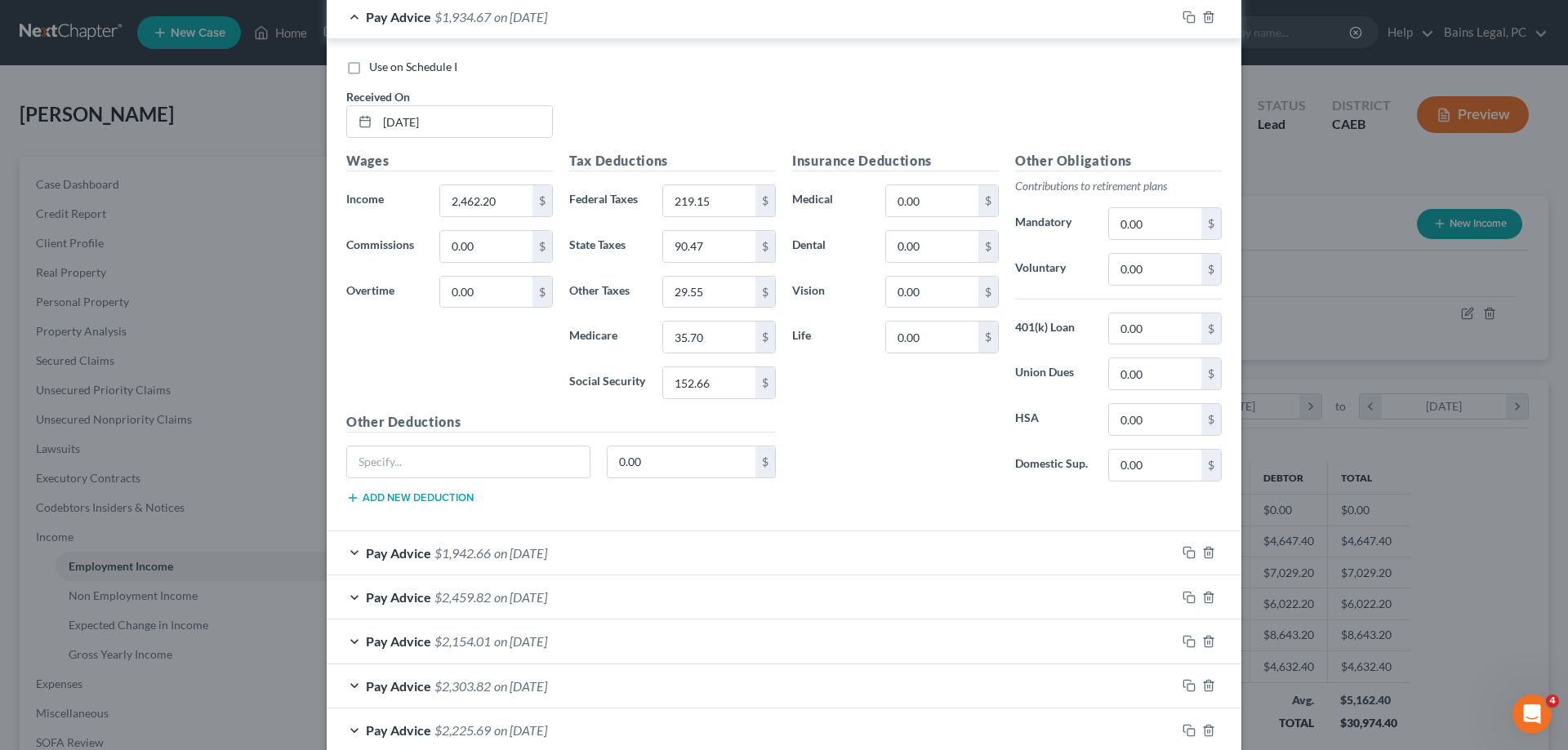
scroll to position [1164, 0]
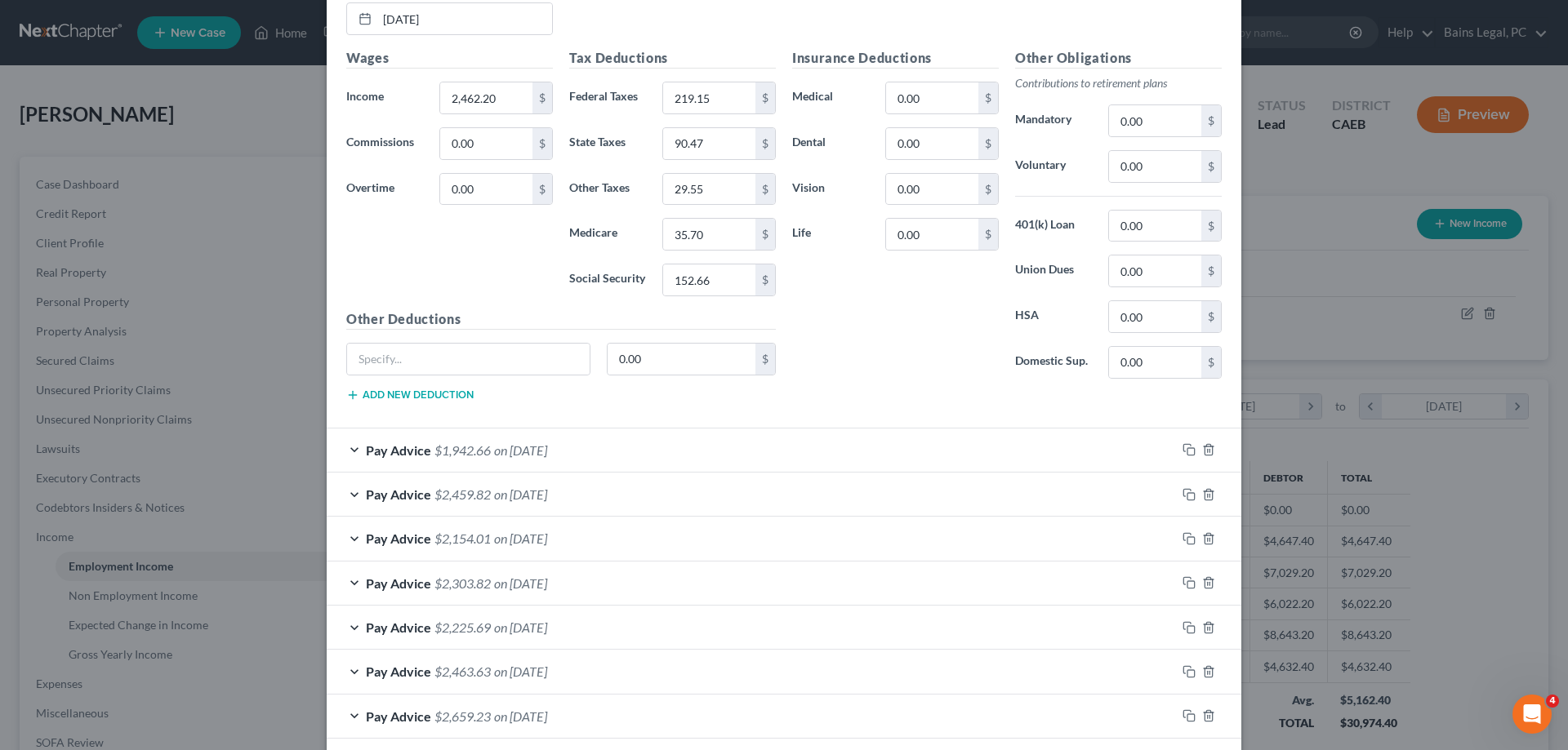
click at [614, 447] on div "Pay Advice $1,942.66 on [DATE]" at bounding box center [752, 450] width 850 height 43
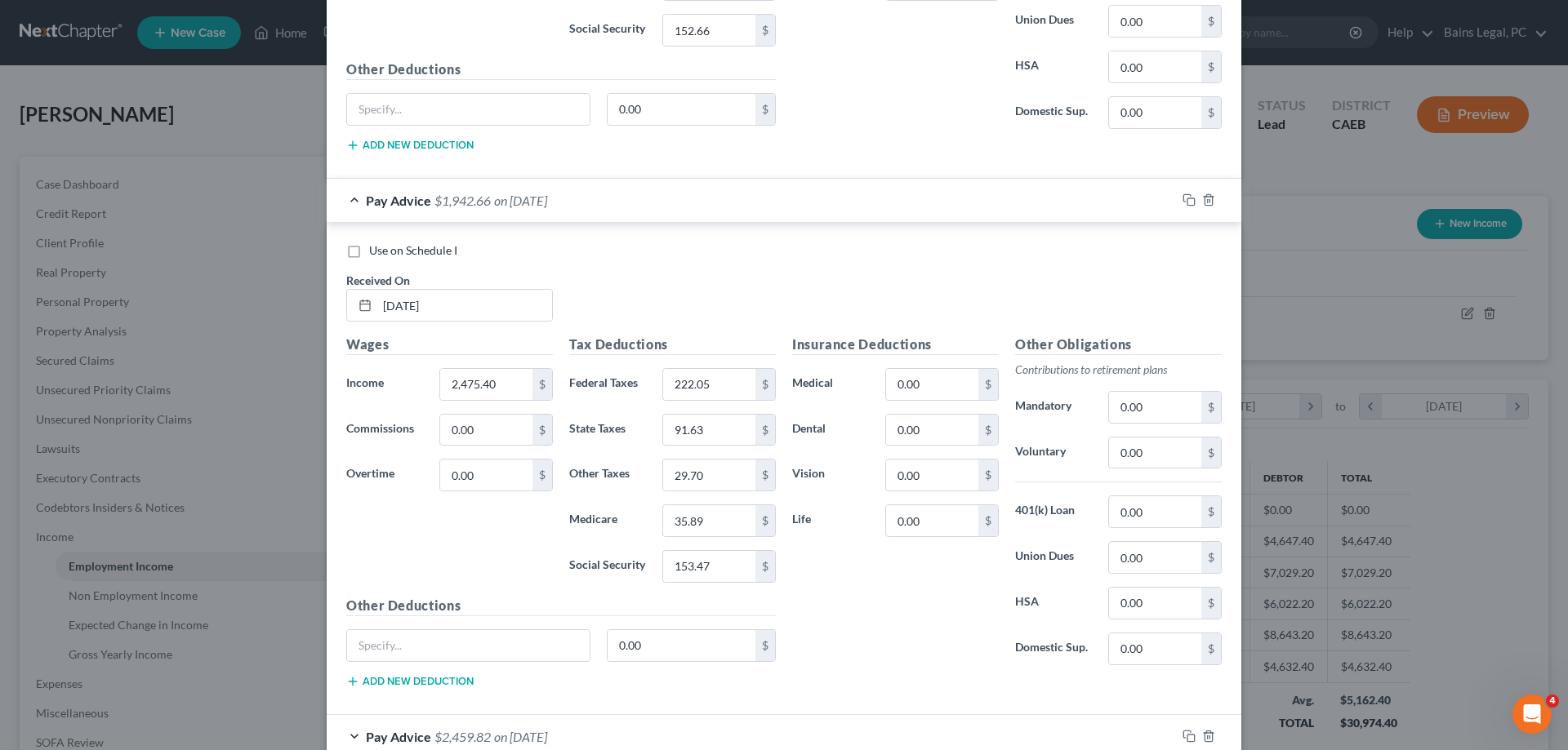
scroll to position [1664, 0]
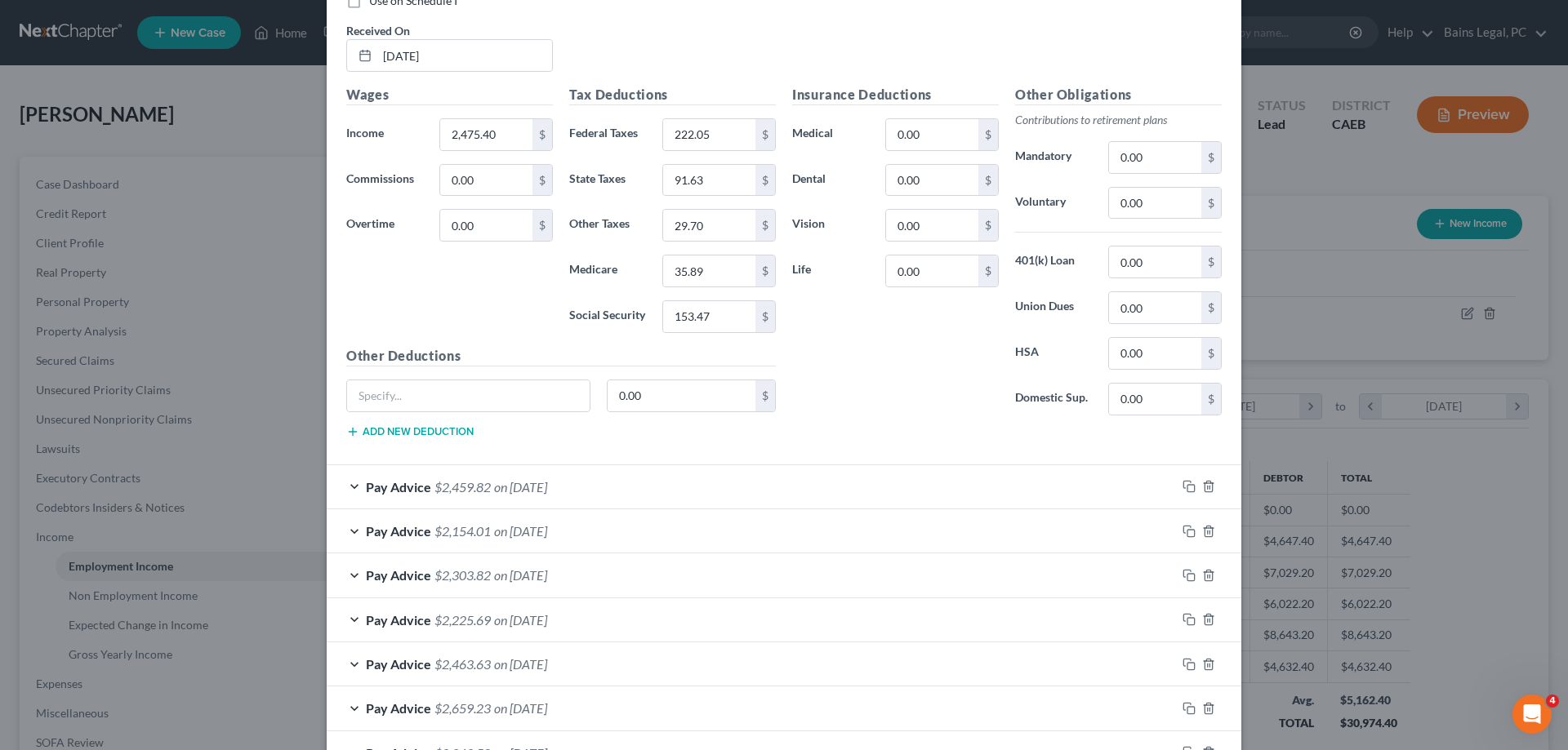
click at [638, 484] on div "Pay Advice $2,459.82 on [DATE]" at bounding box center [752, 487] width 850 height 43
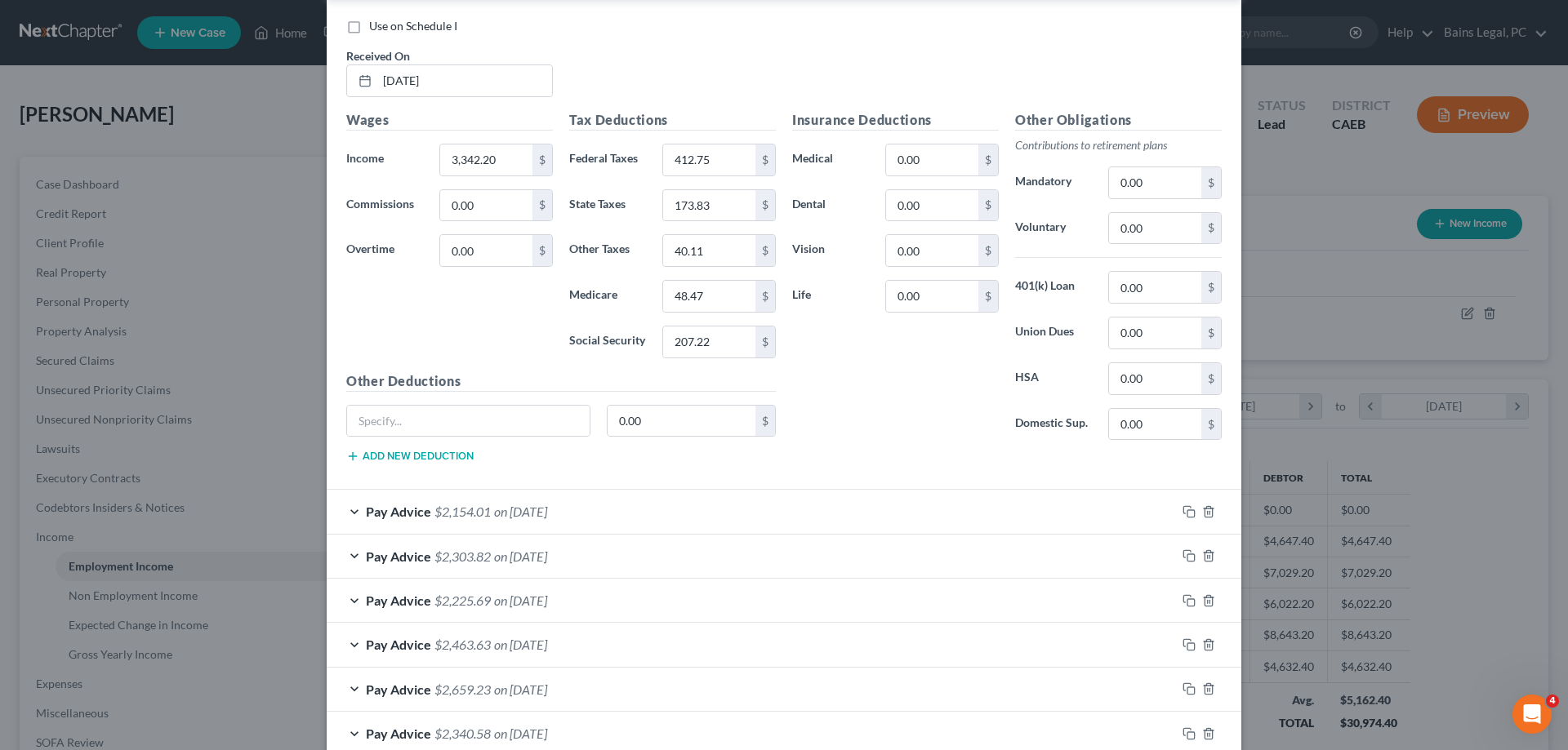
scroll to position [2246, 0]
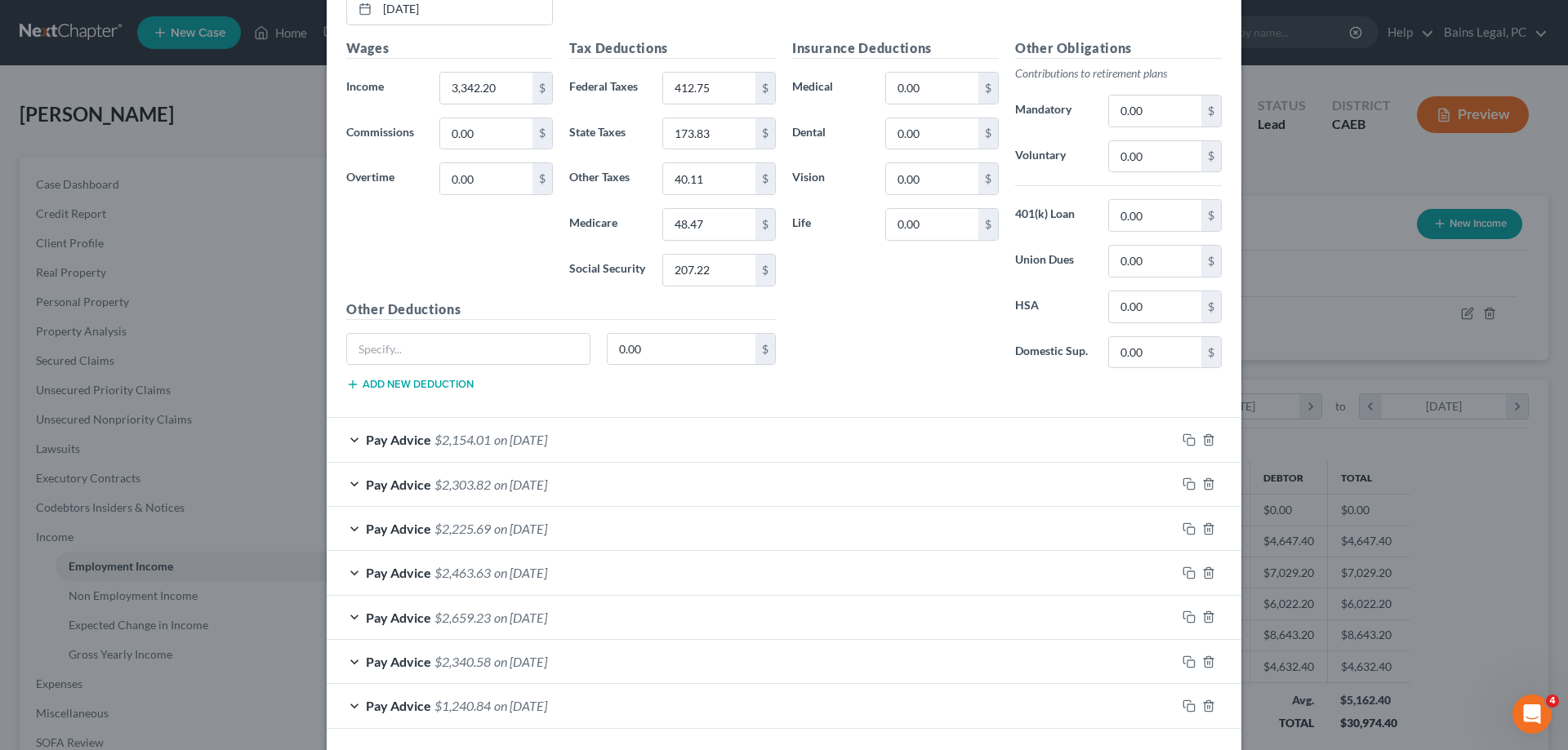
click at [669, 430] on div "Pay Advice $2,154.01 on [DATE]" at bounding box center [752, 440] width 850 height 43
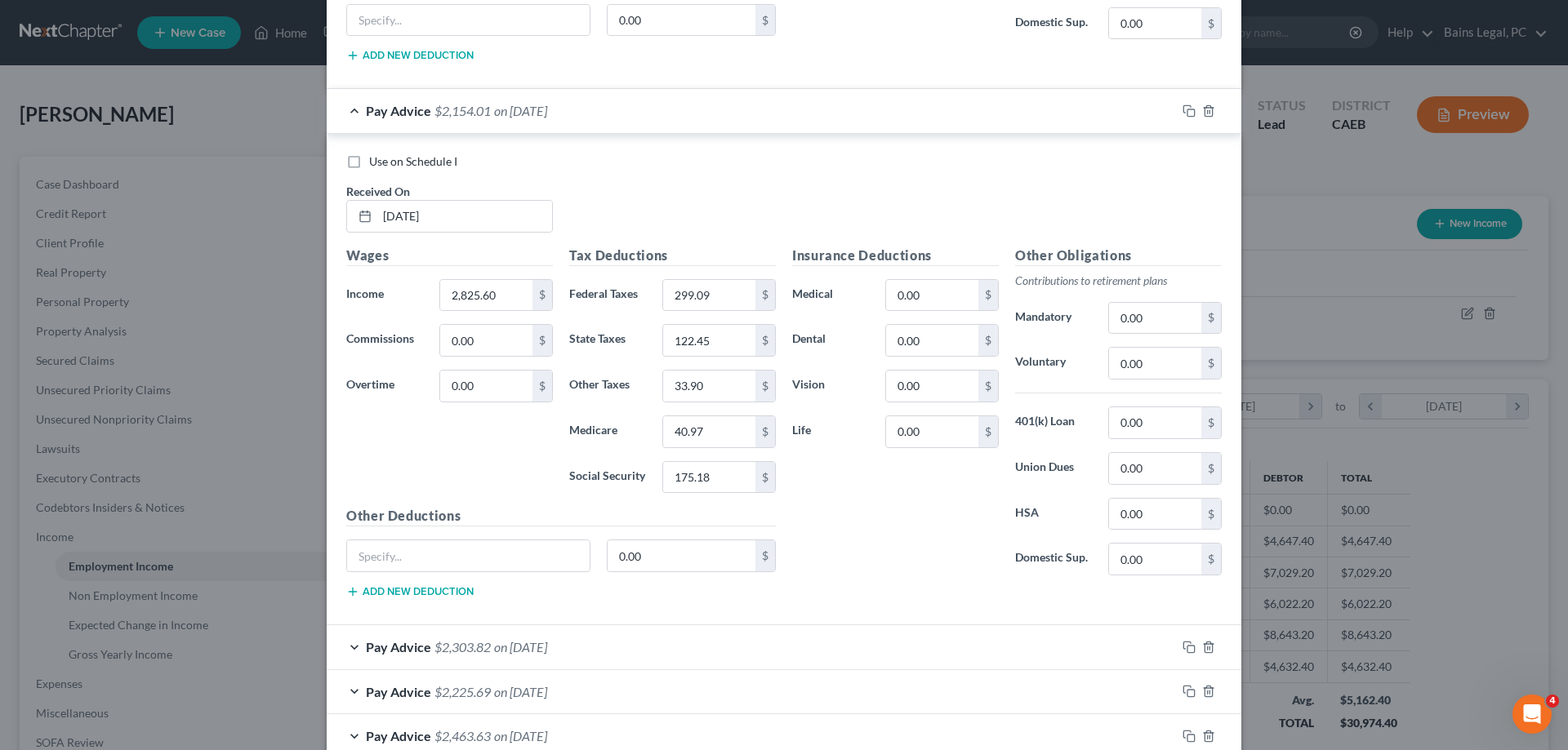
scroll to position [2557, 0]
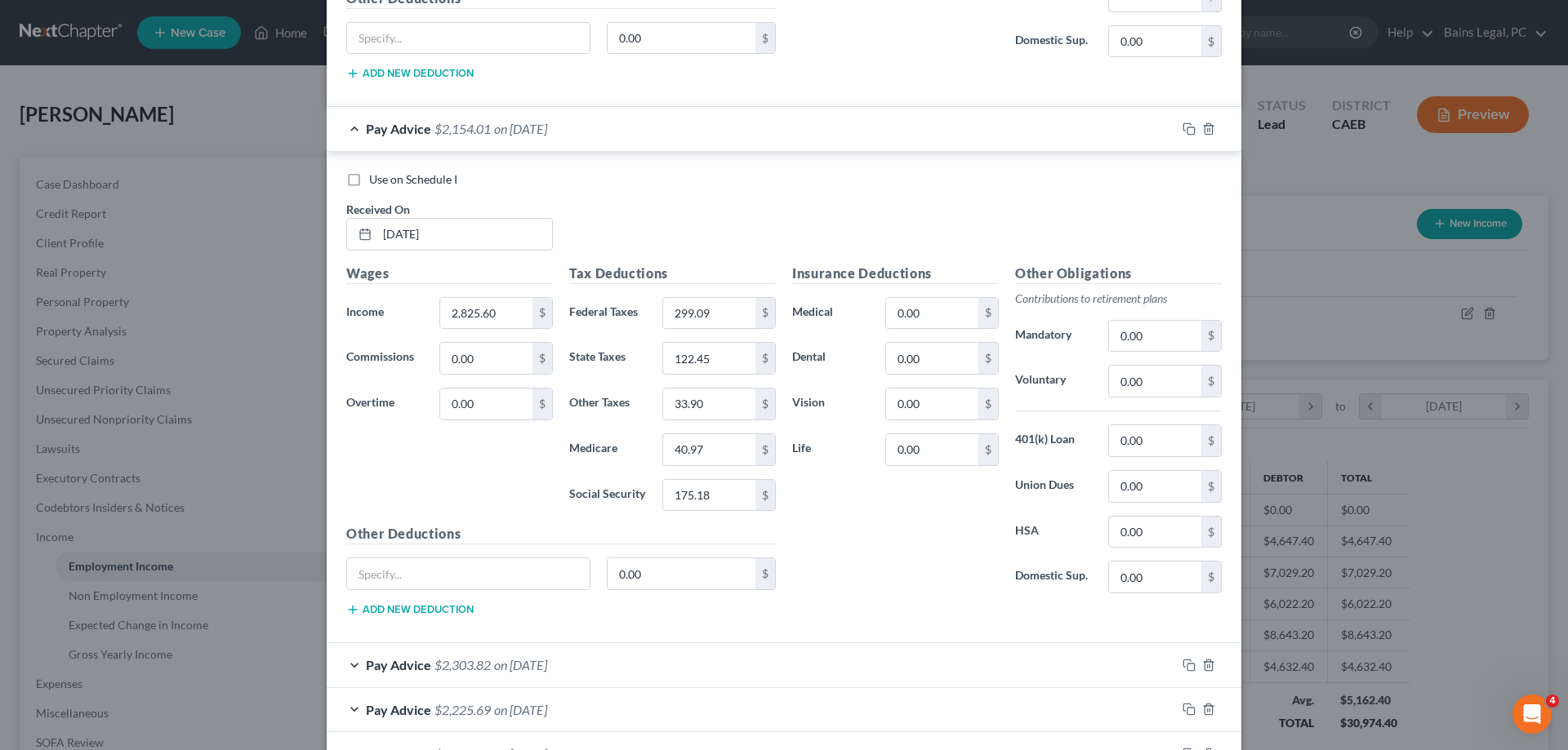
click at [625, 667] on div "Pay Advice $2,303.82 on [DATE]" at bounding box center [752, 665] width 850 height 43
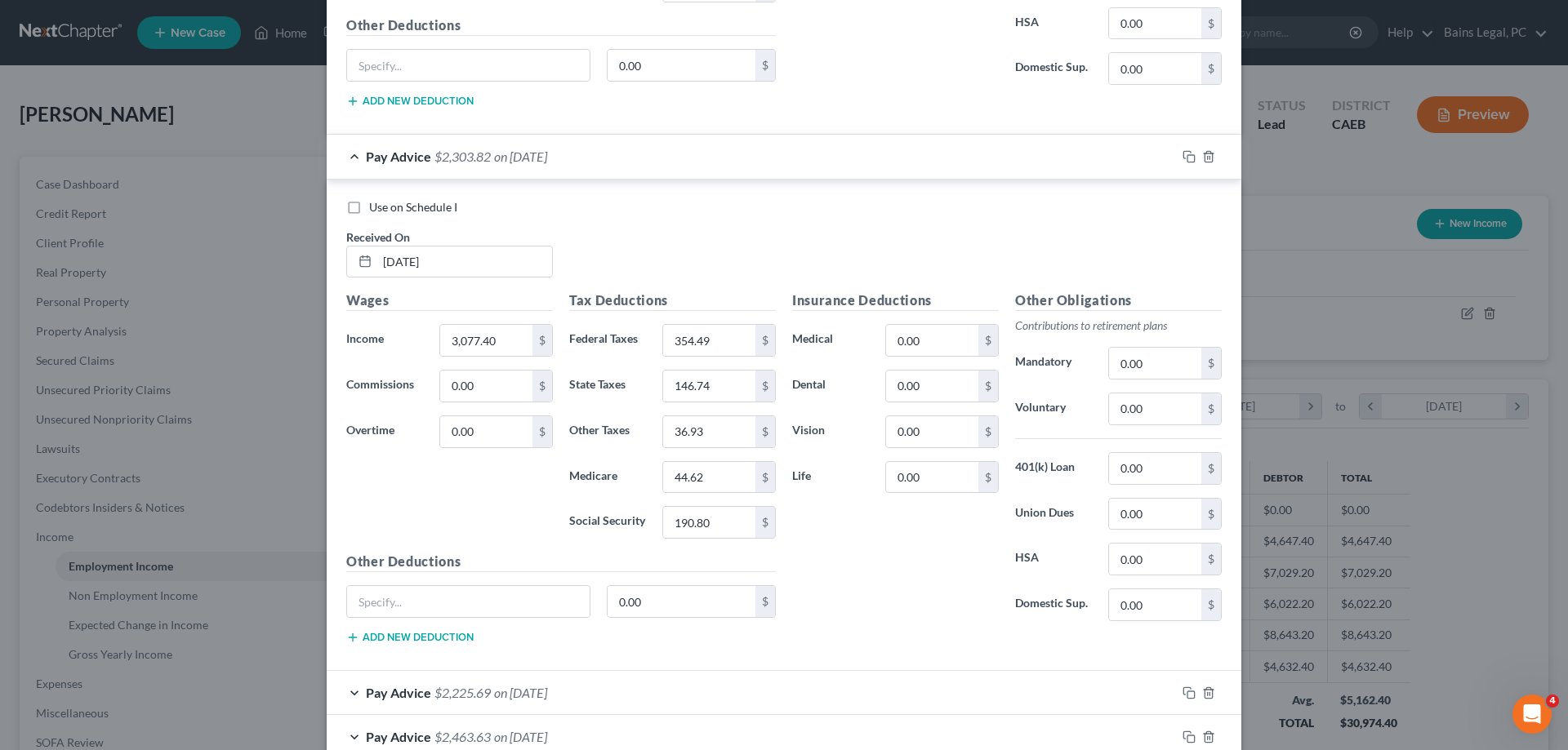
scroll to position [3141, 0]
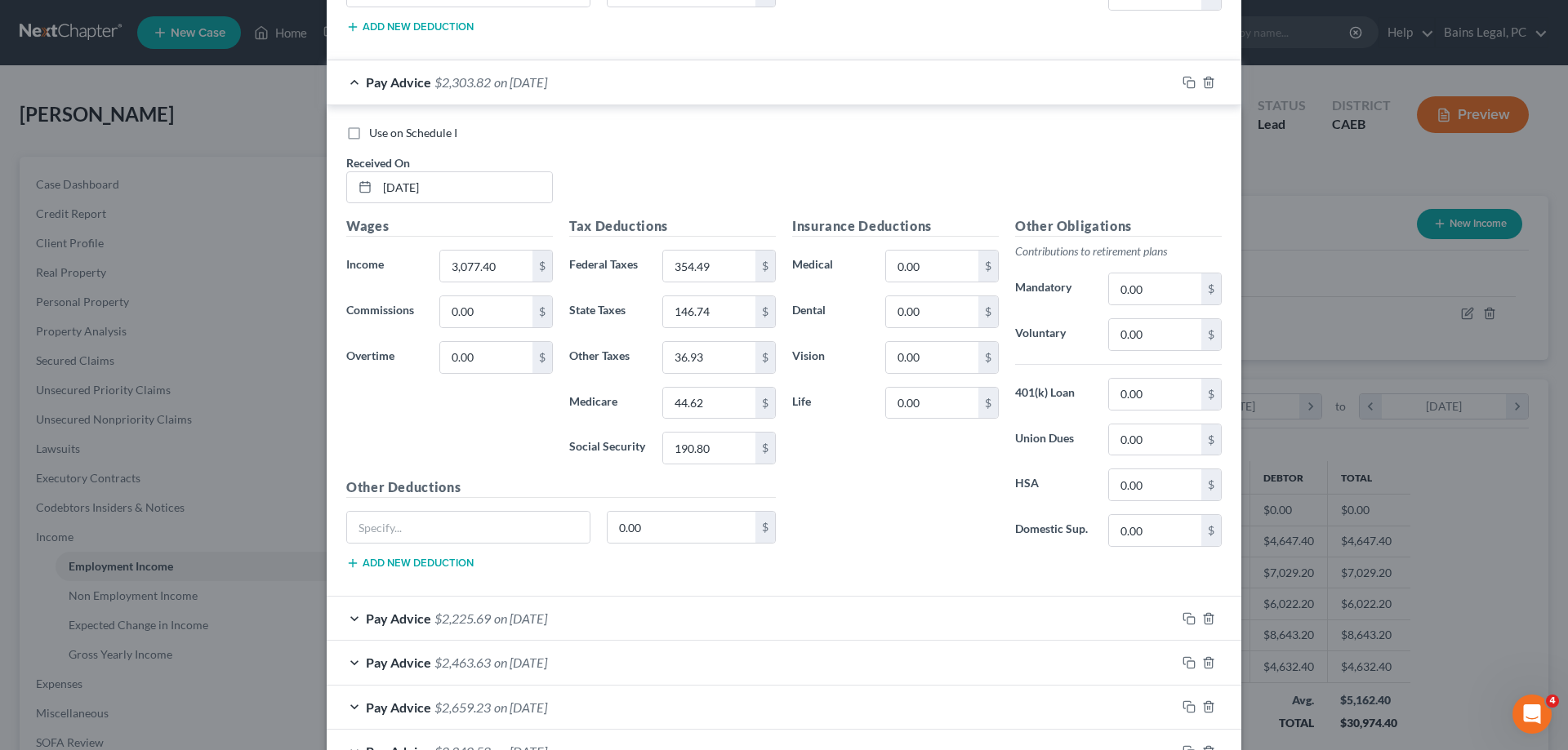
click at [588, 628] on div "Pay Advice $2,225.69 on [DATE]" at bounding box center [752, 618] width 850 height 43
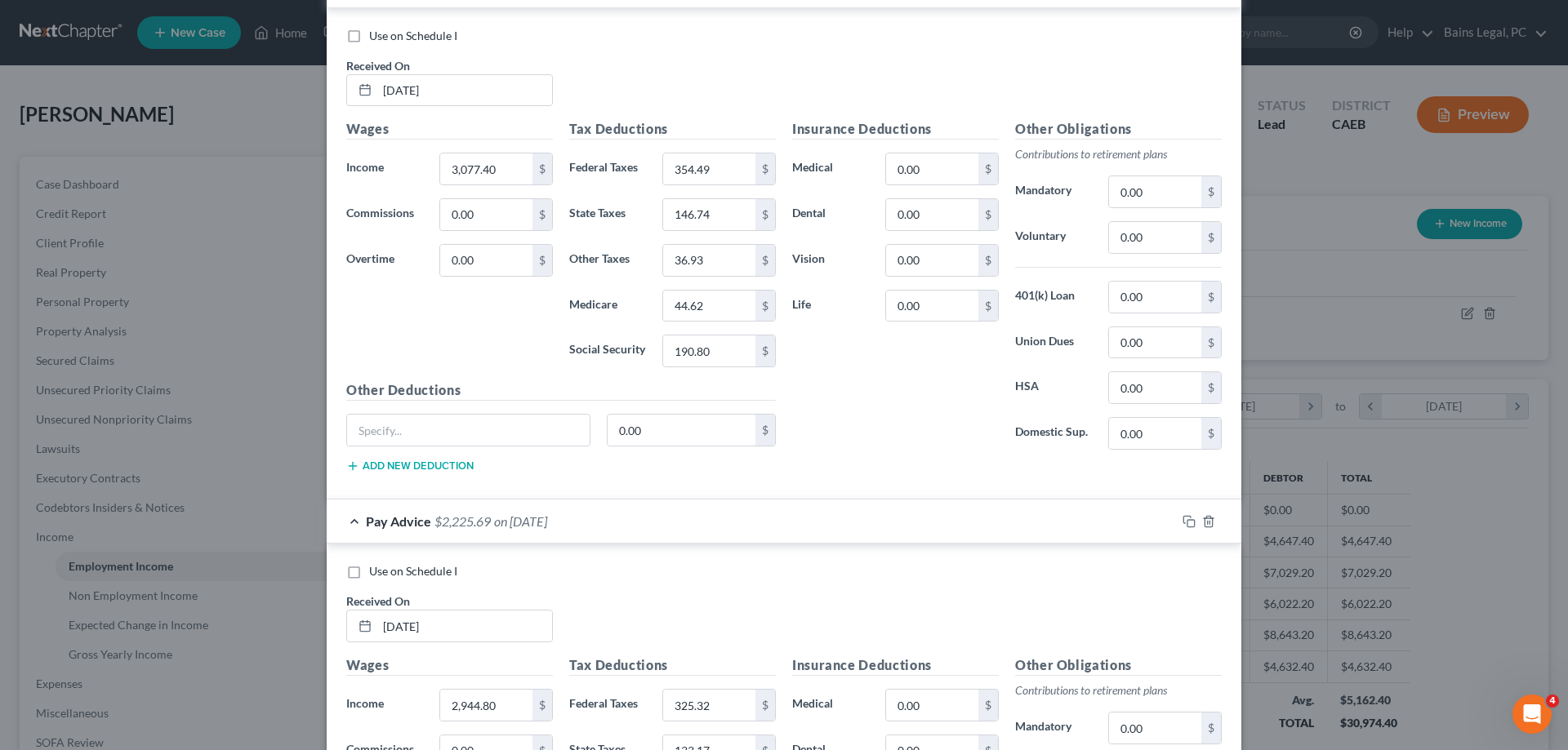
scroll to position [3390, 0]
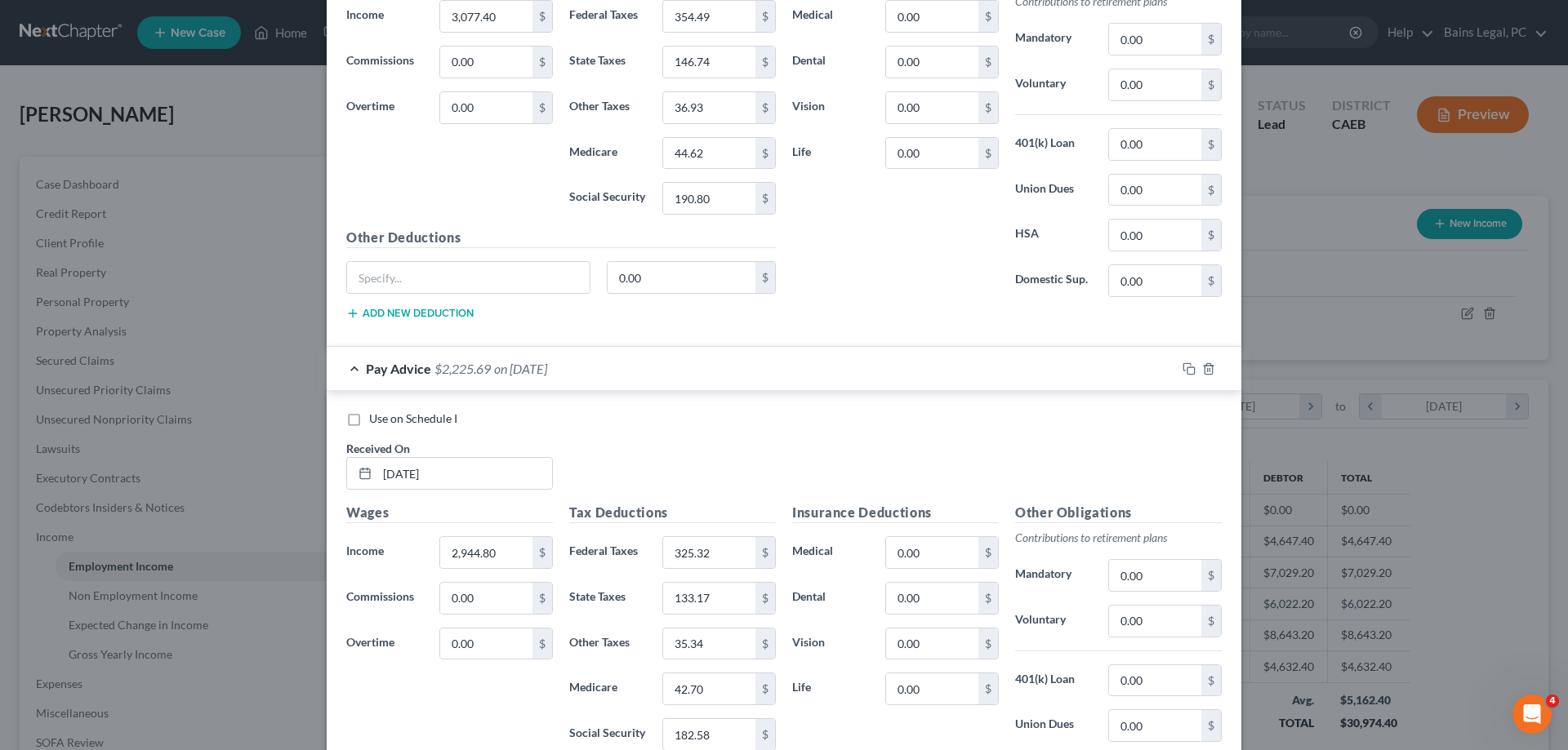
click at [387, 422] on span "Use on Schedule I" at bounding box center [414, 418] width 88 height 14
click at [386, 421] on input "Use on Schedule I" at bounding box center [381, 415] width 10 height 10
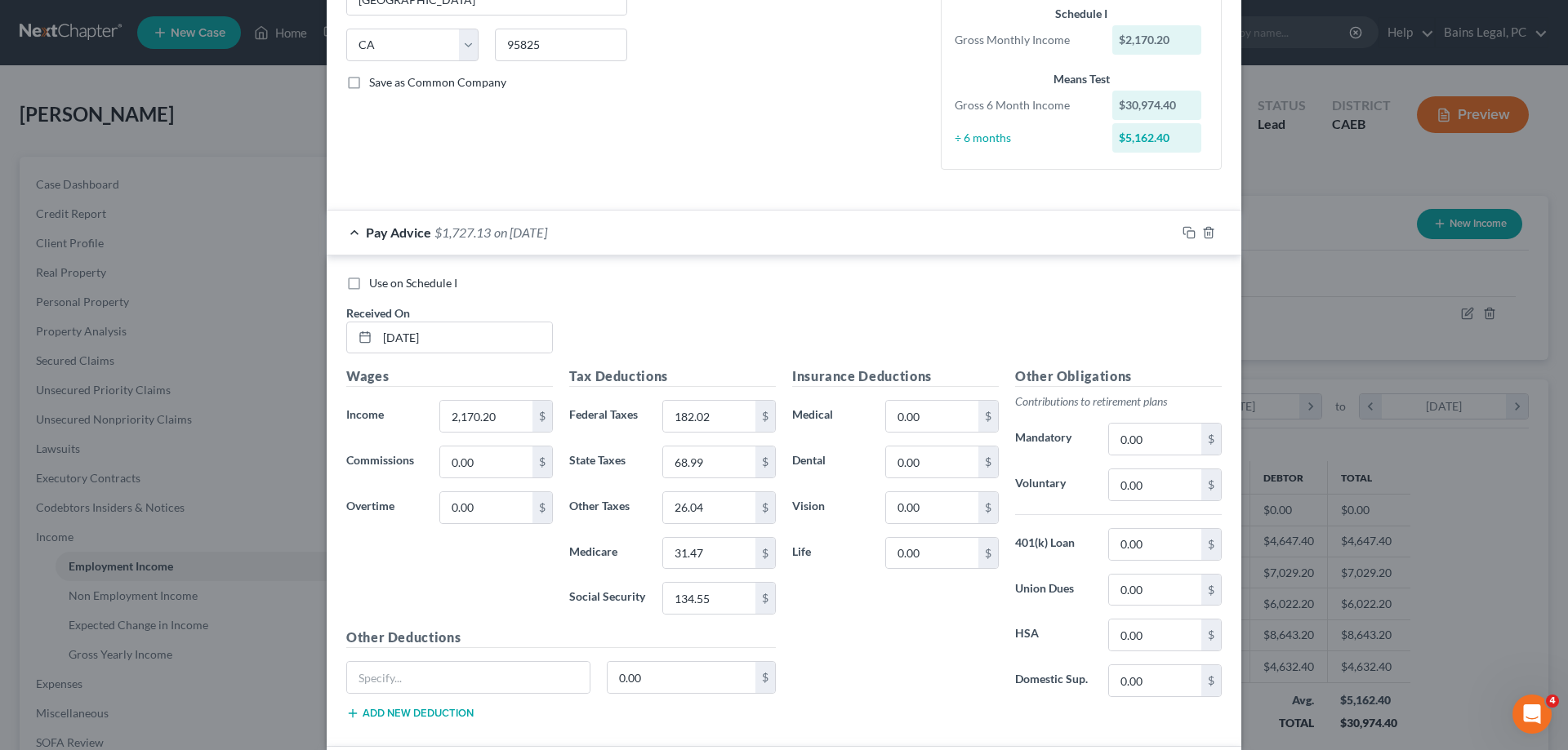
scroll to position [0, 0]
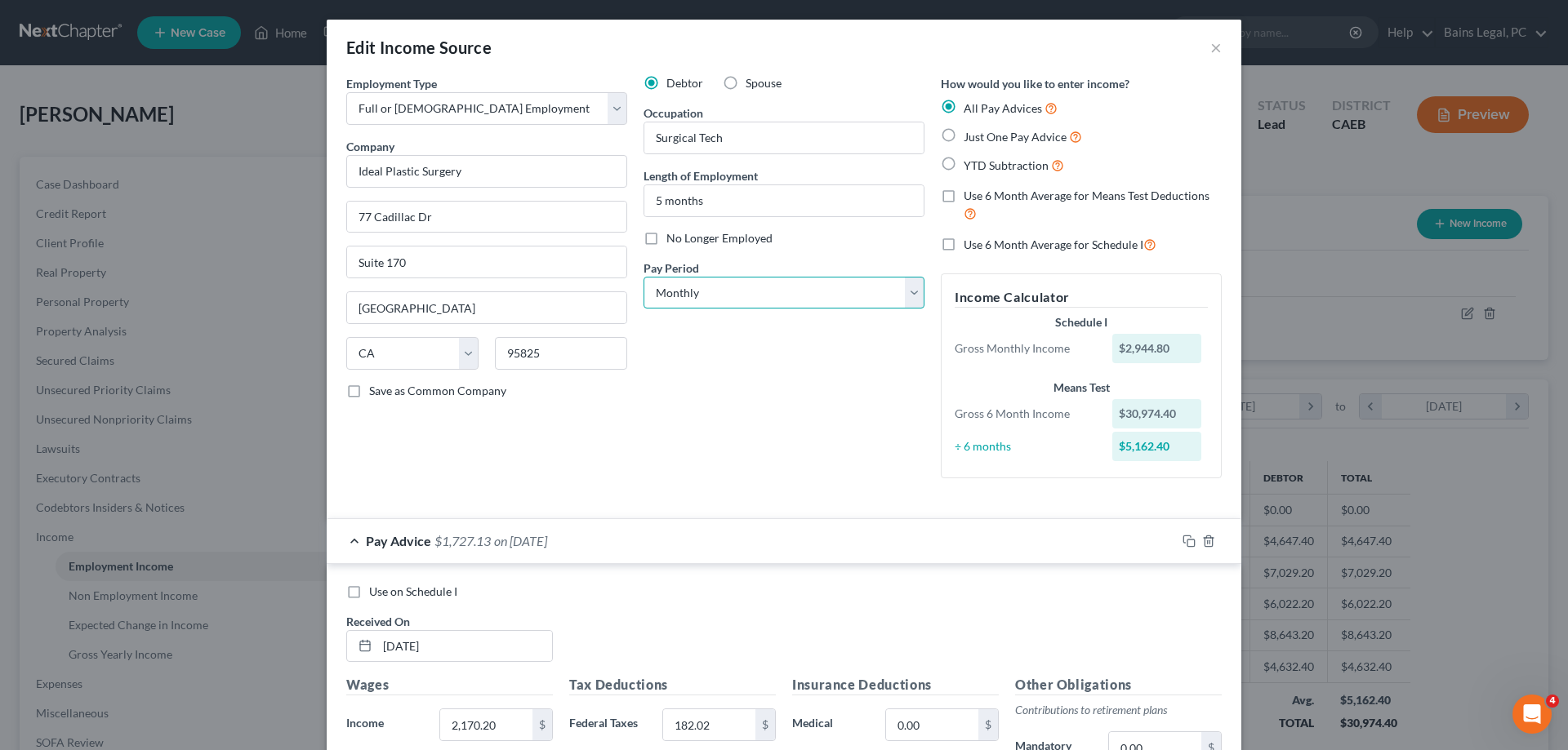
click at [644, 277] on select "Select Monthly Twice Monthly Every Other Week Weekly" at bounding box center [784, 293] width 281 height 33
click option "Every Other Week" at bounding box center [0, 0] width 0 height 0
click at [1065, 199] on span "Use 6 Month Average for Means Test Deductions" at bounding box center [1087, 195] width 246 height 14
click at [980, 198] on input "Use 6 Month Average for Means Test Deductions" at bounding box center [975, 193] width 10 height 10
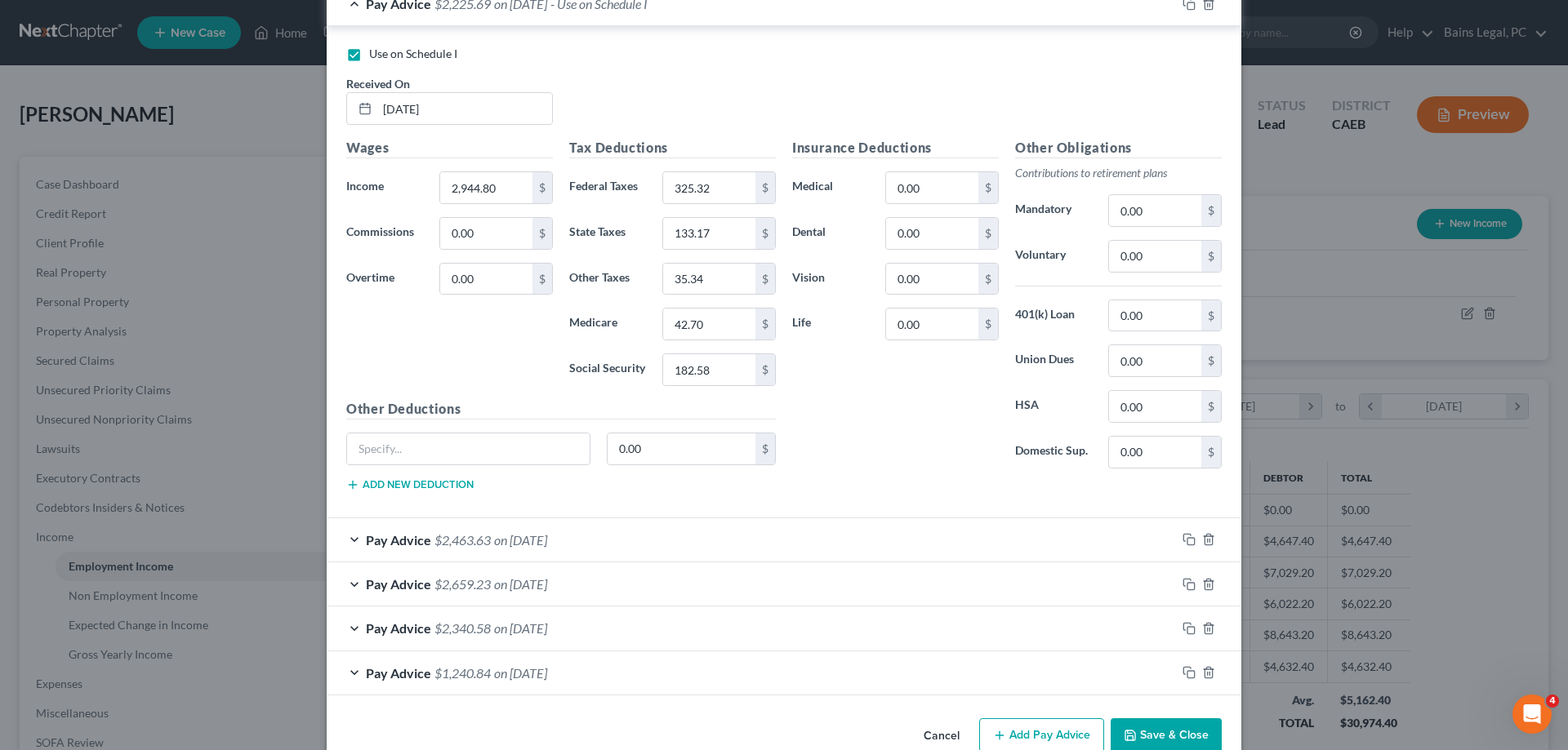
click at [1175, 719] on button "Save & Close" at bounding box center [1167, 736] width 111 height 34
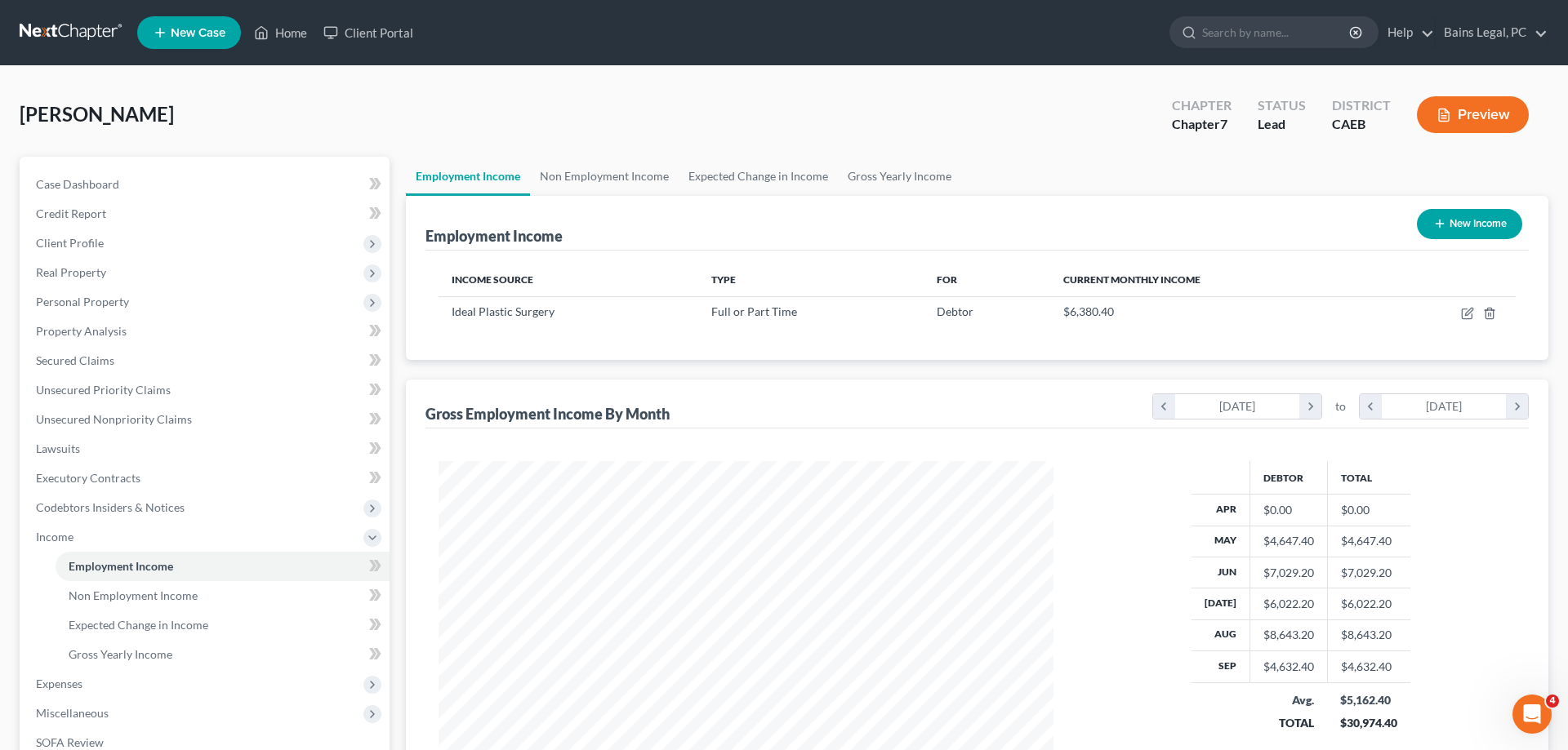
click at [1510, 227] on button "New Income" at bounding box center [1469, 224] width 105 height 30
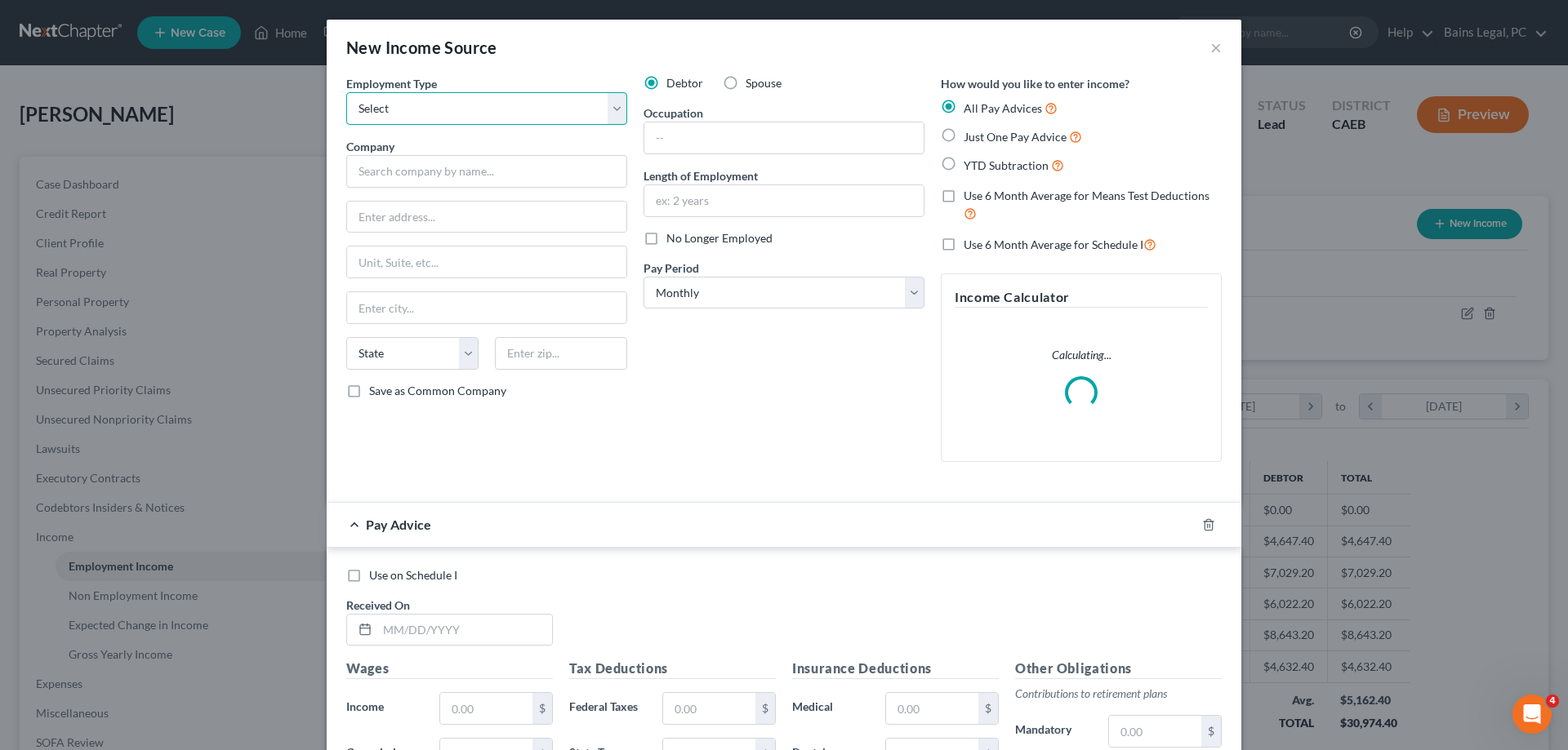
click at [346, 92] on select "Select Full or [DEMOGRAPHIC_DATA] Employment Self Employment" at bounding box center [486, 108] width 281 height 33
click option "Self Employment" at bounding box center [0, 0] width 0 height 0
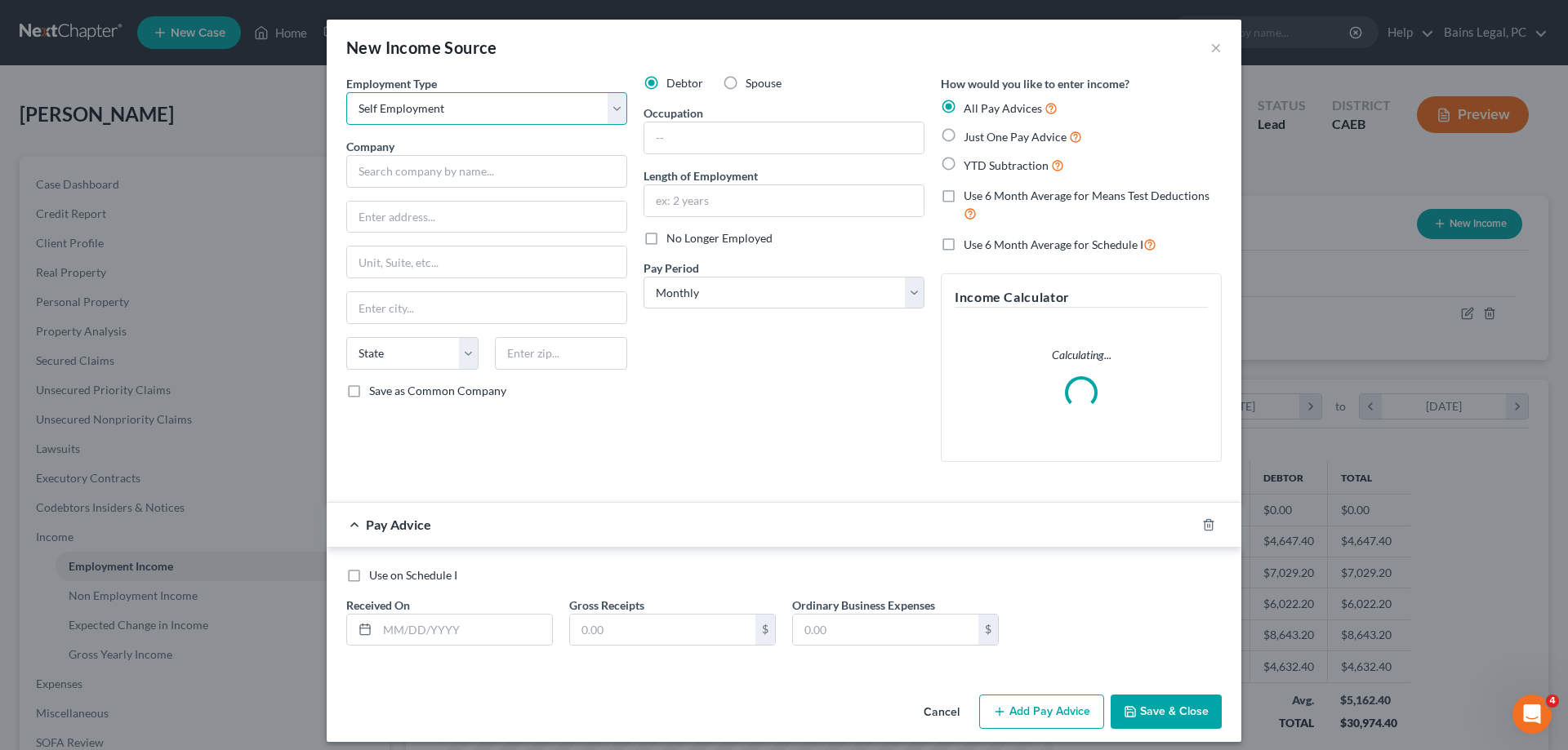
click at [346, 92] on select "Select Full or [DEMOGRAPHIC_DATA] Employment Self Employment" at bounding box center [486, 108] width 281 height 33
click option "Full or [DEMOGRAPHIC_DATA] Employment" at bounding box center [0, 0] width 0 height 0
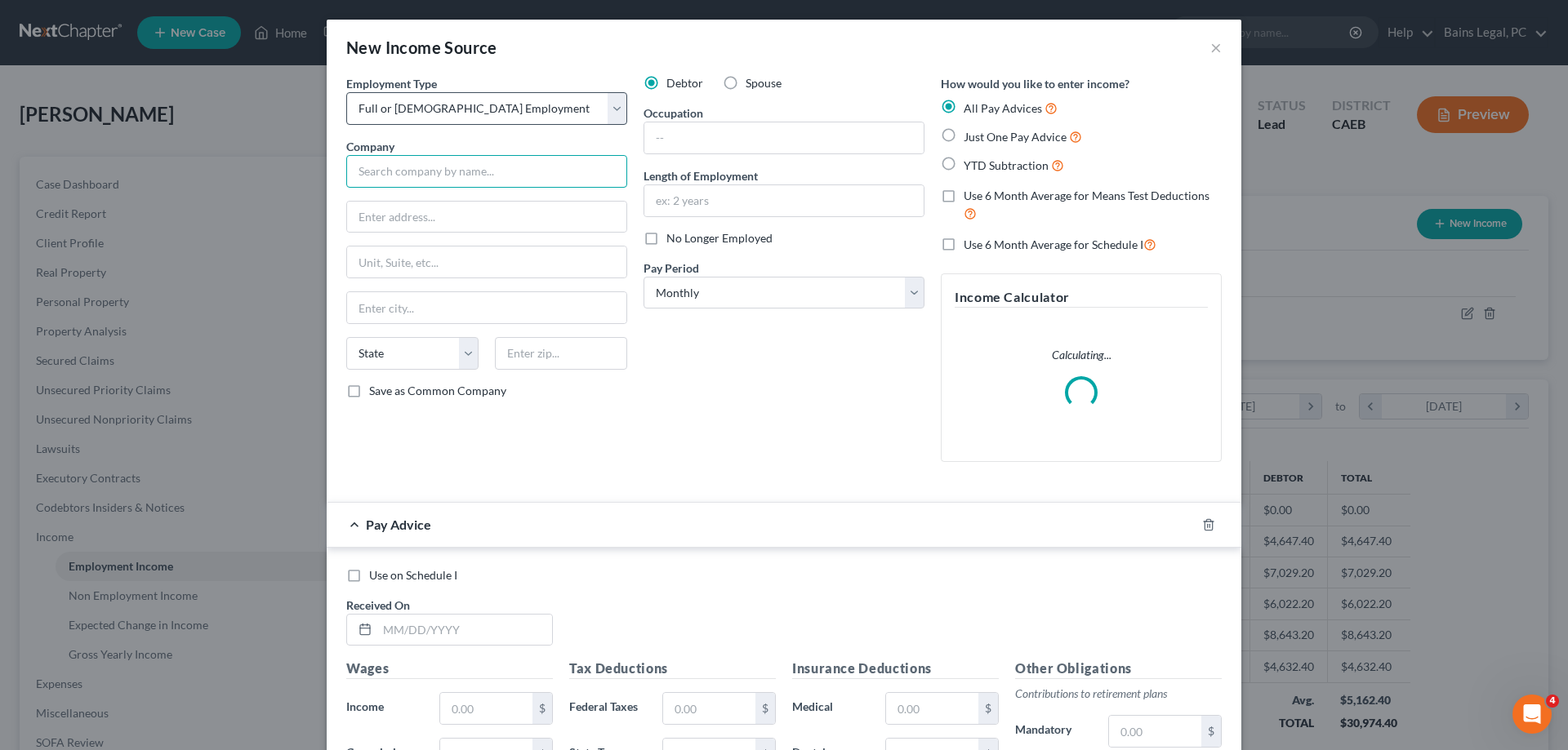
click at [478, 165] on input "text" at bounding box center [486, 171] width 281 height 33
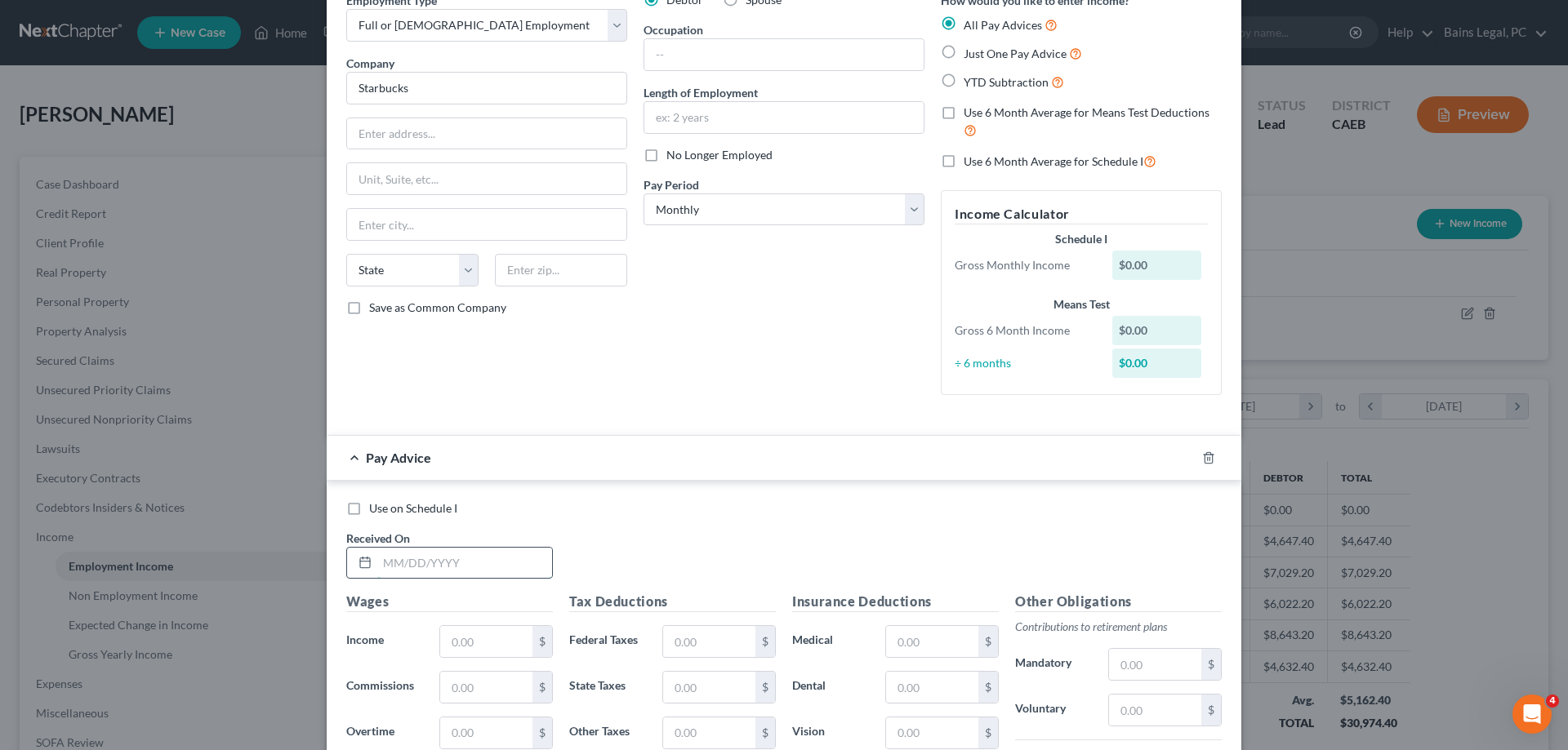
click at [443, 559] on input "text" at bounding box center [464, 563] width 175 height 31
drag, startPoint x: 731, startPoint y: 156, endPoint x: 922, endPoint y: 124, distance: 193.7
click at [734, 152] on span "No Longer Employed" at bounding box center [719, 154] width 106 height 14
click at [1044, 114] on span "Use 6 Month Average for Means Test Deductions" at bounding box center [1087, 112] width 246 height 14
click at [980, 114] on input "Use 6 Month Average for Means Test Deductions" at bounding box center [975, 109] width 10 height 10
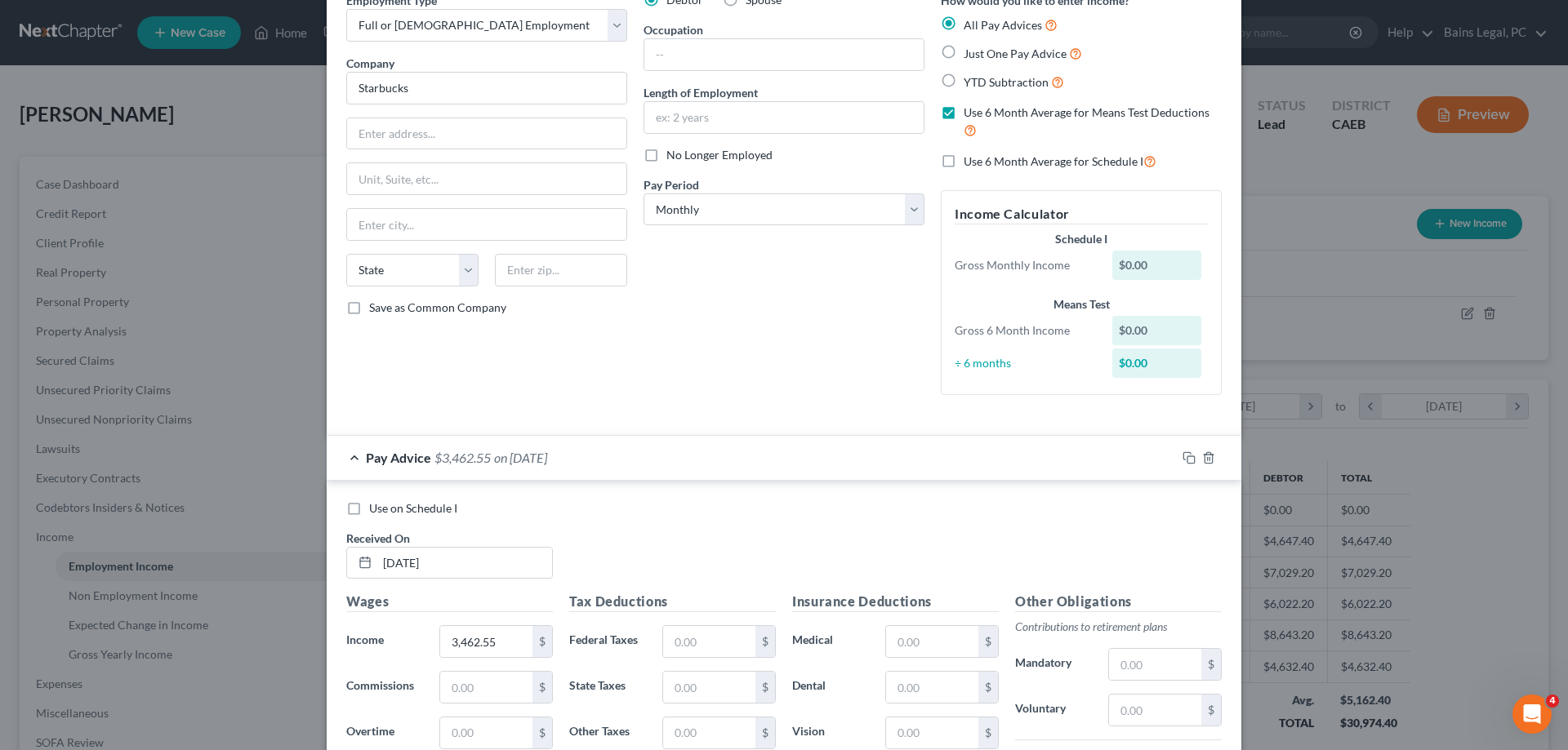
click at [675, 150] on span "No Longer Employed" at bounding box center [719, 154] width 106 height 14
click at [675, 150] on input "No Longer Employed" at bounding box center [678, 151] width 10 height 10
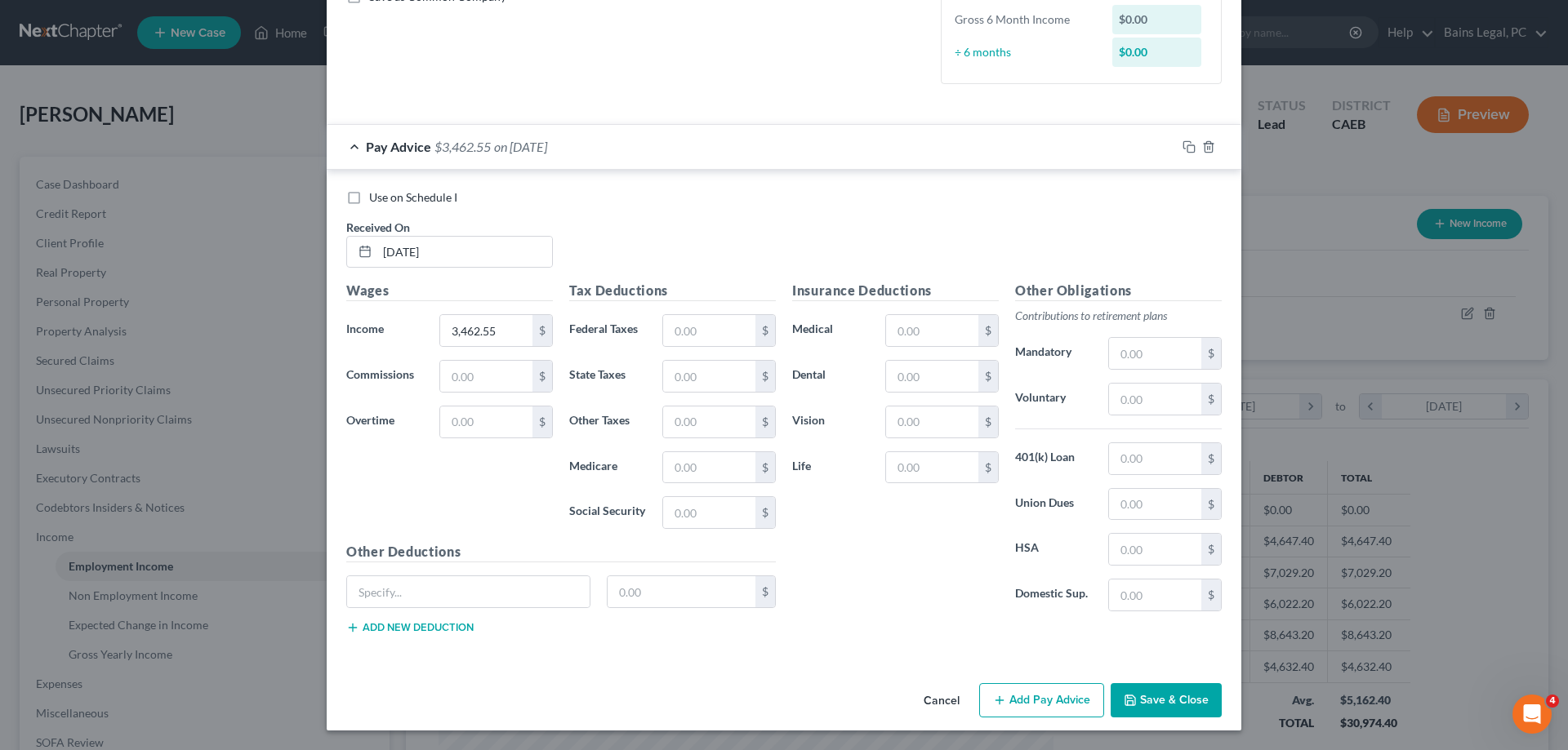
click at [1147, 712] on button "Save & Close" at bounding box center [1167, 700] width 111 height 34
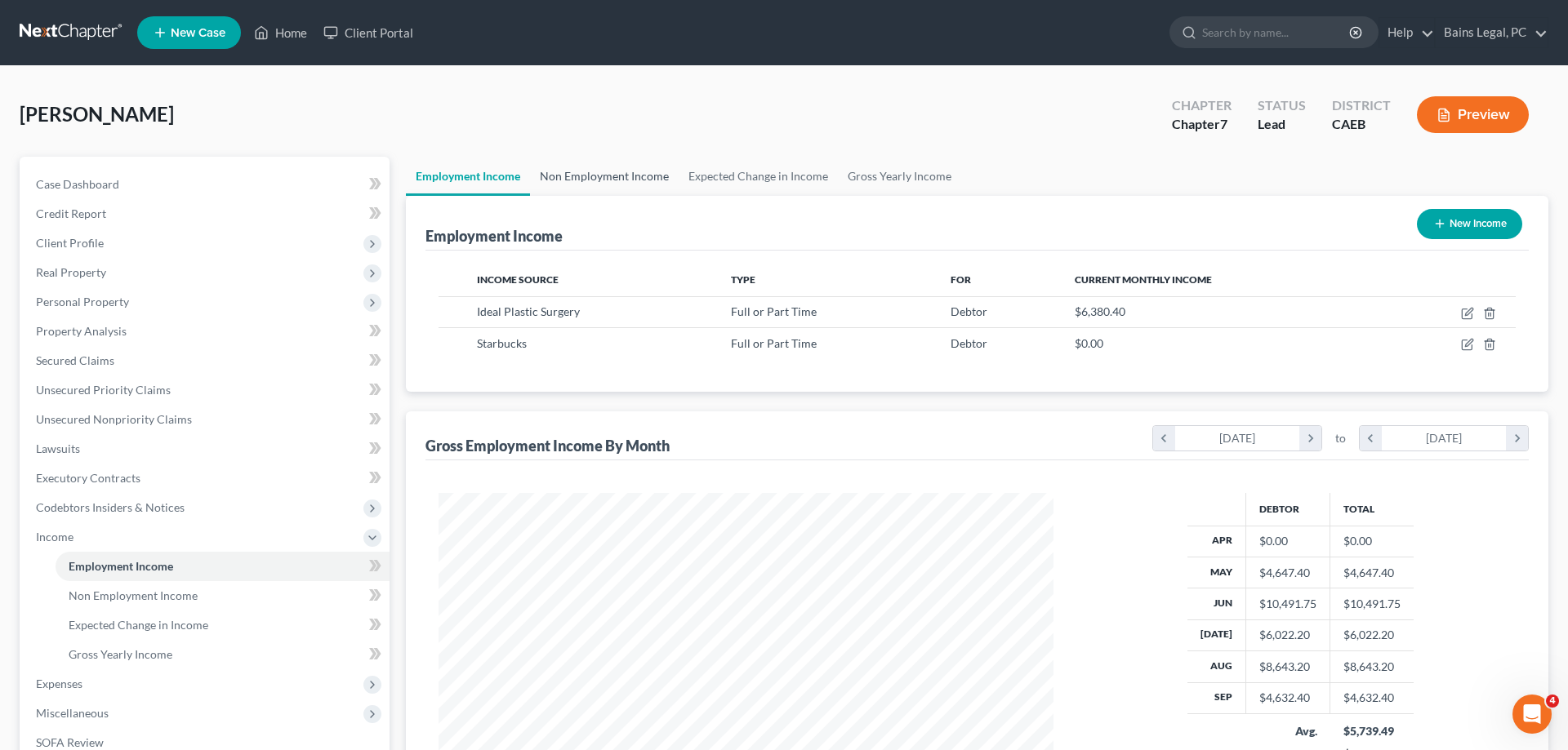
click at [635, 162] on link "Non Employment Income" at bounding box center [604, 177] width 149 height 39
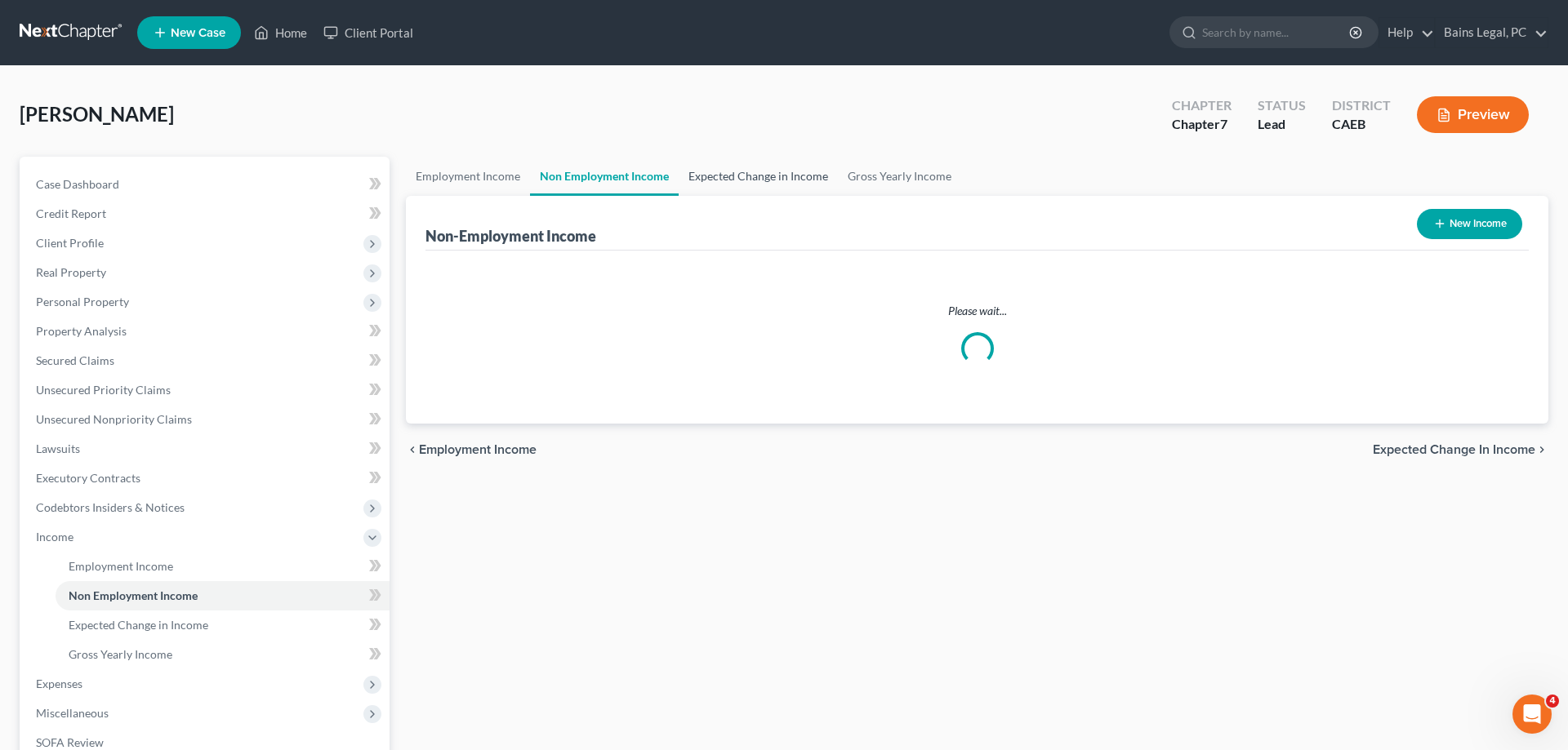
drag, startPoint x: 745, startPoint y: 169, endPoint x: 731, endPoint y: 196, distance: 30.4
click at [745, 171] on link "Expected Change in Income" at bounding box center [758, 177] width 159 height 39
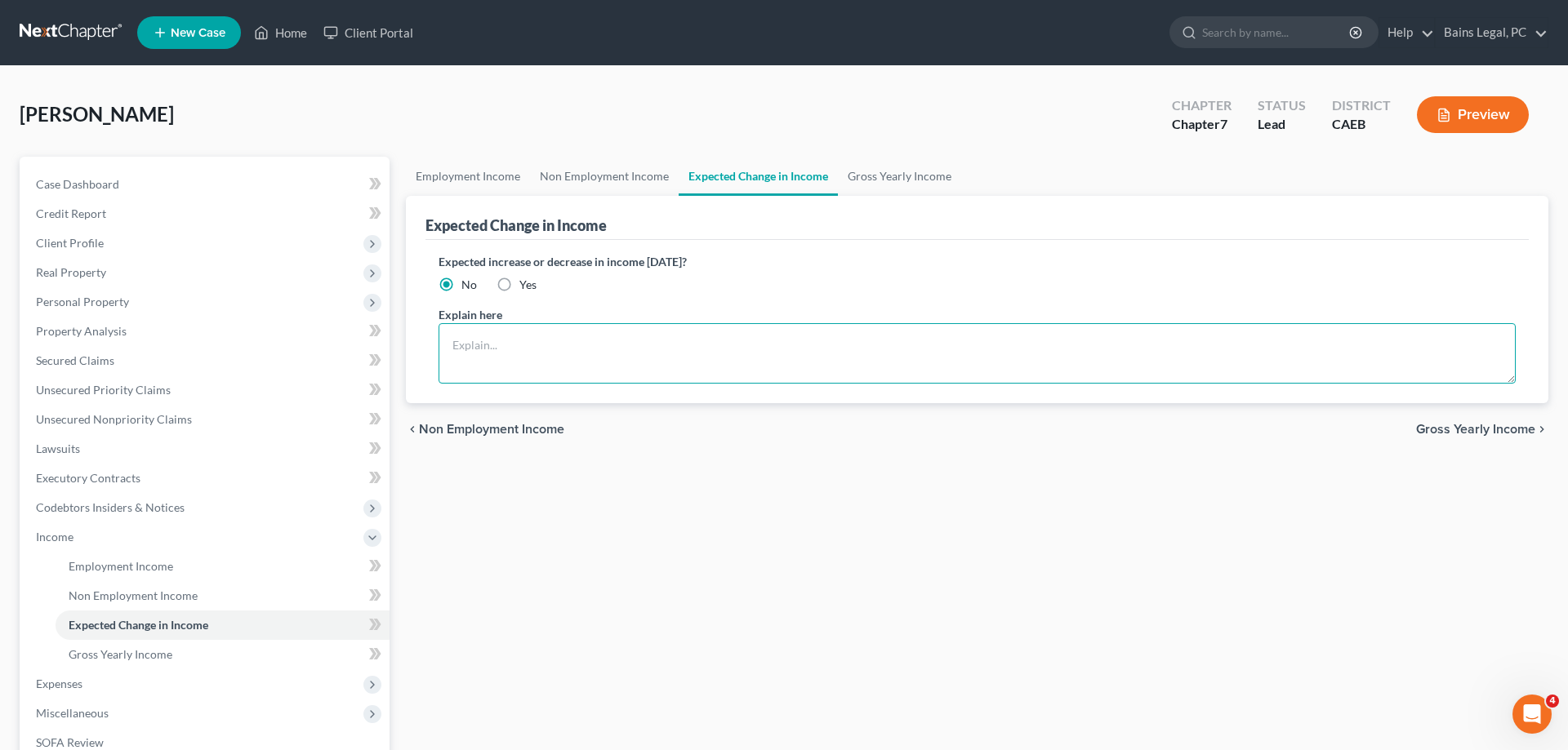
click at [584, 362] on textarea at bounding box center [978, 353] width 1077 height 60
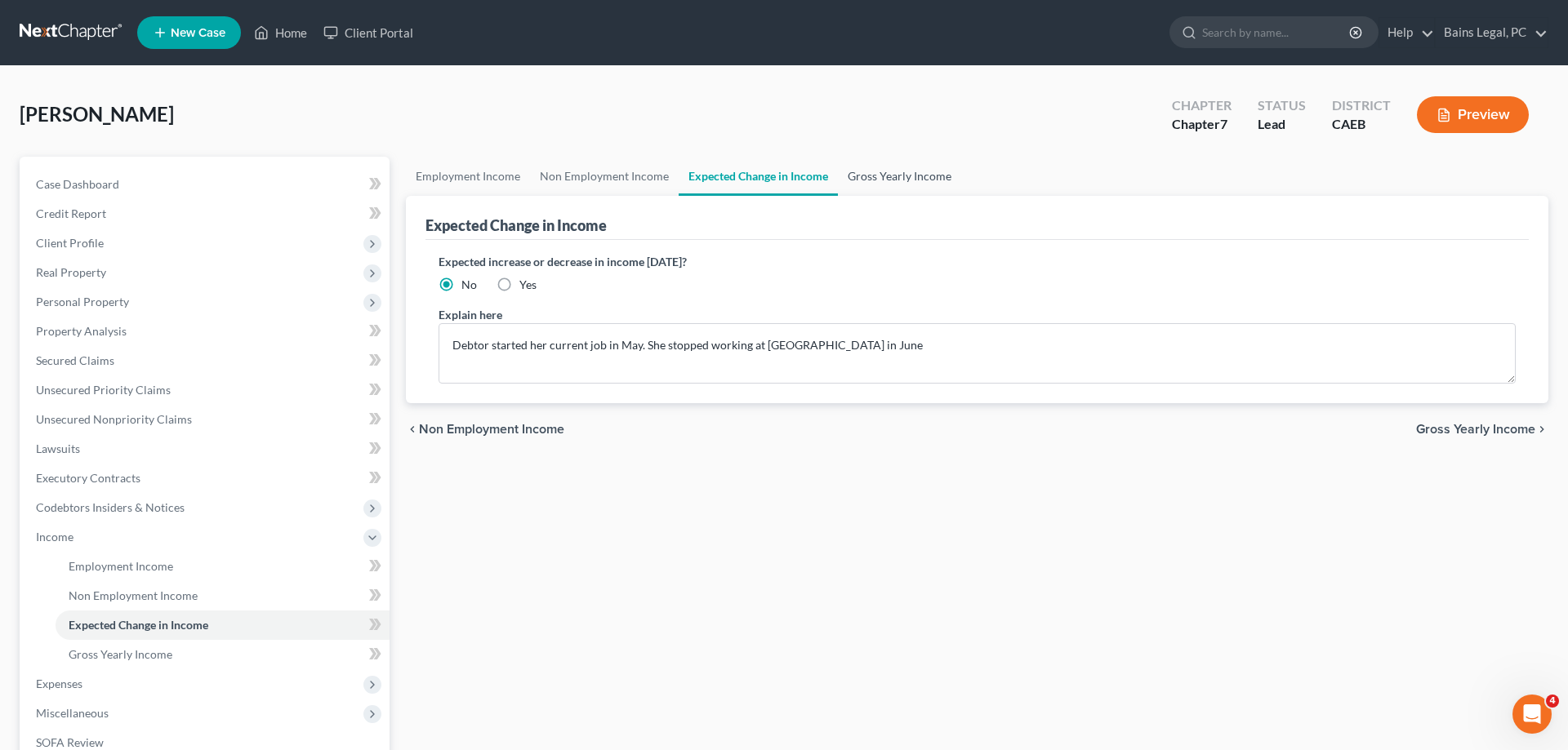
click at [856, 169] on link "Gross Yearly Income" at bounding box center [899, 177] width 123 height 39
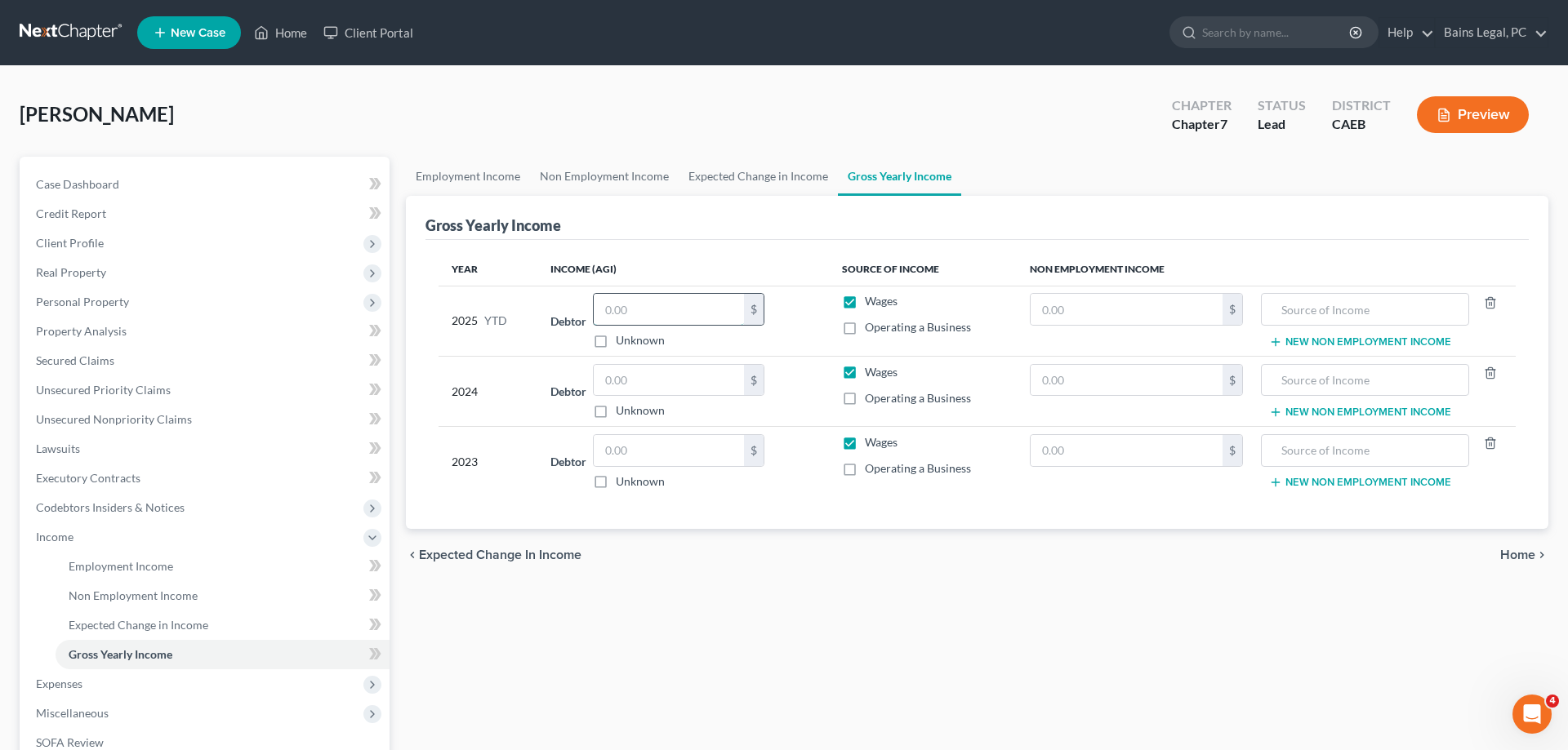
click at [694, 309] on input "text" at bounding box center [669, 309] width 150 height 31
drag, startPoint x: 86, startPoint y: 591, endPoint x: 221, endPoint y: 566, distance: 137.3
click at [87, 594] on span "Non Employment Income" at bounding box center [133, 595] width 129 height 14
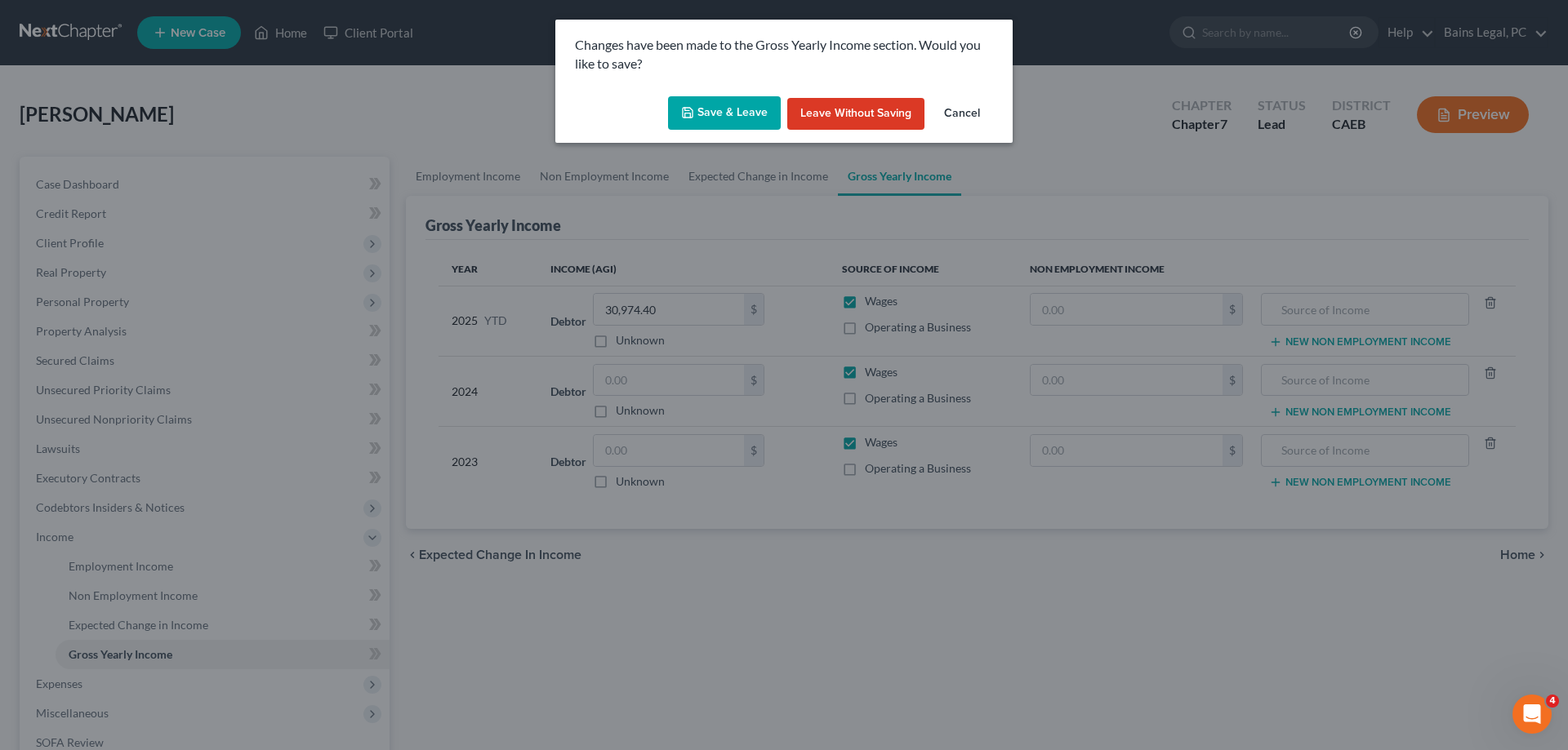
click at [731, 112] on button "Save & Leave" at bounding box center [725, 114] width 113 height 34
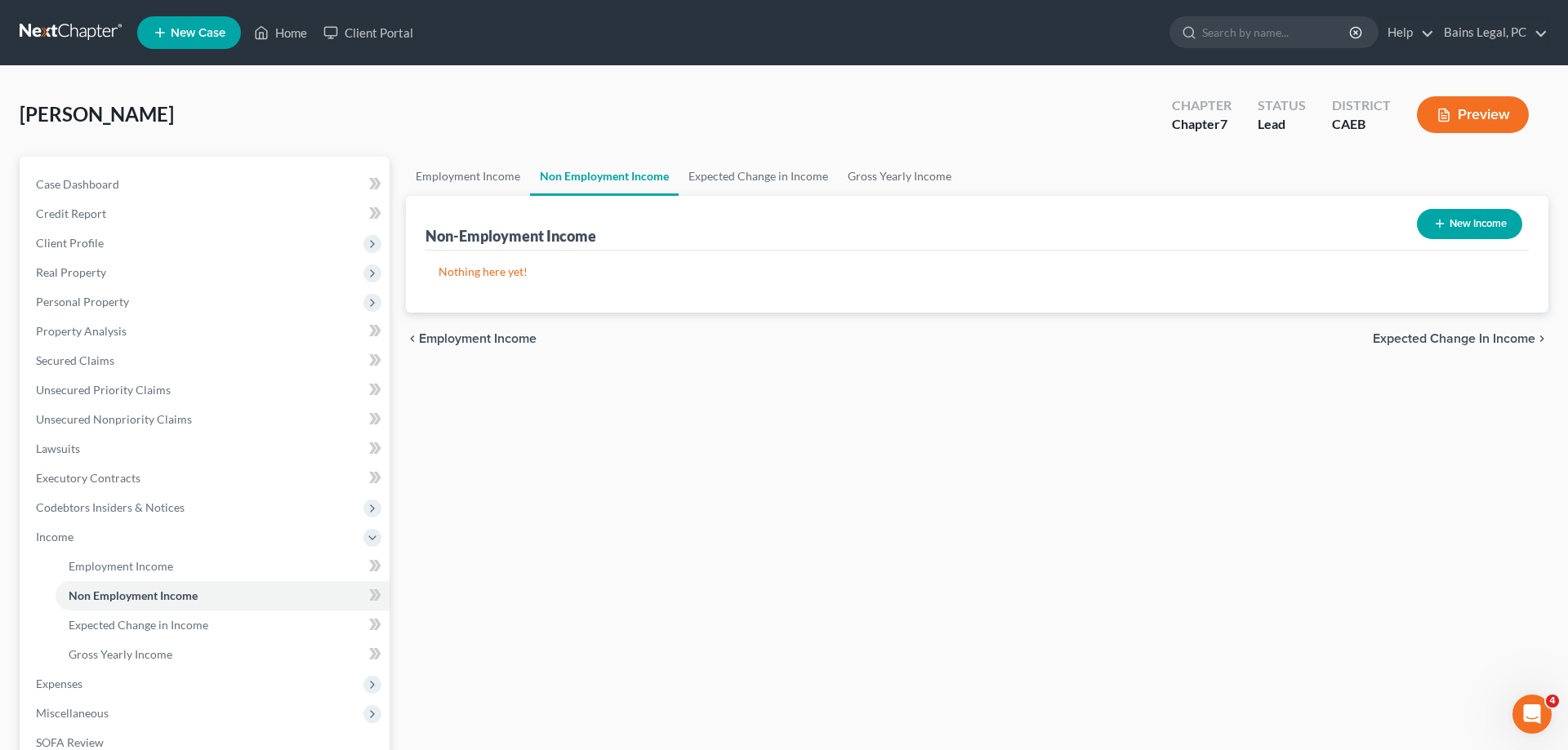
click at [1476, 230] on button "New Income" at bounding box center [1469, 224] width 105 height 30
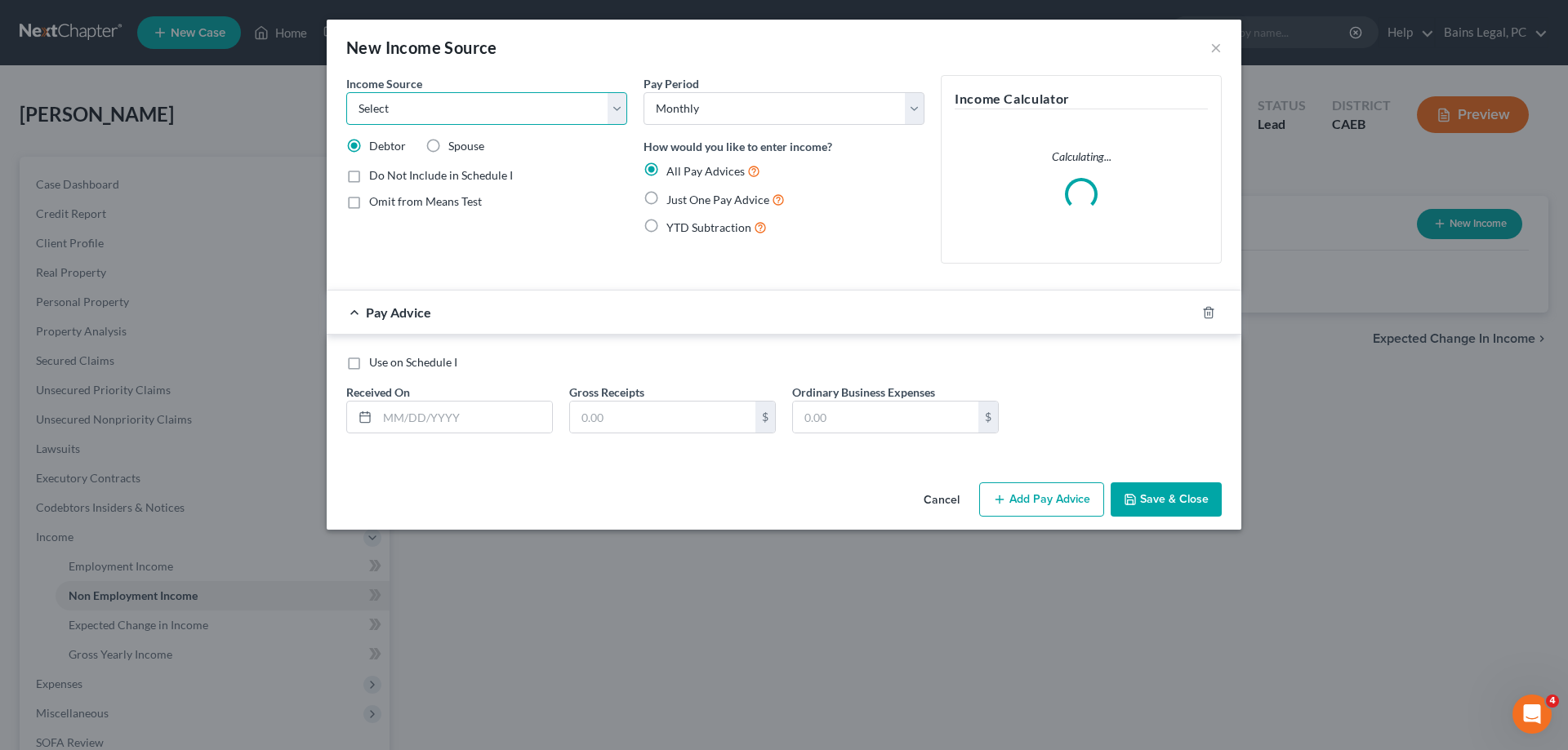
click at [346, 92] on select "Select Unemployment Disability (from employer) Pension Retirement Social Securi…" at bounding box center [486, 108] width 281 height 33
click option "Other Government Assistance" at bounding box center [0, 0] width 0 height 0
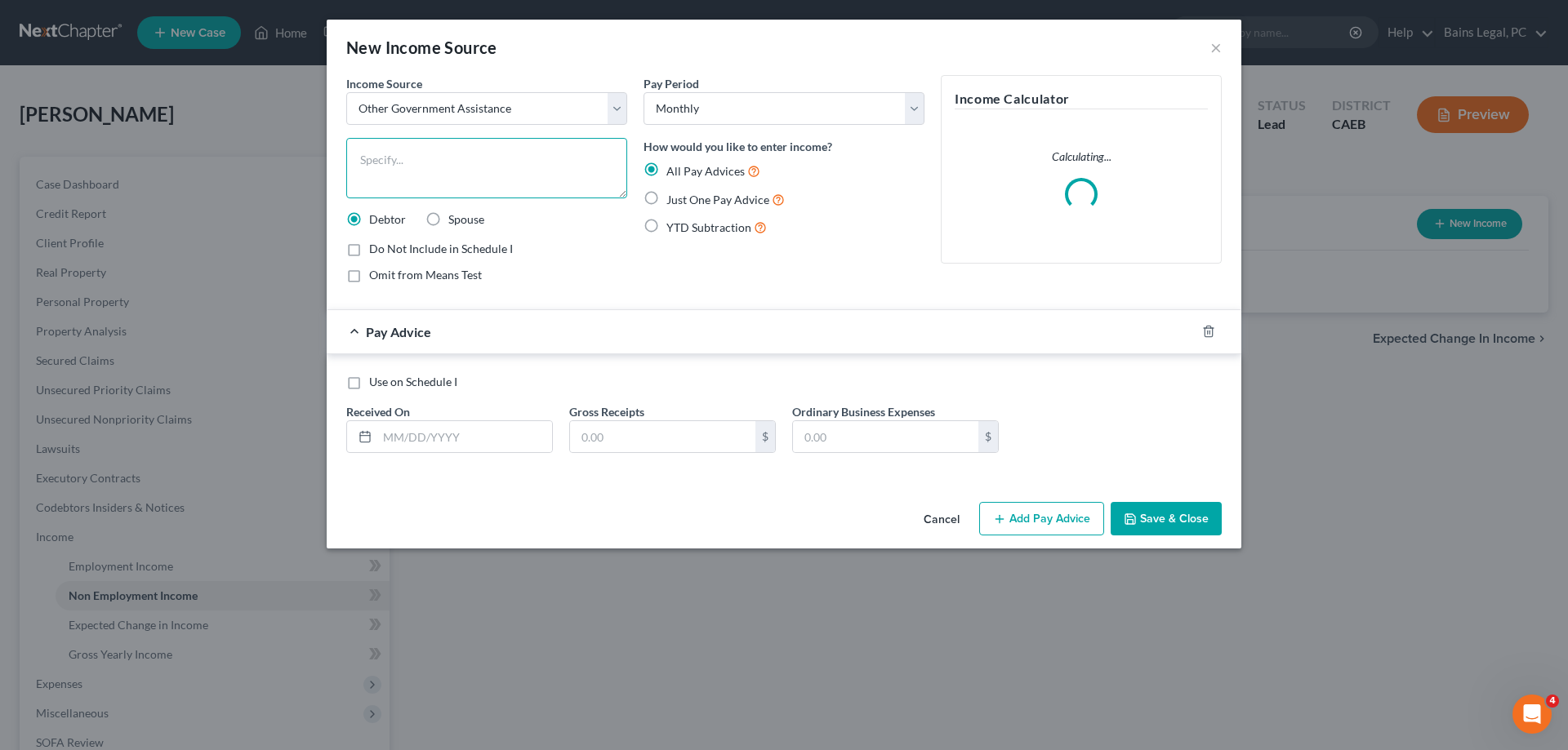
click at [468, 180] on textarea at bounding box center [486, 168] width 281 height 60
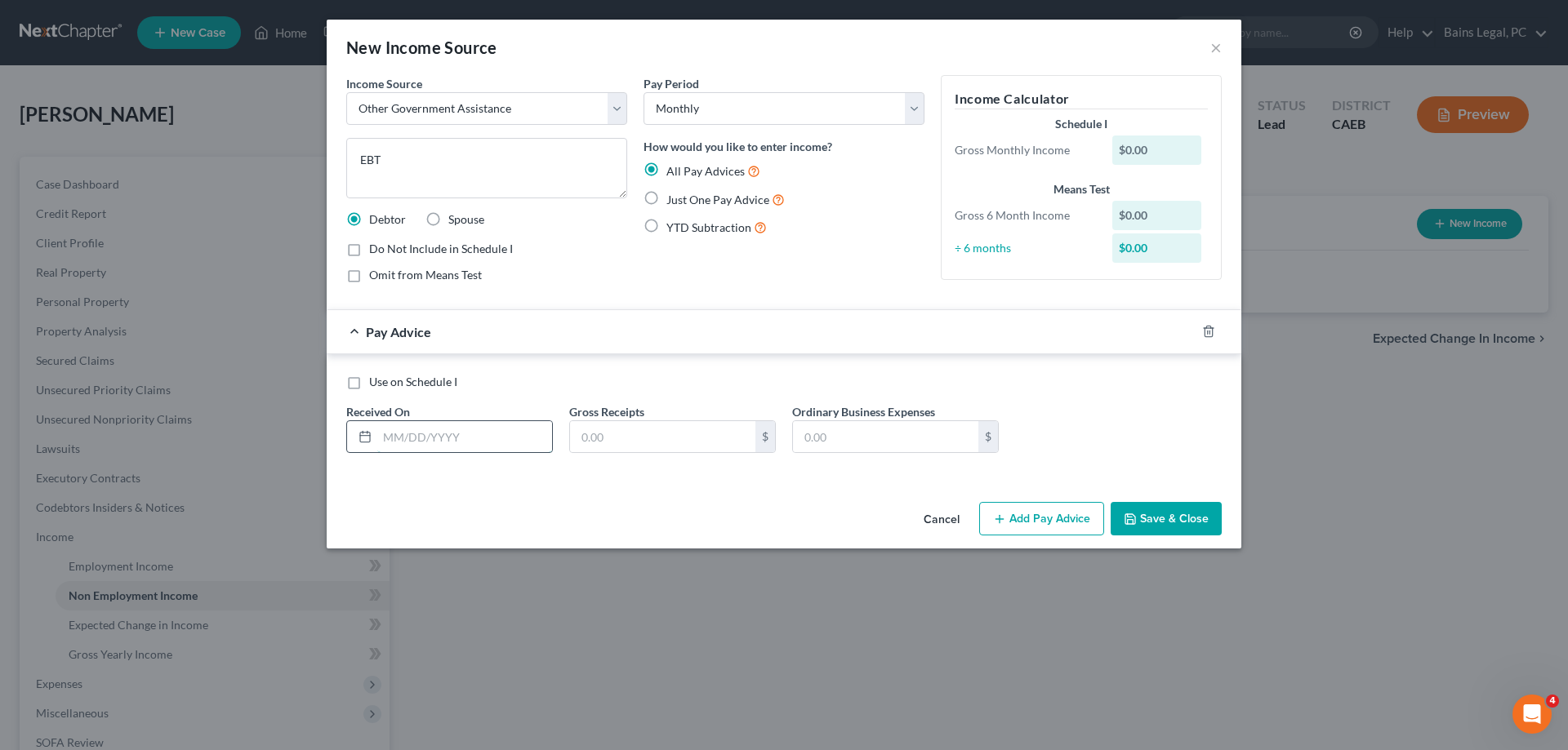
click at [419, 448] on input "text" at bounding box center [464, 436] width 175 height 31
click at [482, 250] on span "Do Not Include in Schedule I" at bounding box center [441, 248] width 144 height 14
click at [386, 250] on input "Do Not Include in Schedule I" at bounding box center [381, 245] width 10 height 10
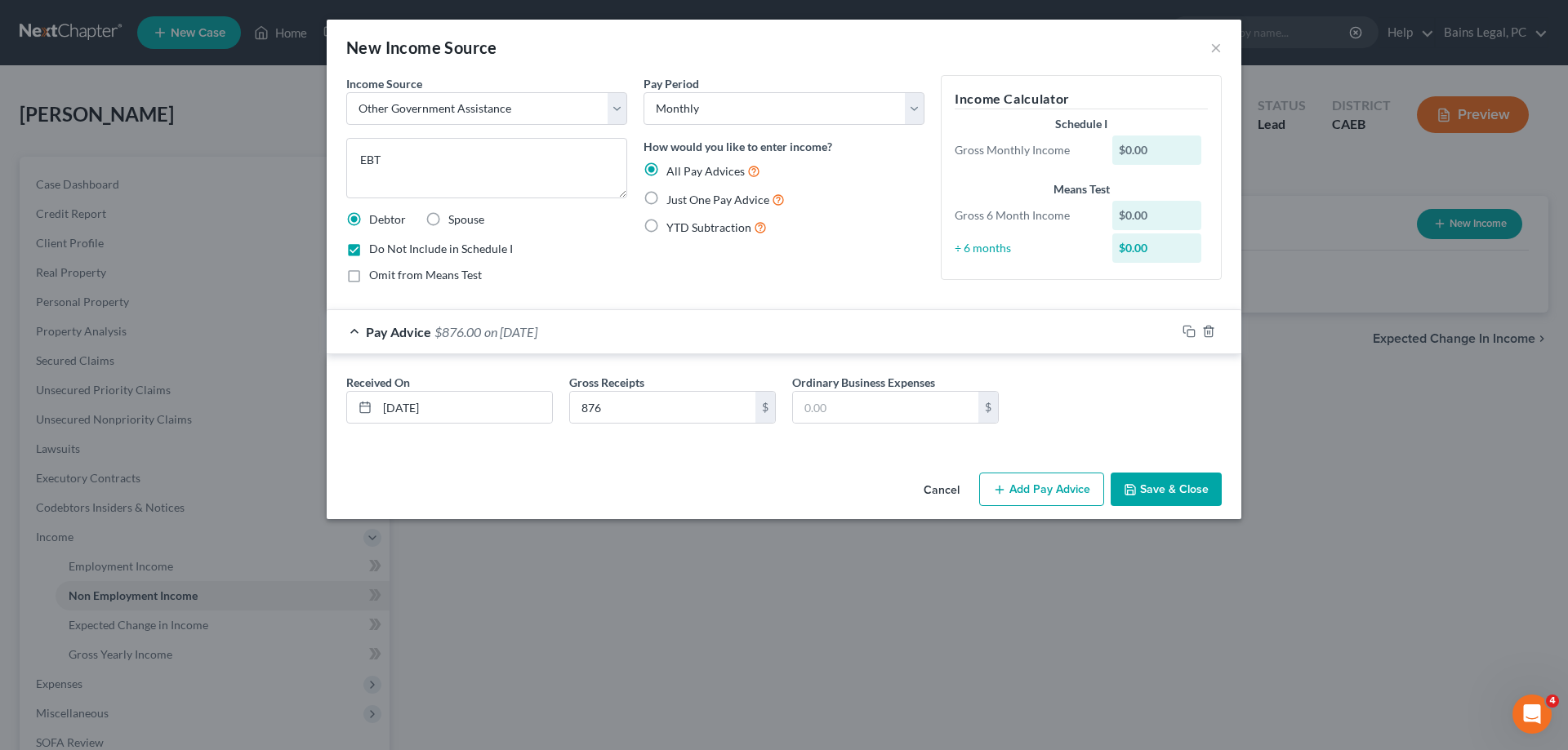
click at [1192, 490] on button "Save & Close" at bounding box center [1167, 490] width 111 height 34
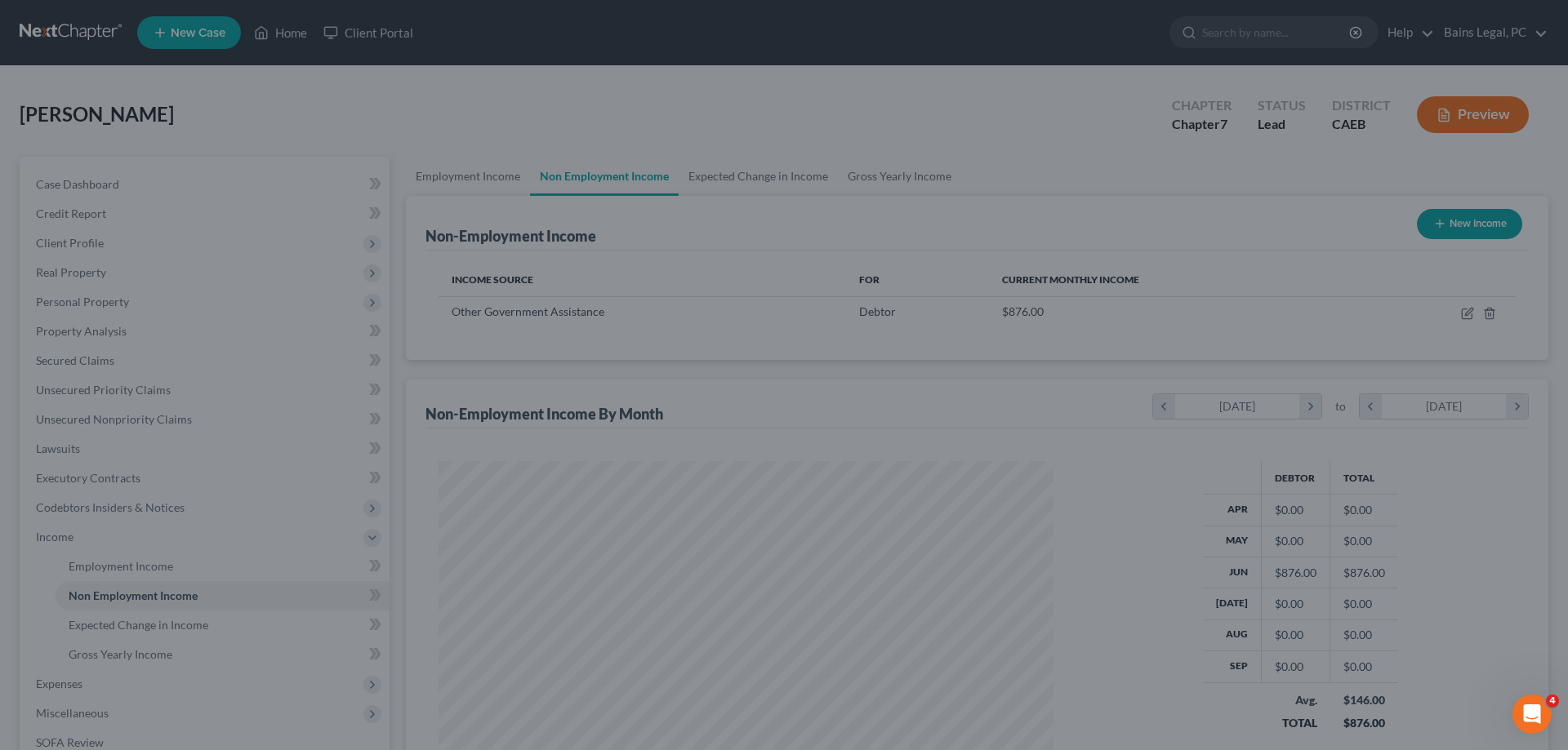
scroll to position [307, 648]
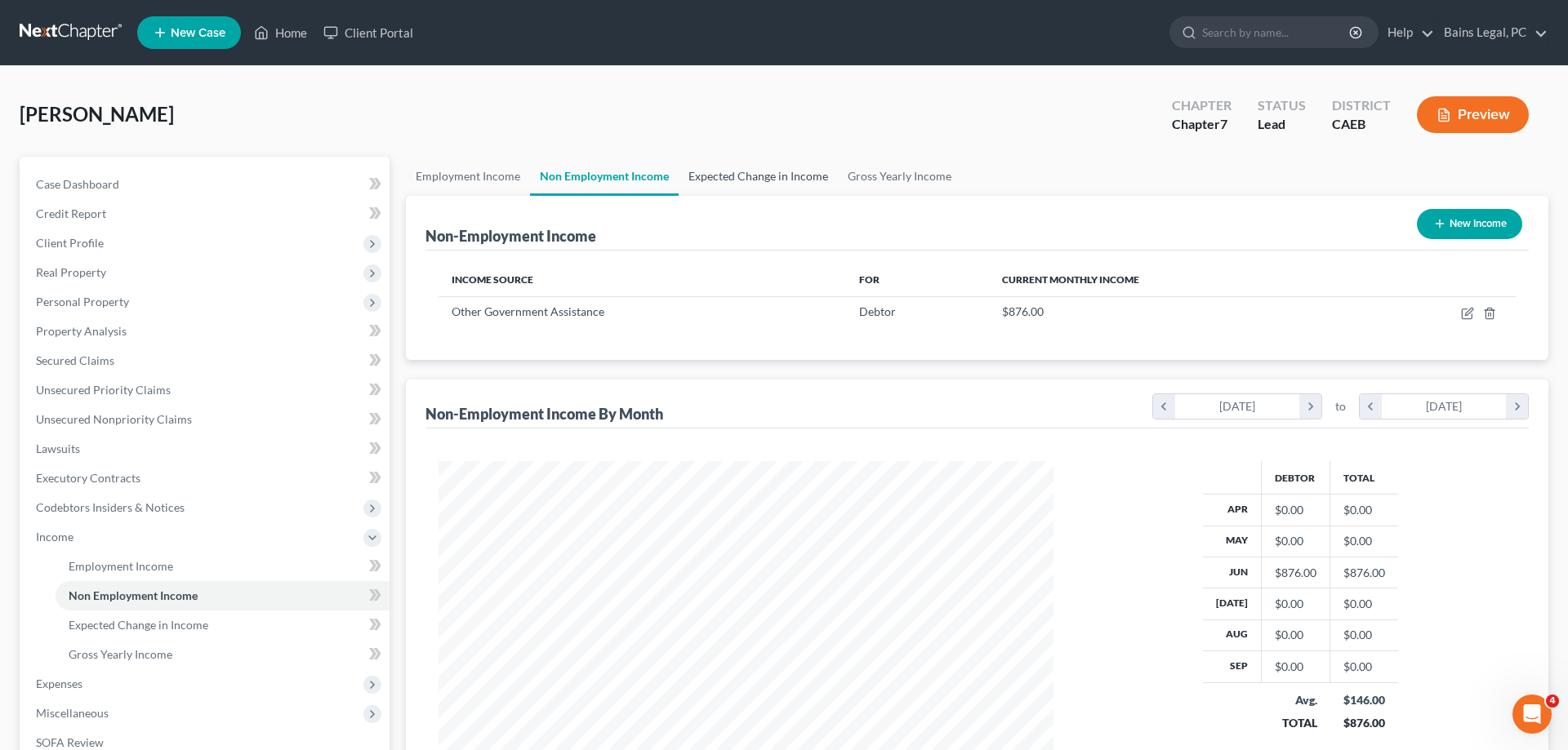
click at [717, 176] on link "Expected Change in Income" at bounding box center [758, 177] width 159 height 39
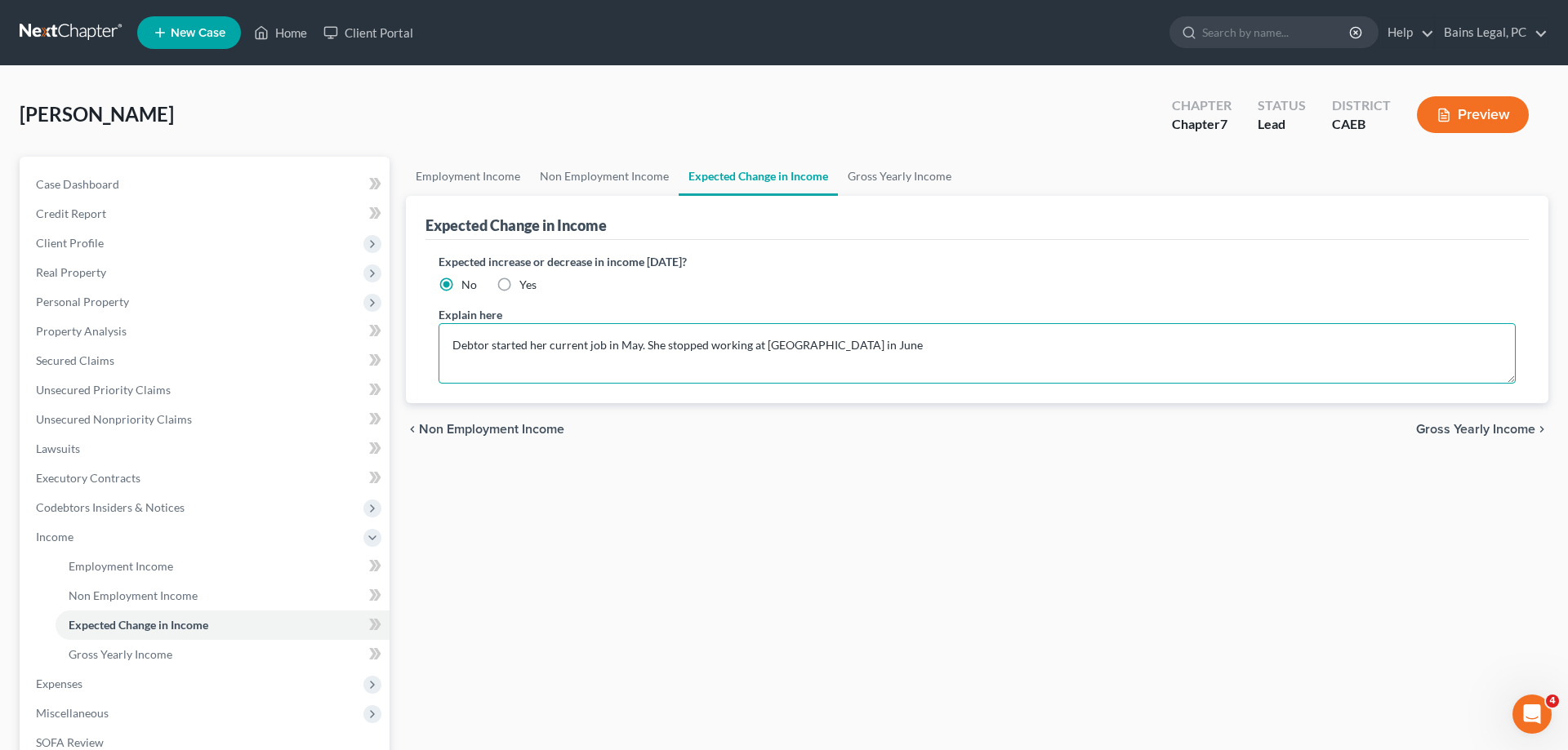
click at [897, 358] on textarea "Debtor started her current job in May. She stopped working at [GEOGRAPHIC_DATA]…" at bounding box center [978, 353] width 1077 height 60
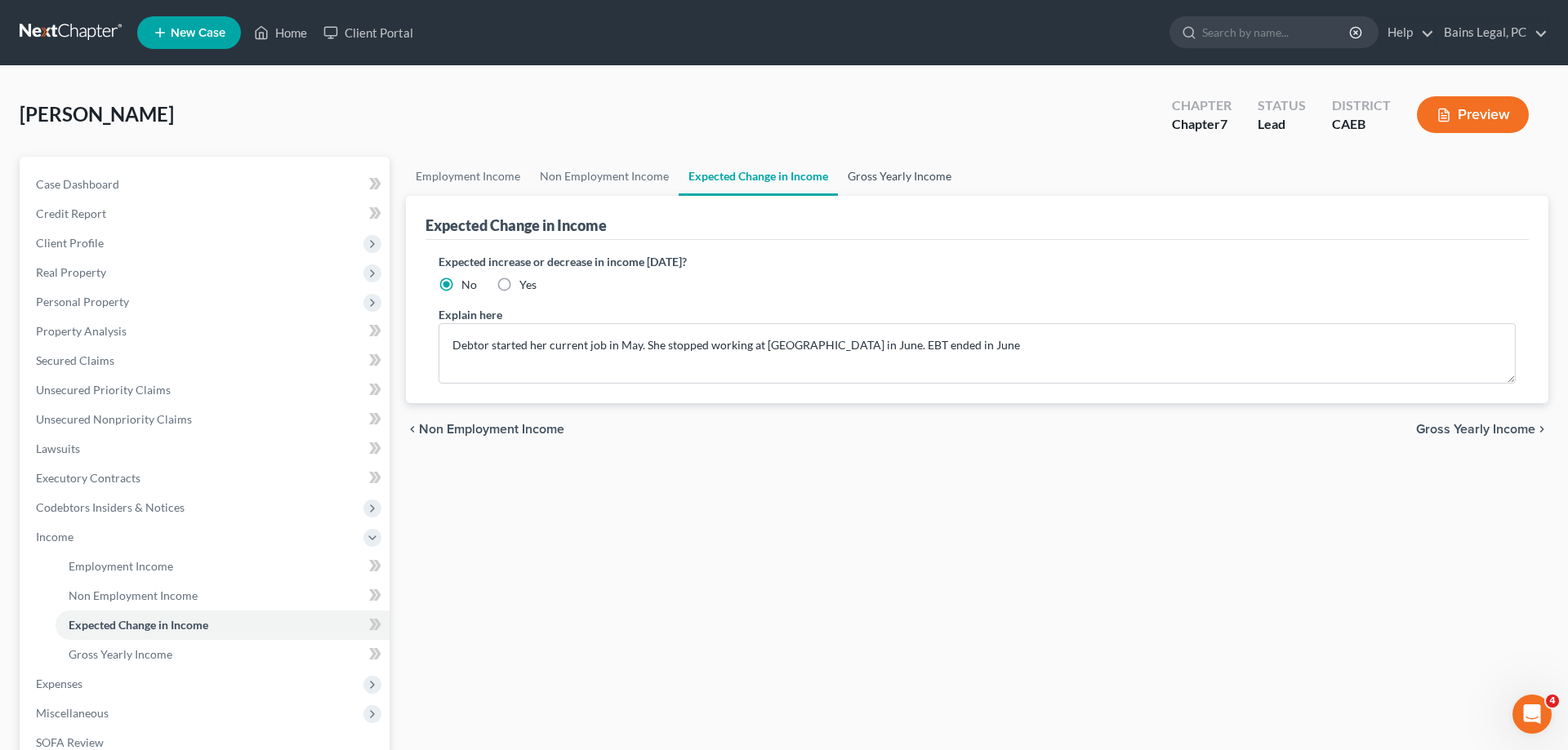
click at [887, 178] on link "Gross Yearly Income" at bounding box center [899, 177] width 123 height 39
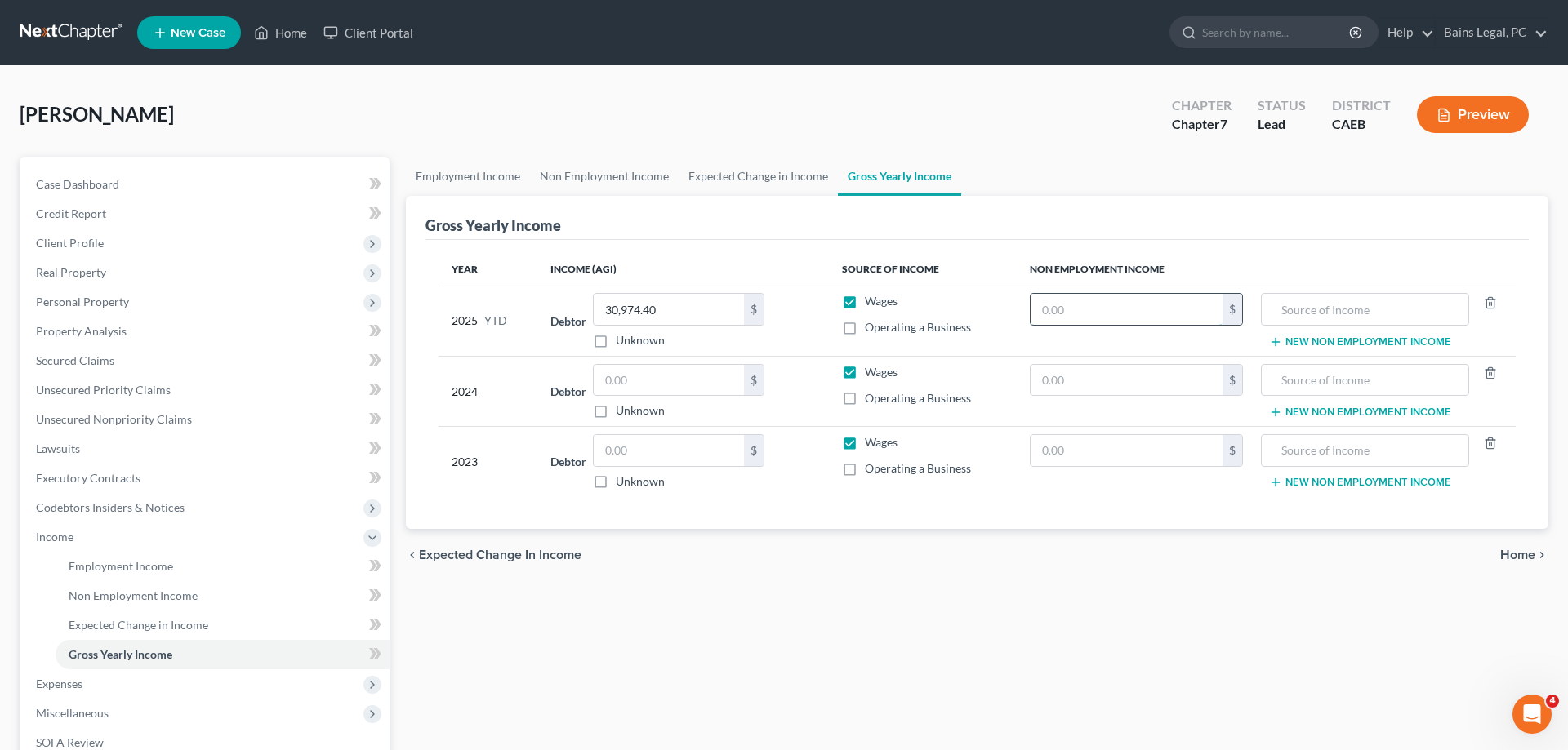
click at [1174, 301] on input "text" at bounding box center [1126, 309] width 192 height 31
click at [1355, 314] on input "text" at bounding box center [1365, 309] width 190 height 31
click at [682, 374] on input "text" at bounding box center [669, 380] width 150 height 31
click at [1360, 347] on button "New Non Employment Income" at bounding box center [1360, 342] width 182 height 13
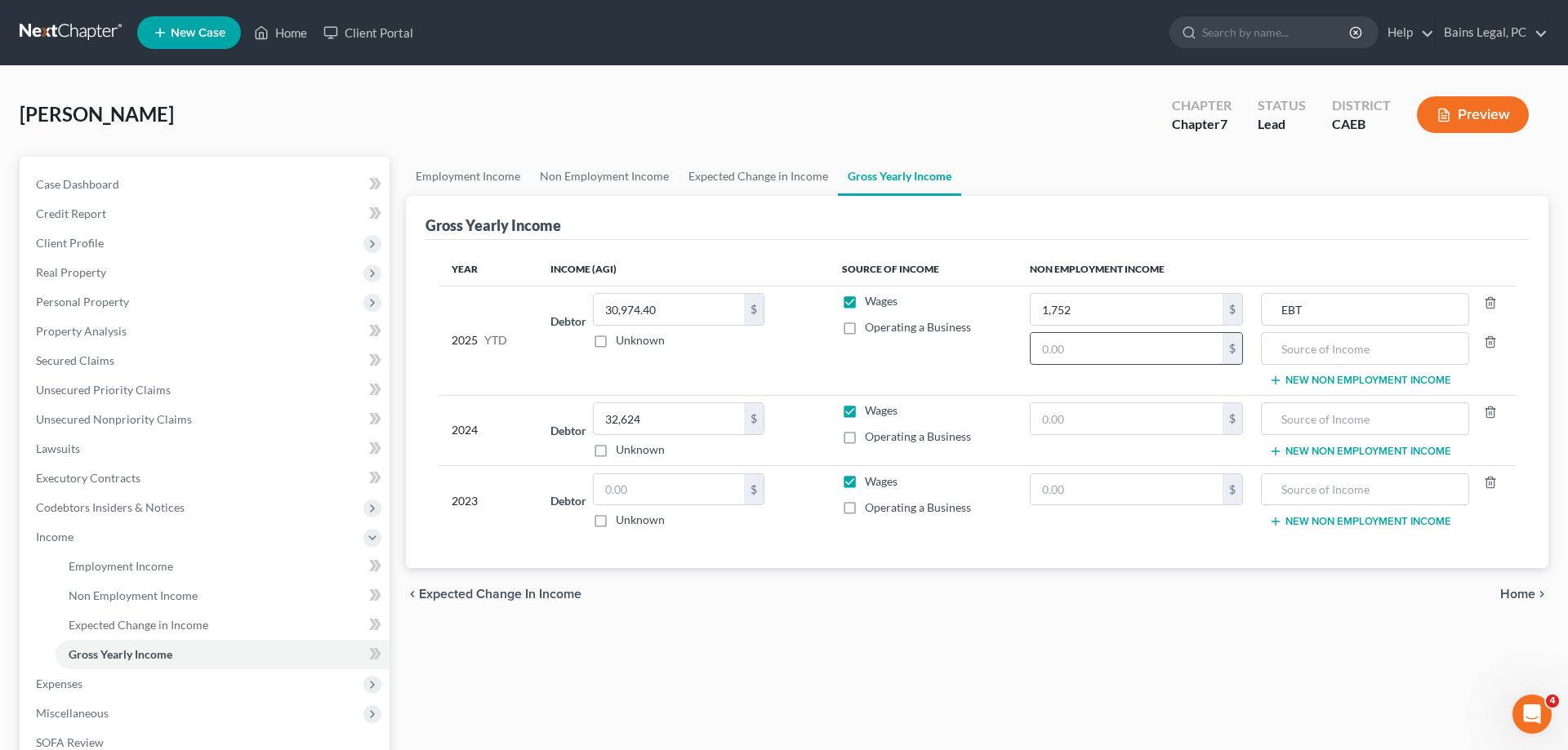
click at [1179, 352] on input "text" at bounding box center [1126, 348] width 192 height 31
click at [1362, 364] on div at bounding box center [1365, 349] width 209 height 33
click at [1341, 367] on td "EBT New Non Employment Income" at bounding box center [1386, 340] width 259 height 109
click at [1348, 354] on input "text" at bounding box center [1365, 348] width 190 height 31
drag, startPoint x: 1339, startPoint y: 378, endPoint x: 1221, endPoint y: 420, distance: 125.3
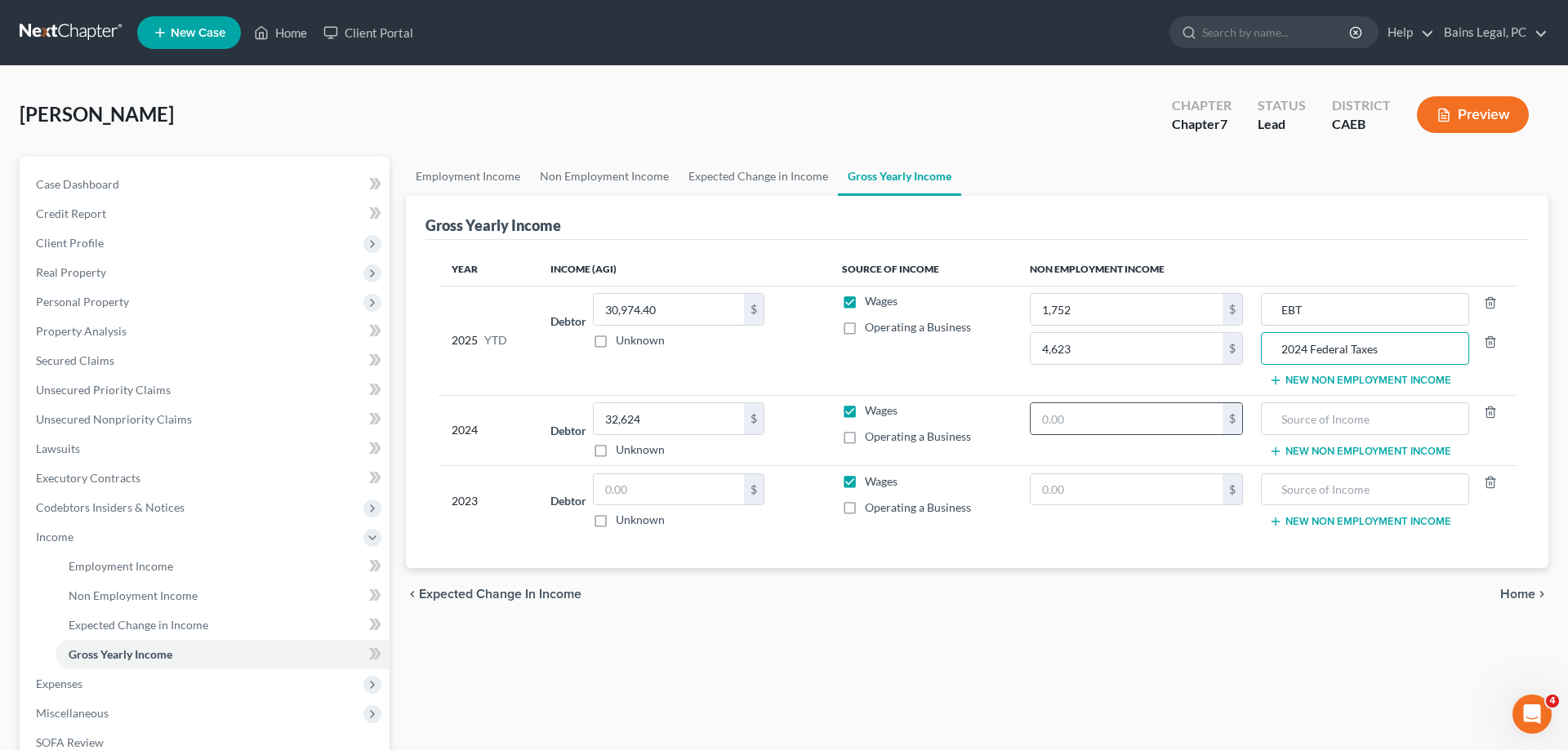
click at [1337, 380] on button "New Non Employment Income" at bounding box center [1360, 381] width 182 height 13
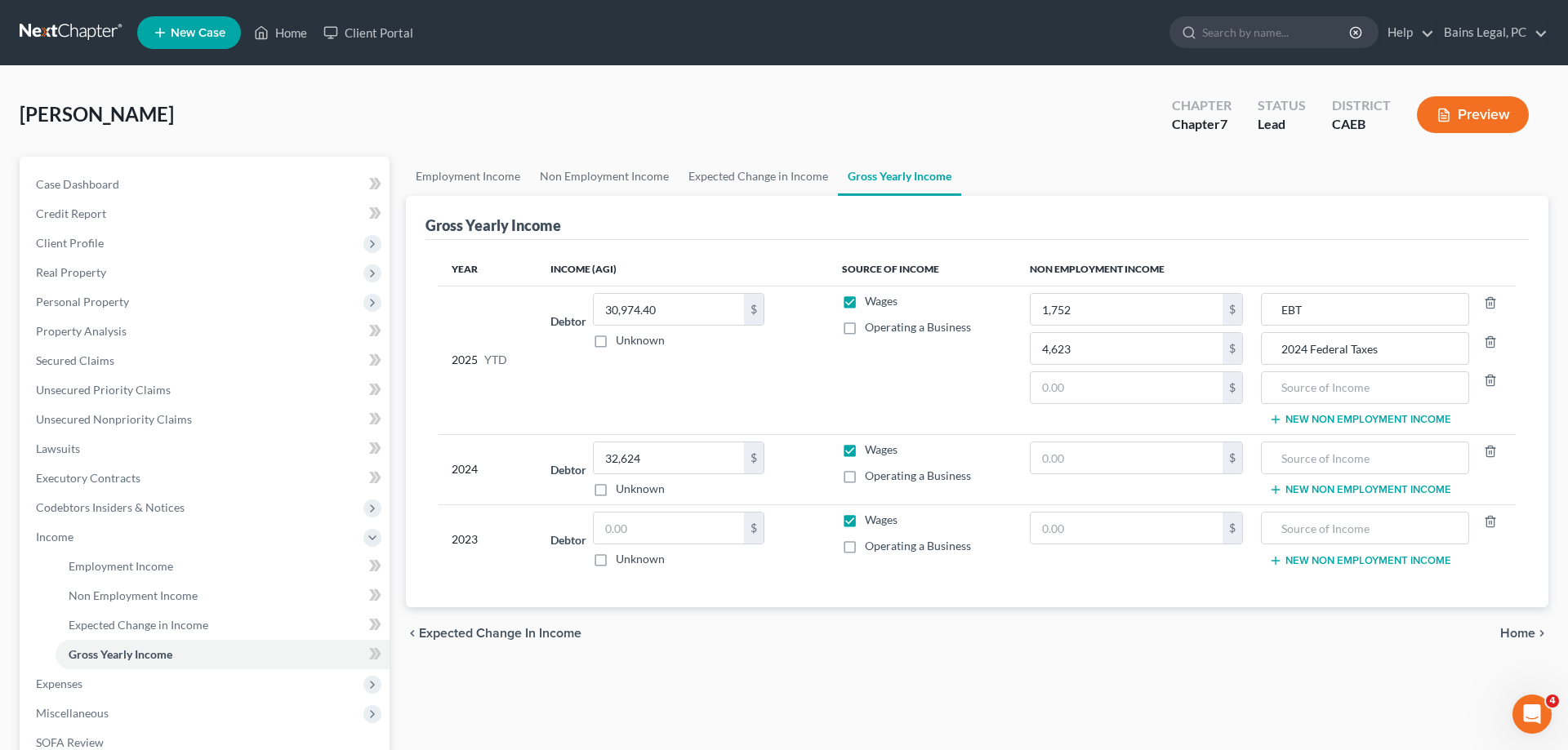
click at [1133, 404] on td "1,752 $ 4,623 $ $" at bounding box center [1137, 360] width 240 height 148
click at [1130, 386] on input "text" at bounding box center [1126, 387] width 192 height 31
click at [1285, 383] on input "text" at bounding box center [1365, 387] width 190 height 31
drag, startPoint x: 1397, startPoint y: 352, endPoint x: 1423, endPoint y: 352, distance: 26.0
click at [1423, 352] on input "2024 Federal Taxes" at bounding box center [1365, 348] width 190 height 31
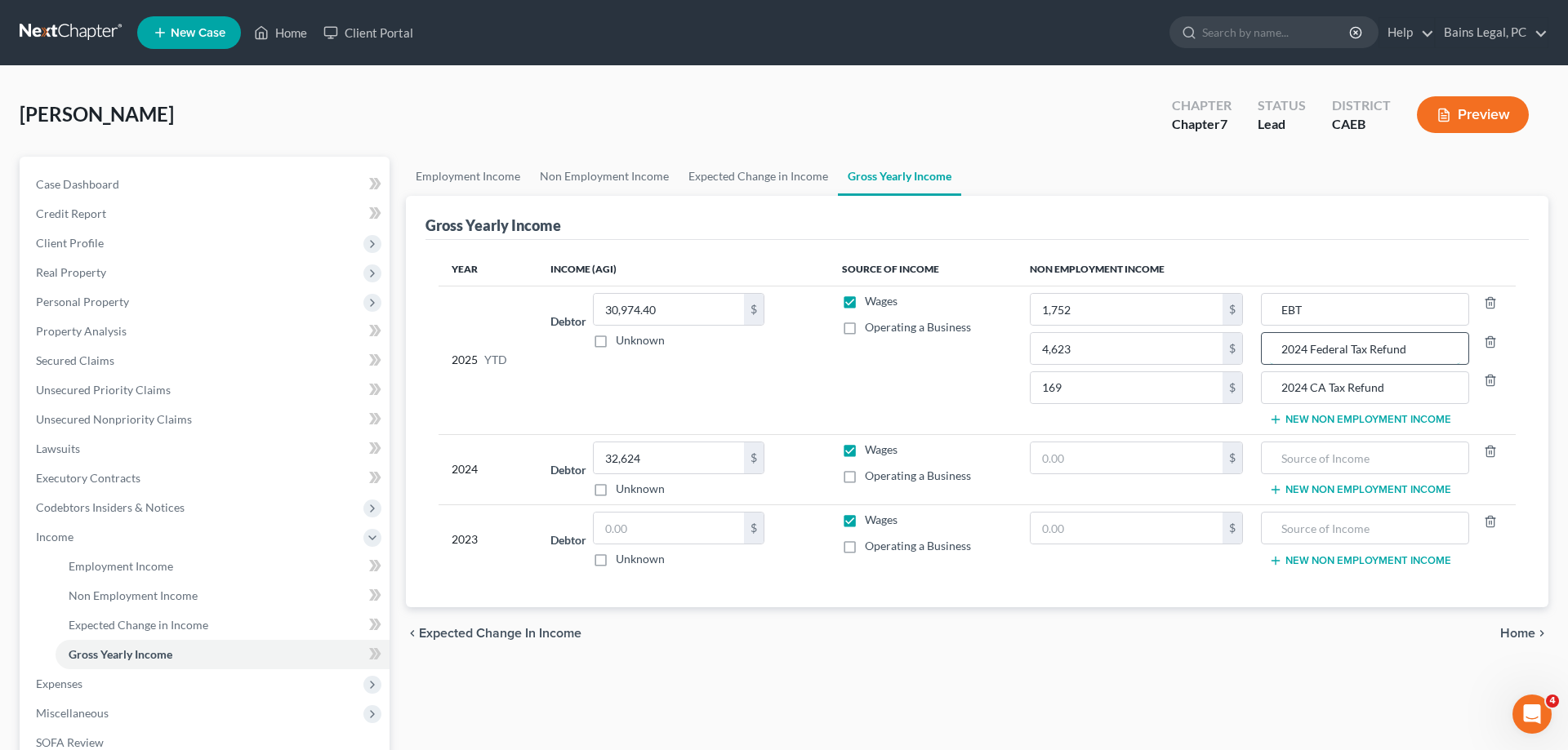
drag, startPoint x: 1359, startPoint y: 350, endPoint x: 1371, endPoint y: 351, distance: 12.0
click at [1371, 351] on input "2024 Federal Tax Refund" at bounding box center [1365, 348] width 190 height 31
click at [1343, 391] on input "2024 CA Tax Refund" at bounding box center [1365, 387] width 190 height 31
click at [668, 530] on input "text" at bounding box center [669, 528] width 150 height 31
click at [1200, 467] on input "text" at bounding box center [1126, 458] width 192 height 31
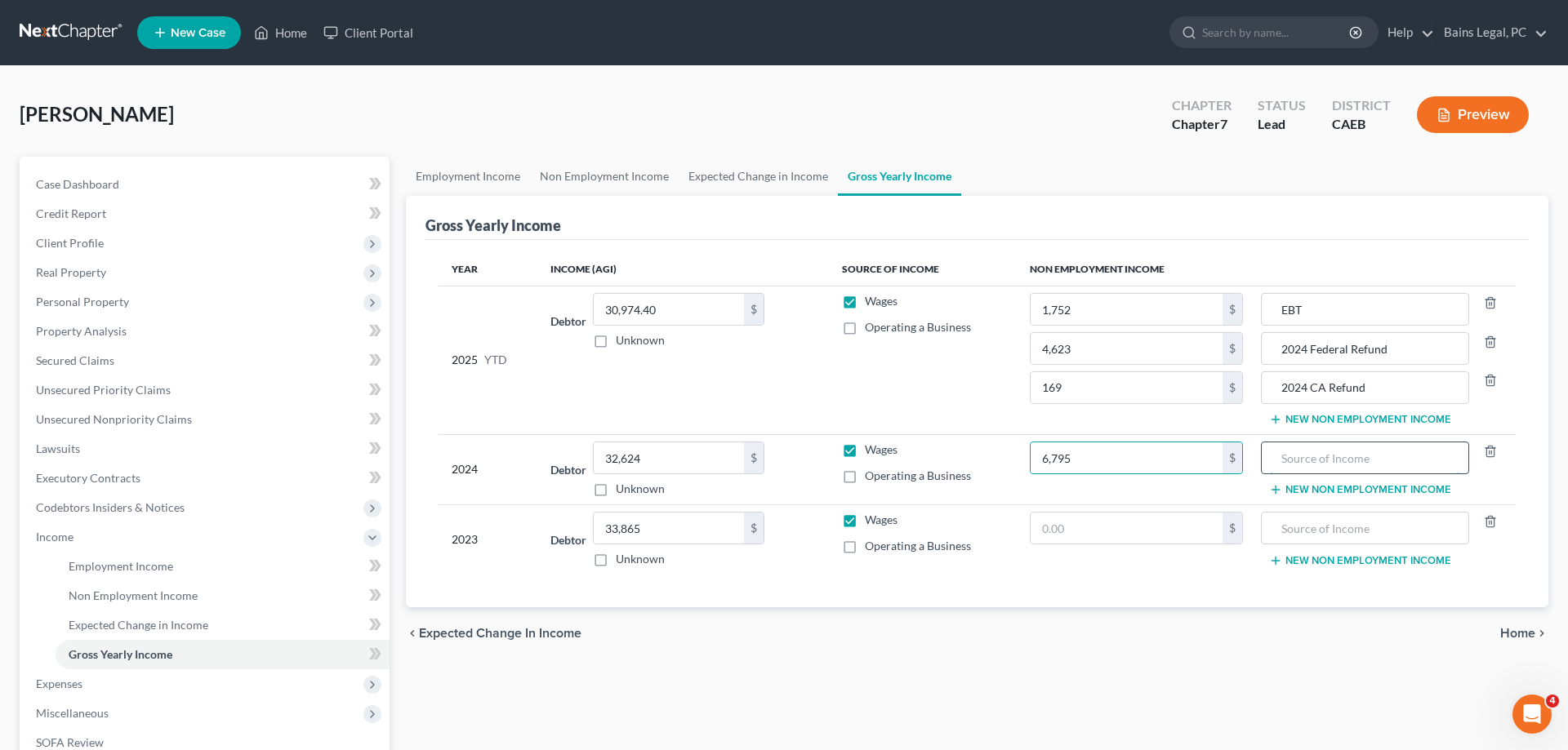
click at [1386, 443] on input "text" at bounding box center [1365, 458] width 190 height 31
click at [1348, 487] on button "New Non Employment Income" at bounding box center [1360, 490] width 182 height 13
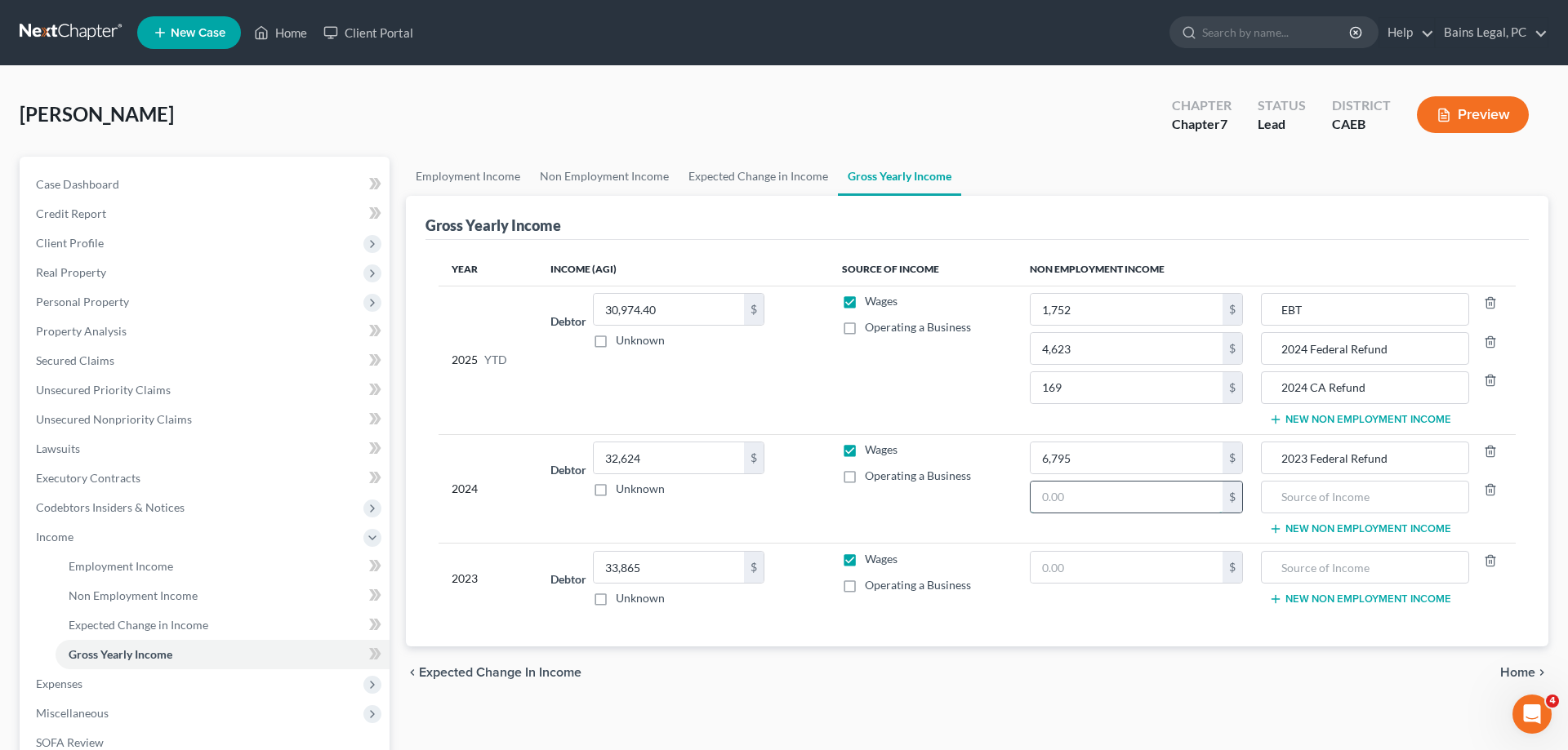
click at [1106, 498] on input "text" at bounding box center [1126, 497] width 192 height 31
click at [1061, 572] on input "text" at bounding box center [1126, 567] width 192 height 31
drag, startPoint x: 97, startPoint y: 296, endPoint x: 140, endPoint y: 327, distance: 53.0
click at [97, 297] on span "Personal Property" at bounding box center [82, 302] width 93 height 14
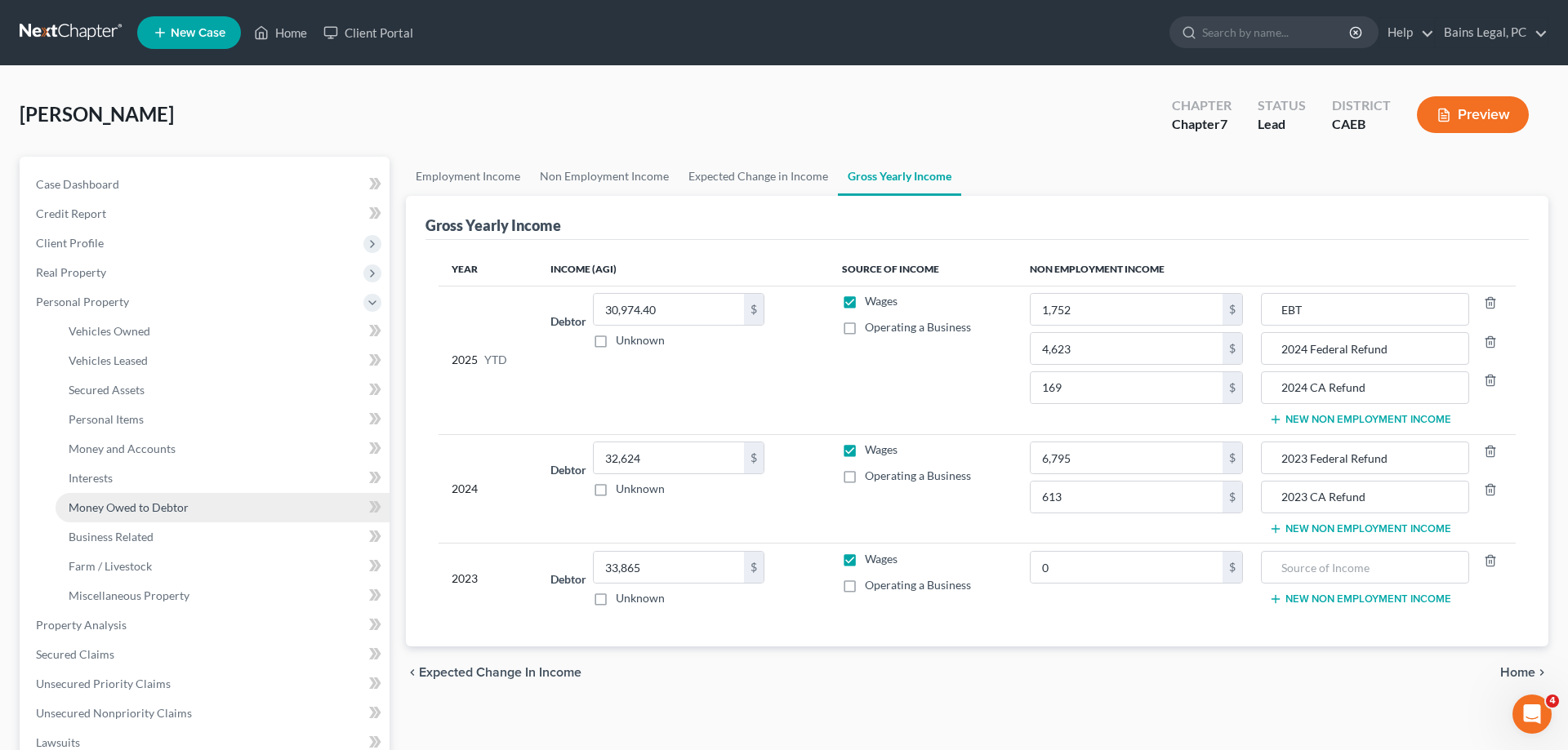
click at [100, 508] on span "Money Owed to Debtor" at bounding box center [129, 508] width 120 height 14
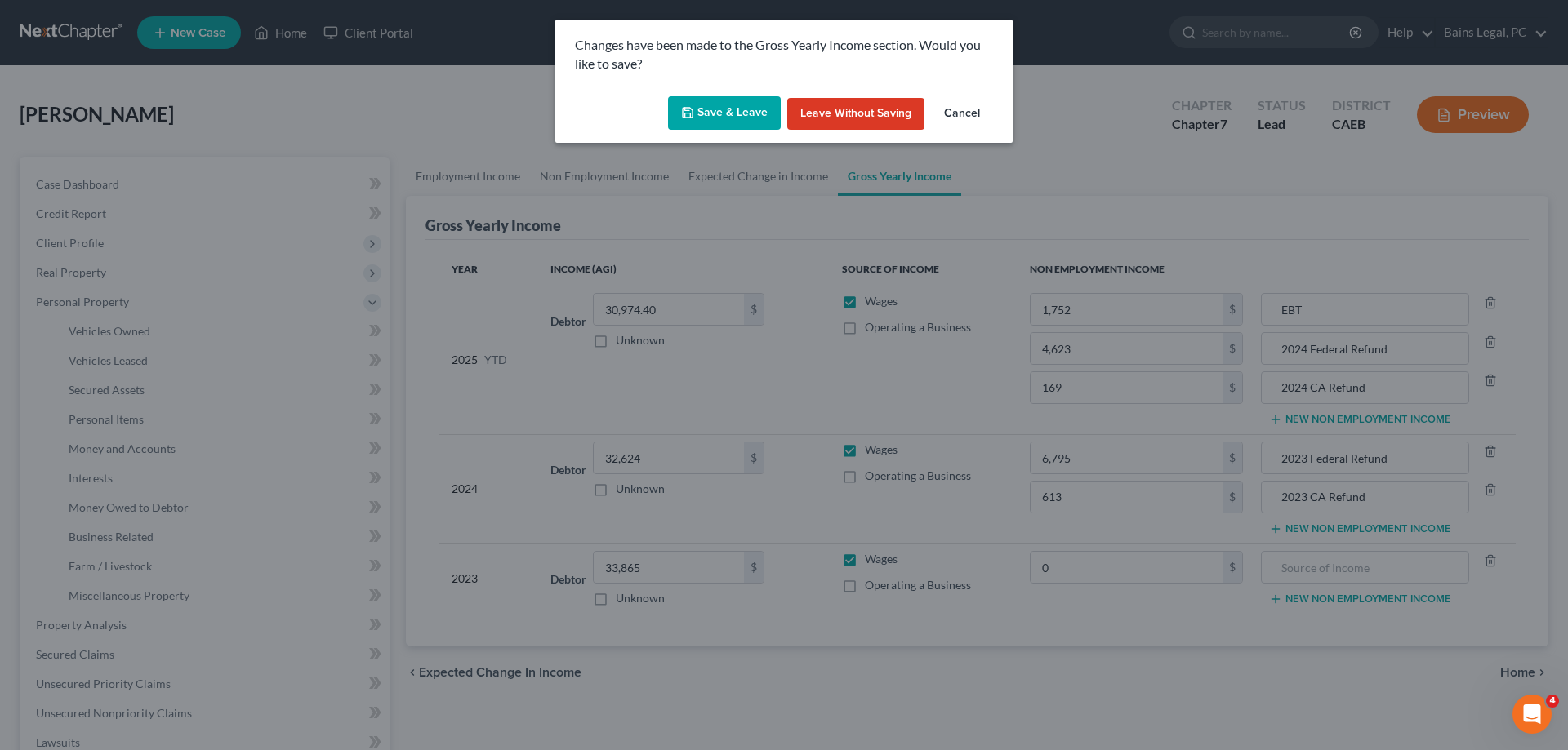
click at [725, 103] on button "Save & Leave" at bounding box center [725, 114] width 113 height 34
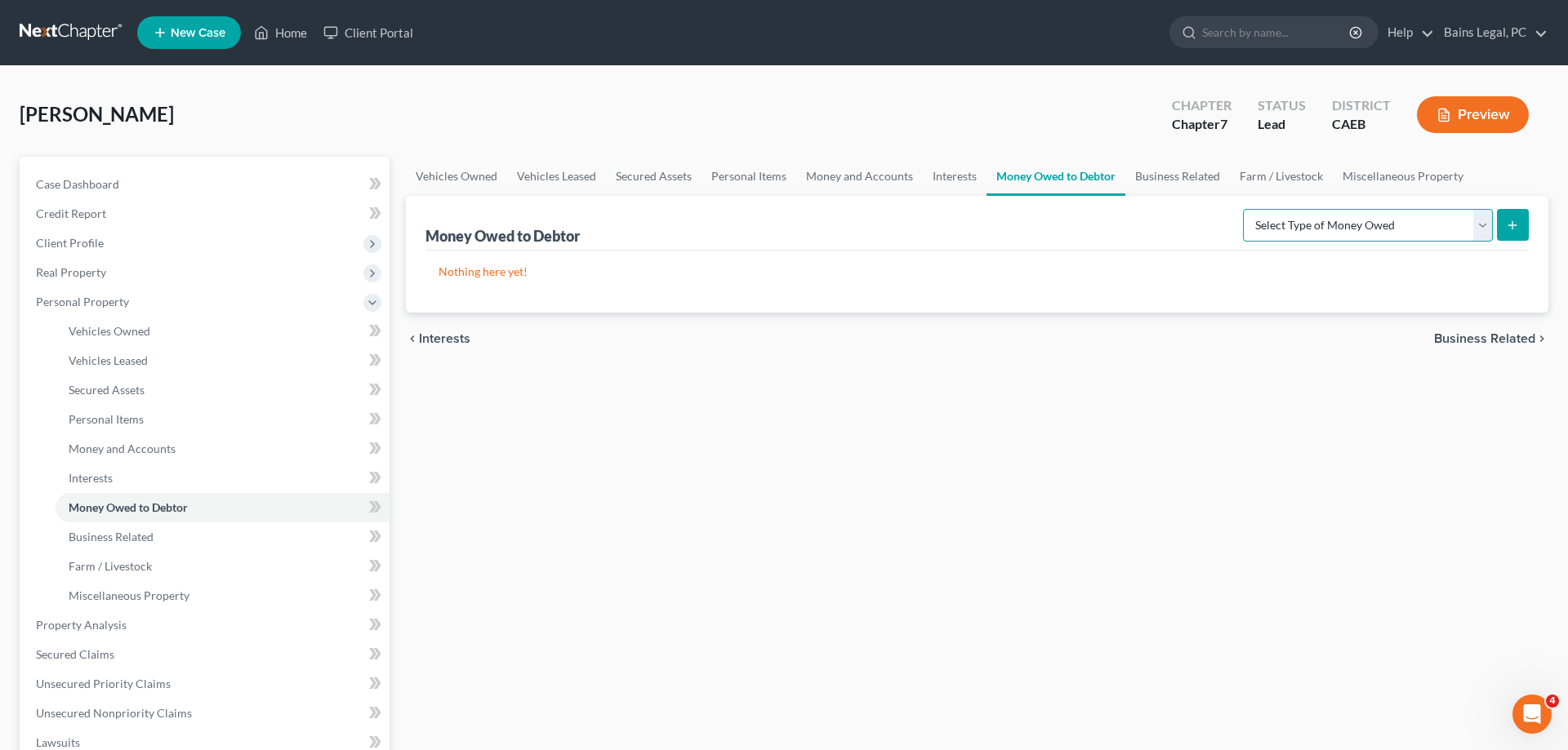
click at [1243, 209] on select "Select Type of Money Owed Accounts Receivable Alimony Child Support Claims Agai…" at bounding box center [1368, 225] width 250 height 33
click option "Expected Tax Refund and Unused NOLs" at bounding box center [0, 0] width 0 height 0
click at [1513, 224] on line "submit" at bounding box center [1513, 225] width 0 height 8
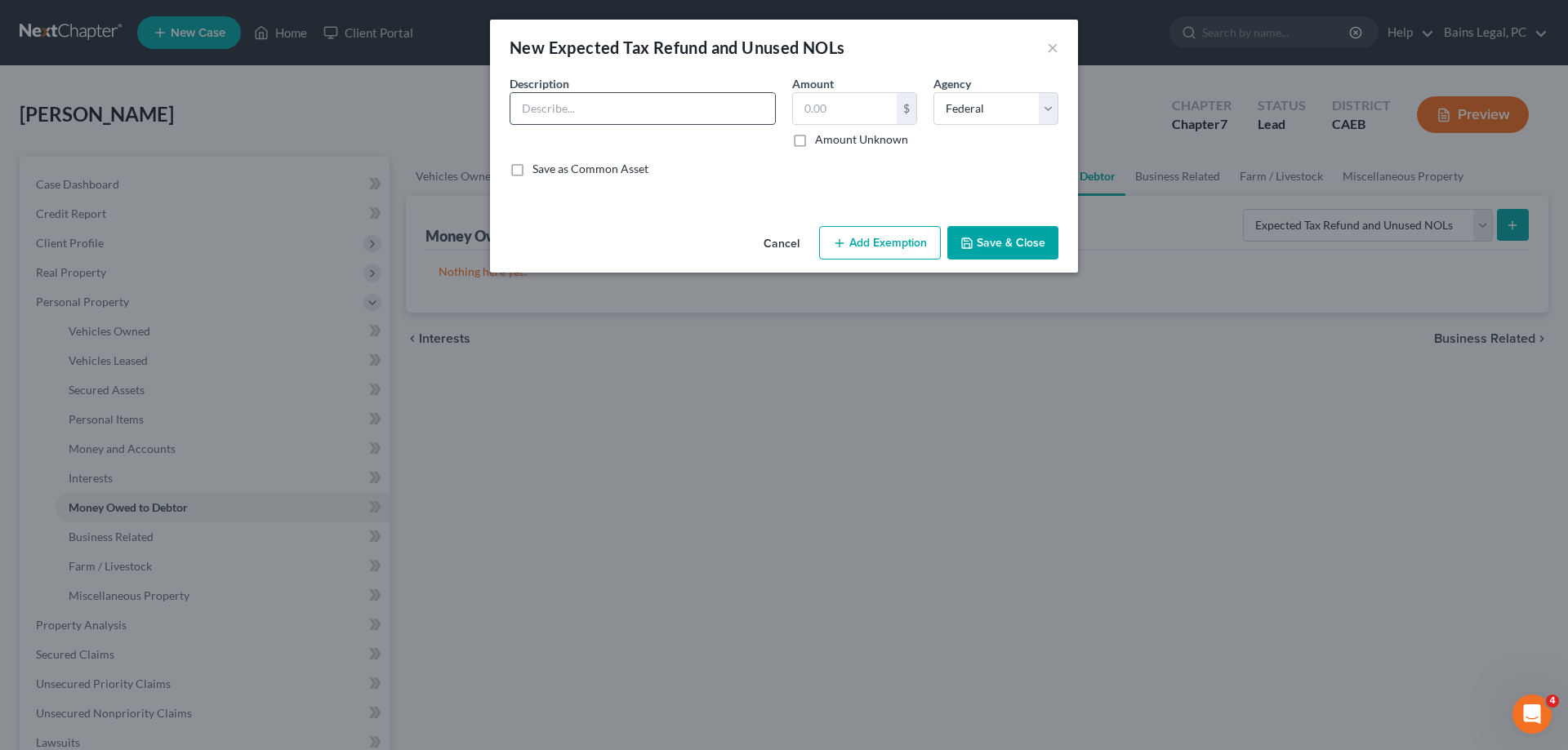
drag, startPoint x: 666, startPoint y: 110, endPoint x: 625, endPoint y: 97, distance: 43.0
click at [666, 109] on input "text" at bounding box center [643, 108] width 265 height 31
click at [907, 234] on button "Add Exemption" at bounding box center [879, 243] width 121 height 34
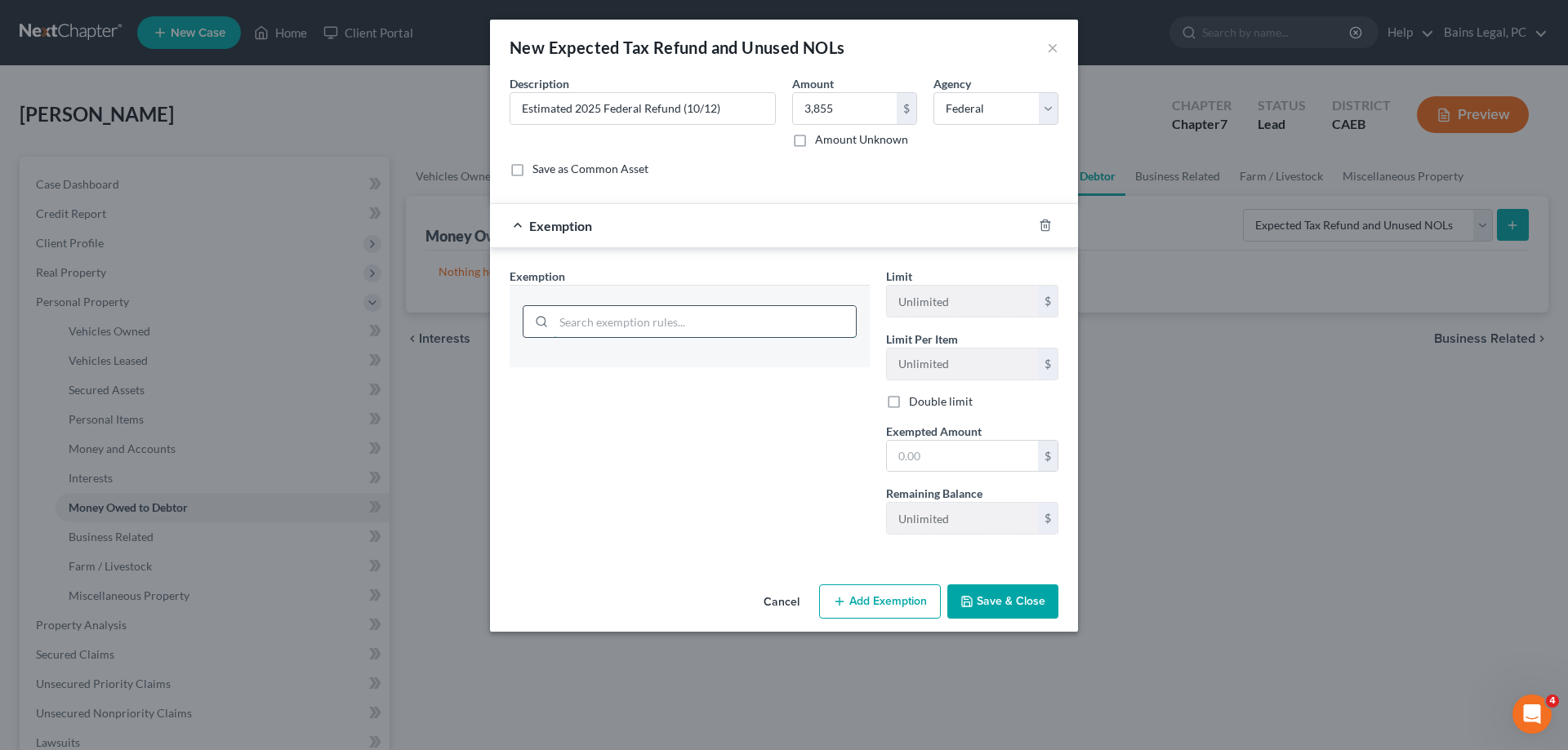
click at [701, 327] on input "search" at bounding box center [704, 321] width 302 height 31
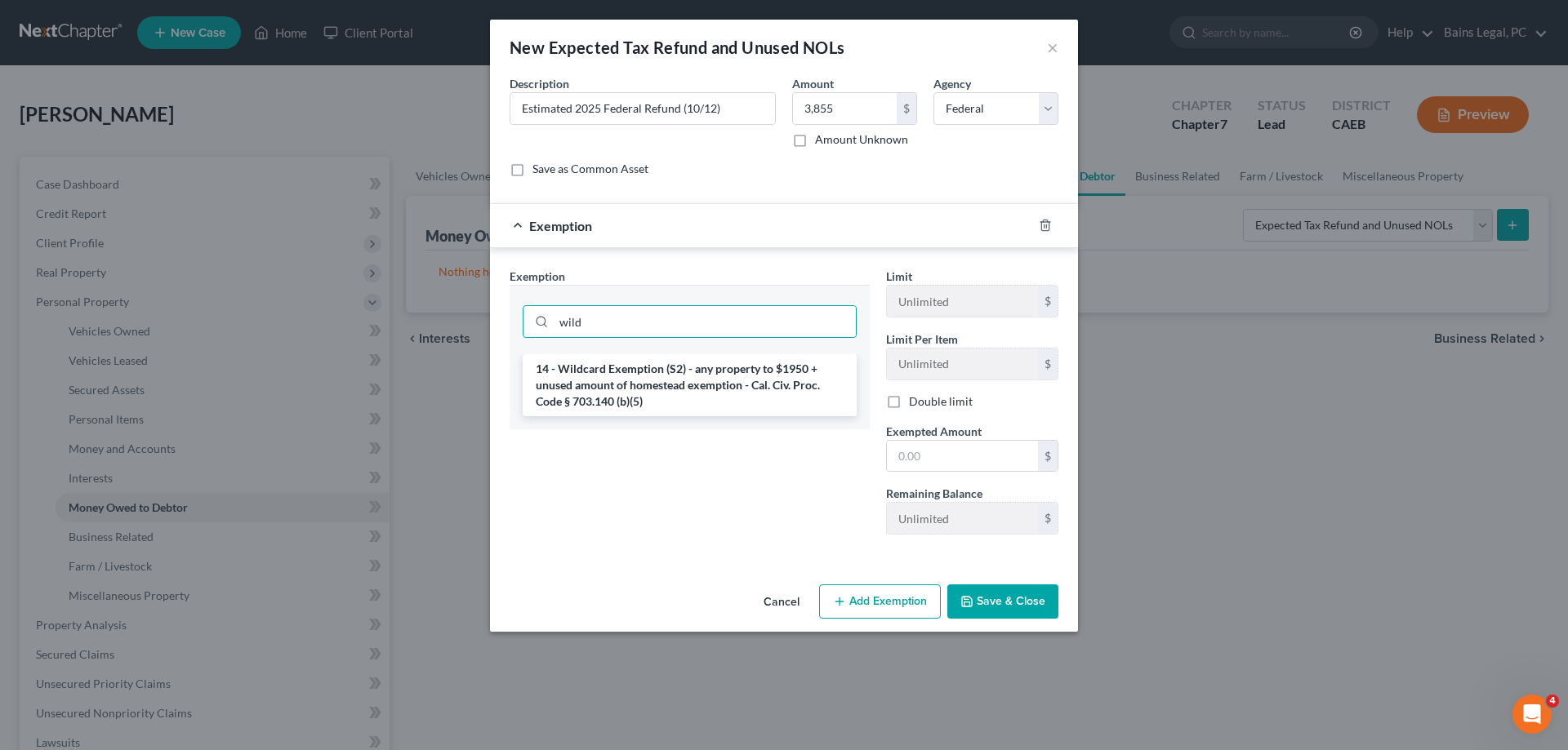
click at [674, 378] on li "14 - Wildcard Exemption (S2) - any property to $1950 + unused amount of homeste…" at bounding box center [689, 385] width 334 height 62
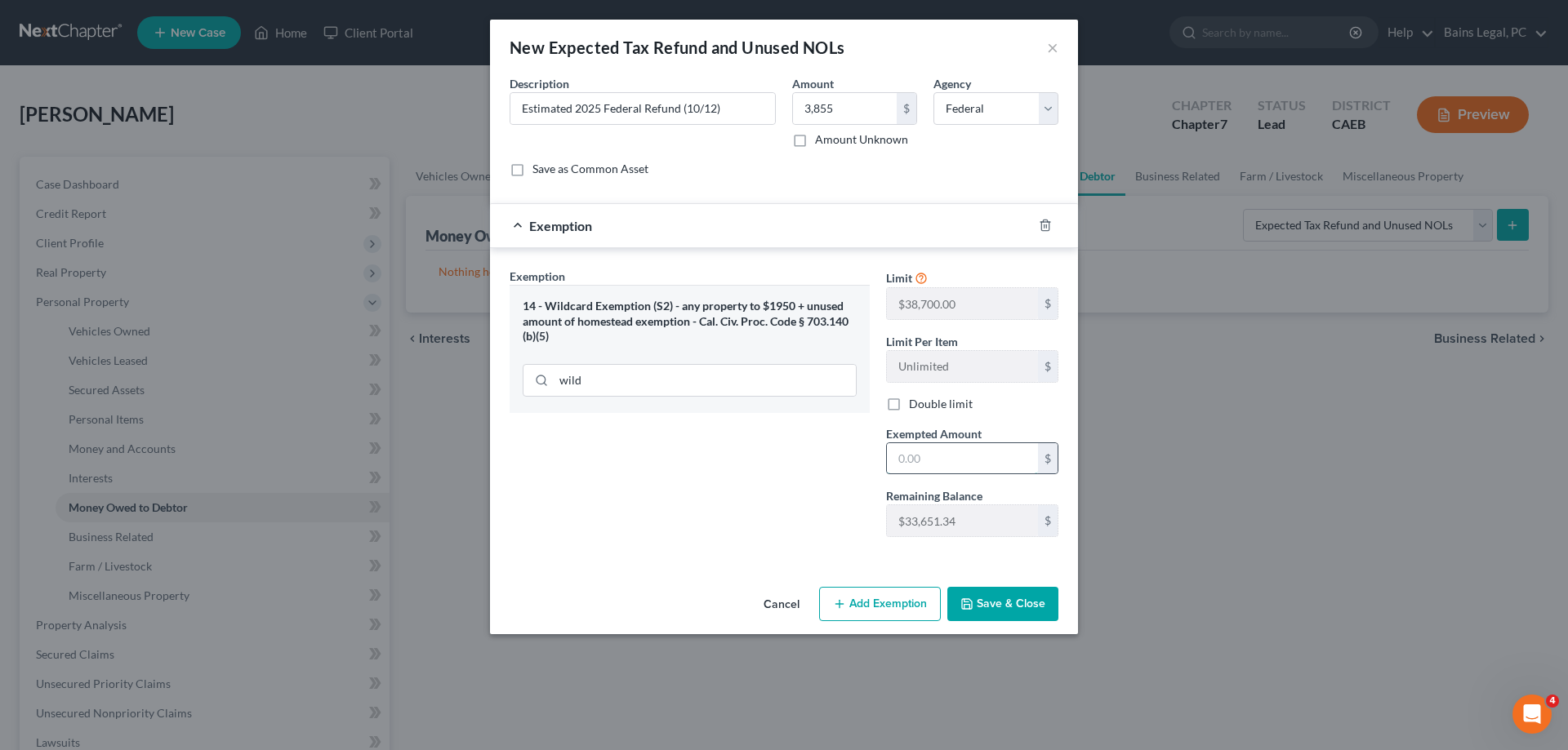
click at [972, 462] on input "text" at bounding box center [963, 459] width 151 height 31
click at [1011, 613] on button "Save & Close" at bounding box center [1003, 604] width 111 height 34
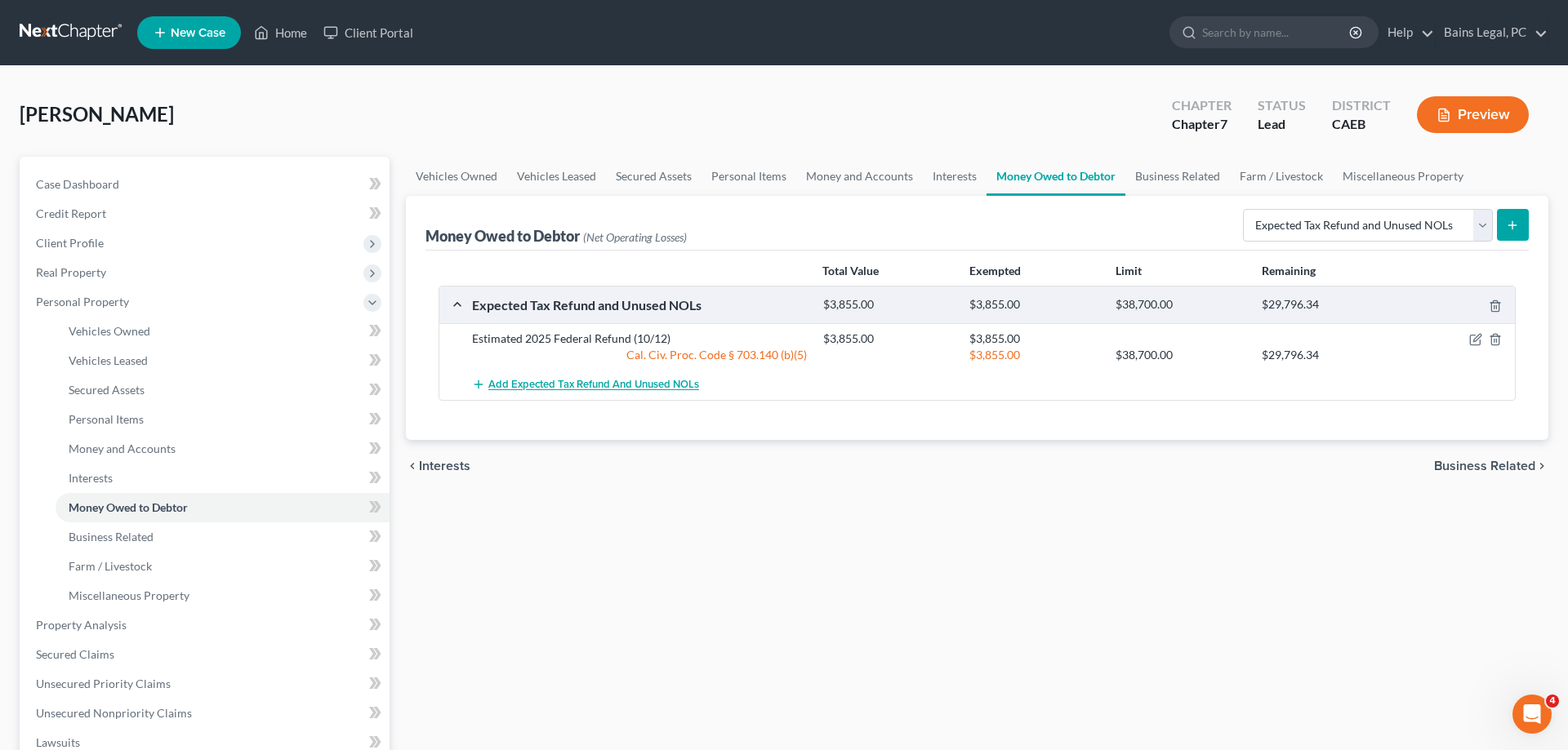
click at [539, 396] on button "Add Expected Tax Refund and Unused NOLs" at bounding box center [586, 385] width 227 height 30
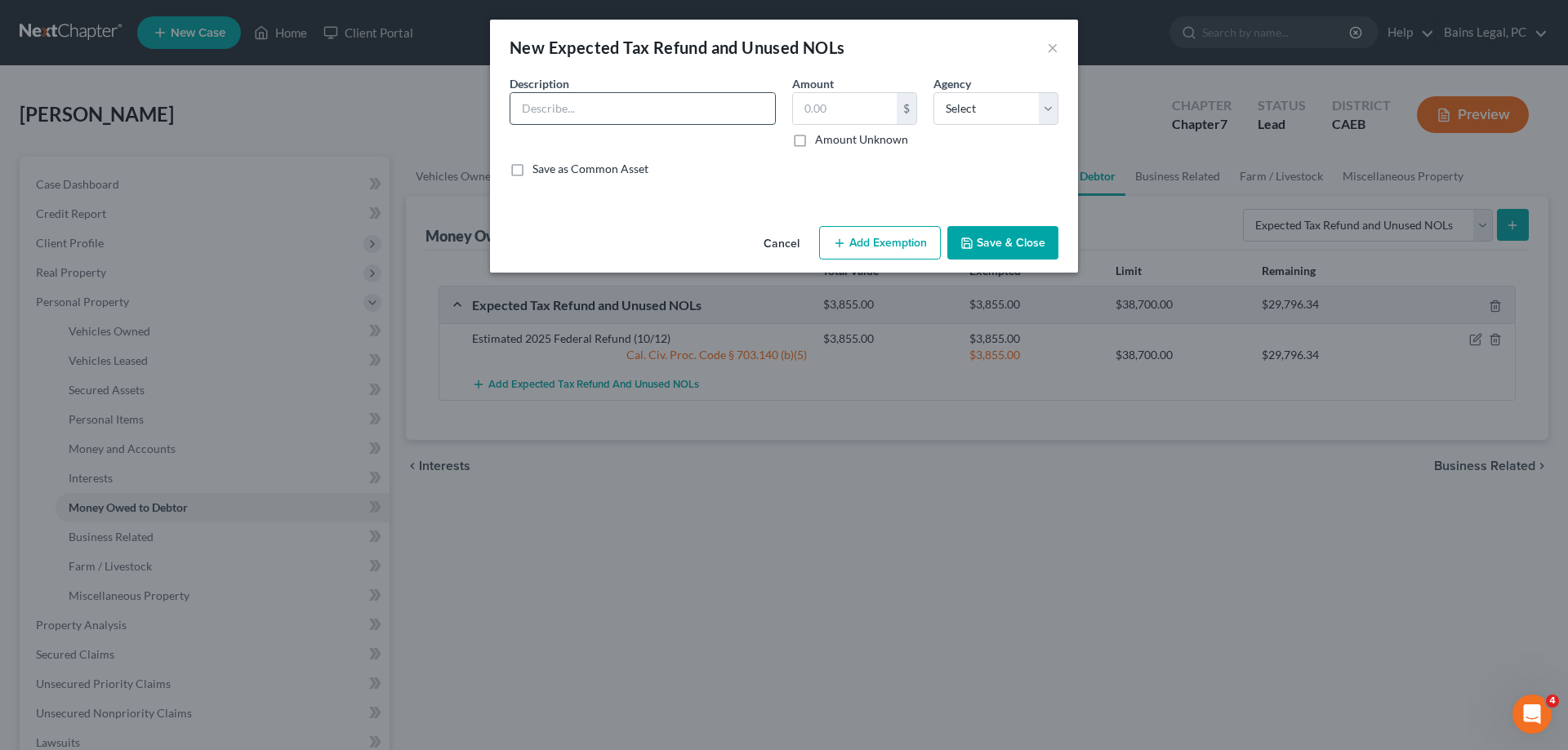
click at [745, 114] on input "text" at bounding box center [643, 108] width 265 height 31
click at [933, 92] on select "Select Federal State Local" at bounding box center [996, 108] width 125 height 33
click option "State" at bounding box center [0, 0] width 0 height 0
click at [856, 259] on button "Add Exemption" at bounding box center [879, 243] width 121 height 34
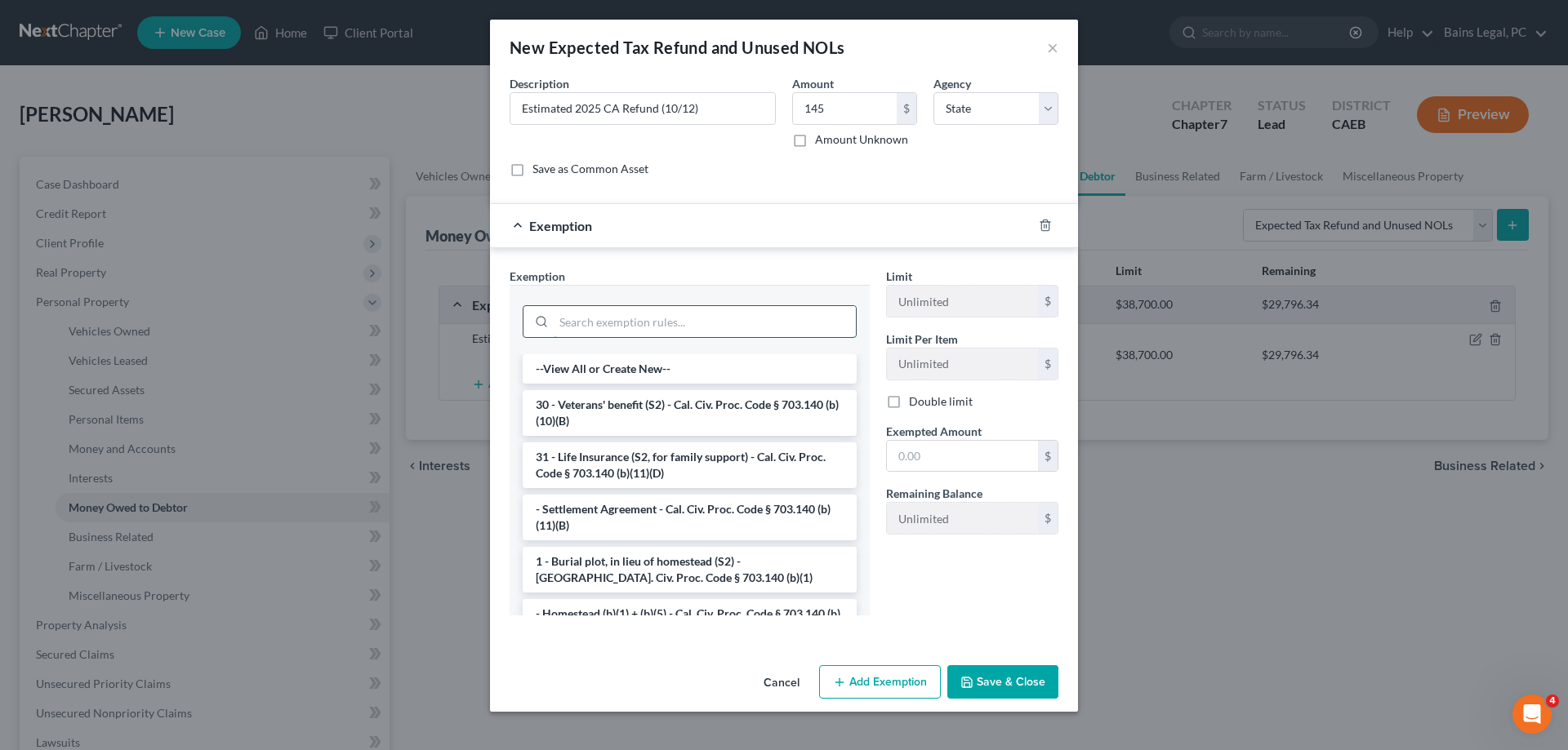
click at [683, 332] on input "search" at bounding box center [704, 321] width 302 height 31
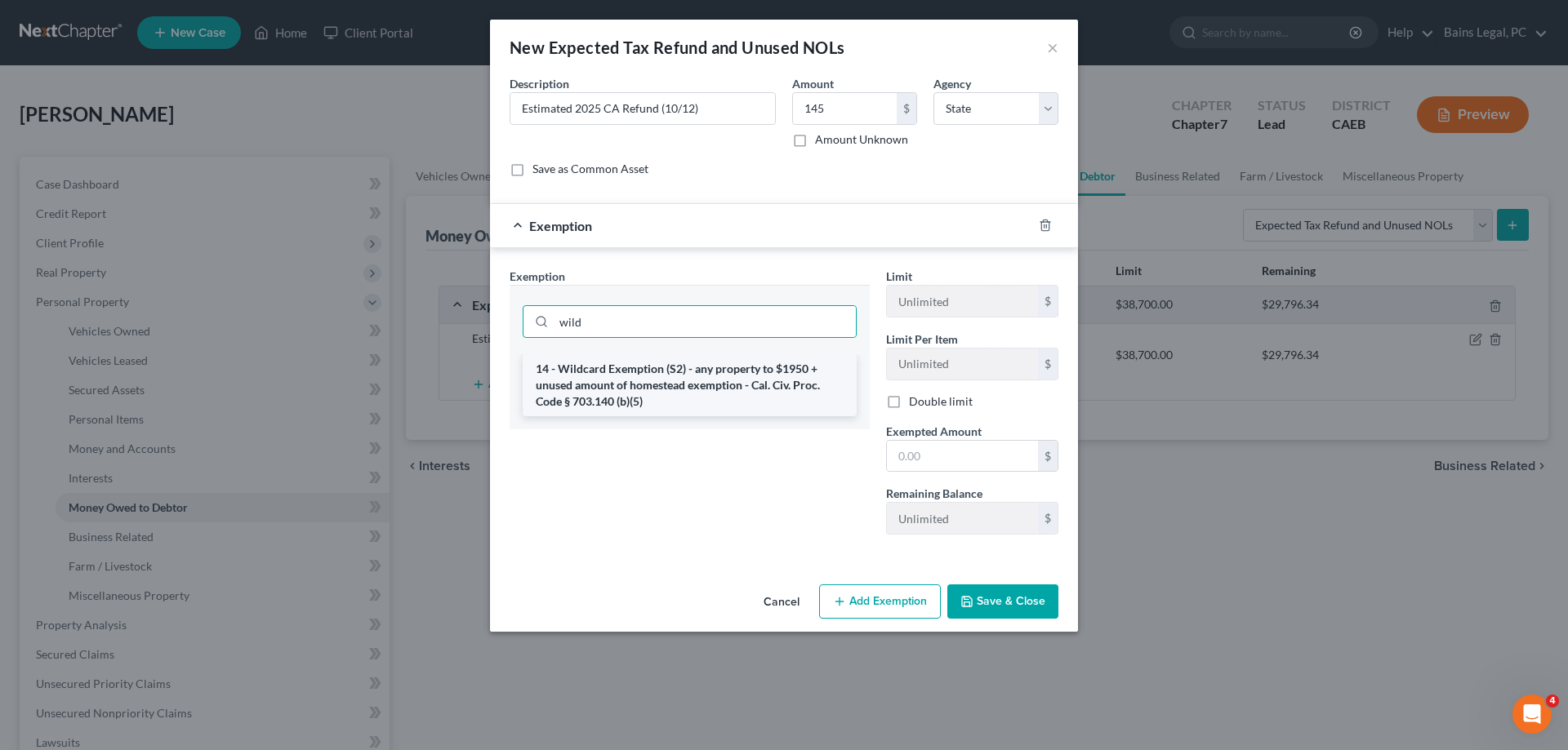
click at [646, 383] on li "14 - Wildcard Exemption (S2) - any property to $1950 + unused amount of homeste…" at bounding box center [689, 385] width 334 height 62
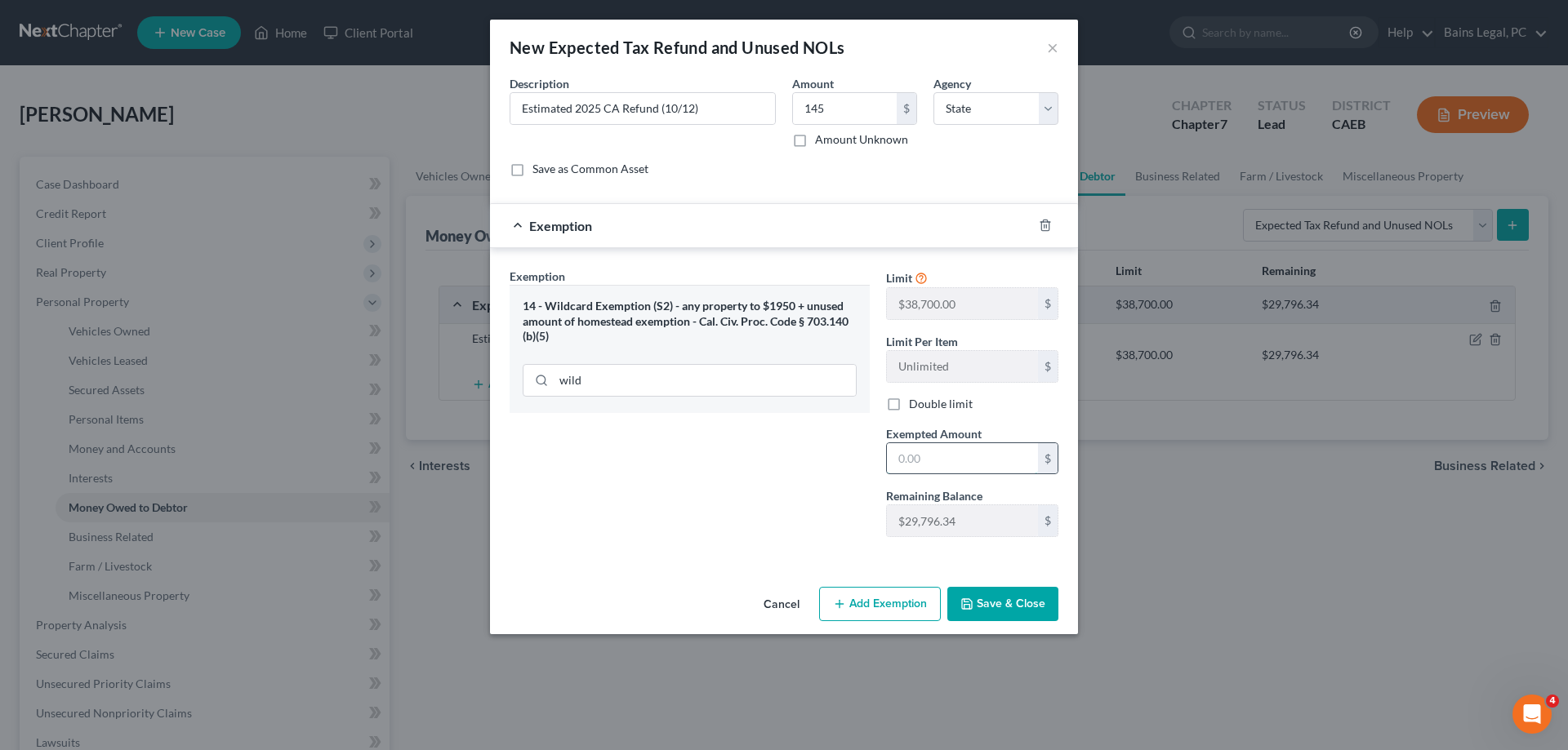
drag, startPoint x: 901, startPoint y: 445, endPoint x: 916, endPoint y: 452, distance: 16.6
click at [902, 445] on input "text" at bounding box center [963, 459] width 151 height 31
click at [1019, 604] on button "Save & Close" at bounding box center [1003, 604] width 111 height 34
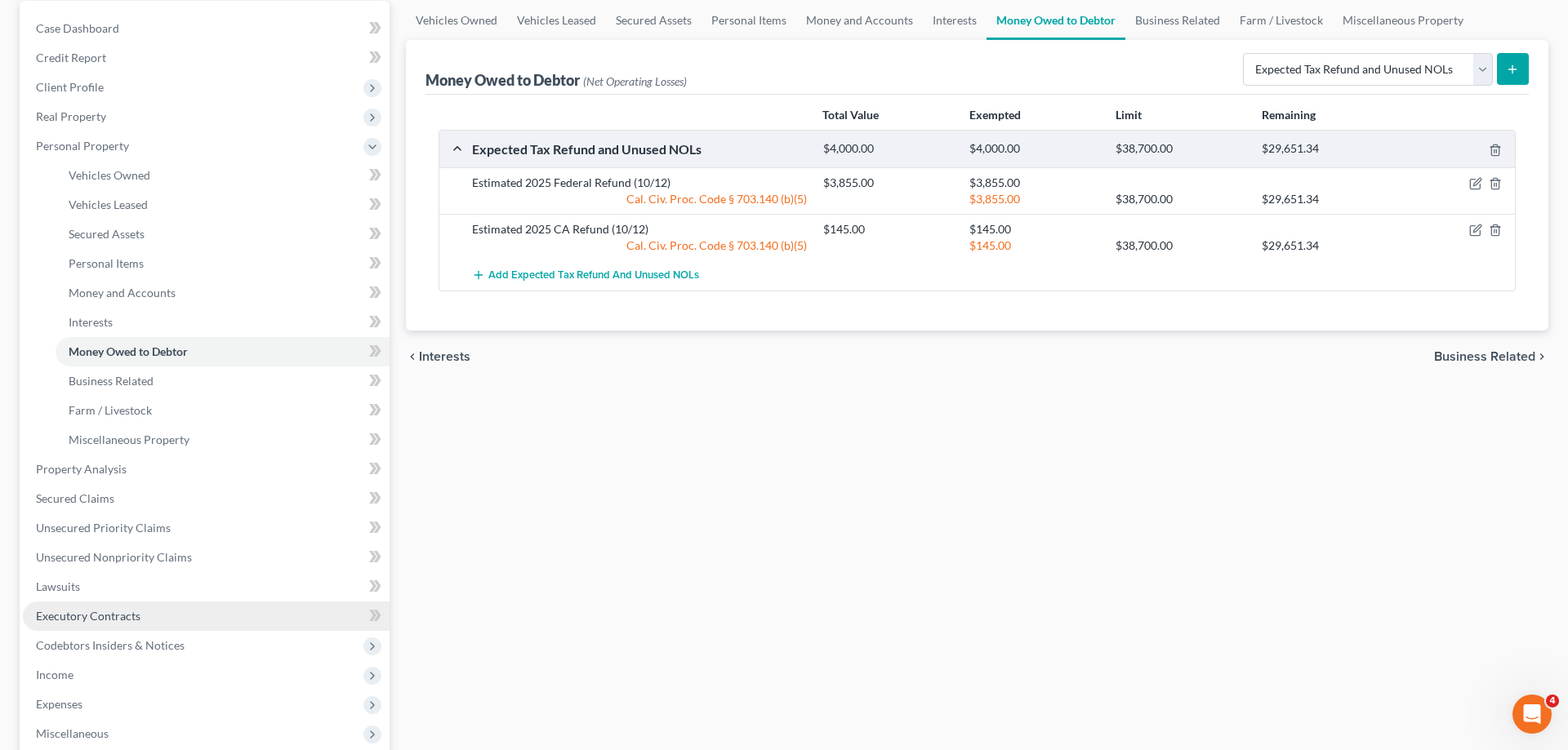
scroll to position [333, 0]
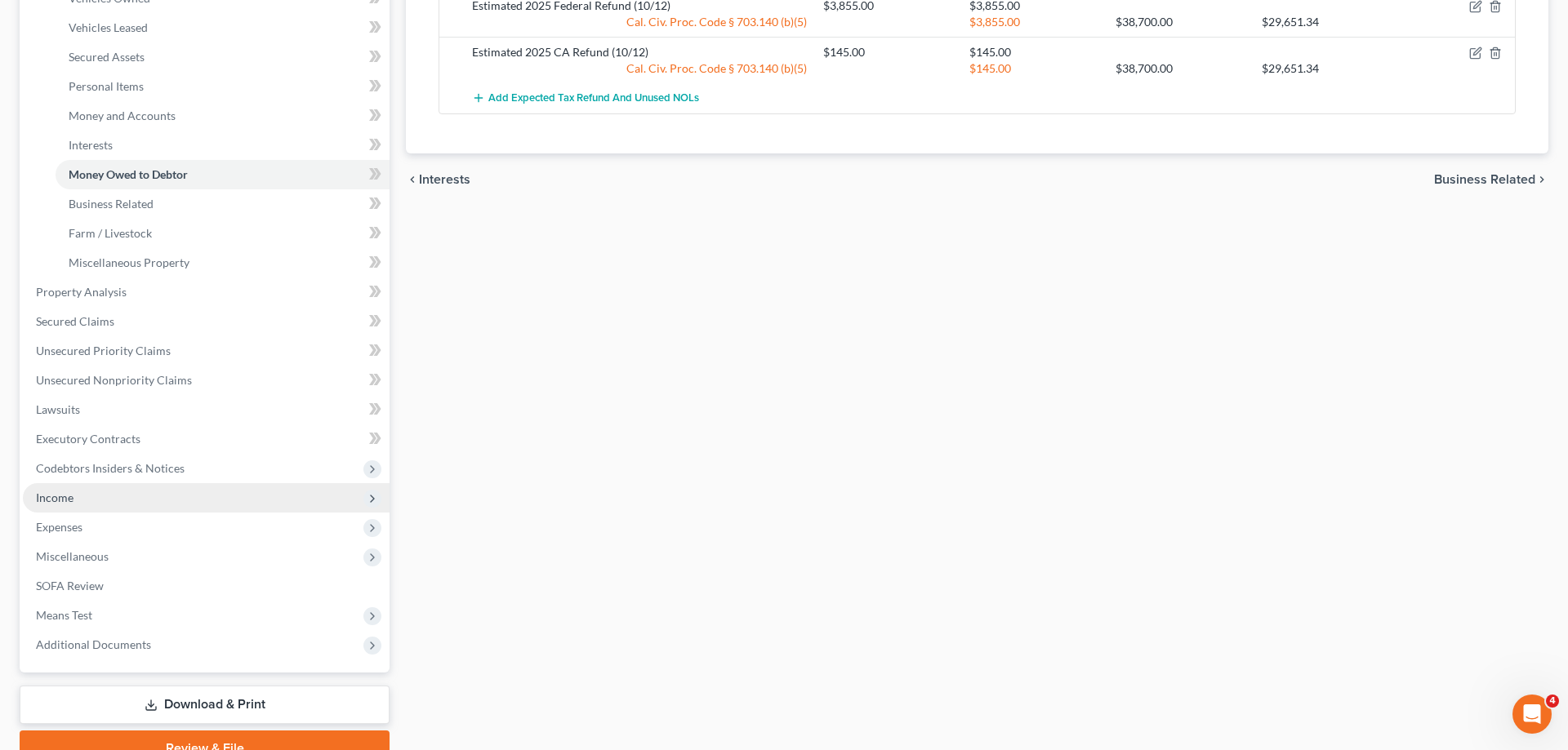
click at [116, 501] on span "Income" at bounding box center [206, 497] width 367 height 29
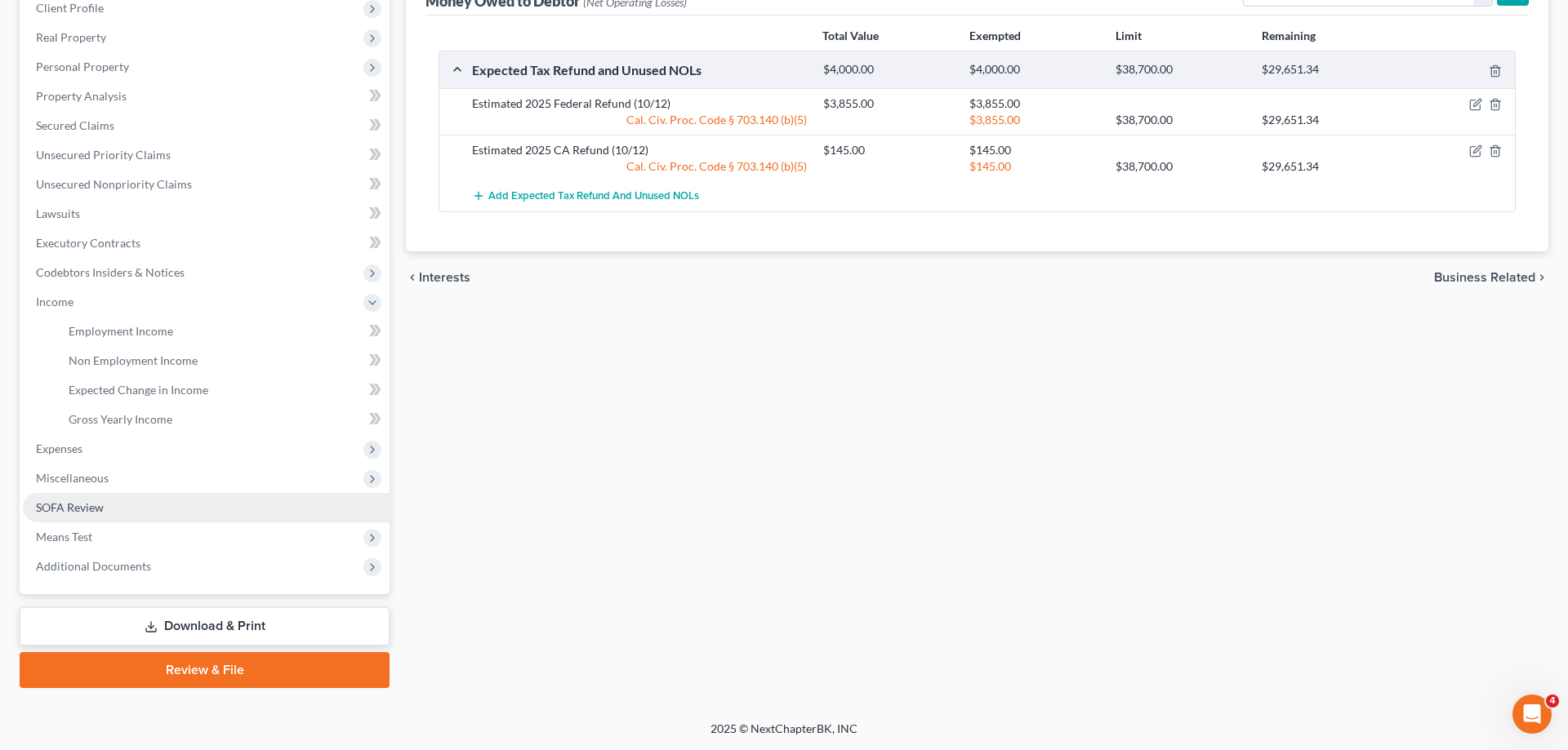
scroll to position [233, 0]
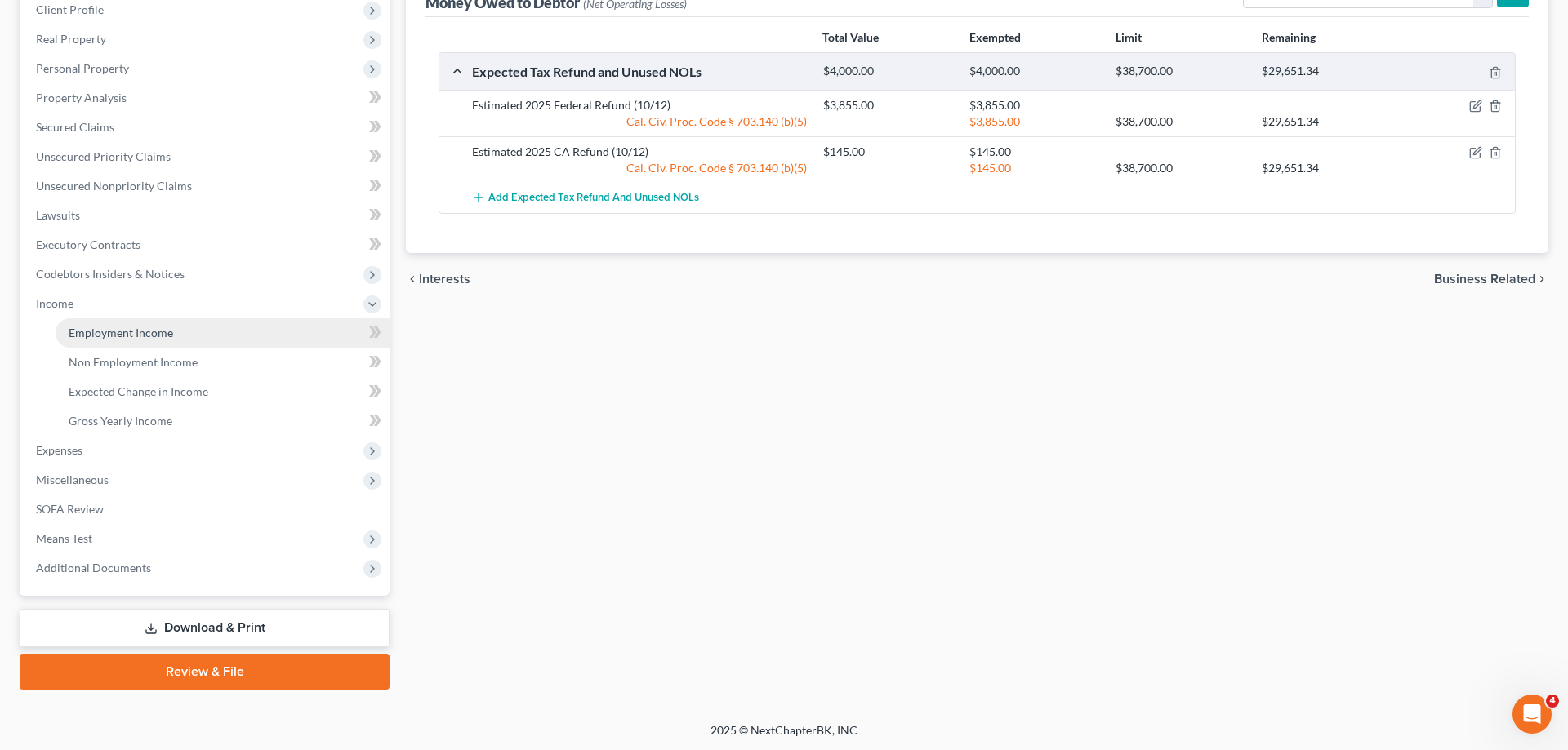
click at [210, 332] on link "Employment Income" at bounding box center [222, 333] width 334 height 29
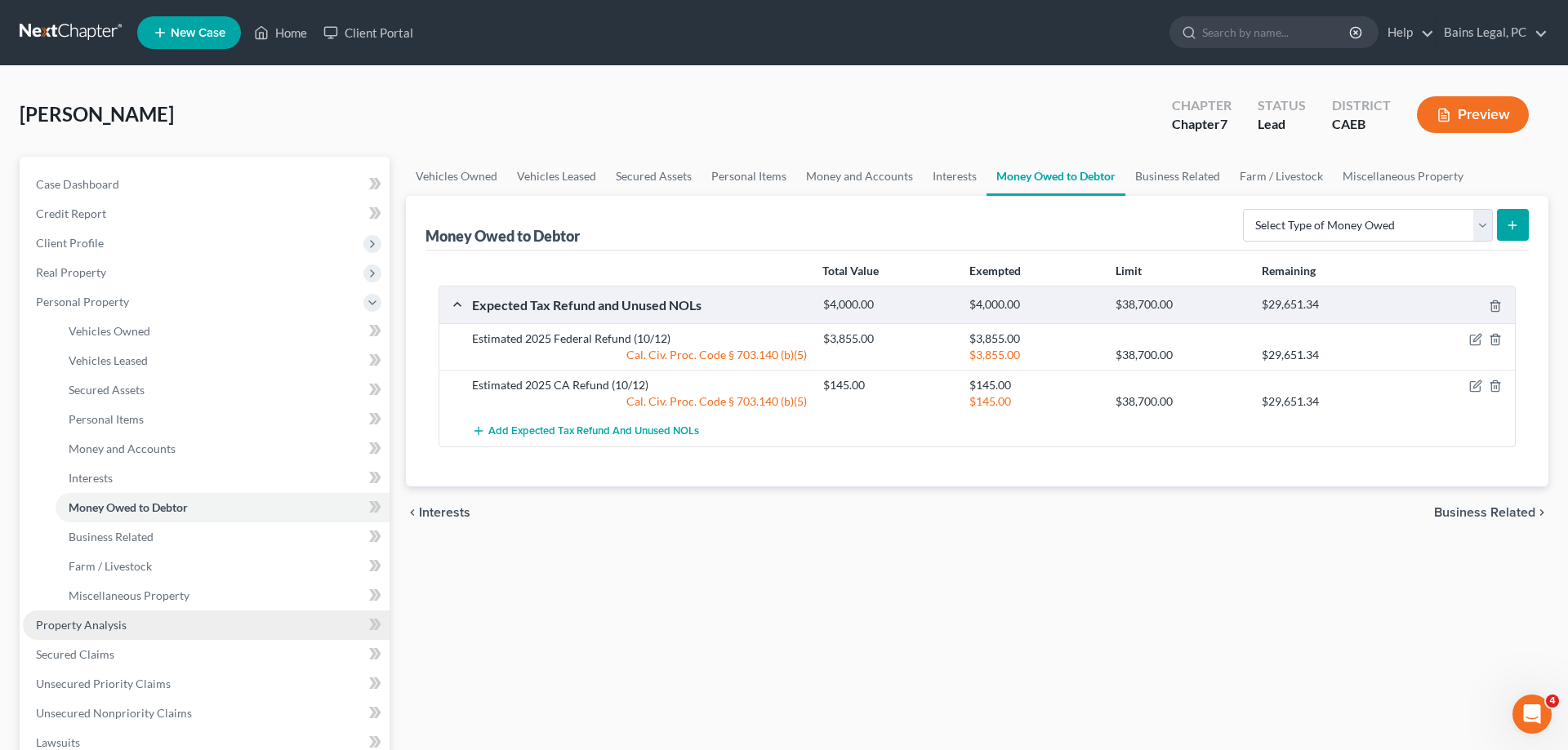
scroll to position [166, 0]
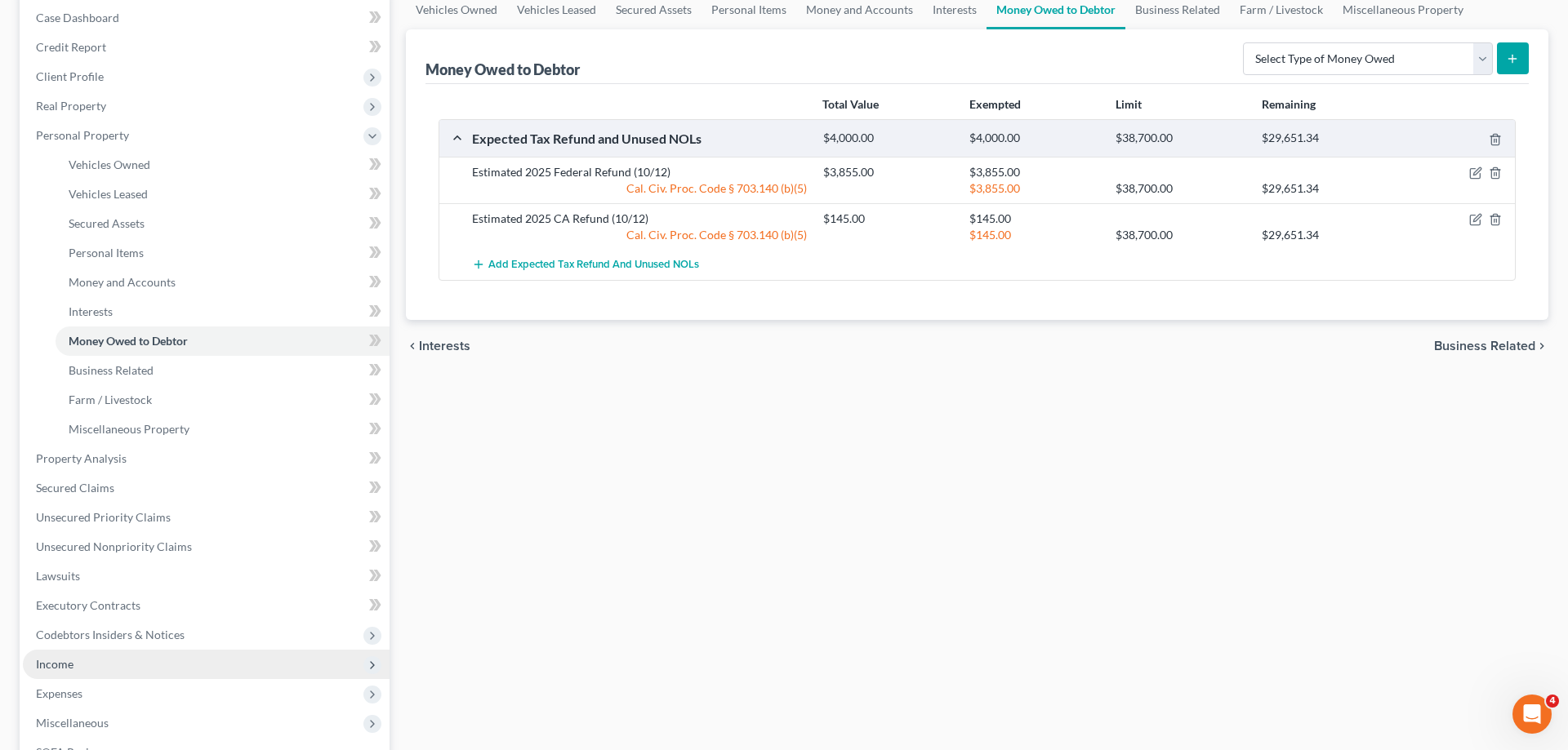
click at [90, 667] on span "Income" at bounding box center [206, 664] width 367 height 29
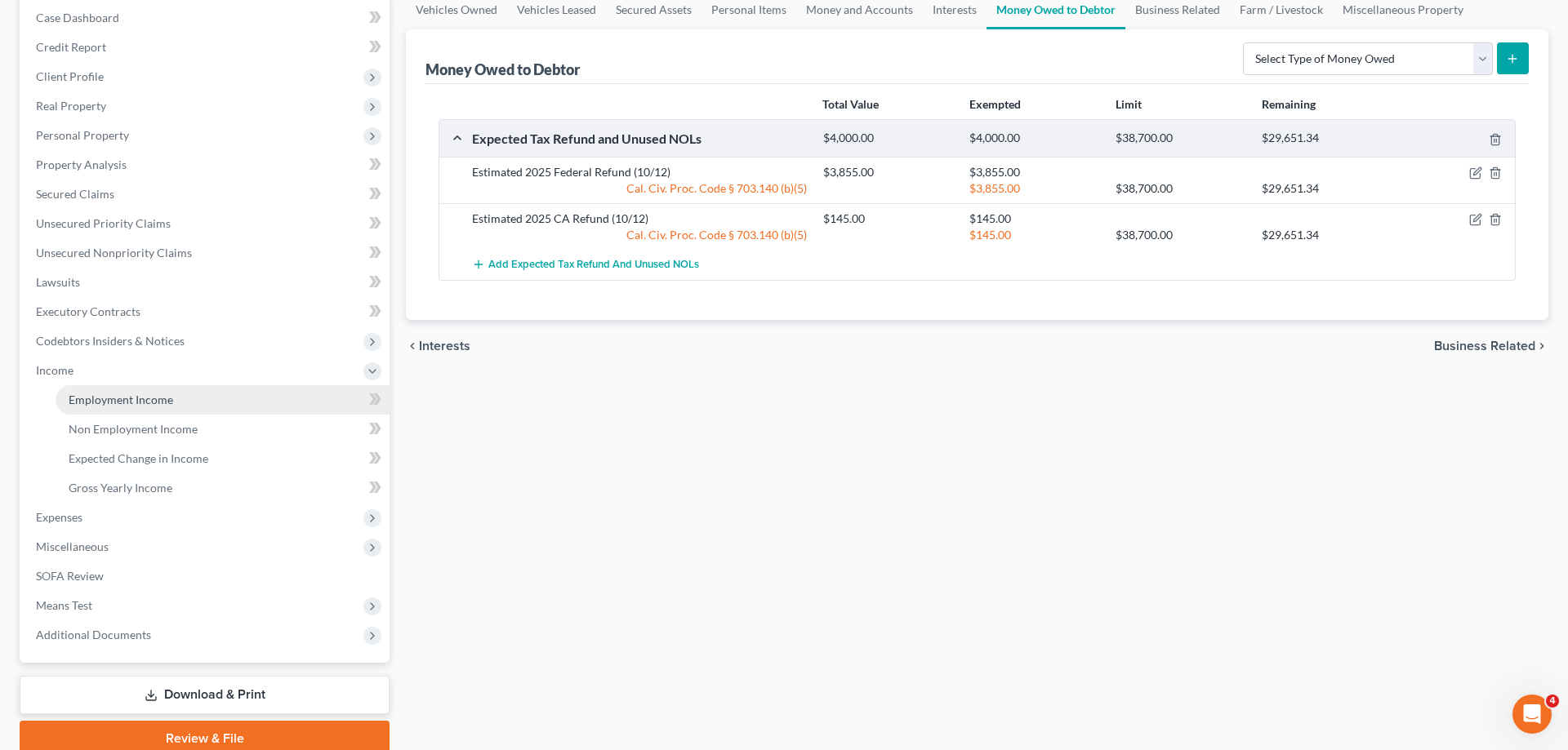
click at [180, 398] on link "Employment Income" at bounding box center [222, 399] width 334 height 29
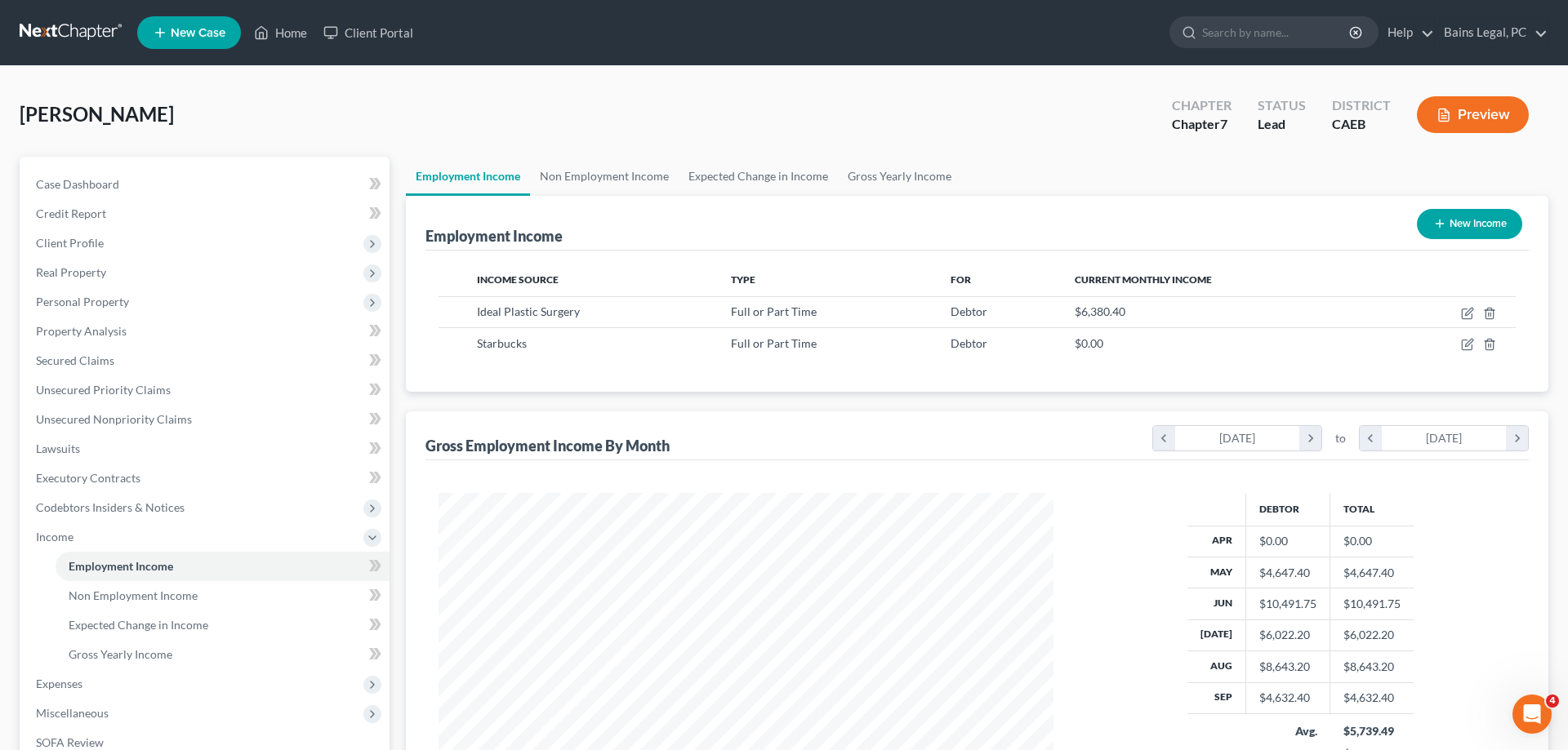
scroll to position [307, 648]
click at [57, 688] on span "Expenses" at bounding box center [59, 683] width 47 height 14
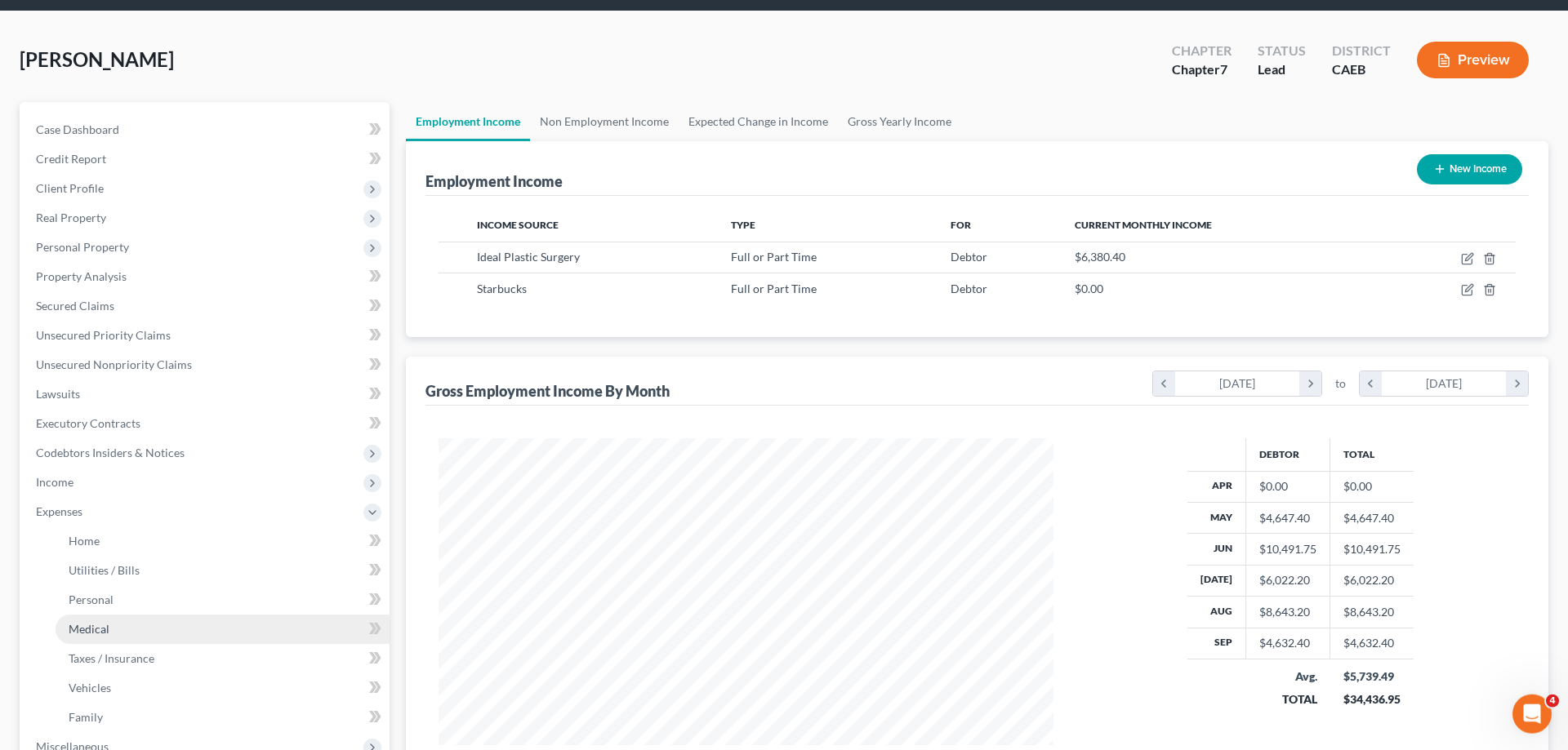
scroll to position [84, 0]
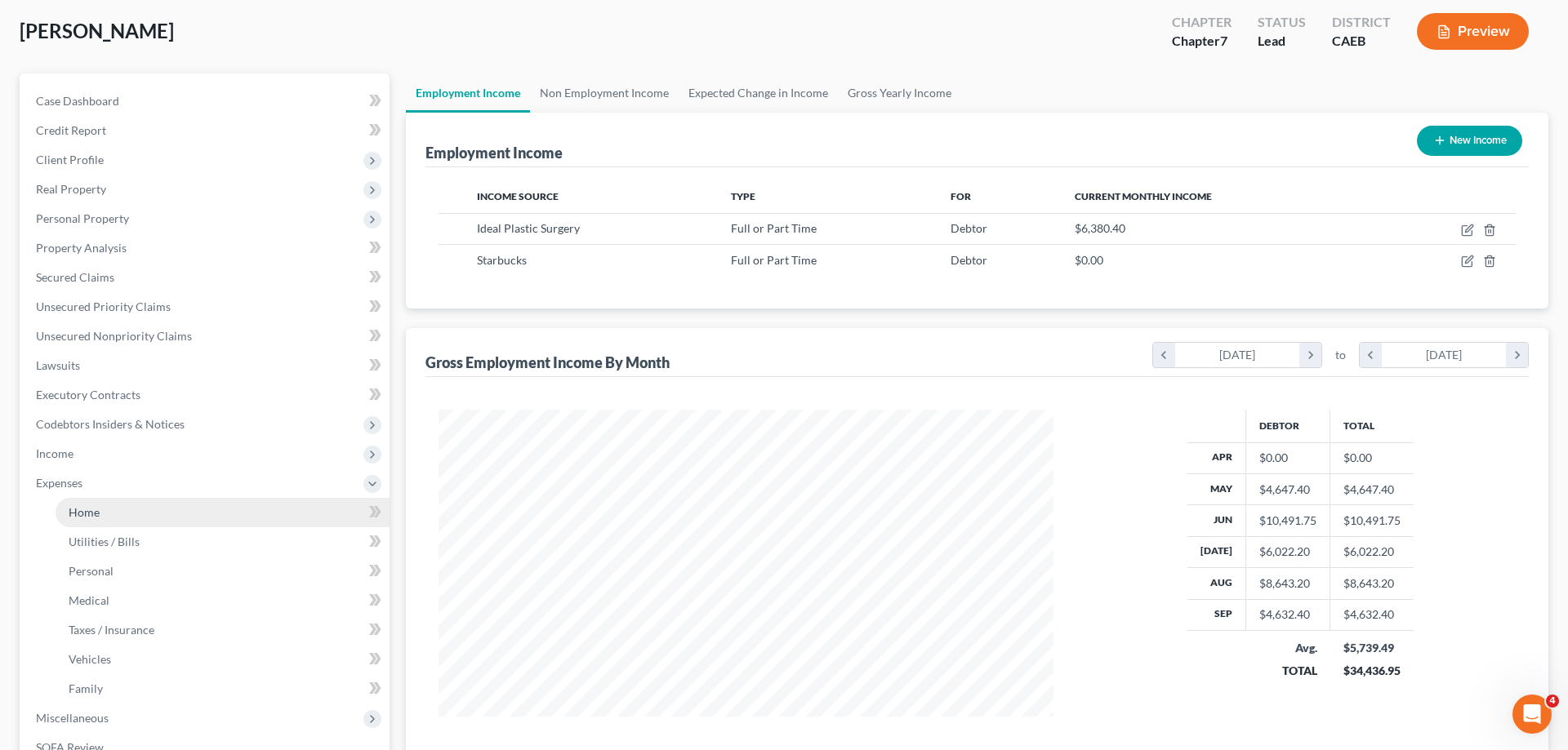
click at [95, 517] on span "Home" at bounding box center [84, 512] width 31 height 14
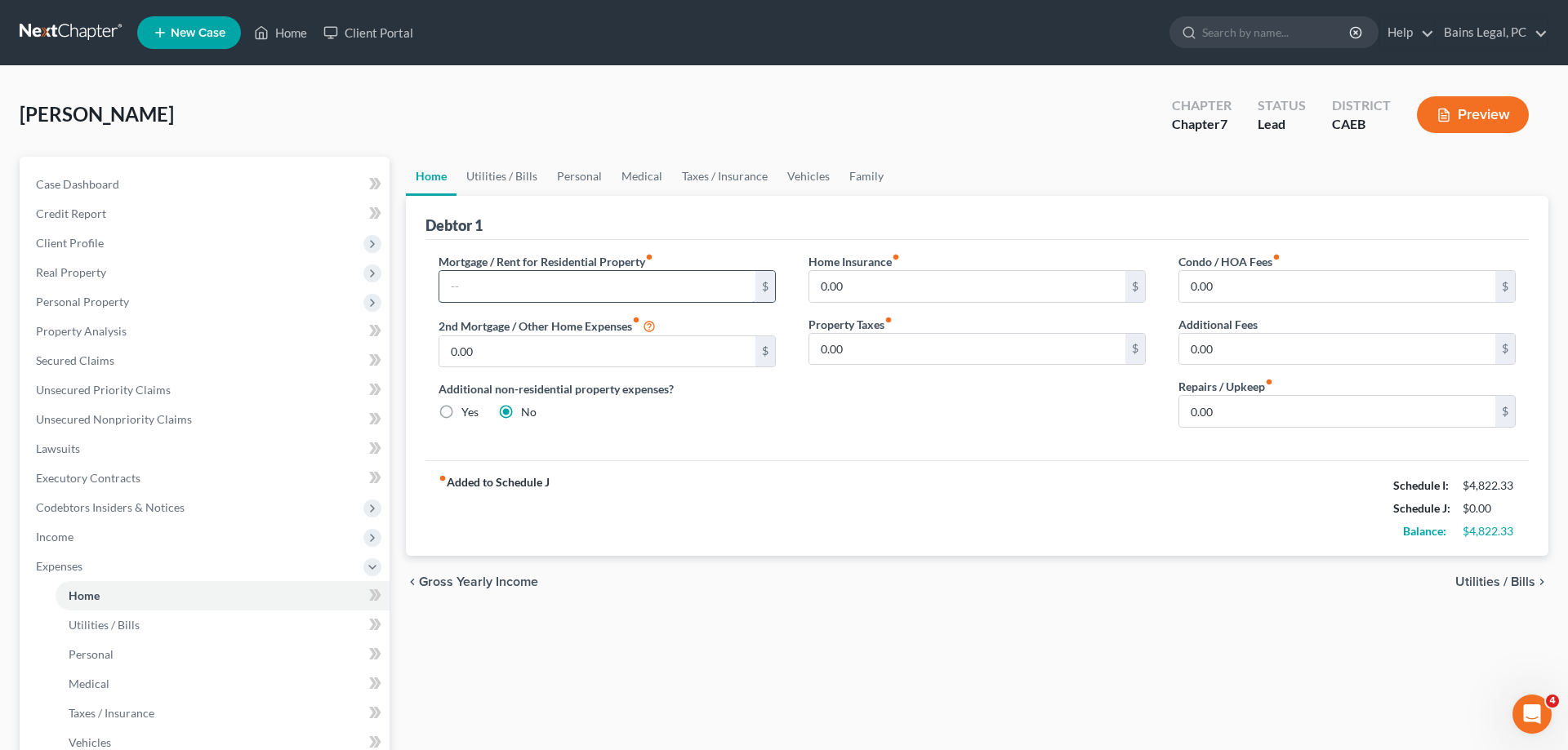
click at [638, 271] on input "text" at bounding box center [597, 286] width 316 height 31
type input "2,200"
click at [1237, 279] on input "0.00" at bounding box center [1338, 286] width 316 height 31
type input "50"
click at [482, 177] on link "Utilities / Bills" at bounding box center [502, 177] width 90 height 39
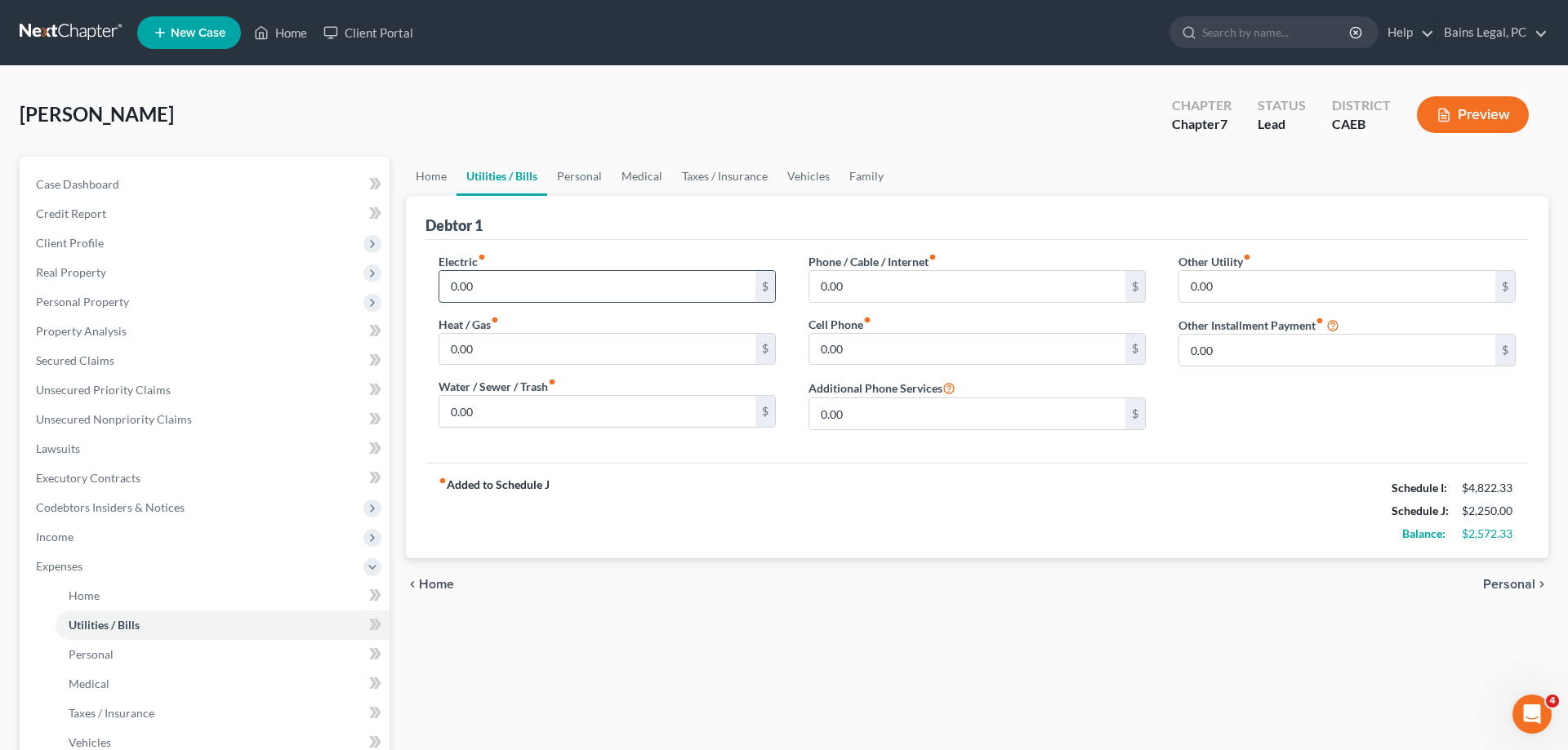
click at [484, 293] on input "0.00" at bounding box center [597, 286] width 316 height 31
type input "100"
type input "50"
type input "120"
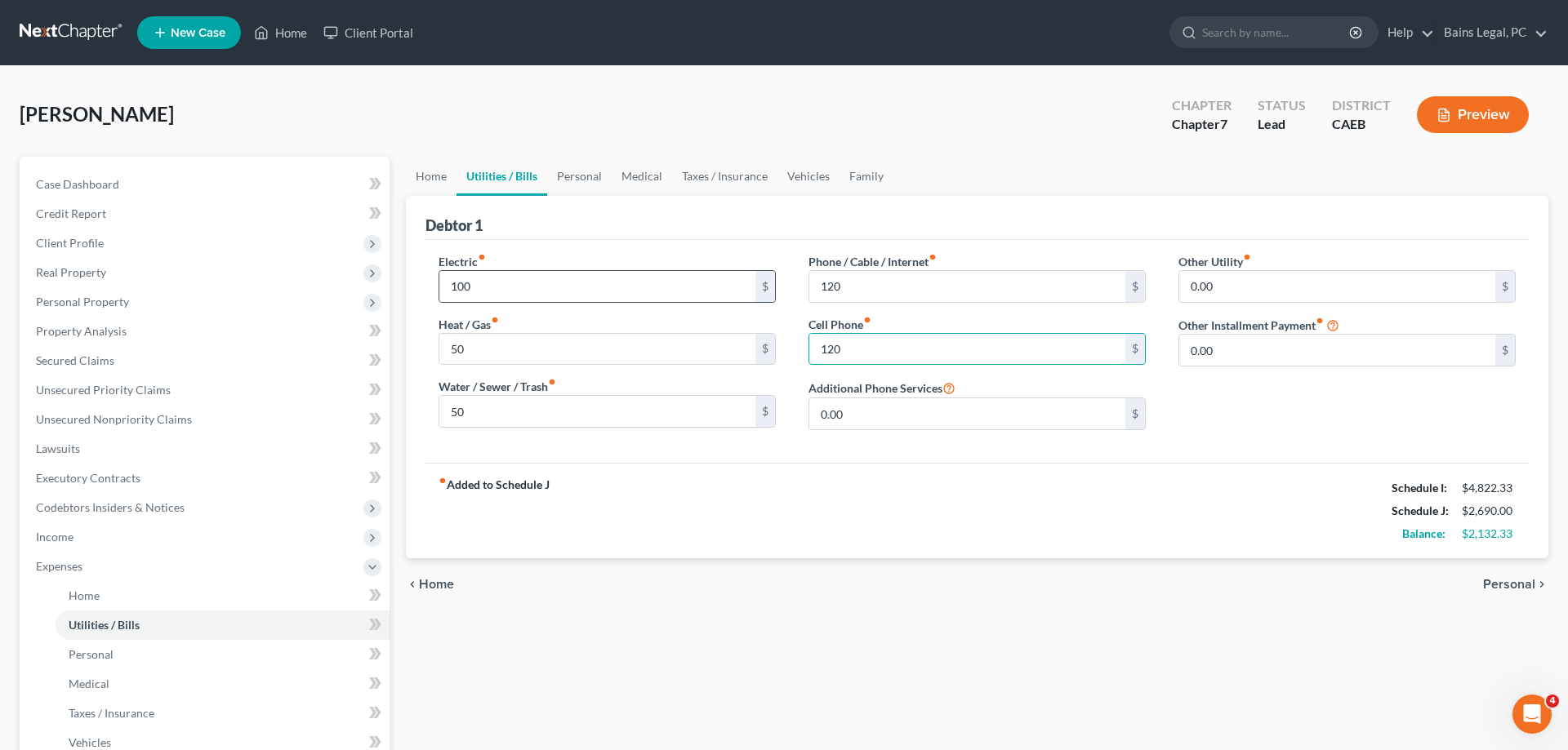
type input "120"
click at [588, 170] on link "Personal" at bounding box center [579, 177] width 65 height 39
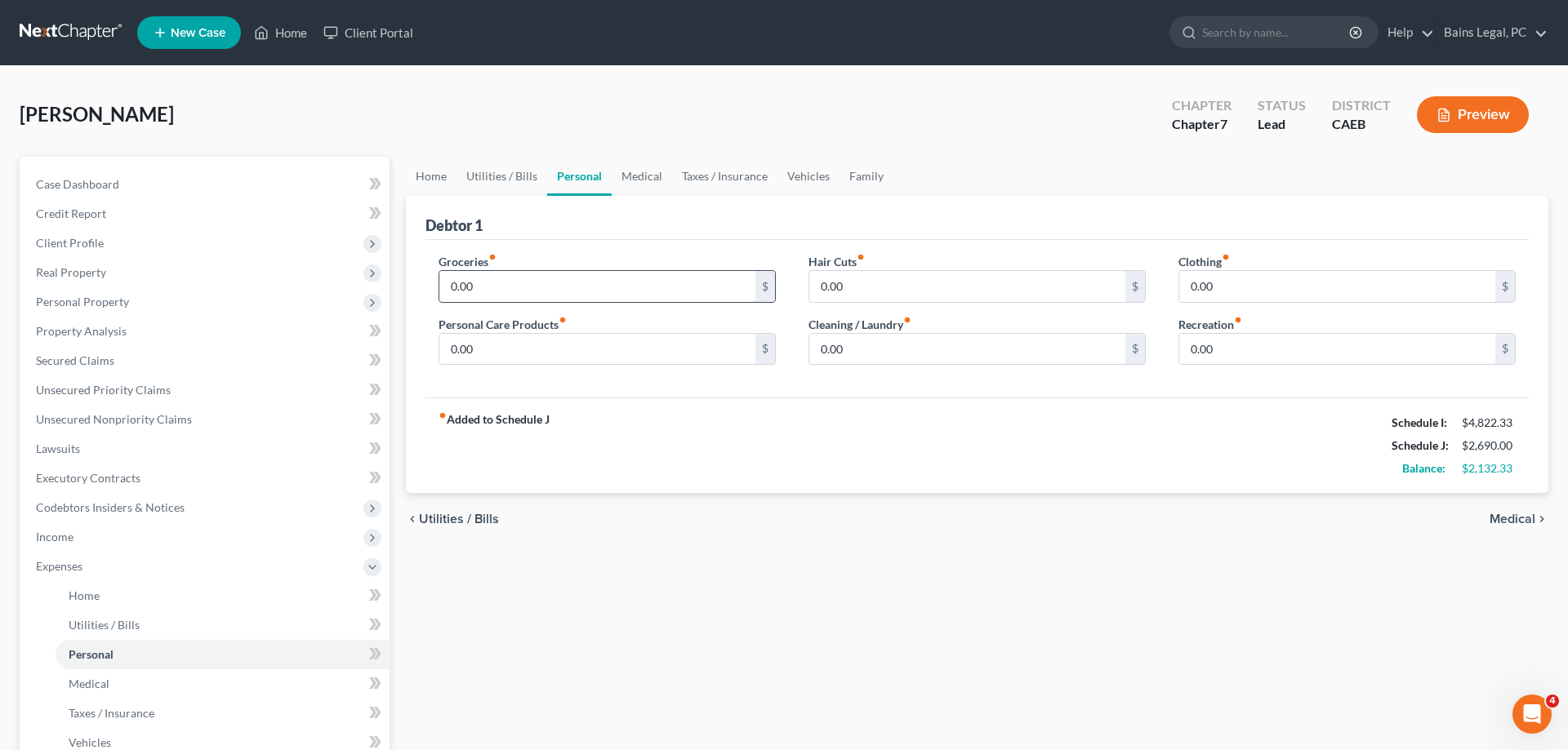
click at [557, 295] on input "0.00" at bounding box center [597, 286] width 316 height 31
type input "300"
type input "100"
type input "200"
type input "65"
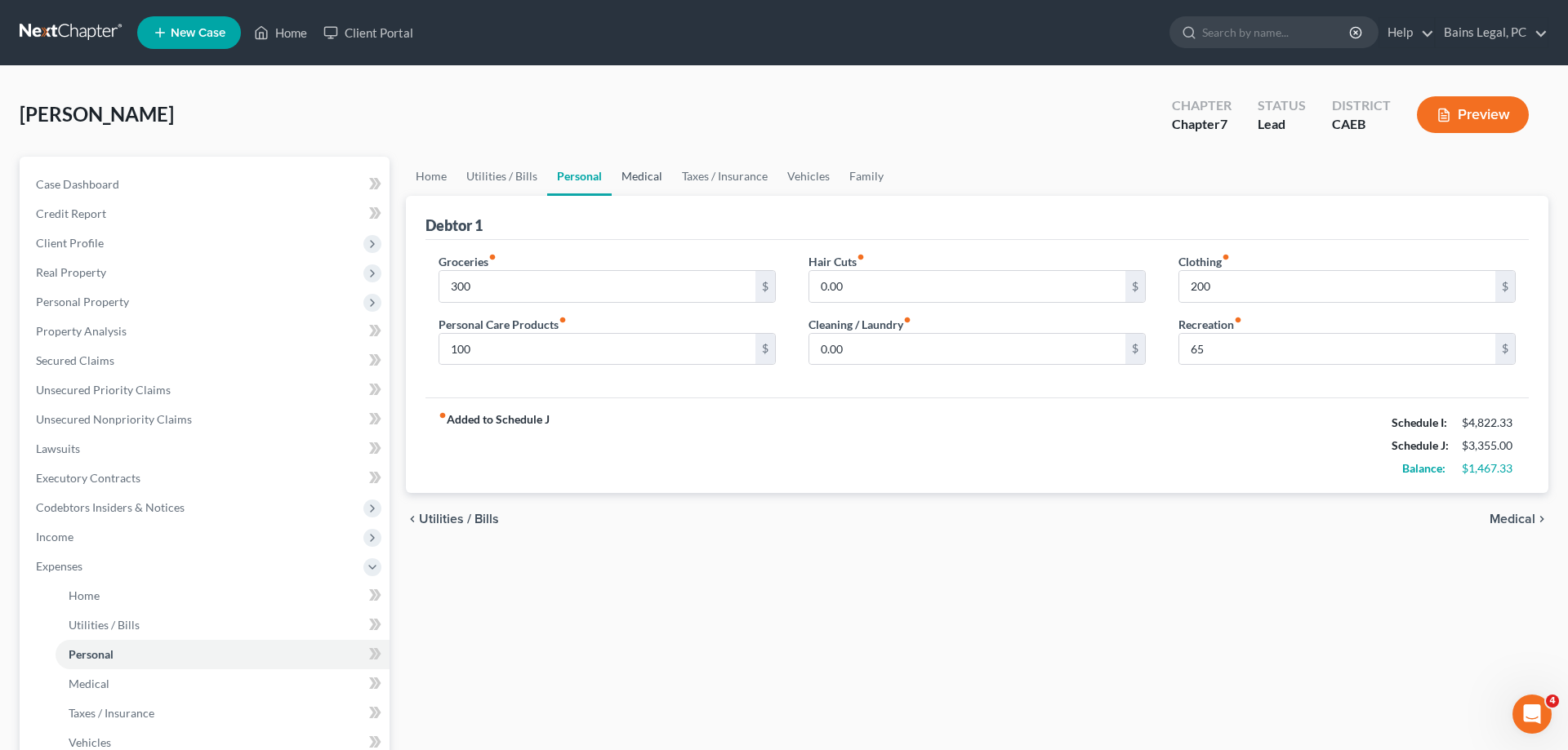
click at [630, 178] on link "Medical" at bounding box center [642, 177] width 60 height 39
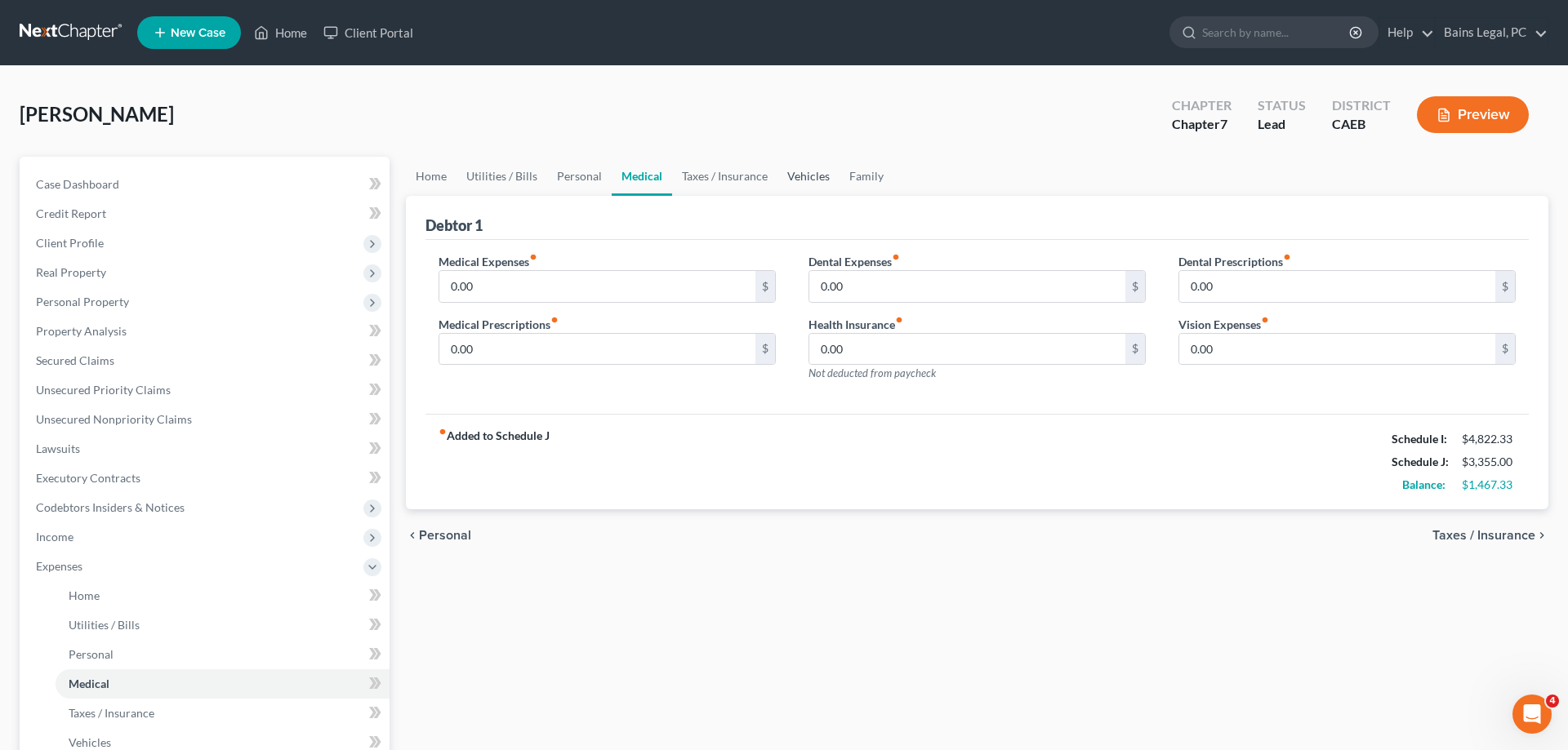
click at [812, 184] on link "Vehicles" at bounding box center [808, 177] width 62 height 39
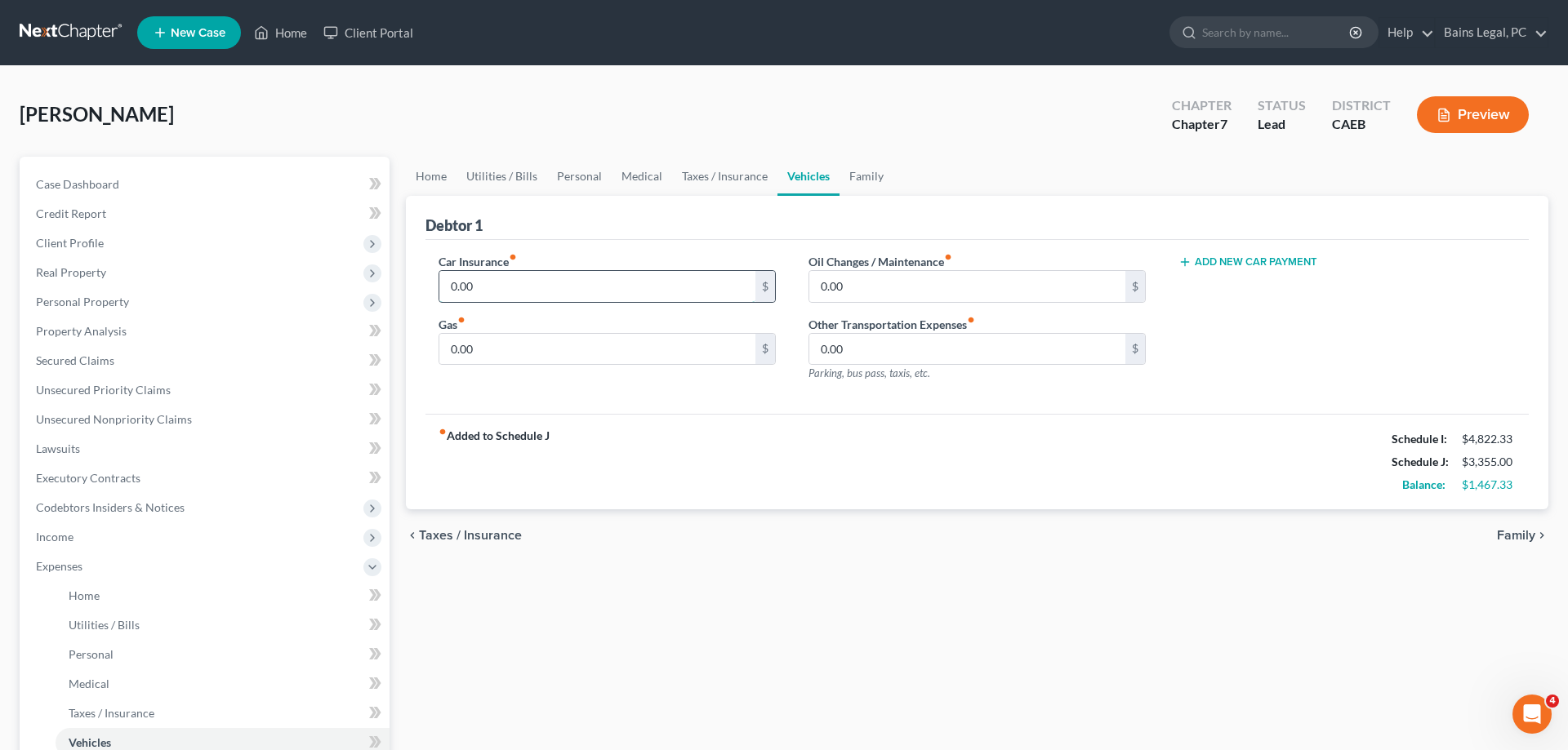
click at [626, 292] on input "0.00" at bounding box center [597, 286] width 316 height 31
type input "100"
type input "300"
type input "50"
click at [867, 175] on link "Family" at bounding box center [866, 177] width 54 height 39
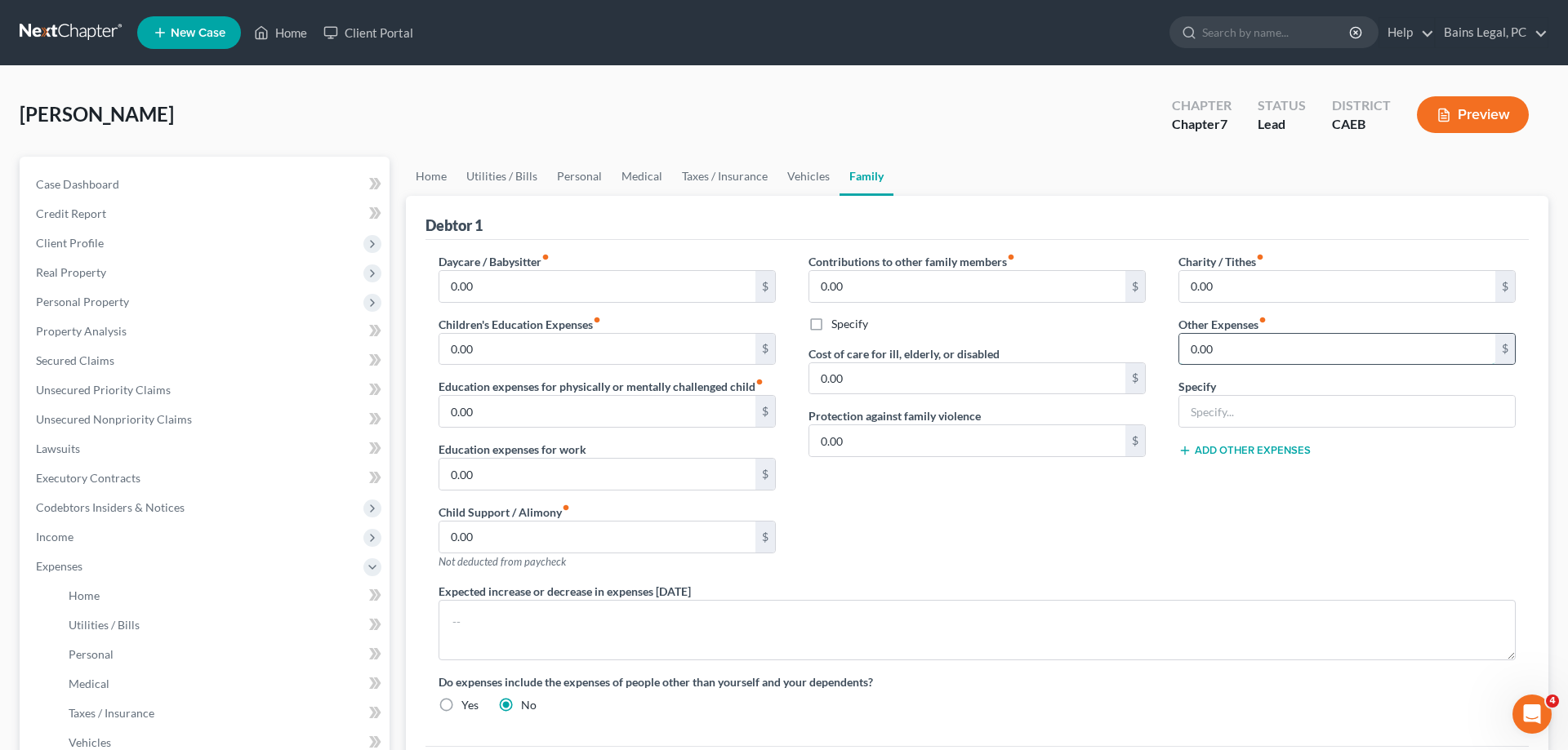
click at [1239, 340] on input "0.00" at bounding box center [1338, 349] width 316 height 31
type input "20"
type input "Auto Registration"
drag, startPoint x: 1079, startPoint y: 550, endPoint x: 1068, endPoint y: 553, distance: 11.4
click at [1080, 550] on div "Contributions to other family members fiber_manual_record 0.00 $ Specify Cost o…" at bounding box center [978, 417] width 370 height 330
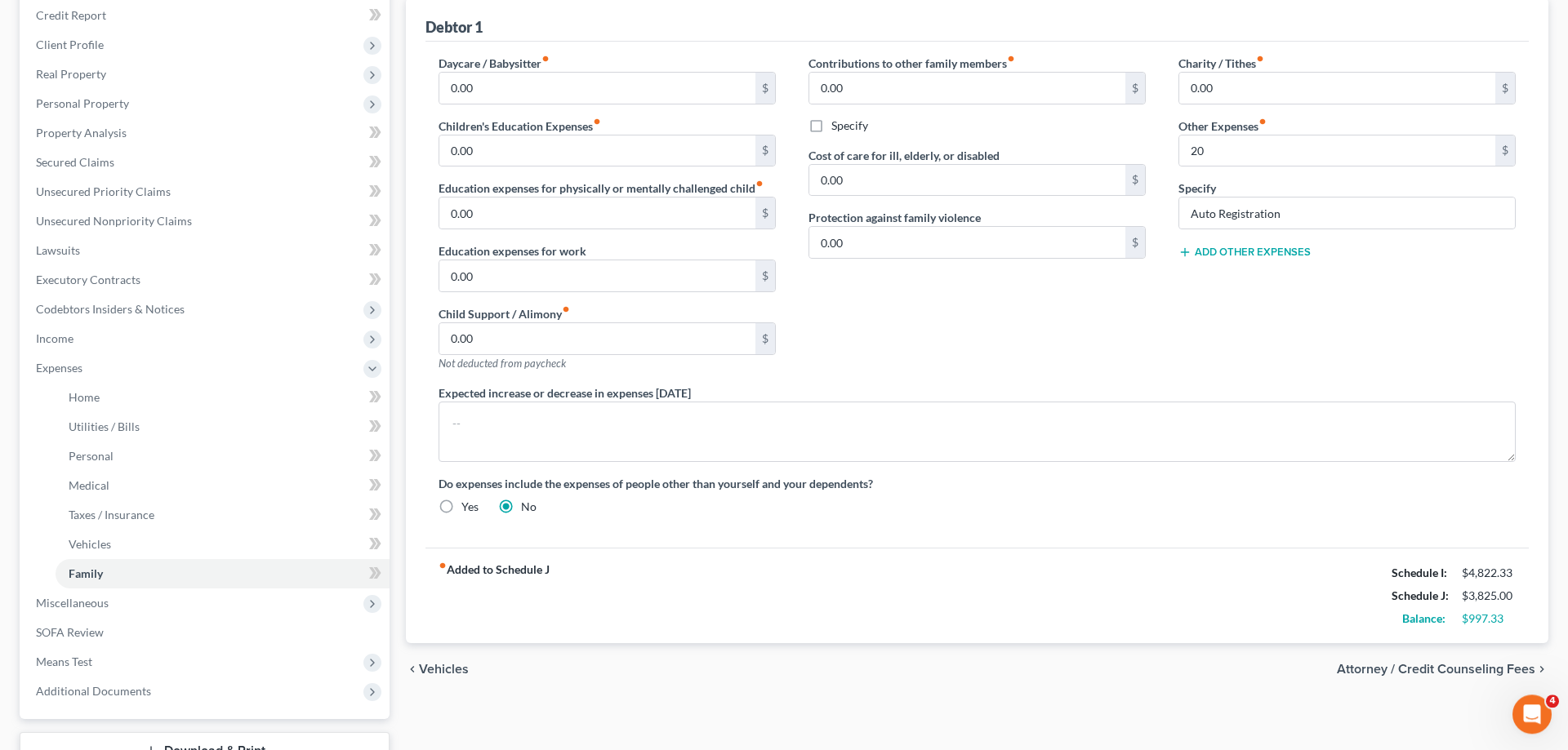
scroll to position [321, 0]
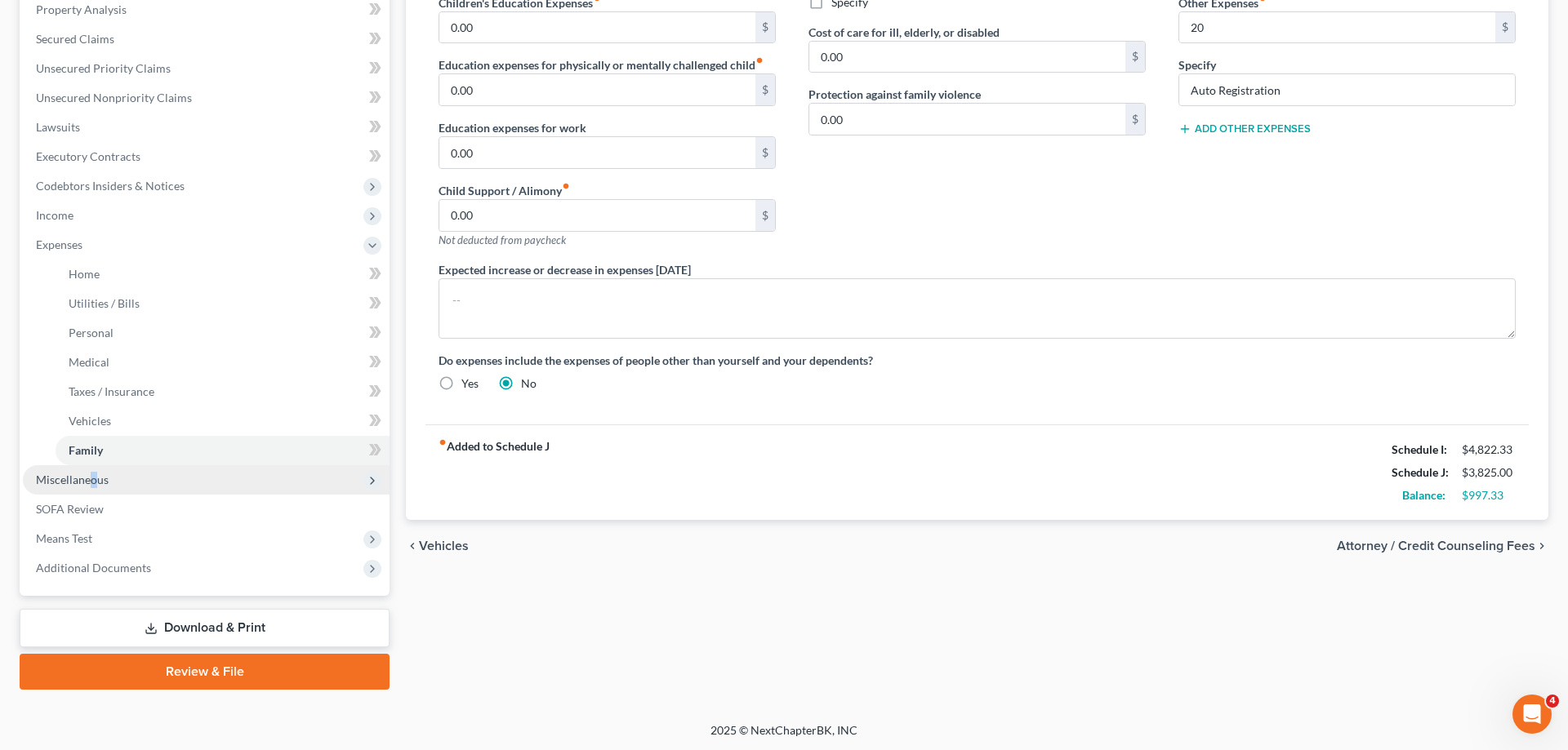
click at [95, 491] on span "Miscellaneous" at bounding box center [206, 479] width 367 height 29
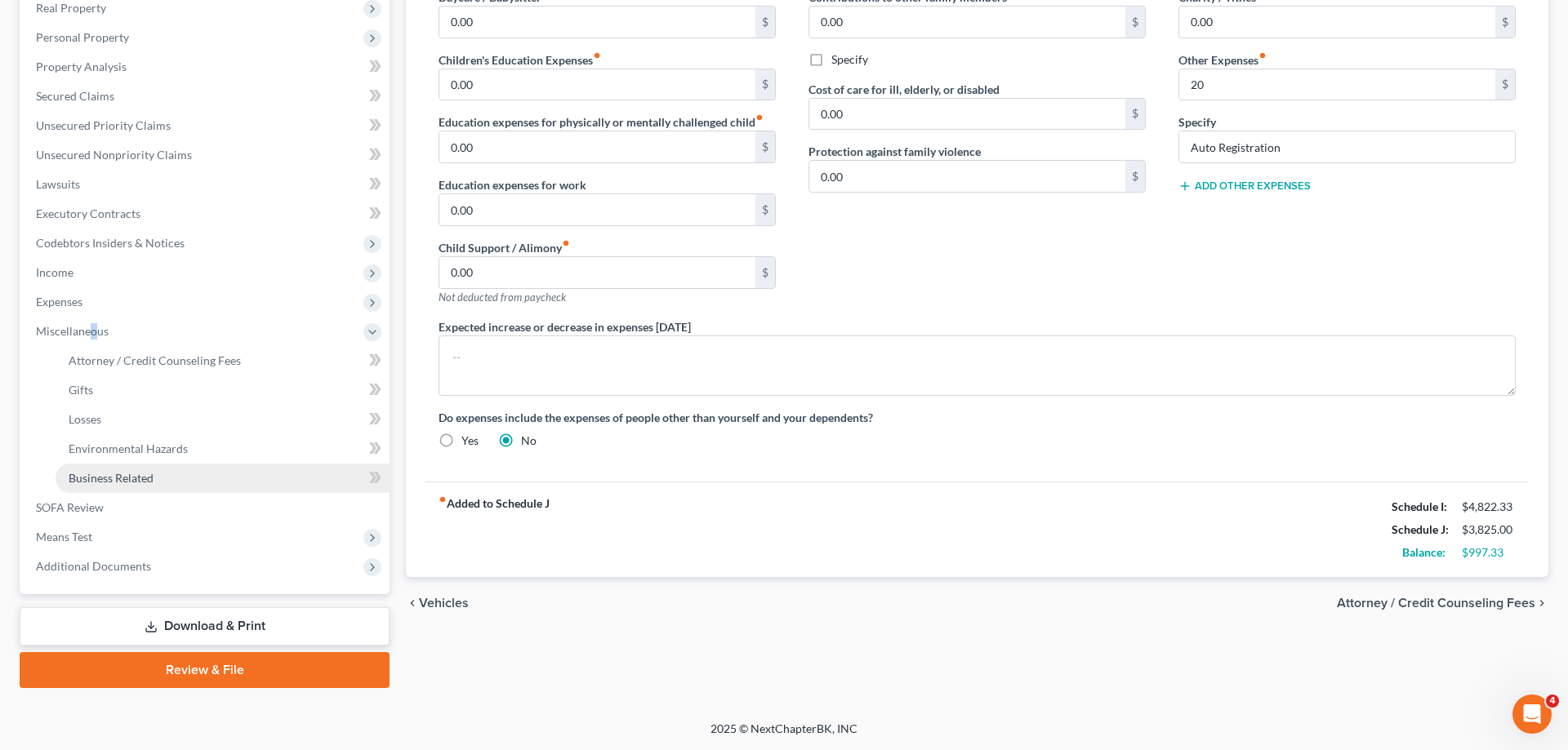
scroll to position [263, 0]
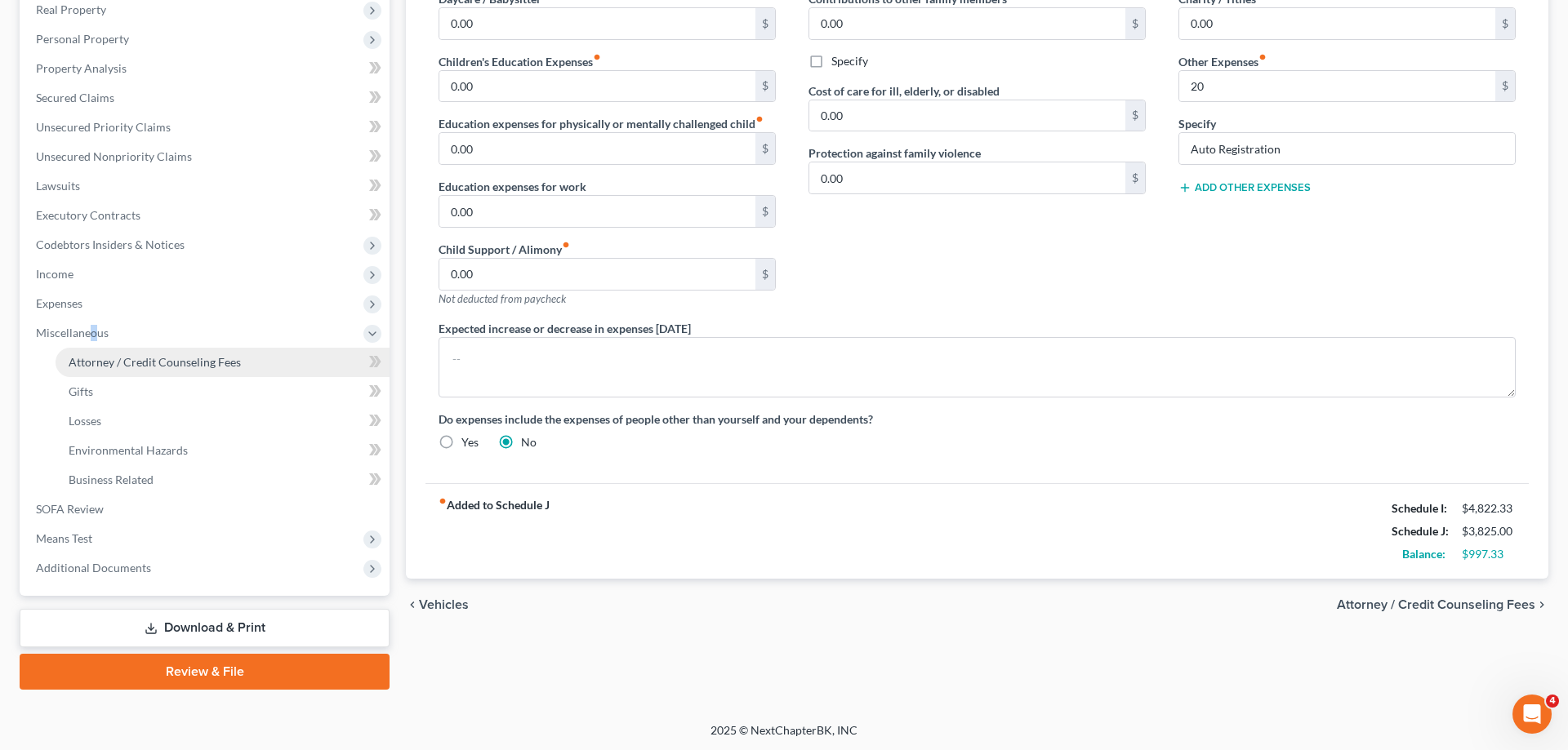
click at [147, 368] on span "Attorney / Credit Counseling Fees" at bounding box center [154, 362] width 172 height 14
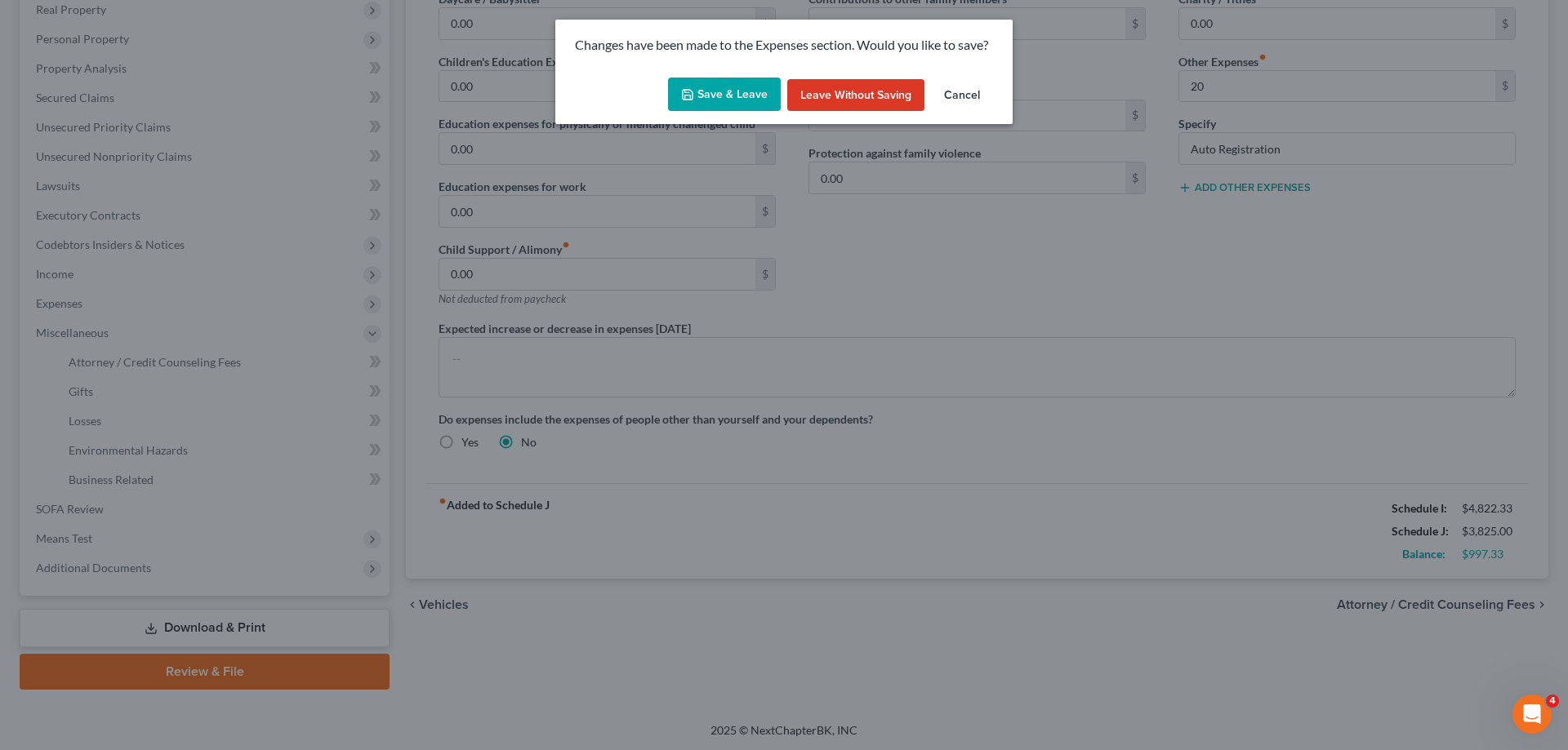
click at [764, 92] on button "Save & Leave" at bounding box center [725, 95] width 113 height 34
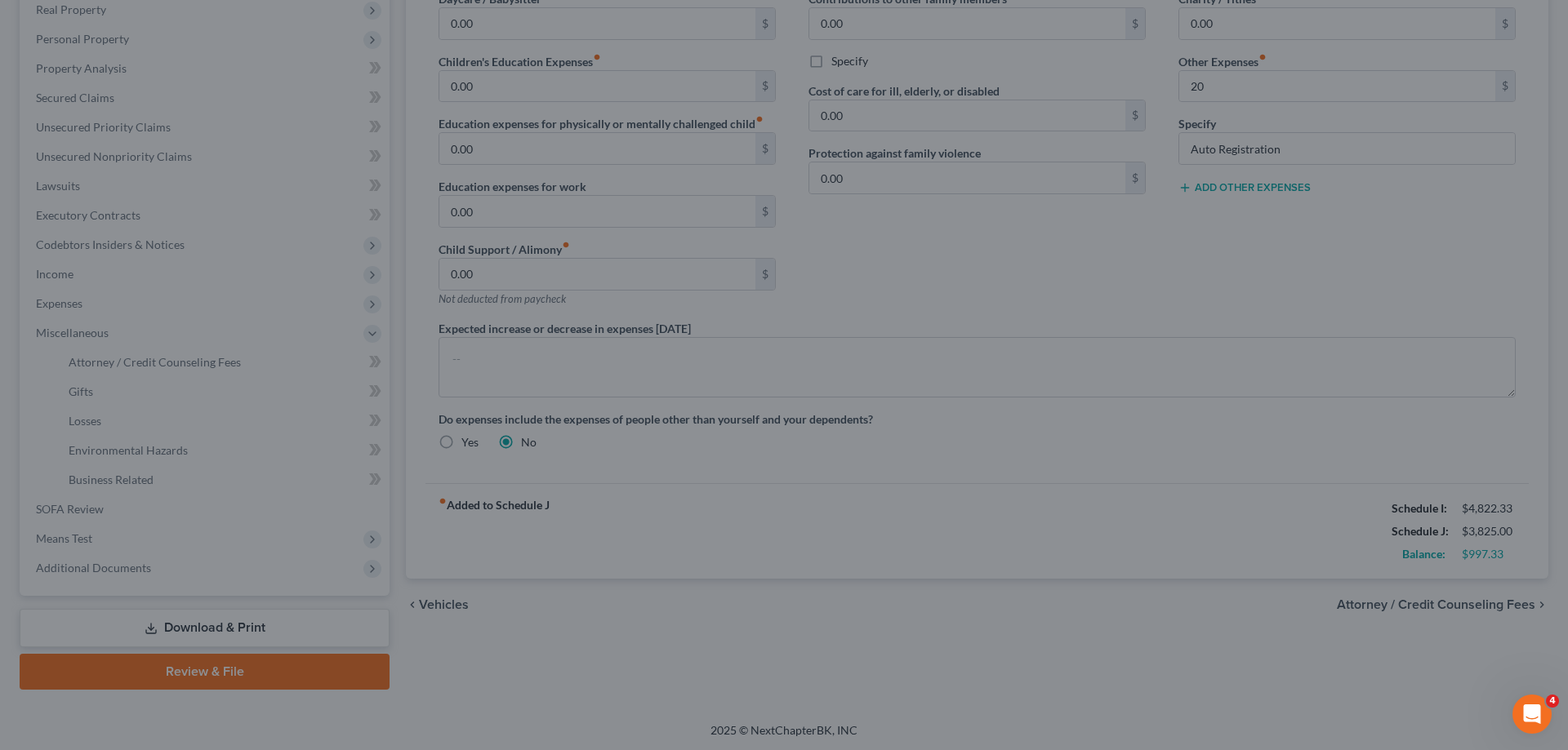
type input "20.00"
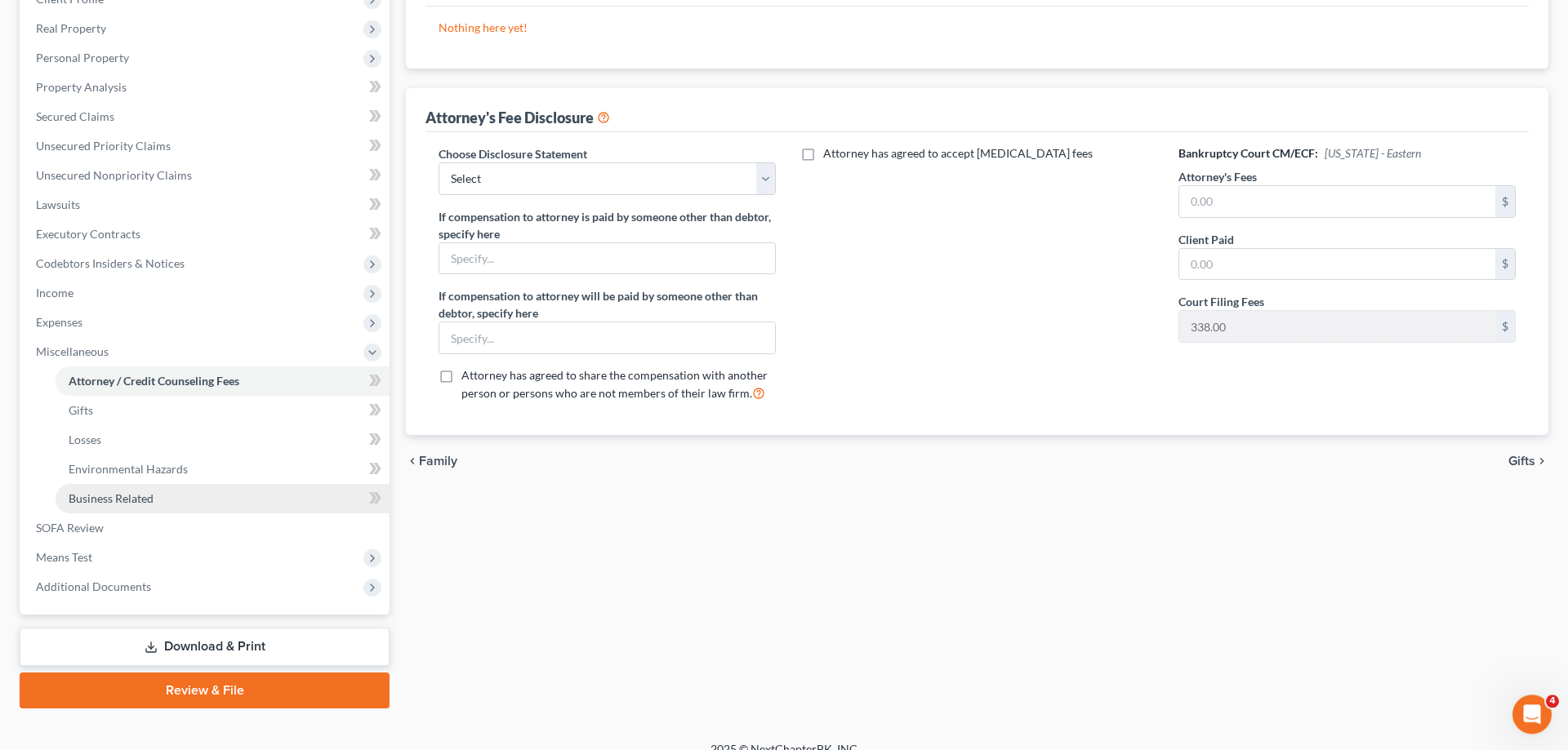
scroll to position [250, 0]
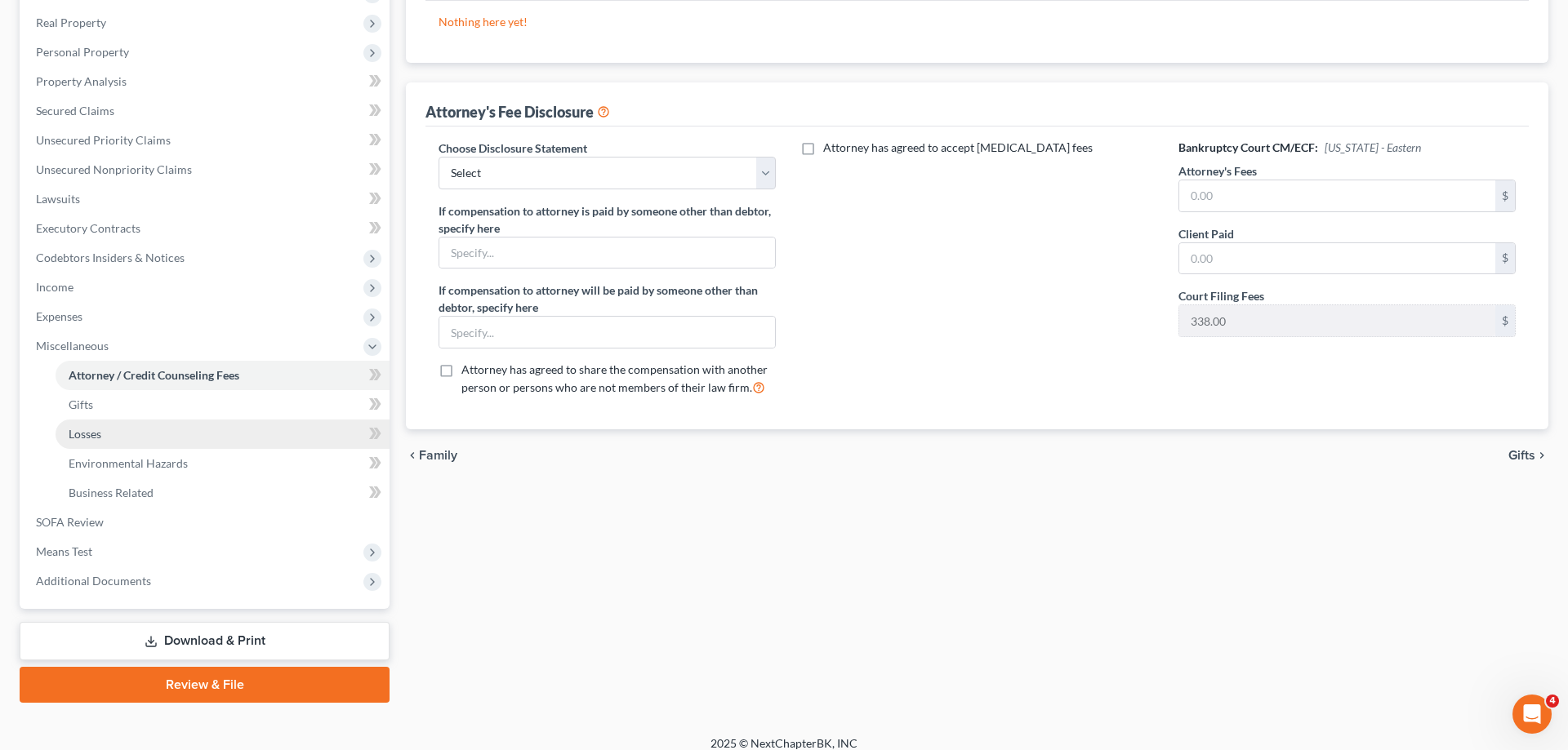
click at [149, 440] on link "Losses" at bounding box center [222, 434] width 334 height 29
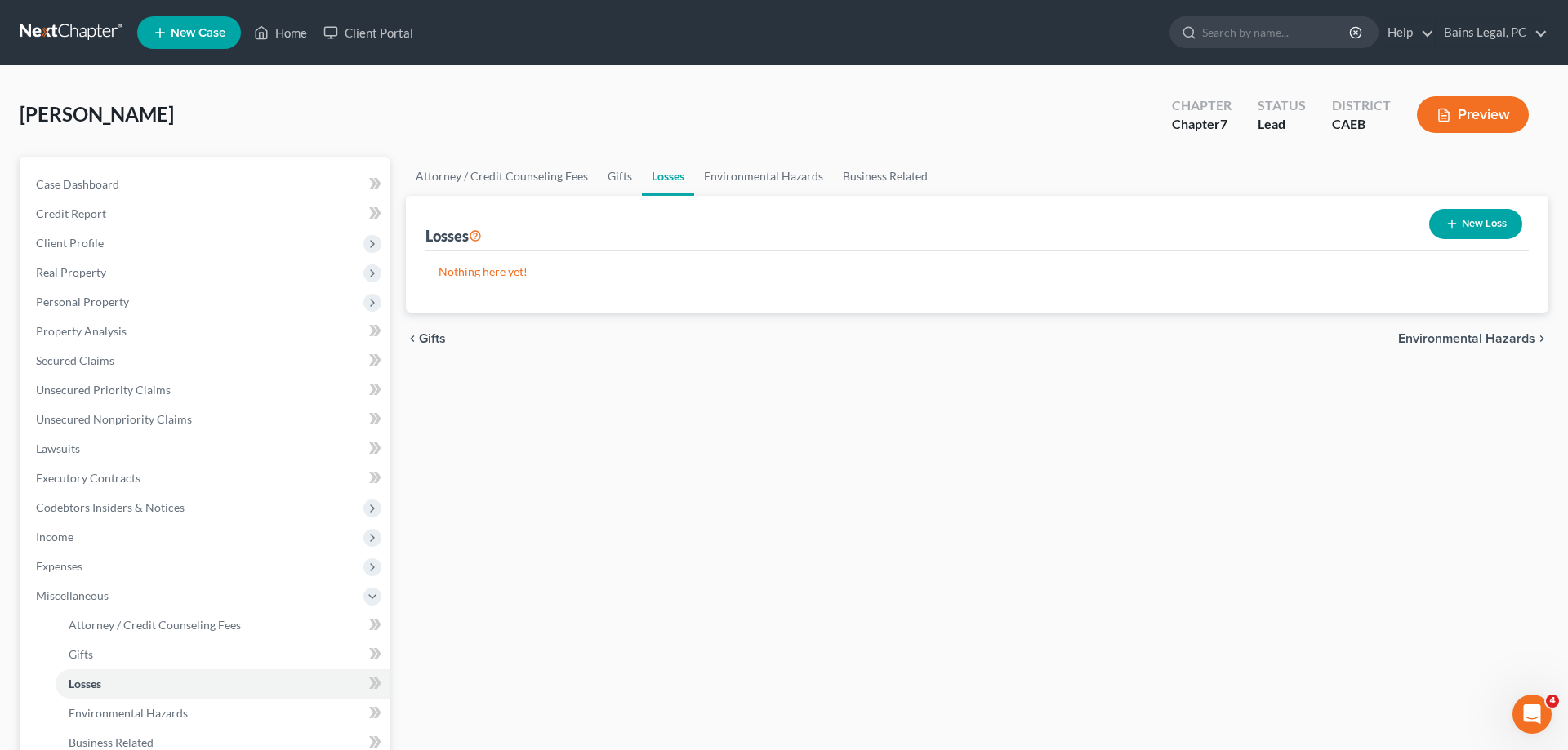
click at [1463, 221] on button "New Loss" at bounding box center [1475, 224] width 93 height 30
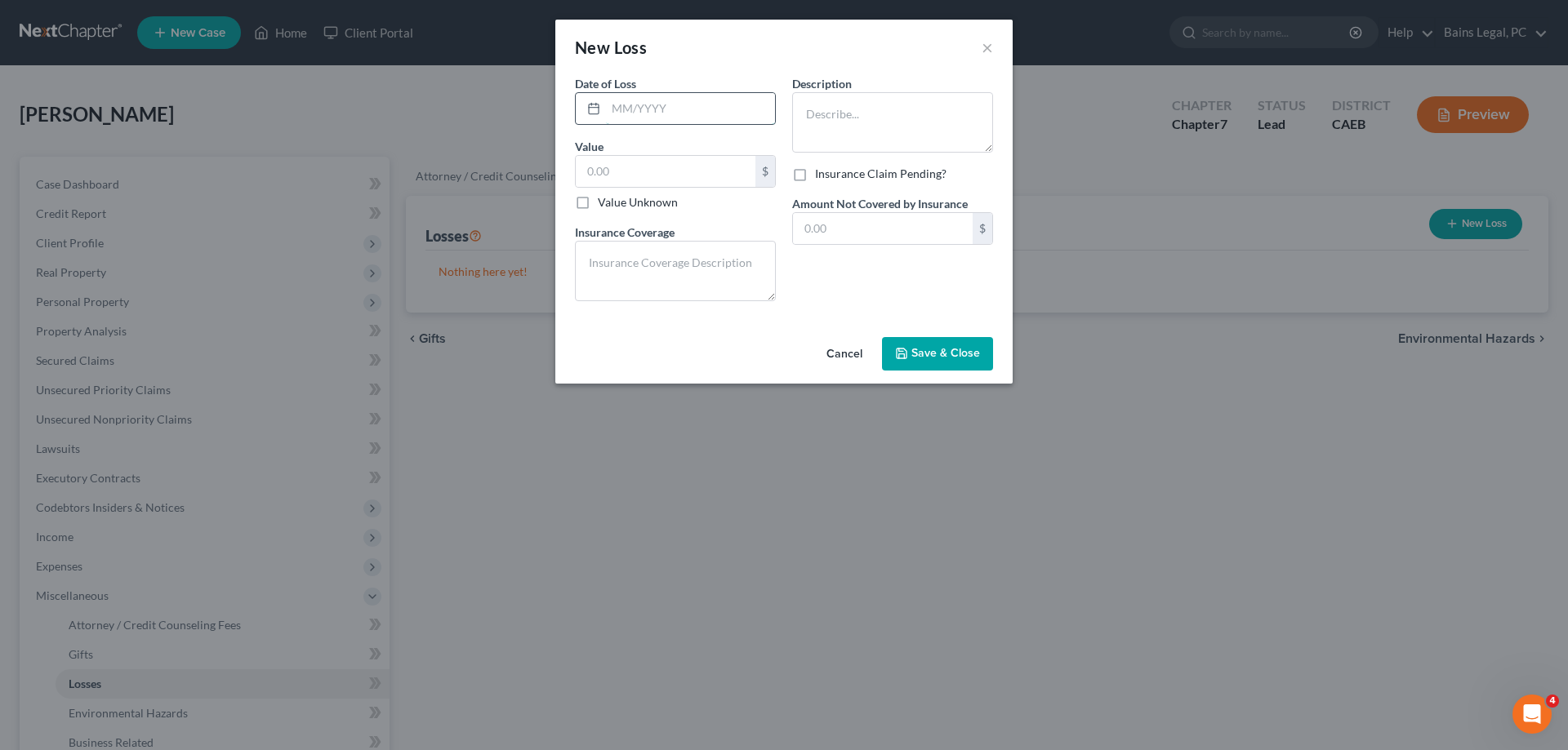
click at [651, 114] on input "text" at bounding box center [691, 108] width 169 height 31
type input "03/2025"
type input "1,000"
type textarea "$180"
type textarea "I"
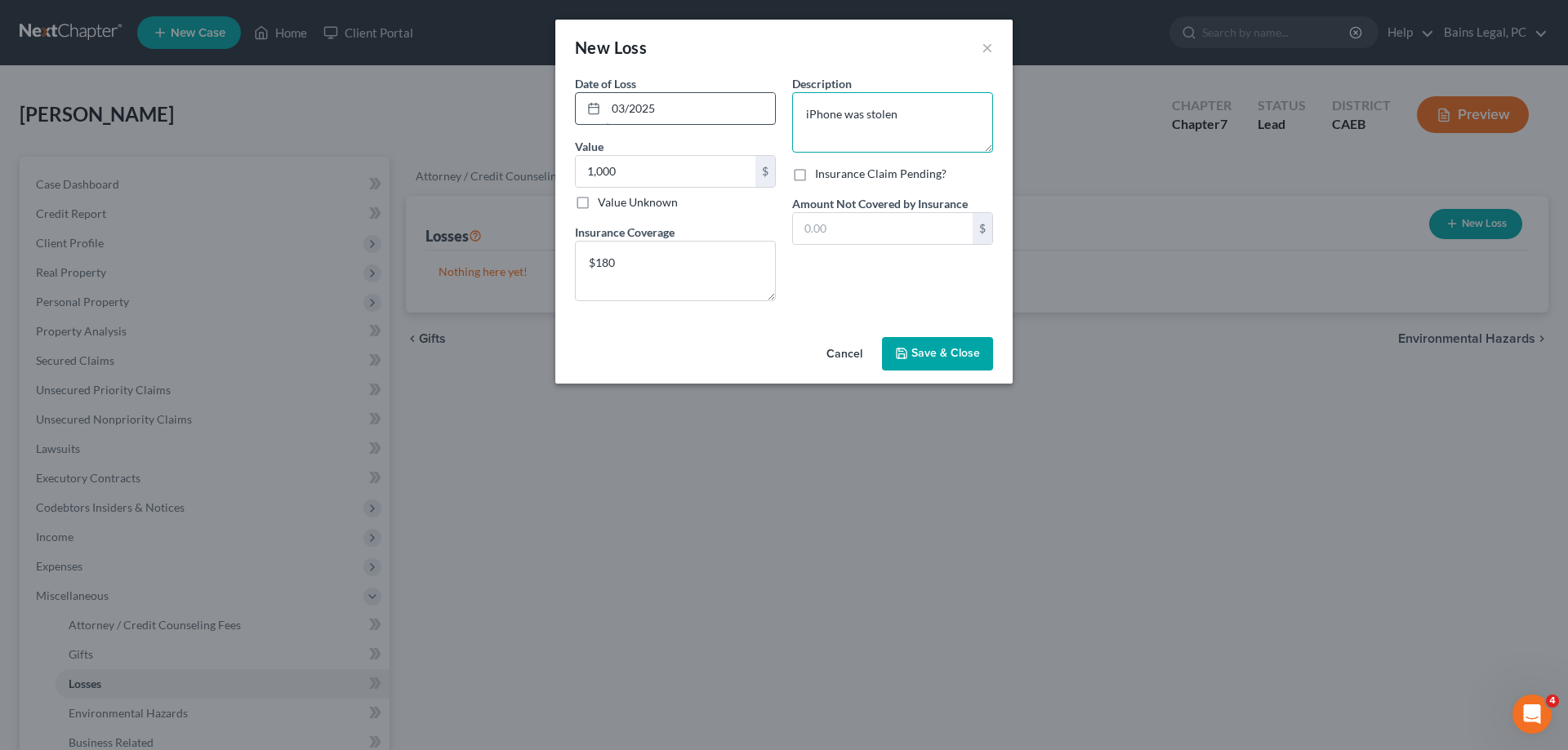
type textarea "iPhone was stolen"
drag, startPoint x: 819, startPoint y: 226, endPoint x: 865, endPoint y: 232, distance: 46.4
click at [819, 226] on input "text" at bounding box center [883, 228] width 180 height 31
type input "820"
click at [932, 352] on span "Save & Close" at bounding box center [946, 353] width 69 height 14
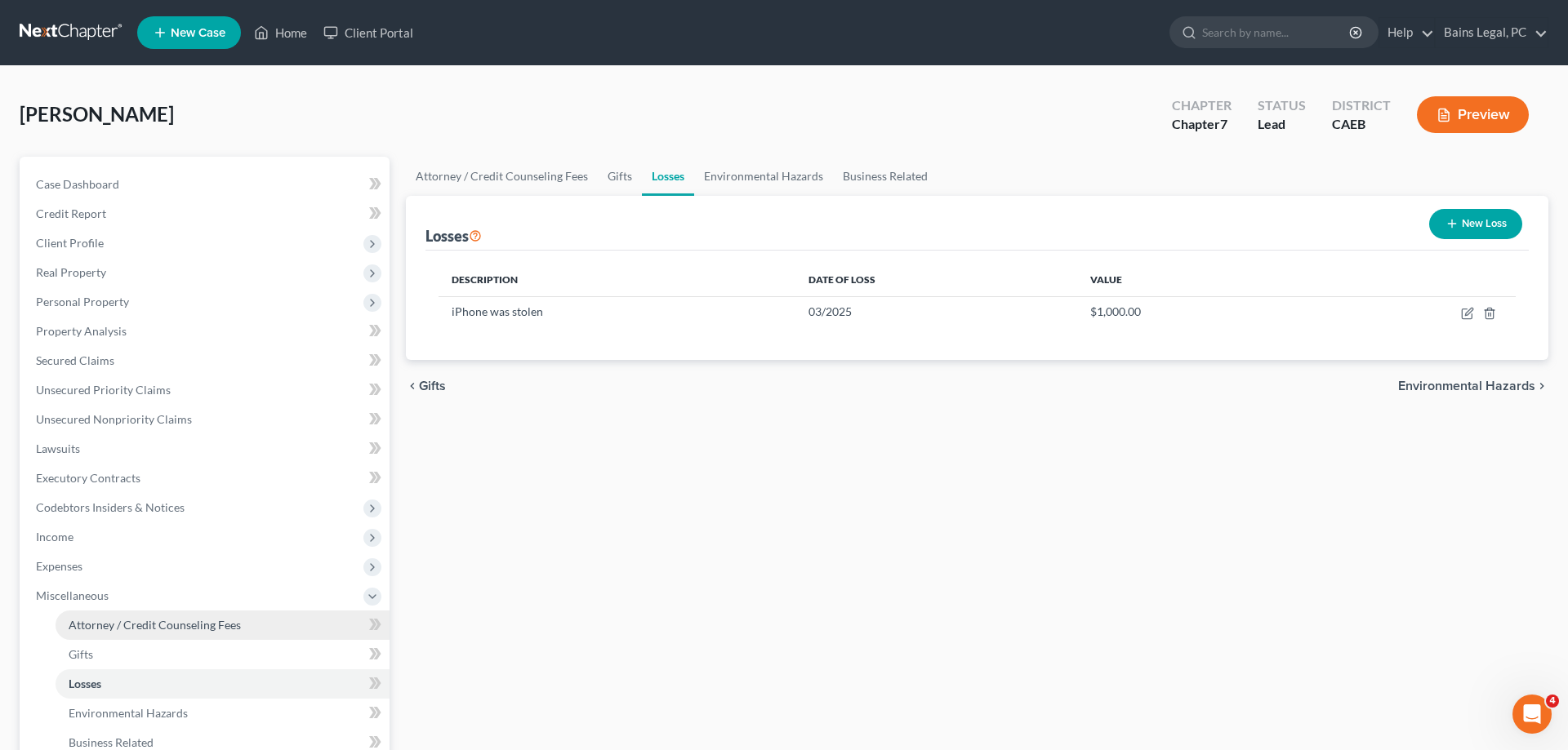
click at [146, 630] on span "Attorney / Credit Counseling Fees" at bounding box center [154, 625] width 172 height 14
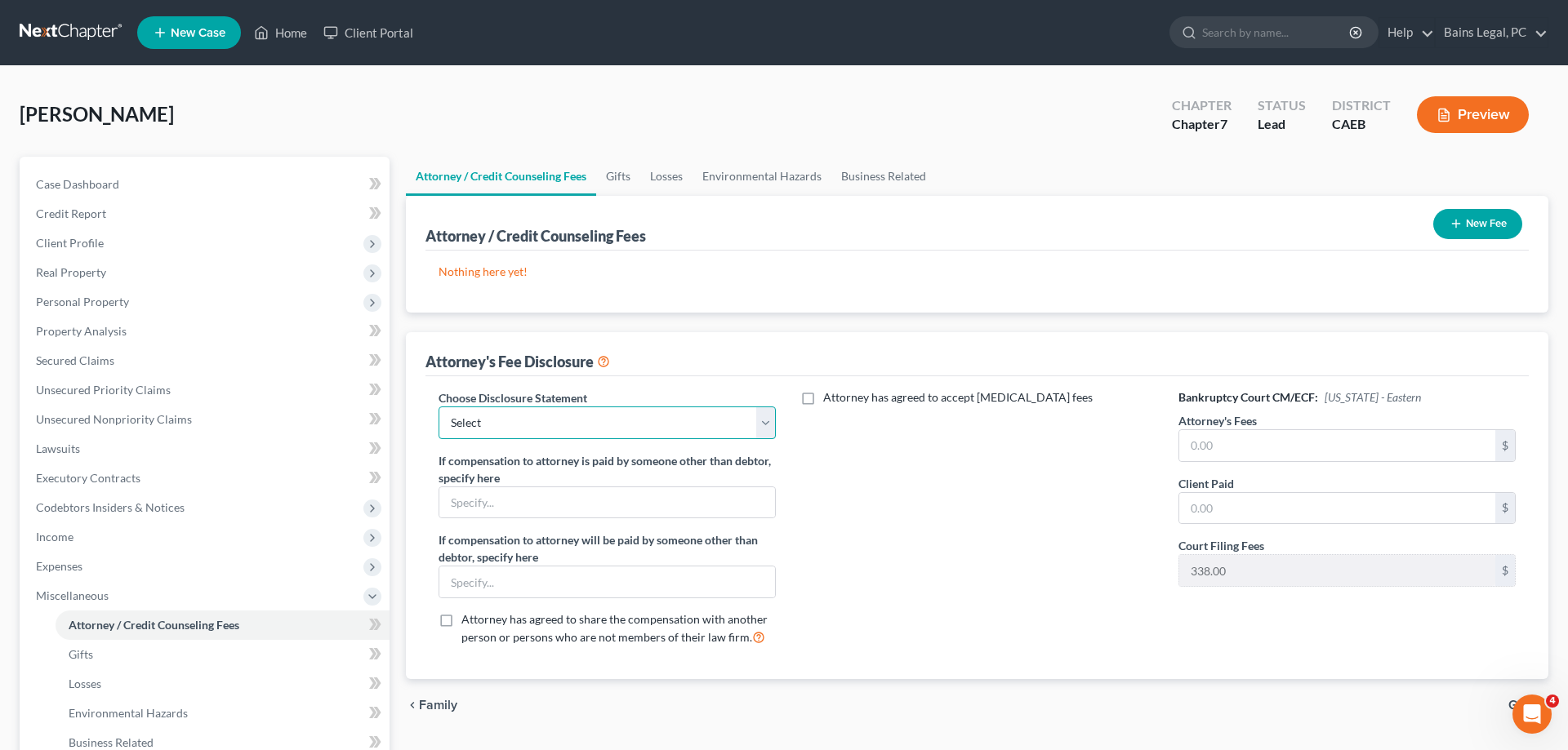
click at [439, 407] on select "Select Fee Disclosure: $2,000 pre; $400 post Fee Discolosure - $1,200 pre; $1,2…" at bounding box center [607, 423] width 337 height 33
select select "36"
click option "Fee Disclosure - All atty fees paid pre filing" at bounding box center [0, 0] width 0 height 0
click at [1212, 442] on input "text" at bounding box center [1338, 445] width 316 height 31
type input "2,000"
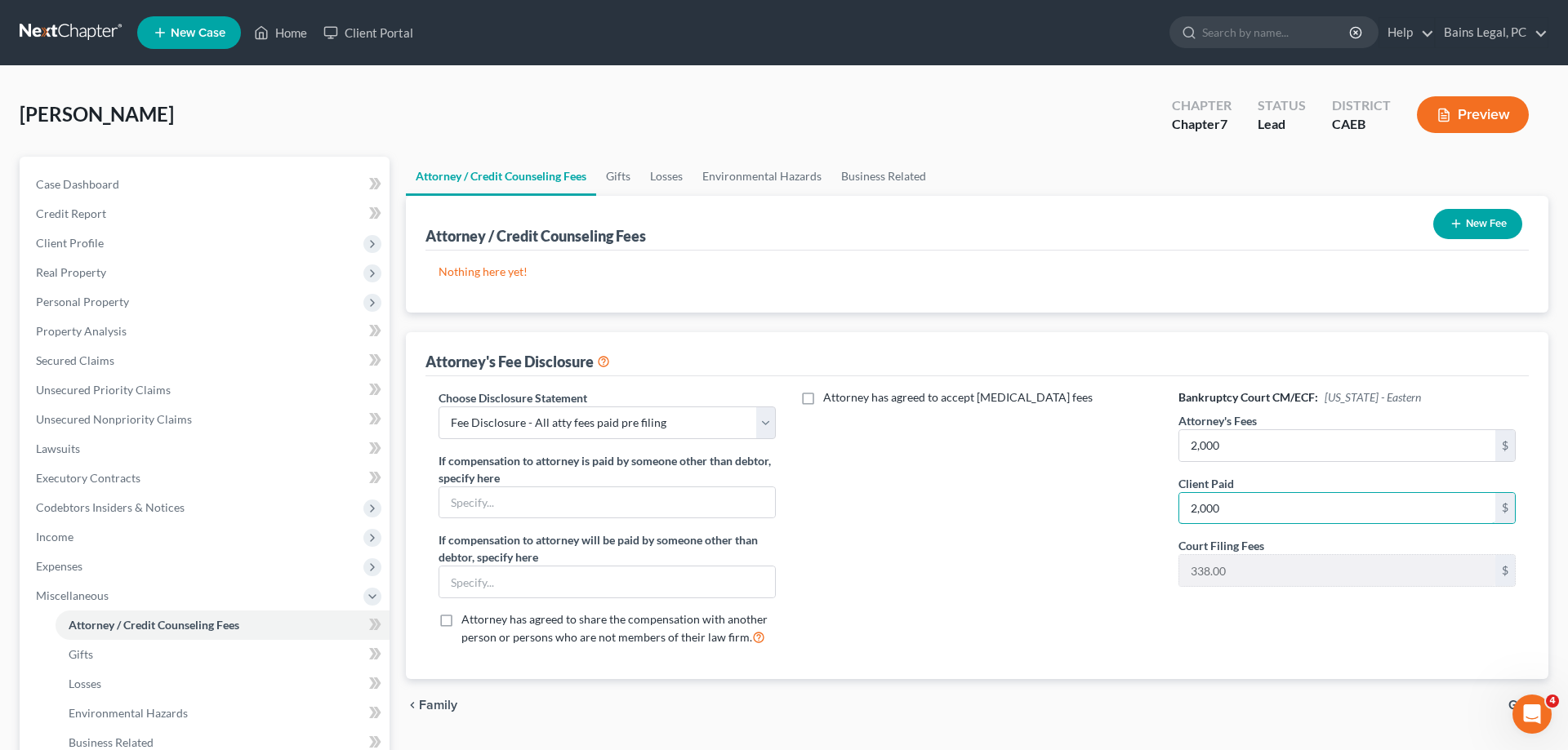
type input "2,000"
click at [1456, 227] on icon "button" at bounding box center [1456, 224] width 13 height 13
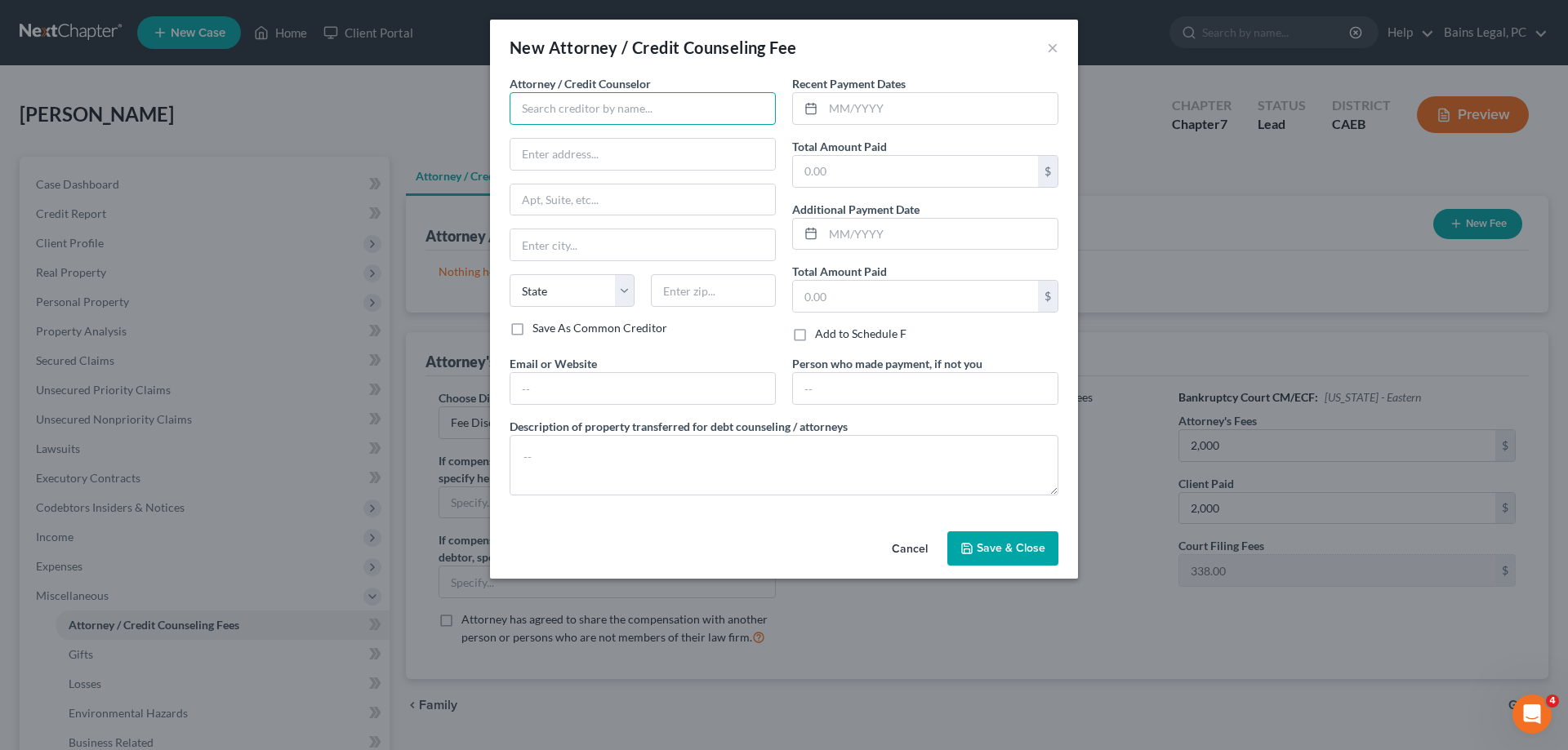
click at [676, 119] on input "text" at bounding box center [642, 108] width 266 height 33
click at [600, 141] on div "Bains Legal, PC" at bounding box center [607, 136] width 170 height 16
type input "Bains Legal, PC"
type input "915 Highland Pointe Dr"
type input "Suite 250"
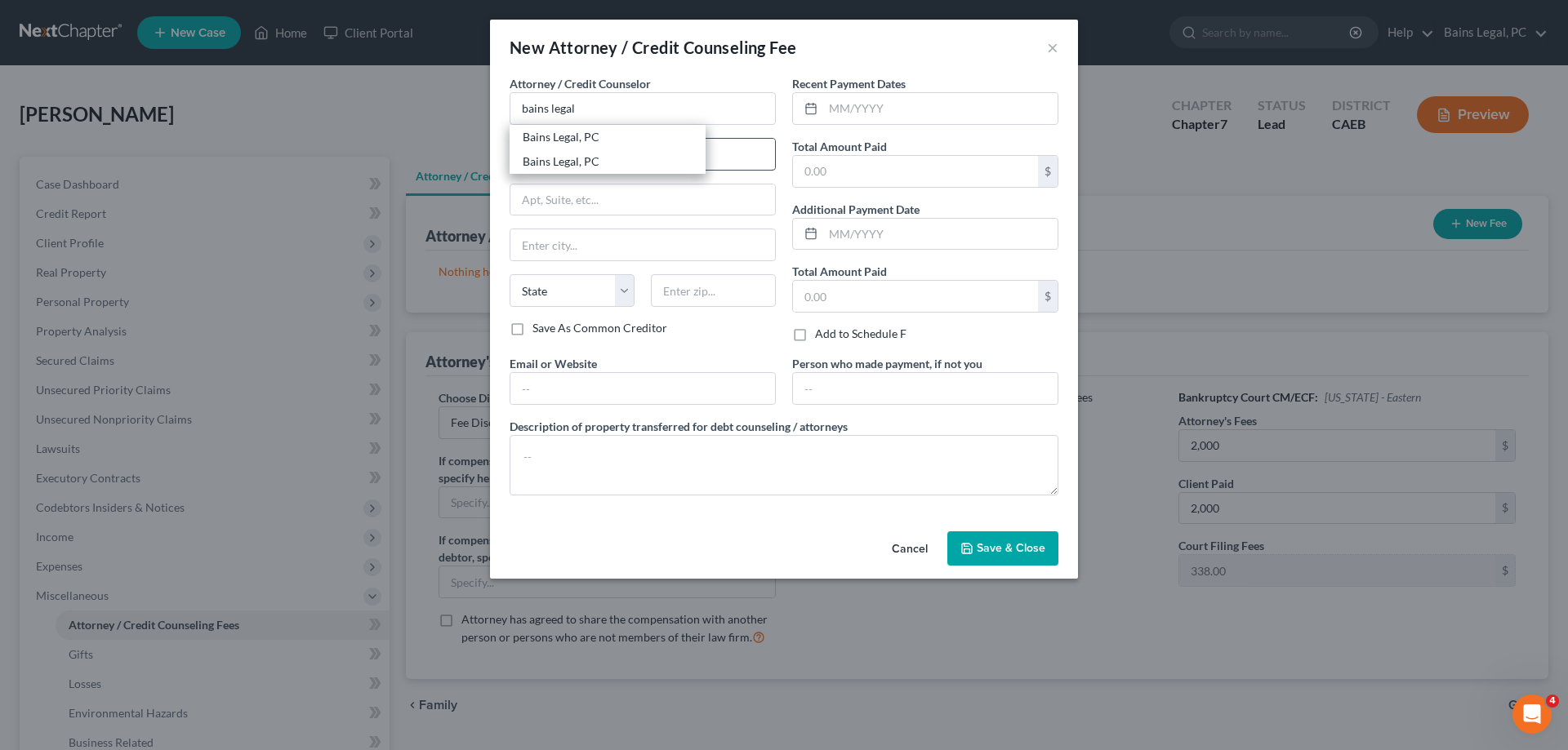
type input "Roseville"
select select "4"
type input "95678"
click at [604, 383] on input "text" at bounding box center [643, 388] width 265 height 31
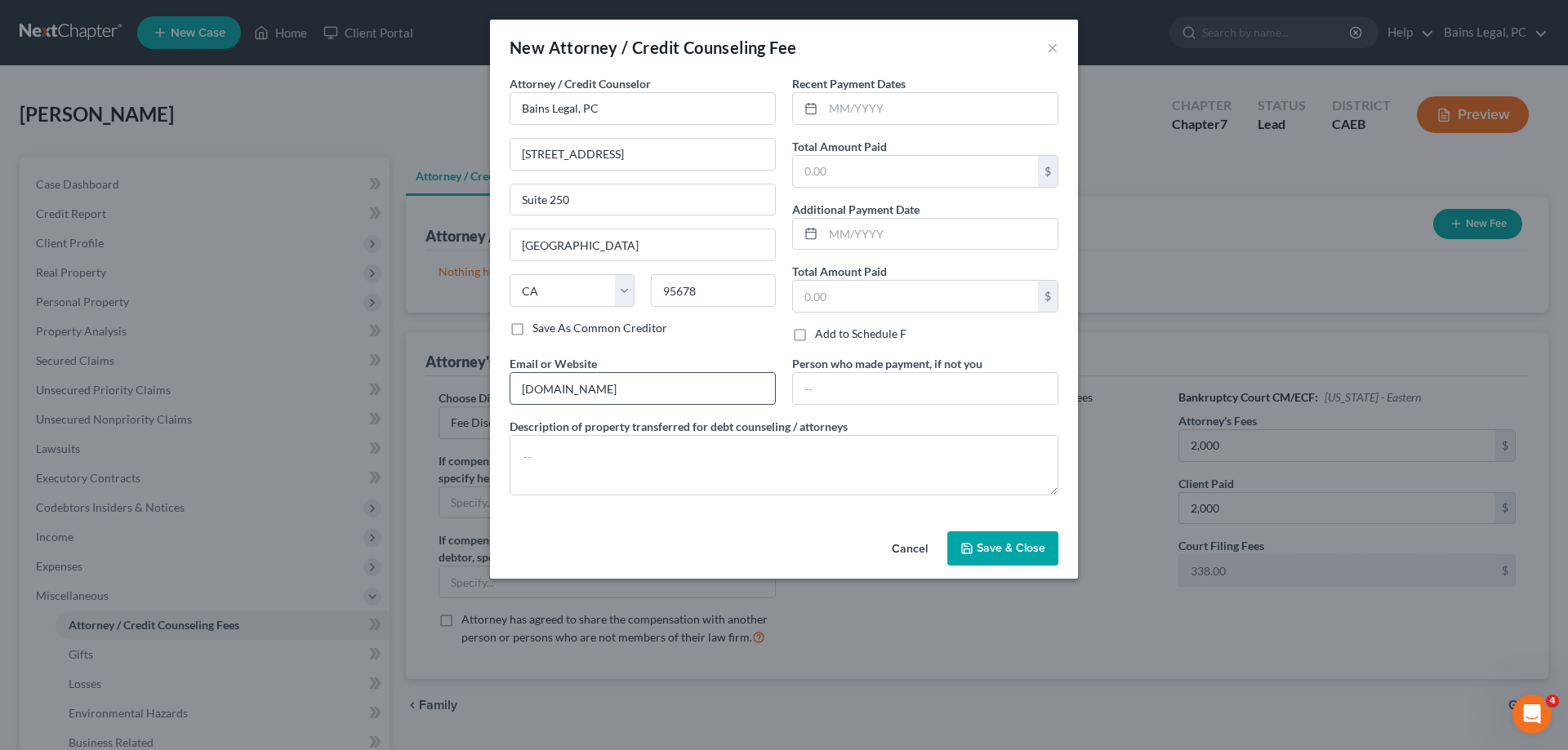
type input "norcalbkattorney.com"
type textarea "Attorney Fees"
click at [839, 111] on input "text" at bounding box center [940, 108] width 234 height 31
type input "0"
type input "[DATE]"
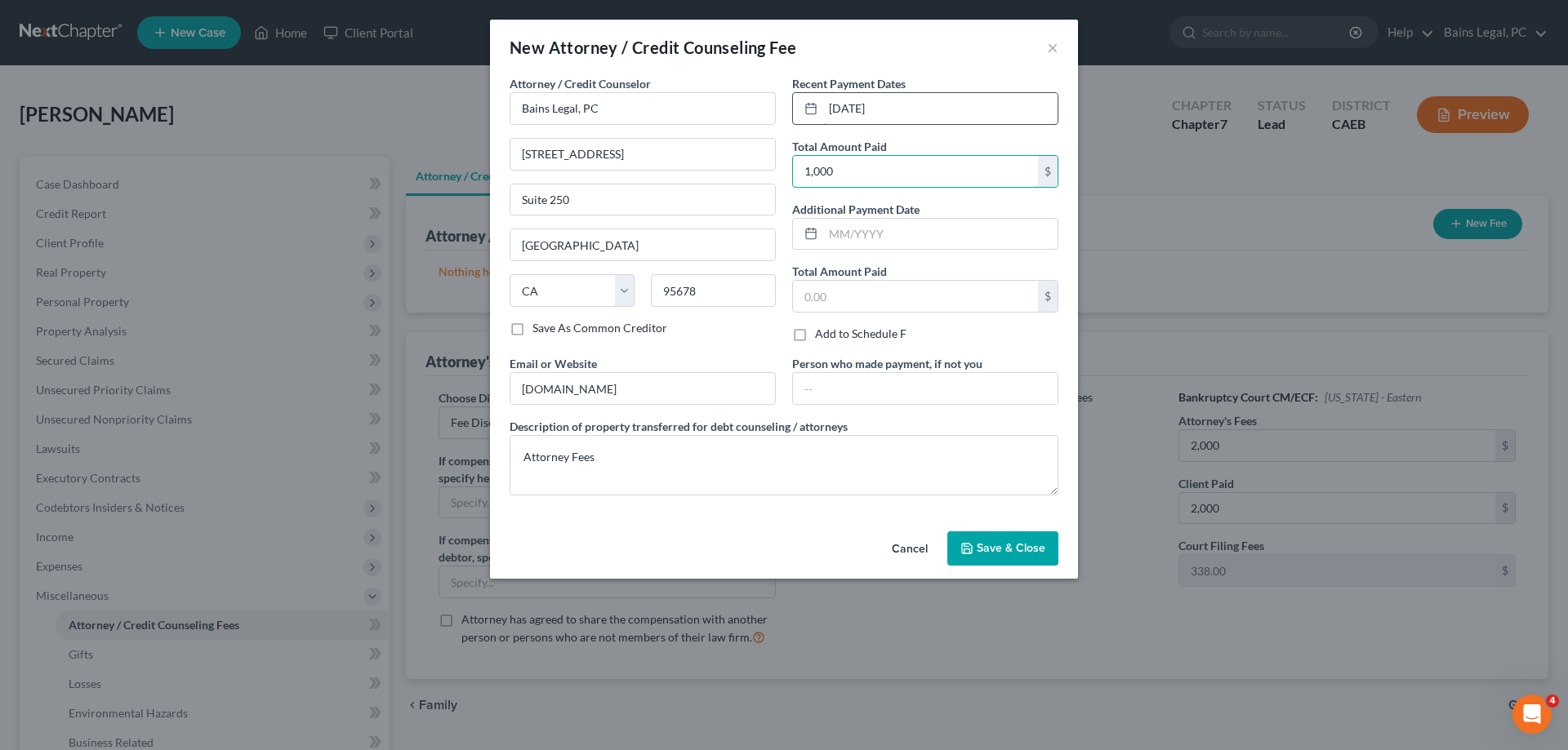
type input "1,000"
type input "08/07/2025"
type input "1,000"
click at [1009, 547] on span "Save & Close" at bounding box center [1011, 548] width 69 height 14
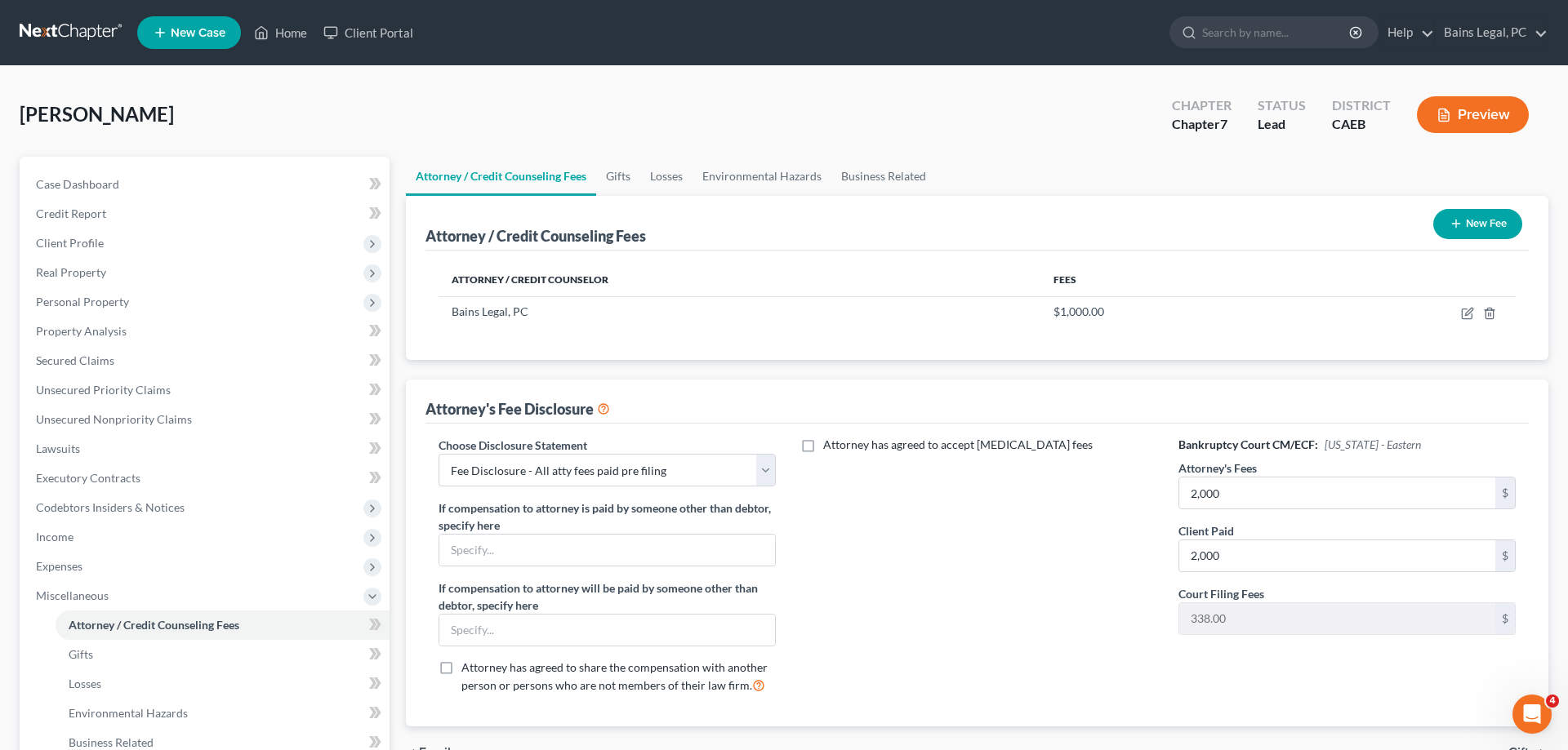
click at [1488, 219] on button "New Fee" at bounding box center [1478, 224] width 89 height 30
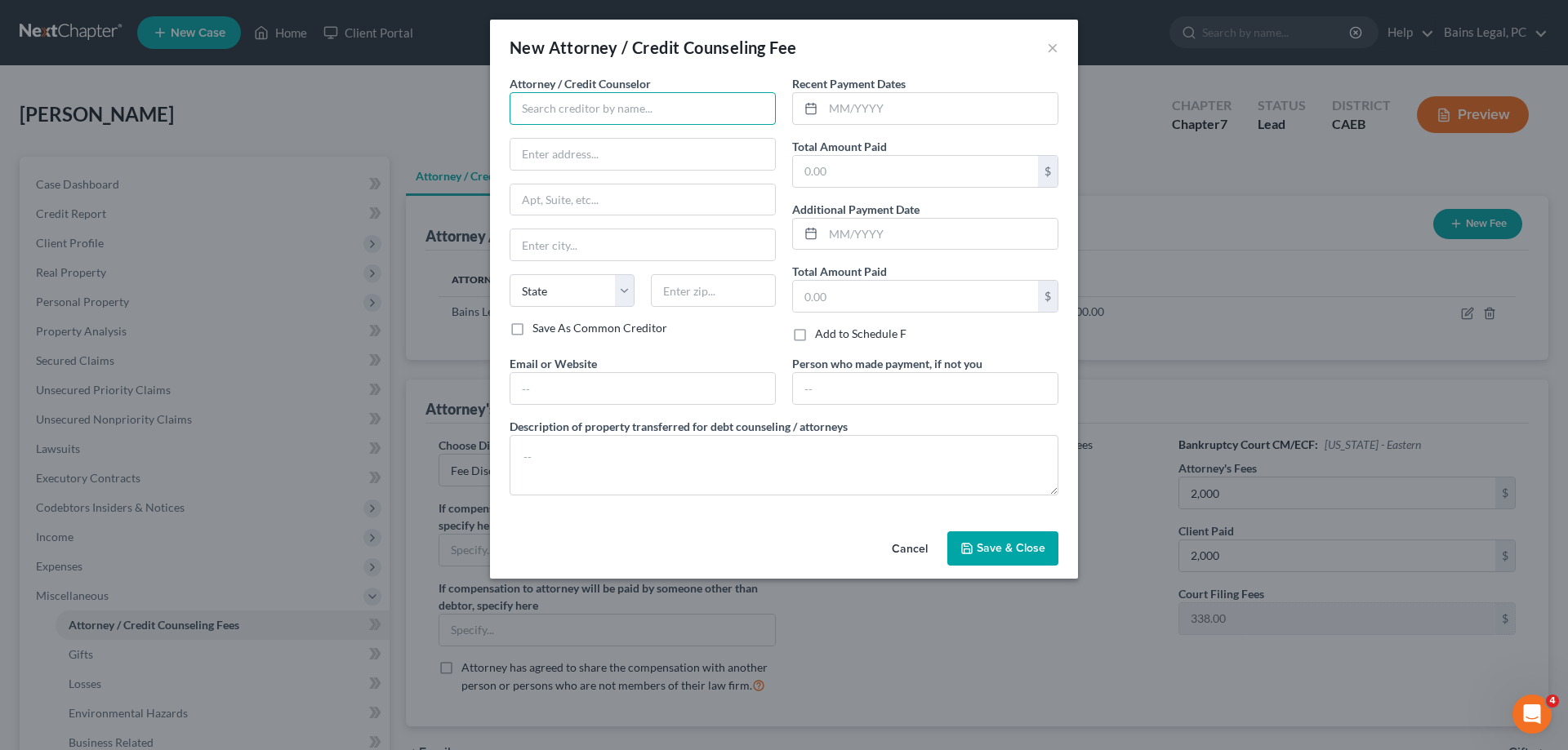
click at [604, 102] on input "text" at bounding box center [642, 108] width 266 height 33
click at [609, 168] on div "001 Debtorcc, Inc" at bounding box center [607, 161] width 170 height 16
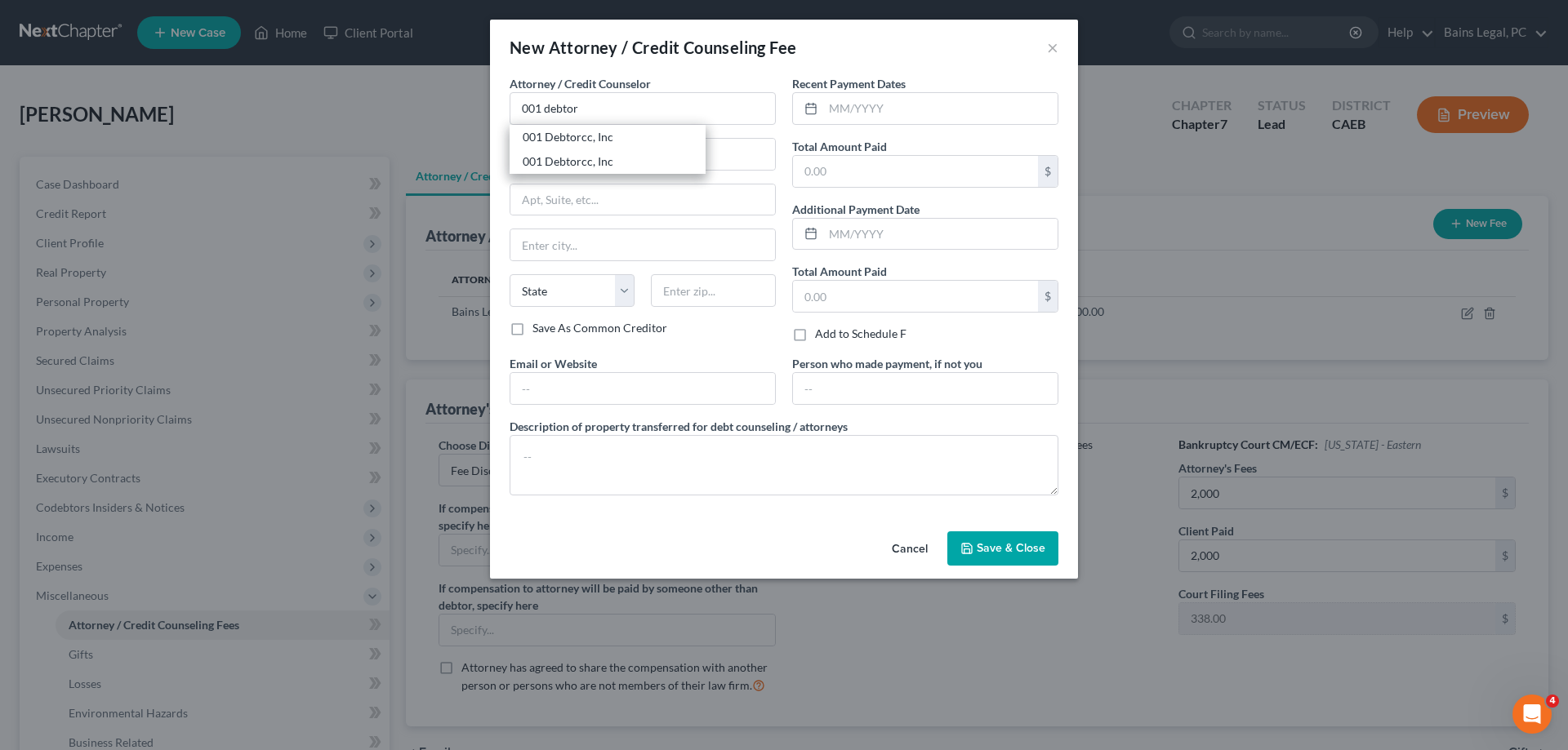
type input "001 Debtorcc, Inc"
type input "378 Summit Ave."
type input "Jersey City"
select select "33"
type input "07306"
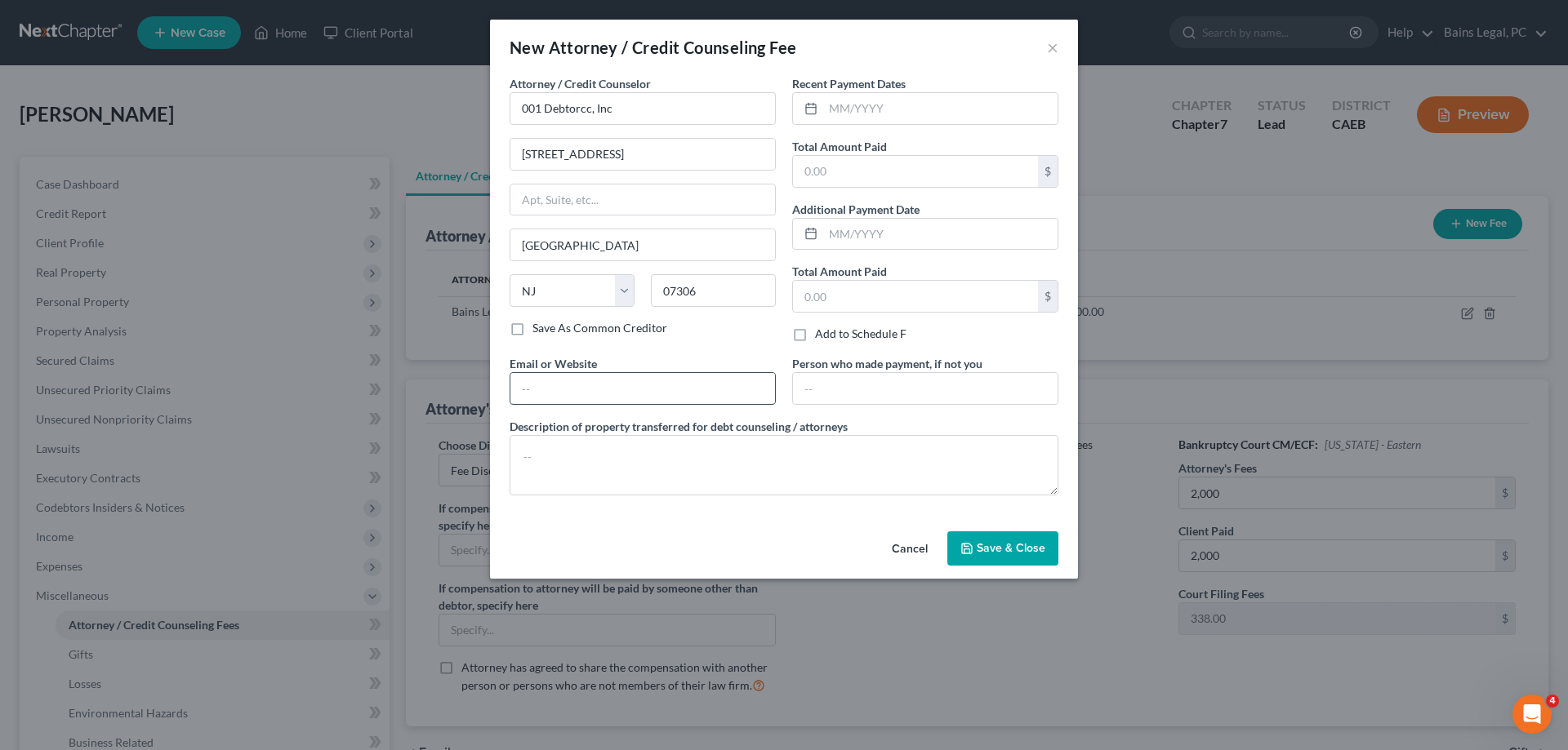
click at [613, 398] on input "text" at bounding box center [643, 388] width 265 height 31
type input "debtorcc.org"
type textarea "Credit Counseling"
click at [973, 110] on input "text" at bounding box center [940, 108] width 234 height 31
type input "09/24/2025"
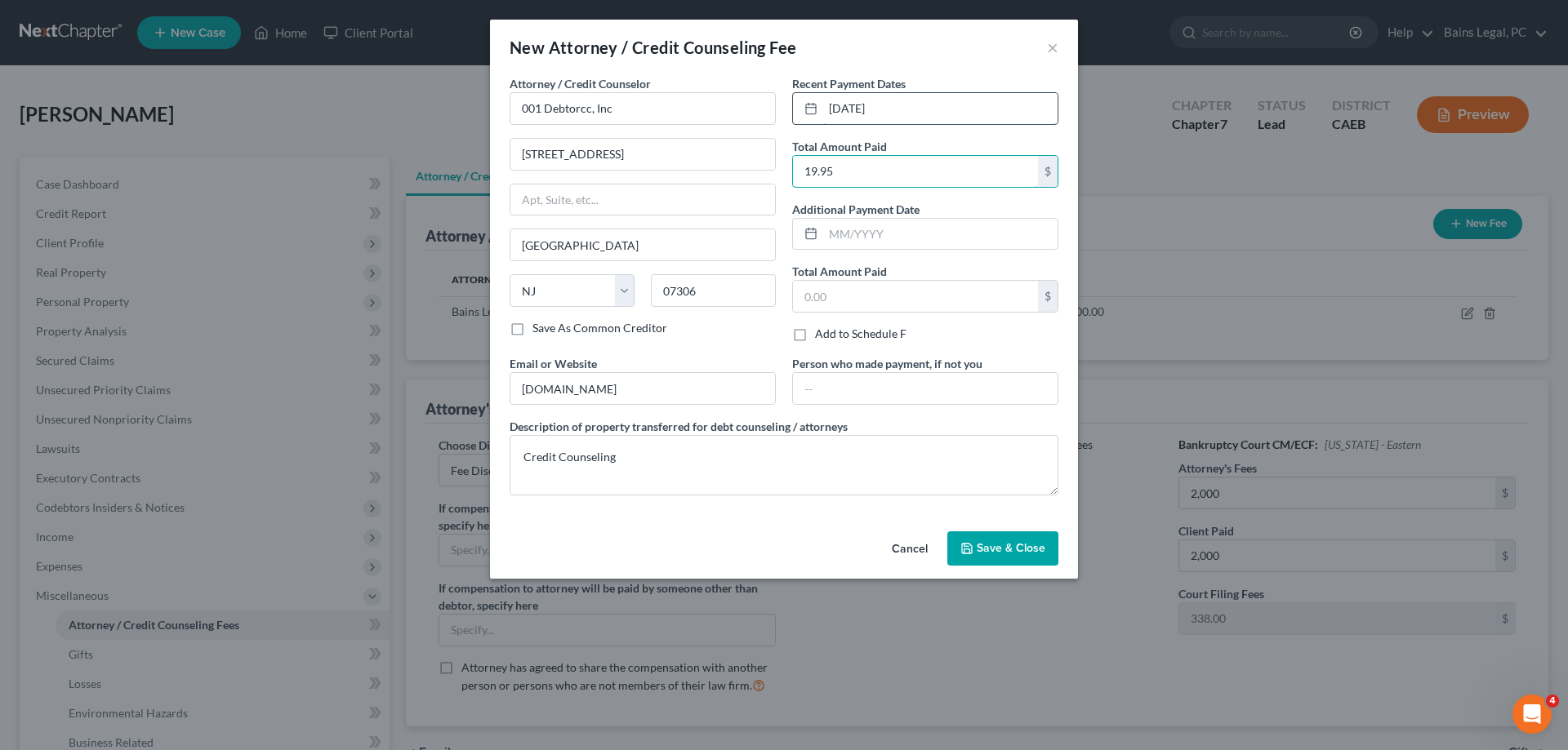
type input "19.95"
click at [1030, 551] on span "Save & Close" at bounding box center [1011, 548] width 69 height 14
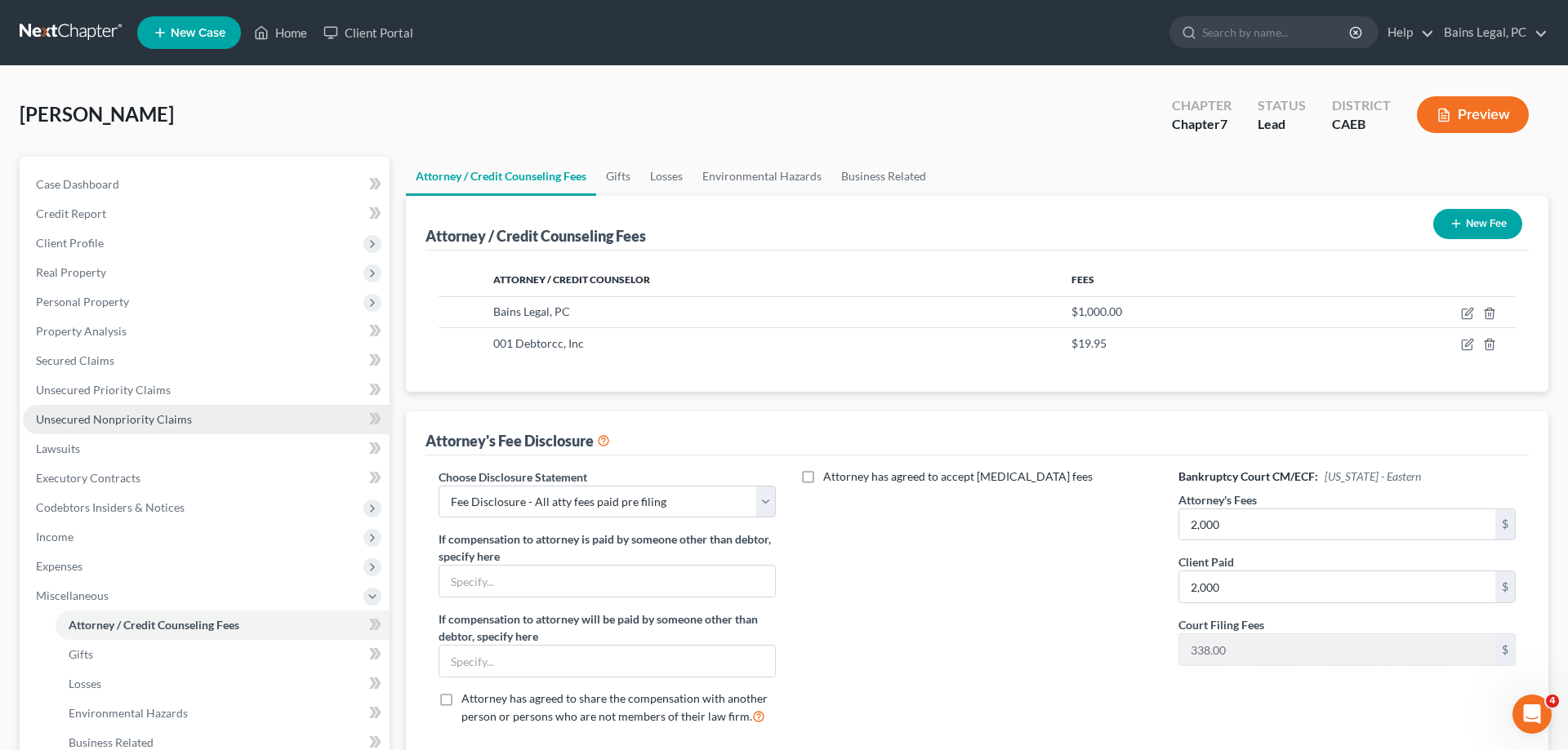
click at [191, 419] on link "Unsecured Nonpriority Claims" at bounding box center [206, 419] width 367 height 29
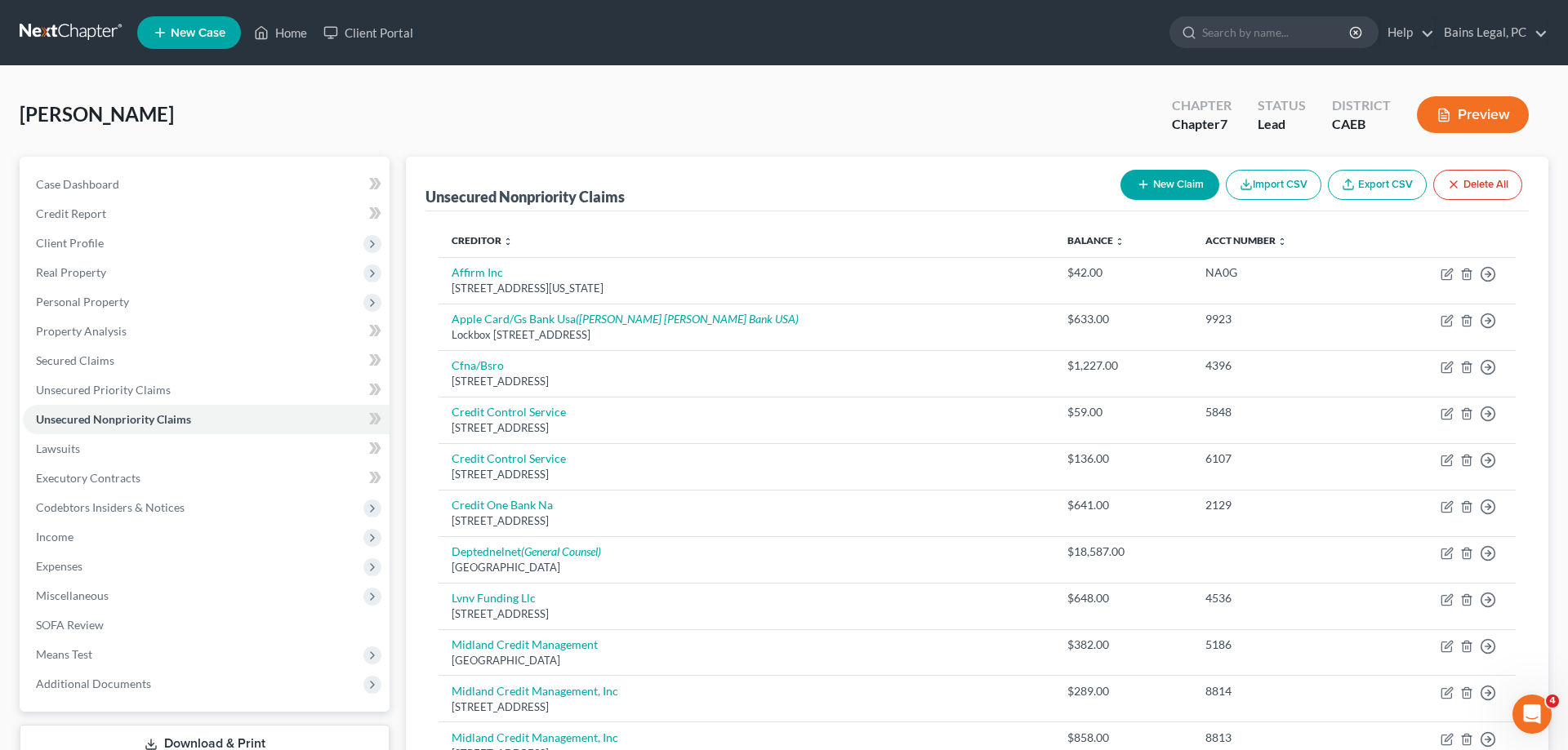
scroll to position [521, 0]
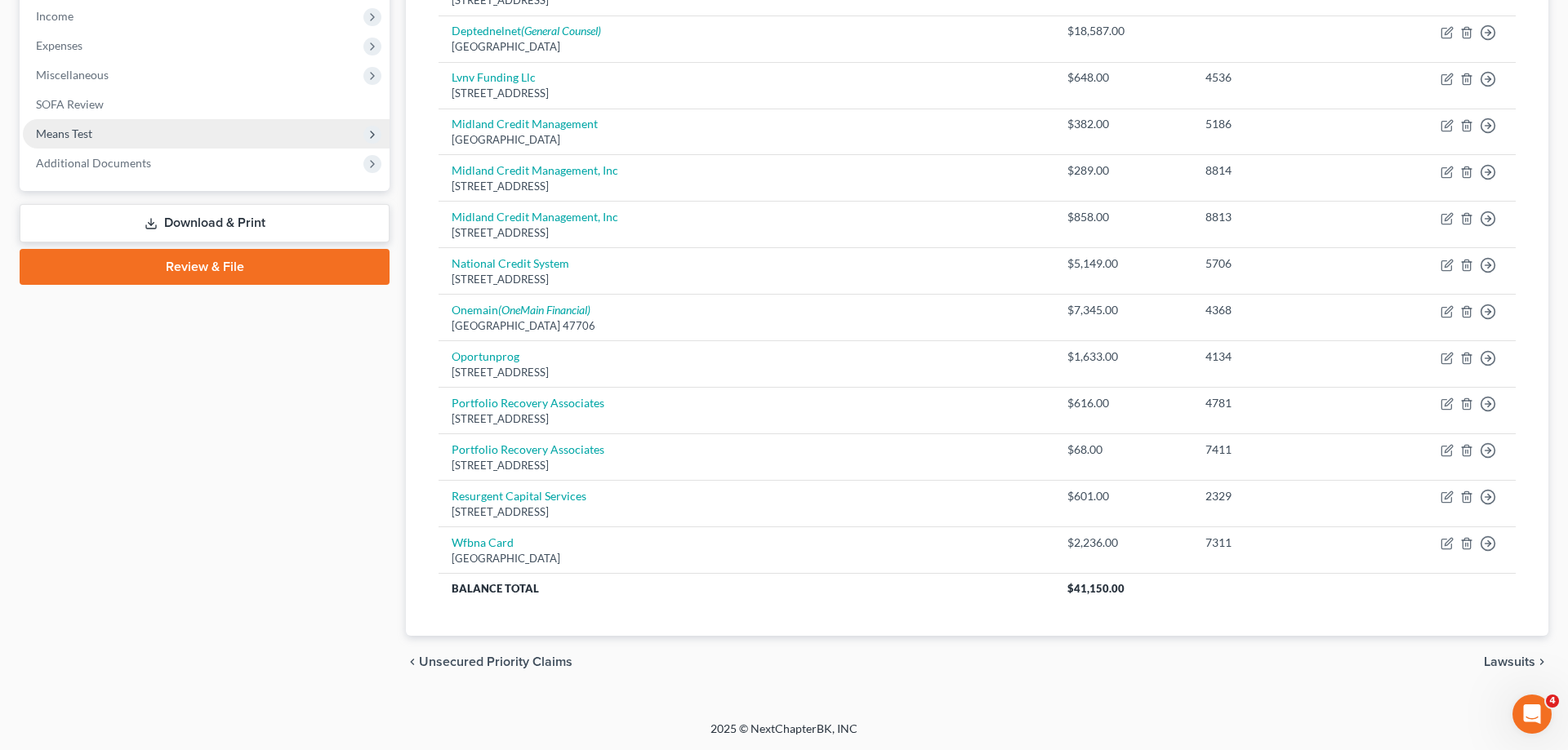
click at [131, 145] on span "Means Test" at bounding box center [206, 133] width 367 height 29
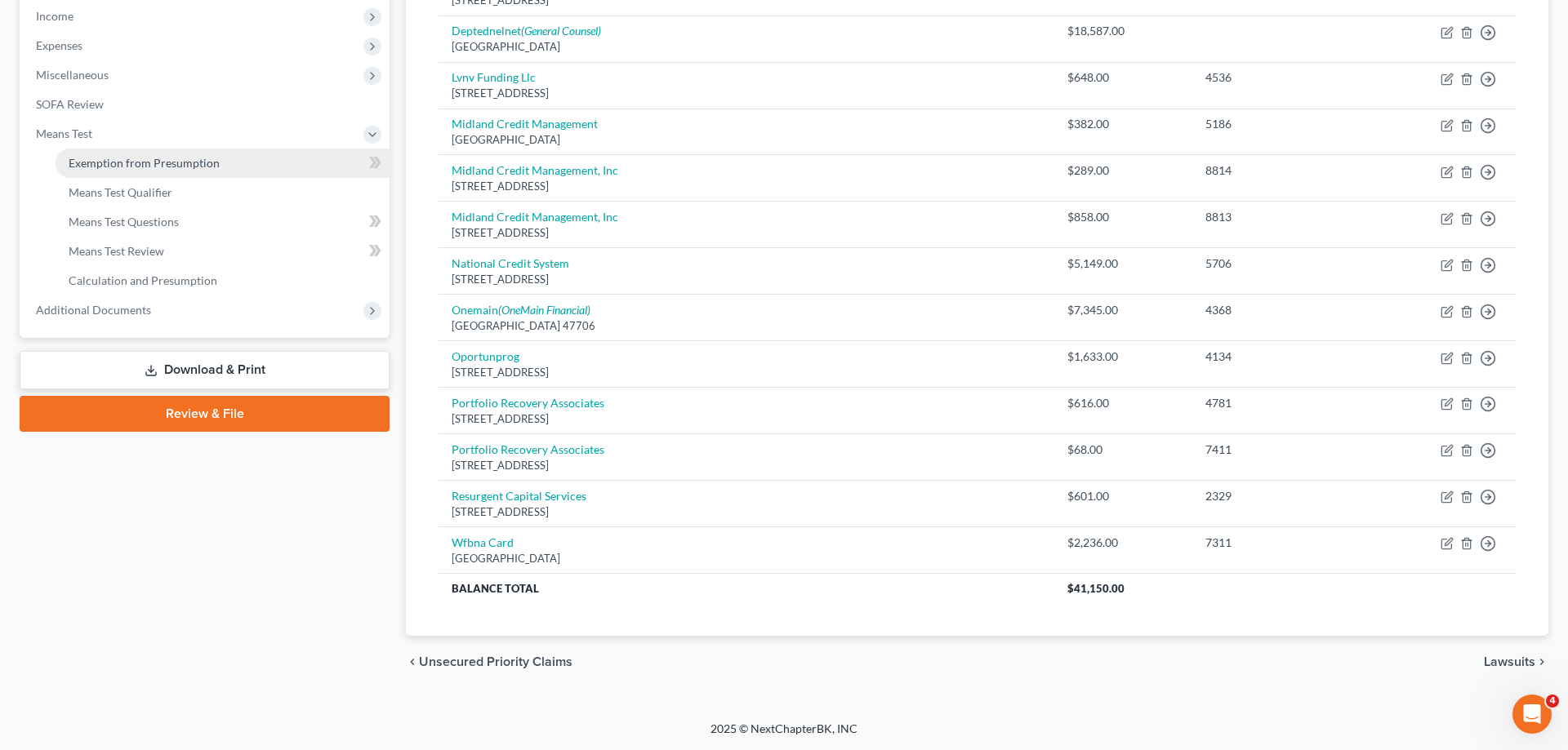
click at [180, 163] on span "Exemption from Presumption" at bounding box center [144, 163] width 151 height 14
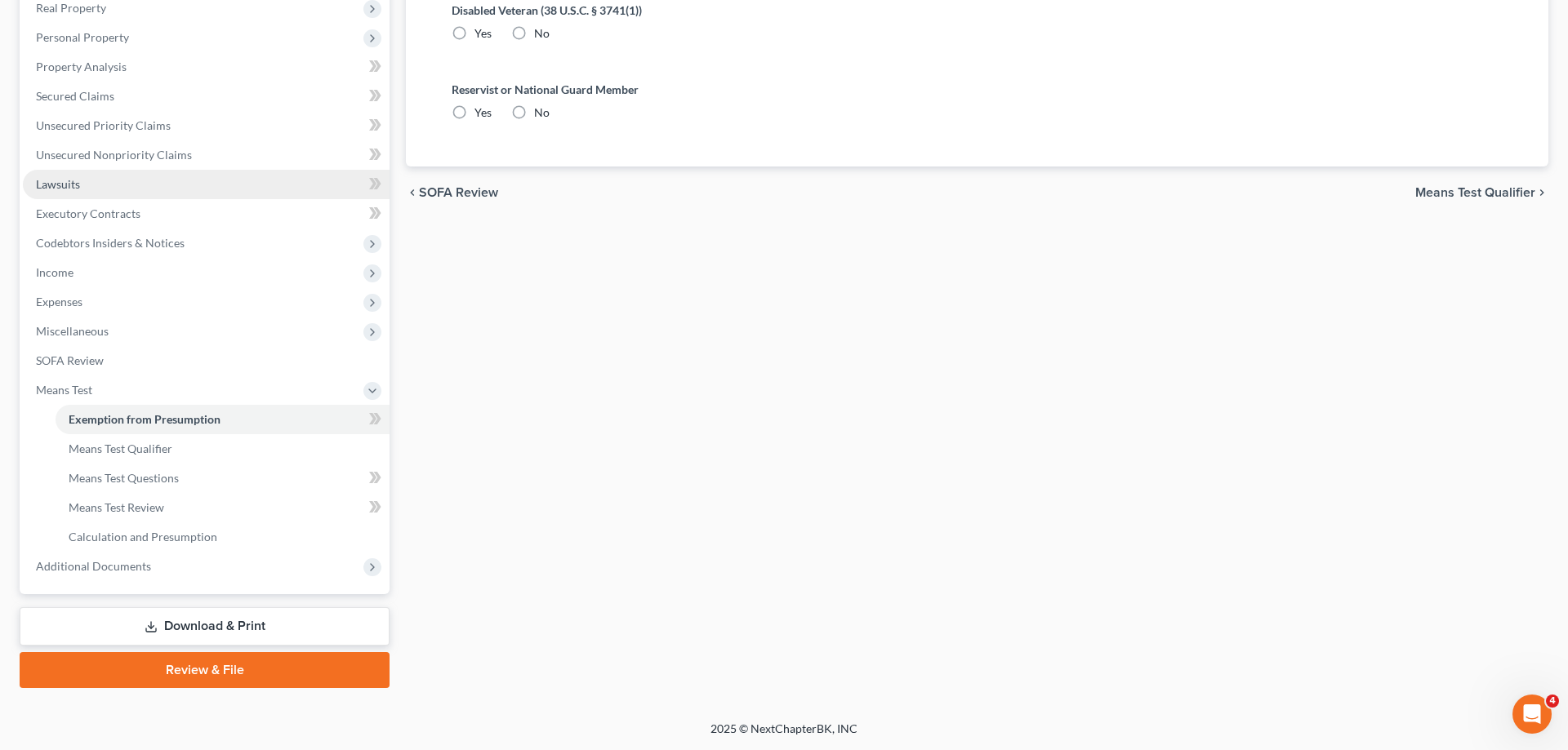
scroll to position [263, 0]
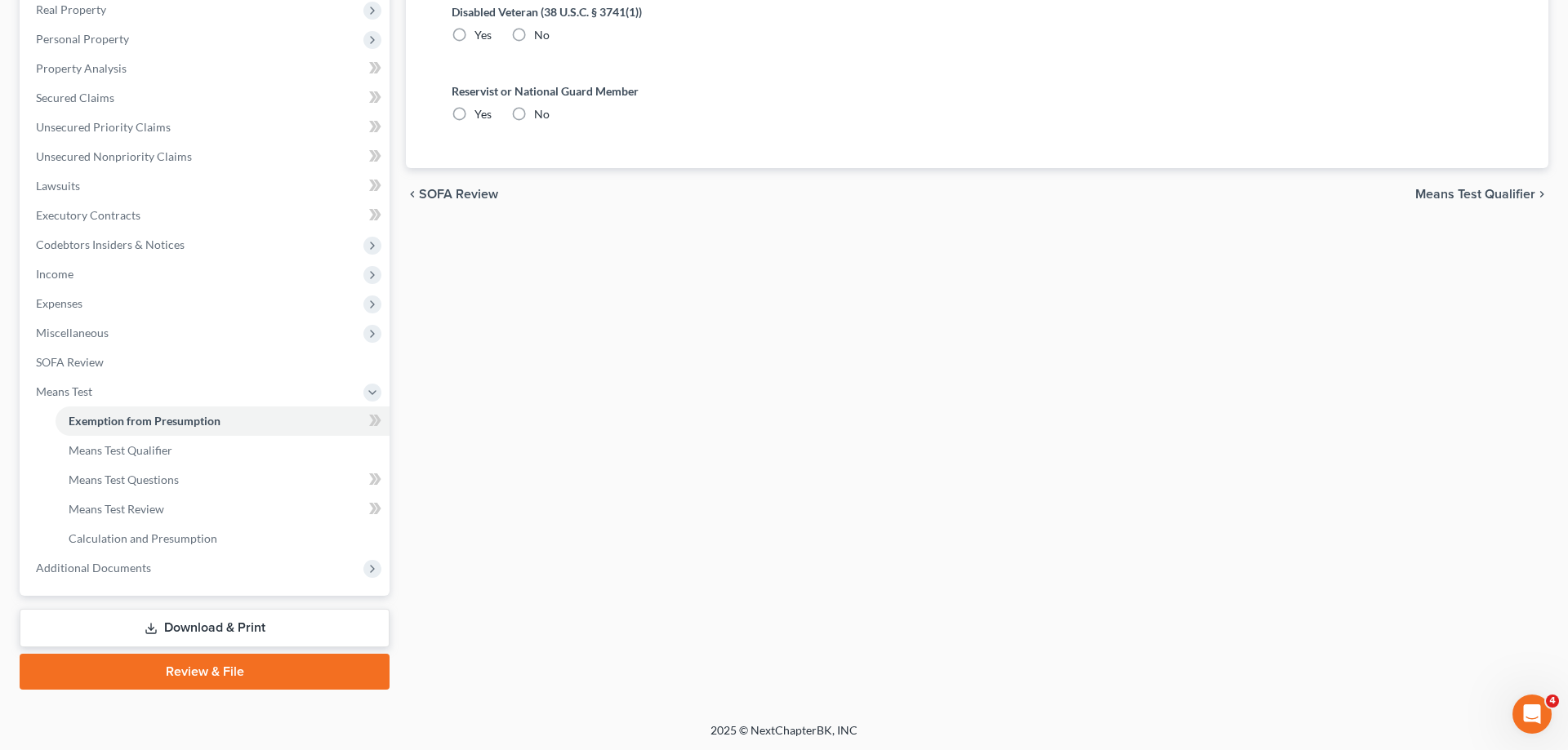
click at [534, 106] on label "No" at bounding box center [541, 114] width 16 height 16
click at [541, 106] on input "No" at bounding box center [545, 111] width 10 height 10
radio input "true"
click at [534, 33] on label "No" at bounding box center [541, 35] width 16 height 16
click at [541, 33] on input "No" at bounding box center [545, 32] width 10 height 10
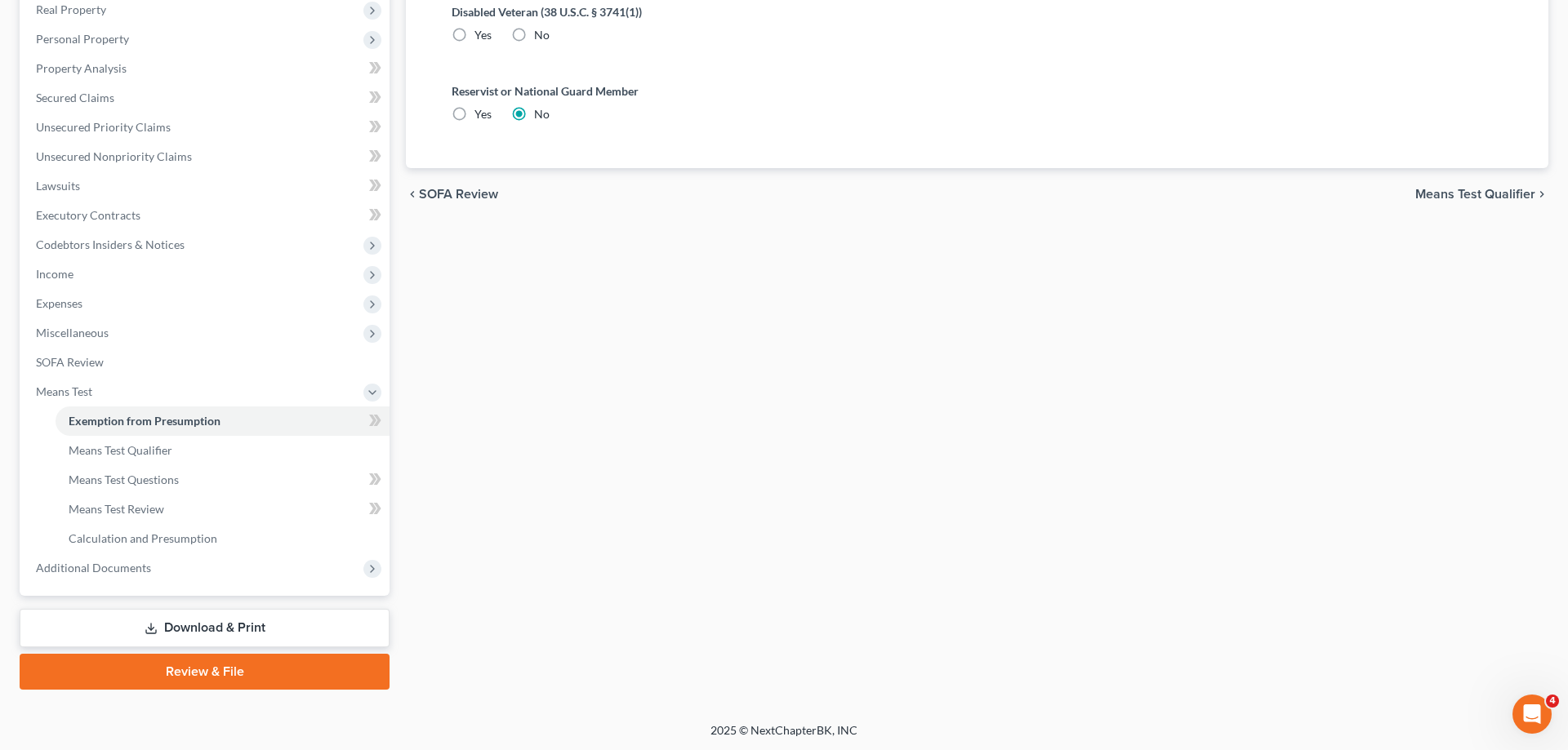
radio input "true"
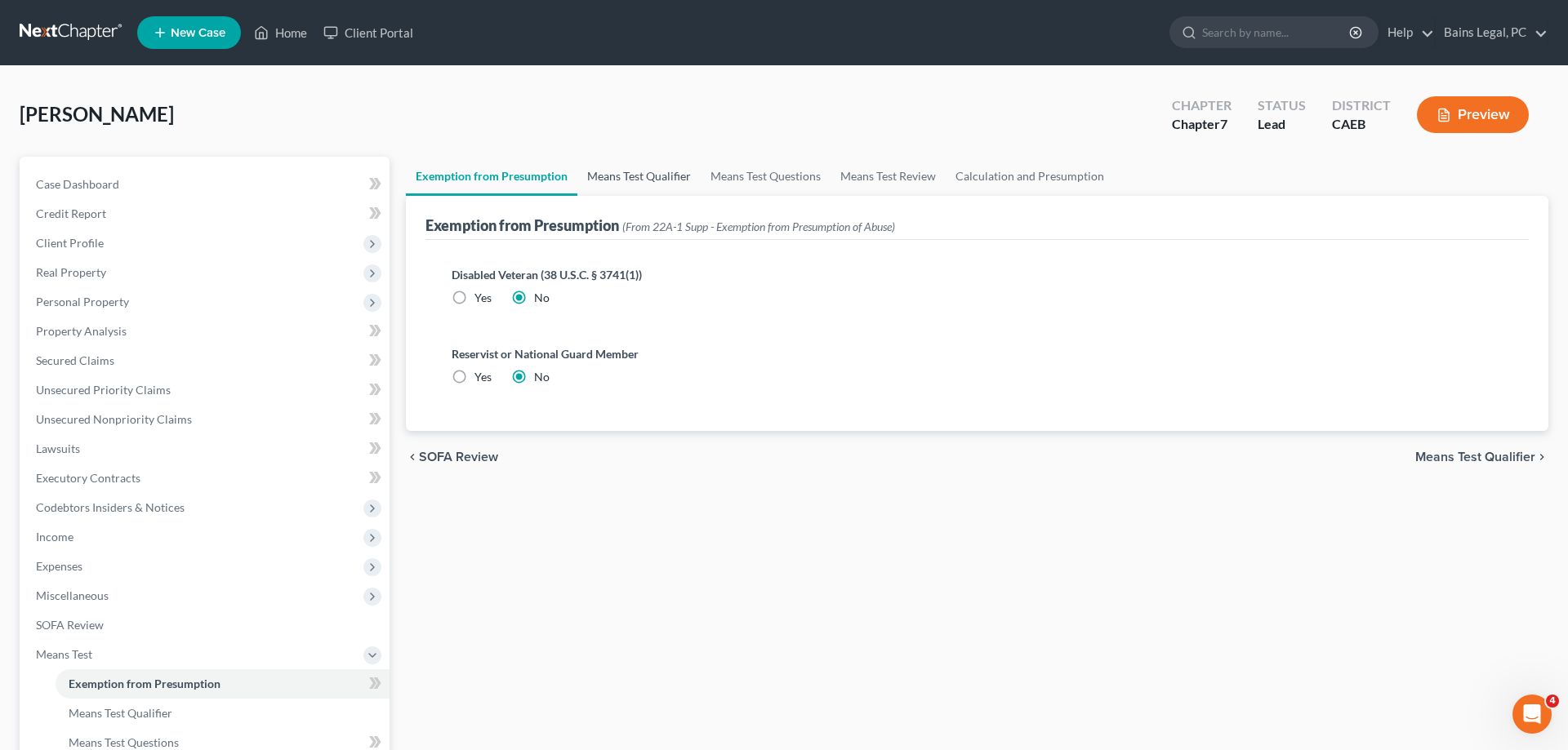
click at [637, 165] on link "Means Test Qualifier" at bounding box center [638, 177] width 123 height 39
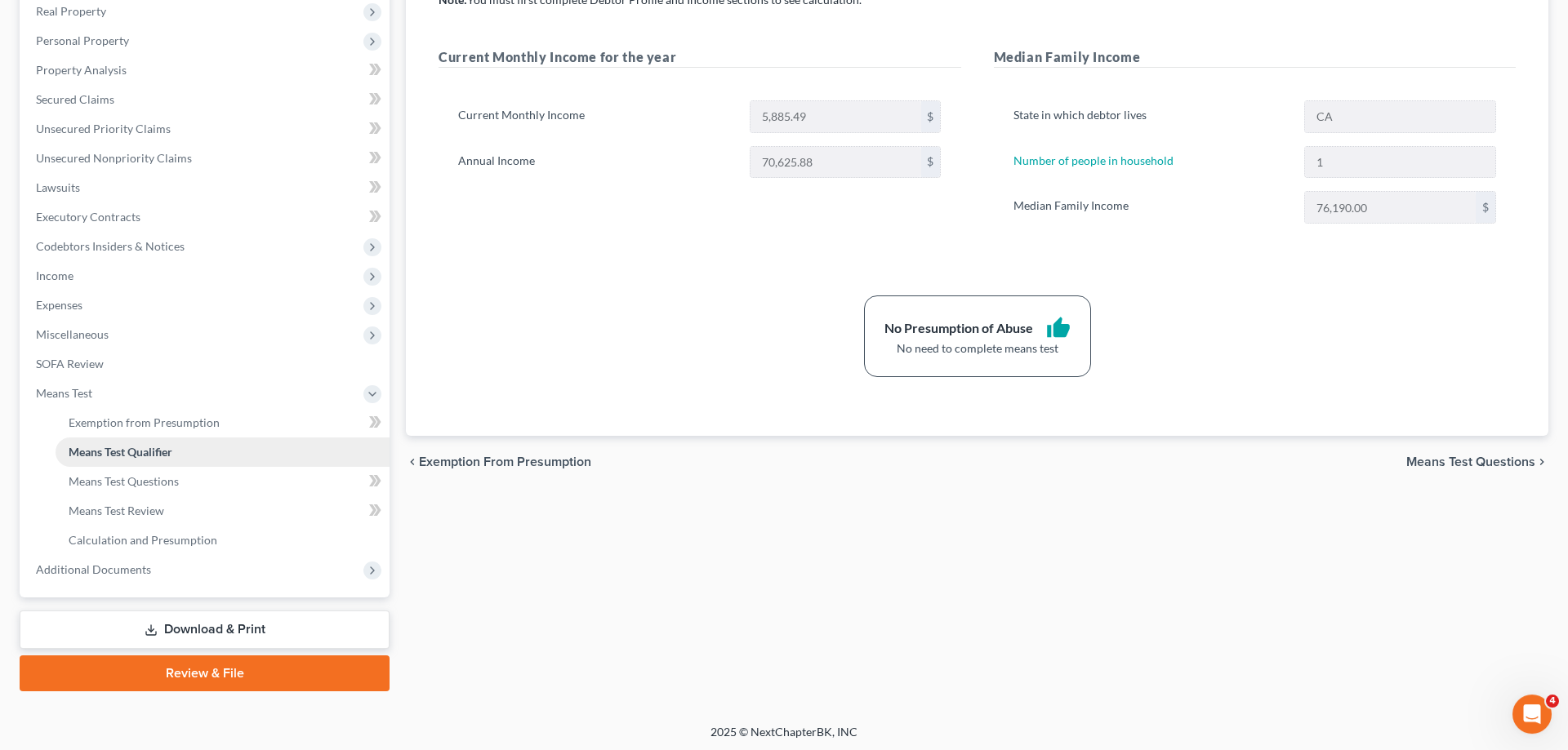
scroll to position [263, 0]
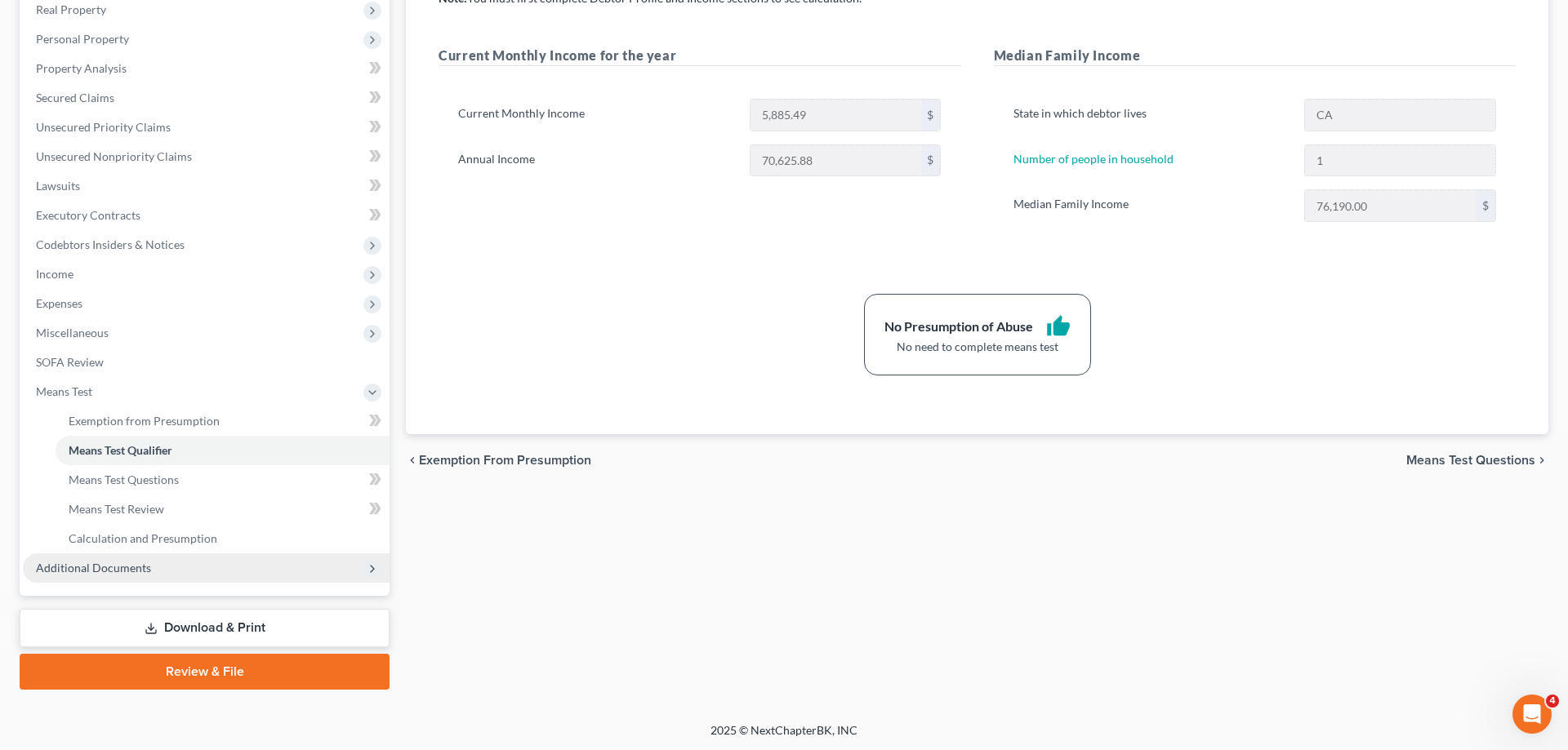
click at [191, 573] on span "Additional Documents" at bounding box center [206, 568] width 367 height 29
click at [182, 447] on link "Forms Library" at bounding box center [222, 450] width 334 height 29
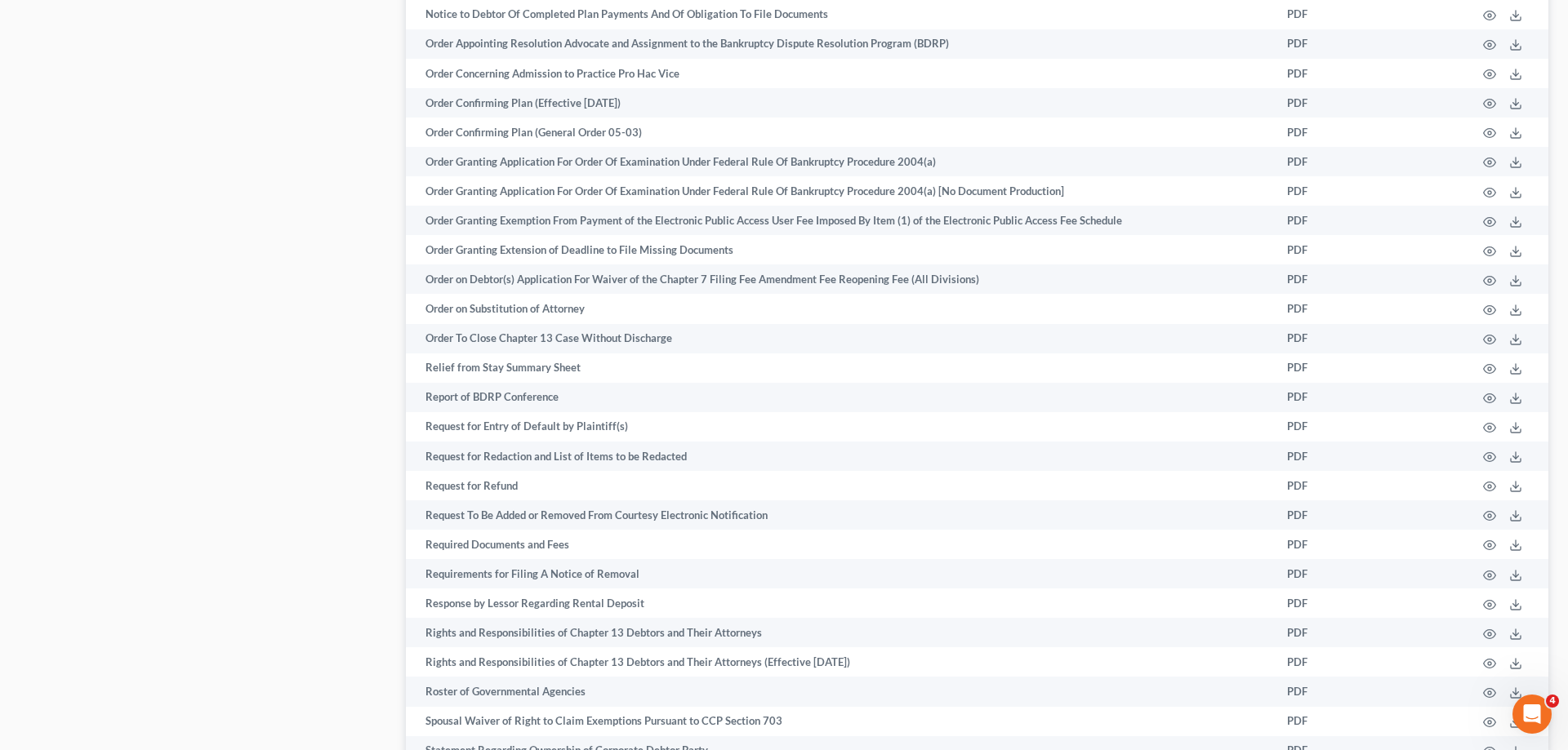
scroll to position [2371, 0]
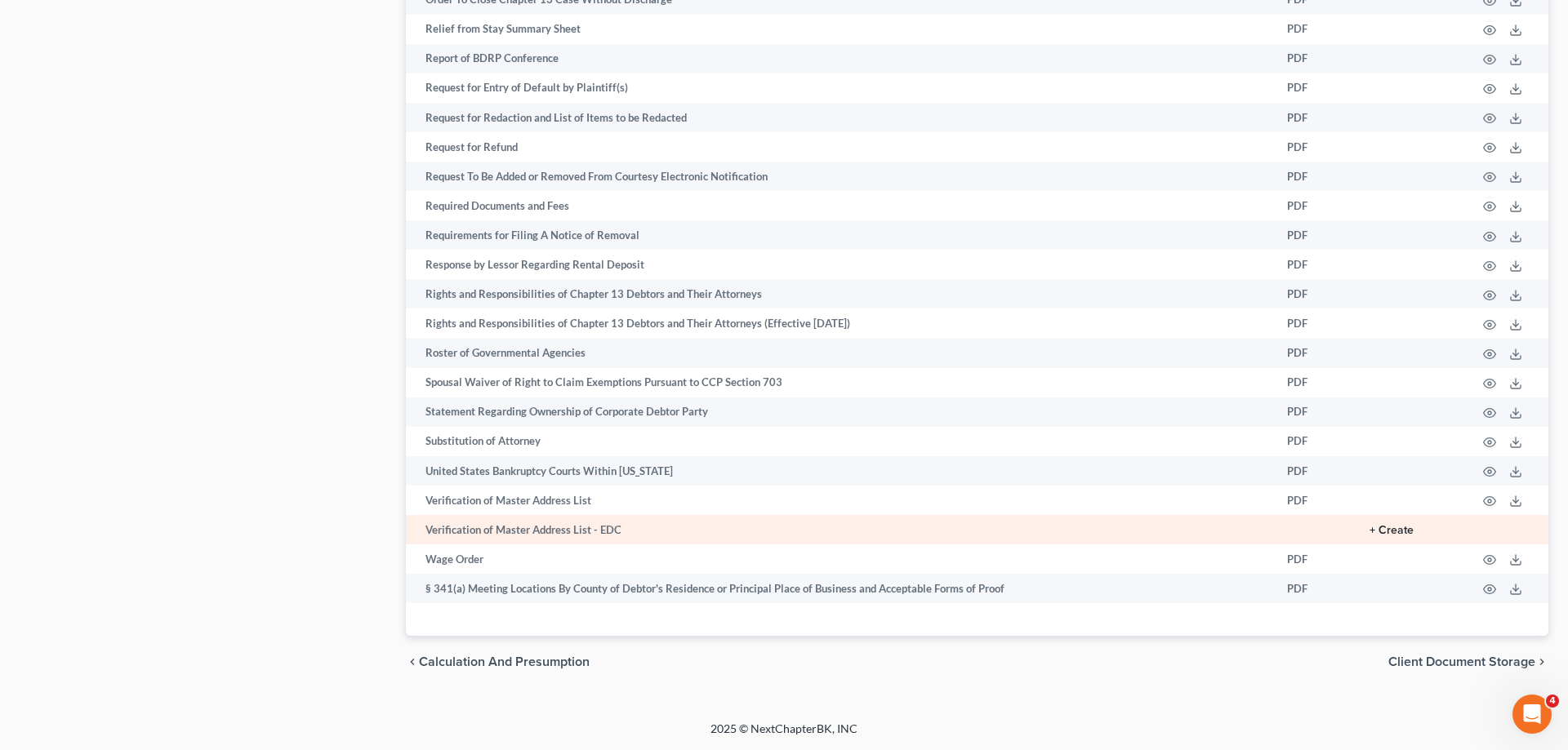
click at [1400, 525] on button "+ Create" at bounding box center [1391, 531] width 44 height 11
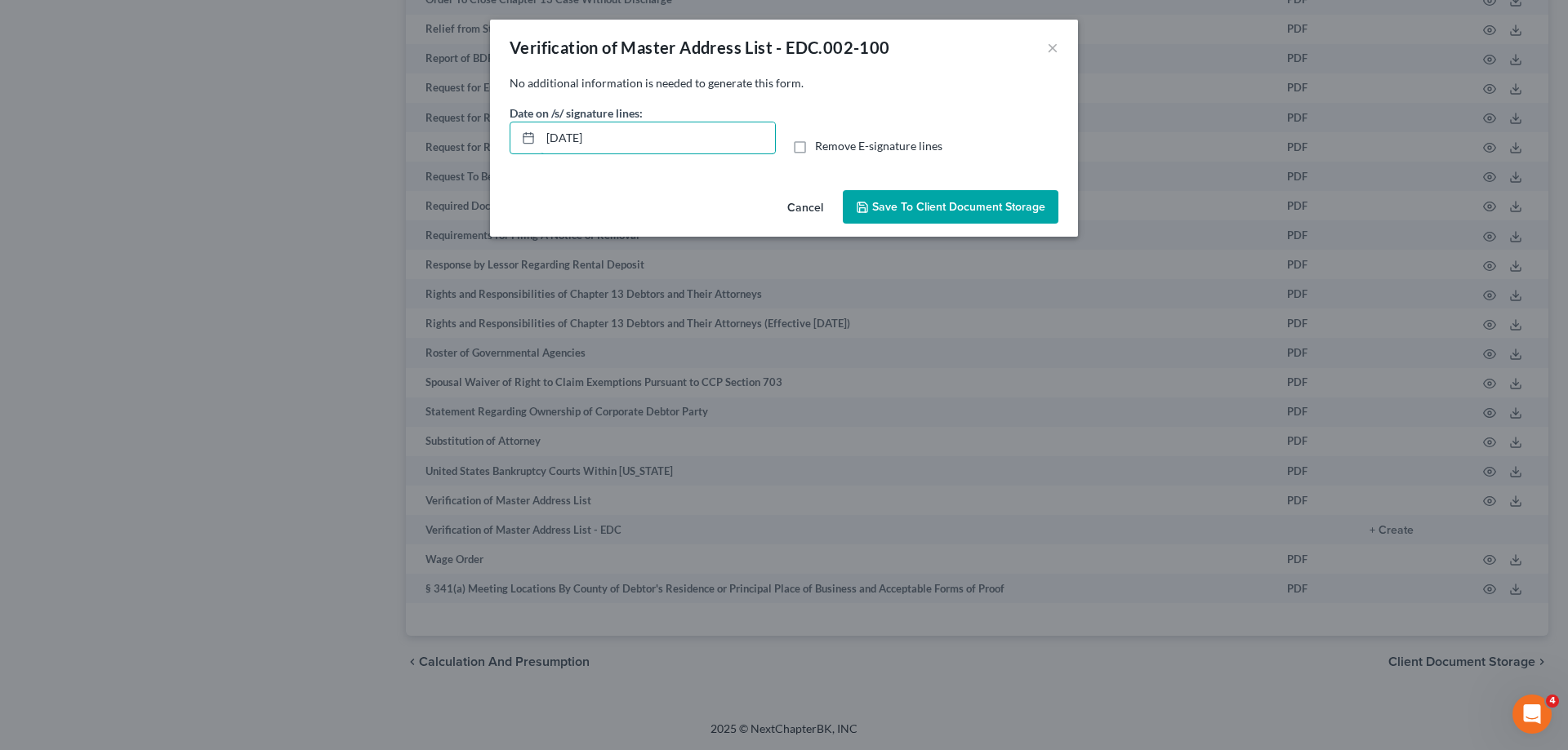
drag, startPoint x: 651, startPoint y: 125, endPoint x: 481, endPoint y: 133, distance: 170.2
click at [541, 142] on input "10/06/2025" at bounding box center [657, 137] width 234 height 31
click at [906, 148] on span "Remove E-signature lines" at bounding box center [879, 146] width 128 height 14
click at [832, 148] on input "Remove E-signature lines" at bounding box center [826, 143] width 10 height 10
checkbox input "true"
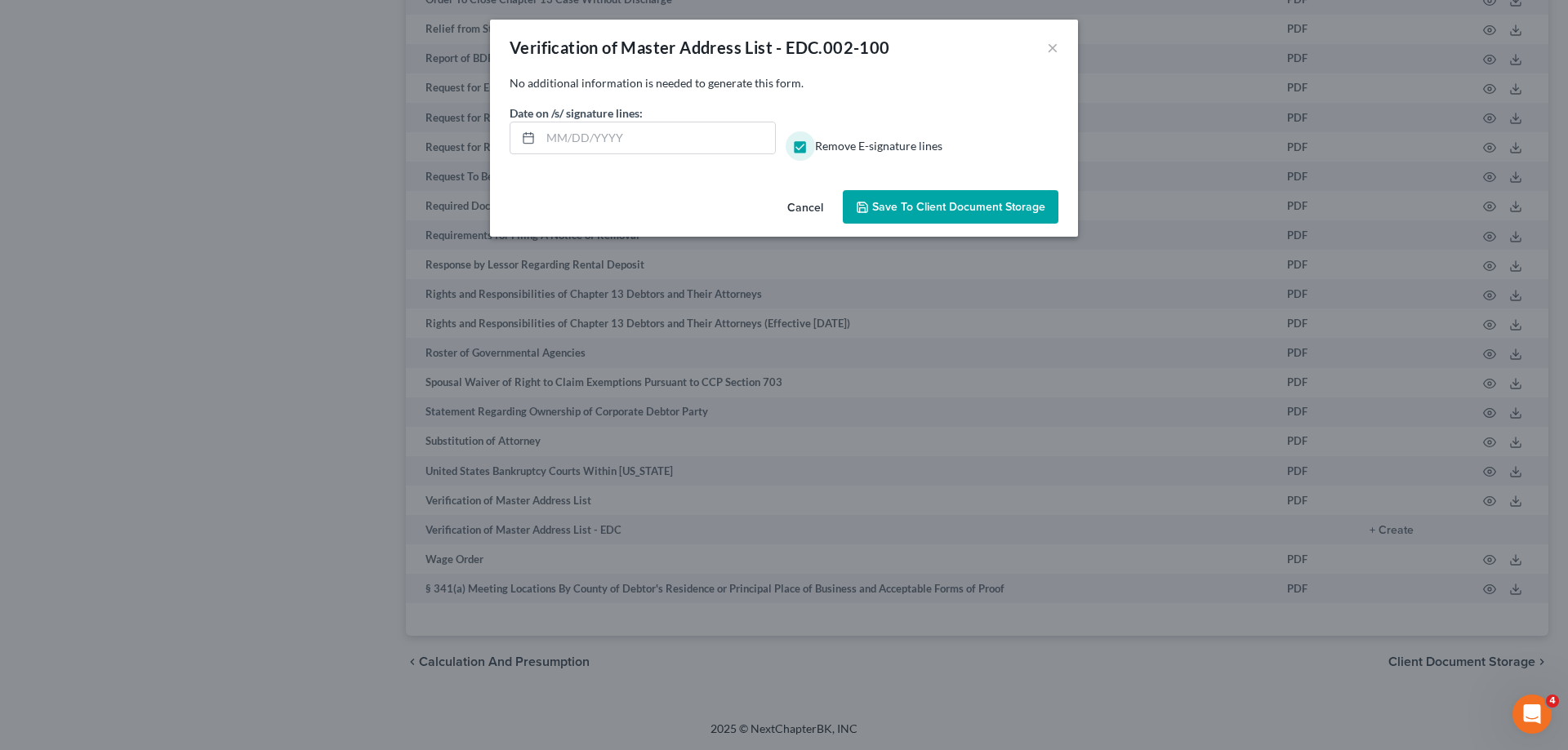
click at [956, 220] on button "Save to Client Document Storage" at bounding box center [950, 207] width 215 height 34
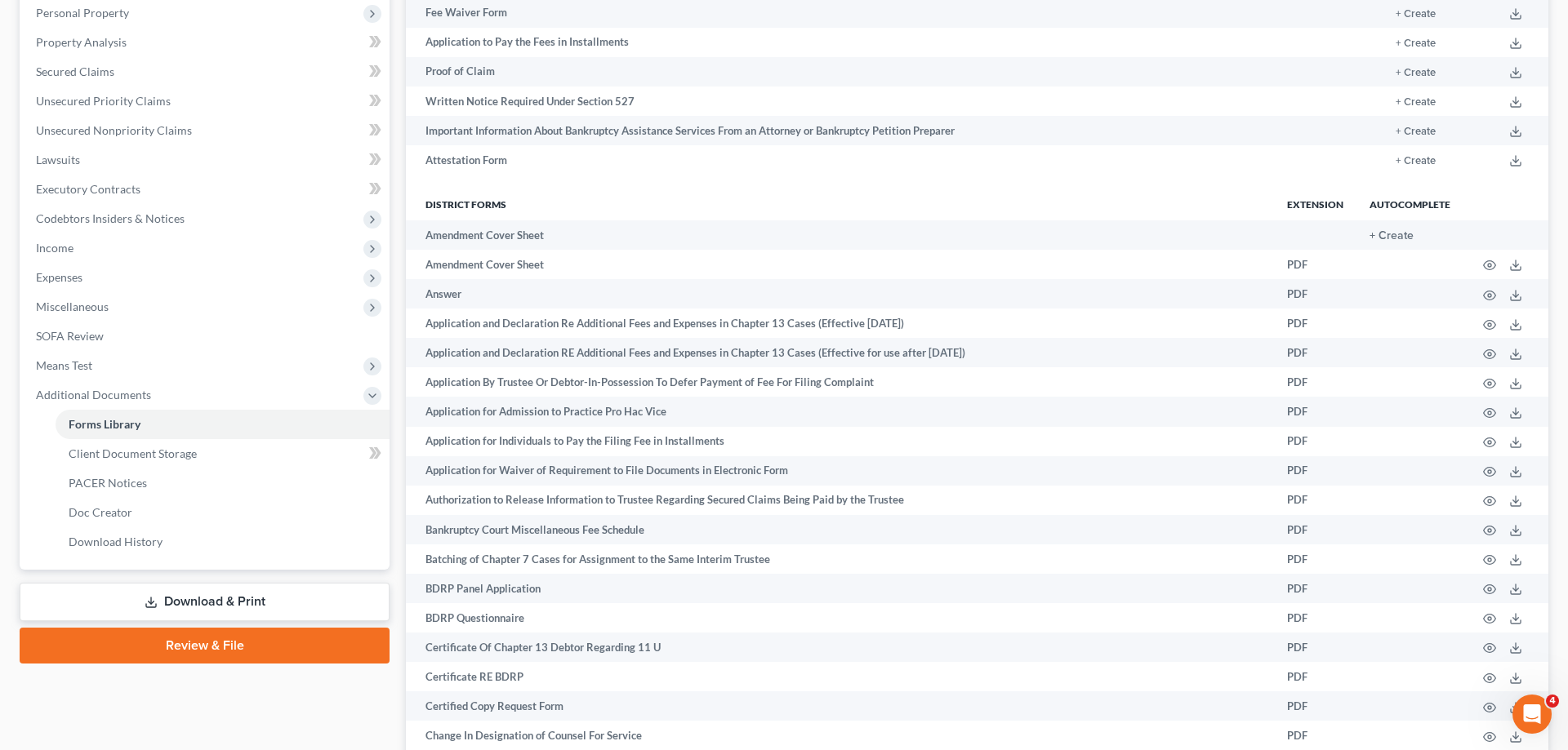
scroll to position [39, 0]
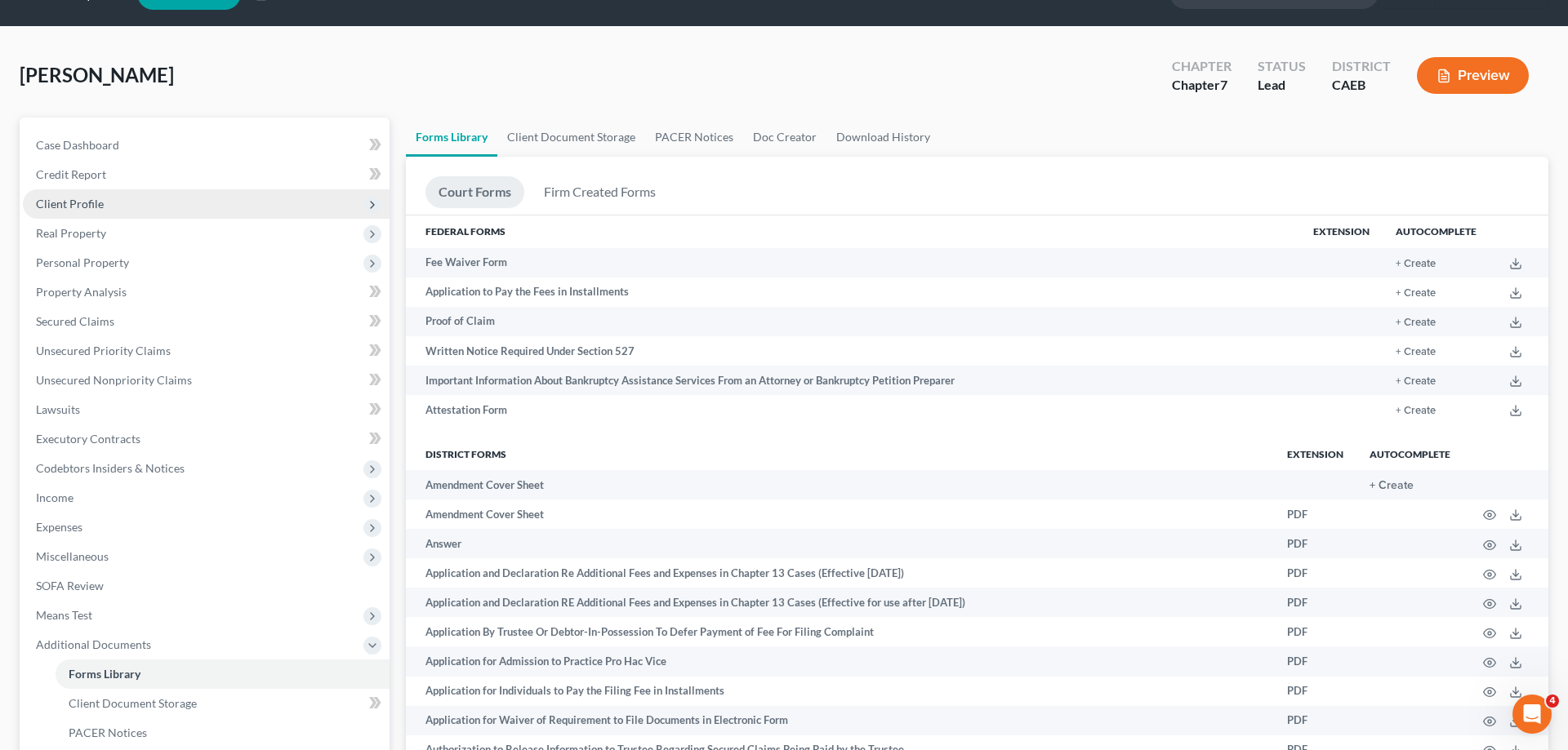
click at [101, 210] on span "Client Profile" at bounding box center [70, 203] width 68 height 14
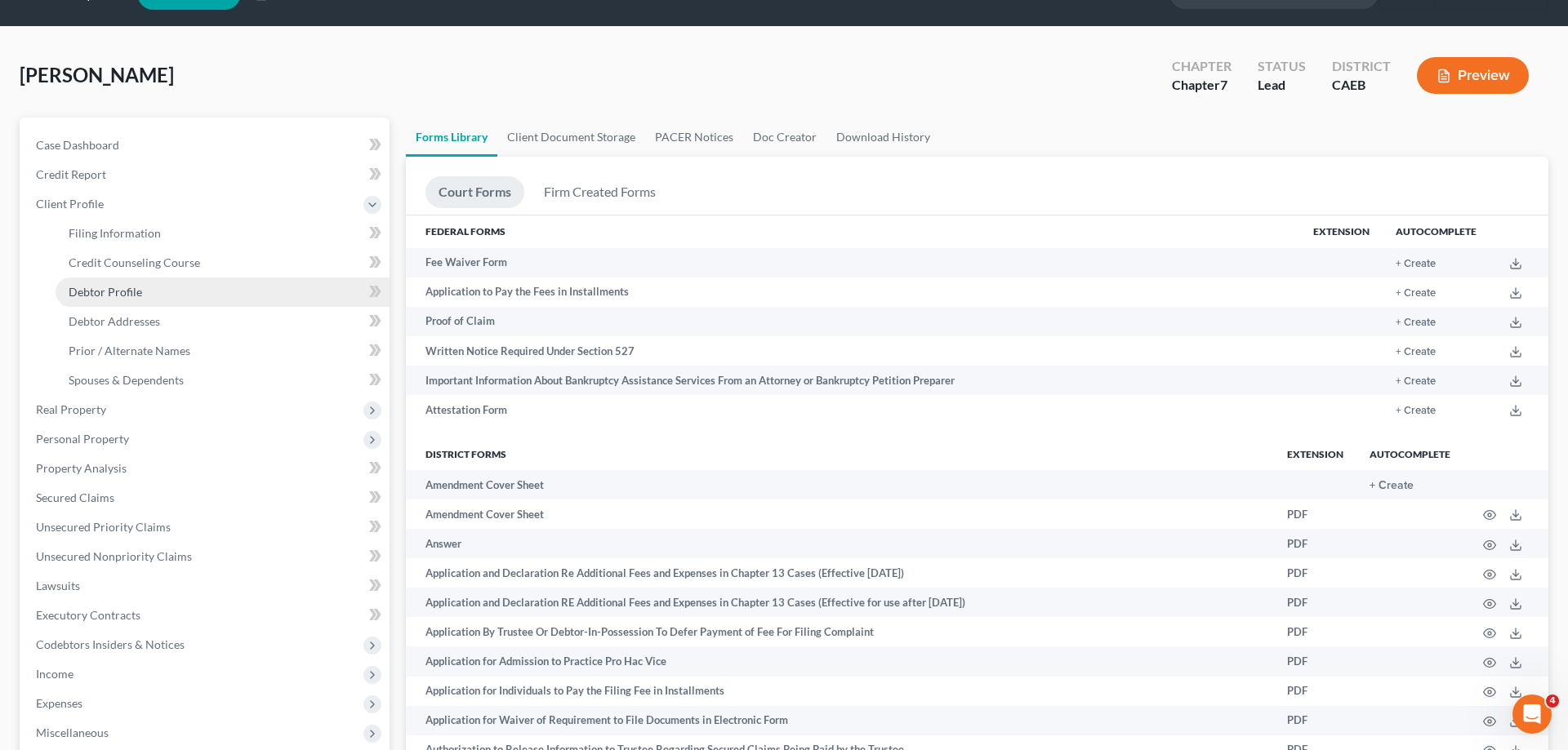
click at [149, 296] on link "Debtor Profile" at bounding box center [222, 291] width 334 height 29
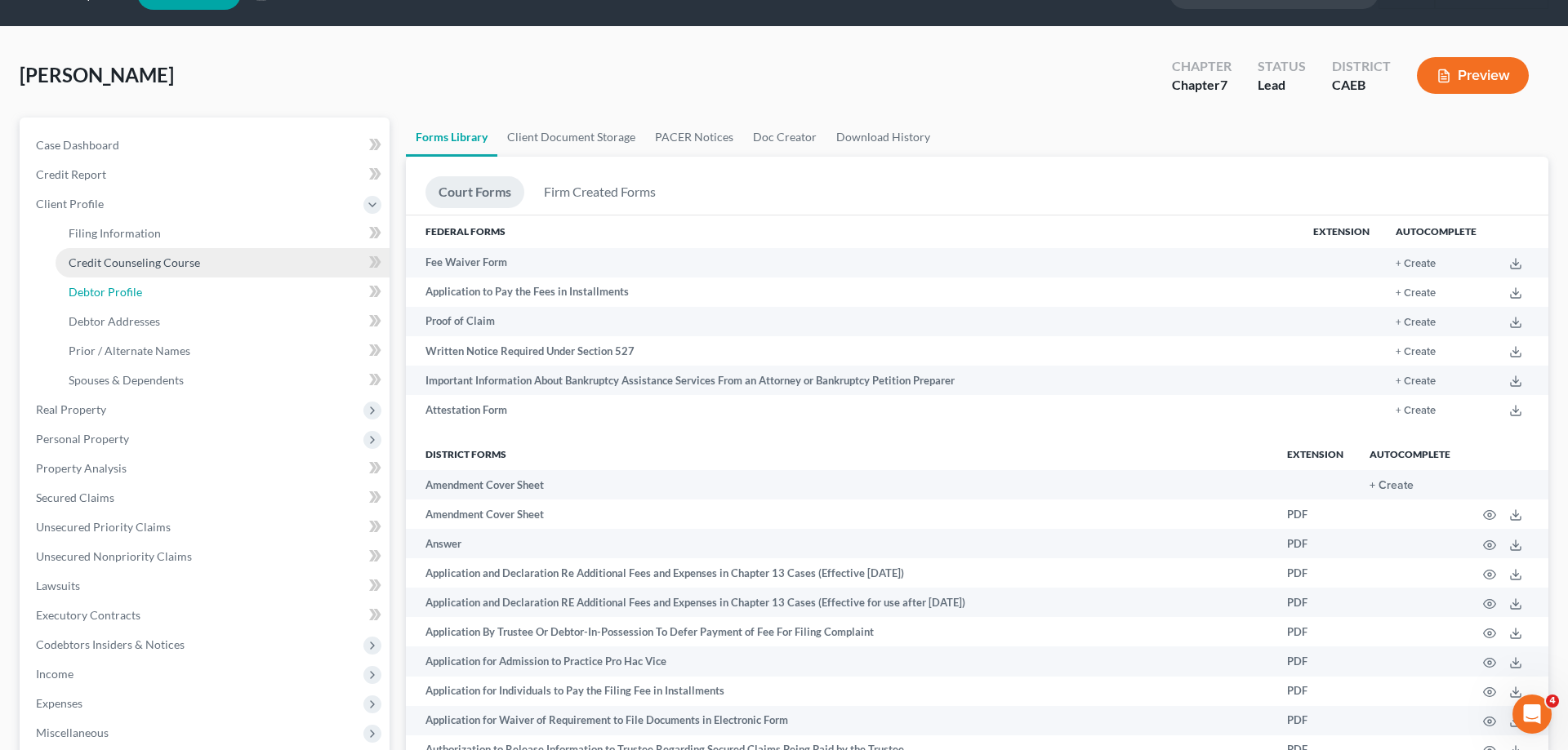
select select "0"
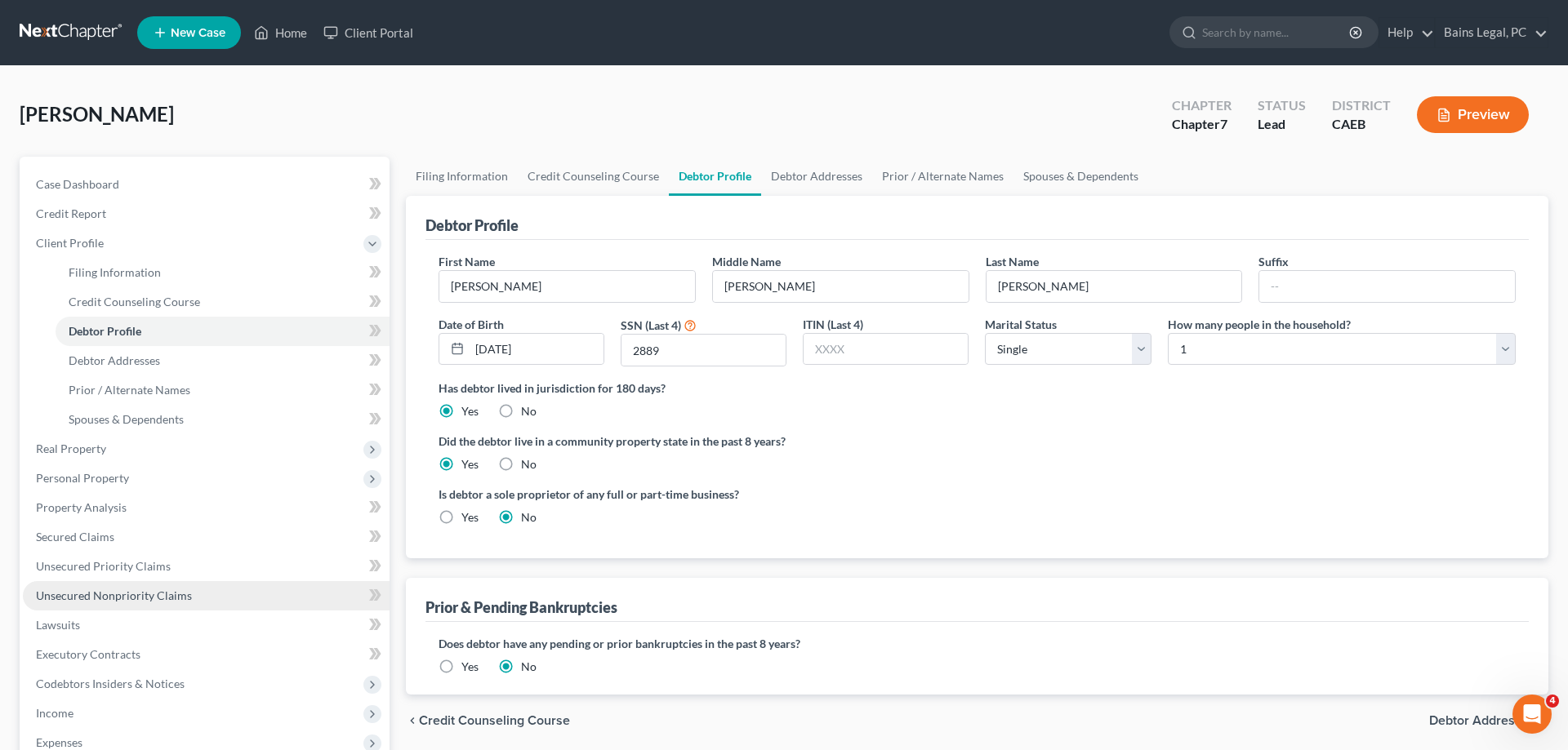
scroll to position [292, 0]
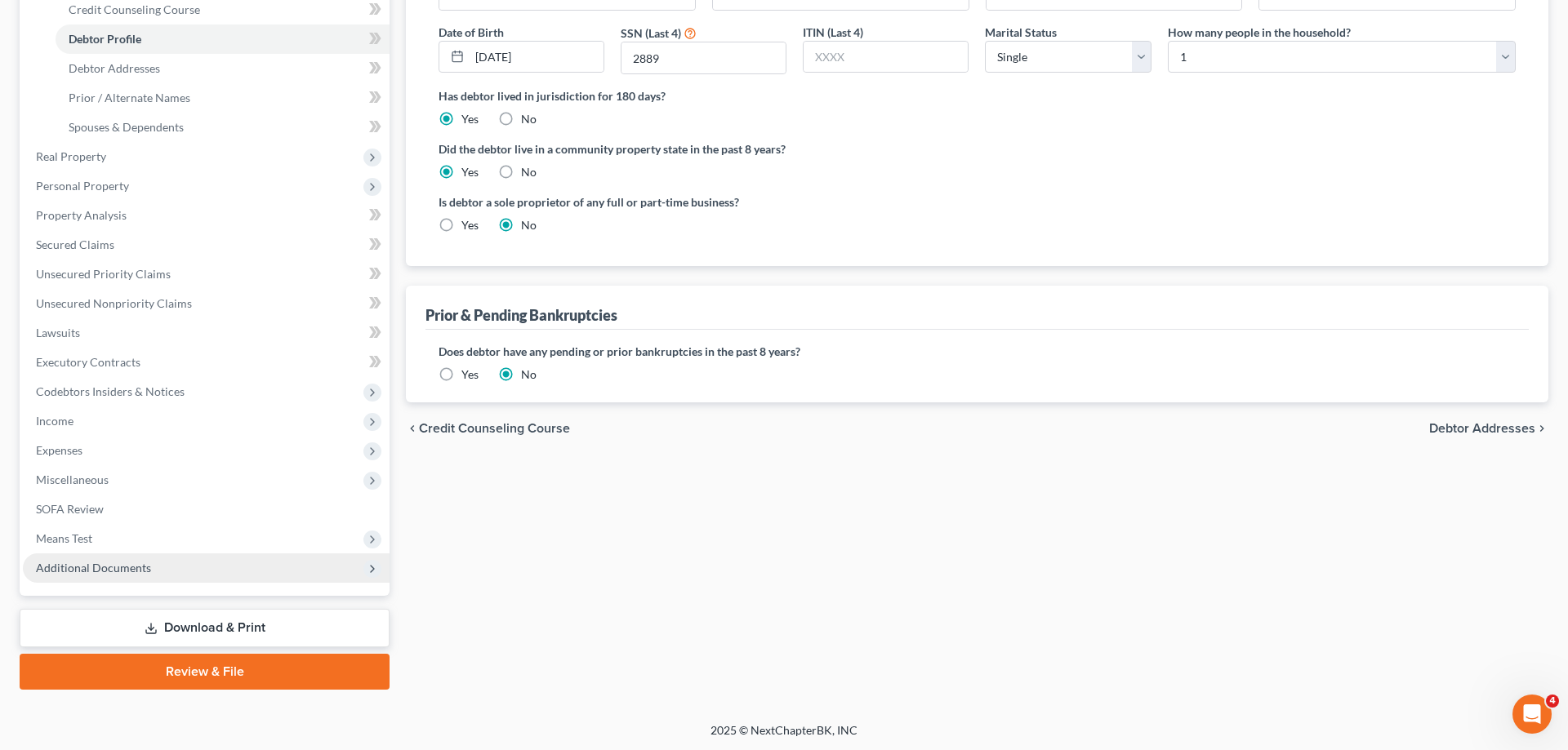
click at [142, 558] on span "Additional Documents" at bounding box center [206, 568] width 367 height 29
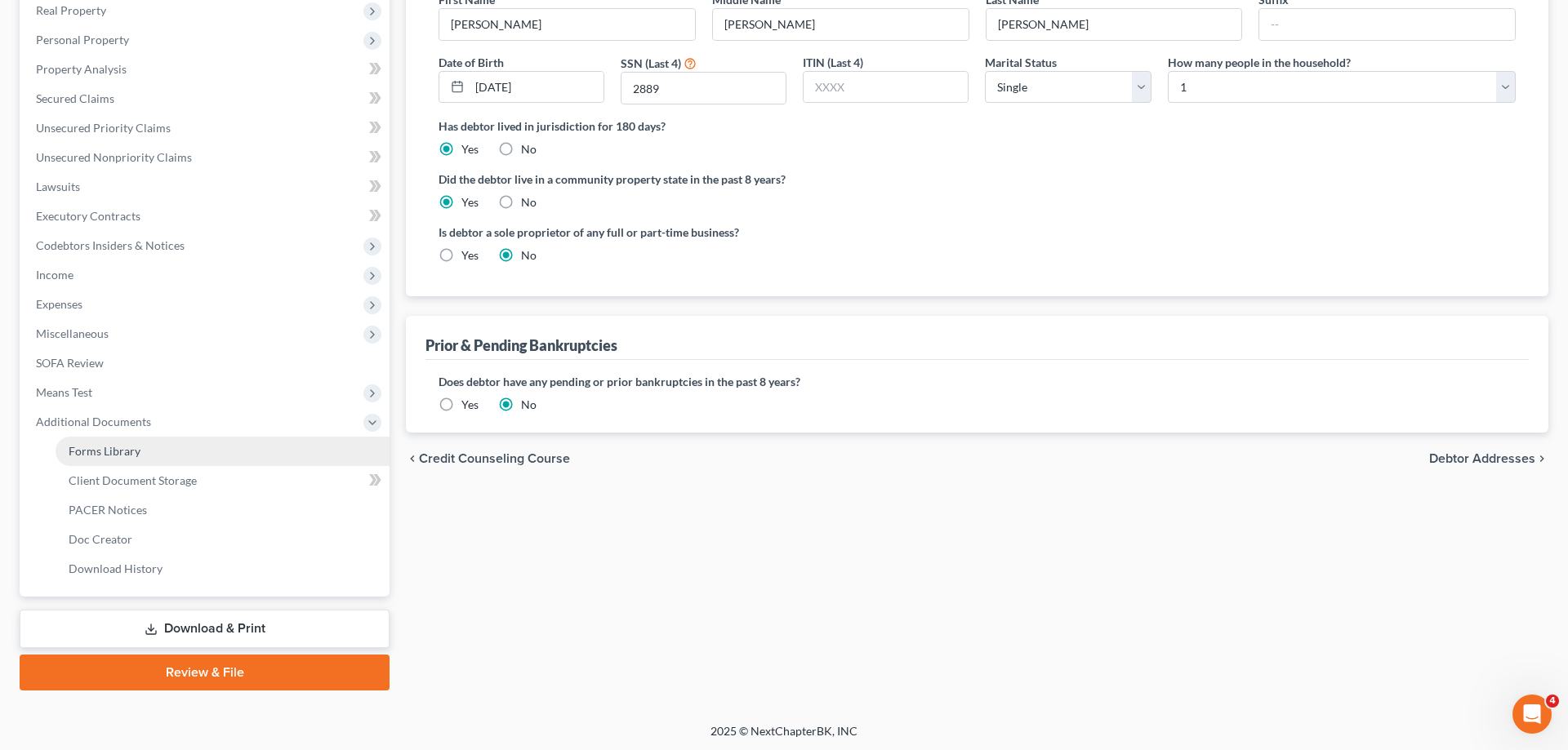
click at [197, 445] on link "Forms Library" at bounding box center [222, 451] width 334 height 29
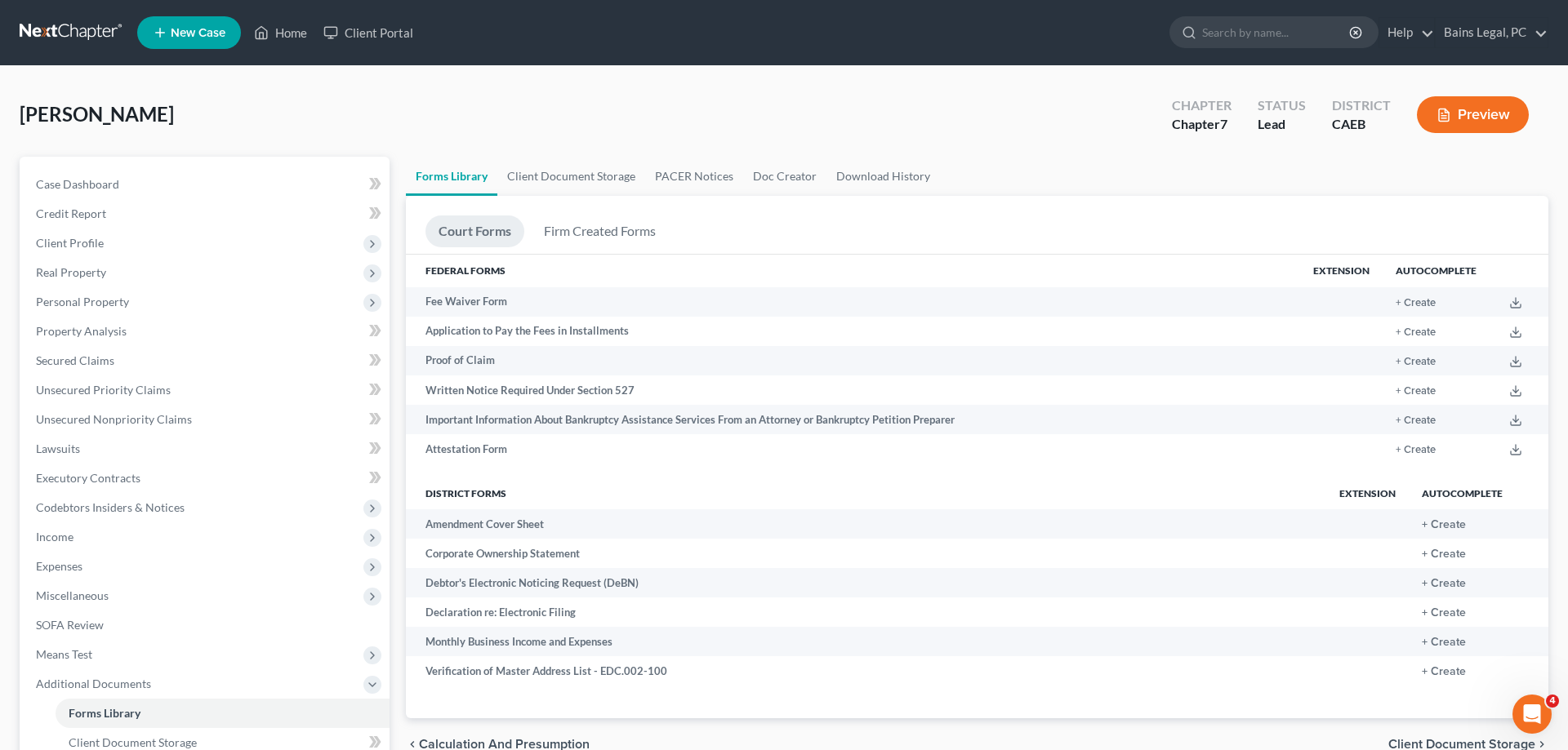
scroll to position [263, 0]
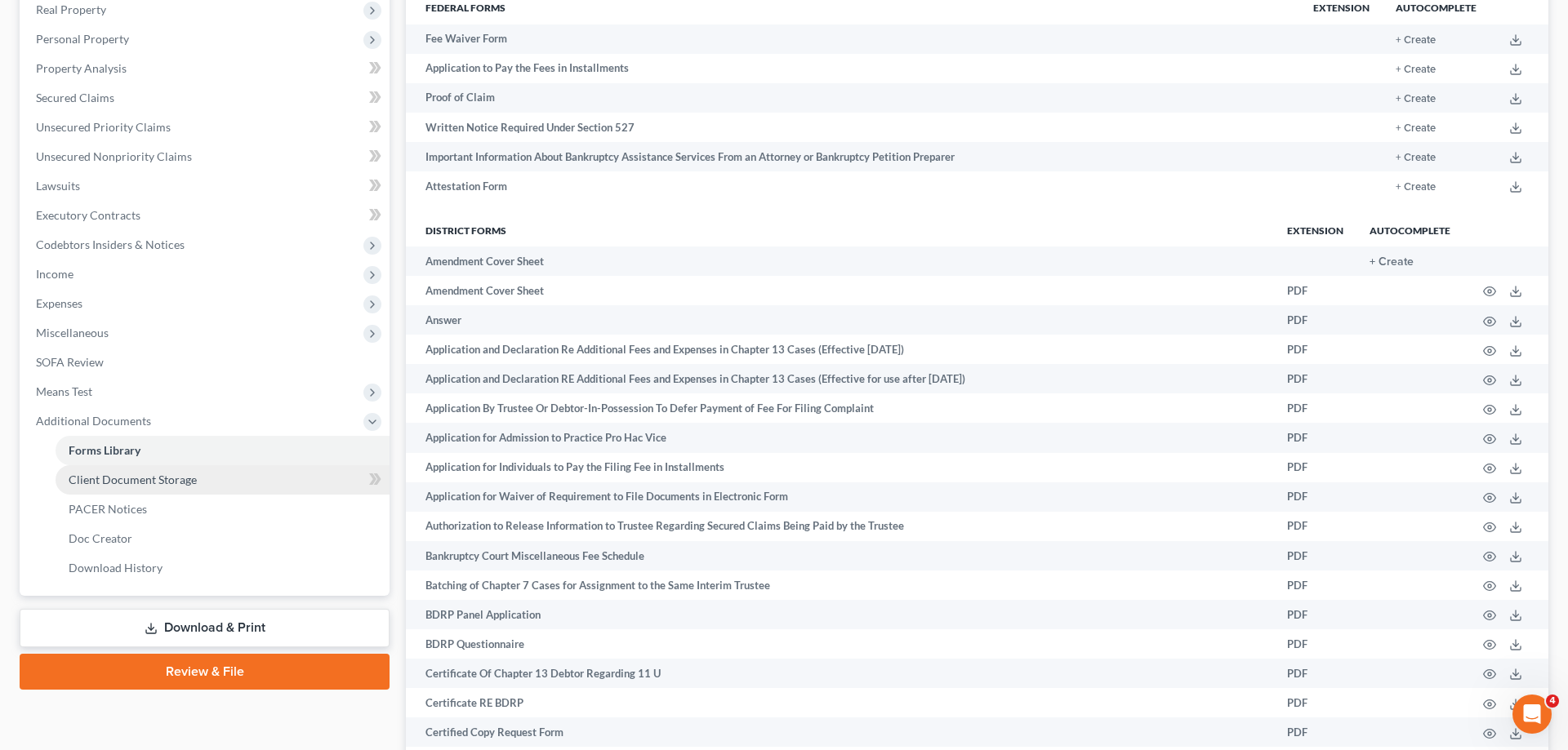
click at [158, 485] on span "Client Document Storage" at bounding box center [133, 479] width 128 height 14
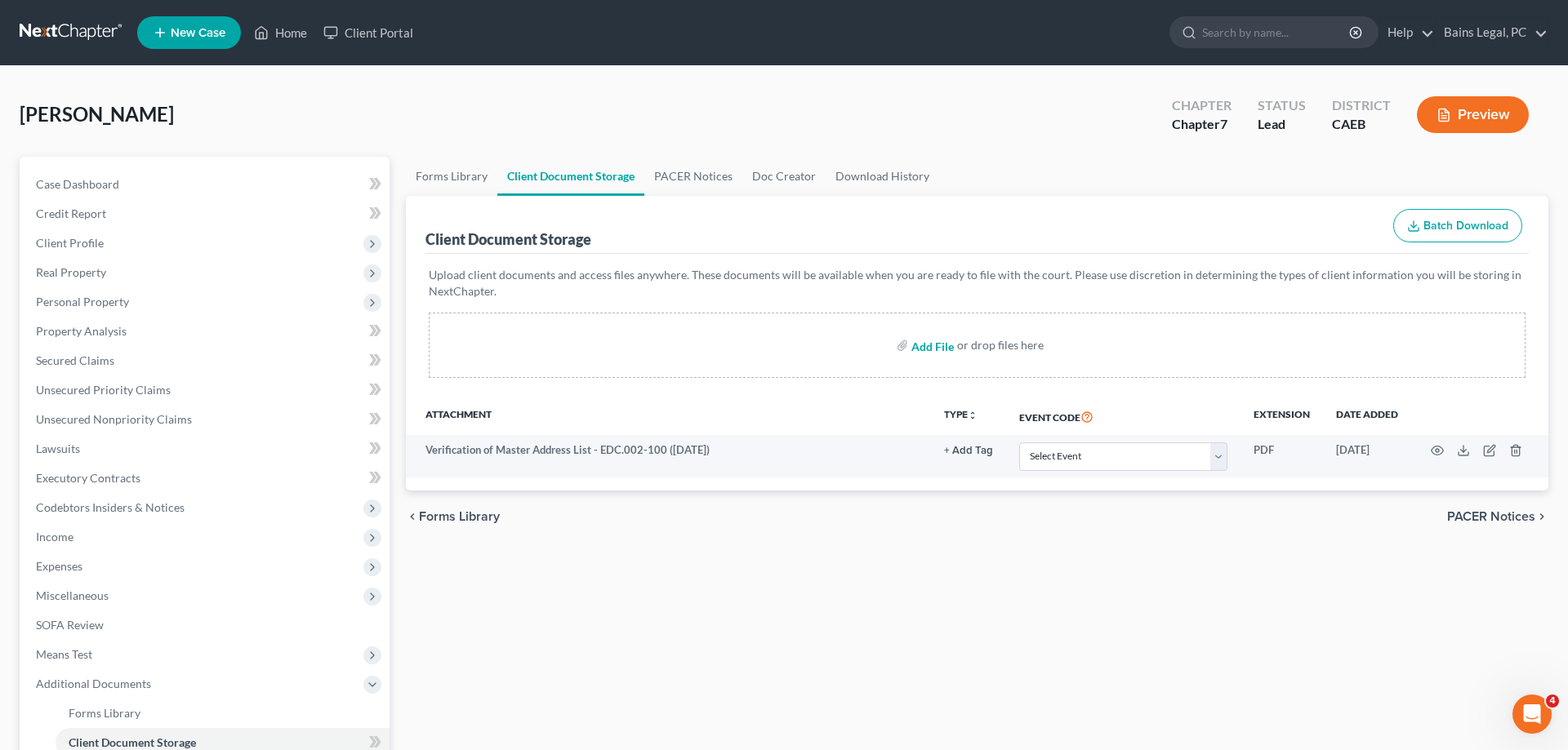
click at [925, 352] on input "file" at bounding box center [932, 345] width 39 height 29
type input "C:\fakepath\CC CERT.pdf"
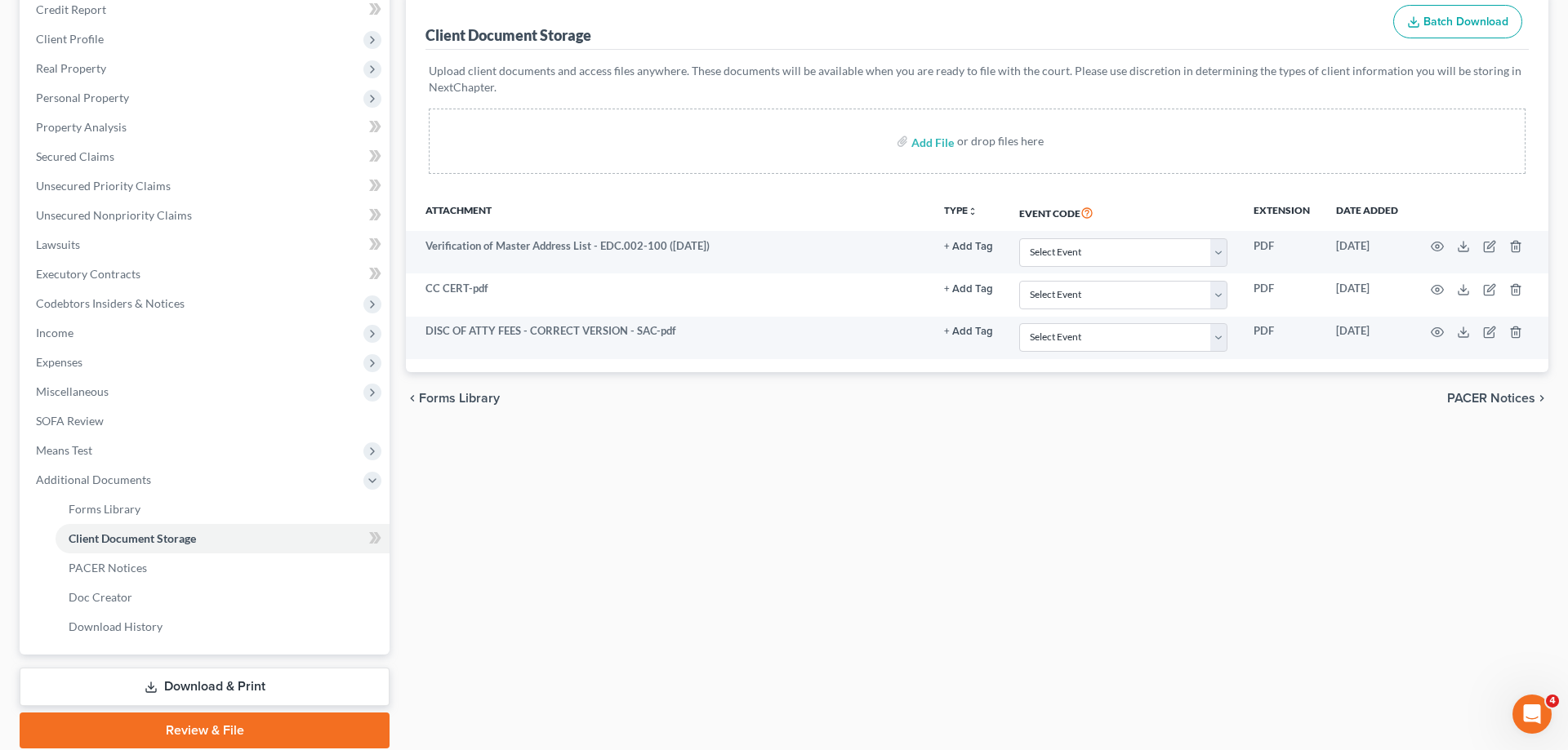
scroll to position [263, 0]
